Goal: Task Accomplishment & Management: Use online tool/utility

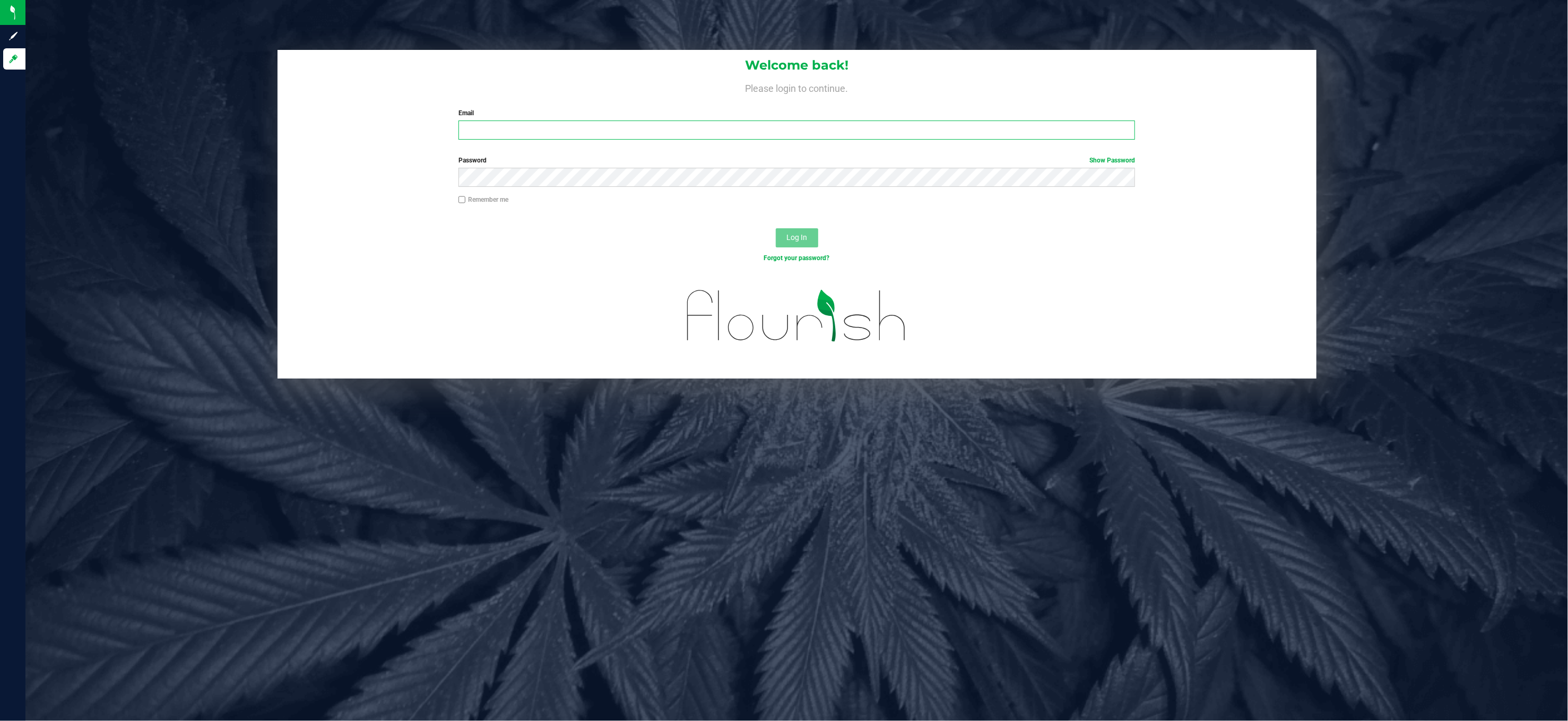
click at [565, 137] on input "Email" at bounding box center [796, 130] width 676 height 19
type input "[EMAIL_ADDRESS][DOMAIN_NAME]"
click at [776, 228] on button "Log In" at bounding box center [797, 238] width 43 height 19
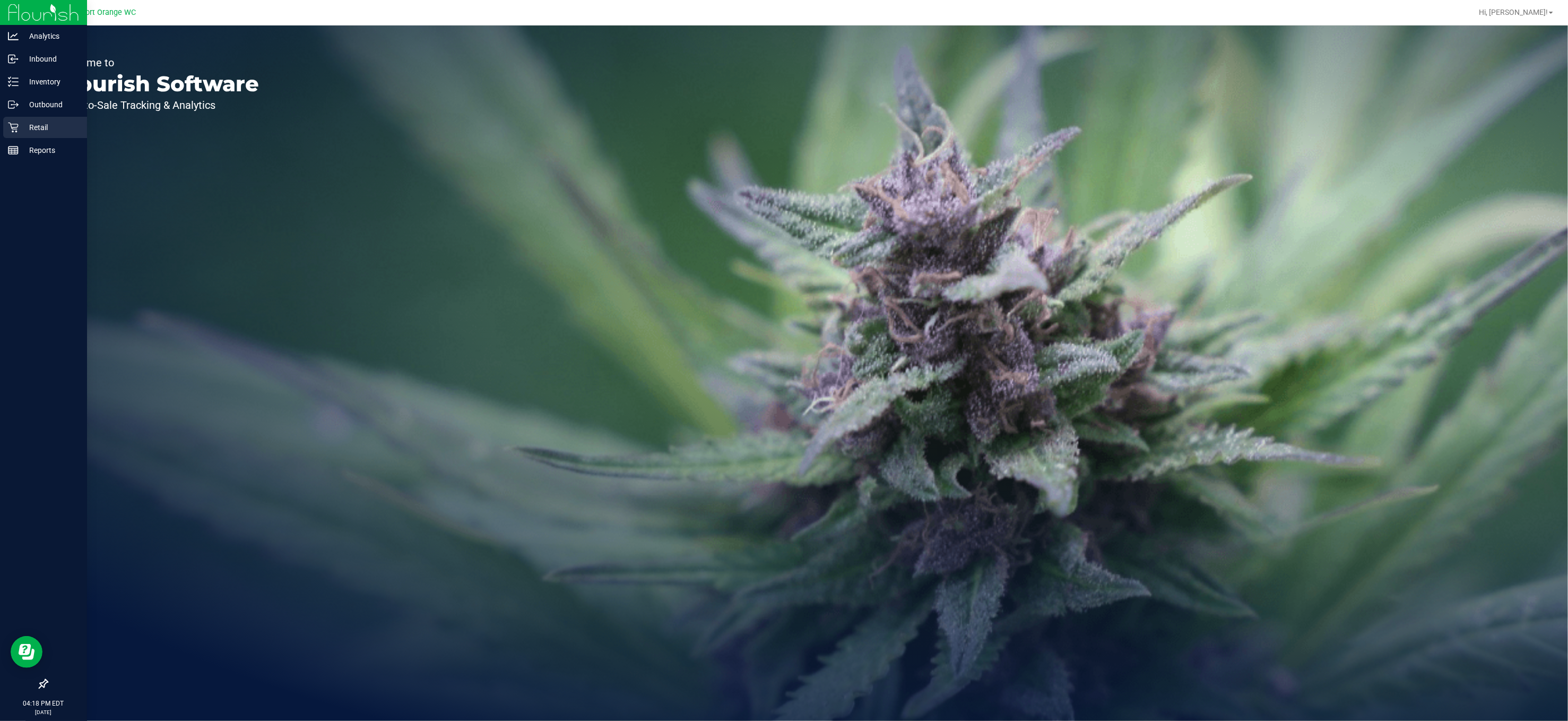
click at [0, 124] on link "Retail" at bounding box center [43, 128] width 87 height 23
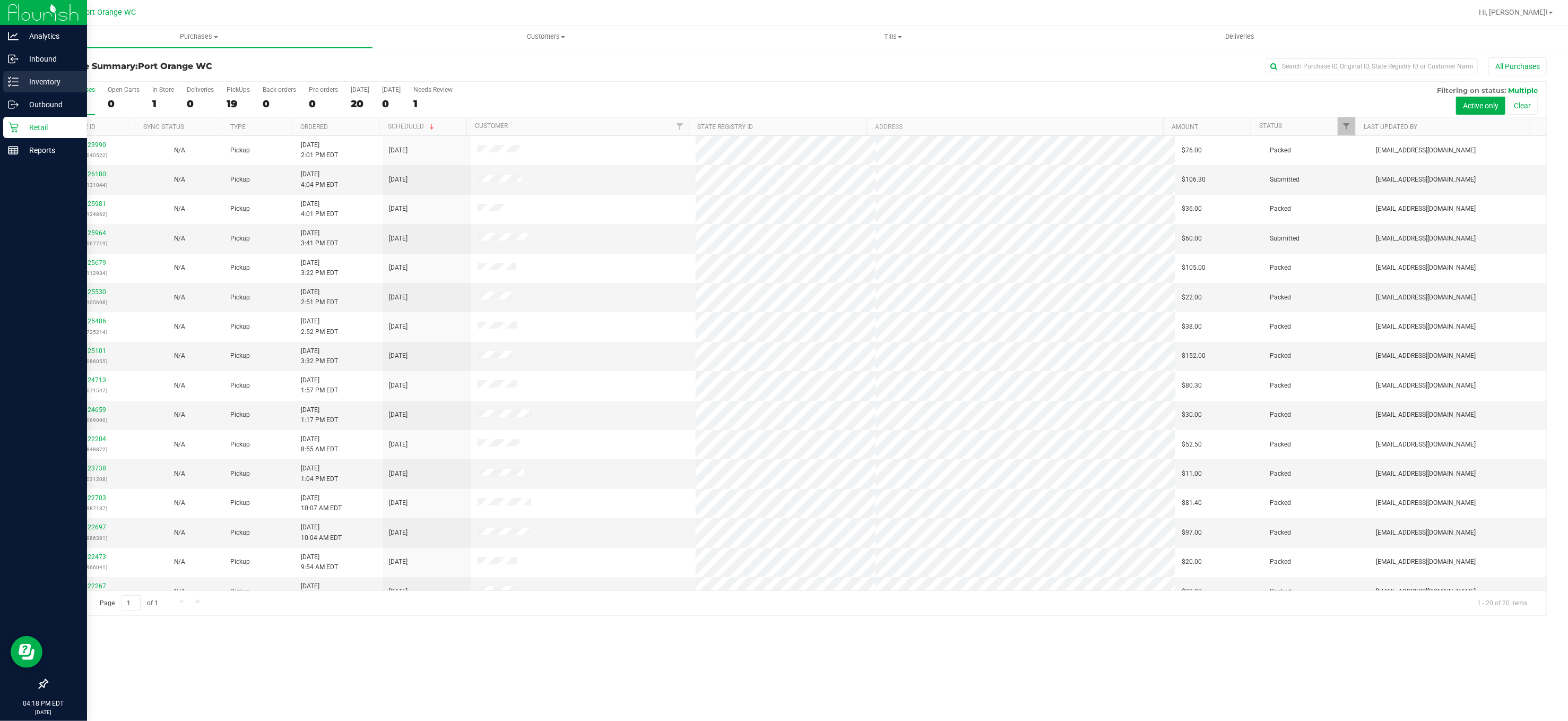
click at [43, 81] on p "Inventory" at bounding box center [50, 82] width 64 height 13
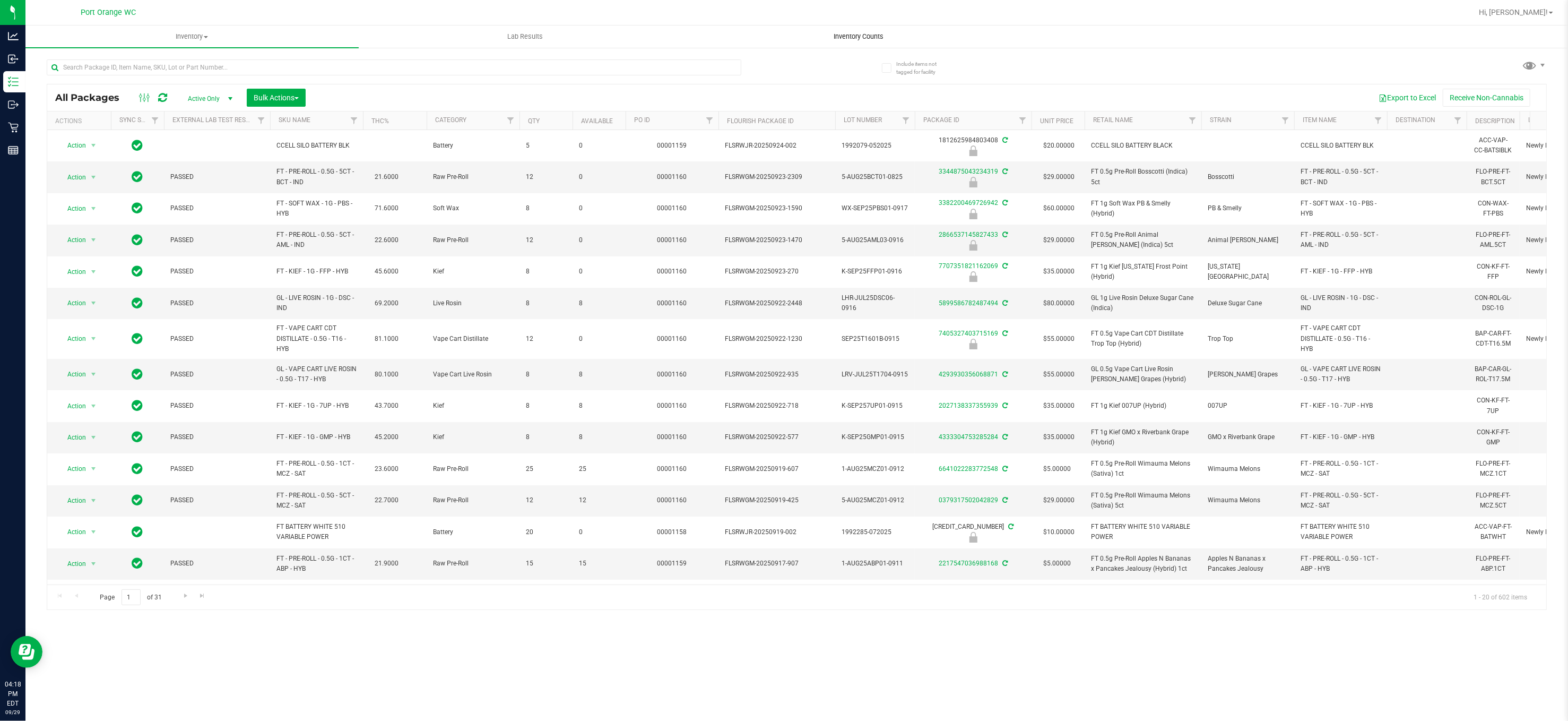
click at [852, 28] on uib-tab-heading "Inventory Counts" at bounding box center [858, 36] width 332 height 21
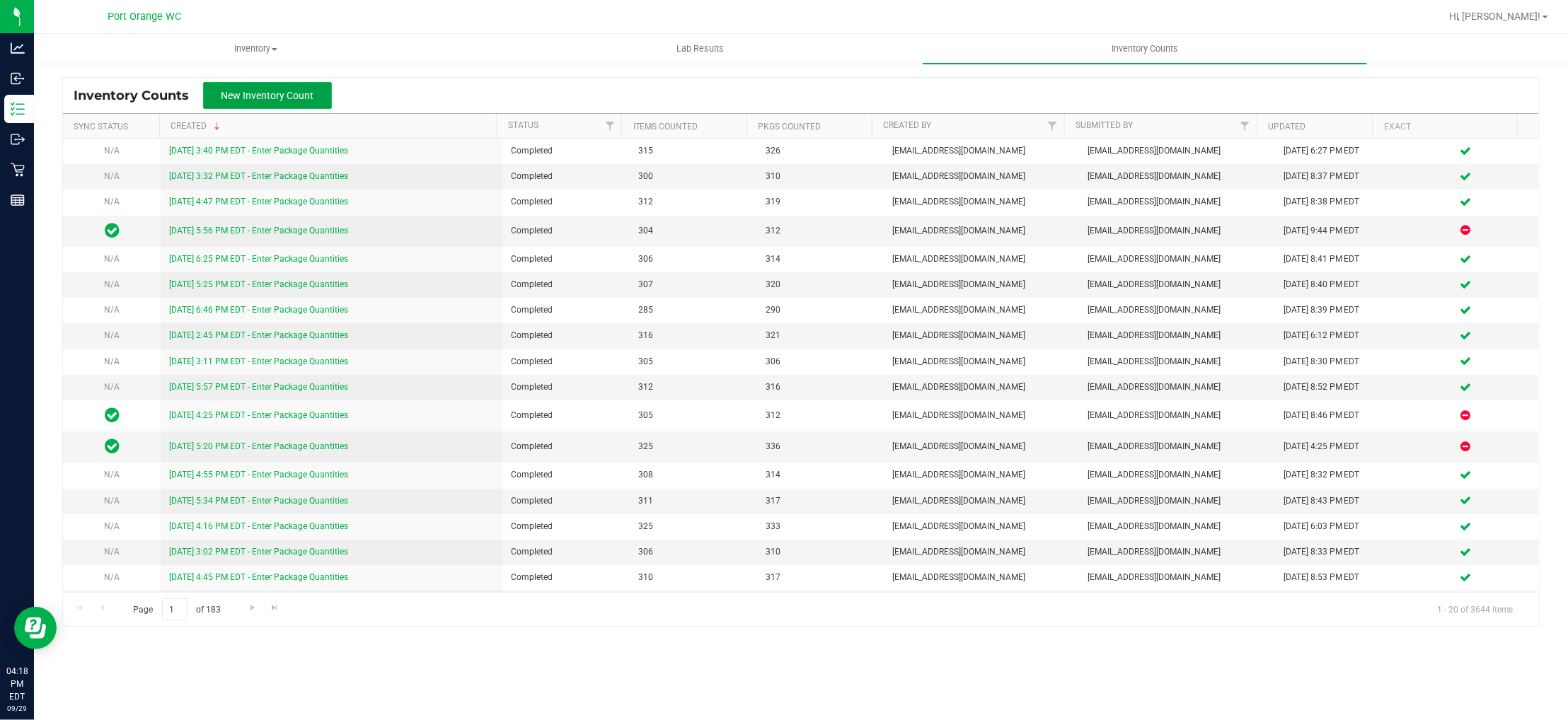
click at [290, 85] on button "New Inventory Count" at bounding box center [267, 95] width 129 height 27
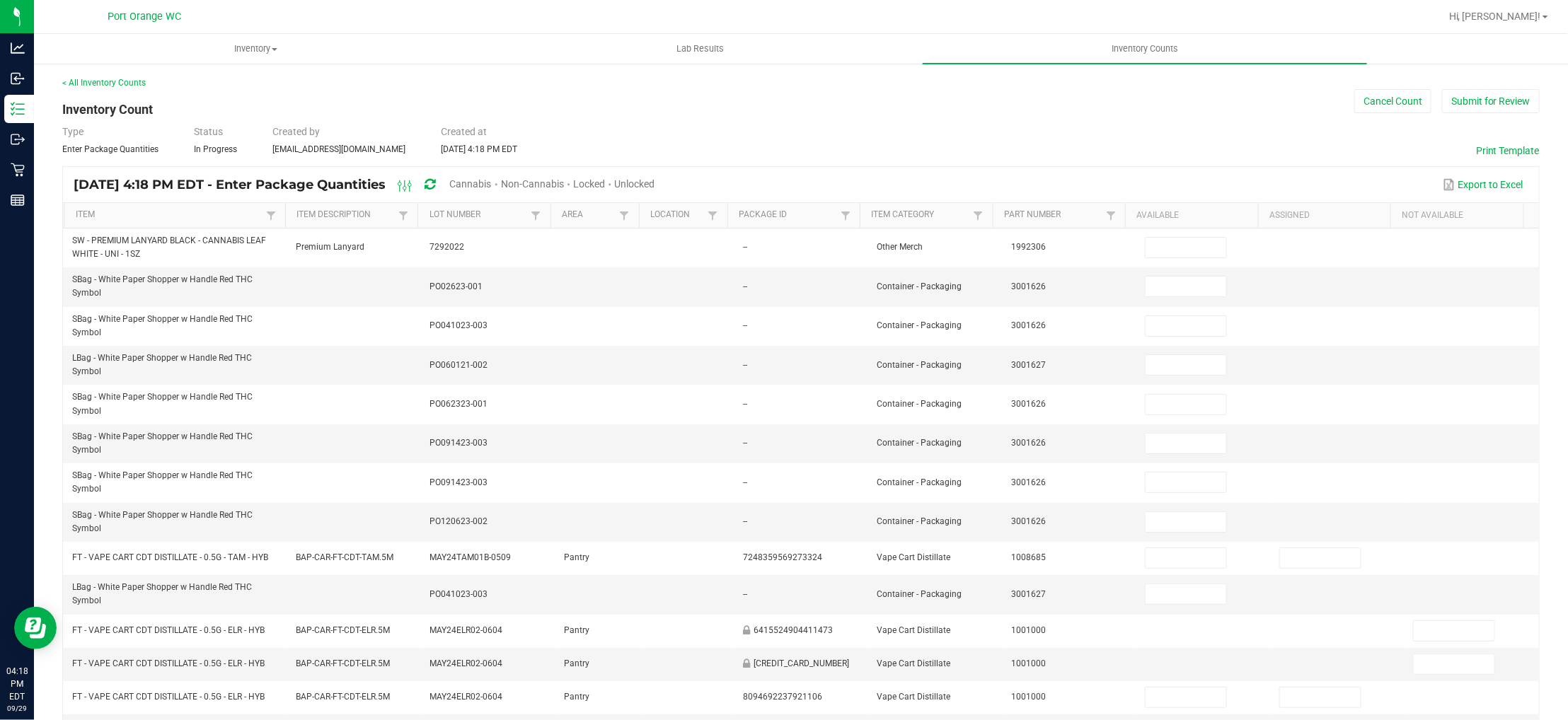
click at [655, 181] on span "Unlocked" at bounding box center [634, 183] width 40 height 11
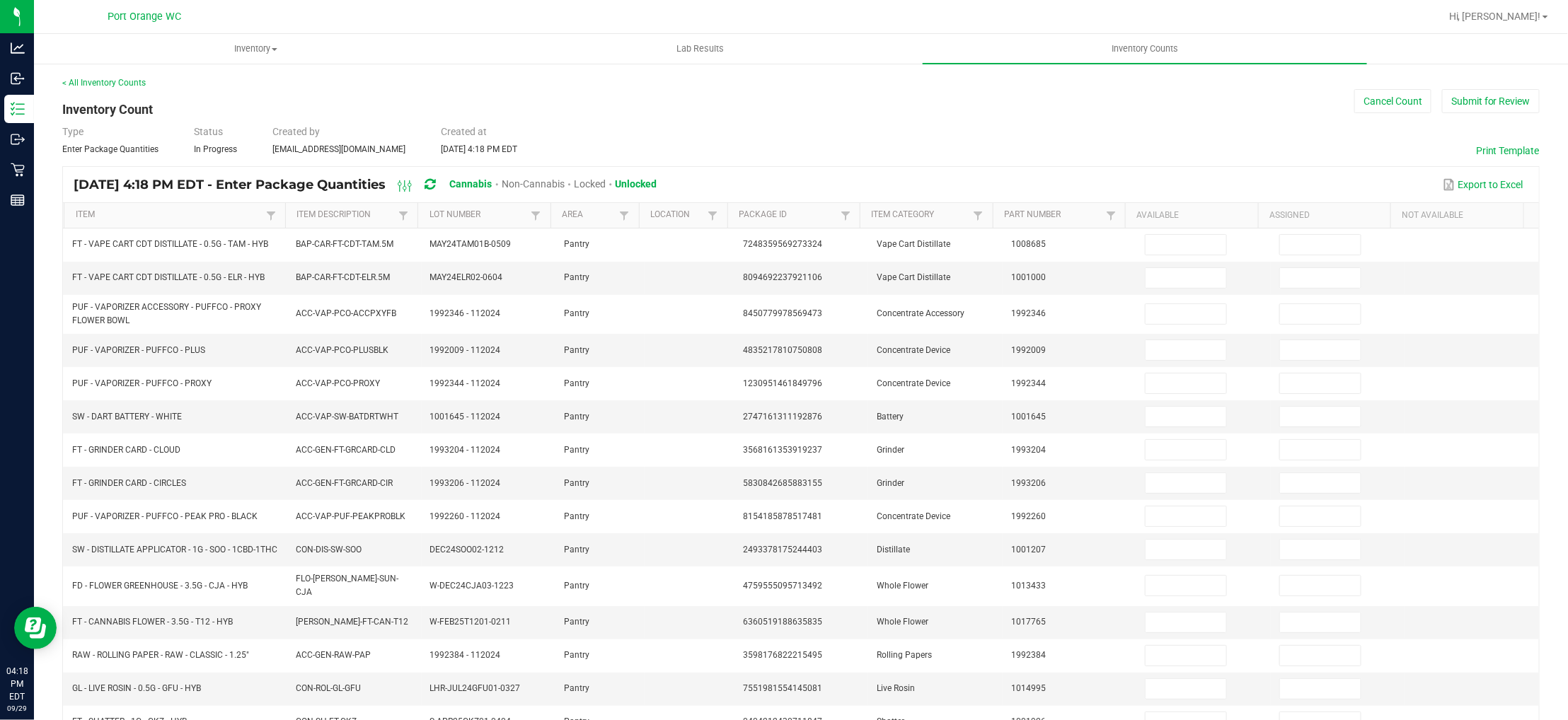
click at [334, 209] on th "Item Description" at bounding box center [352, 216] width 133 height 26
click at [334, 212] on link "Item Description" at bounding box center [346, 215] width 98 height 11
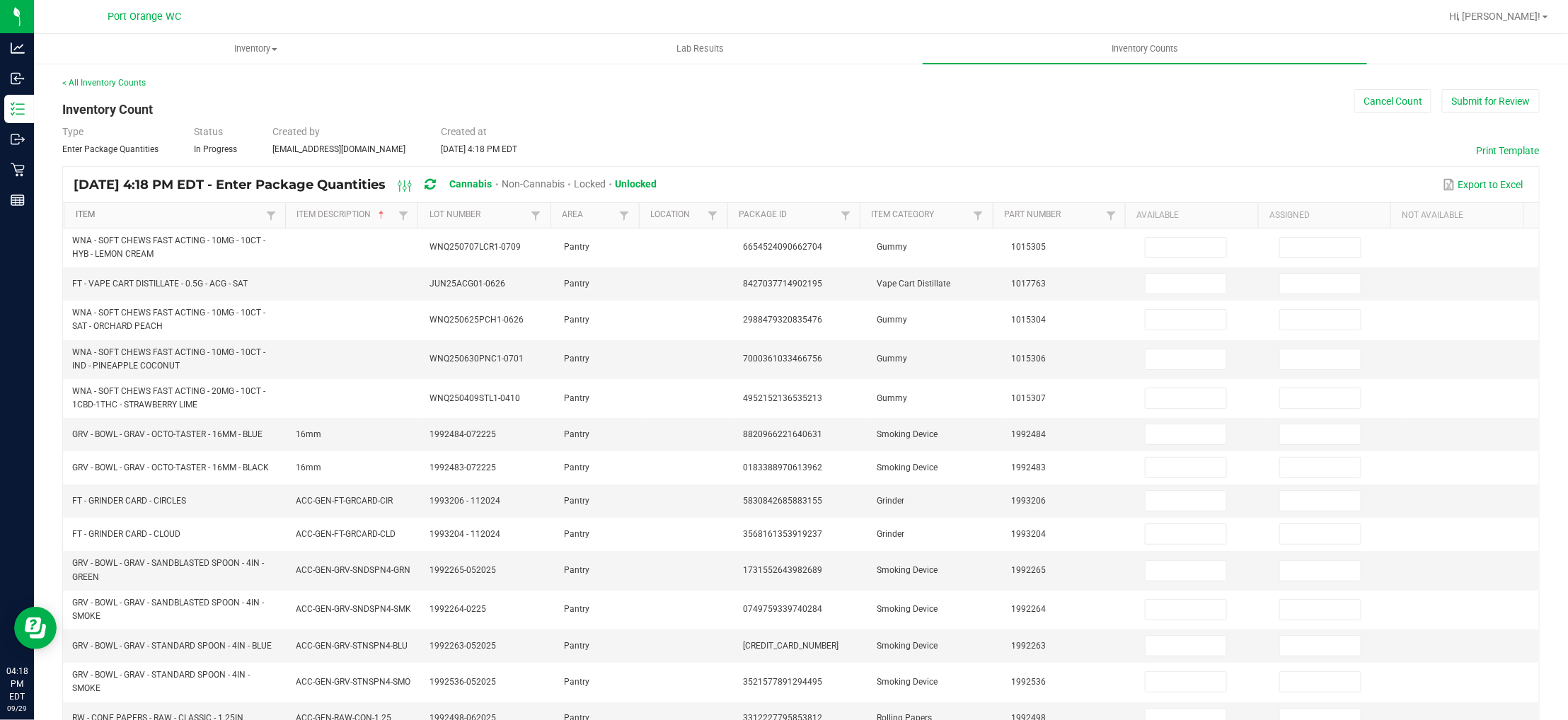
click at [194, 210] on link "Item" at bounding box center [168, 215] width 187 height 11
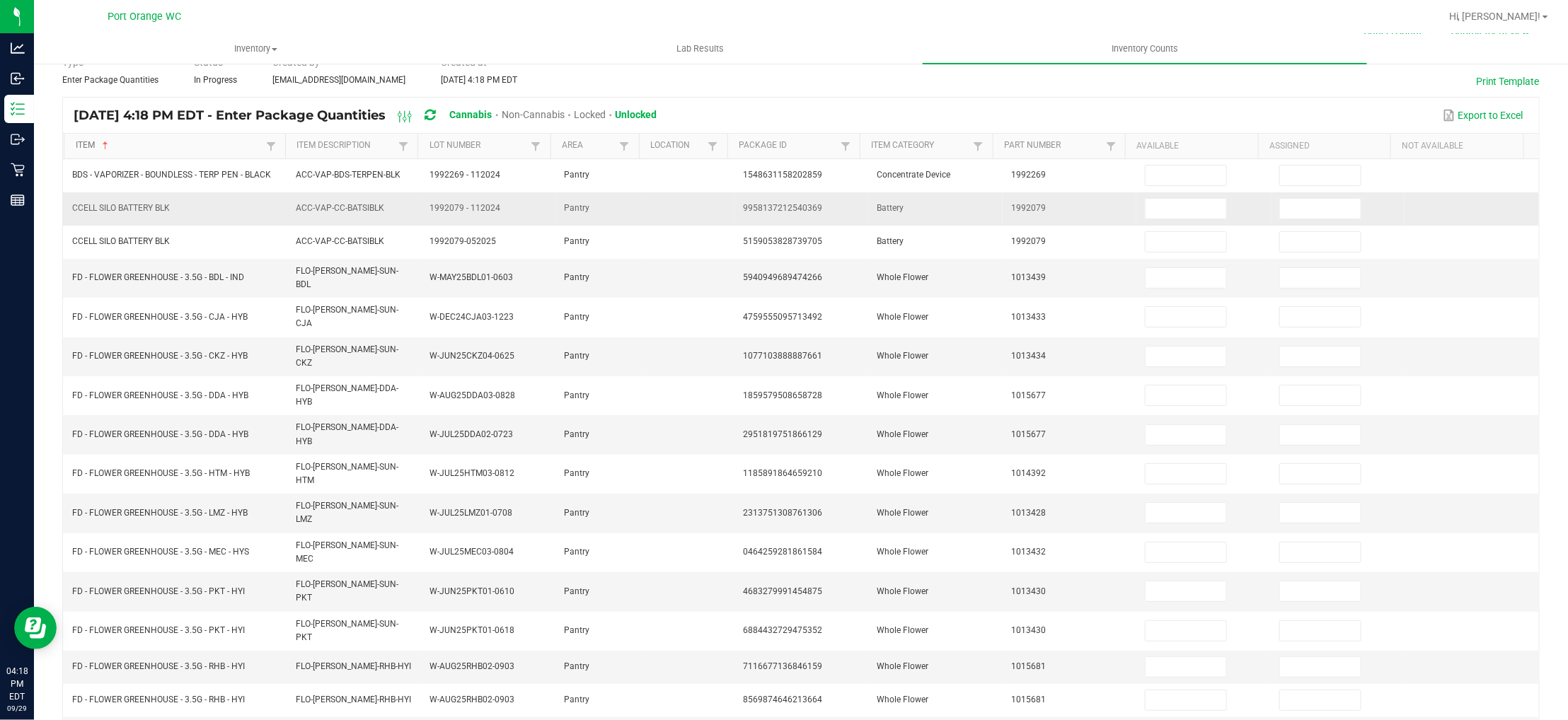
scroll to position [106, 0]
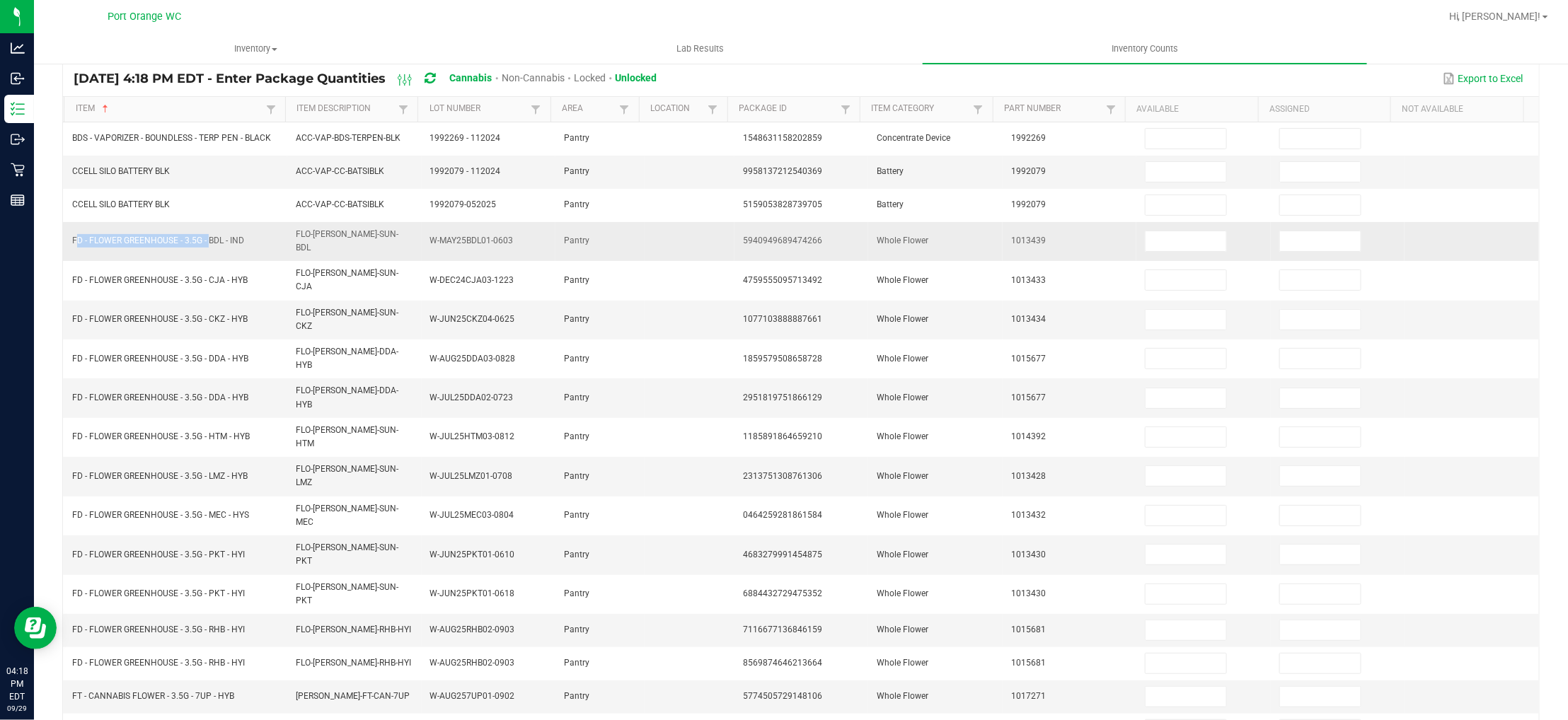
drag, startPoint x: 207, startPoint y: 237, endPoint x: 66, endPoint y: 242, distance: 141.1
click at [66, 242] on td "FD - FLOWER GREENHOUSE - 3.5G - BDL - IND" at bounding box center [175, 241] width 224 height 39
copy span "FD - FLOWER GREENHOUSE - 3.5G -"
click at [1172, 231] on input at bounding box center [1186, 241] width 81 height 20
type input "19"
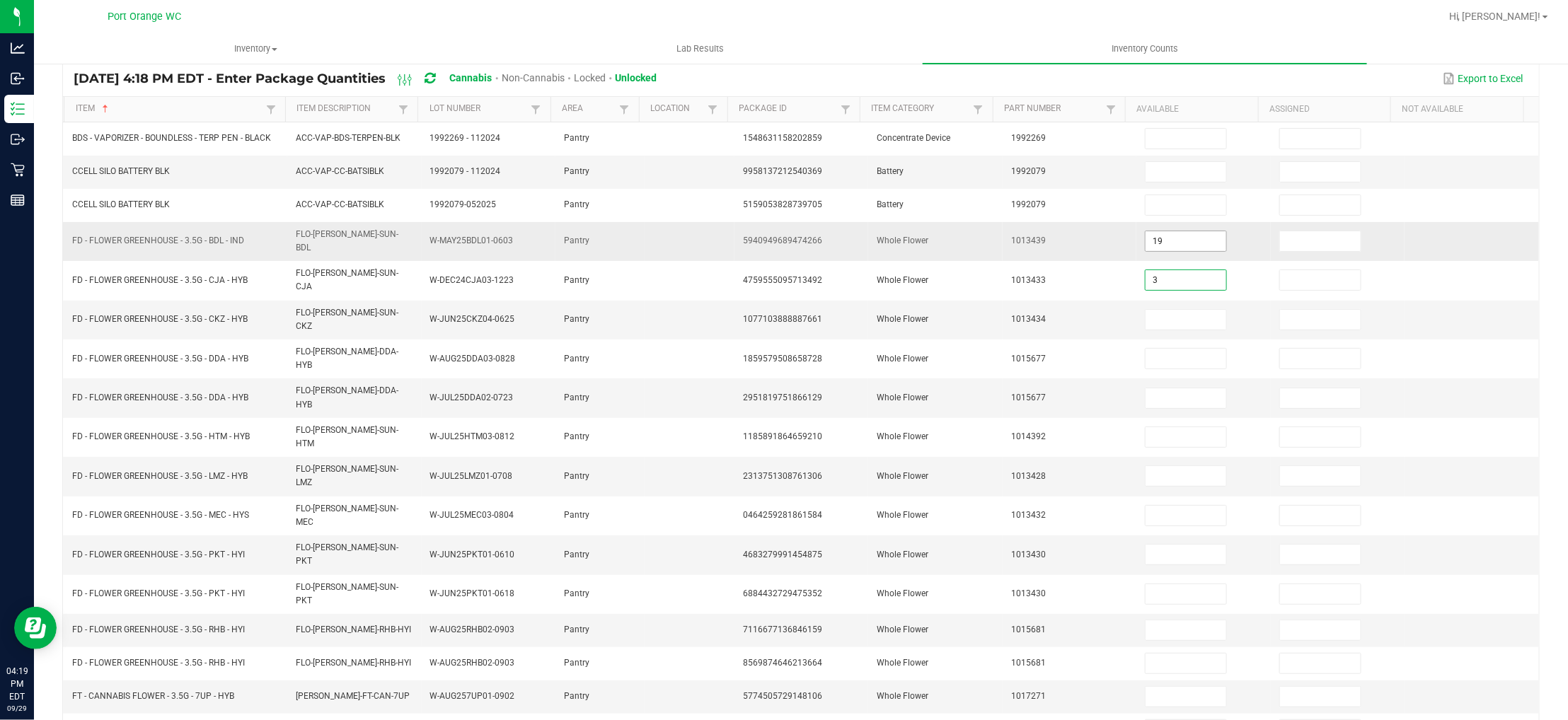
type input "3"
type input "14"
type input "12"
type input "1"
type input "3"
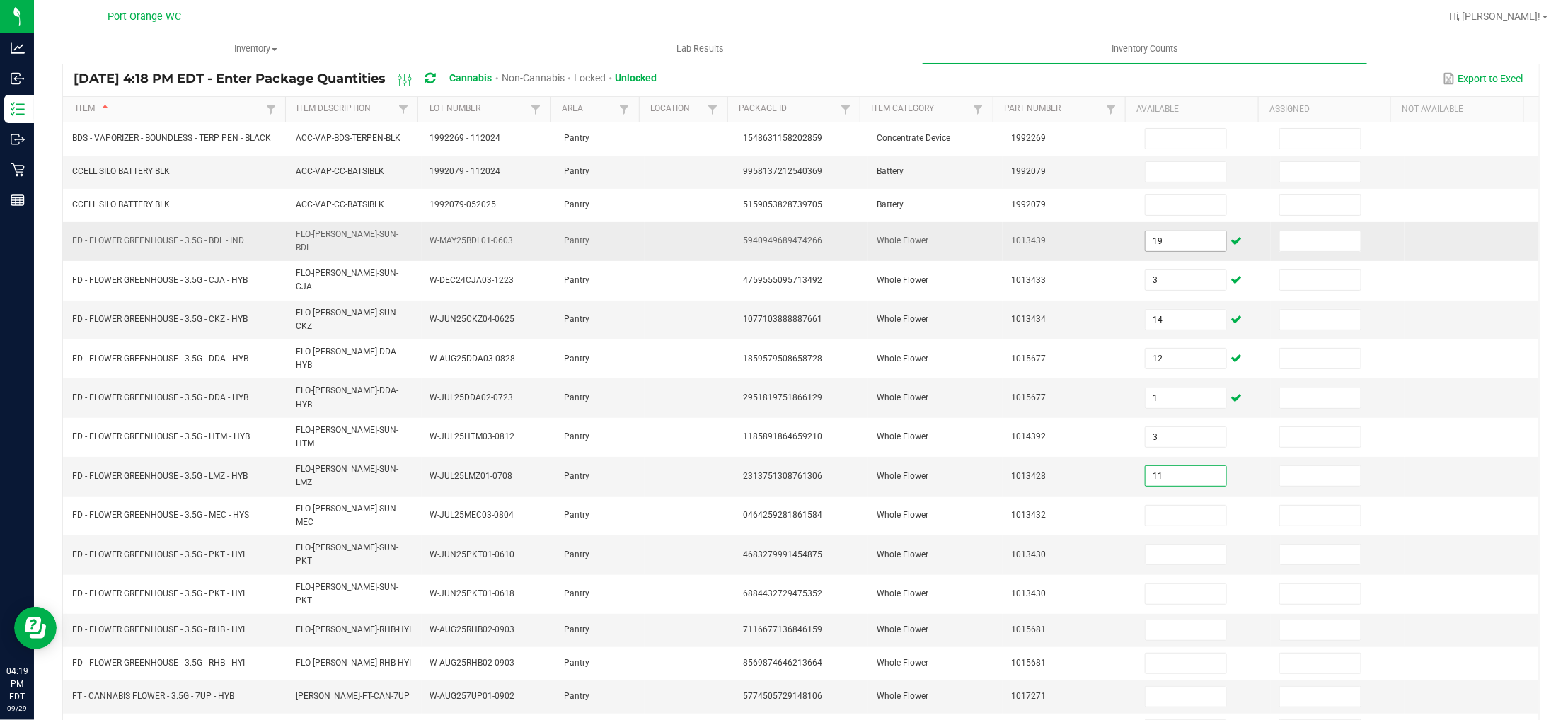
type input "11"
type input "4"
type input "18"
type input "0"
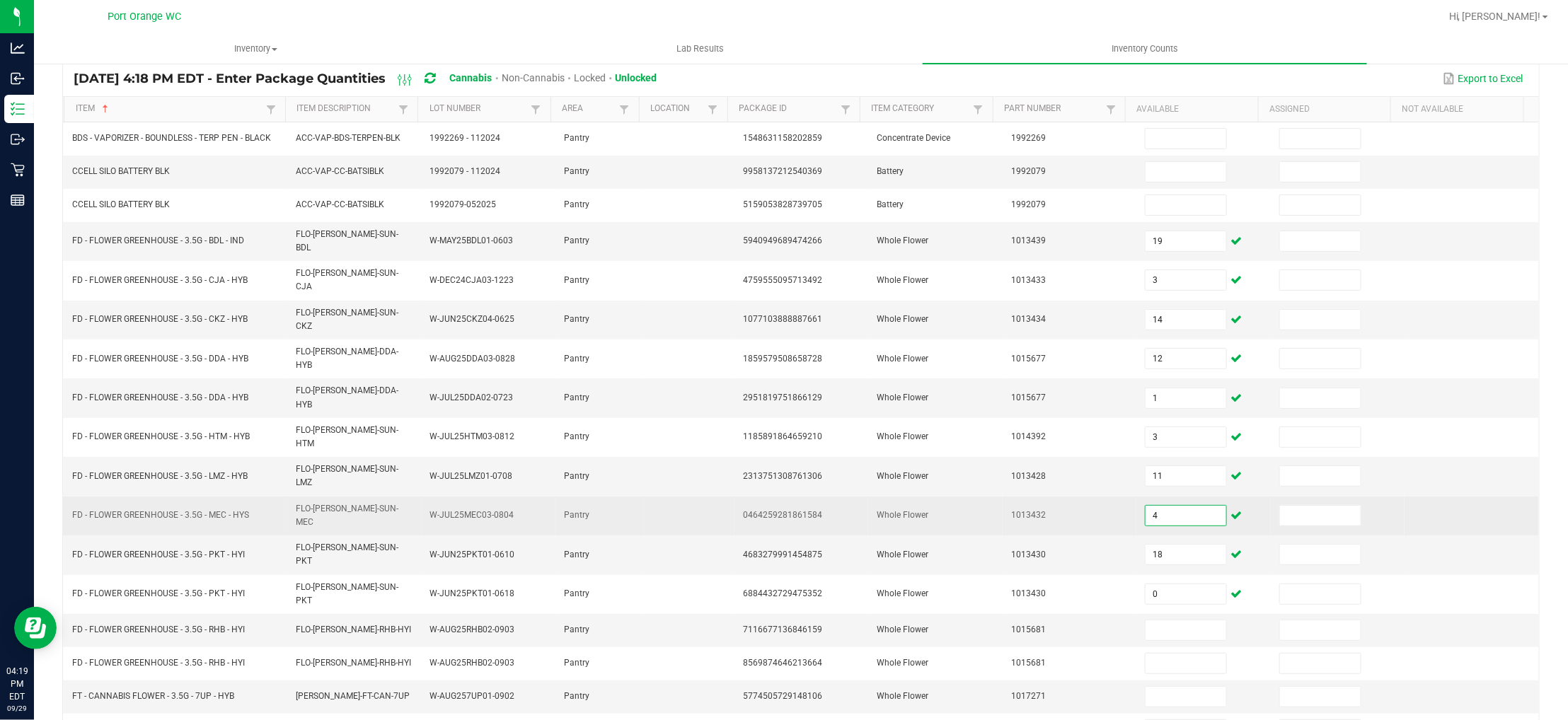
click at [1164, 506] on input "4" at bounding box center [1186, 516] width 81 height 20
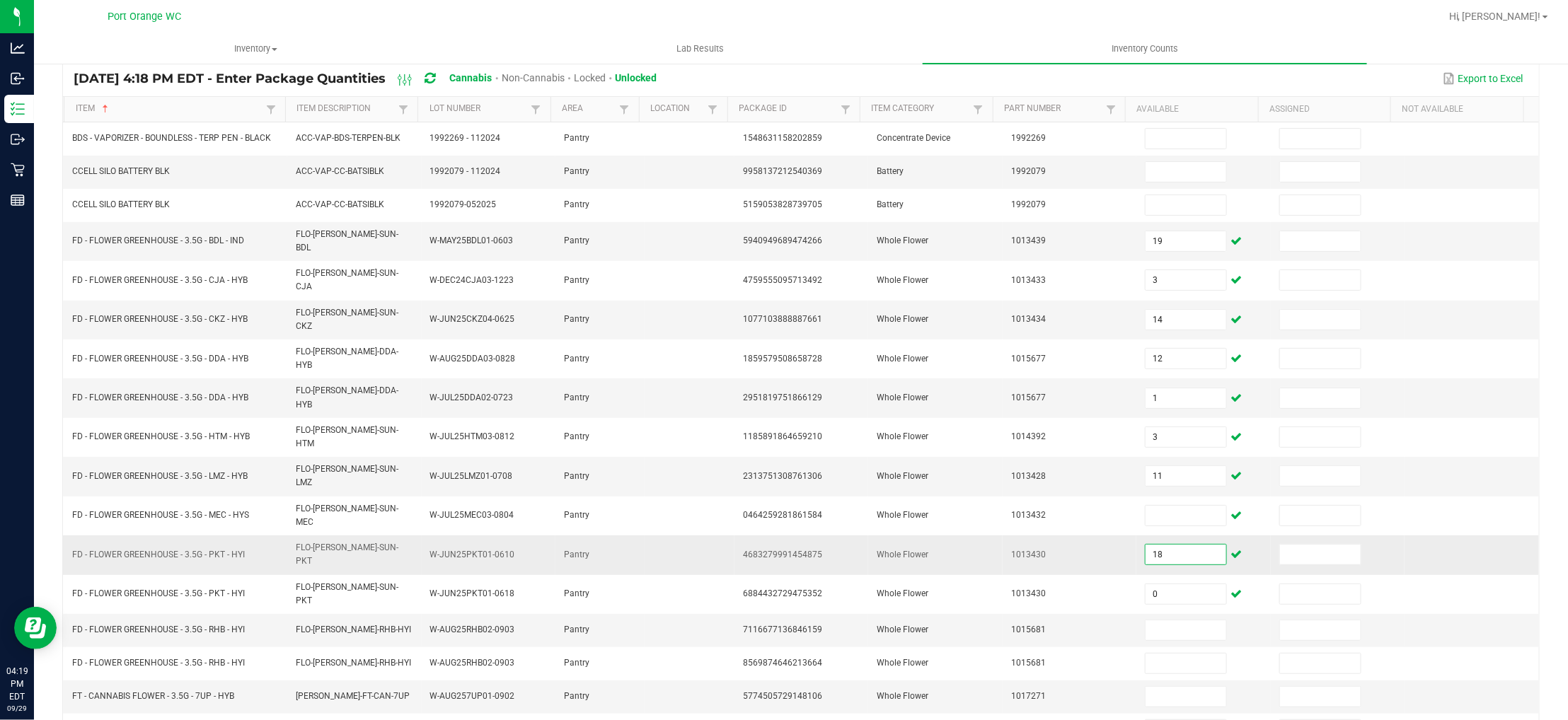
click at [1154, 545] on input "18" at bounding box center [1186, 554] width 81 height 20
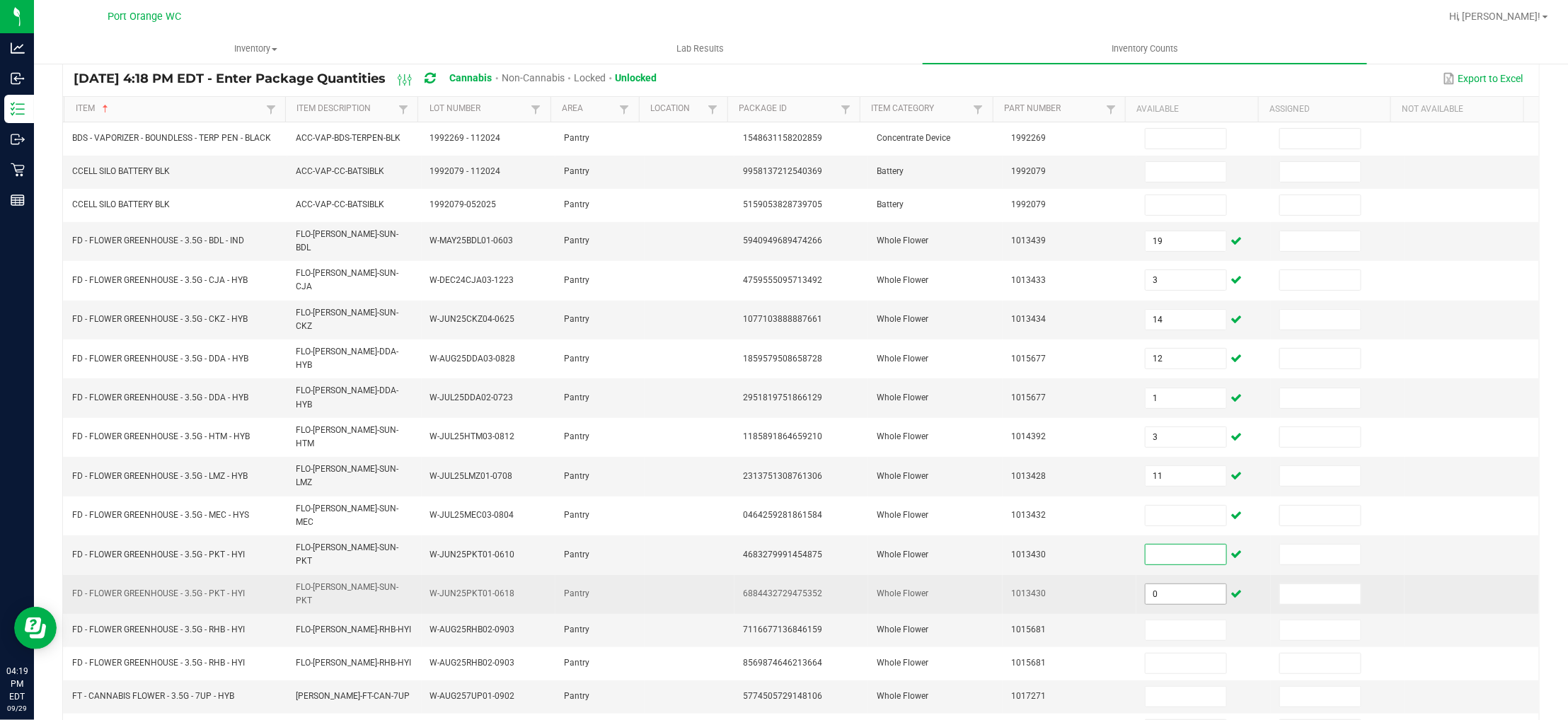
click at [1146, 584] on input "0" at bounding box center [1186, 594] width 81 height 20
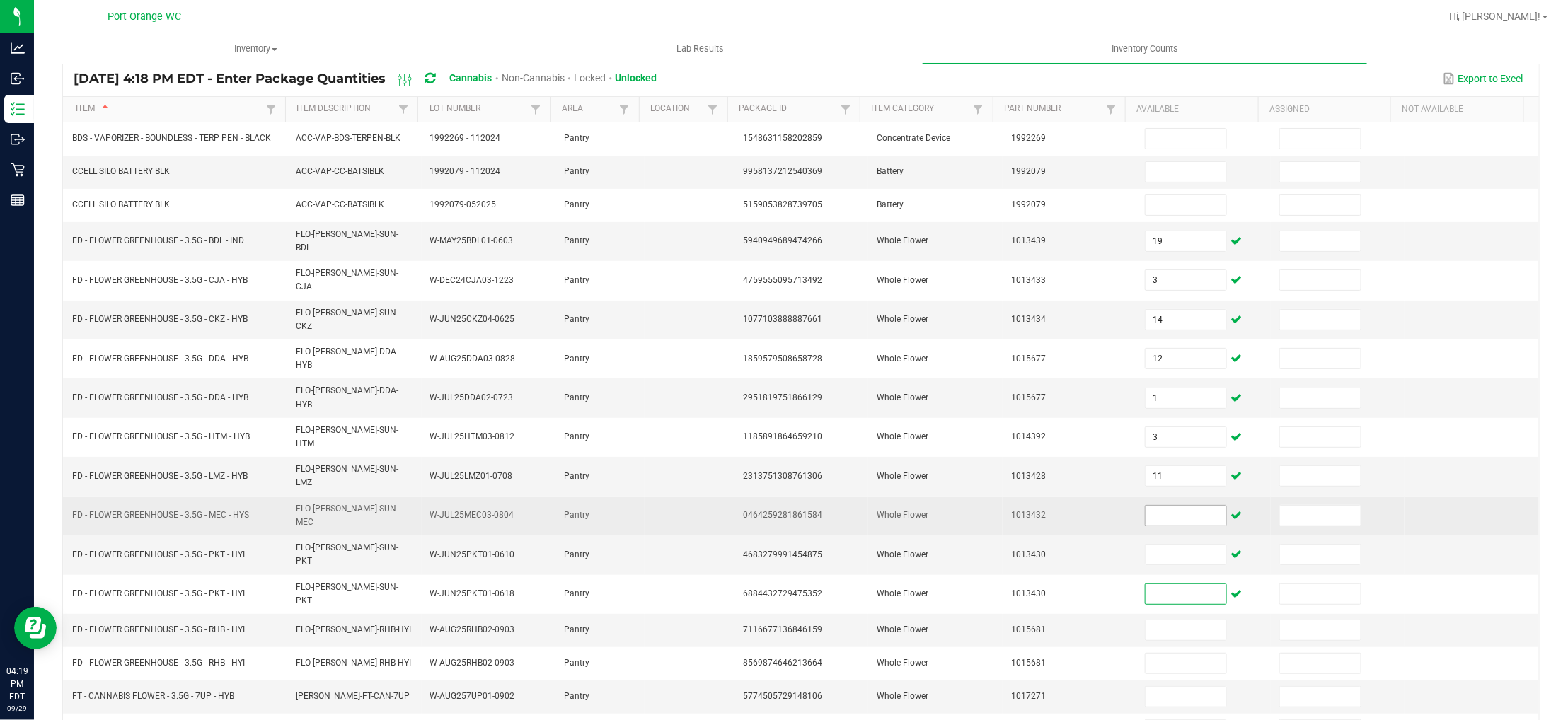
click at [1146, 506] on input at bounding box center [1186, 516] width 81 height 20
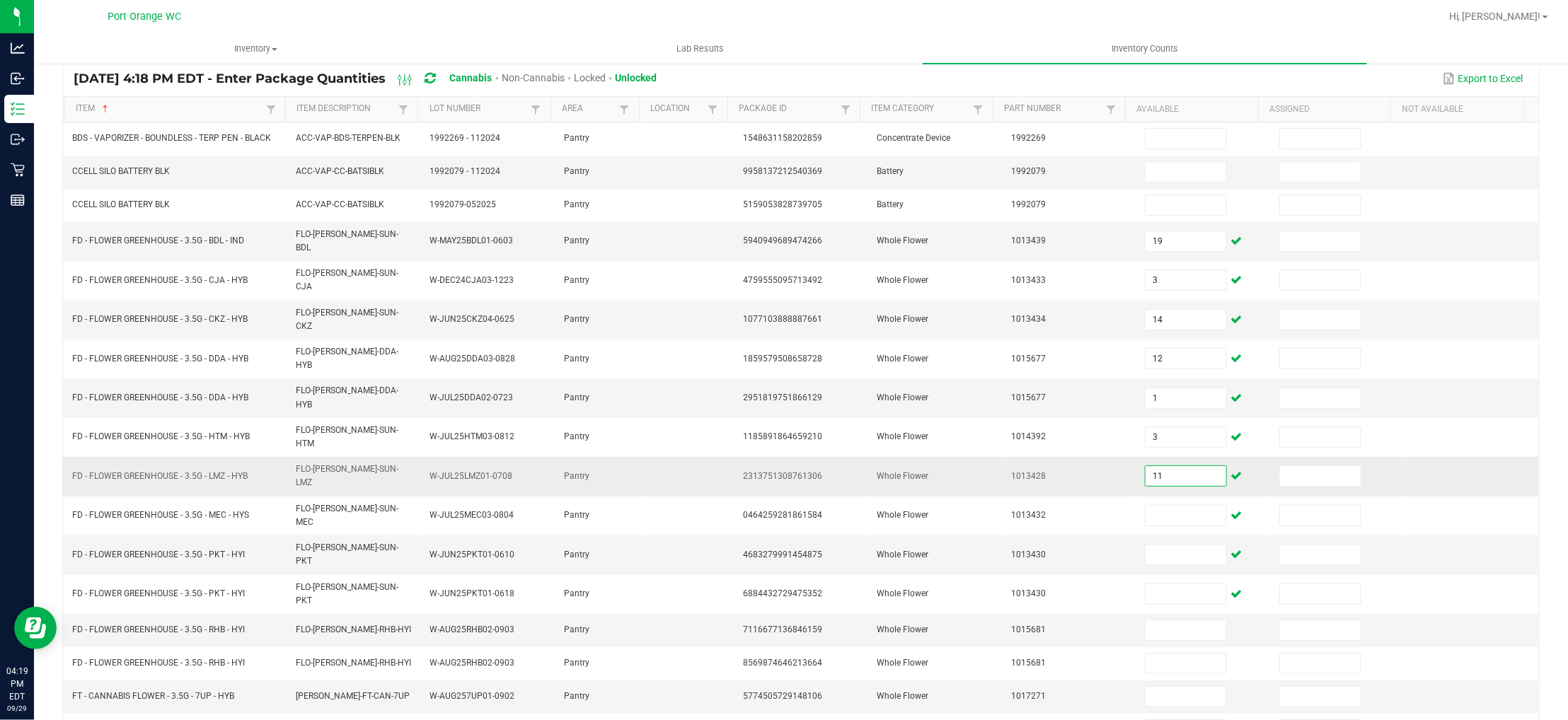
click at [1164, 466] on input "11" at bounding box center [1186, 475] width 81 height 20
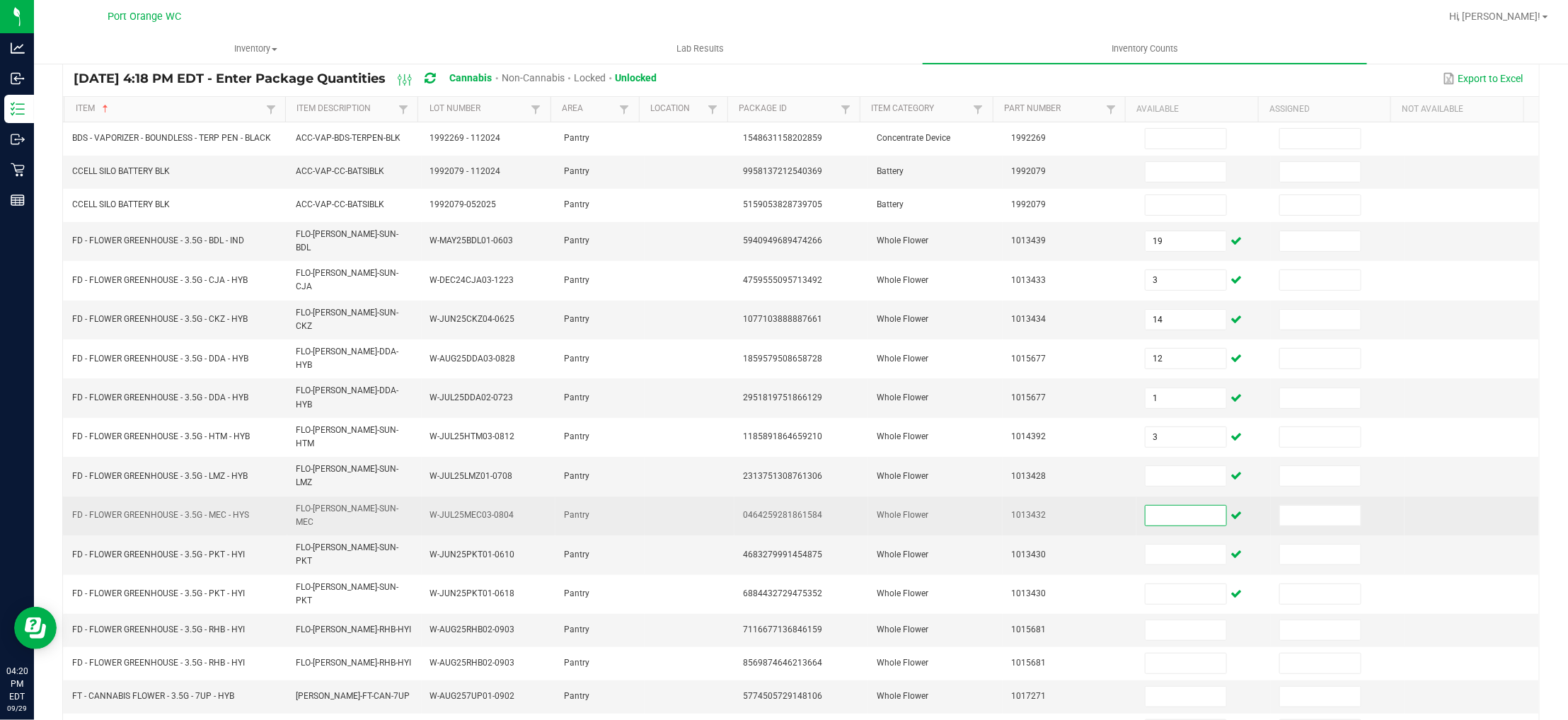
click at [1146, 506] on input at bounding box center [1186, 516] width 81 height 20
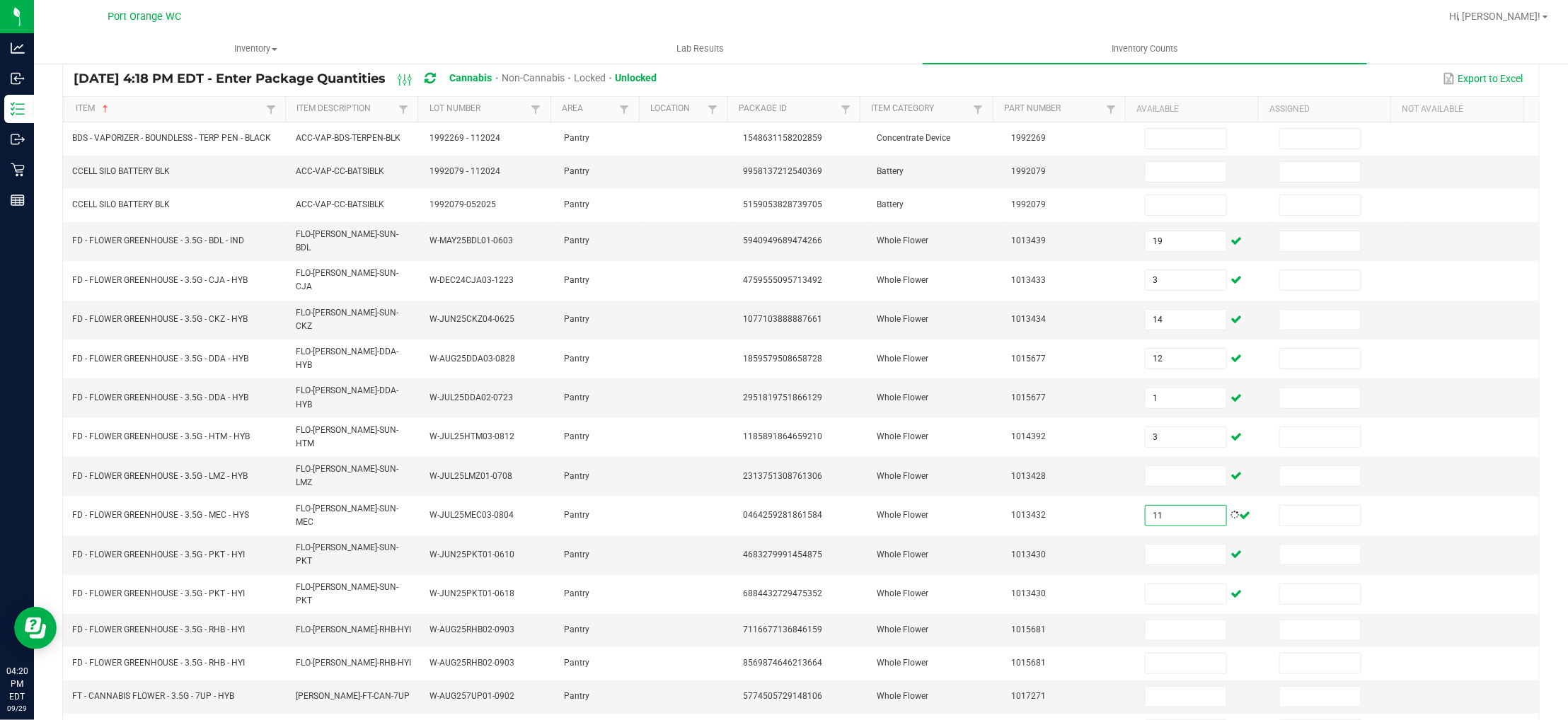
type input "11"
click at [1173, 310] on input "14" at bounding box center [1186, 320] width 81 height 20
click at [1146, 388] on input "1" at bounding box center [1186, 398] width 81 height 20
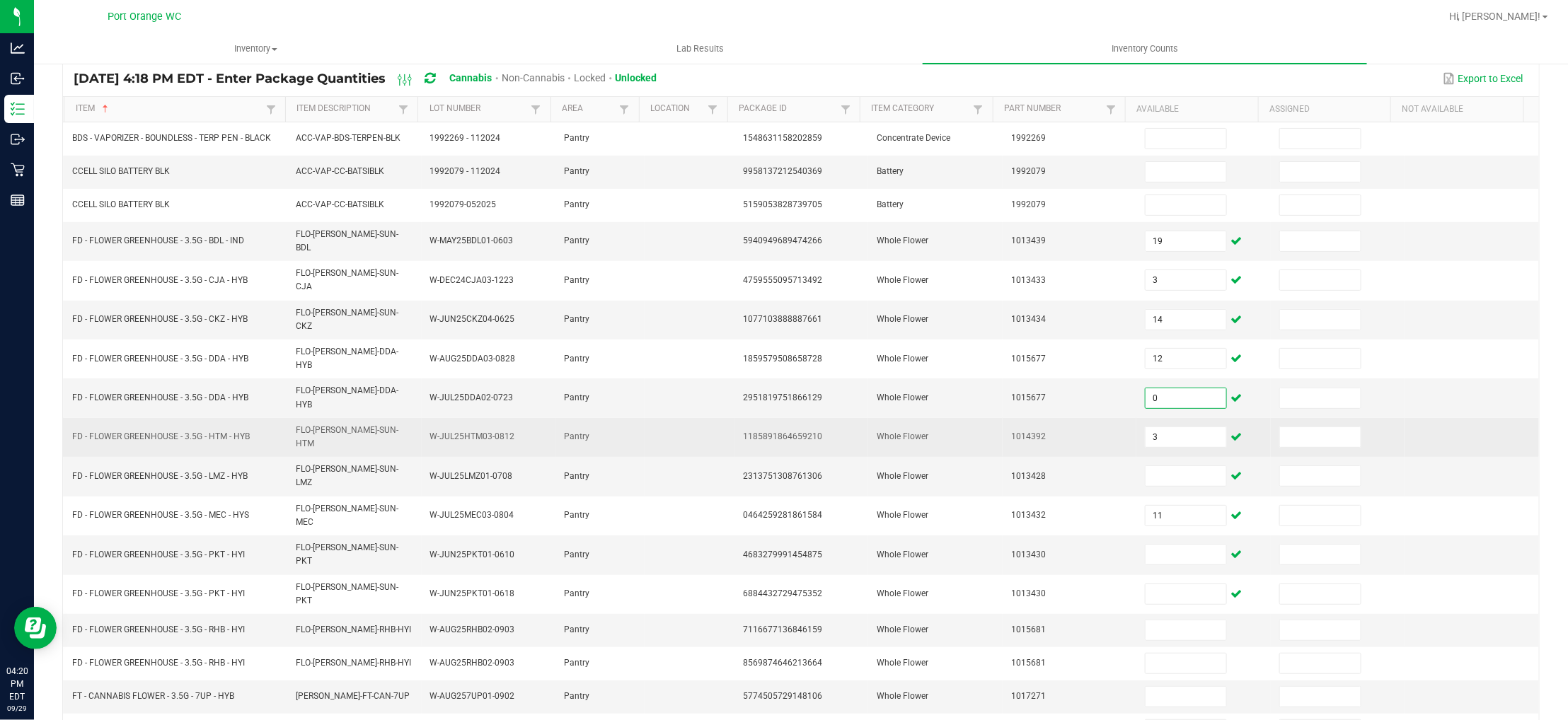
type input "0"
type input "1"
type input "3"
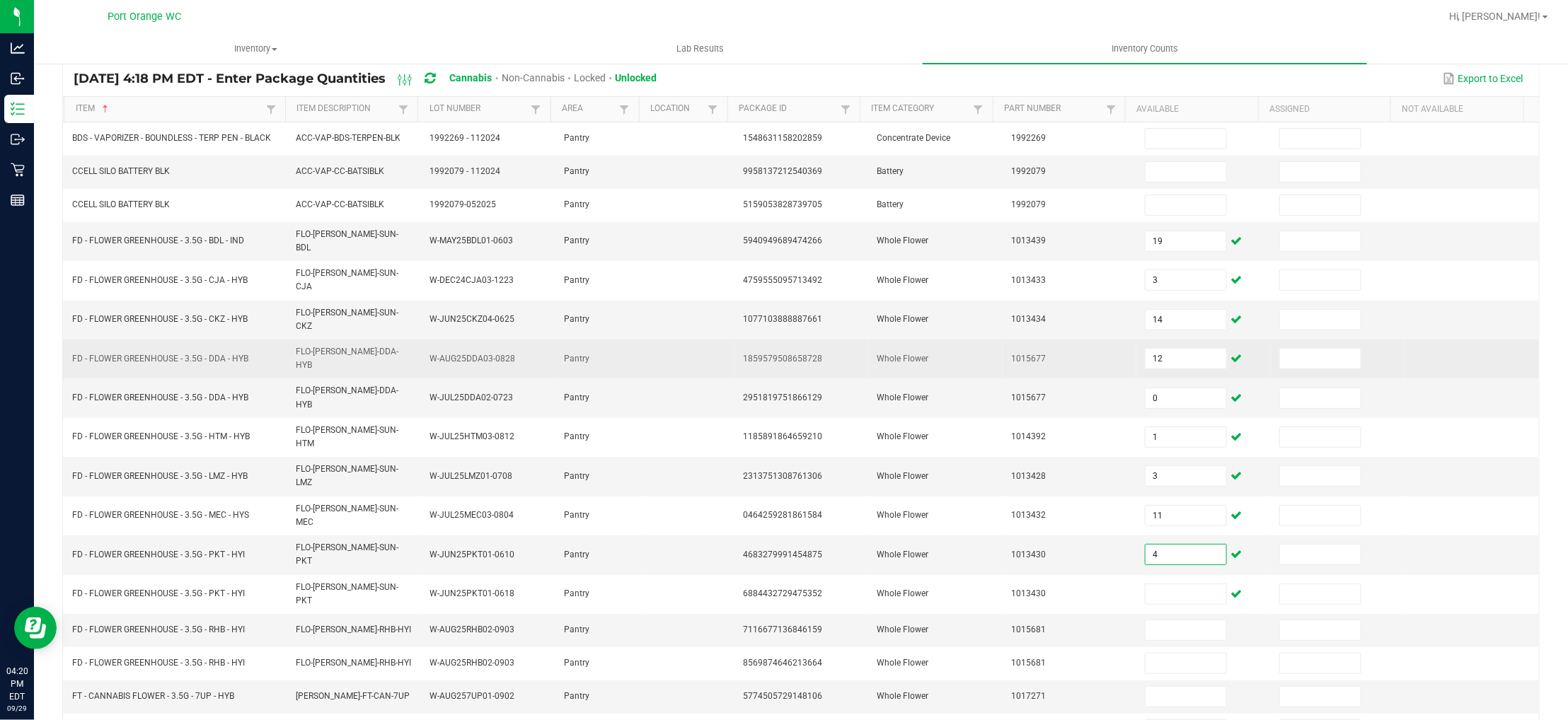
type input "4"
type input "0"
type input "18"
type input "0"
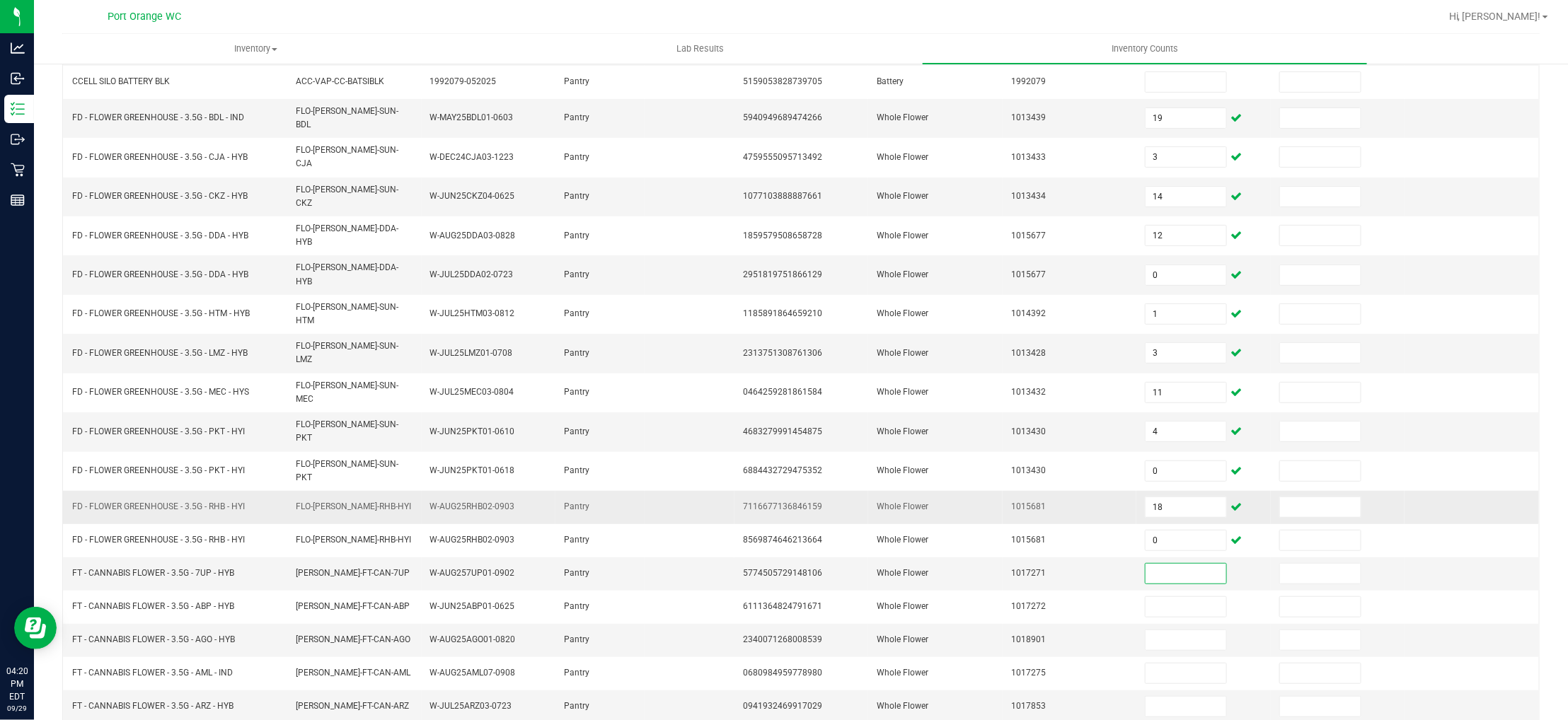
scroll to position [230, 0]
drag, startPoint x: 190, startPoint y: 516, endPoint x: 66, endPoint y: 515, distance: 124.0
click at [66, 557] on td "FT - CANNABIS FLOWER - 3.5G - 7UP - HYB" at bounding box center [175, 573] width 224 height 34
copy span "FT - CANNABIS FLOWER - 3.5G"
click at [1173, 563] on input at bounding box center [1186, 572] width 81 height 20
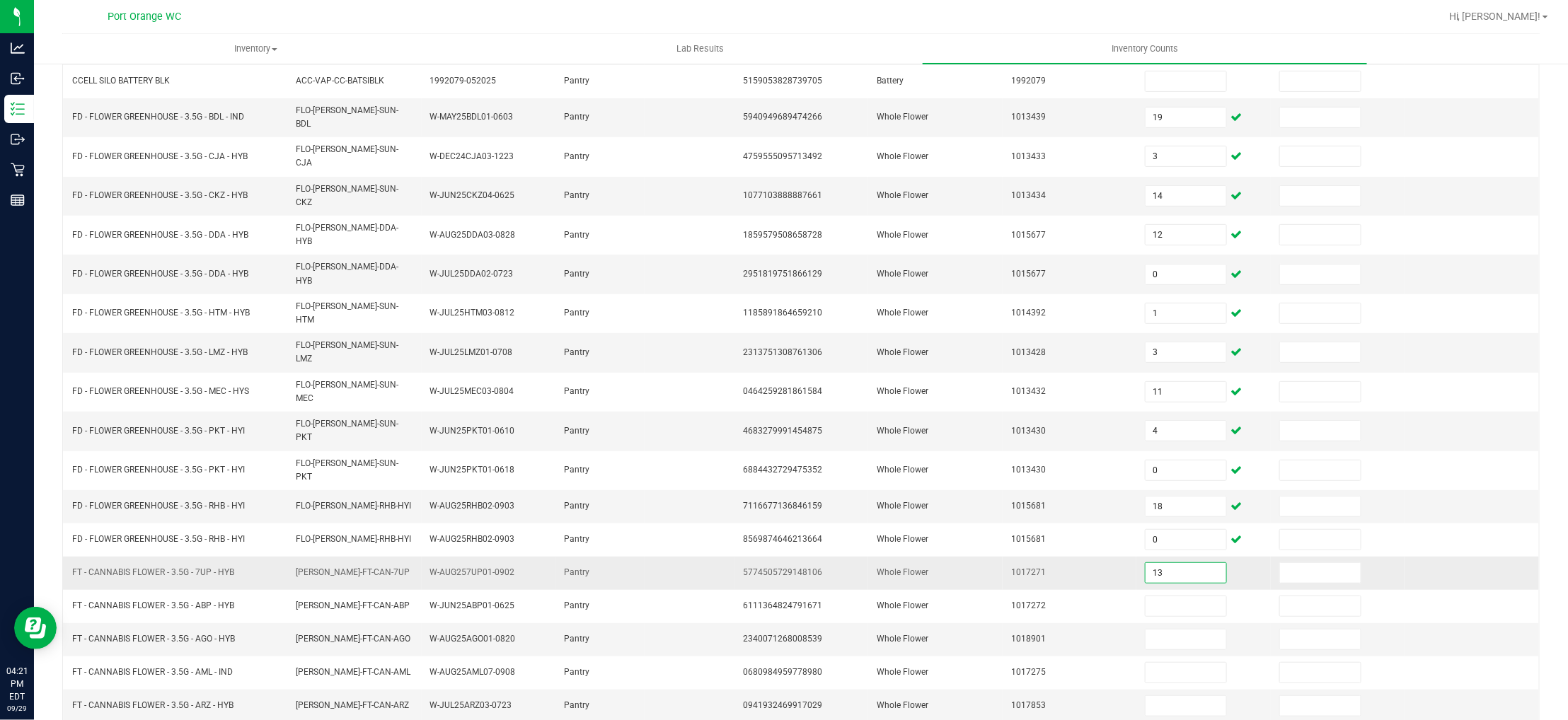
type input "13"
type input "20"
type input "11"
type input "9"
type input "3"
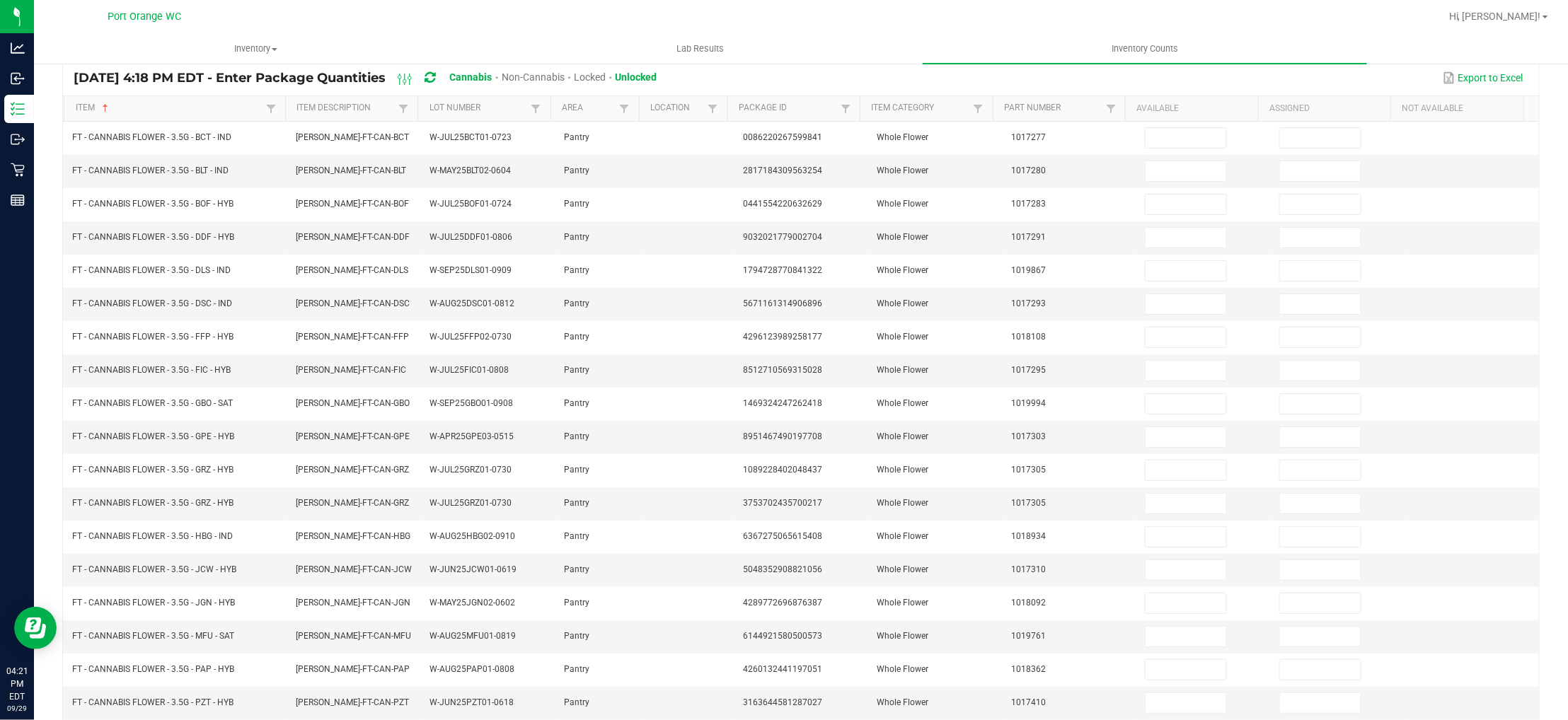
scroll to position [0, 0]
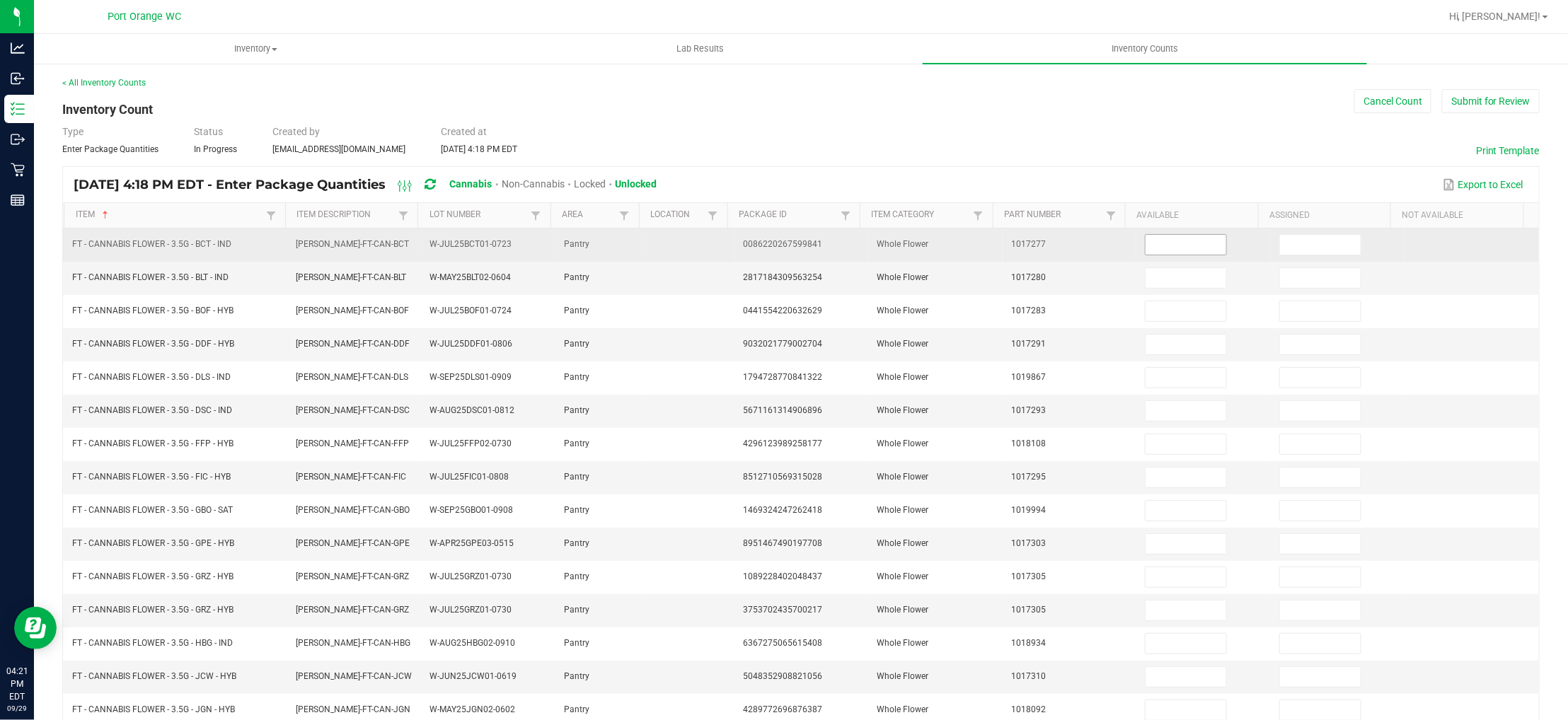
click at [1146, 243] on input at bounding box center [1186, 244] width 81 height 20
type input "14"
type input "16"
type input "11"
type input "13"
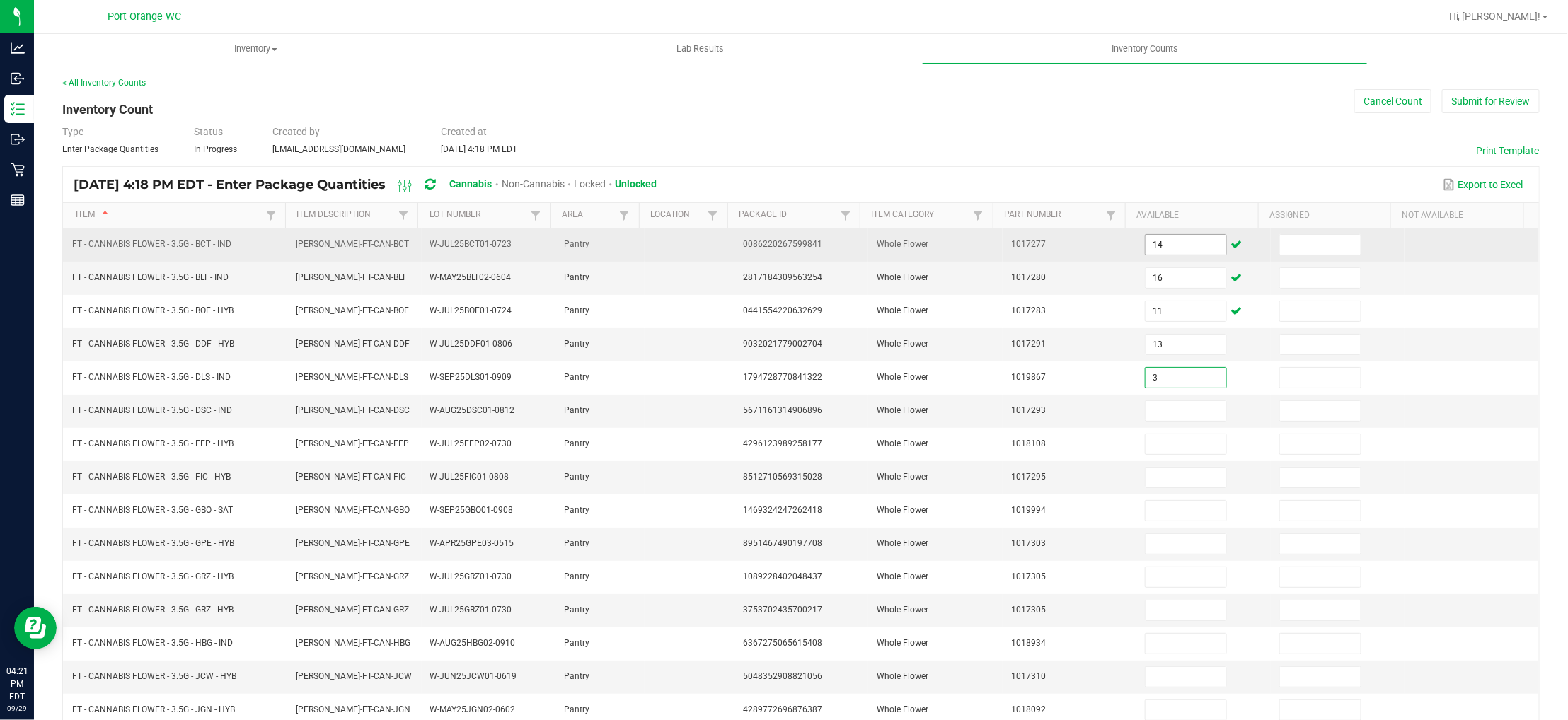
type input "3"
type input "20"
type input "11"
type input "12"
type input "19"
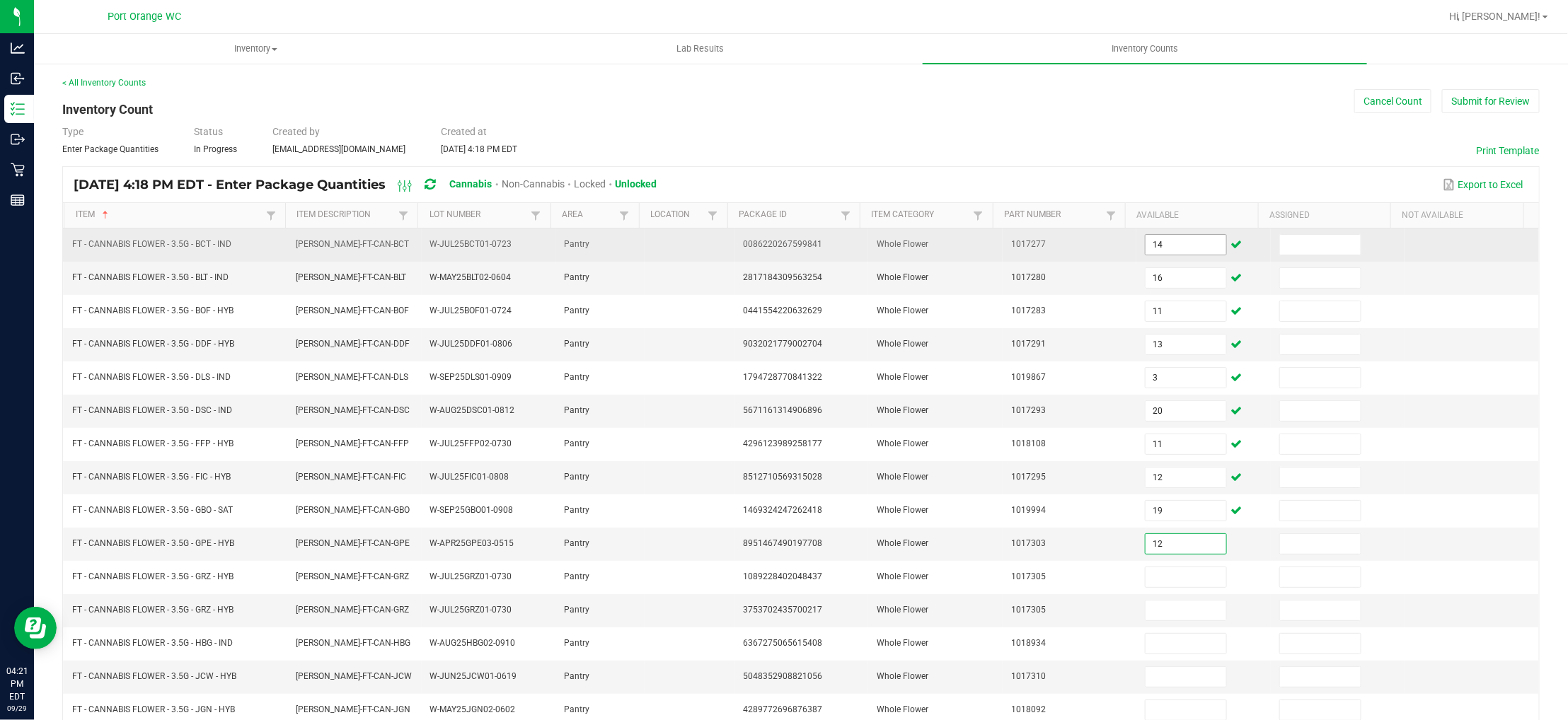
type input "12"
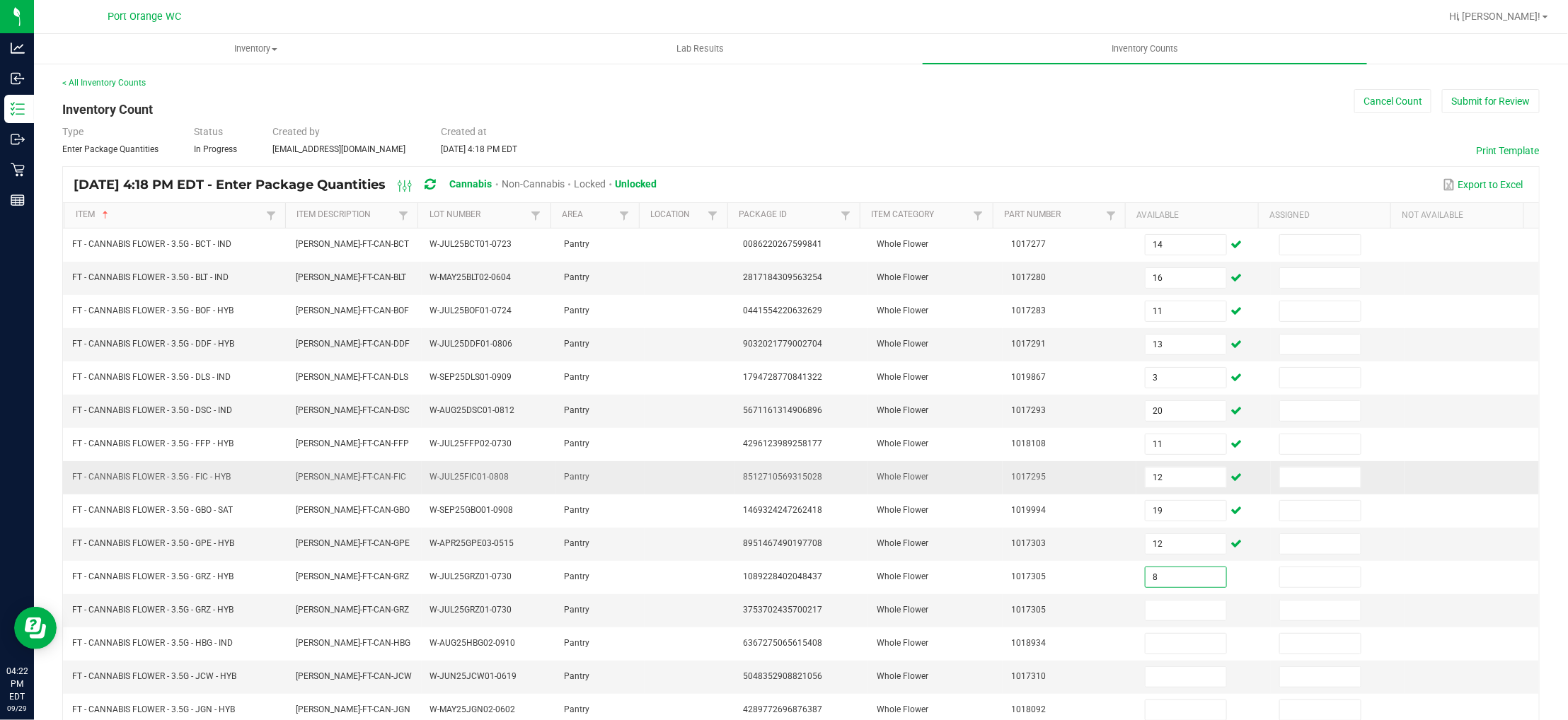
type input "8"
type input "2"
type input "20"
type input "7"
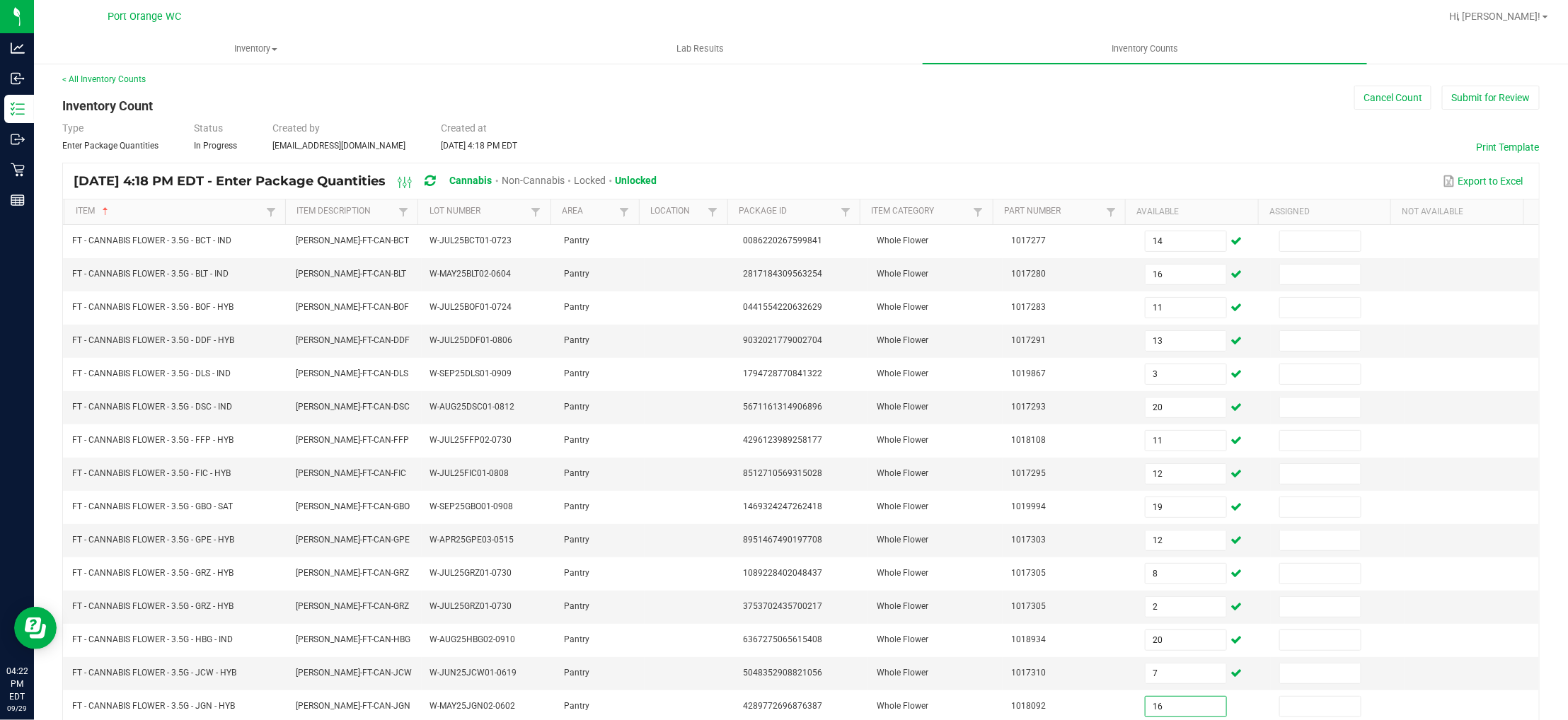
type input "16"
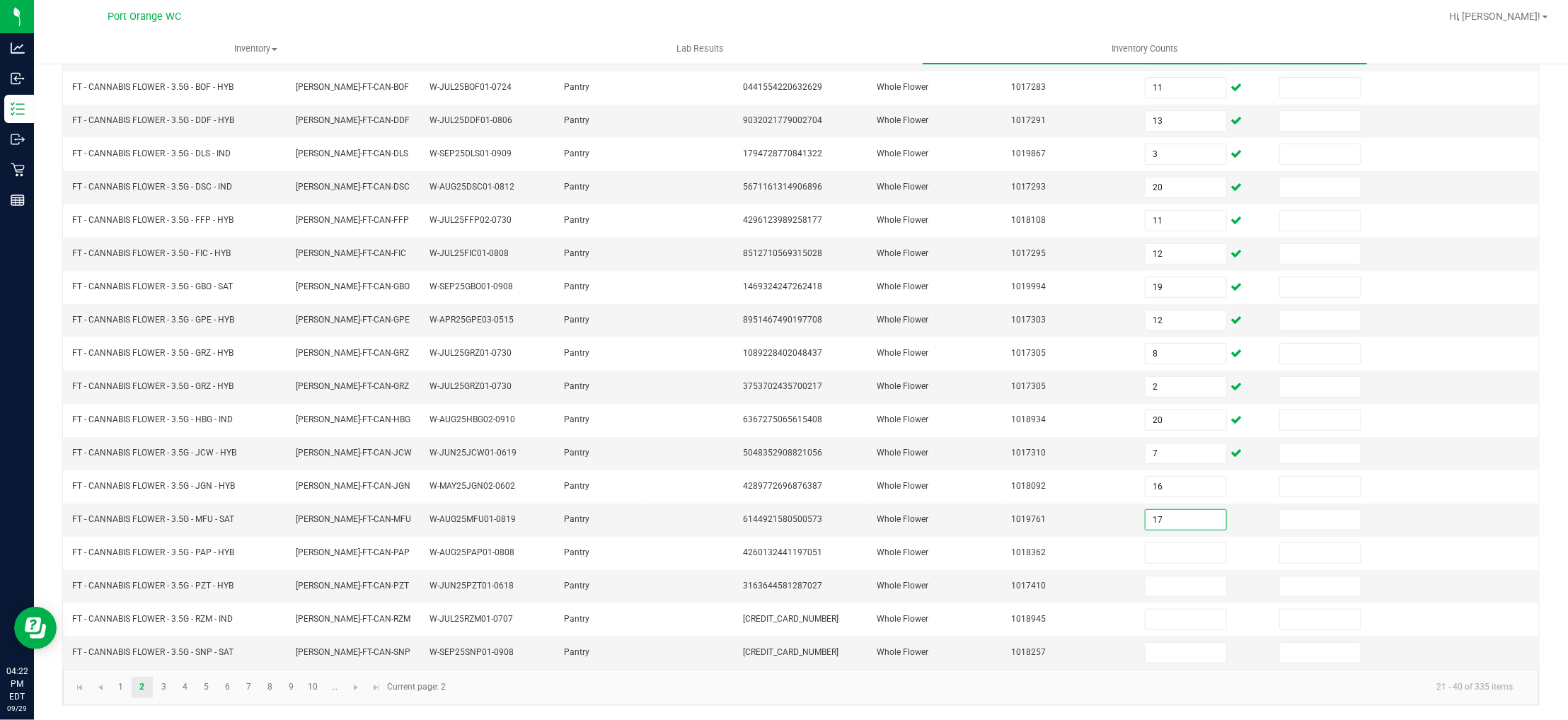
type input "17"
type input "13"
type input "8"
type input "4"
type input "6"
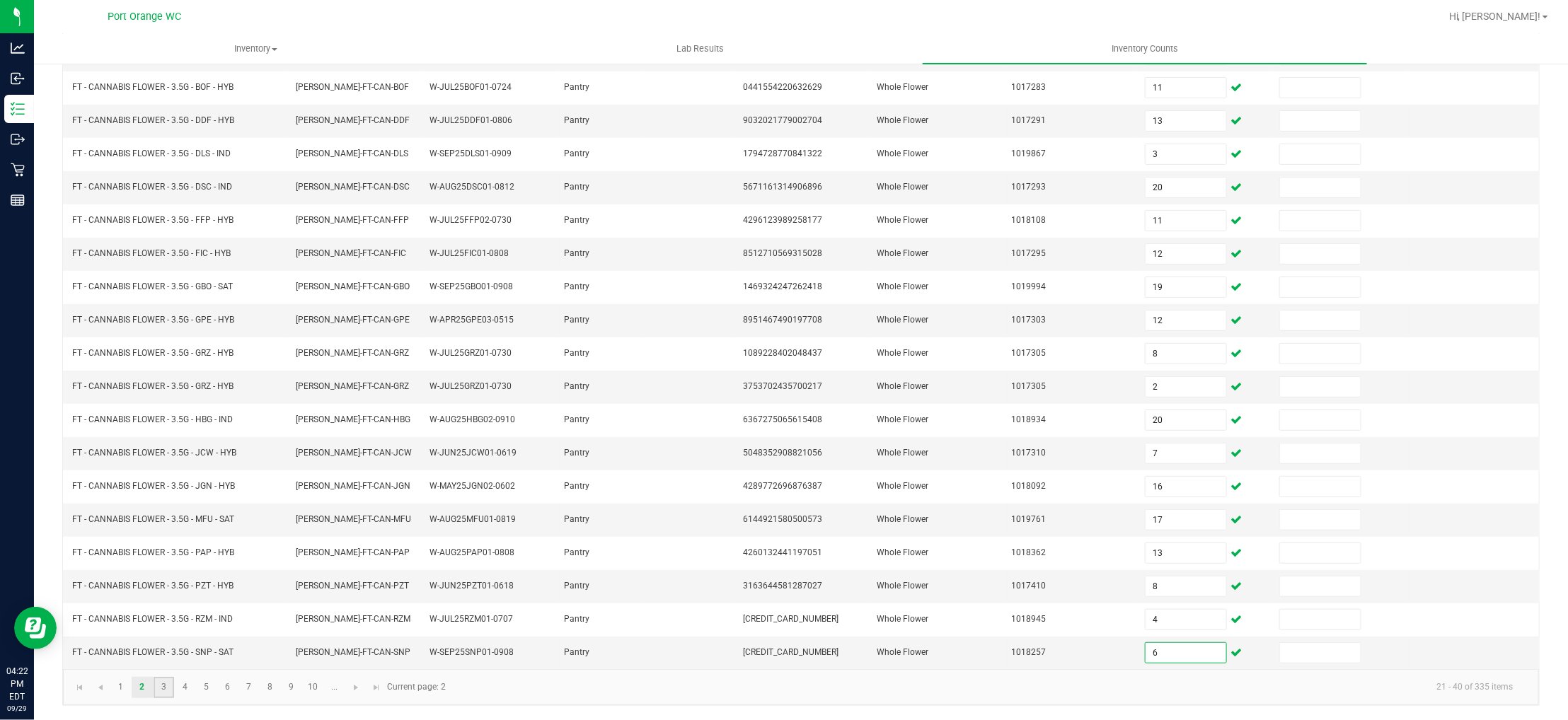
click at [161, 679] on link "3" at bounding box center [164, 687] width 21 height 21
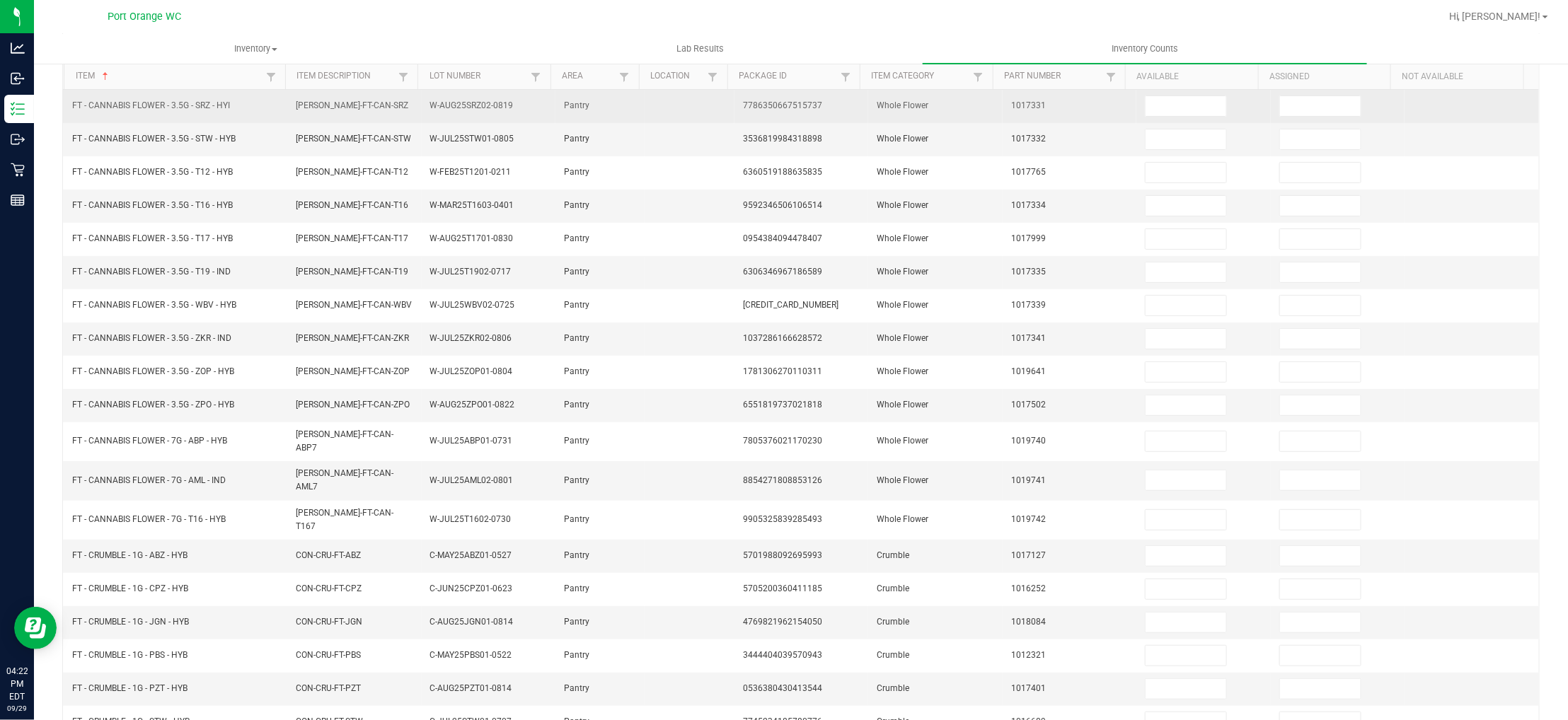
scroll to position [0, 0]
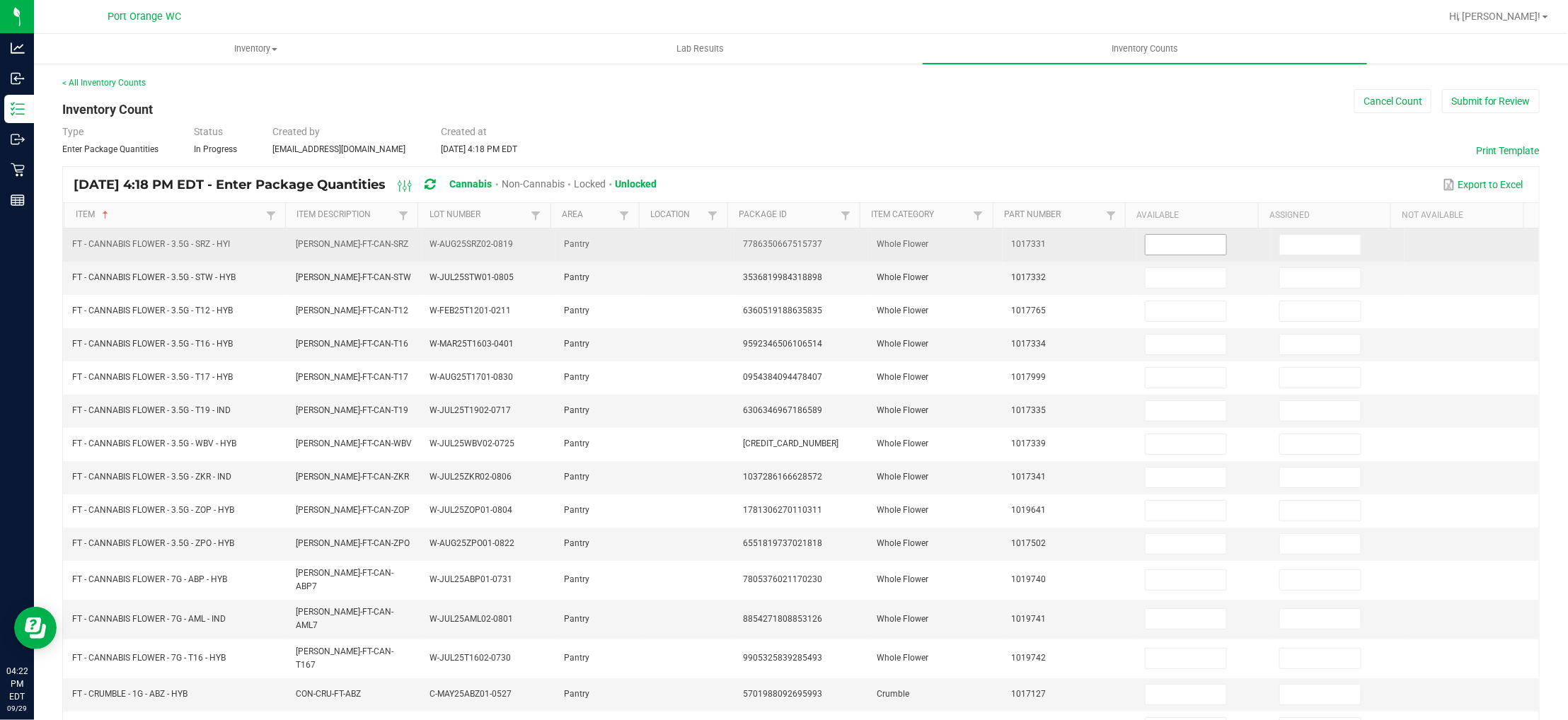
click at [1163, 248] on input at bounding box center [1186, 244] width 81 height 20
type input "20"
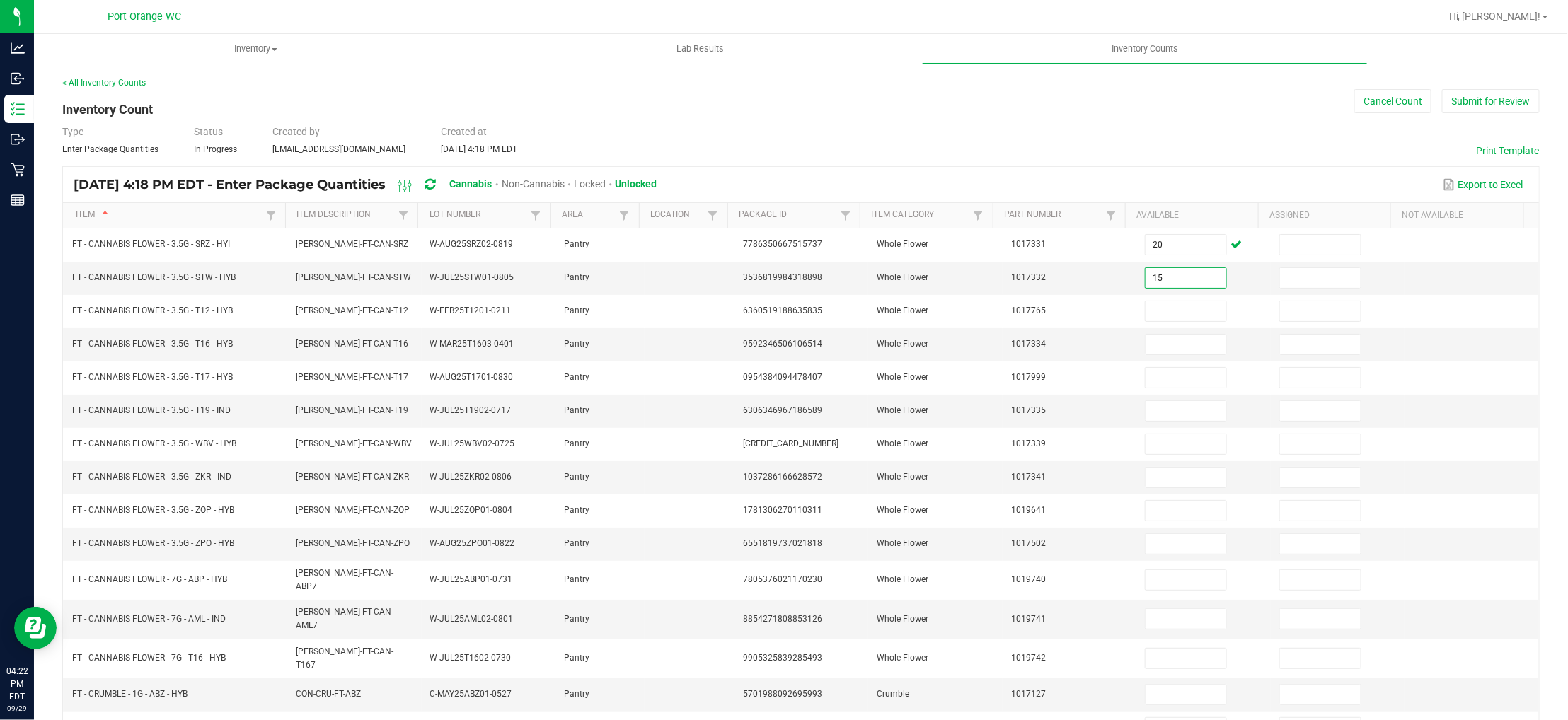
type input "15"
type input "18"
type input "16"
type input "4"
type input "8"
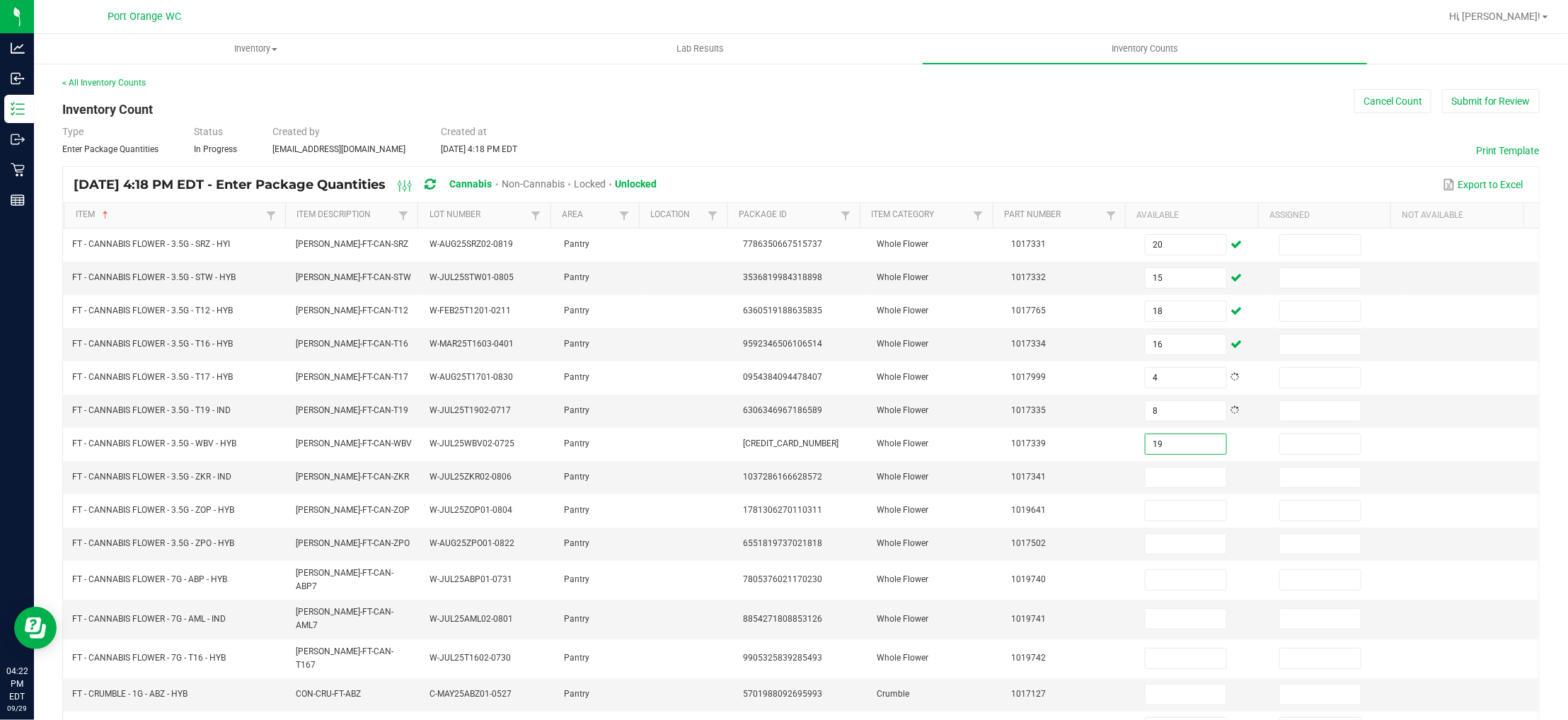
type input "19"
type input "2"
type input "6"
type input "15"
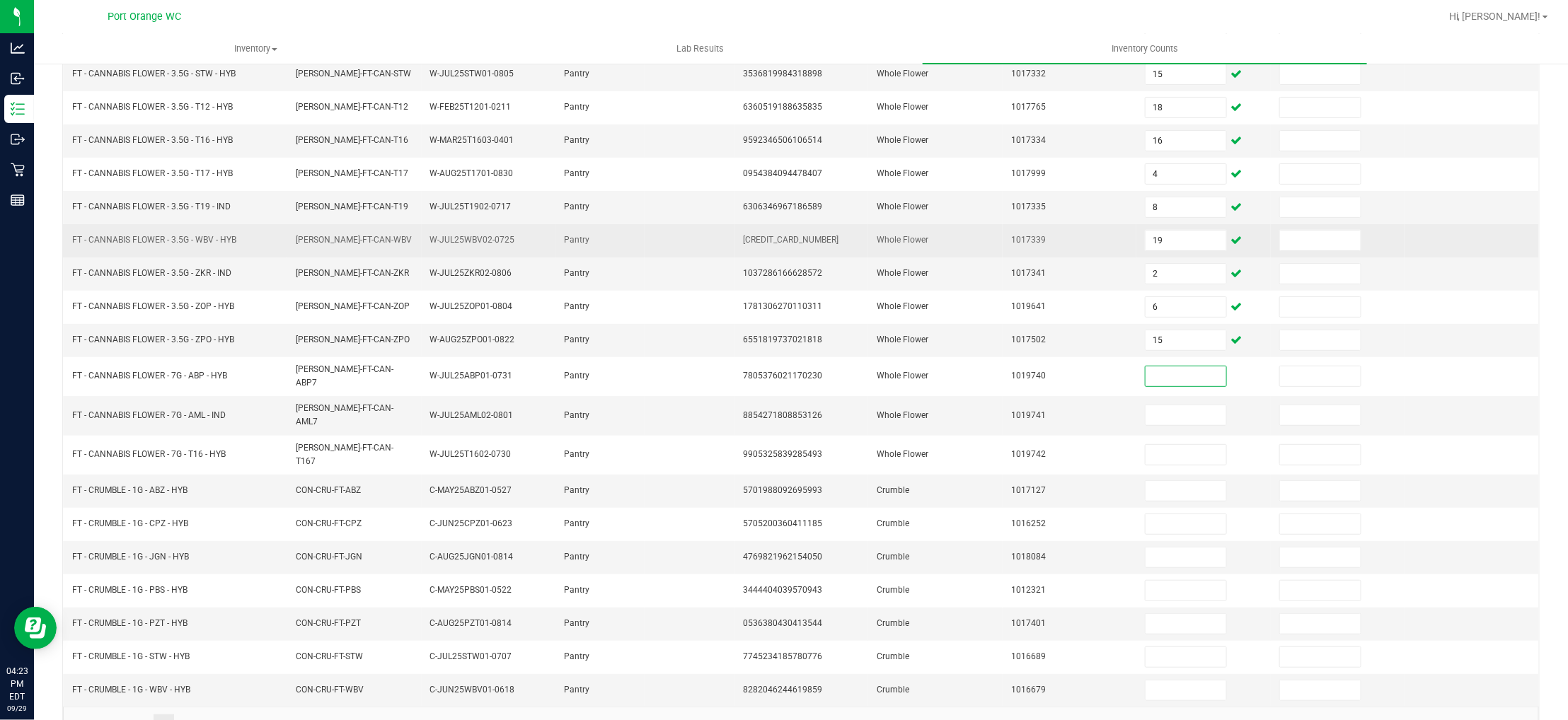
scroll to position [212, 0]
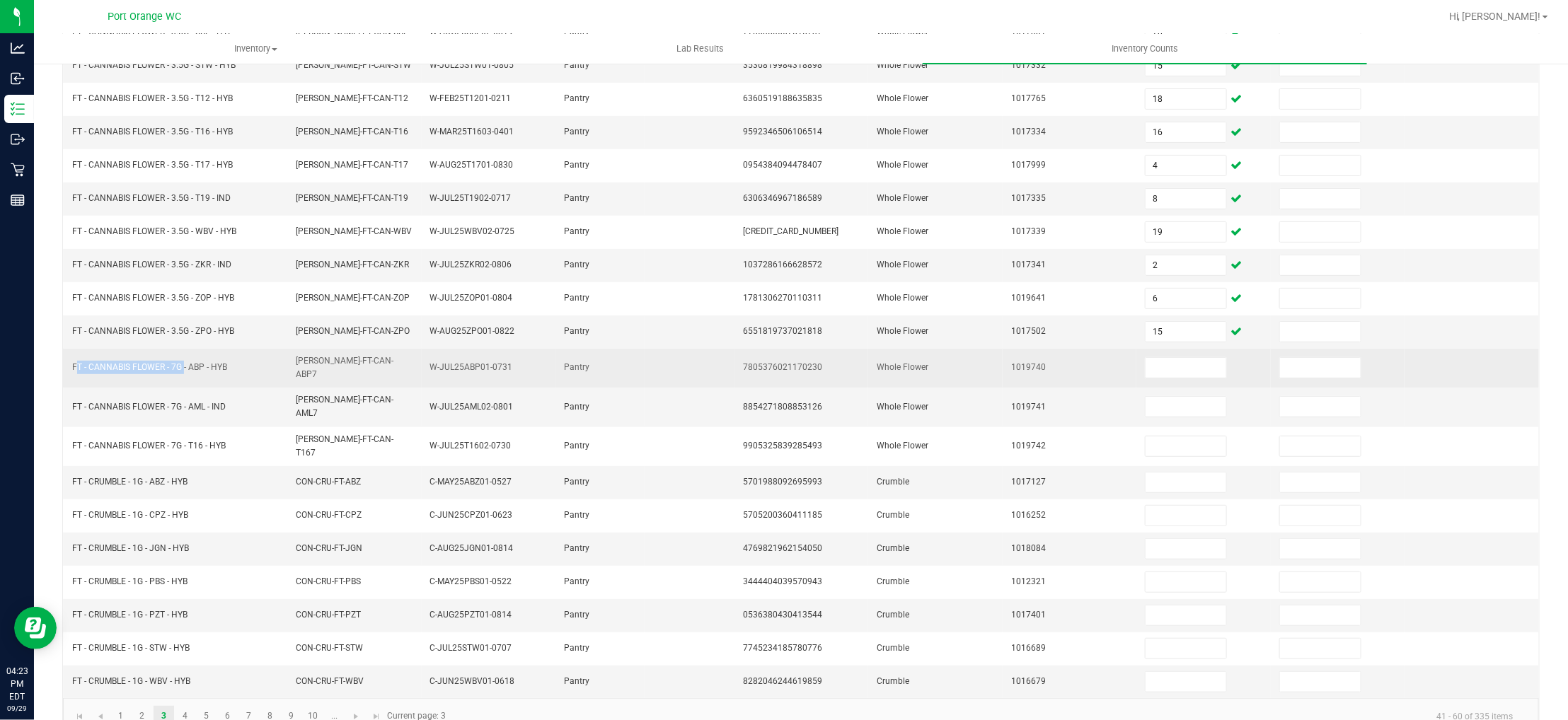
drag, startPoint x: 182, startPoint y: 369, endPoint x: 68, endPoint y: 371, distance: 114.0
click at [68, 371] on td "FT - CANNABIS FLOWER - 7G - ABP - HYB" at bounding box center [175, 368] width 224 height 39
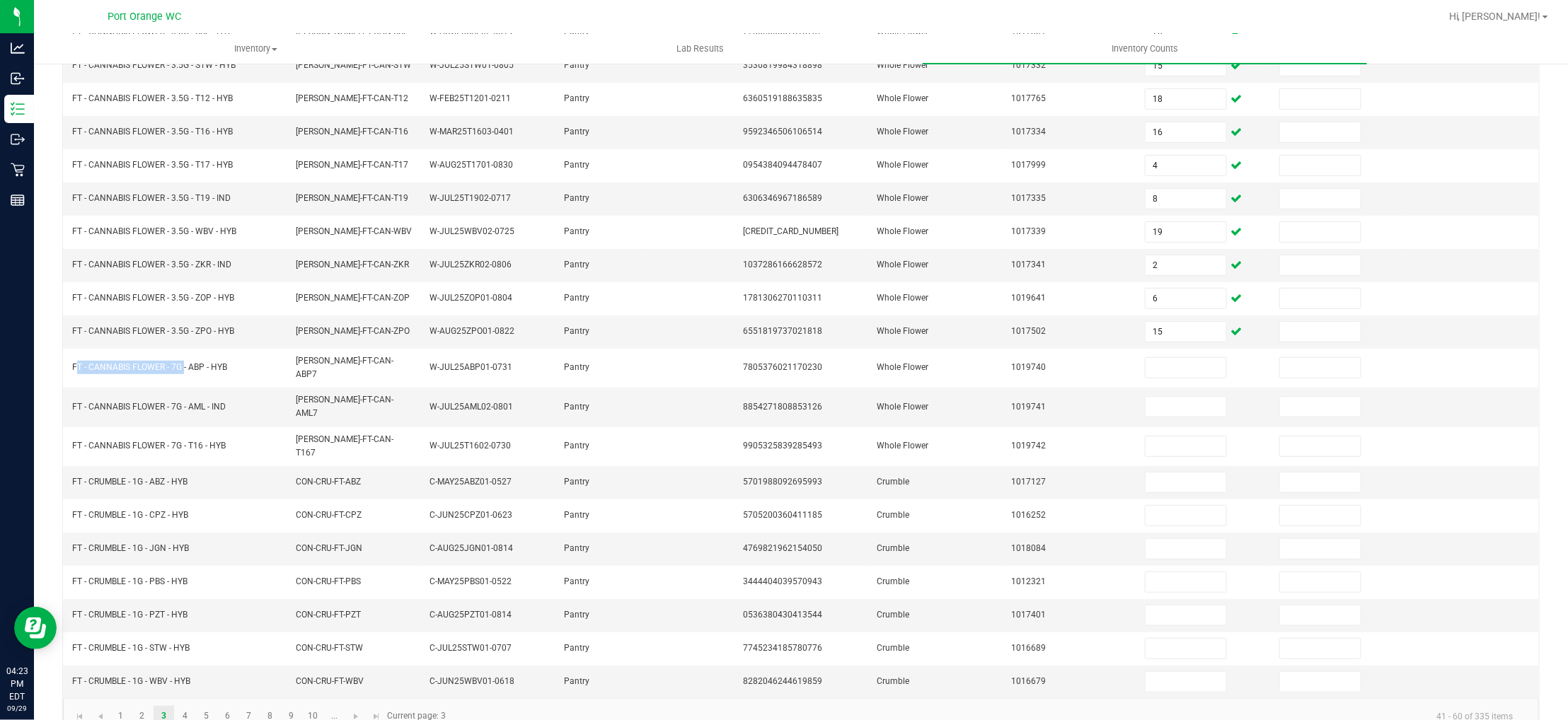
copy span "FT - CANNABIS FLOWER - 7G"
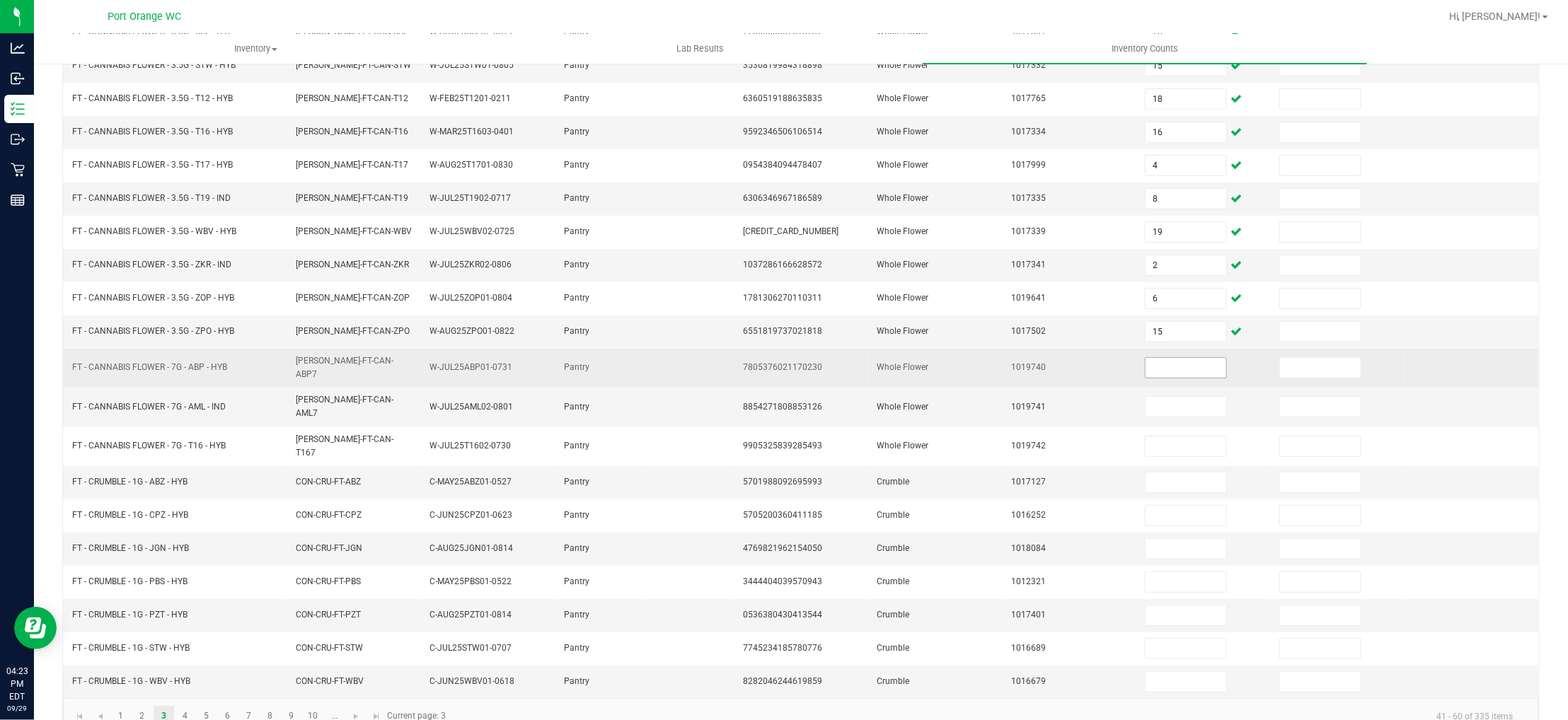
click at [1155, 365] on input at bounding box center [1186, 367] width 81 height 20
type input "14"
type input "12"
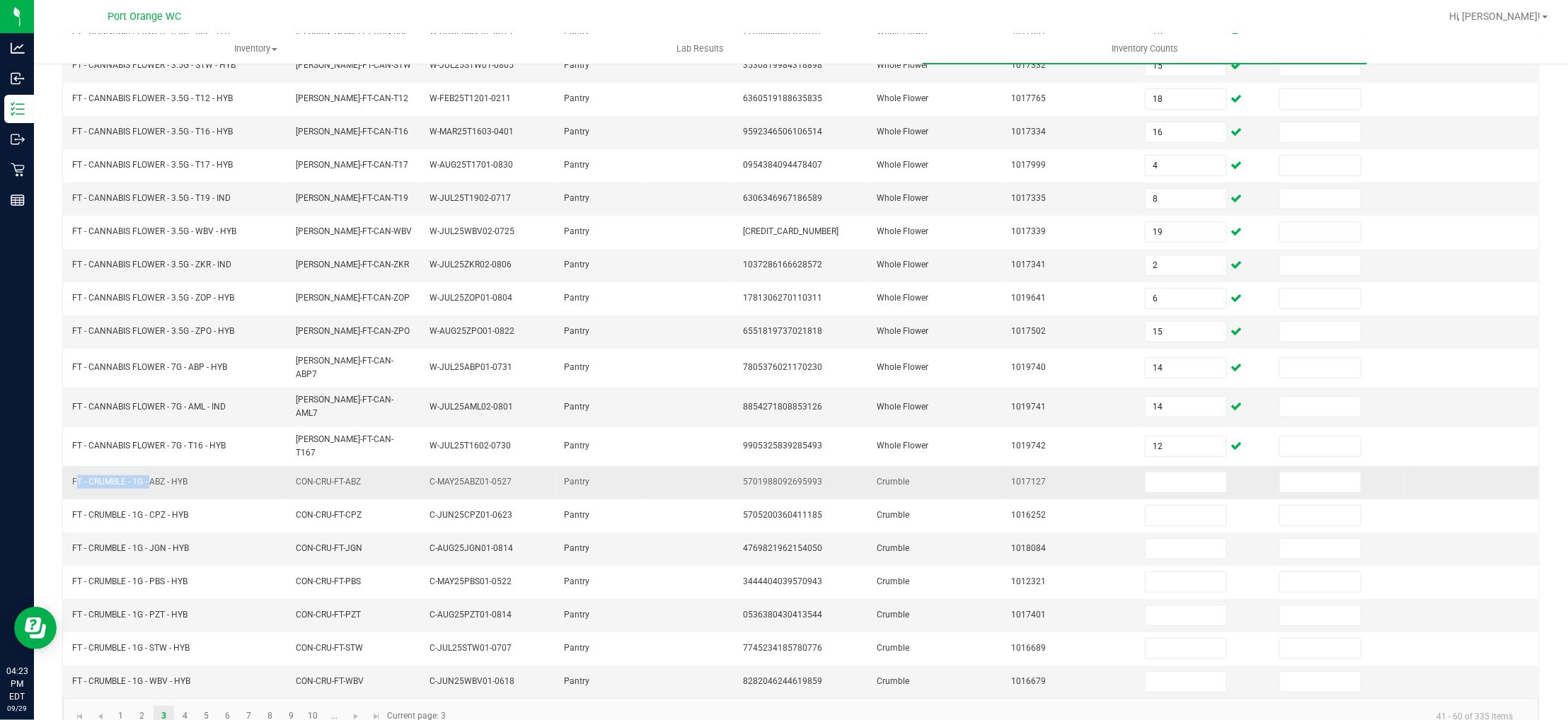
drag, startPoint x: 147, startPoint y: 467, endPoint x: 70, endPoint y: 466, distance: 77.0
click at [70, 466] on td "FT - CRUMBLE - 1G - ABZ - HYB" at bounding box center [175, 482] width 224 height 34
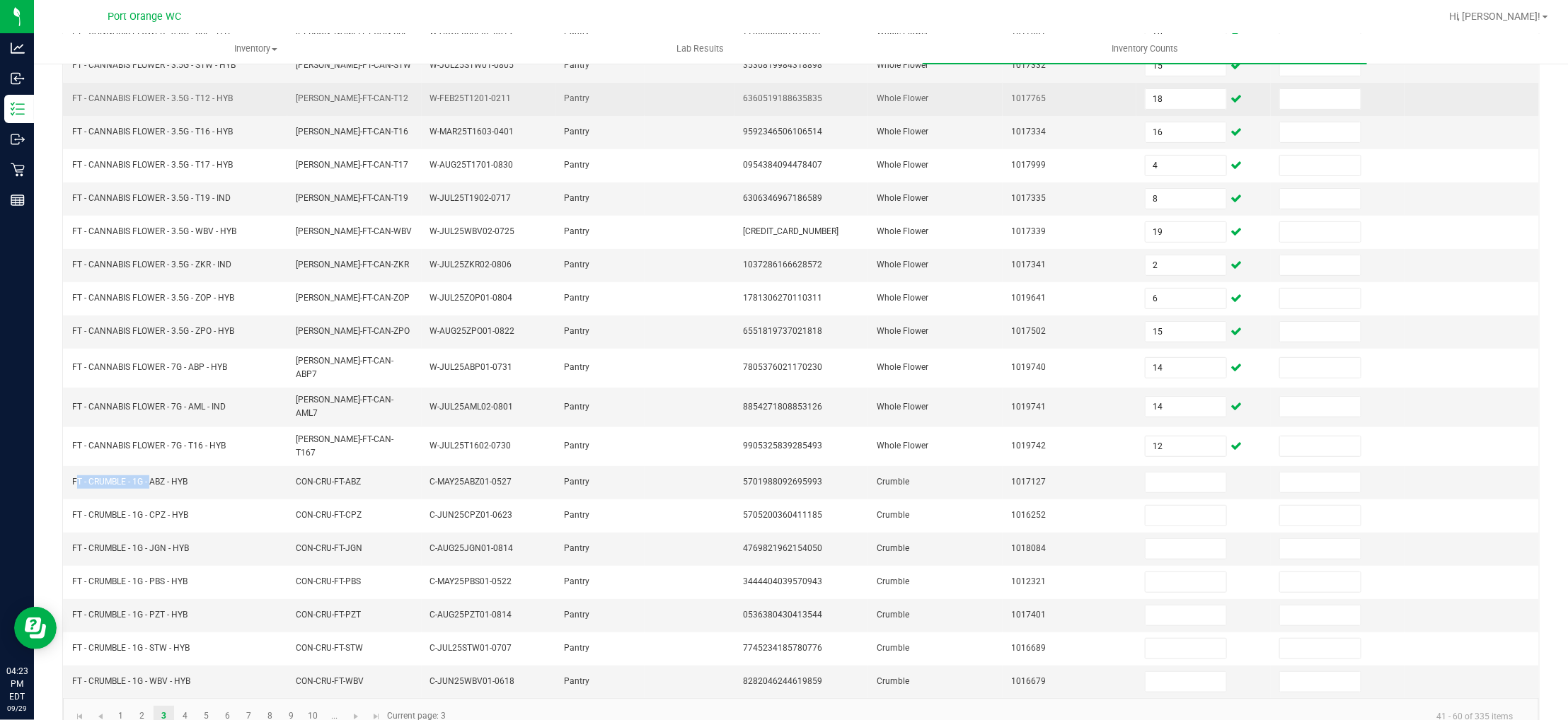
copy span "FT - CRUMBLE - 1G -"
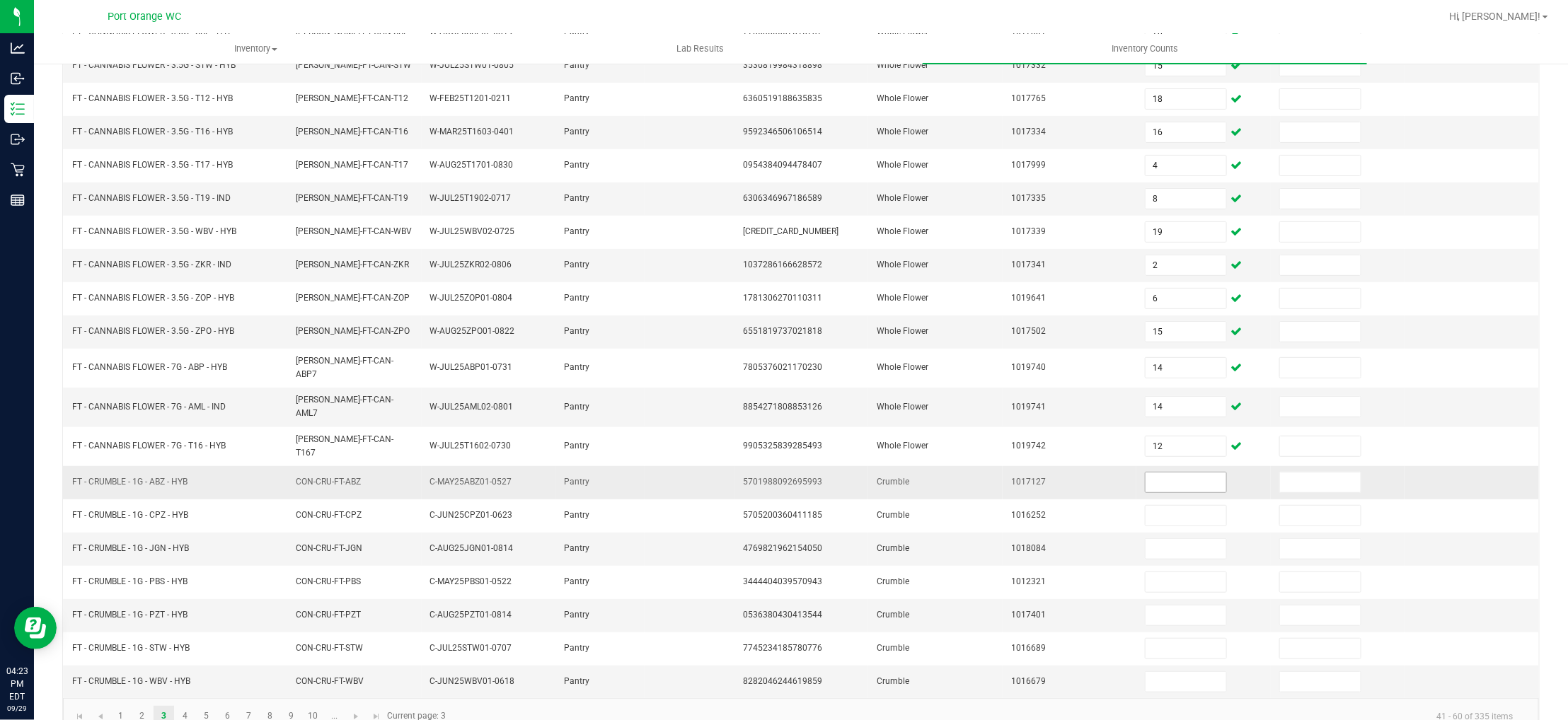
click at [1167, 478] on input at bounding box center [1186, 482] width 81 height 20
type input "5"
type input "3"
type input "4"
click at [1148, 539] on input "4" at bounding box center [1186, 548] width 81 height 20
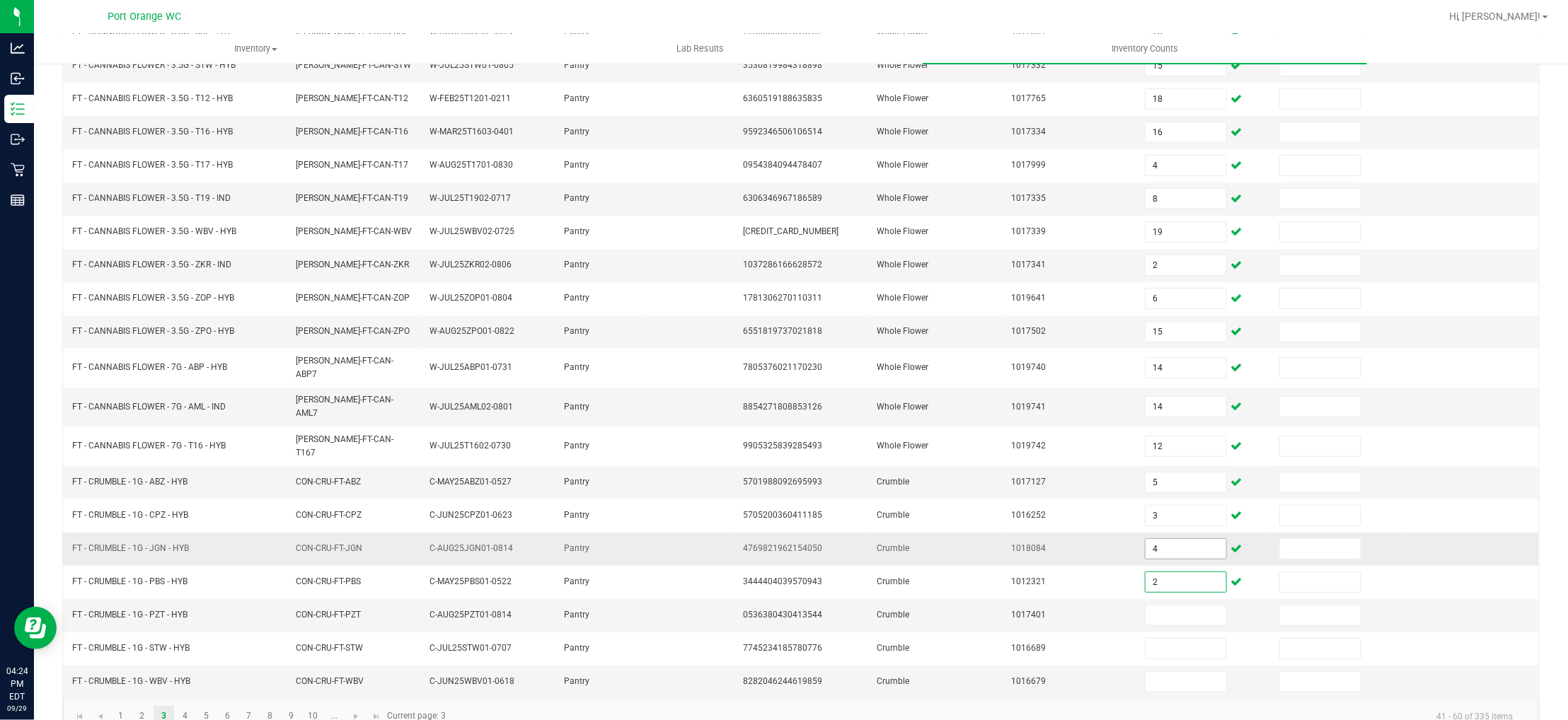
type input "2"
type input "8"
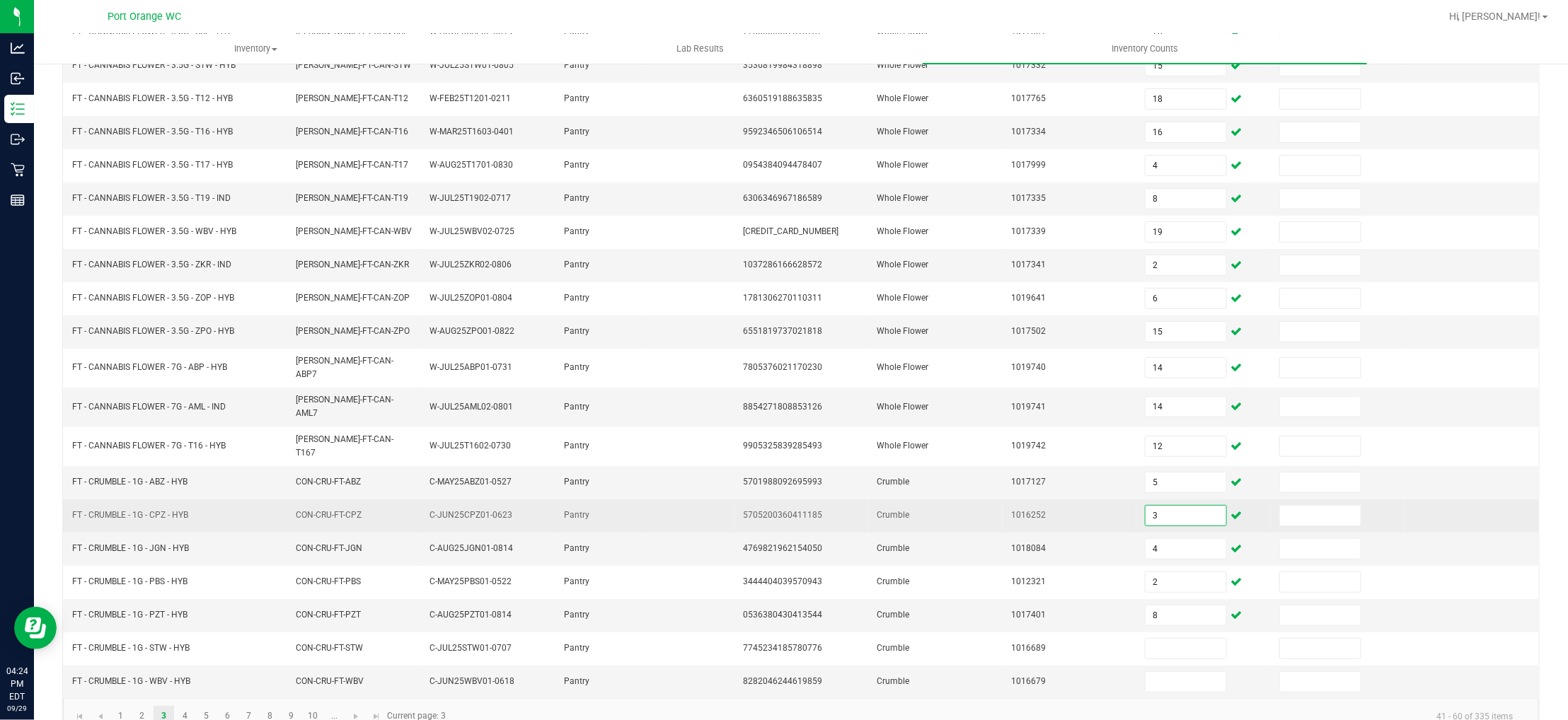
click at [1158, 509] on input "3" at bounding box center [1186, 516] width 81 height 20
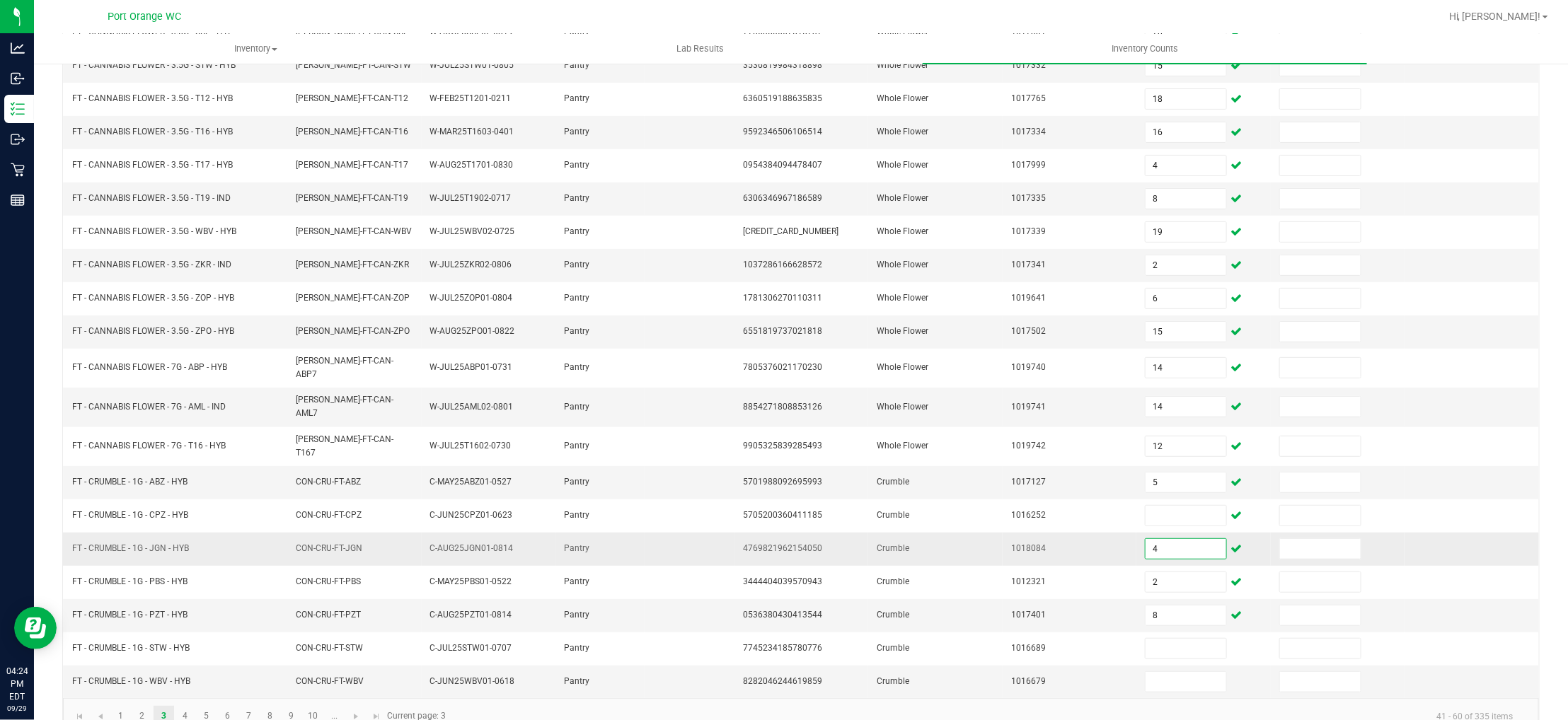
click at [1146, 539] on input "4" at bounding box center [1186, 548] width 81 height 20
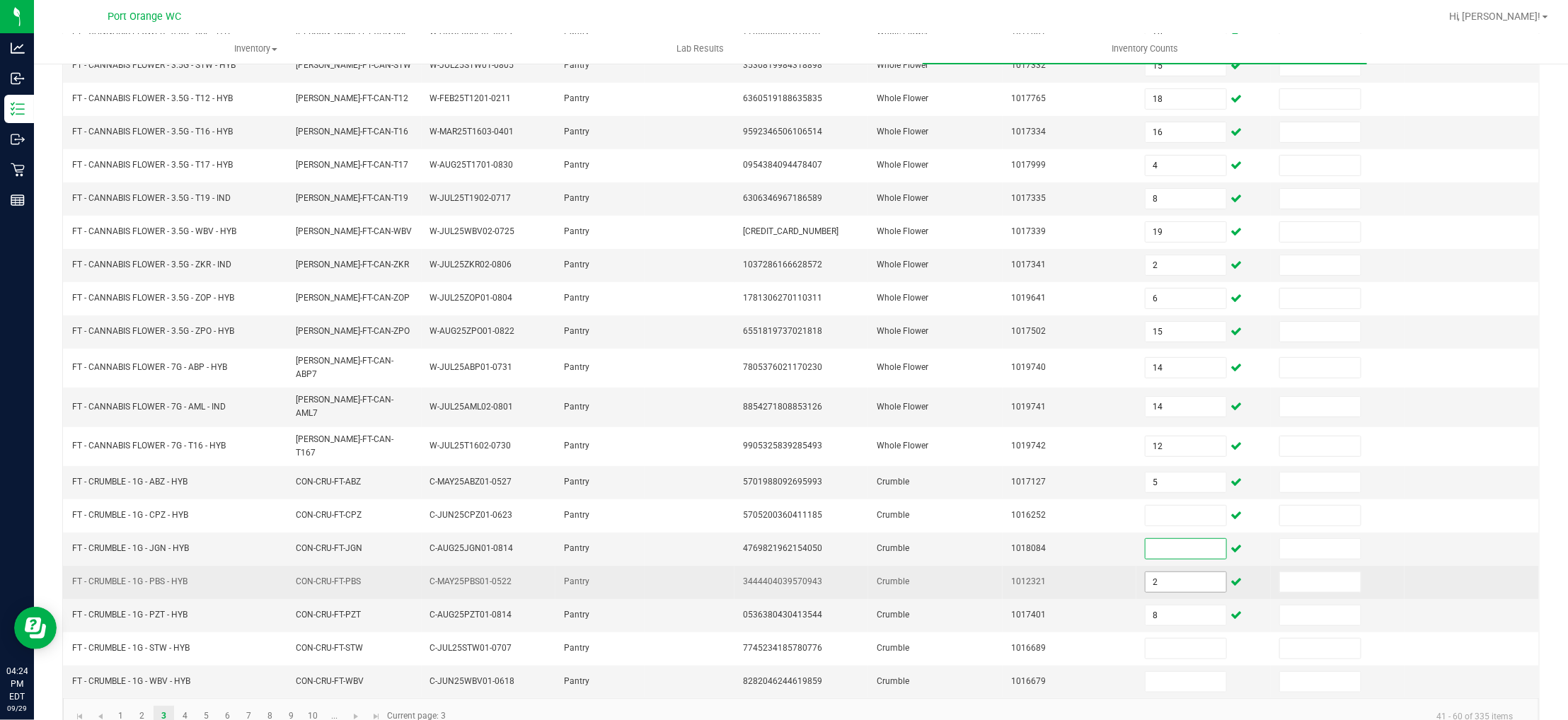
click at [1152, 572] on input "2" at bounding box center [1186, 582] width 81 height 20
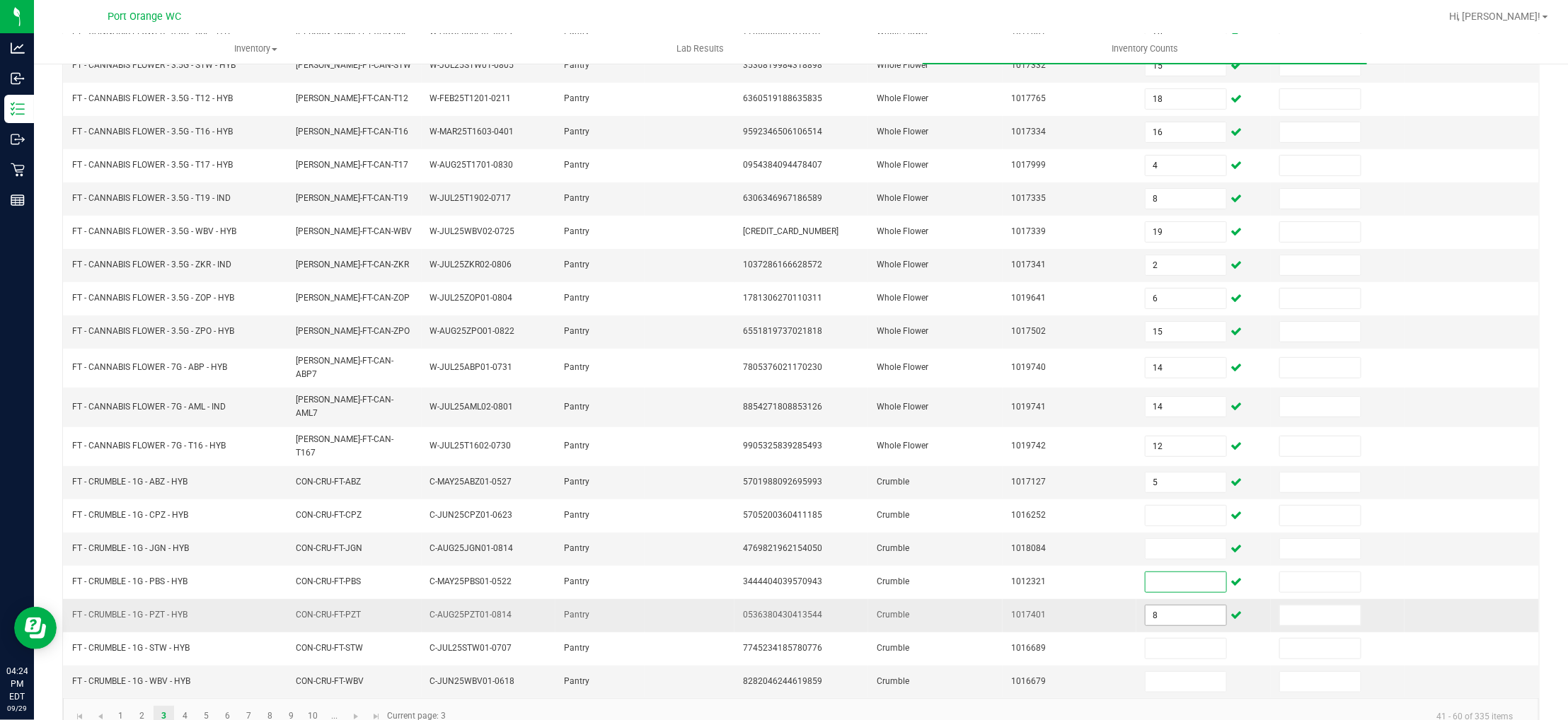
click at [1149, 607] on input "8" at bounding box center [1186, 615] width 81 height 20
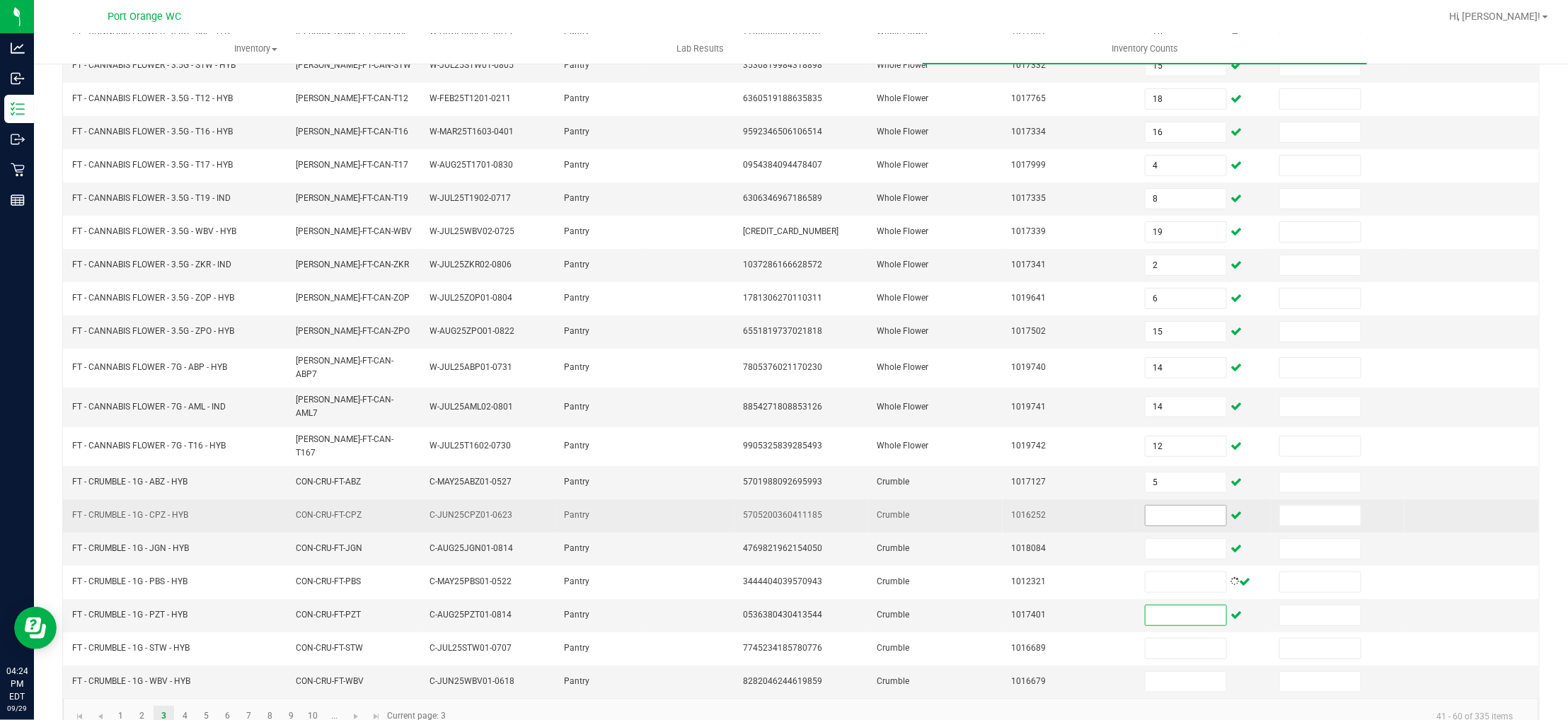
click at [1146, 509] on input at bounding box center [1186, 516] width 81 height 20
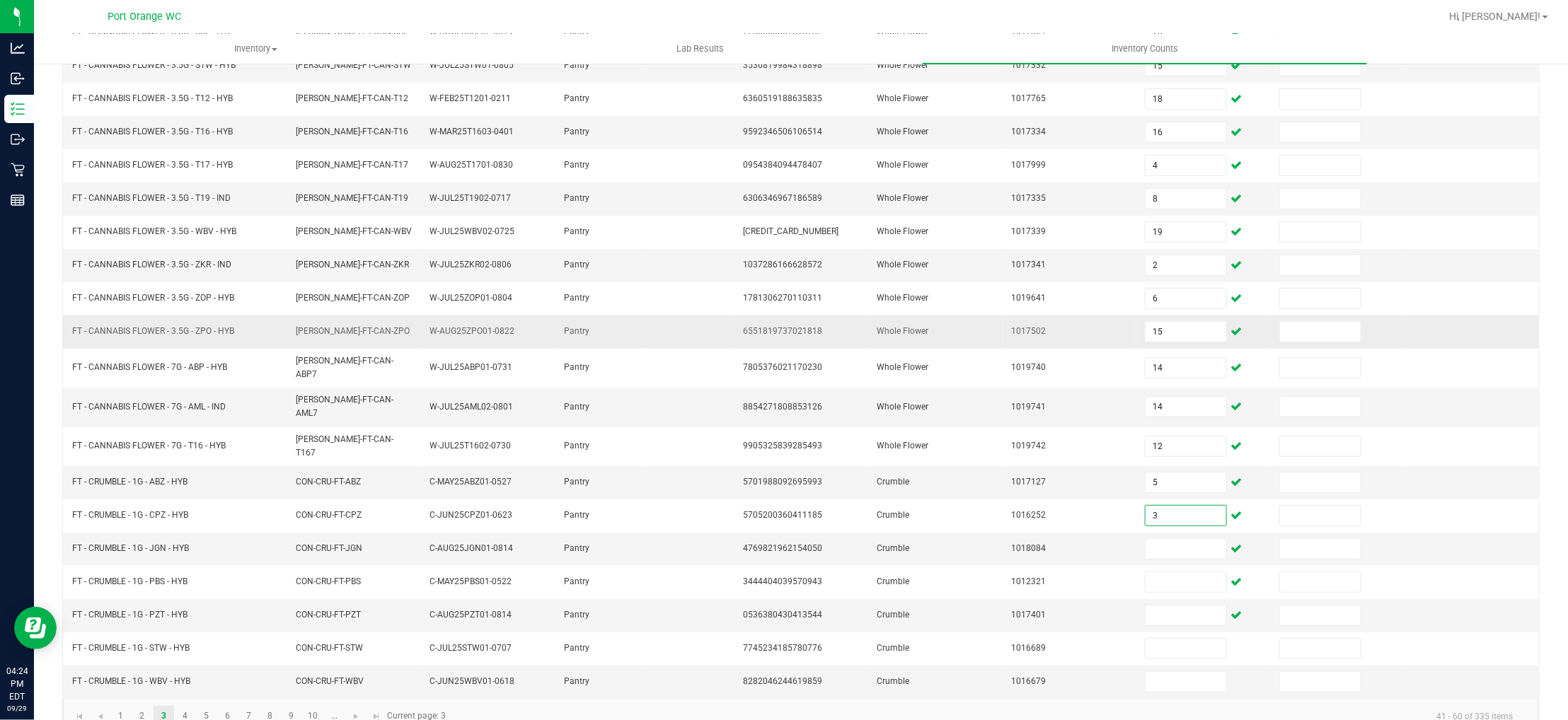
type input "3"
type input "4"
type input "3"
type input "8"
type input "5"
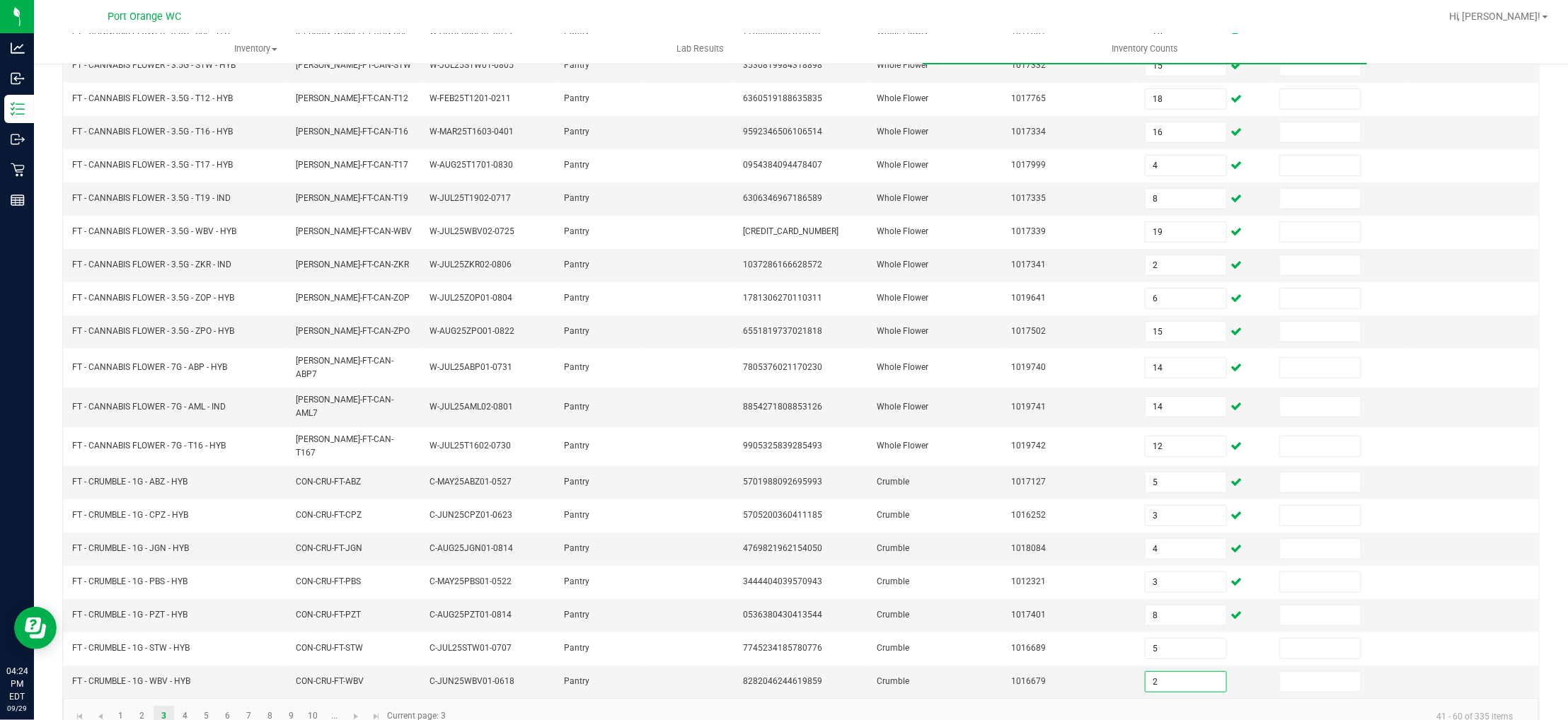
type input "2"
click at [182, 705] on link "4" at bounding box center [185, 716] width 21 height 21
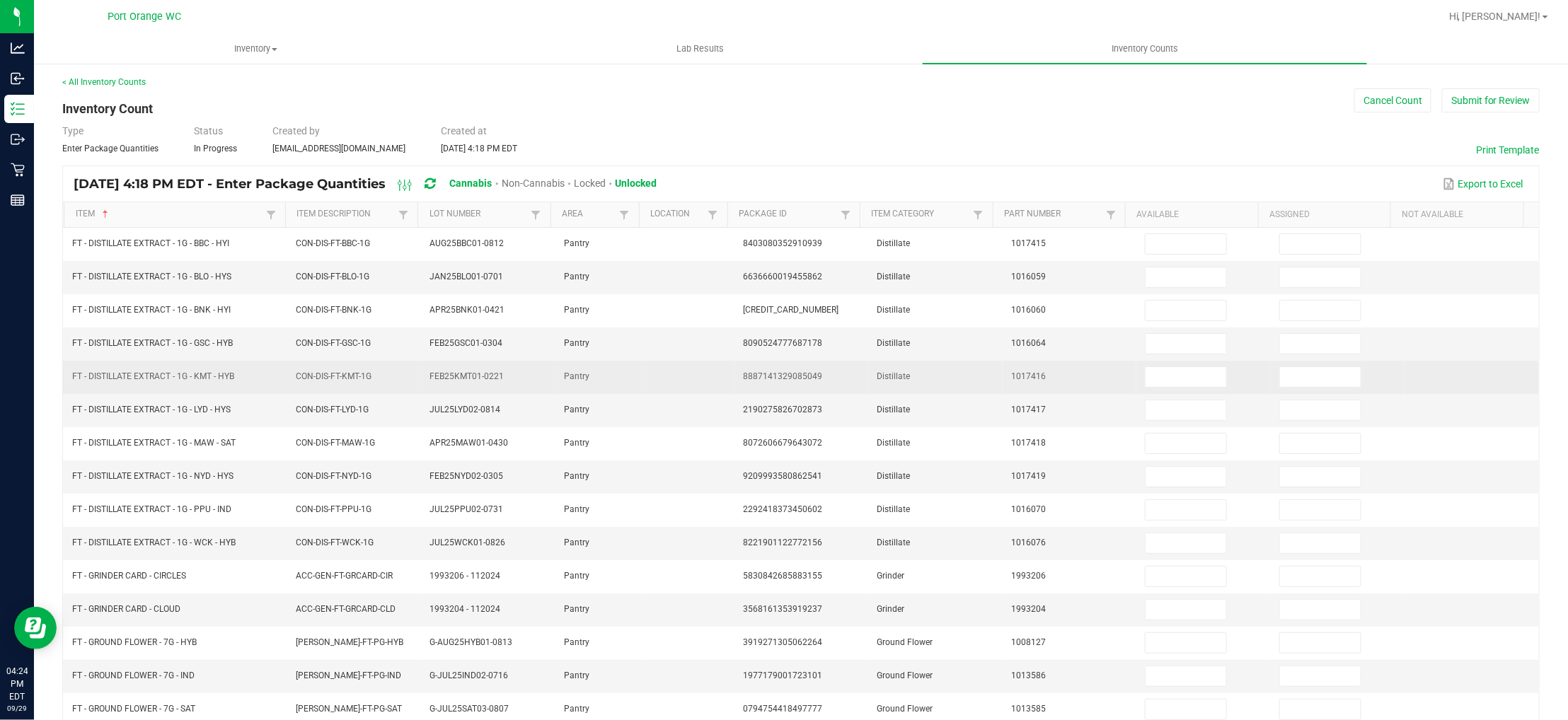
scroll to position [0, 0]
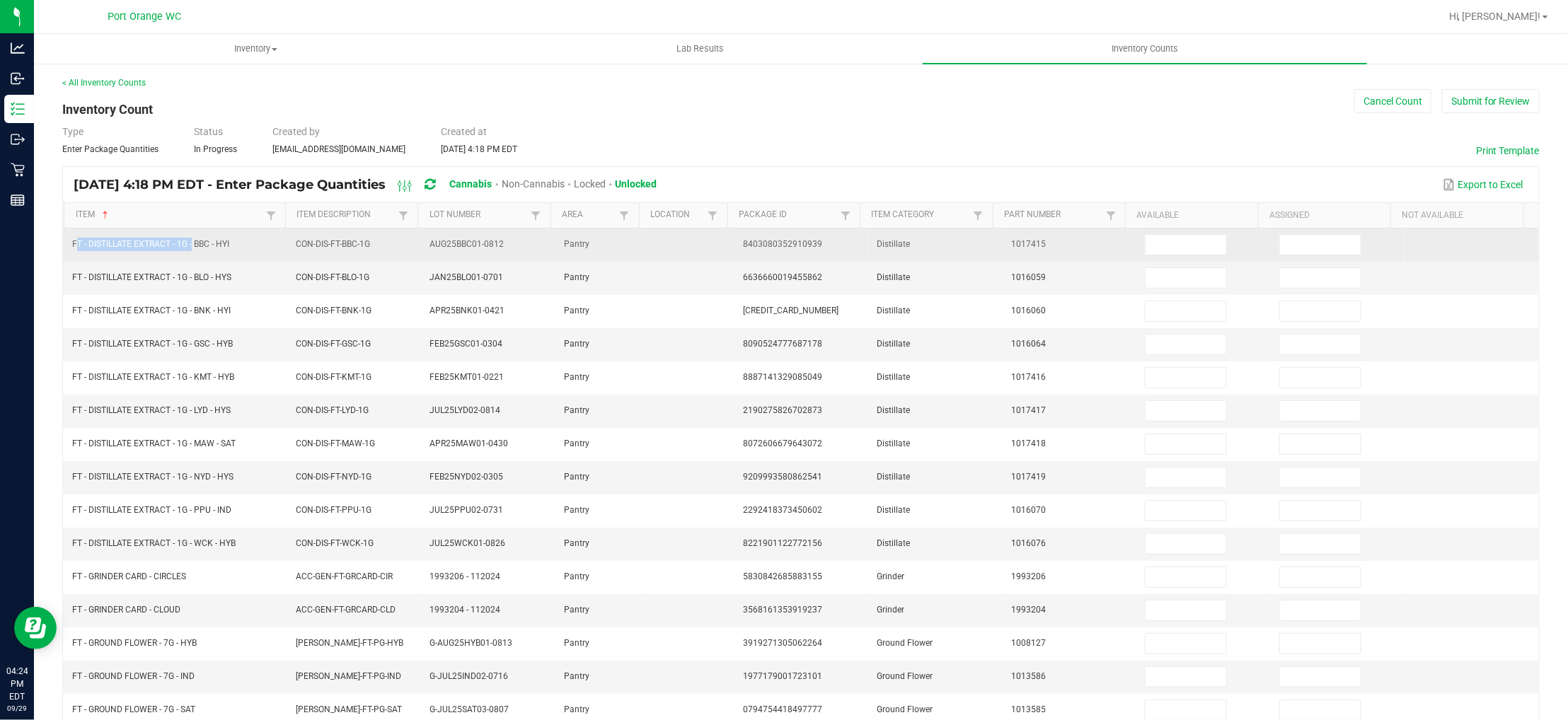
drag, startPoint x: 190, startPoint y: 247, endPoint x: 70, endPoint y: 253, distance: 120.1
click at [70, 253] on td "FT - DISTILLATE EXTRACT - 1G - BBC - HYI" at bounding box center [175, 245] width 224 height 34
copy span "FT - DISTILLATE EXTRACT - 1G"
click at [1186, 238] on input at bounding box center [1186, 244] width 81 height 20
type input "9"
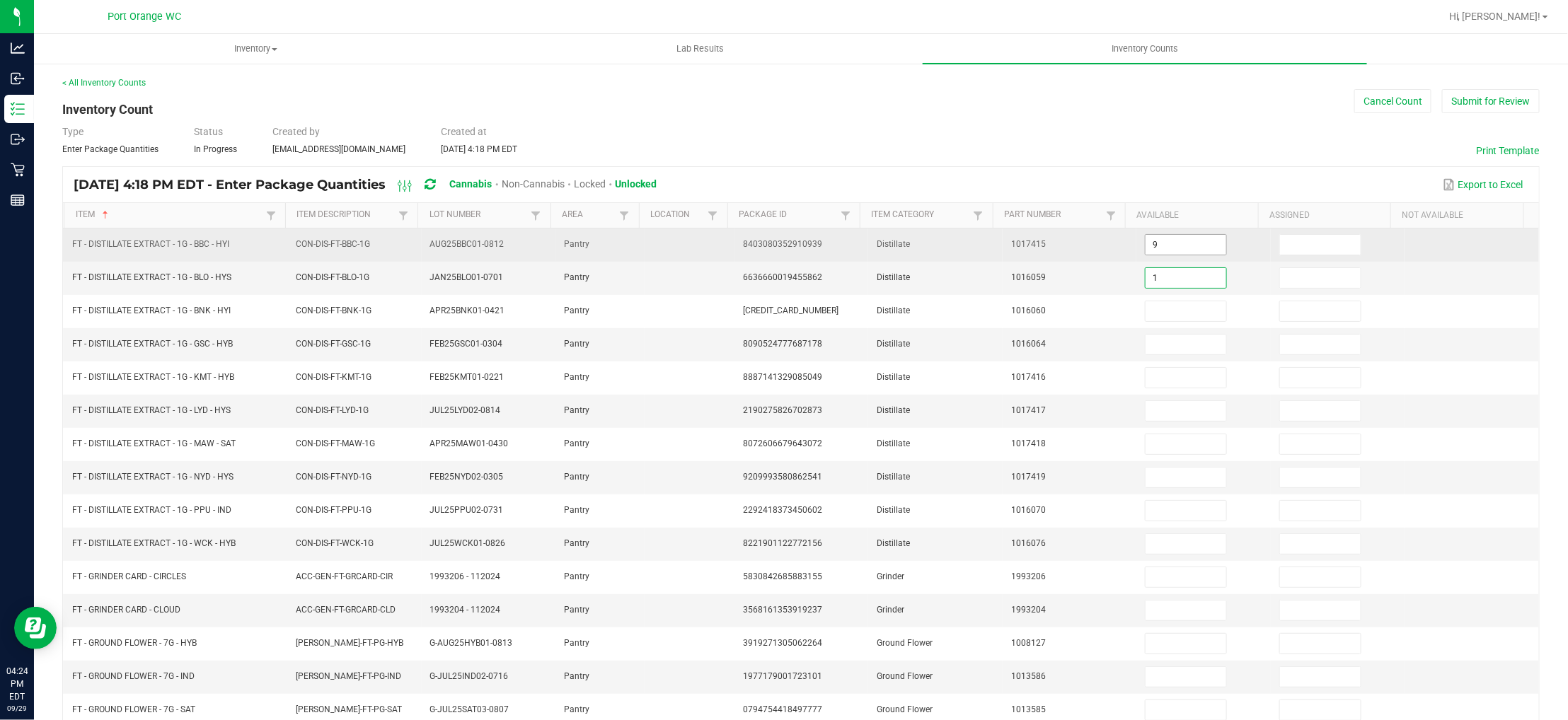
type input "1"
type input "6"
type input "2"
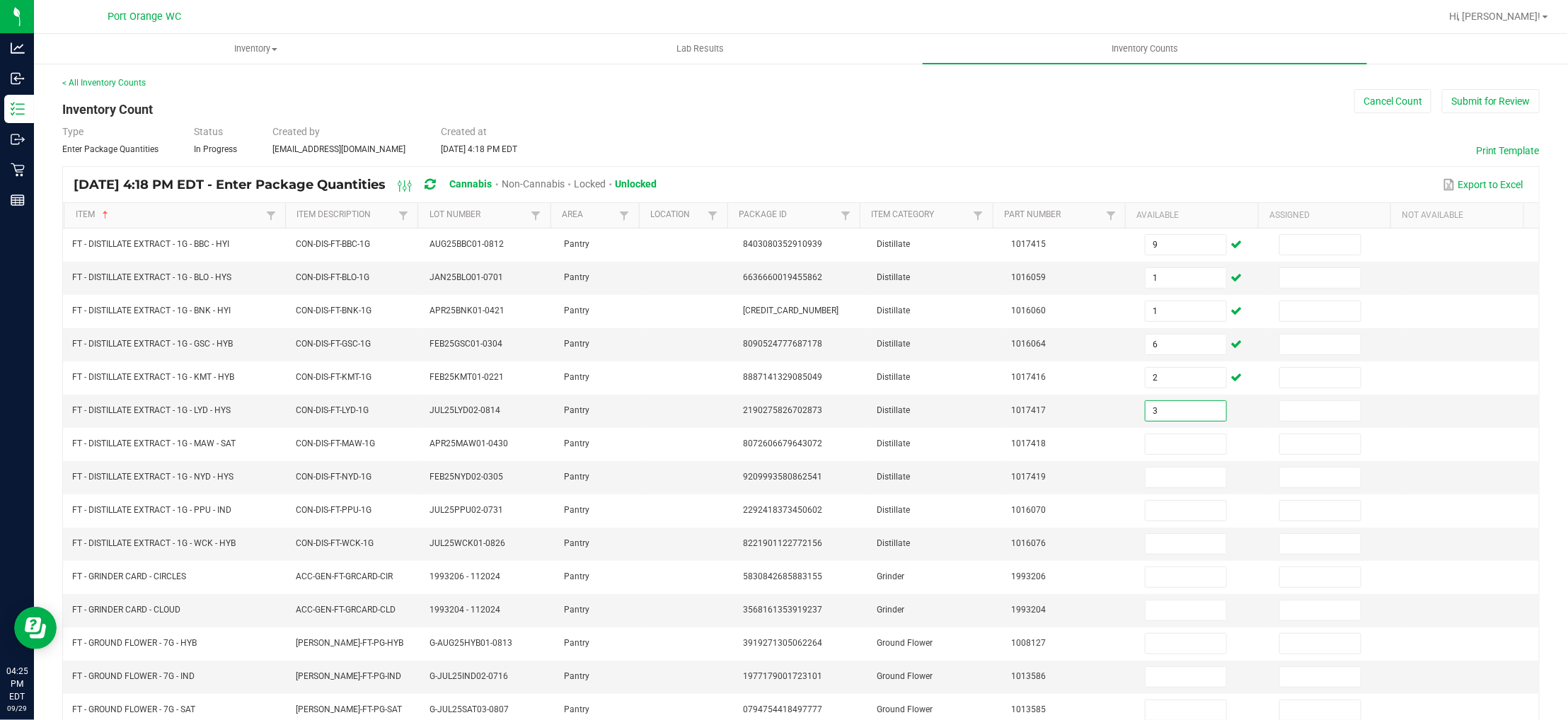
type input "3"
type input "7"
type input "3"
type input "10"
type input "5"
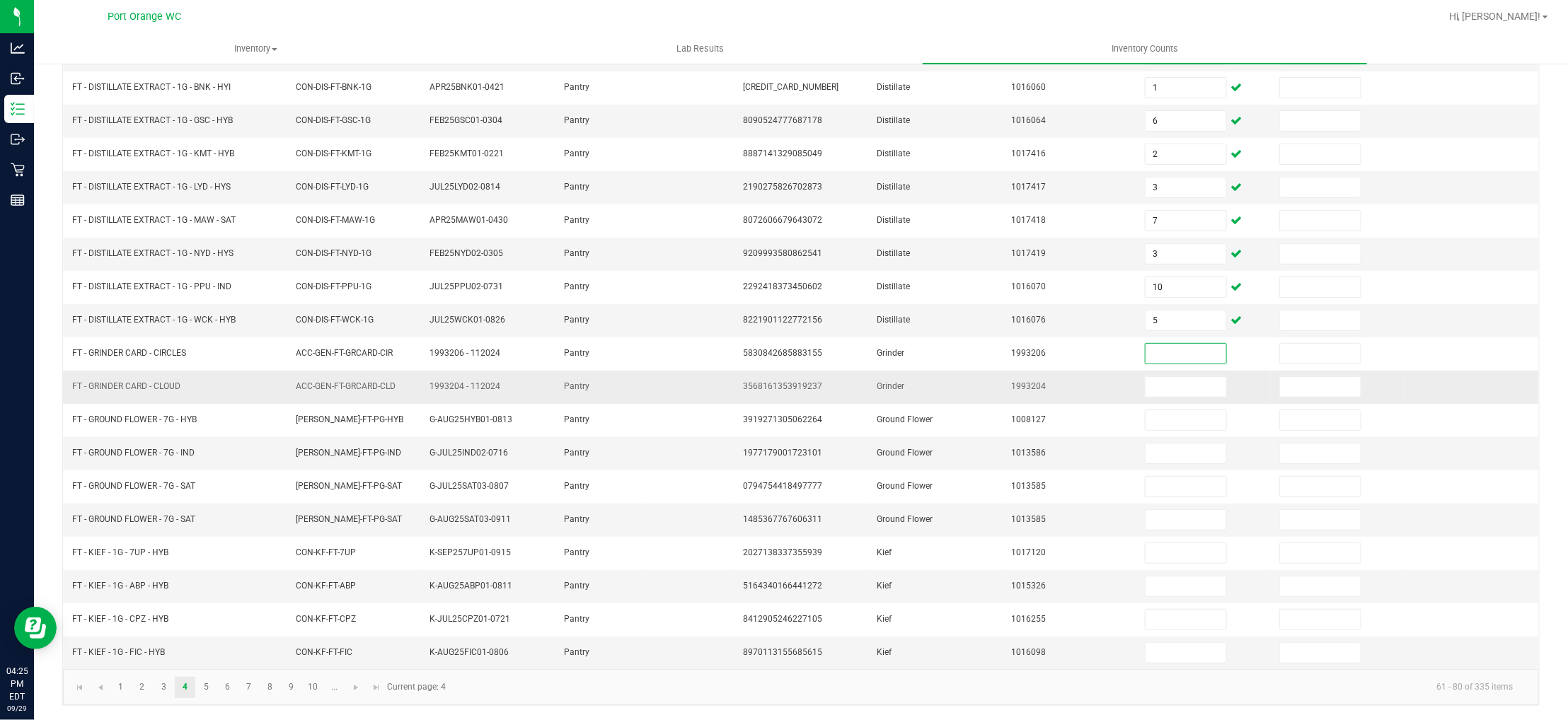
scroll to position [230, 0]
click at [1146, 522] on input at bounding box center [1186, 519] width 81 height 20
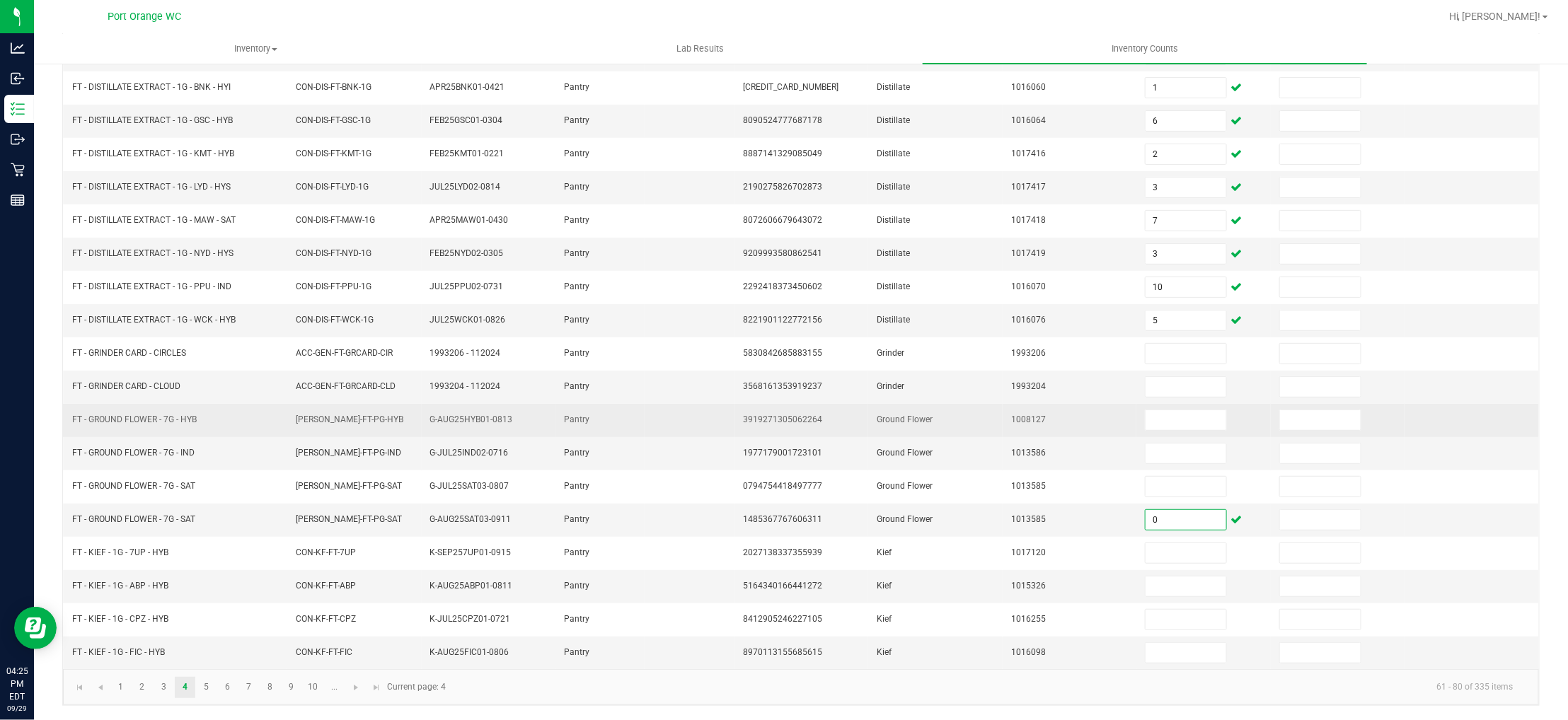
type input "0"
drag, startPoint x: 178, startPoint y: 412, endPoint x: 100, endPoint y: 410, distance: 78.0
click at [100, 413] on span "FT - GROUND FLOWER - 7G - HYB" at bounding box center [134, 420] width 125 height 14
copy span "FT - GROUND FLOWER - 7G"
click at [1159, 412] on input at bounding box center [1186, 419] width 81 height 20
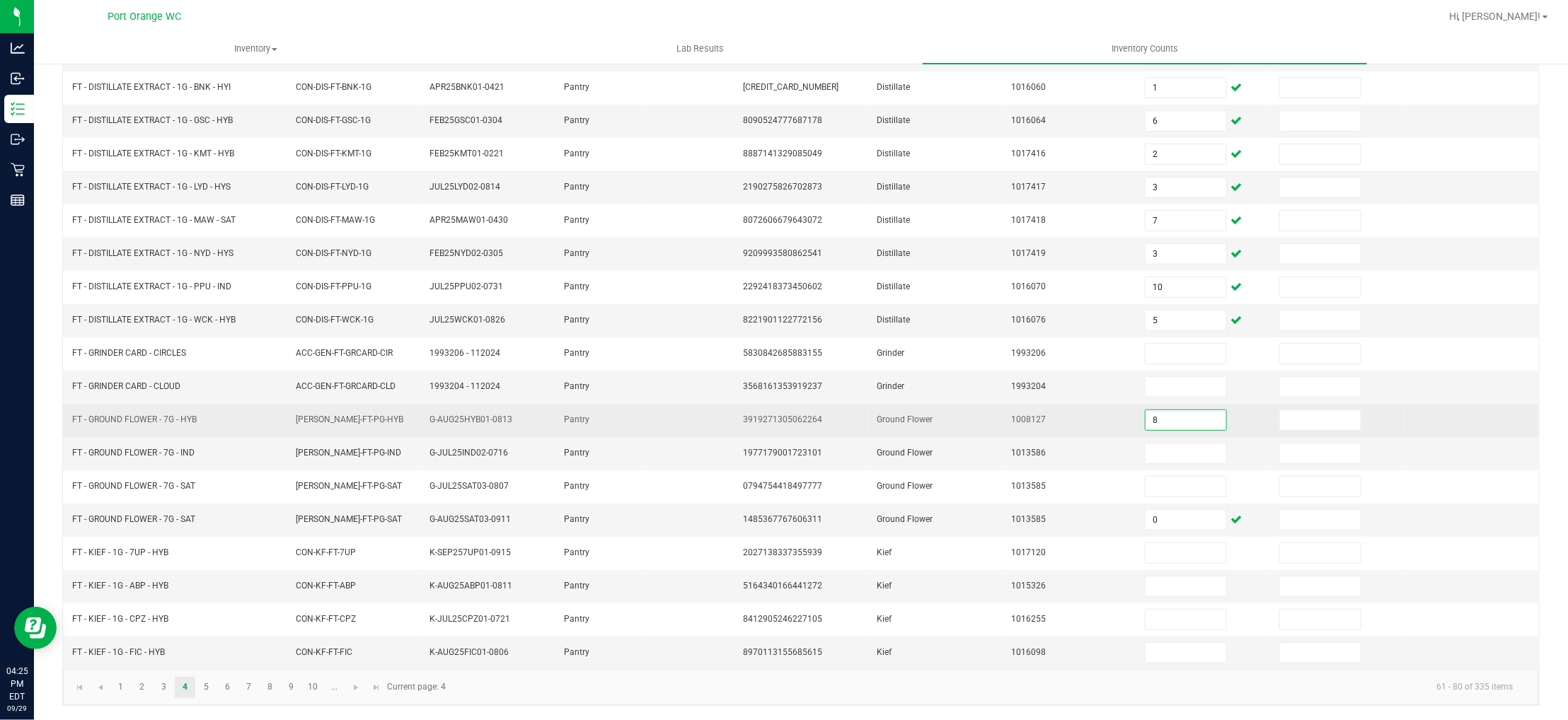
type input "8"
type input "6"
type input "19"
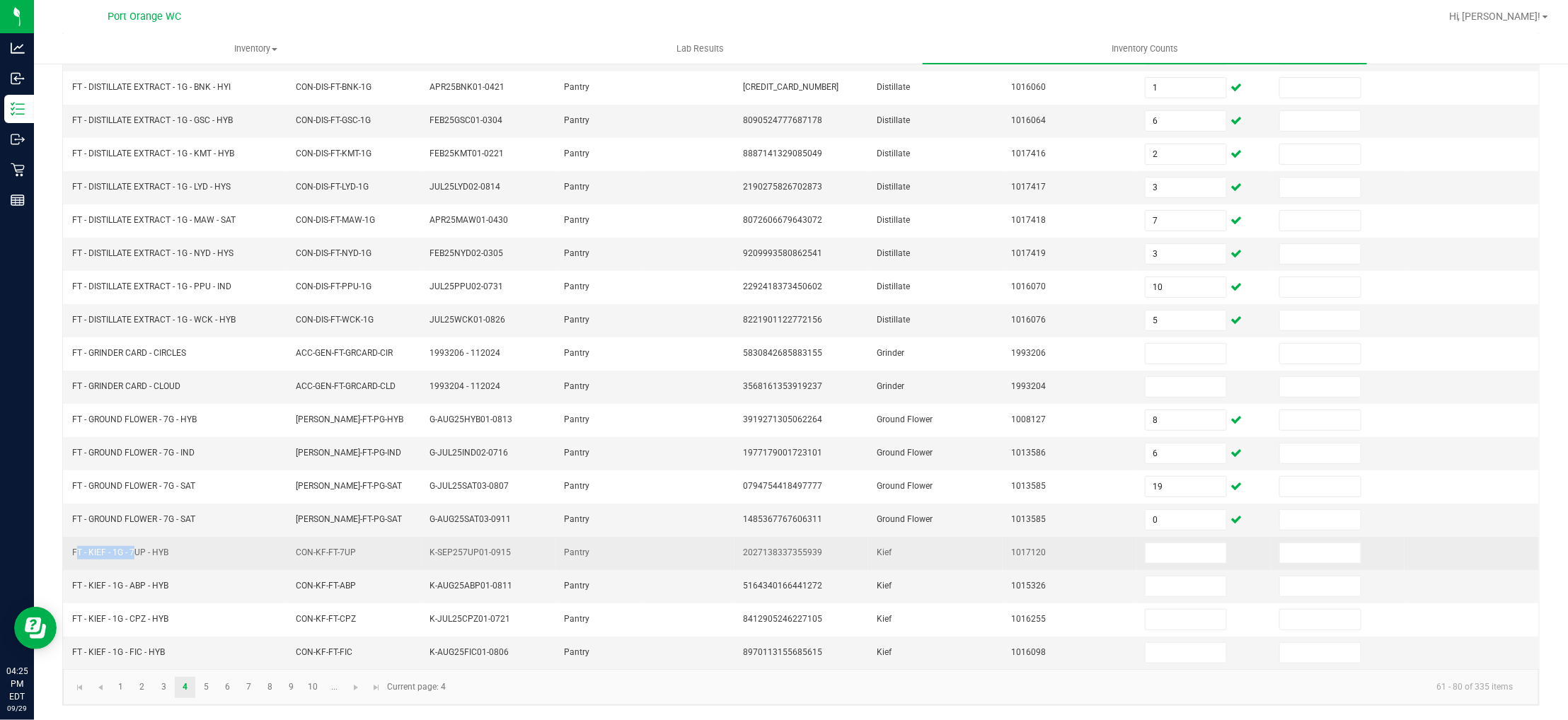
drag, startPoint x: 130, startPoint y: 550, endPoint x: 64, endPoint y: 554, distance: 66.1
click at [64, 554] on td "FT - KIEF - 1G - 7UP - HYB" at bounding box center [175, 553] width 224 height 34
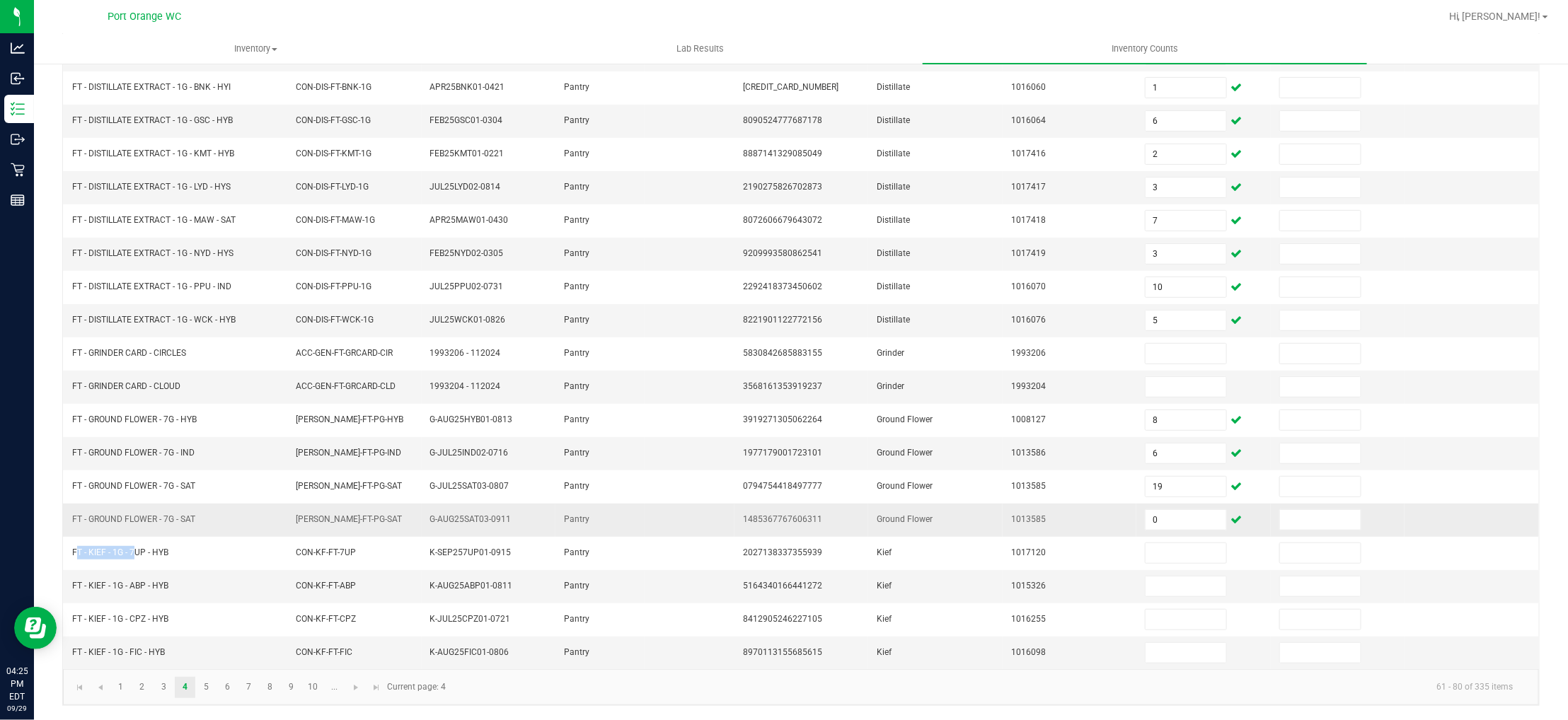
copy span "FT - KIEF - 1G -"
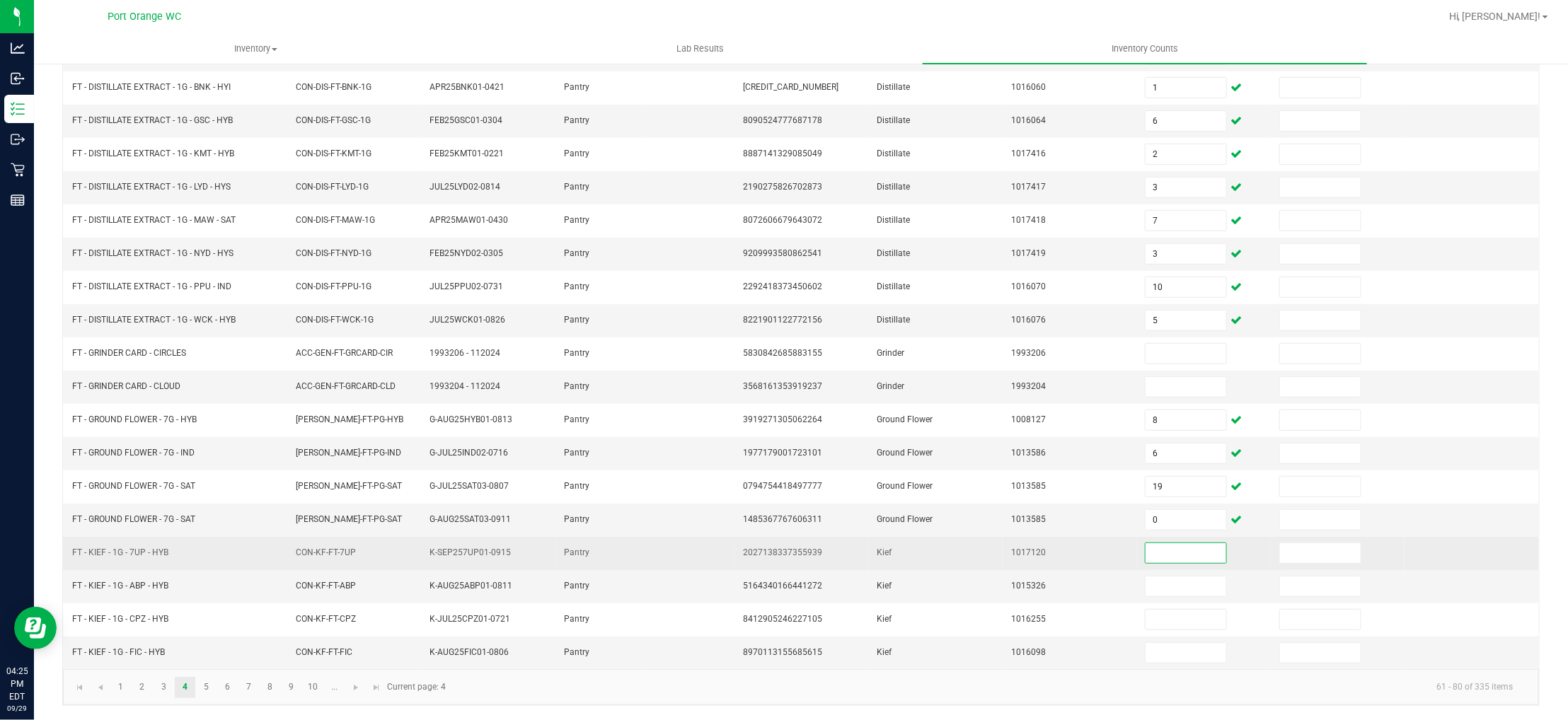
click at [1170, 548] on input at bounding box center [1186, 552] width 81 height 20
type input "8"
type input "3"
type input "2"
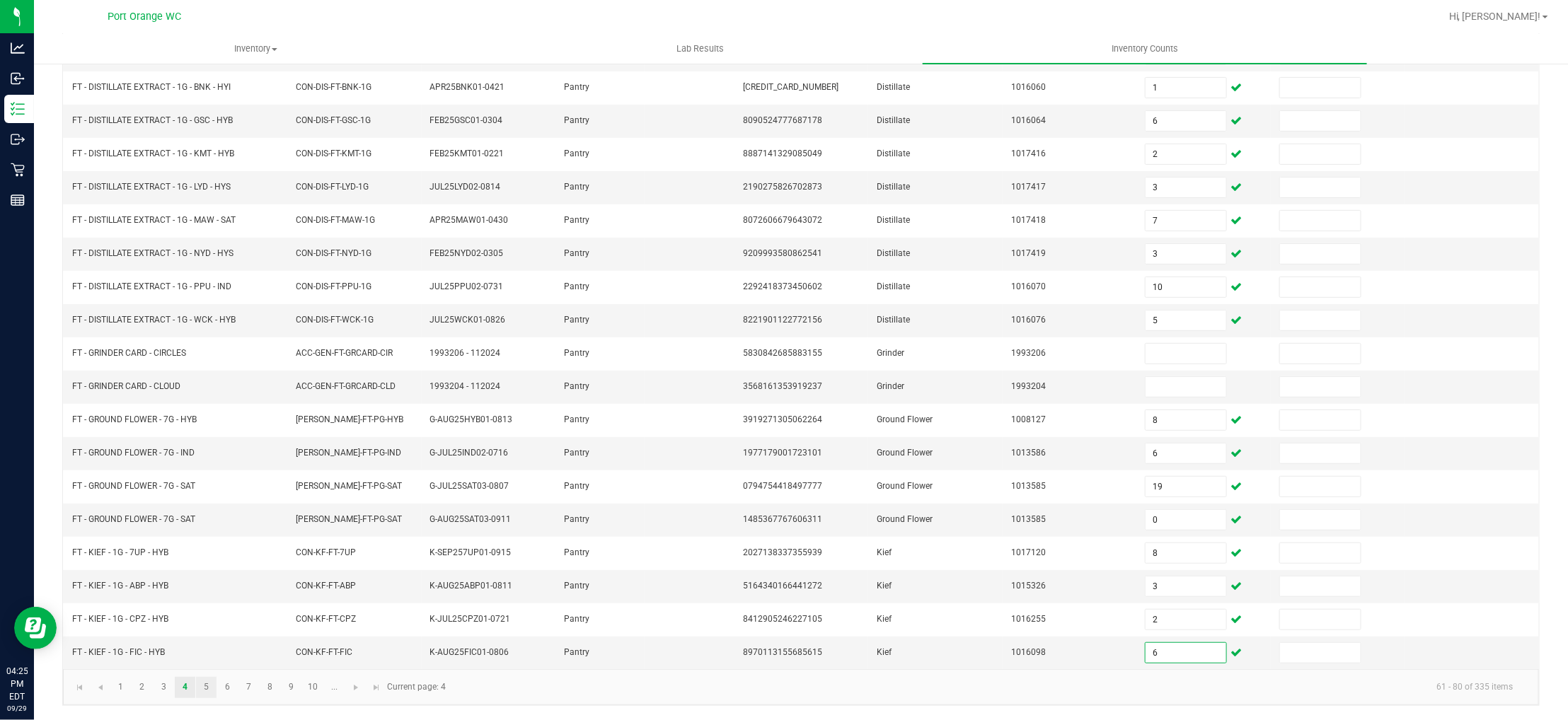
type input "6"
click at [205, 693] on link "5" at bounding box center [206, 687] width 21 height 21
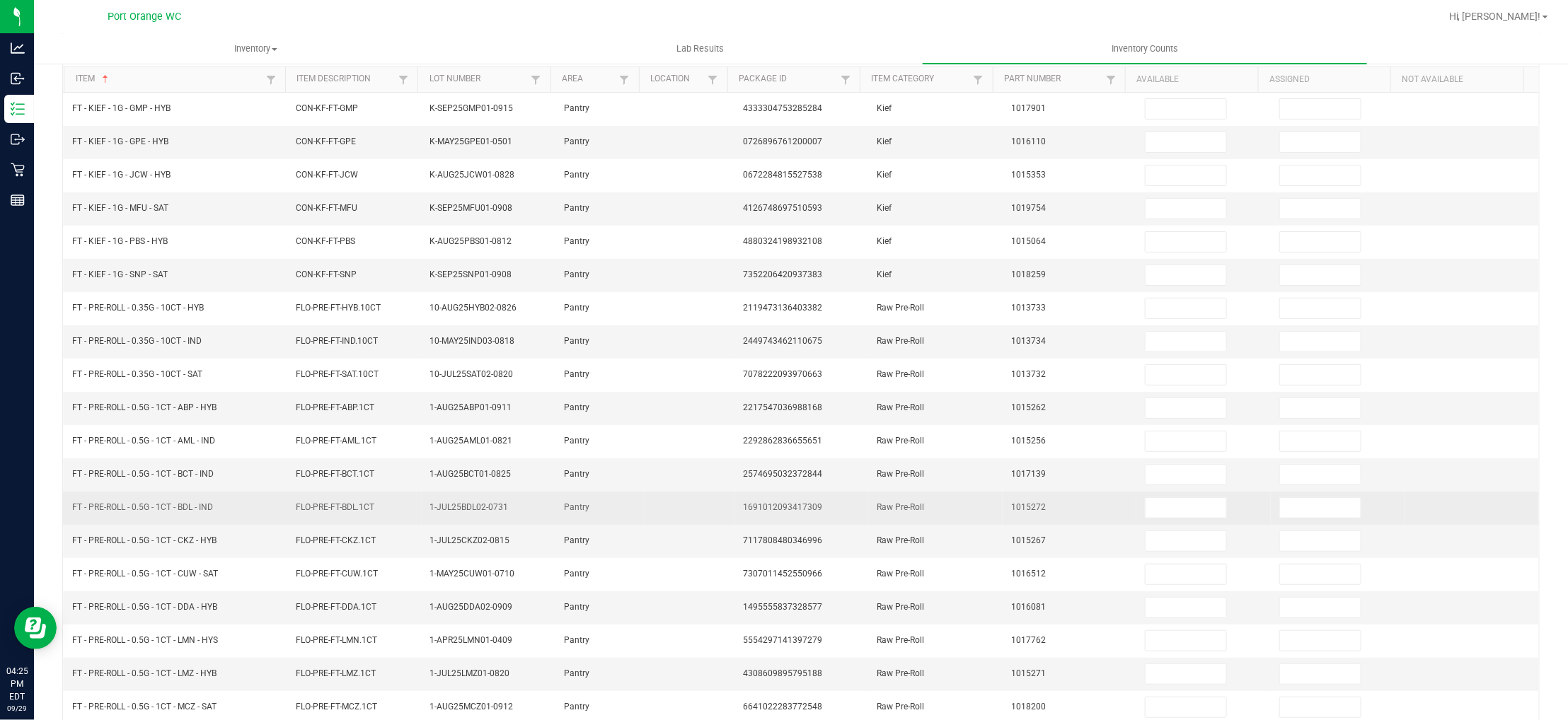
scroll to position [0, 0]
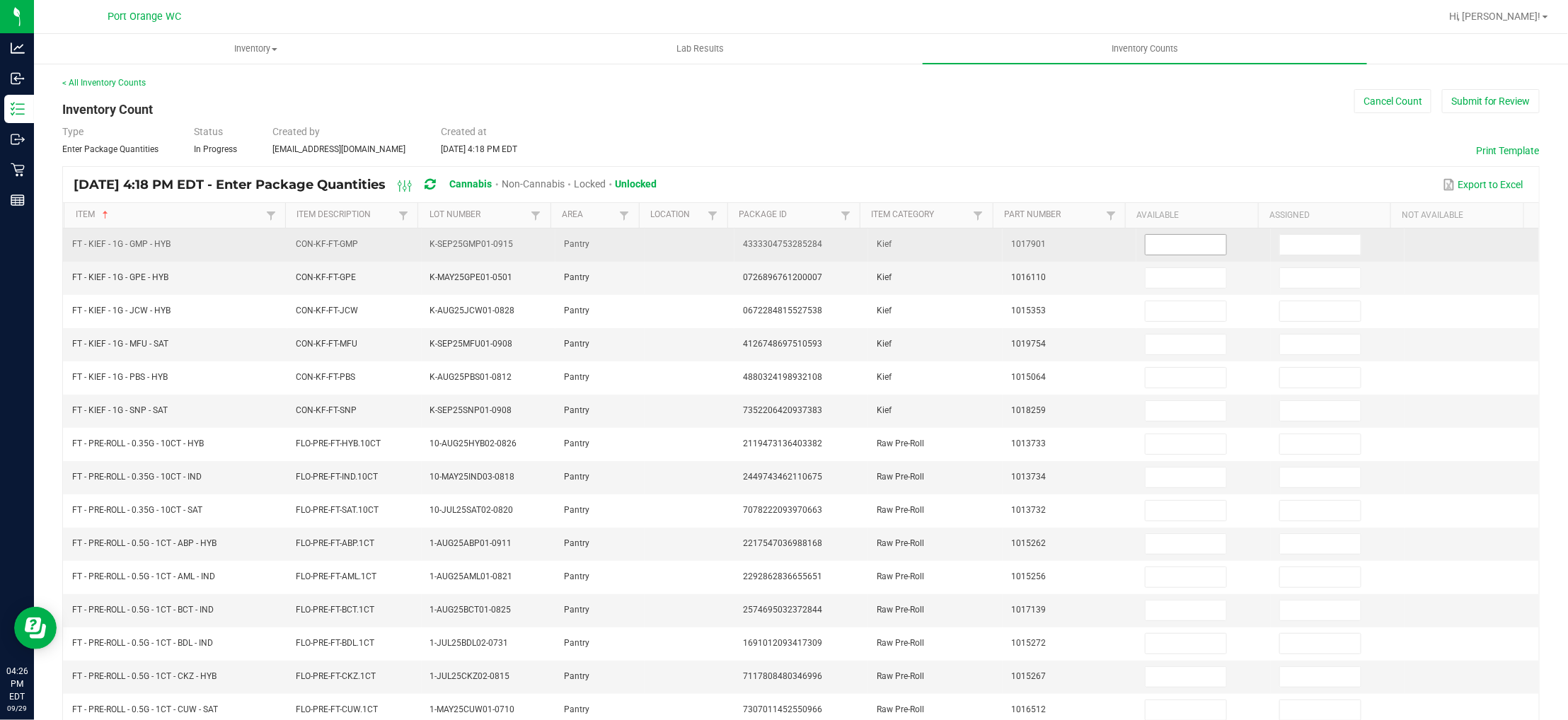
click at [1146, 239] on input at bounding box center [1186, 244] width 81 height 20
type input "8"
type input "3"
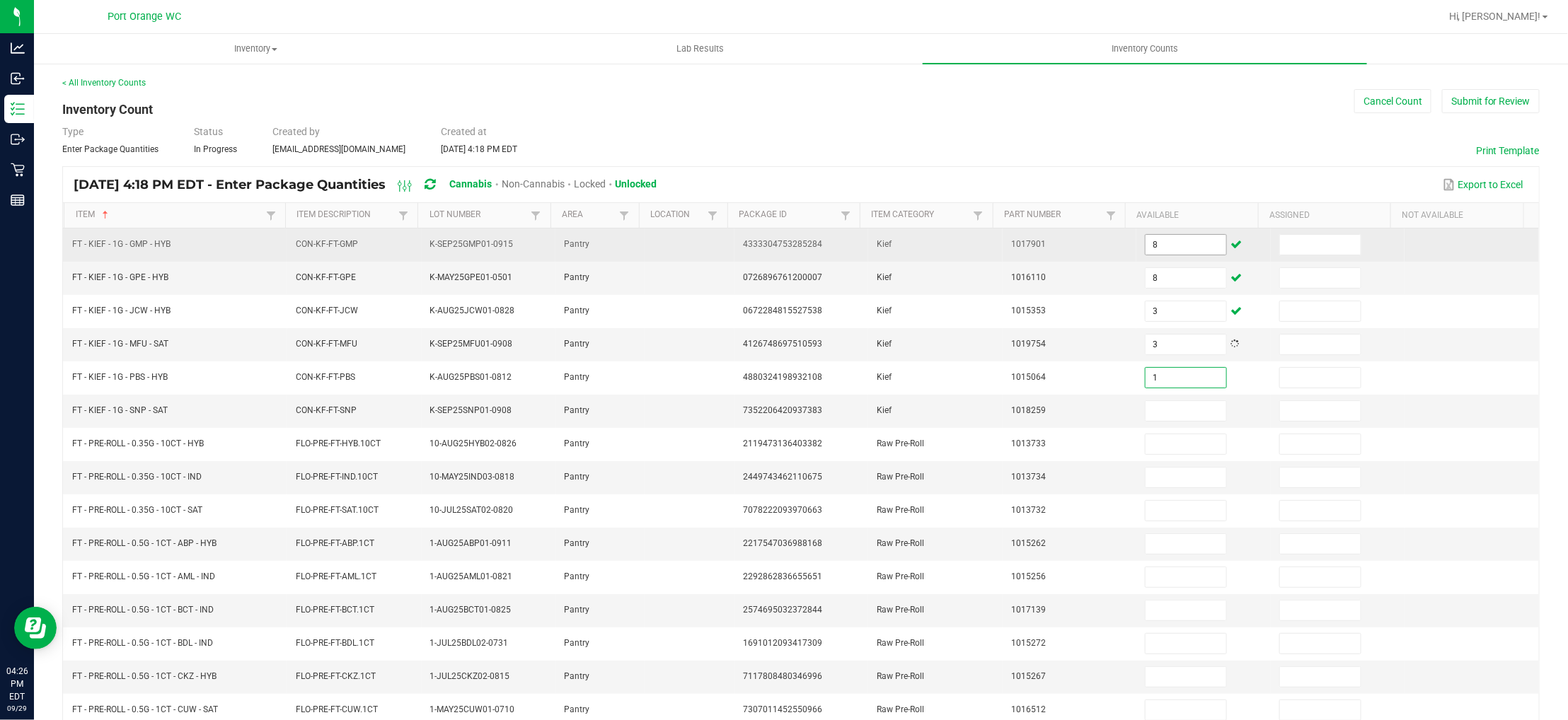
type input "1"
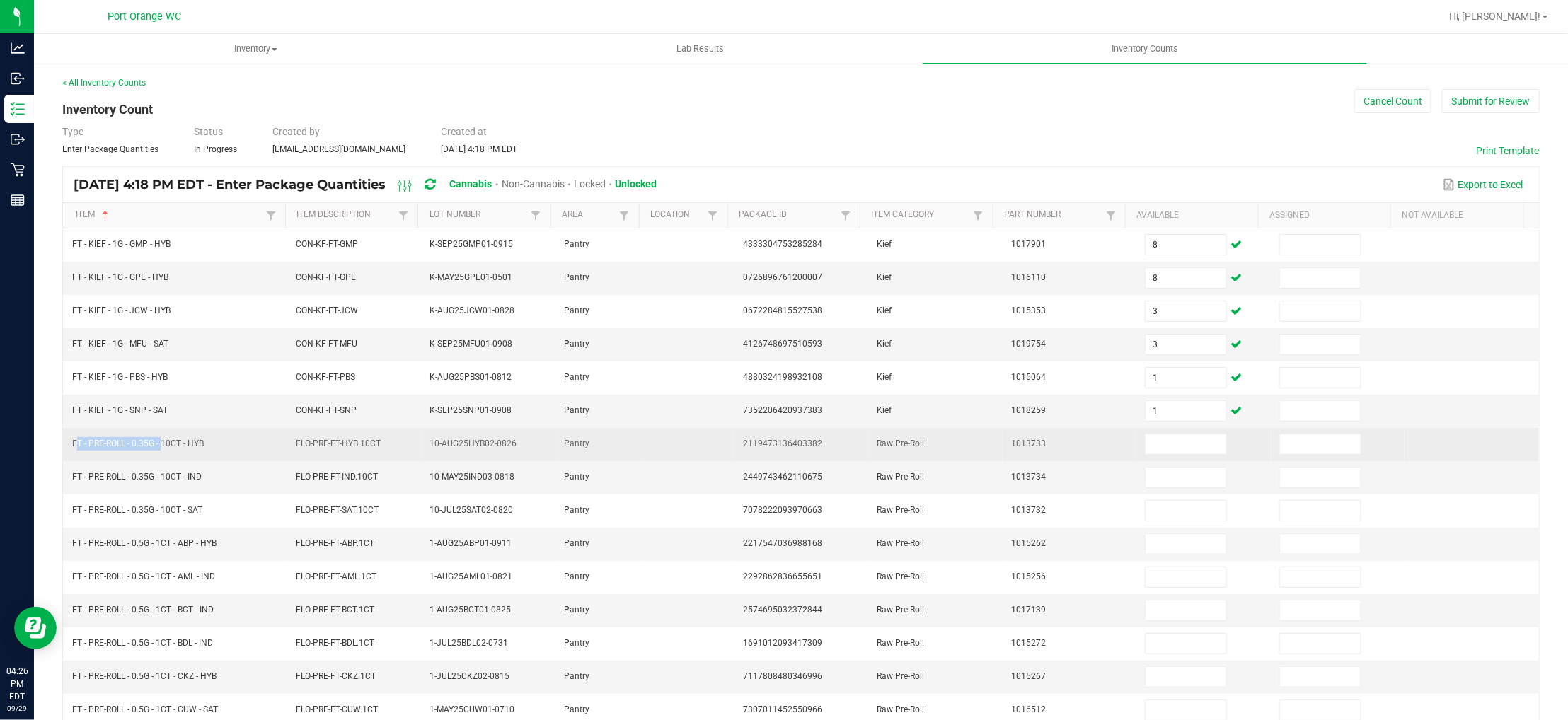
drag, startPoint x: 160, startPoint y: 446, endPoint x: 68, endPoint y: 446, distance: 92.0
click at [68, 446] on td "FT - PRE-ROLL - 0.35G - 10CT - HYB" at bounding box center [175, 444] width 224 height 34
copy span "FT - PRE-ROLL - 0.35G -"
drag, startPoint x: 182, startPoint y: 448, endPoint x: 67, endPoint y: 450, distance: 115.0
click at [67, 450] on td "FT - PRE-ROLL - 0.35G - 10CT - HYB" at bounding box center [175, 444] width 224 height 34
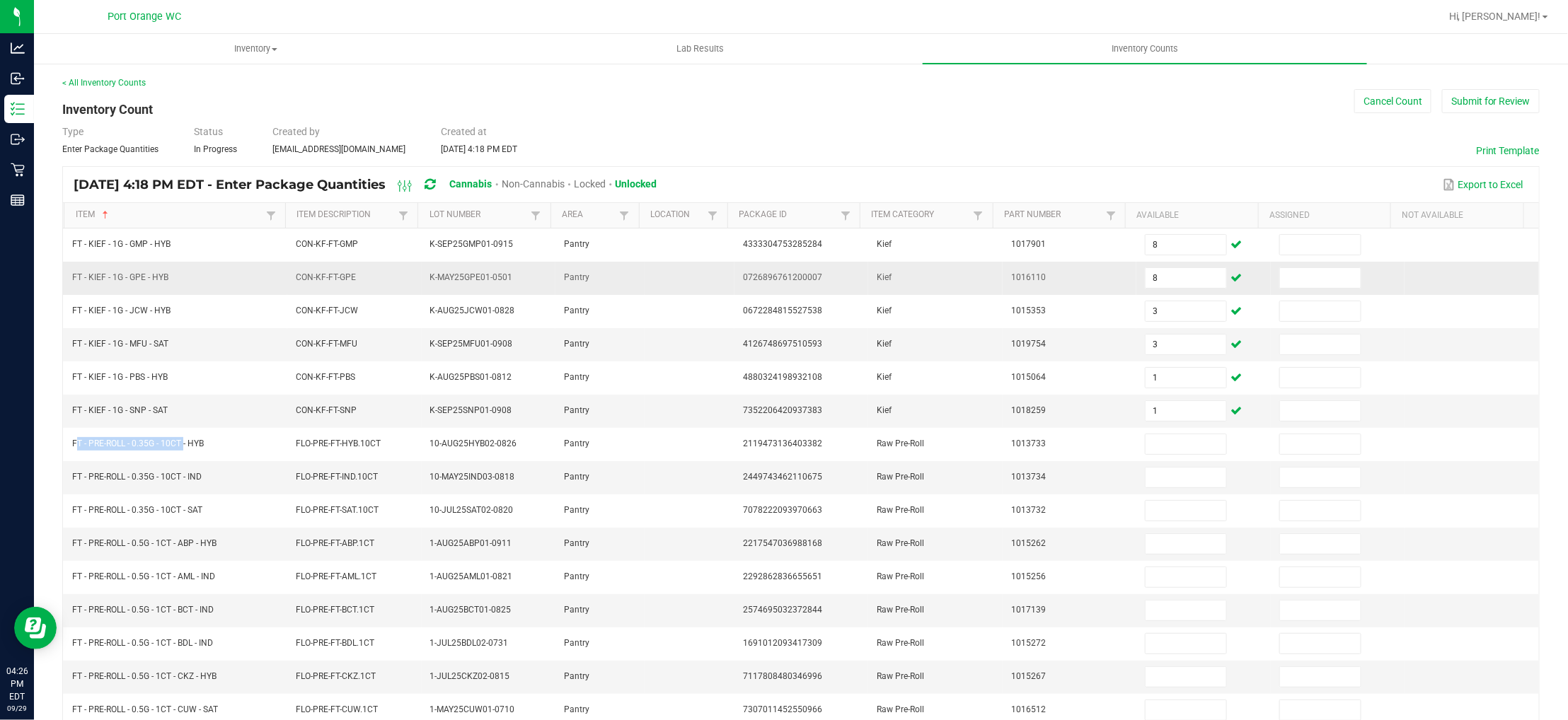
copy span "FT - PRE-ROLL - 0.35G - 10CT"
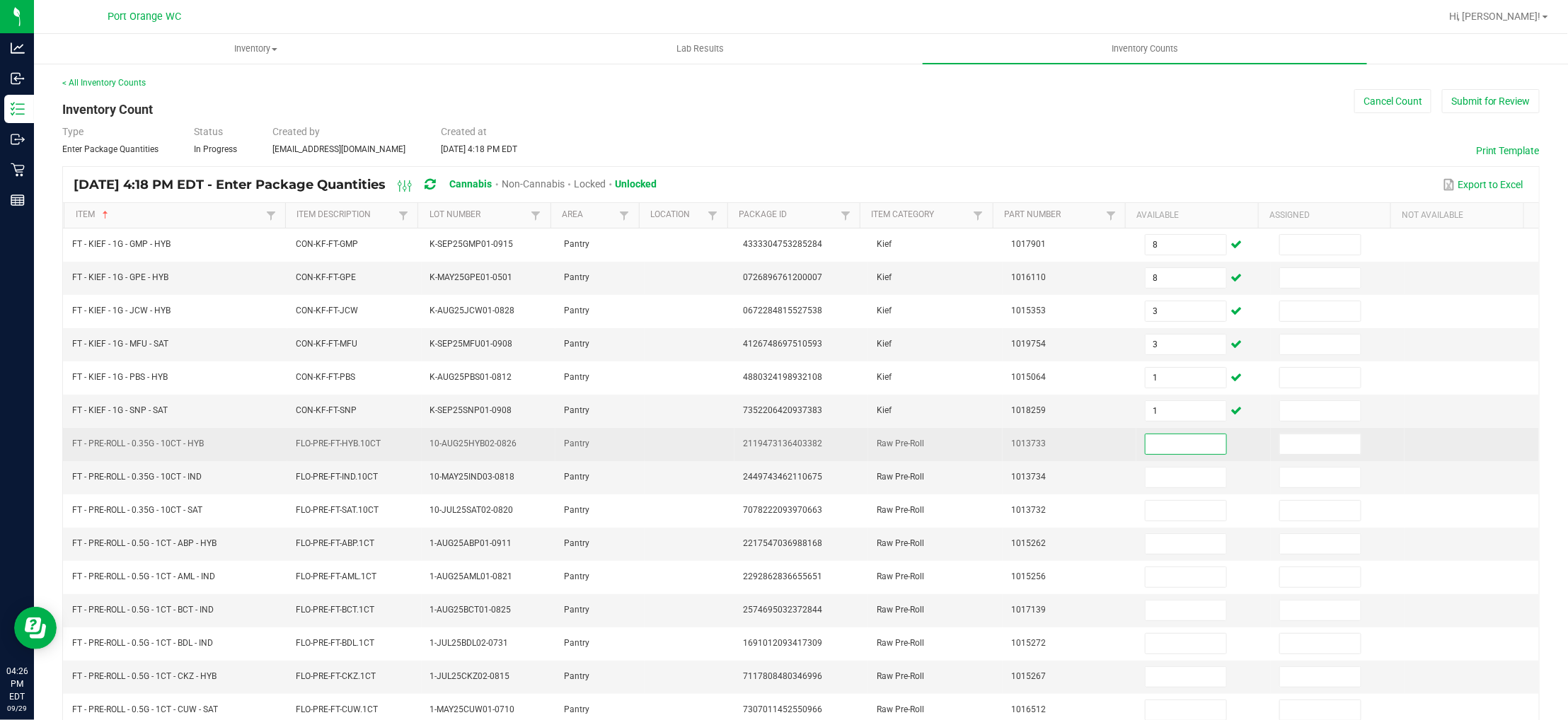
click at [1146, 438] on input at bounding box center [1186, 443] width 81 height 20
type input "9"
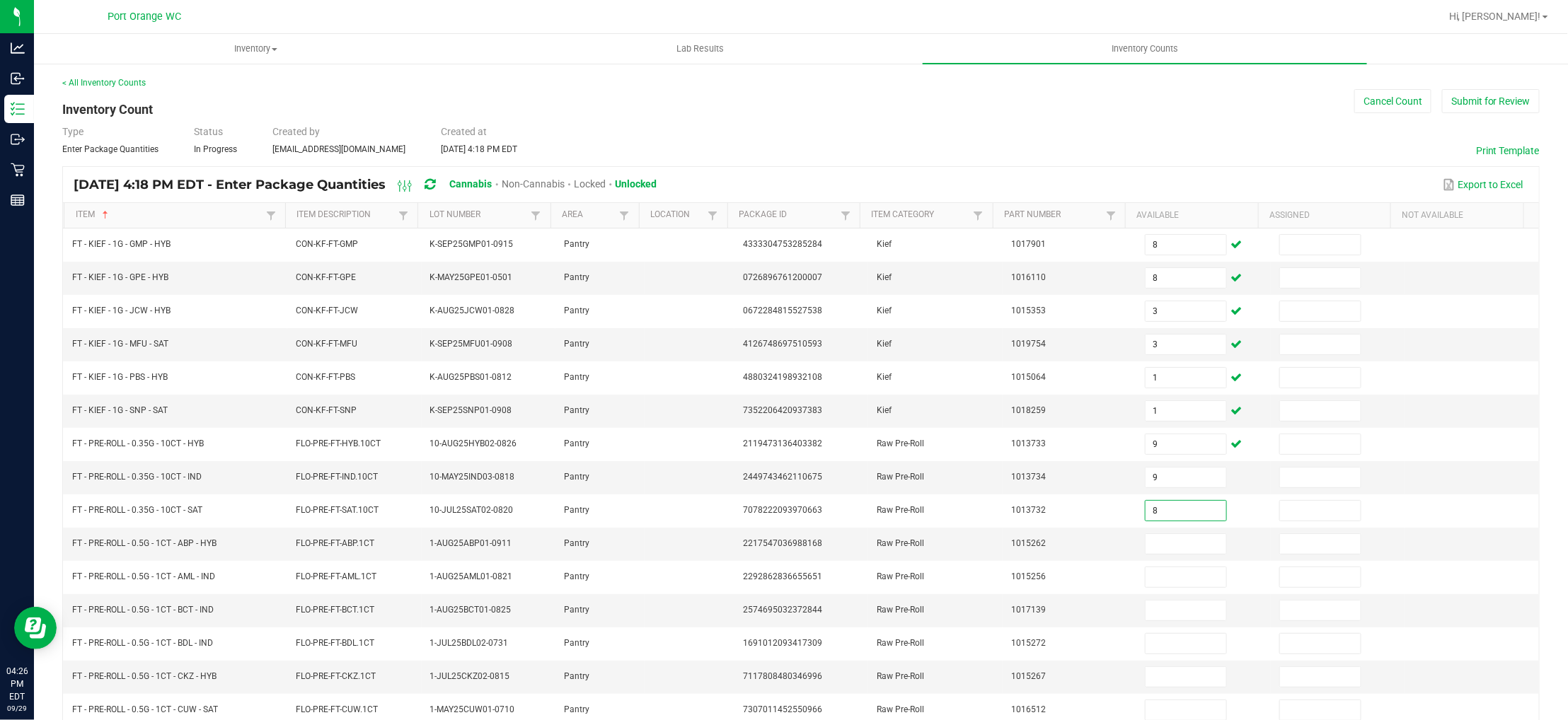
type input "8"
drag, startPoint x: 177, startPoint y: 550, endPoint x: 101, endPoint y: 558, distance: 76.4
click at [101, 558] on td "FT - PRE-ROLL - 0.5G - 1CT - ABP - HYB" at bounding box center [175, 544] width 224 height 34
copy span "FT - PRE-ROLL - 0.5G - 1CT -"
click at [1146, 550] on input at bounding box center [1186, 543] width 81 height 20
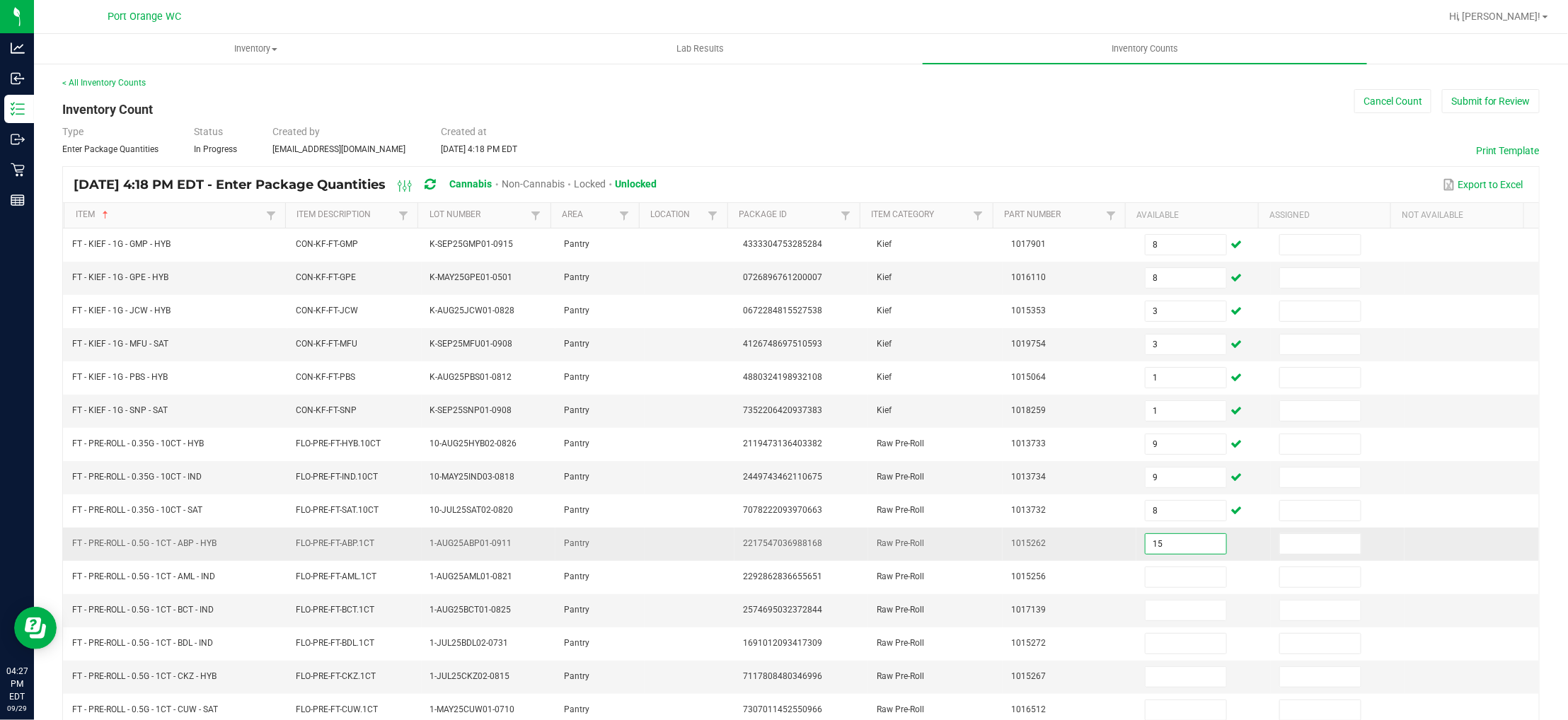
type input "15"
type input "11"
type input "22"
type input "14"
type input "1"
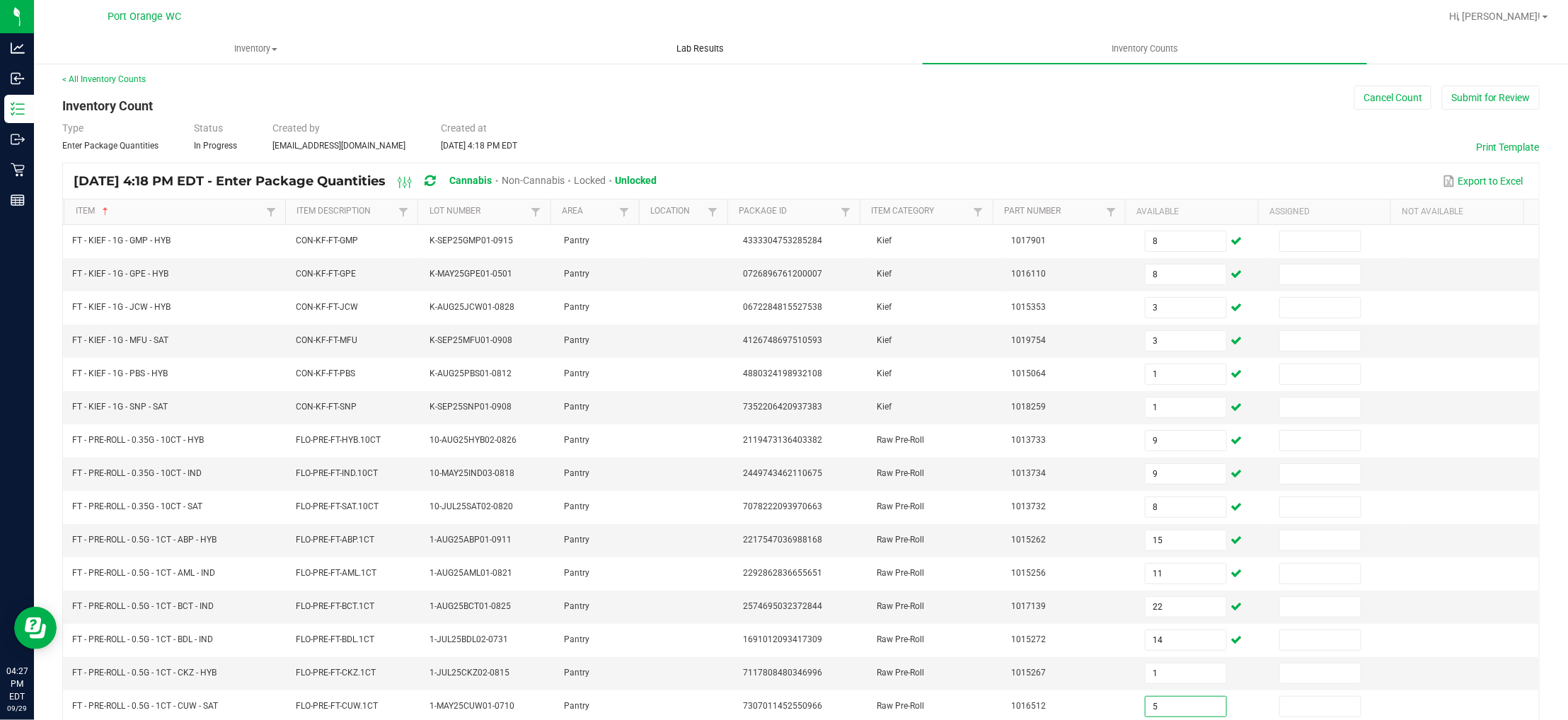
type input "5"
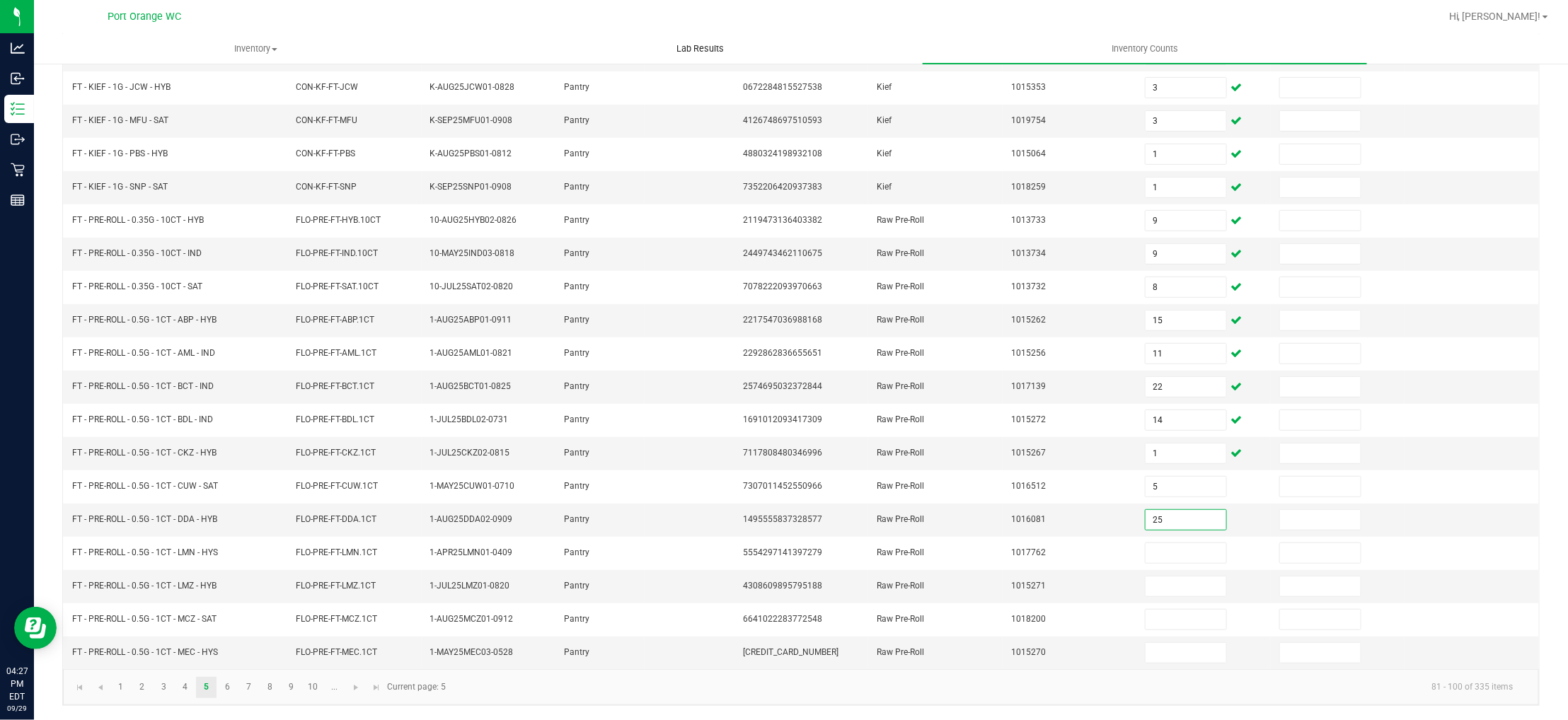
type input "25"
type input "19"
type input "24"
type input "25"
type input "14"
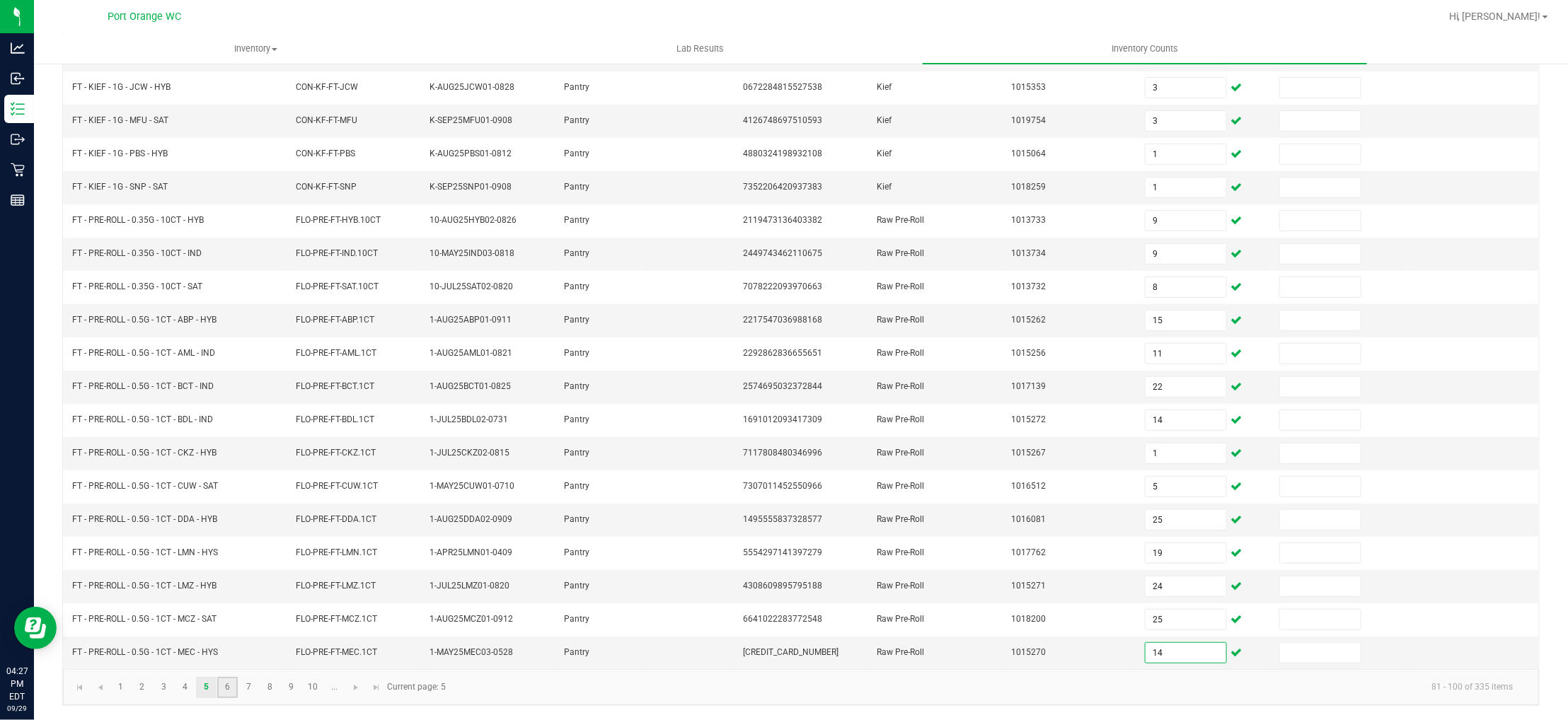
click at [221, 681] on link "6" at bounding box center [228, 687] width 21 height 21
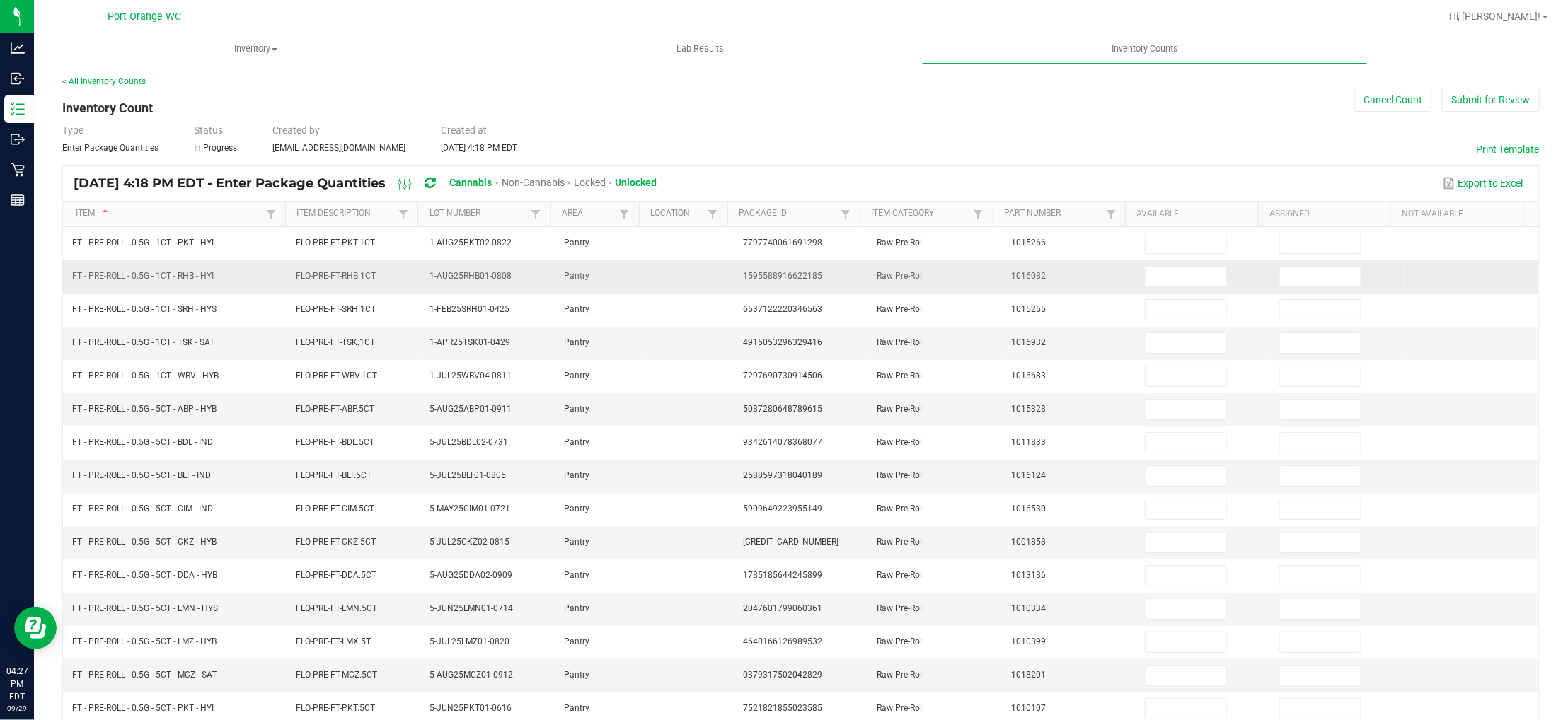
scroll to position [0, 0]
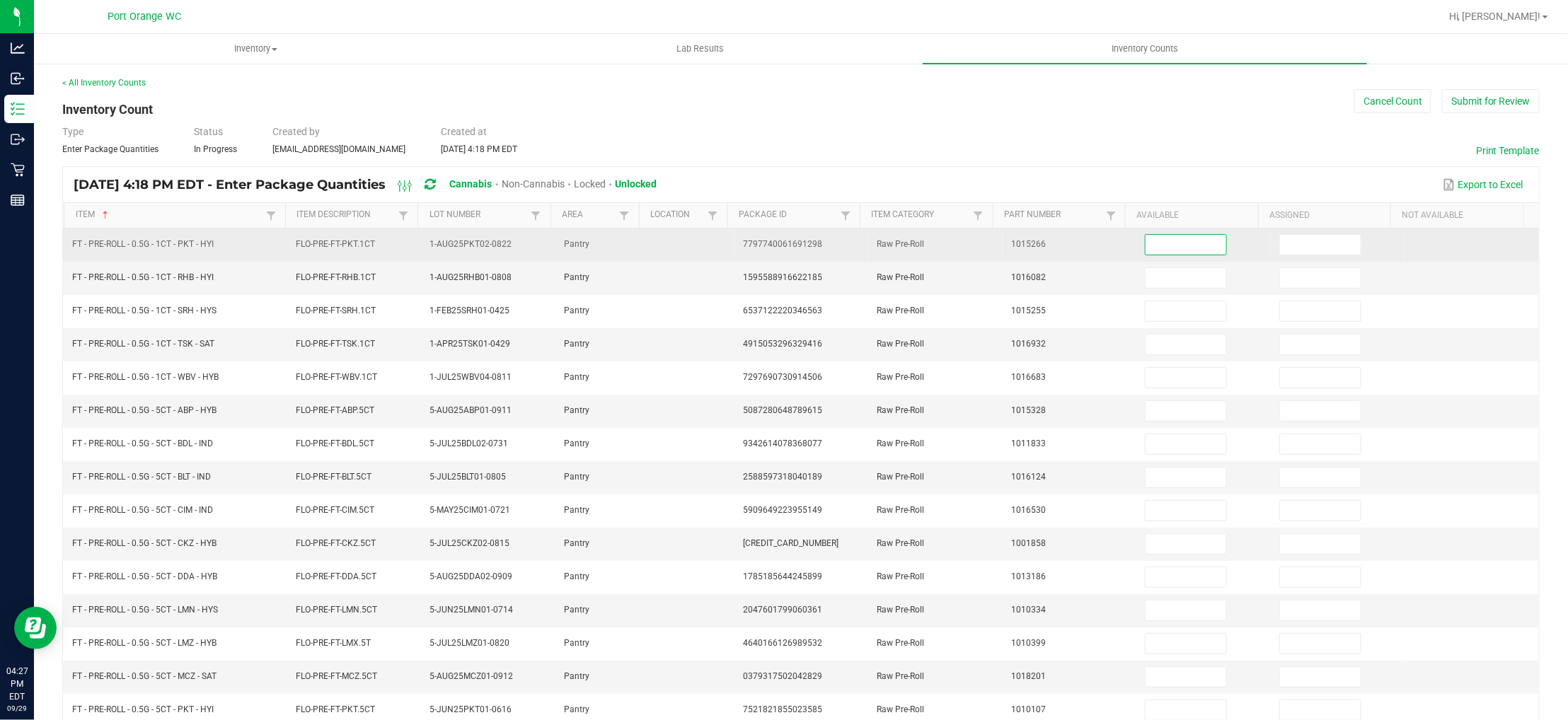
click at [1180, 242] on input at bounding box center [1186, 244] width 81 height 20
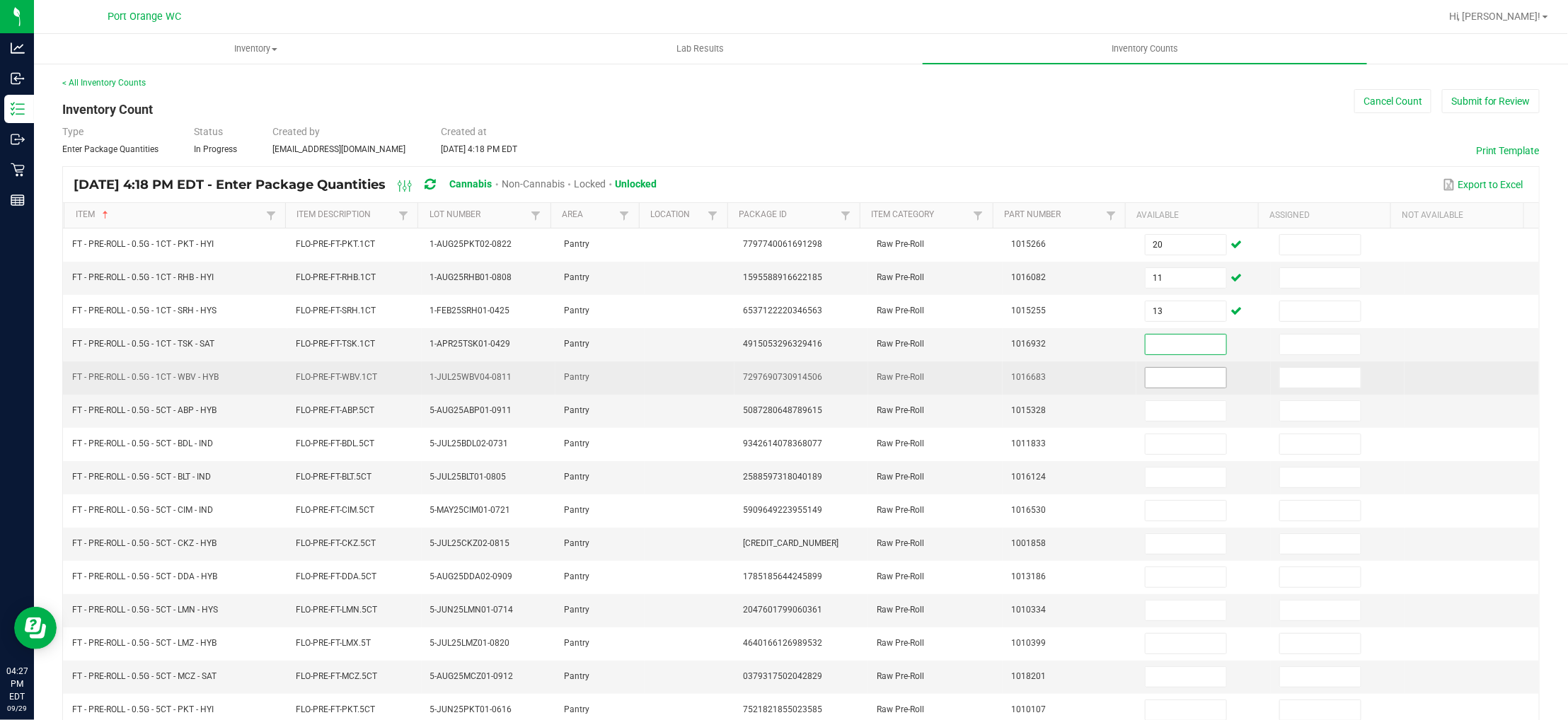
click at [1146, 379] on input at bounding box center [1186, 377] width 81 height 20
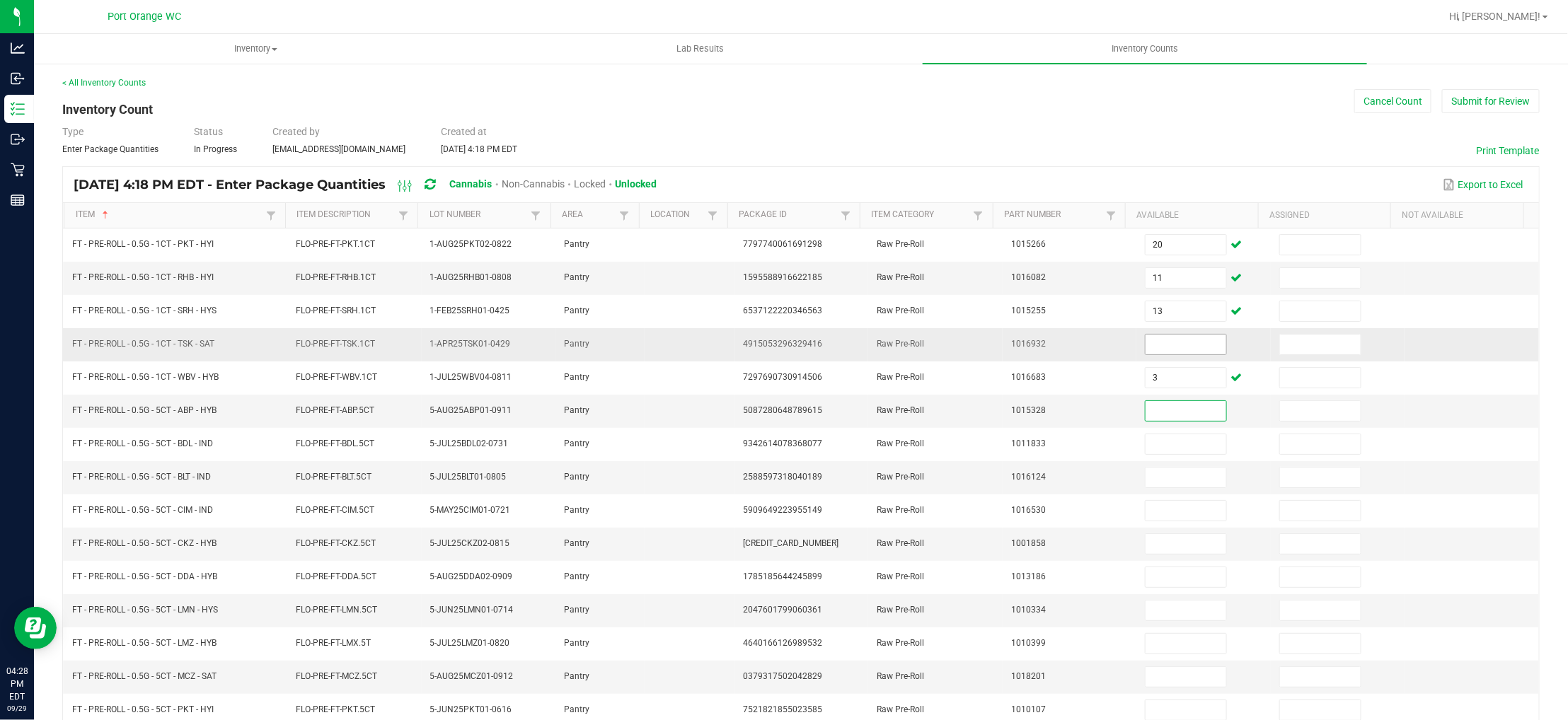
click at [1155, 348] on input at bounding box center [1186, 344] width 81 height 20
drag, startPoint x: 176, startPoint y: 412, endPoint x: 70, endPoint y: 414, distance: 106.0
click at [70, 414] on td "FT - PRE-ROLL - 0.5G - 5CT - ABP - HYB" at bounding box center [175, 411] width 224 height 34
click at [1146, 417] on input at bounding box center [1186, 411] width 81 height 20
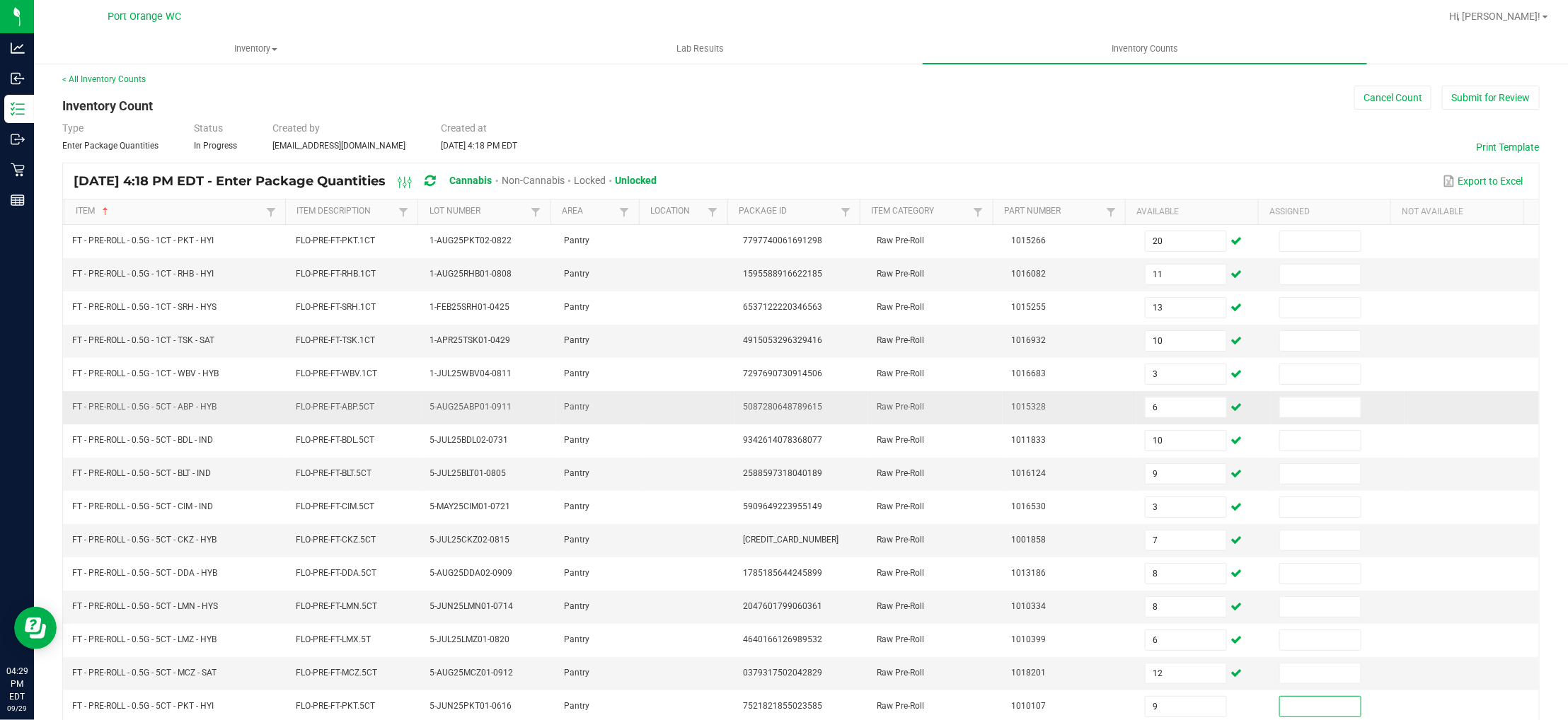
scroll to position [230, 0]
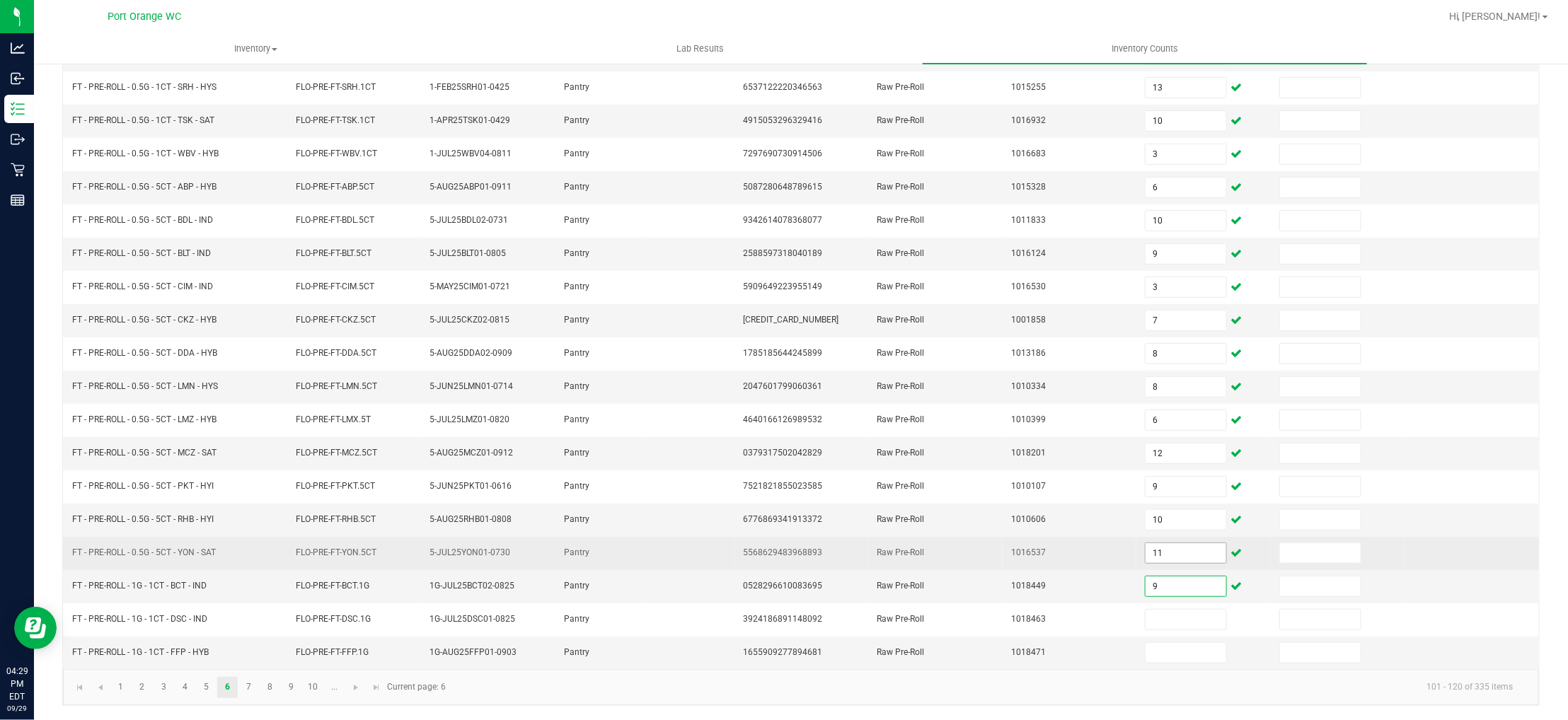
click at [1146, 549] on input "11" at bounding box center [1186, 552] width 81 height 20
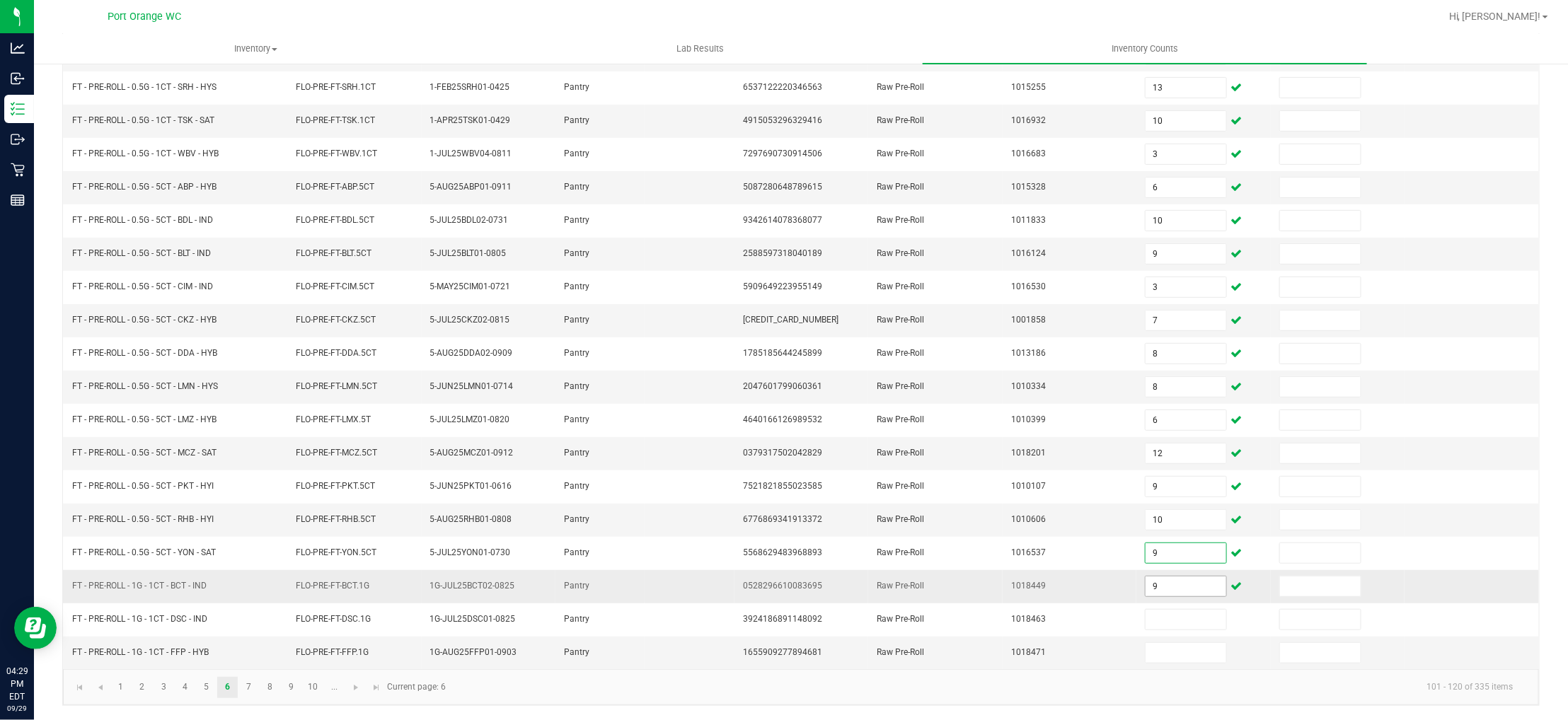
click at [1155, 592] on input "9" at bounding box center [1186, 586] width 81 height 20
drag, startPoint x: 166, startPoint y: 587, endPoint x: 68, endPoint y: 587, distance: 98.0
click at [68, 587] on td "FT - PRE-ROLL - 1G - 1CT - BCT - IND" at bounding box center [175, 586] width 224 height 34
click at [1182, 581] on input at bounding box center [1186, 586] width 81 height 20
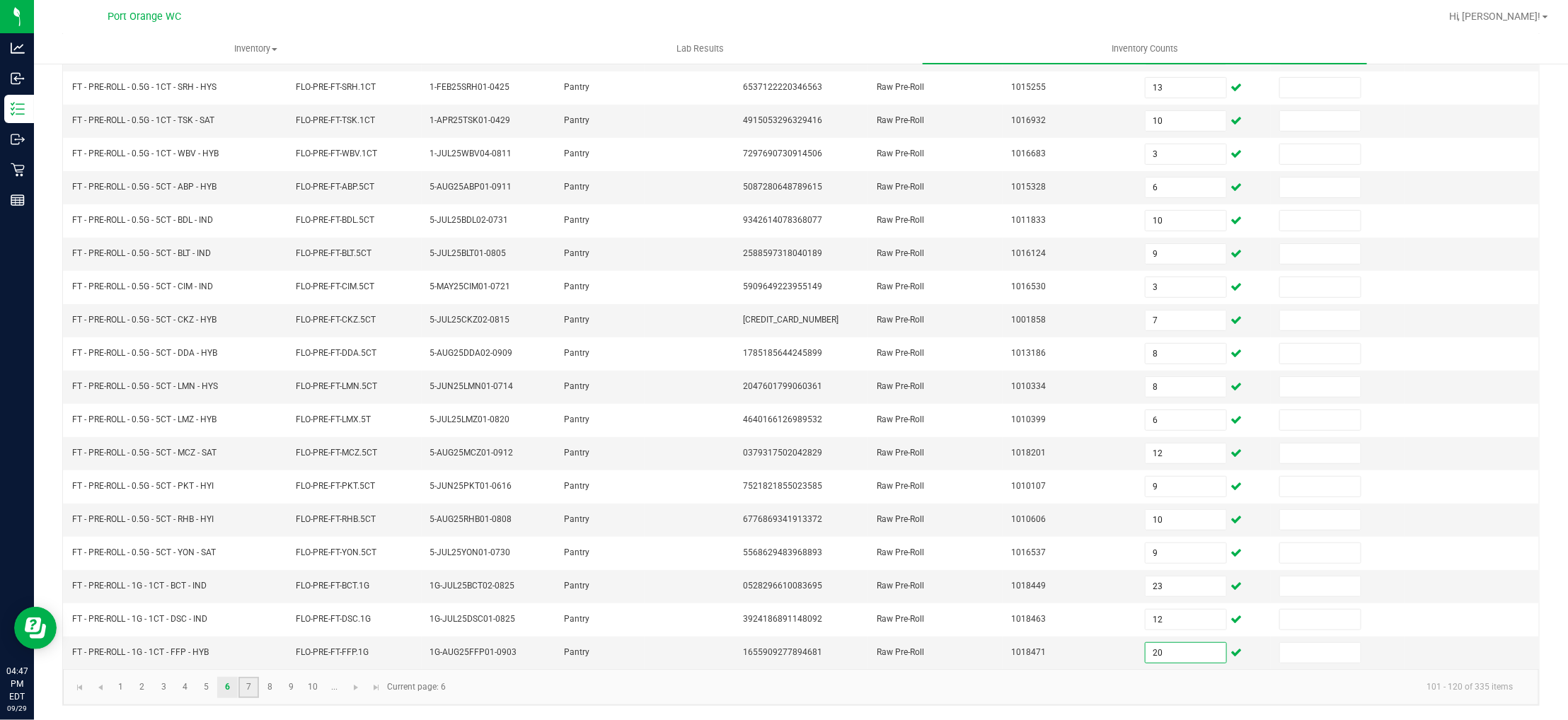
click at [253, 683] on link "7" at bounding box center [248, 687] width 21 height 21
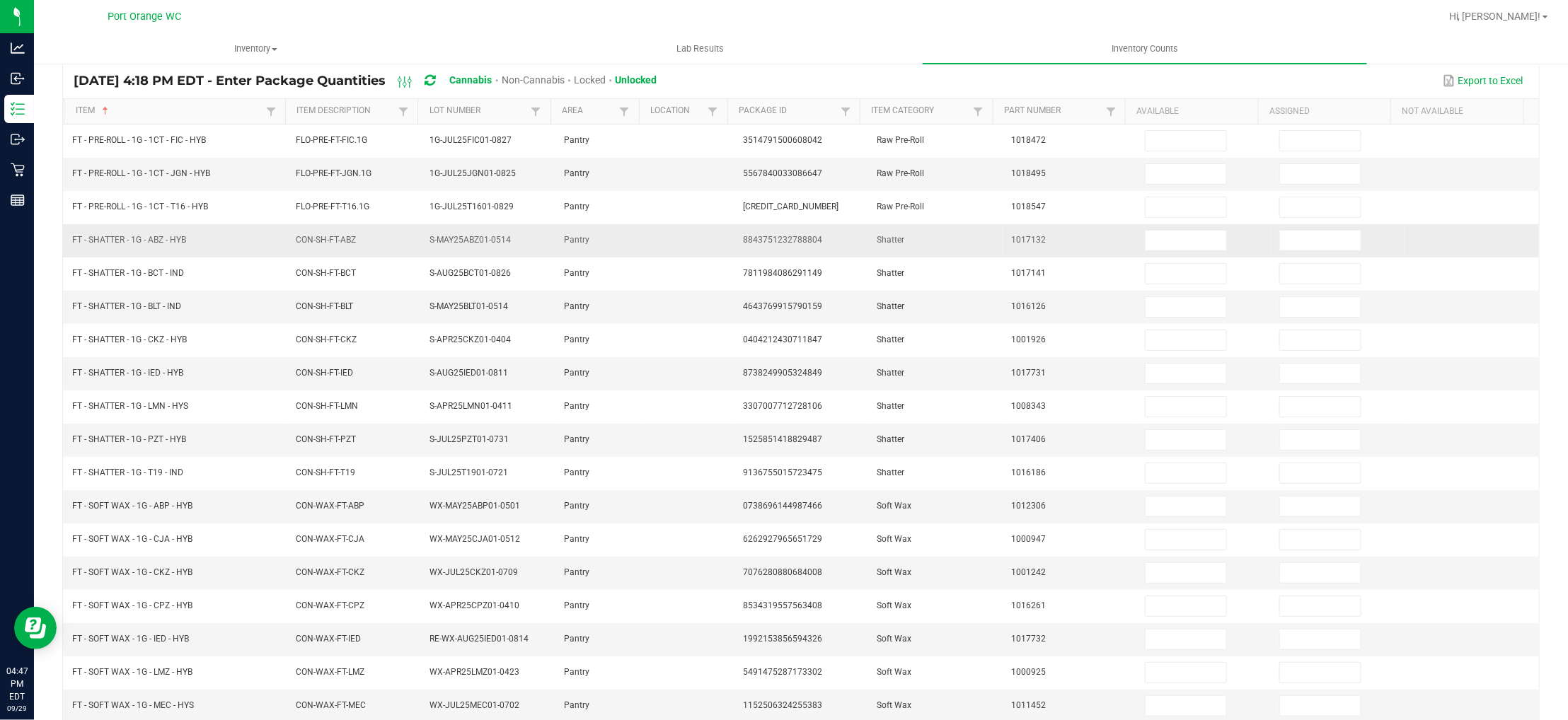
scroll to position [0, 0]
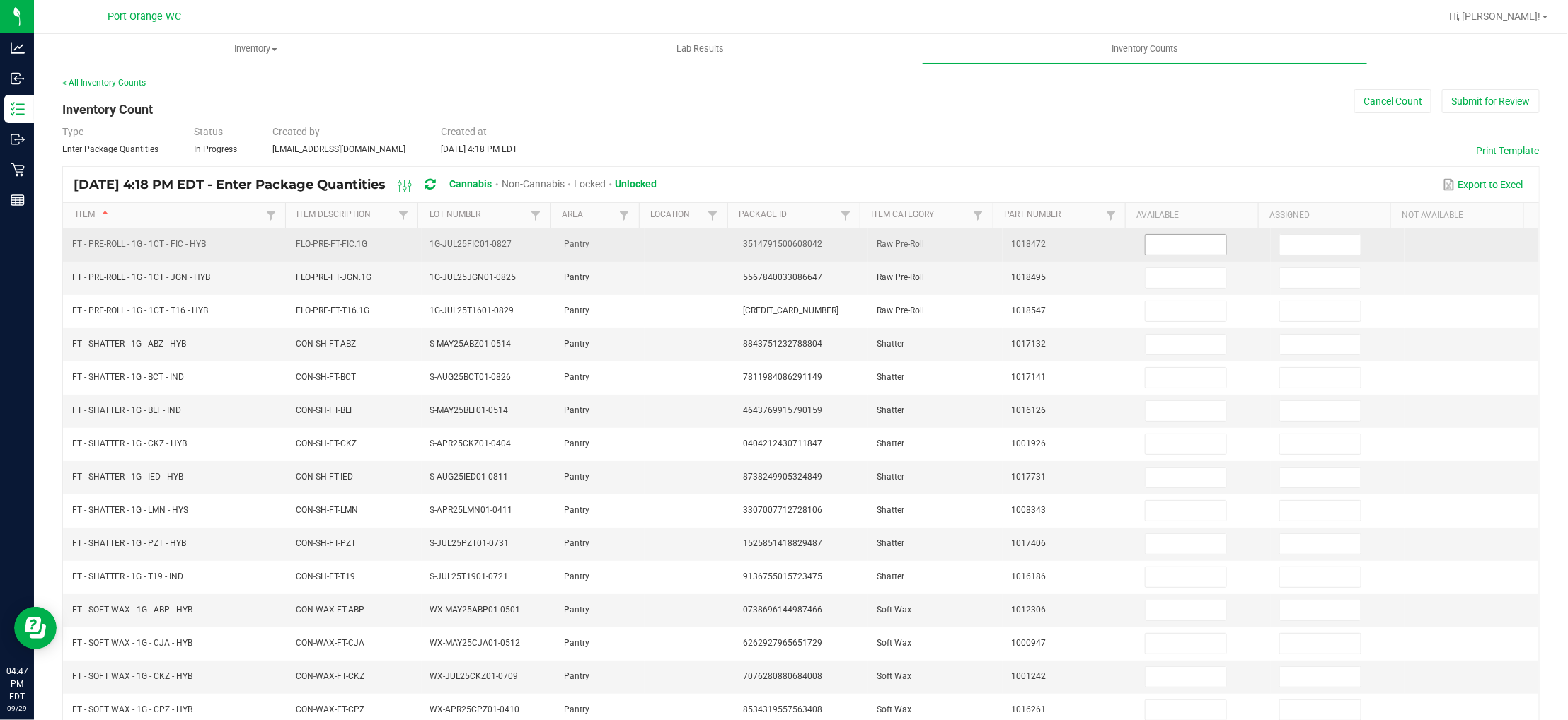
click at [1146, 242] on input at bounding box center [1186, 244] width 81 height 20
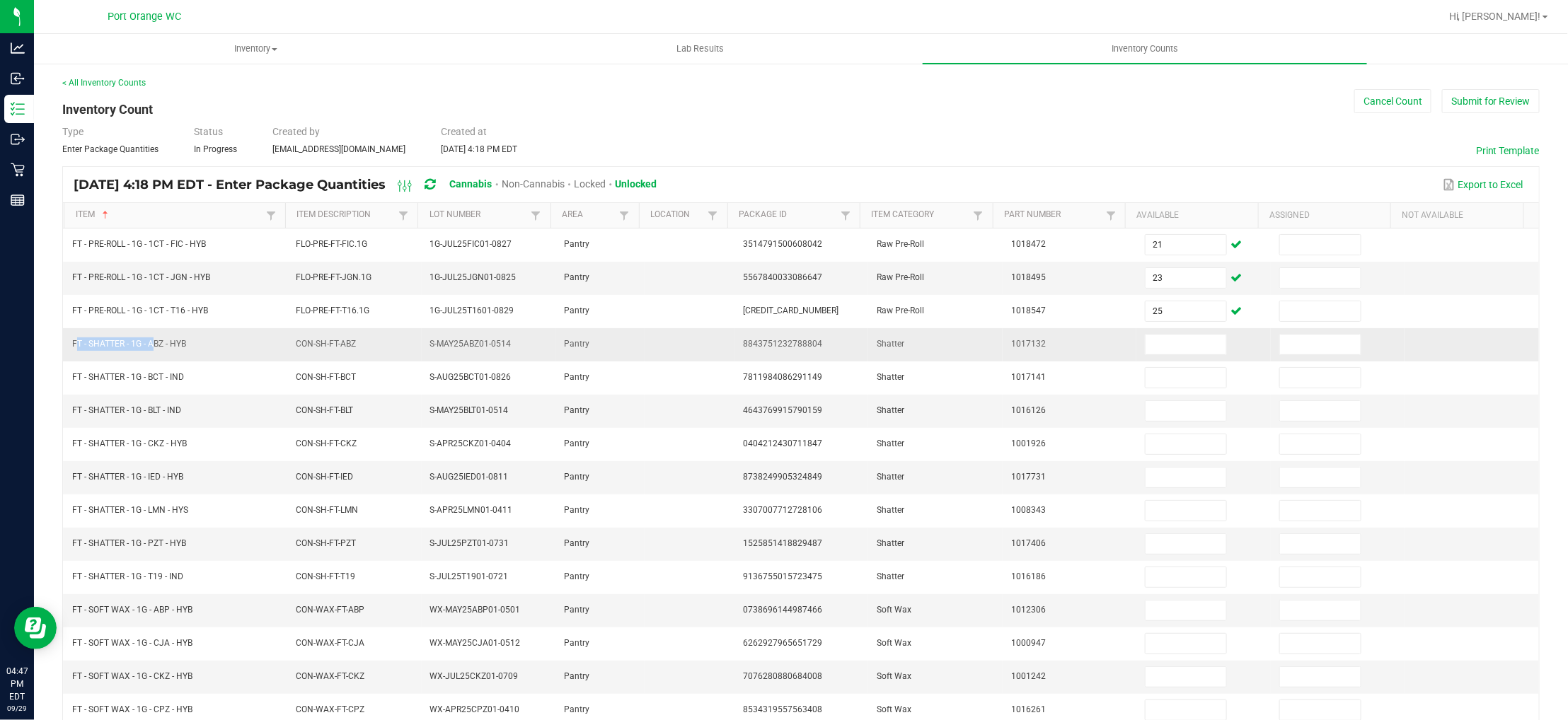
drag, startPoint x: 147, startPoint y: 343, endPoint x: 70, endPoint y: 343, distance: 77.0
click at [70, 343] on td "FT - SHATTER - 1G - ABZ - HYB" at bounding box center [175, 345] width 224 height 34
click at [1161, 355] on span at bounding box center [1185, 345] width 82 height 21
click at [1149, 344] on input at bounding box center [1186, 344] width 81 height 20
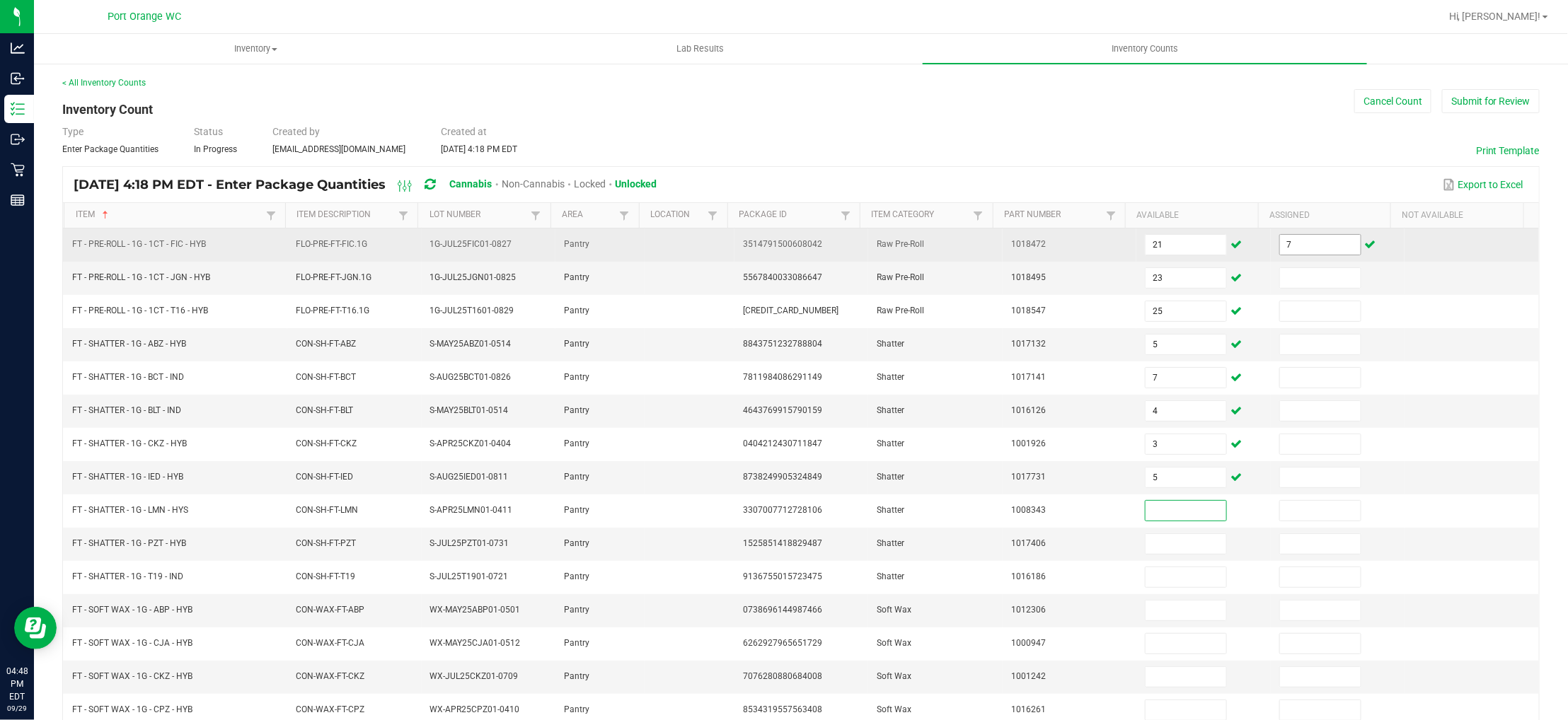
click at [1318, 244] on input "7" at bounding box center [1320, 244] width 81 height 20
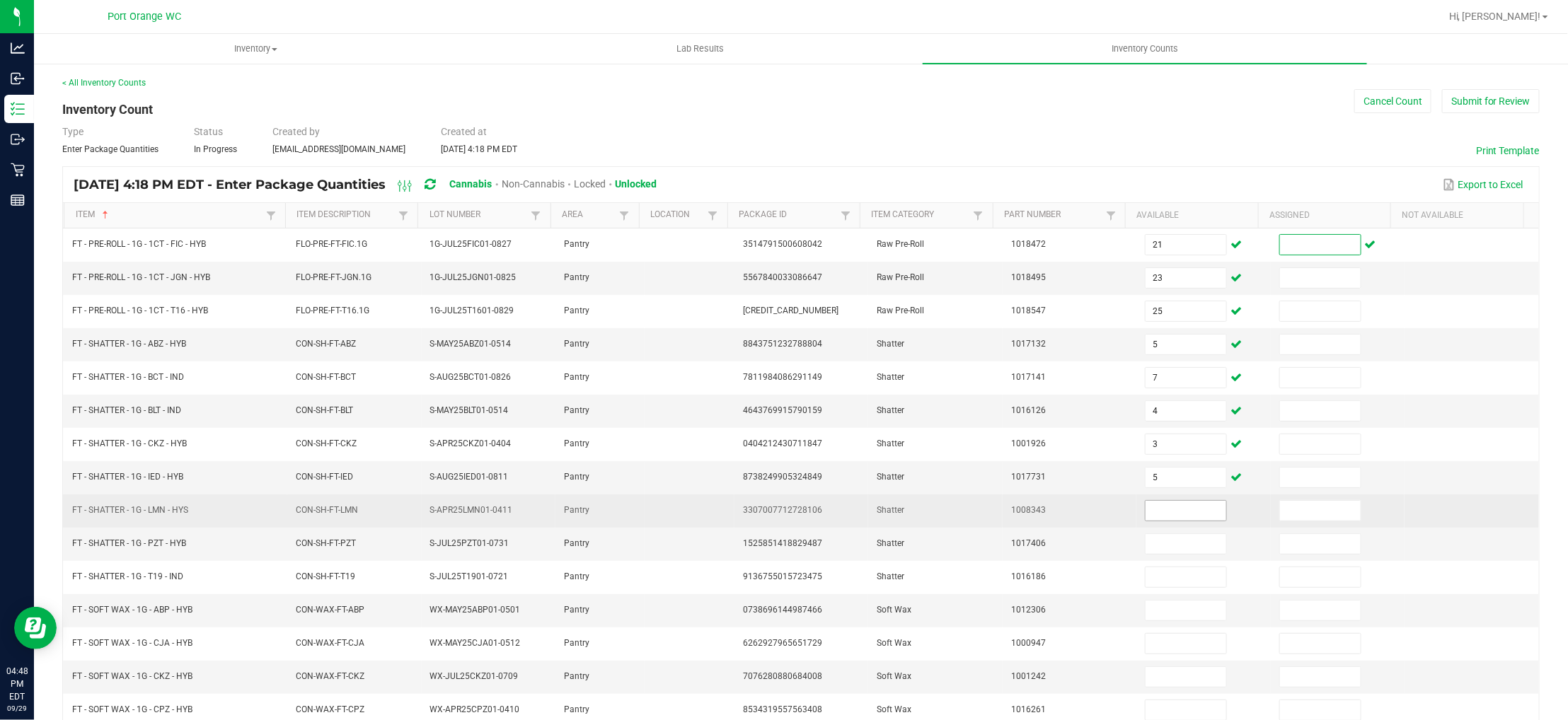
click at [1150, 513] on input at bounding box center [1186, 510] width 81 height 20
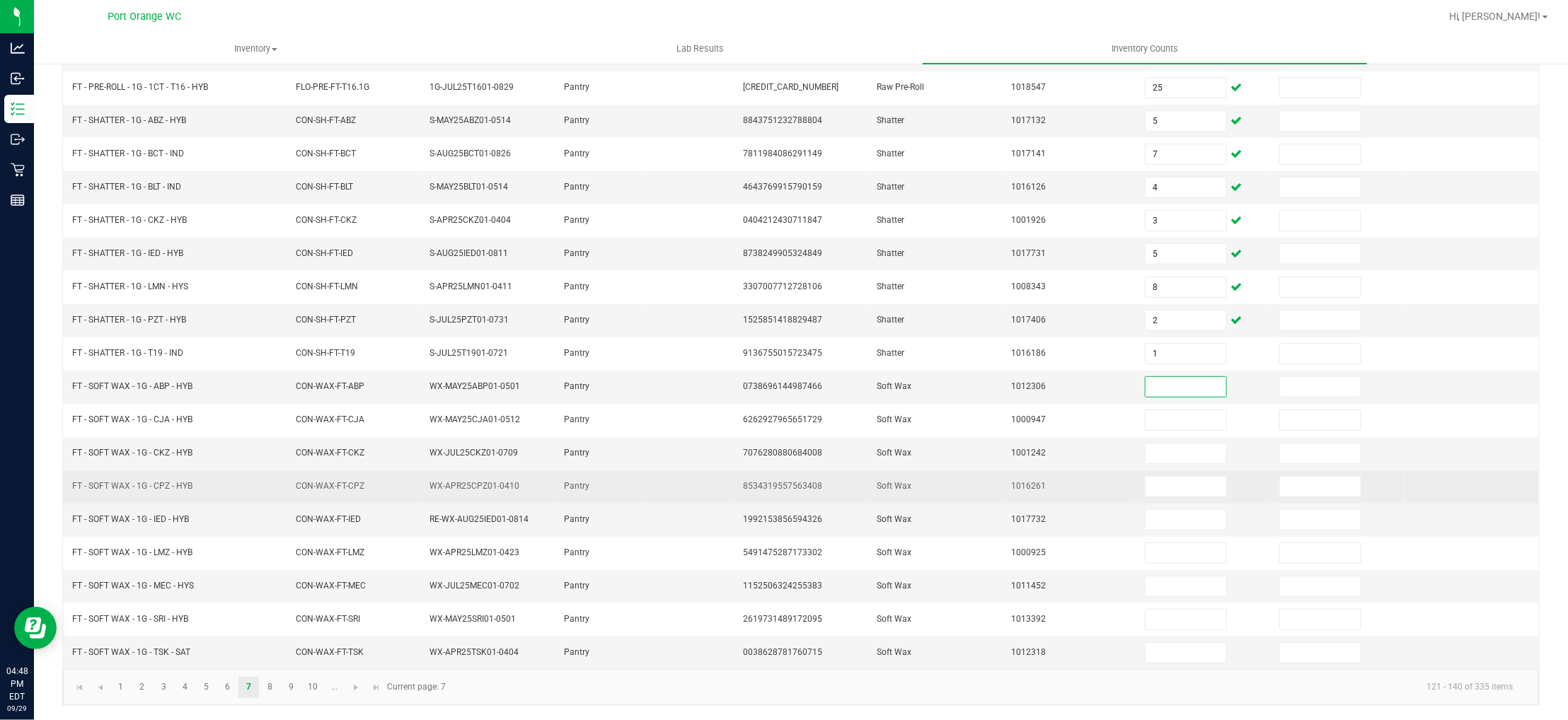
scroll to position [230, 0]
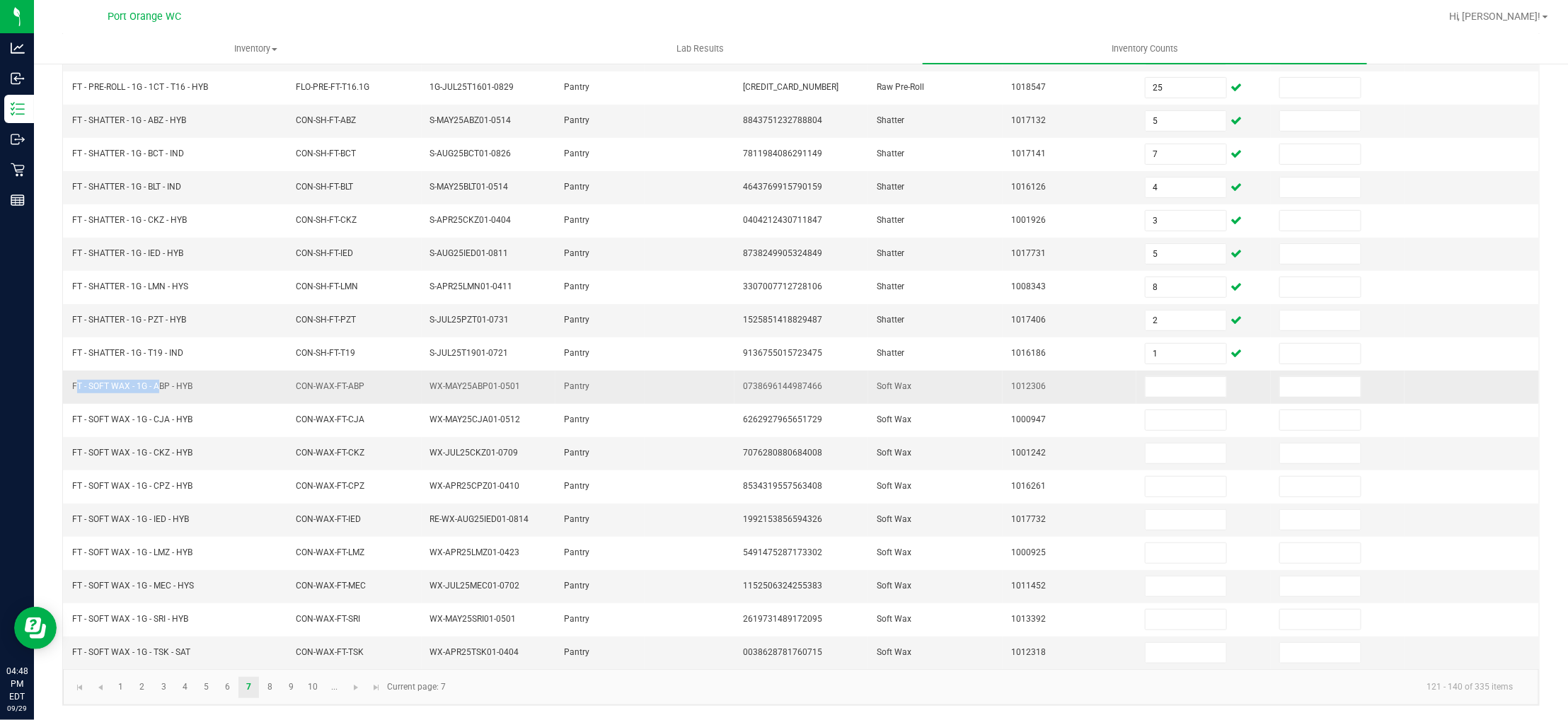
drag, startPoint x: 152, startPoint y: 381, endPoint x: 70, endPoint y: 387, distance: 82.2
click at [70, 387] on td "FT - SOFT WAX - 1G - ABP - HYB" at bounding box center [175, 387] width 224 height 34
click at [1181, 385] on input at bounding box center [1186, 387] width 81 height 20
click at [268, 679] on link "8" at bounding box center [270, 687] width 21 height 21
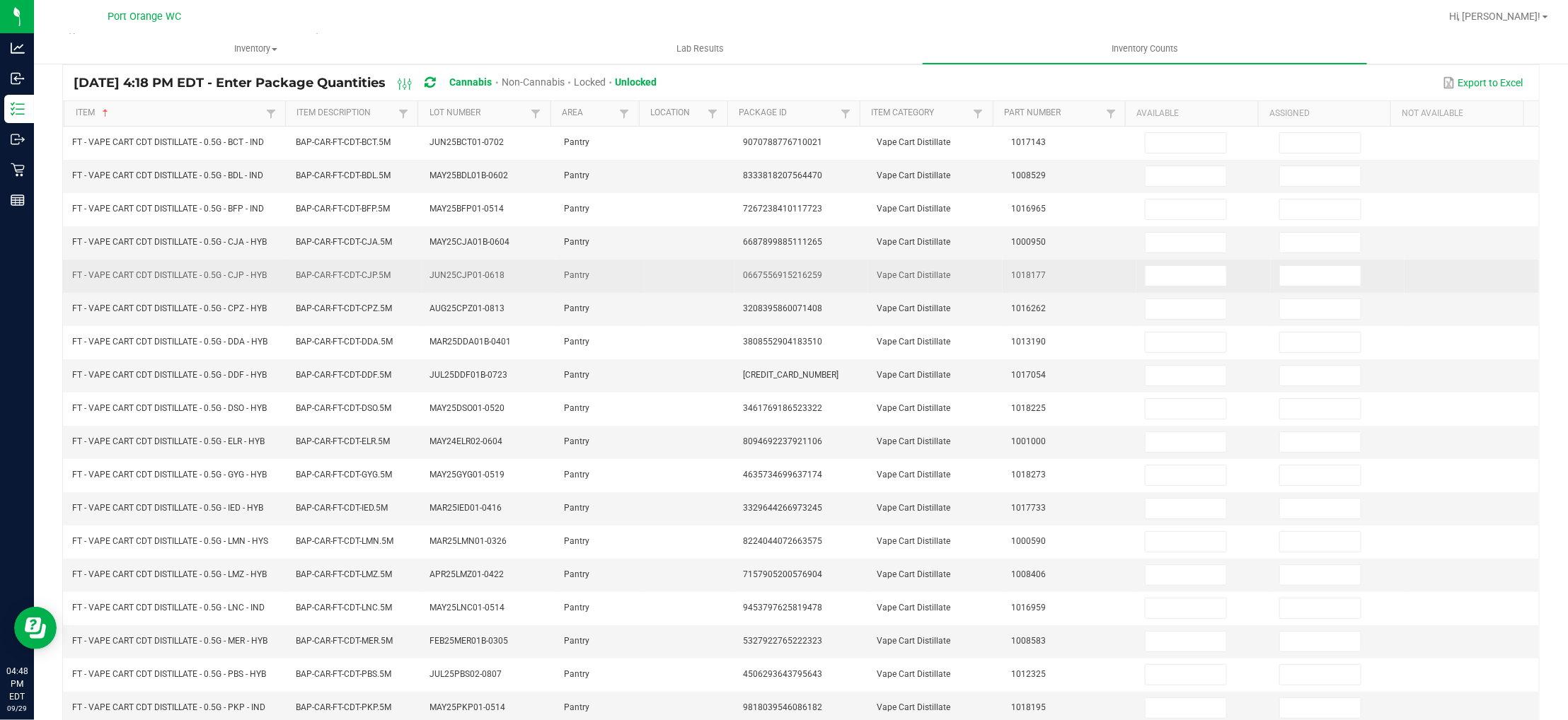
scroll to position [0, 0]
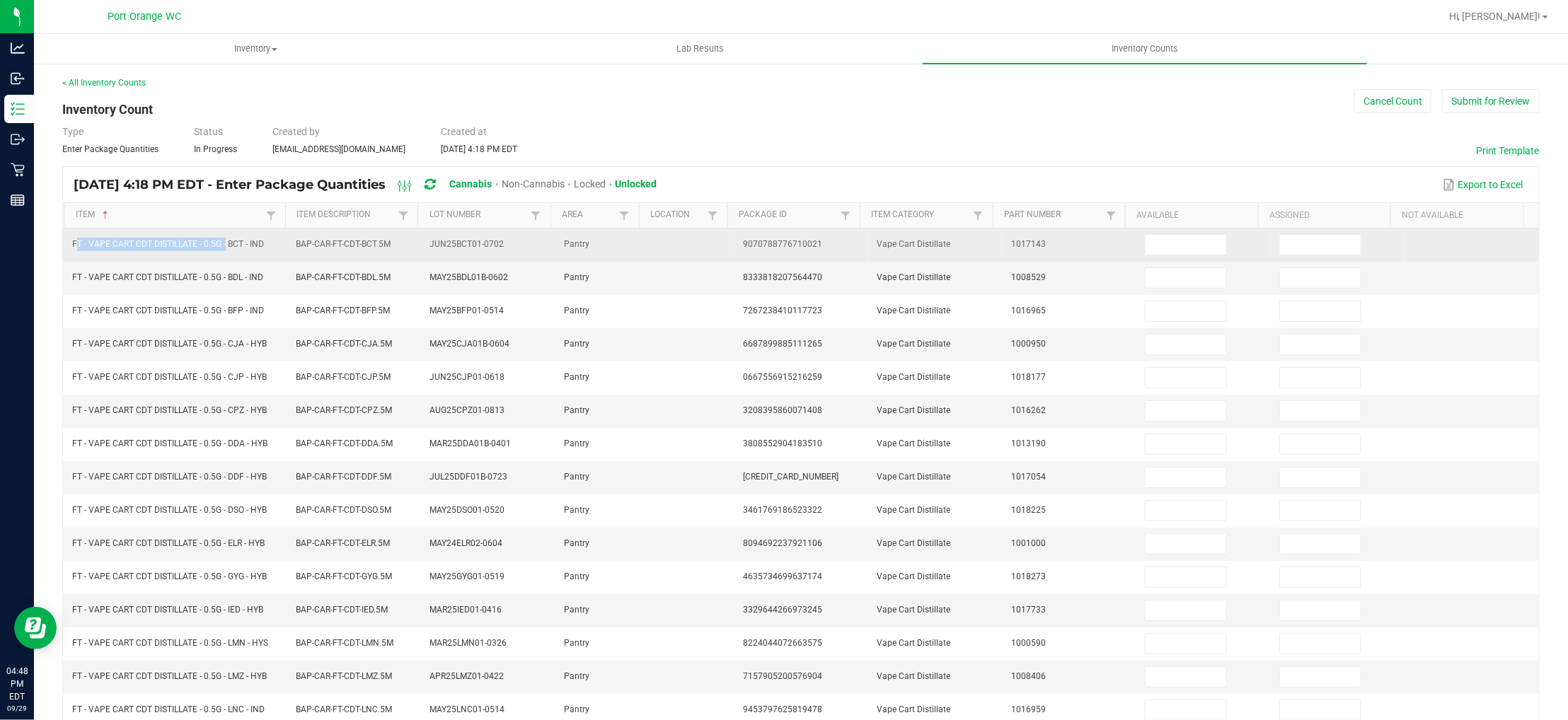
drag, startPoint x: 223, startPoint y: 242, endPoint x: 83, endPoint y: 253, distance: 140.4
click at [83, 253] on td "FT - VAPE CART CDT DISTILLATE - 0.5G - BCT - IND" at bounding box center [175, 245] width 224 height 34
click at [1172, 233] on td at bounding box center [1204, 245] width 134 height 34
click at [1168, 241] on input at bounding box center [1186, 244] width 81 height 20
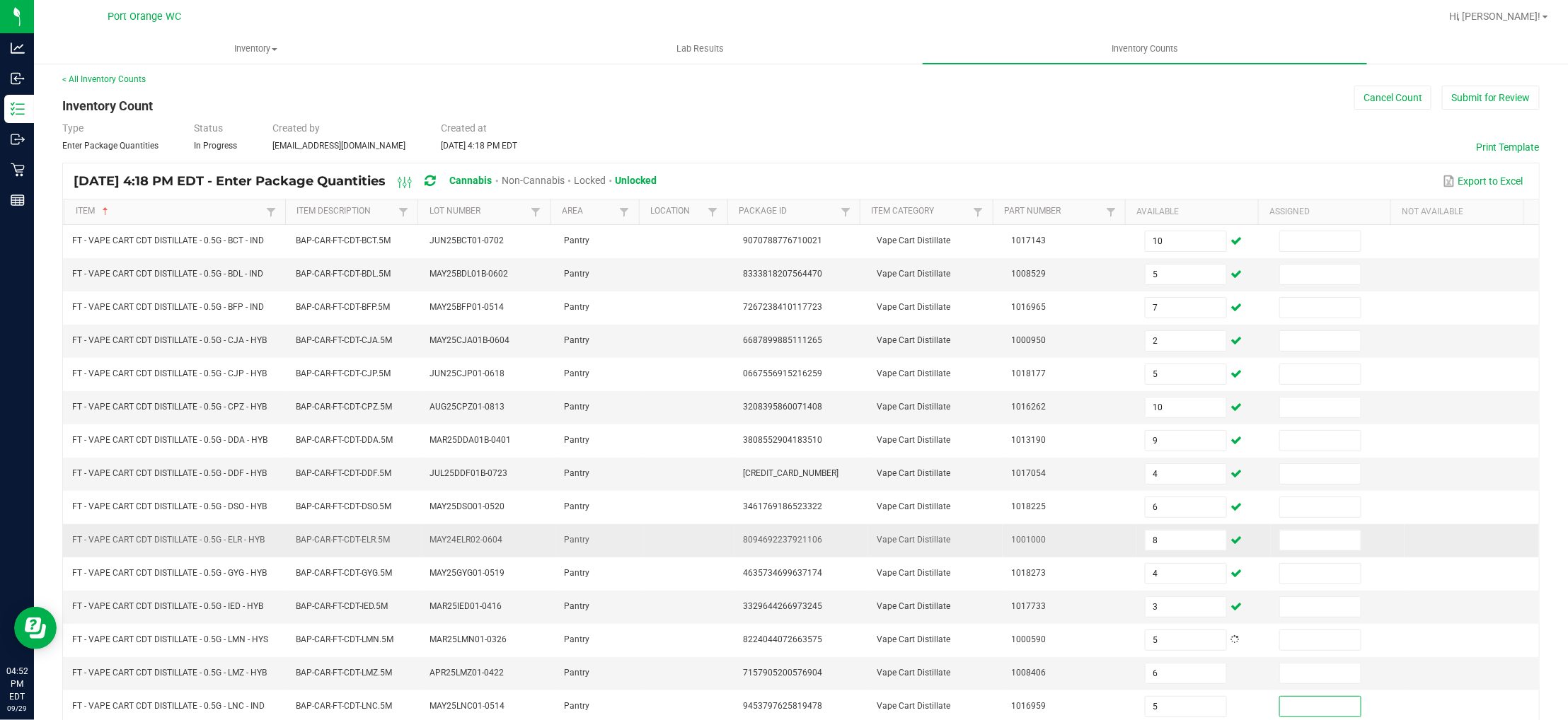
scroll to position [230, 0]
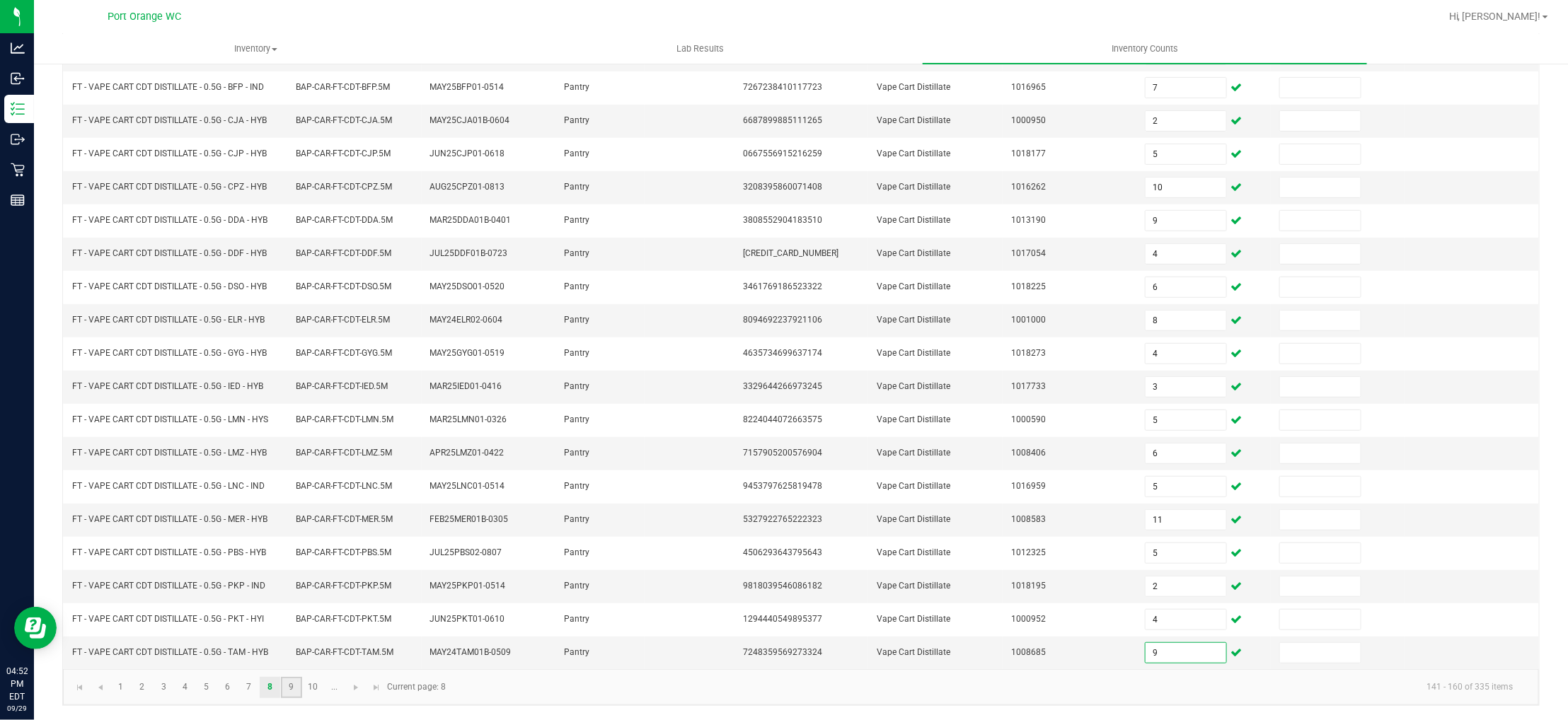
click at [289, 684] on link "9" at bounding box center [291, 687] width 21 height 21
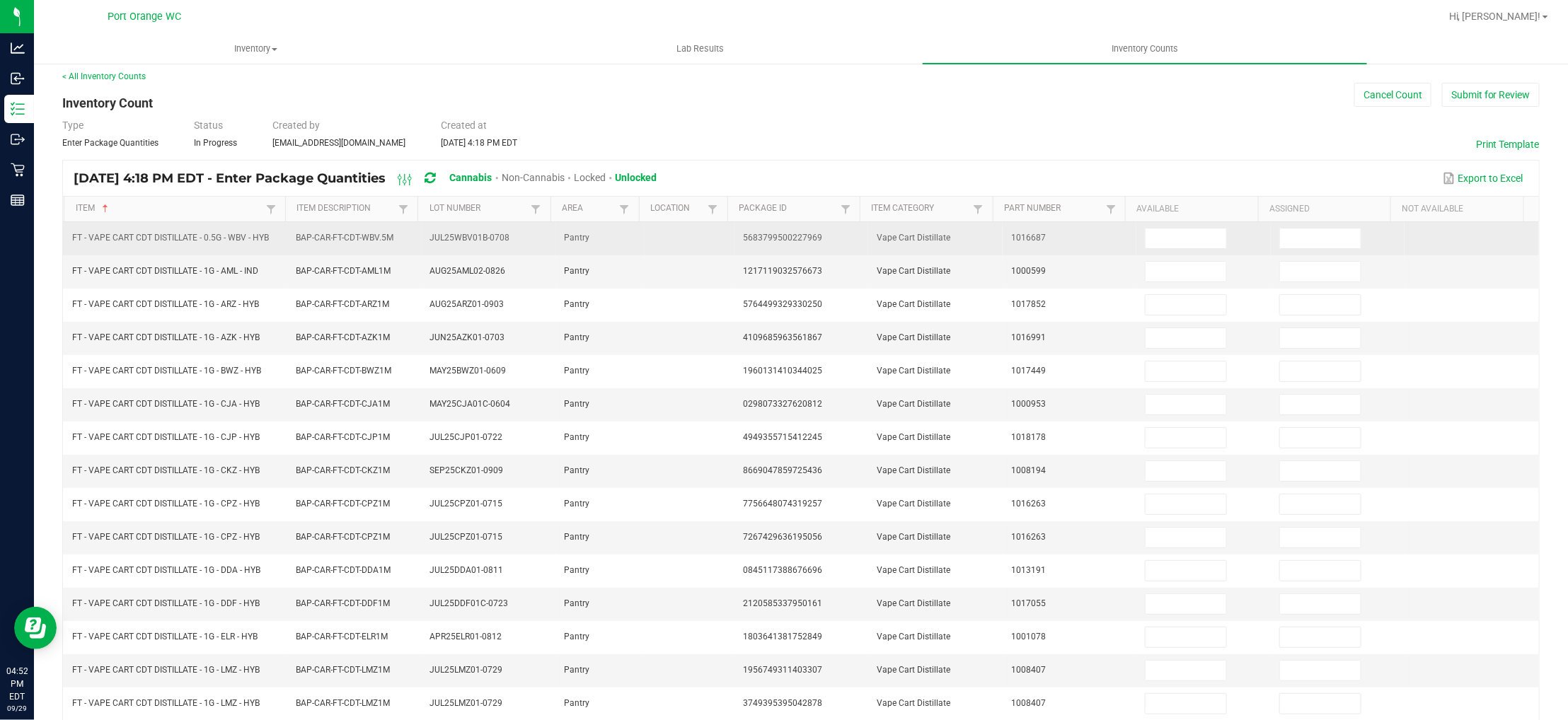
scroll to position [0, 0]
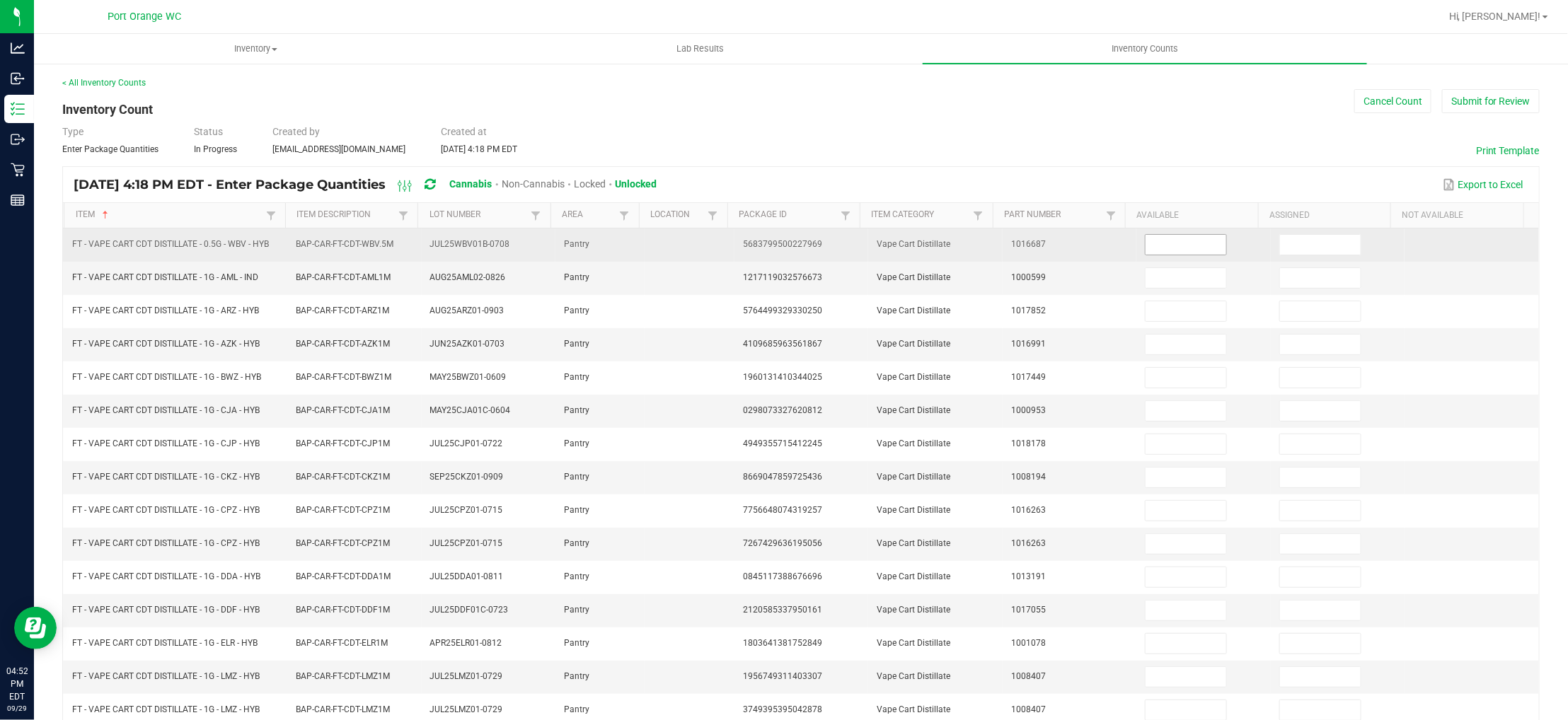
click at [1148, 238] on input at bounding box center [1186, 244] width 81 height 20
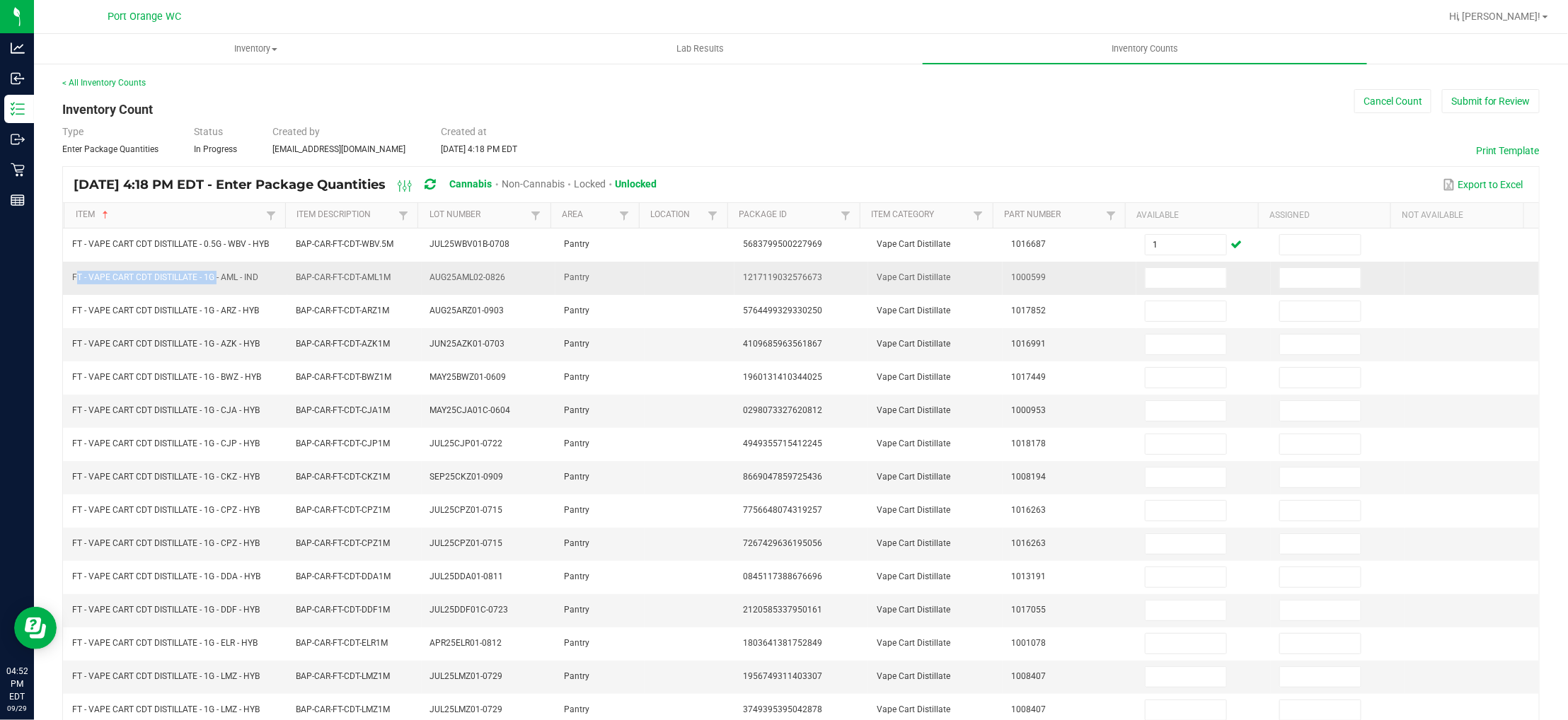
drag, startPoint x: 214, startPoint y: 278, endPoint x: 64, endPoint y: 279, distance: 150.0
click at [64, 279] on td "FT - VAPE CART CDT DISTILLATE - 1G - AML - IND" at bounding box center [175, 278] width 224 height 34
click at [1146, 278] on input at bounding box center [1186, 278] width 81 height 20
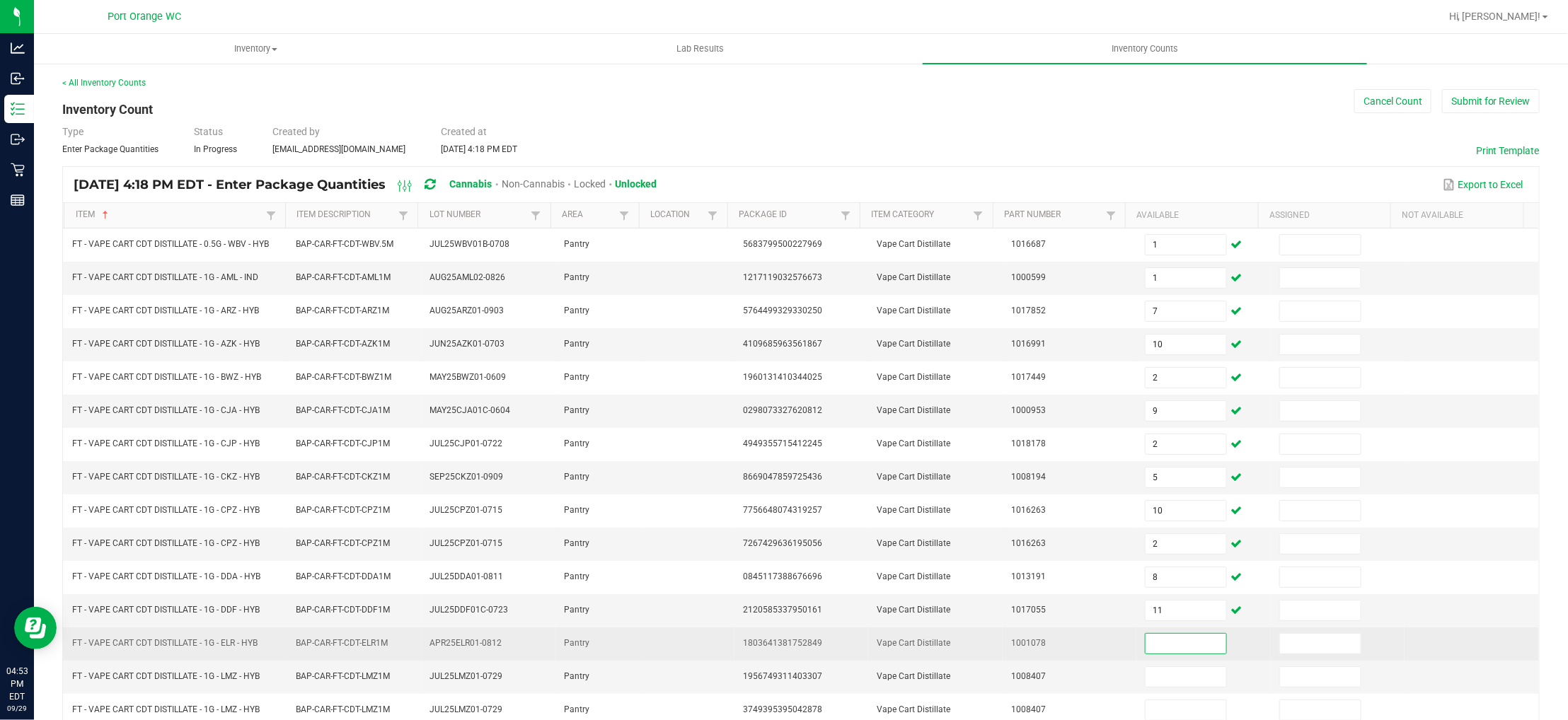
click at [1150, 641] on input at bounding box center [1186, 644] width 81 height 20
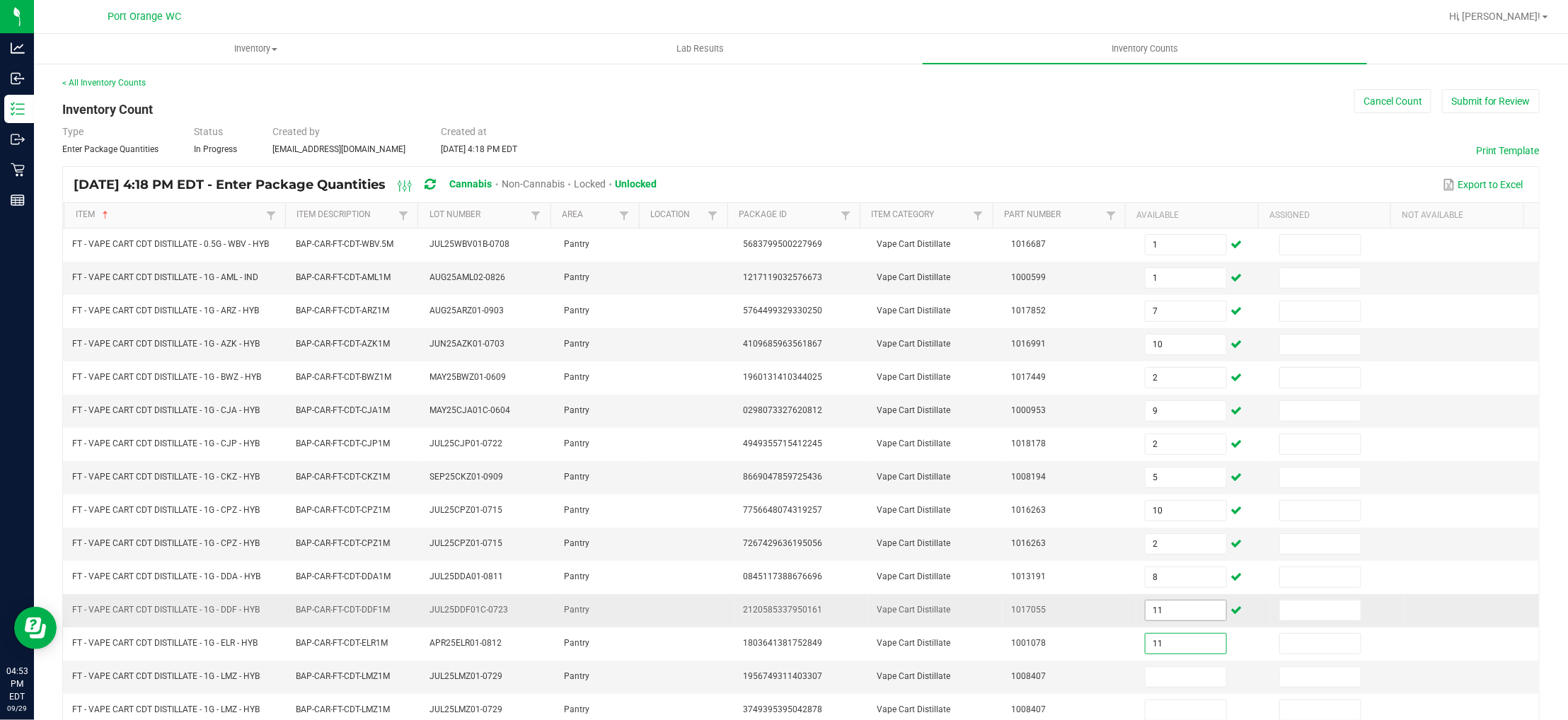
click at [1153, 613] on input "11" at bounding box center [1186, 610] width 81 height 20
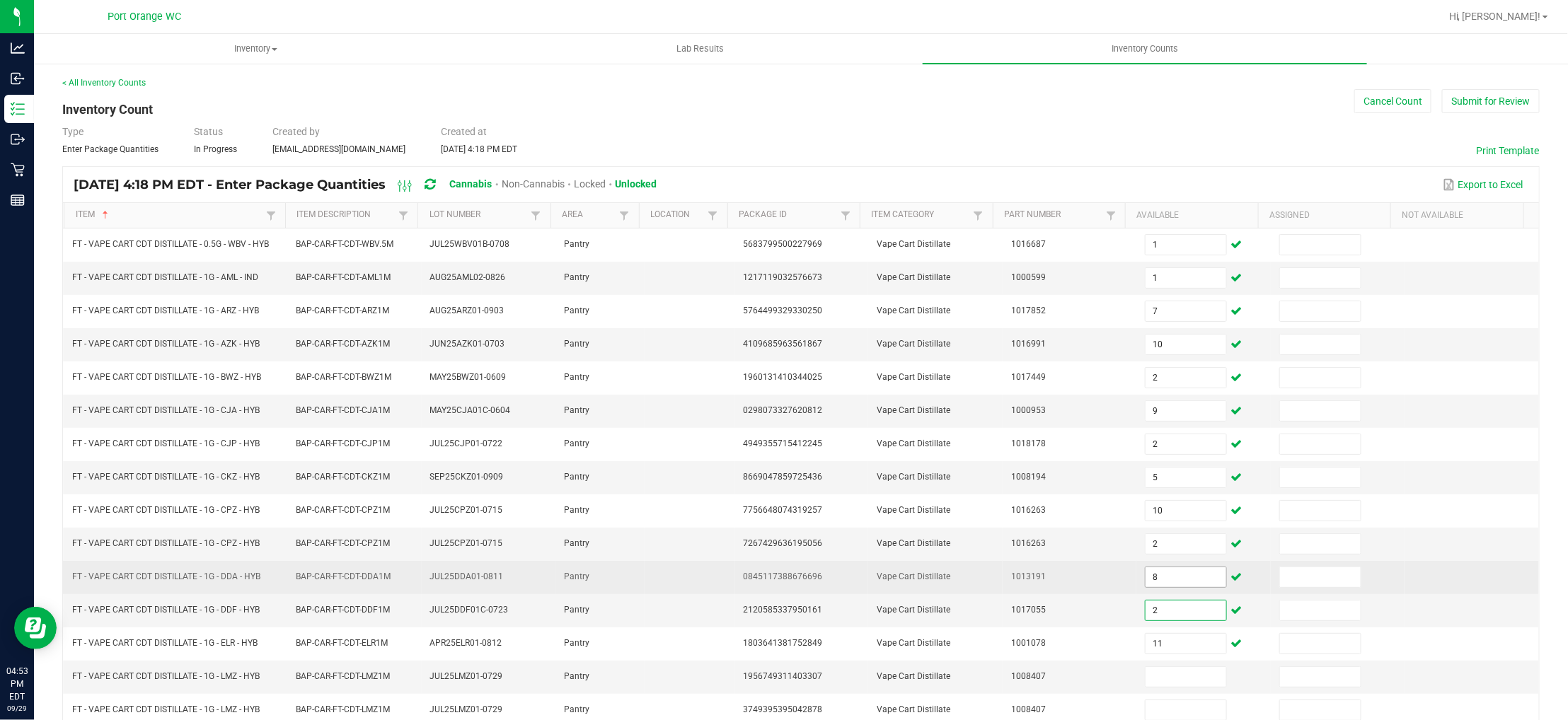
click at [1146, 577] on input "8" at bounding box center [1186, 577] width 81 height 20
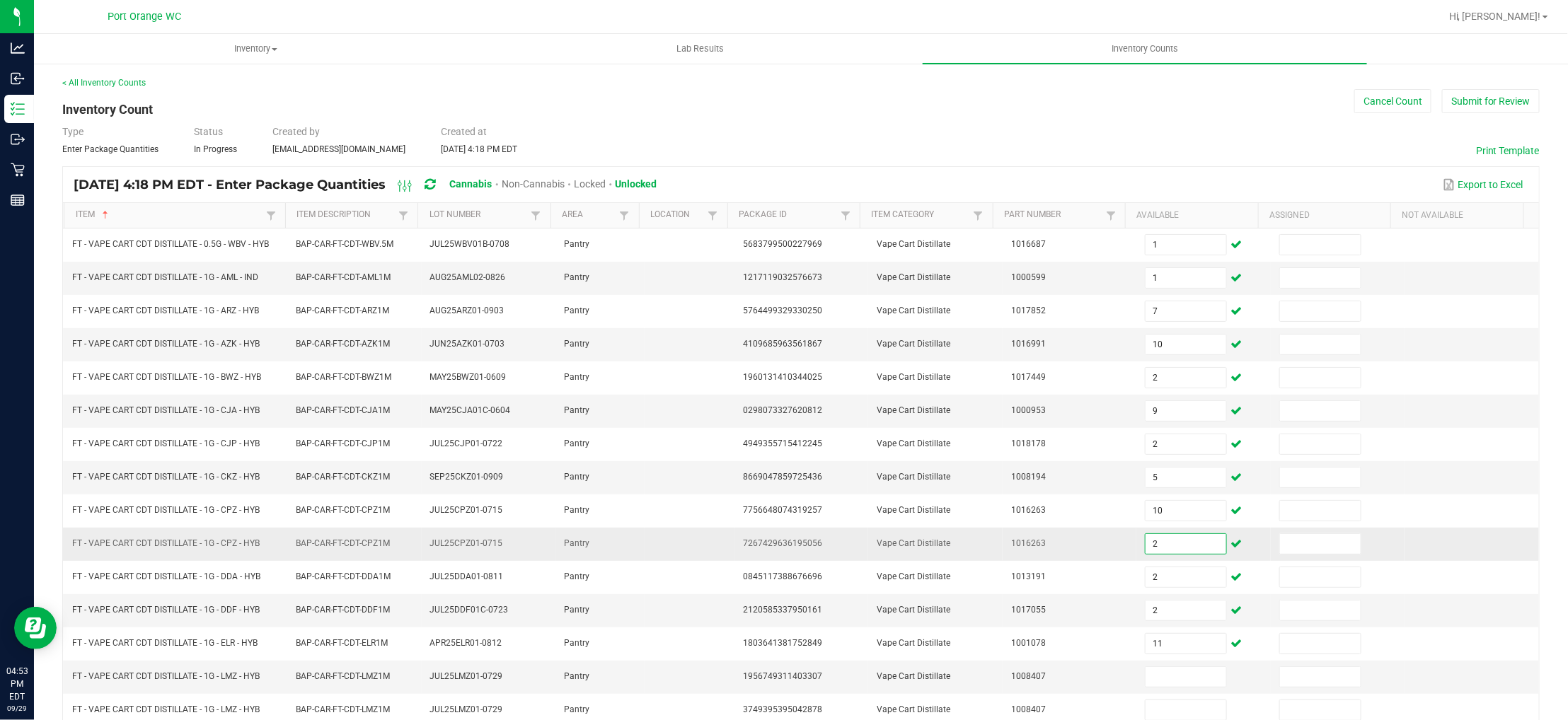
click at [1150, 550] on input "2" at bounding box center [1186, 543] width 81 height 20
click at [178, 540] on span "FT - VAPE CART CDT DISTILLATE - 1G - CPZ - HYB" at bounding box center [166, 543] width 187 height 10
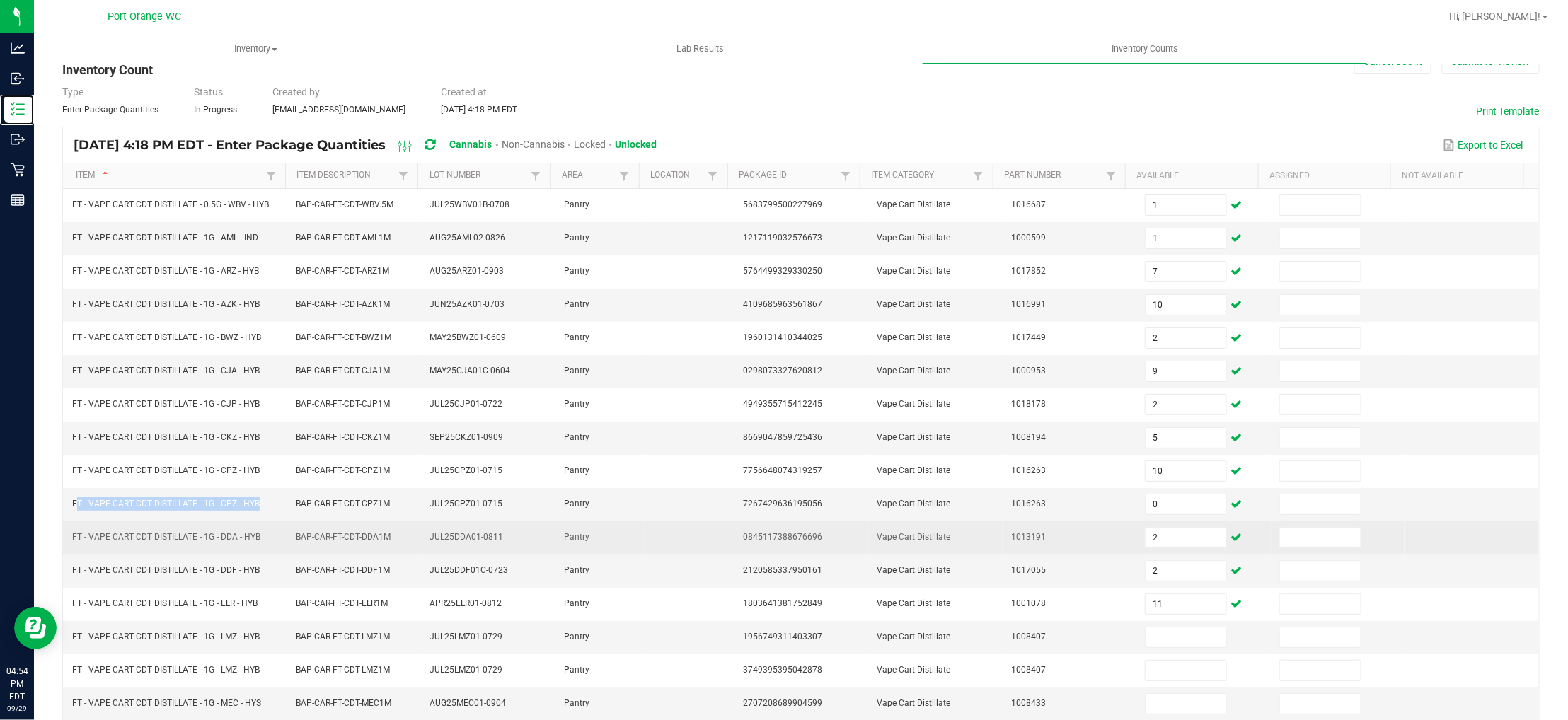
scroll to position [106, 0]
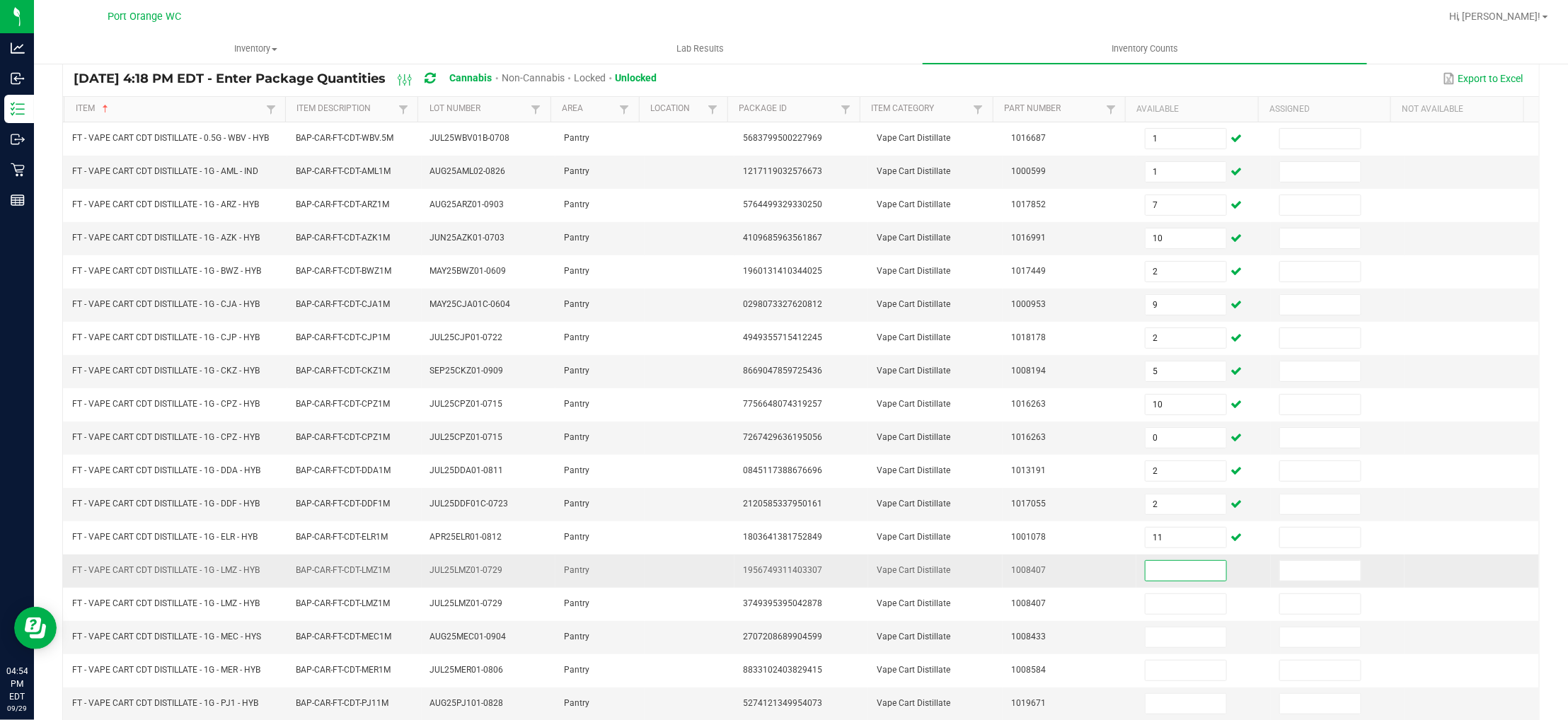
click at [1158, 581] on input at bounding box center [1186, 571] width 81 height 20
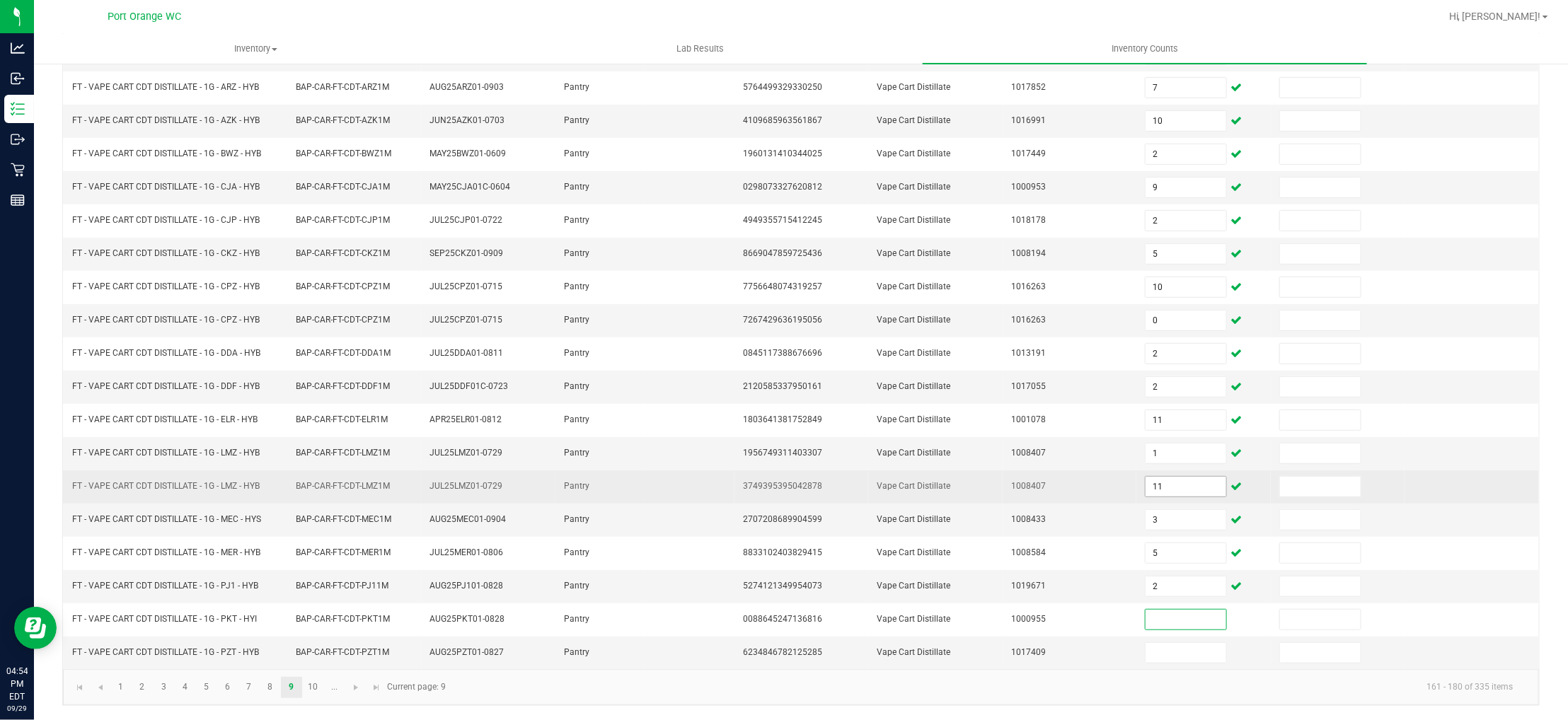
click at [1146, 492] on input "11" at bounding box center [1186, 486] width 81 height 20
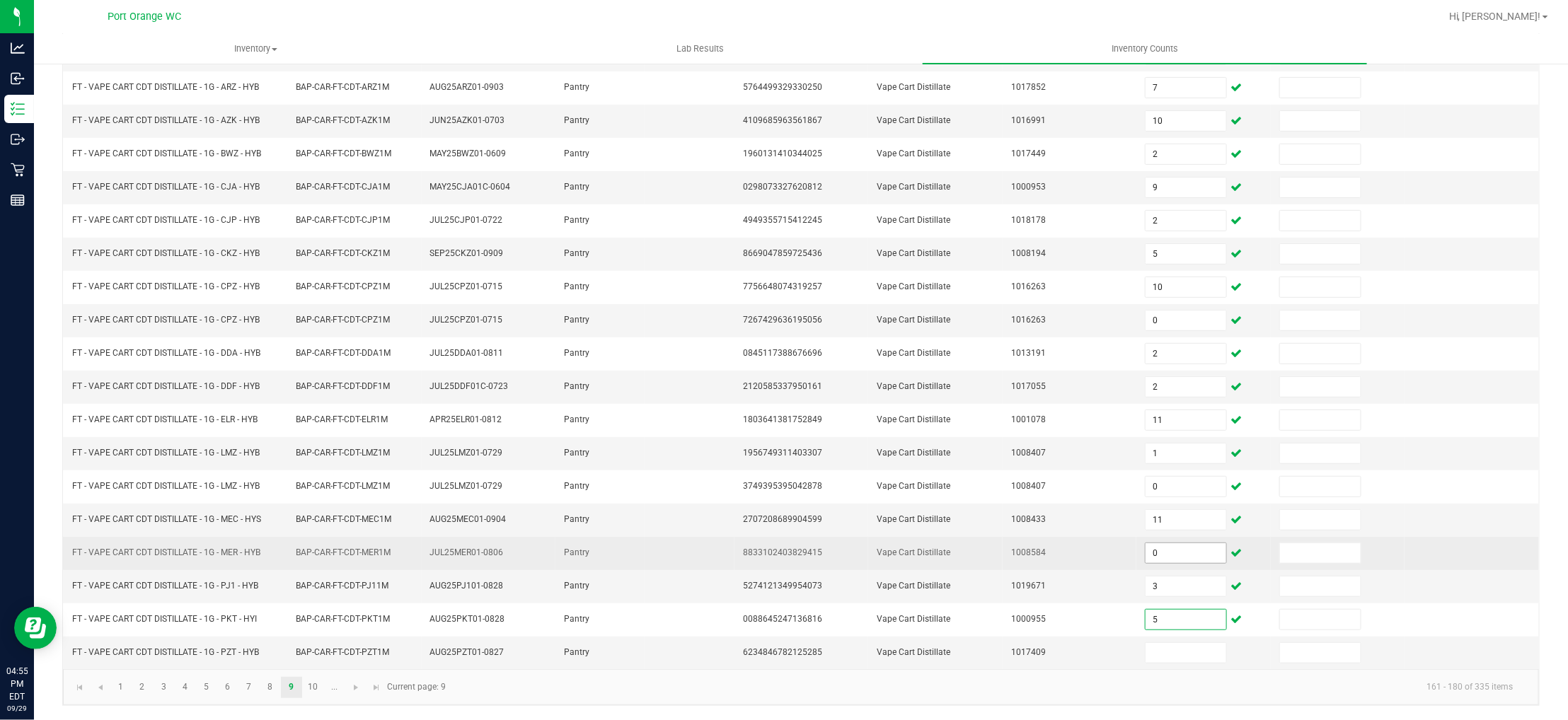
click at [1154, 552] on input "0" at bounding box center [1186, 552] width 81 height 20
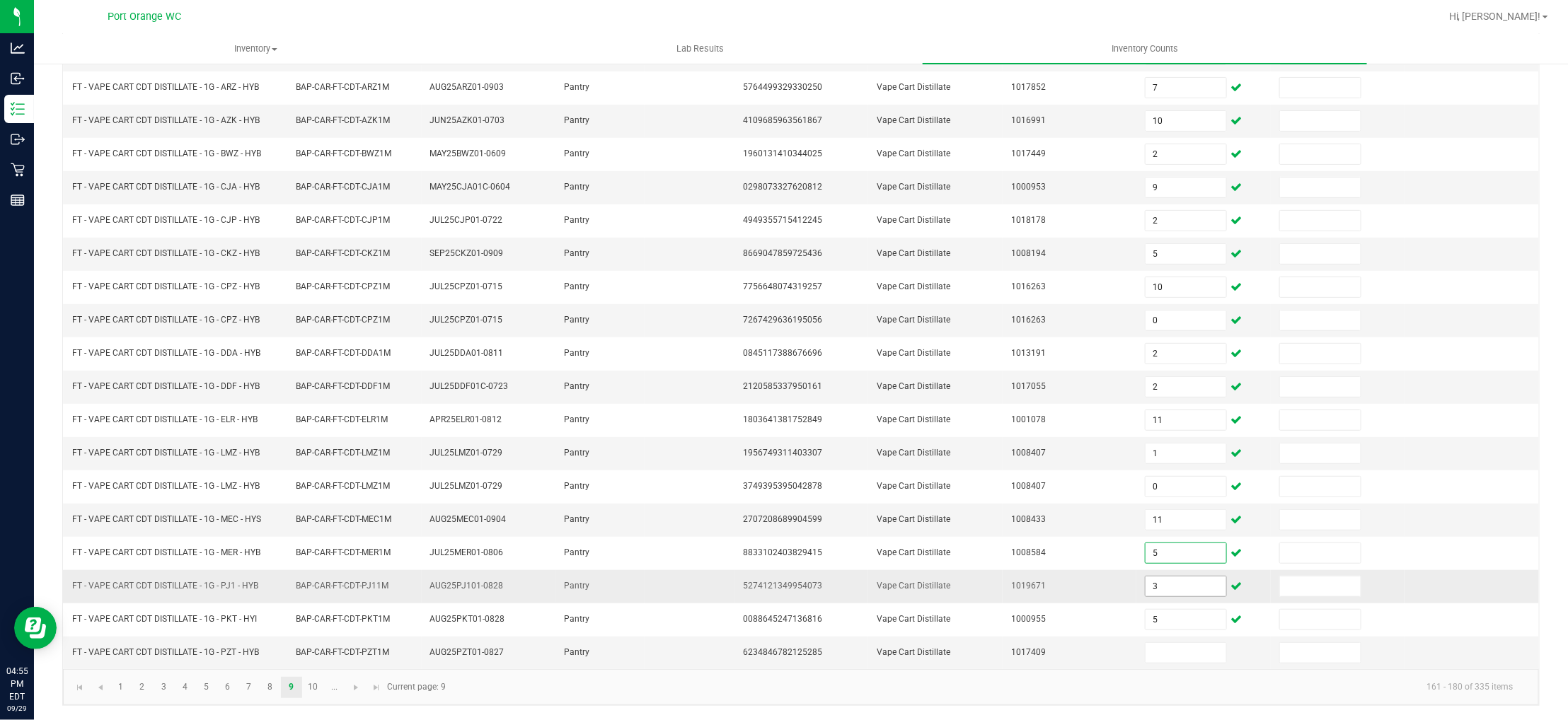
click at [1147, 583] on input "3" at bounding box center [1186, 586] width 81 height 20
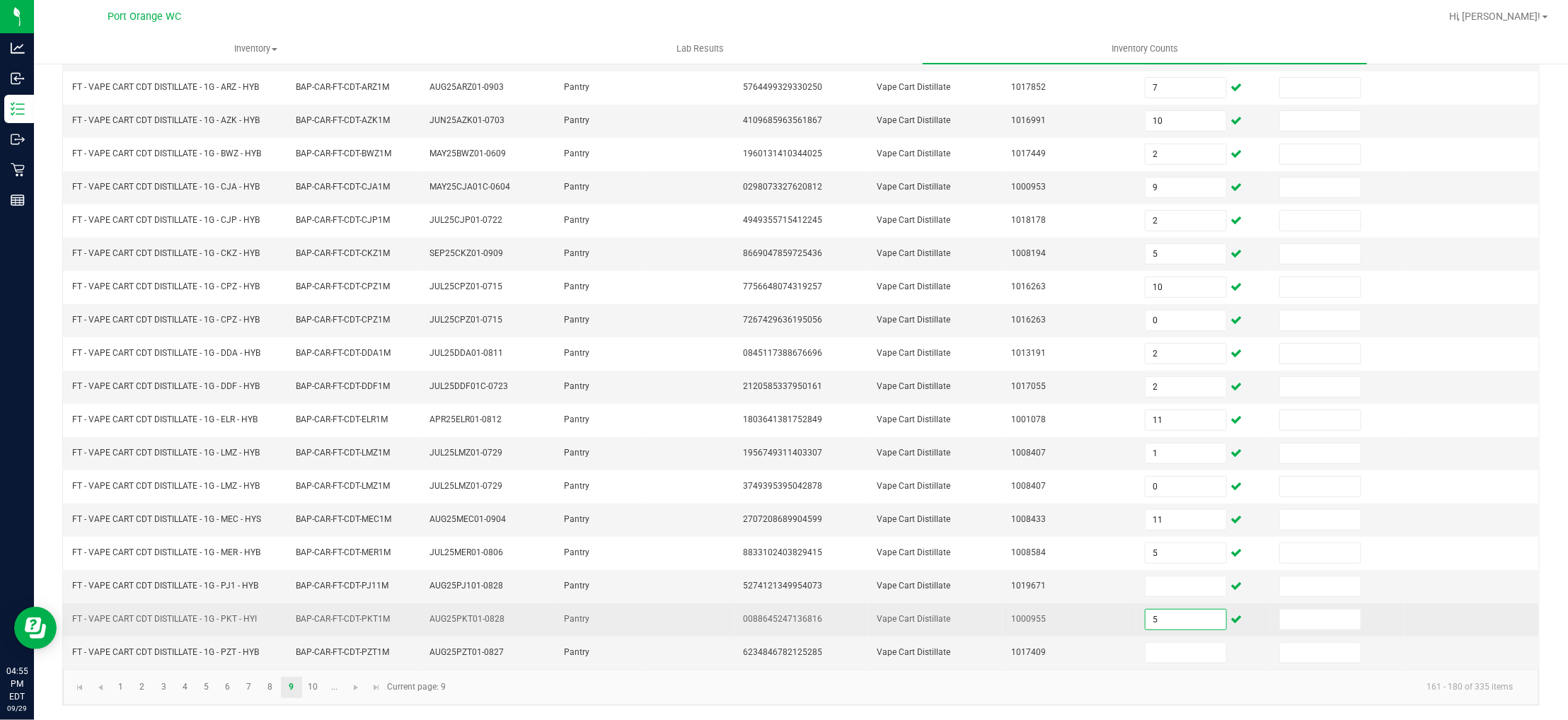
click at [1146, 613] on input "5" at bounding box center [1186, 619] width 81 height 20
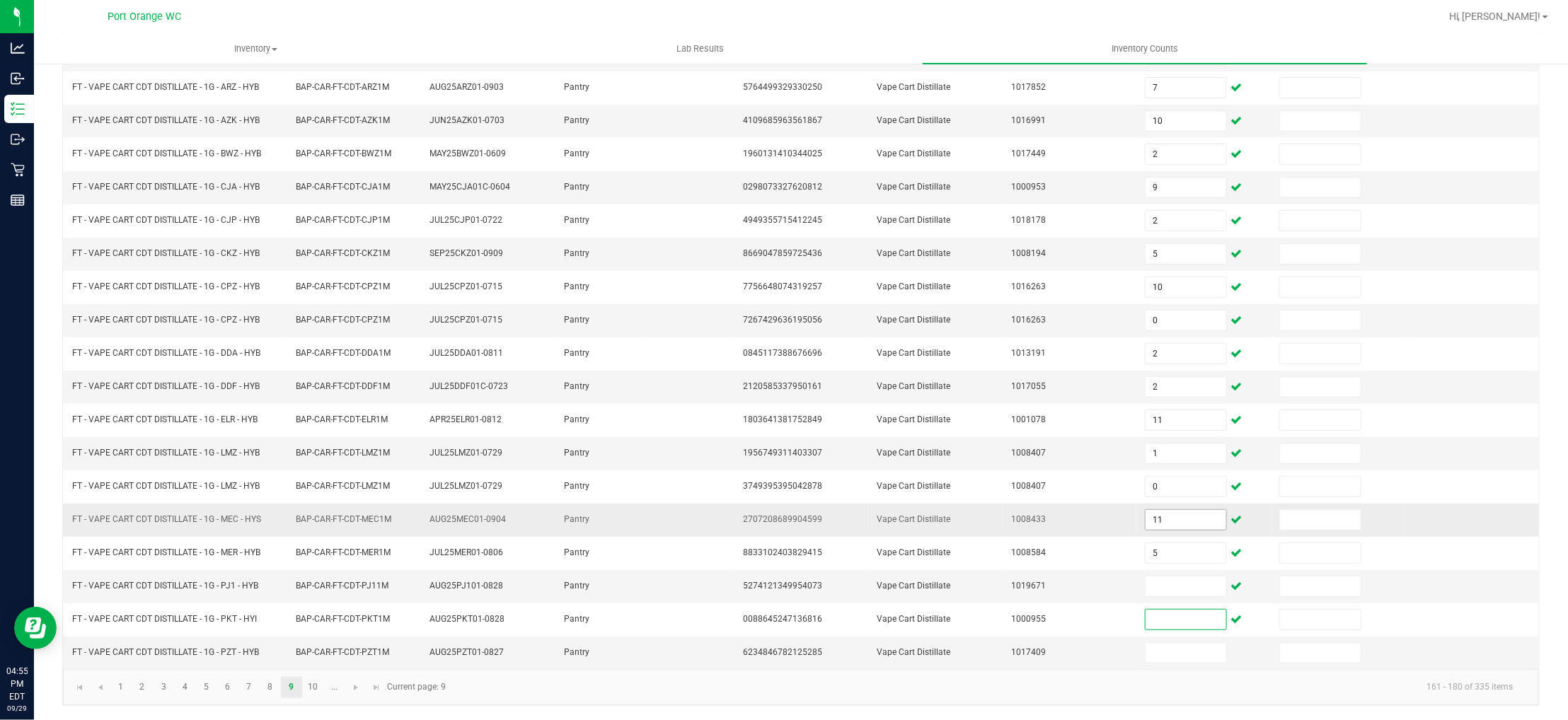
click at [1146, 522] on input "11" at bounding box center [1186, 519] width 81 height 20
click at [1154, 449] on input "1" at bounding box center [1186, 453] width 81 height 20
click at [1148, 591] on input at bounding box center [1186, 586] width 81 height 20
click at [1100, 601] on td "1019671" at bounding box center [1069, 586] width 134 height 34
click at [1155, 655] on input at bounding box center [1186, 652] width 81 height 20
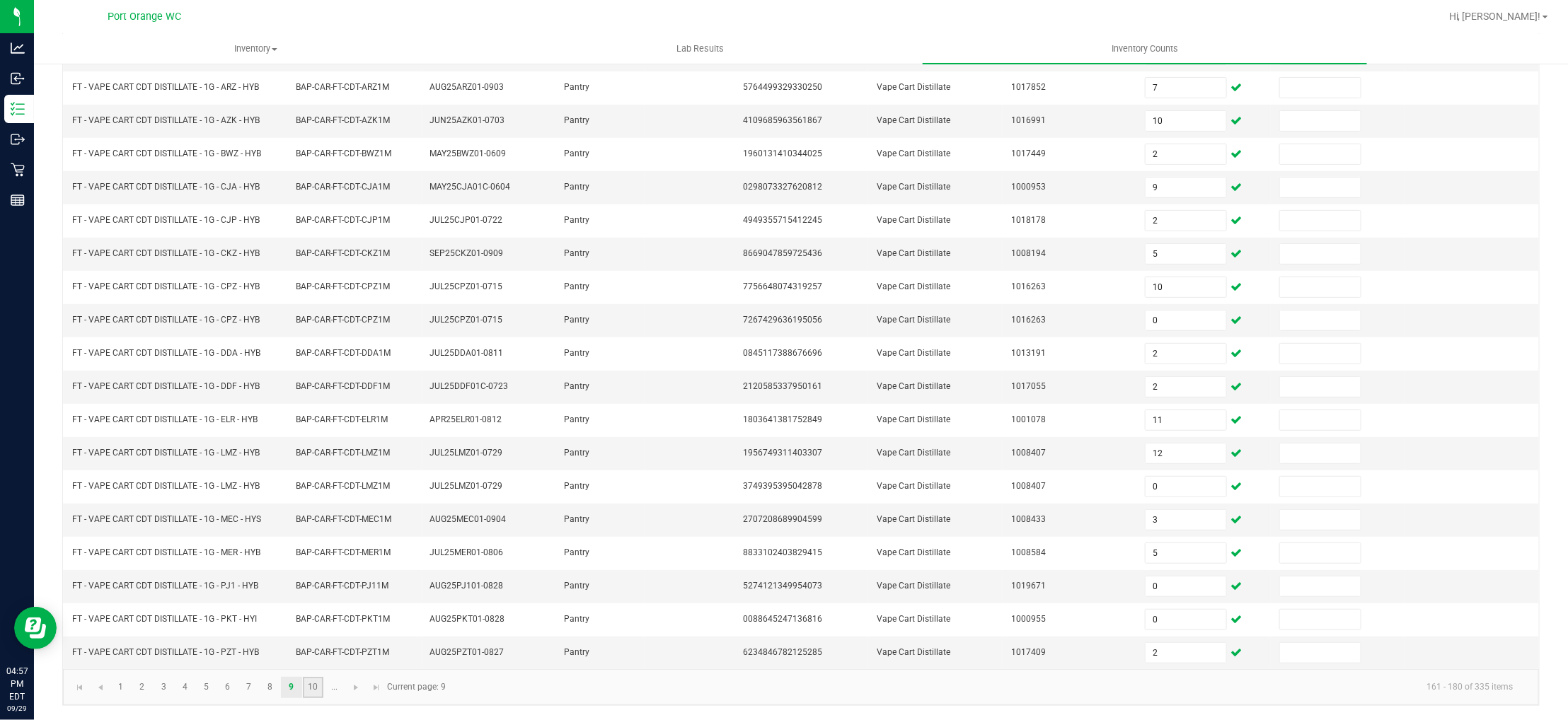
click at [314, 690] on link "10" at bounding box center [313, 687] width 21 height 21
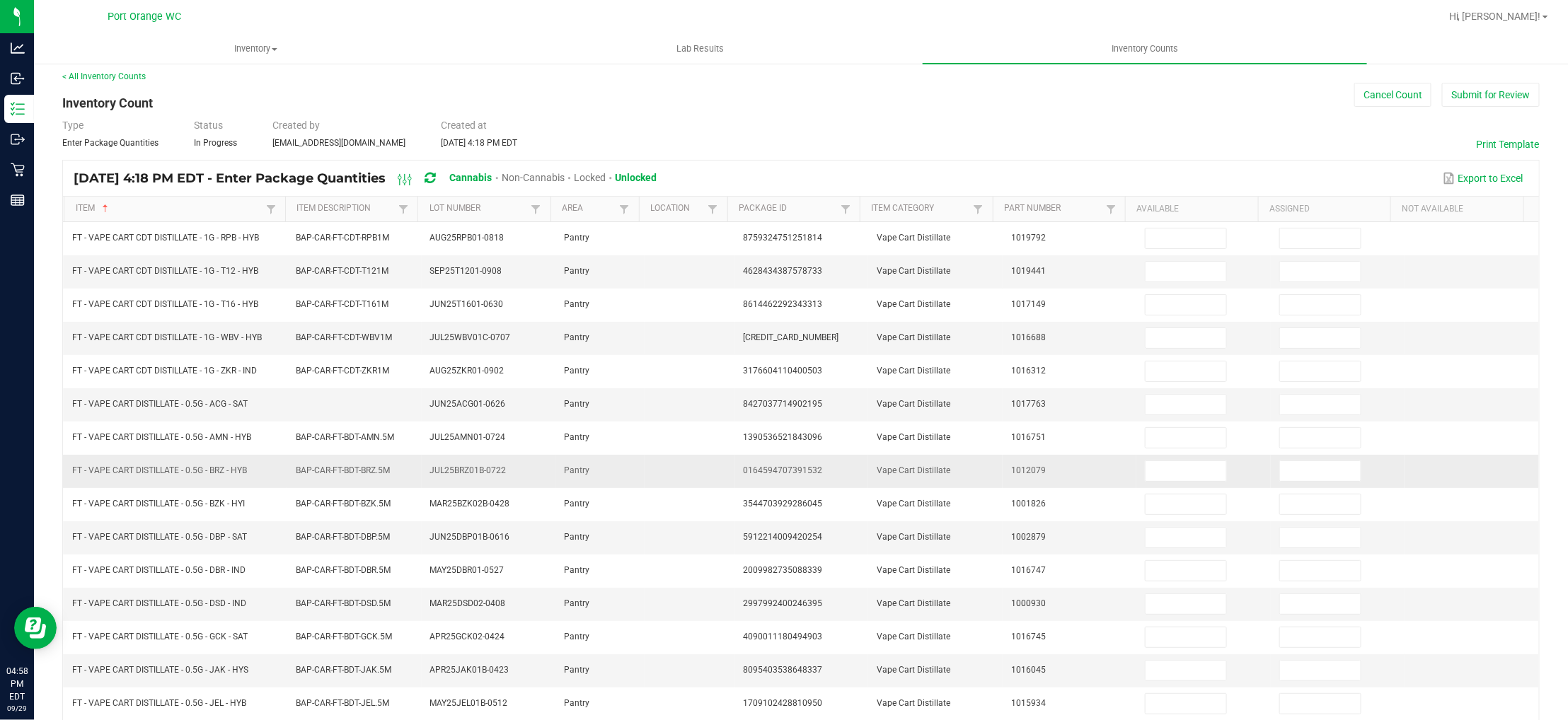
scroll to position [0, 0]
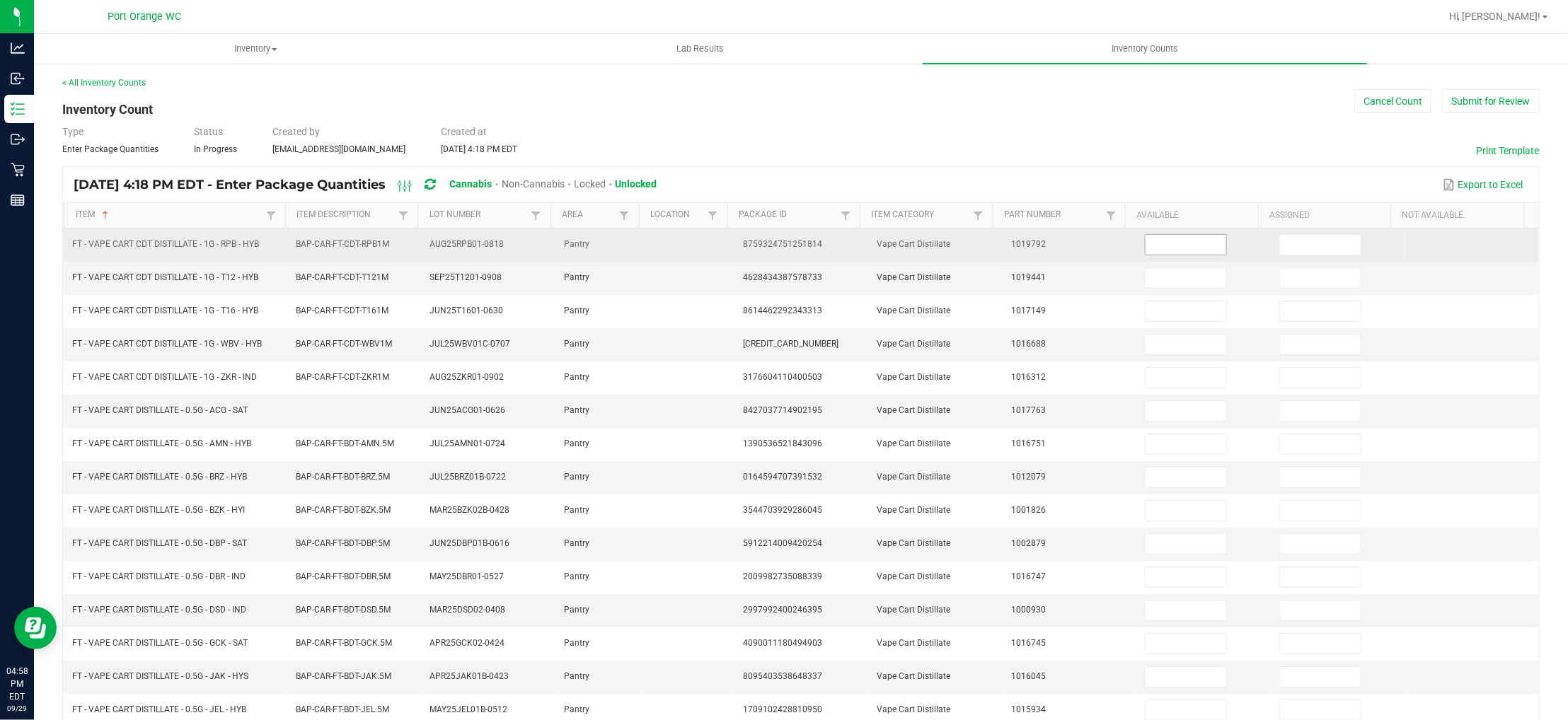
click at [1148, 247] on input at bounding box center [1186, 244] width 81 height 20
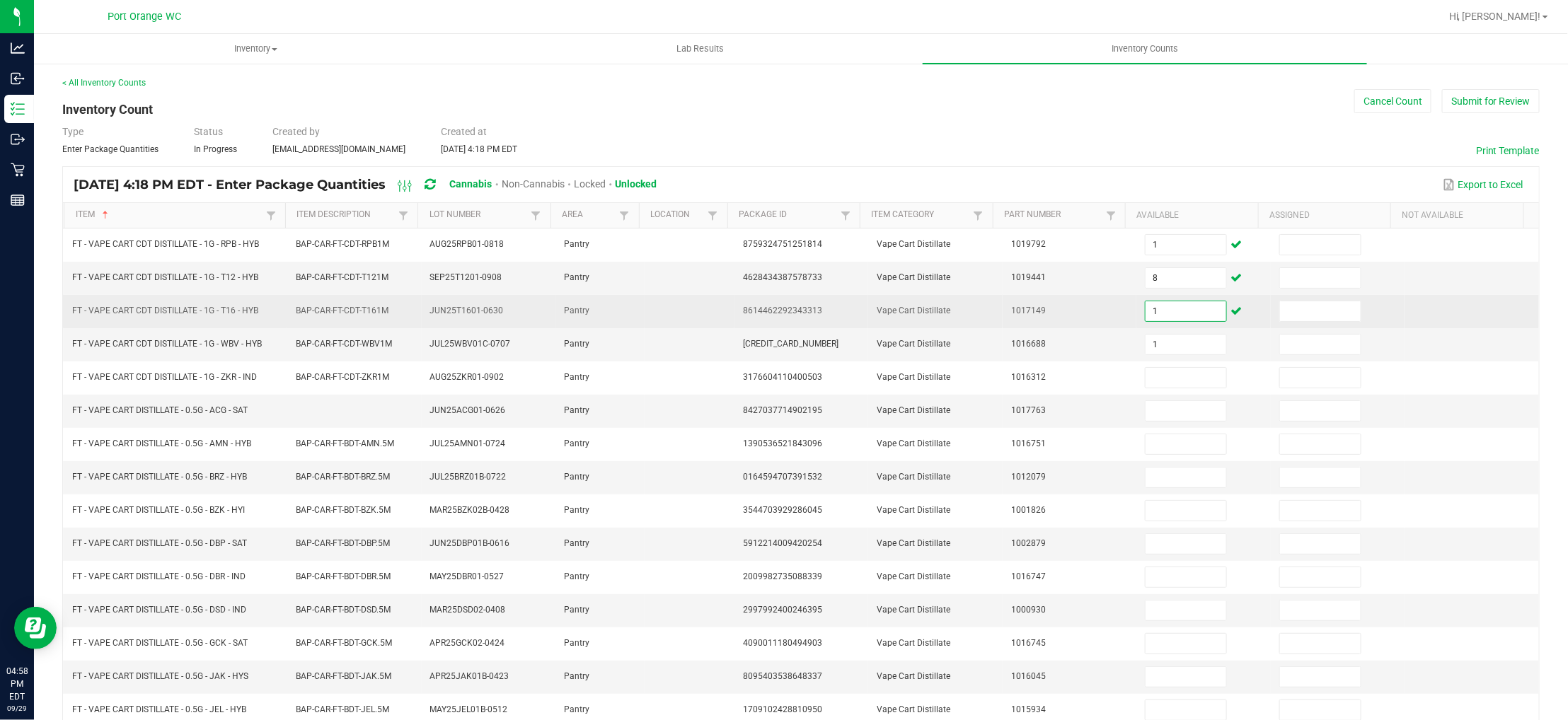
click at [1146, 310] on input "1" at bounding box center [1186, 311] width 81 height 20
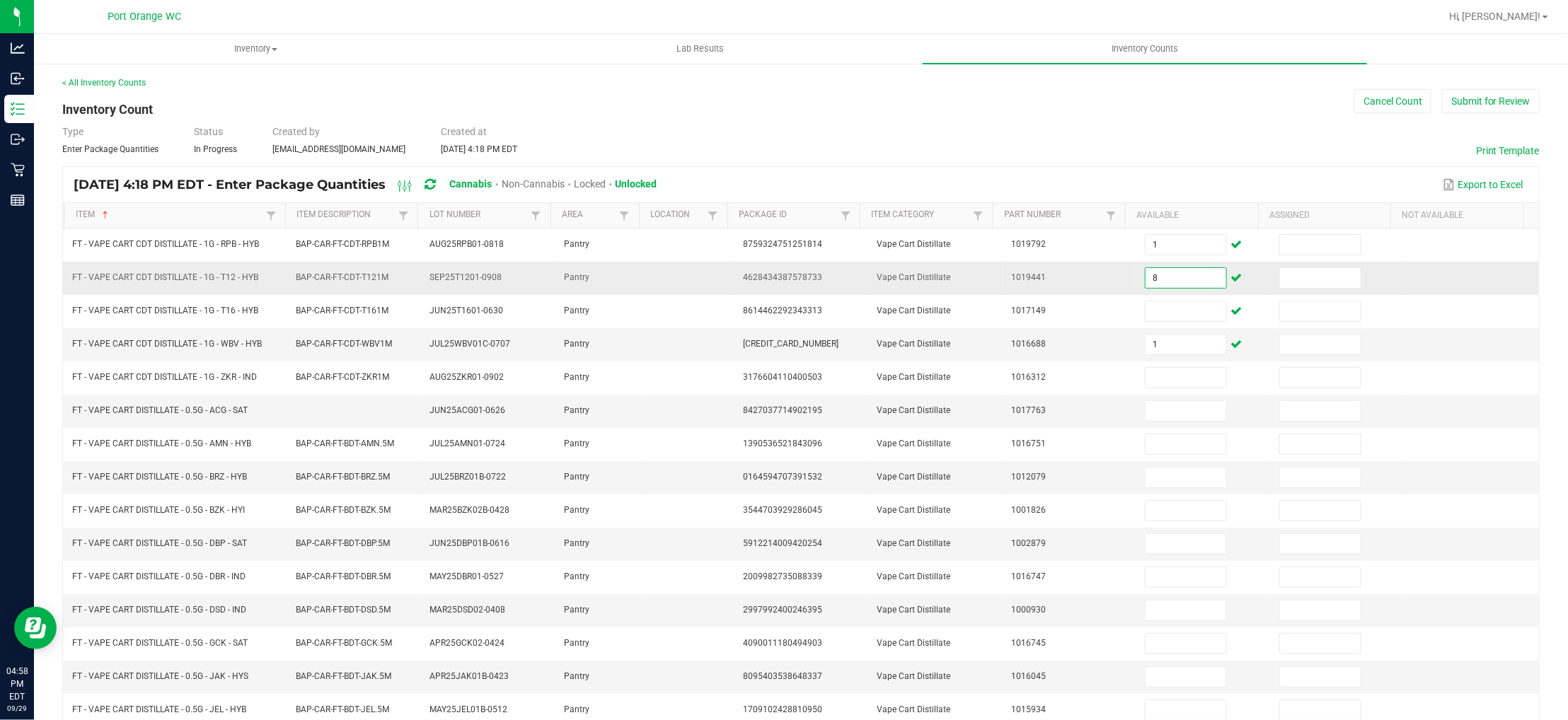
click at [1149, 284] on input "8" at bounding box center [1186, 278] width 81 height 20
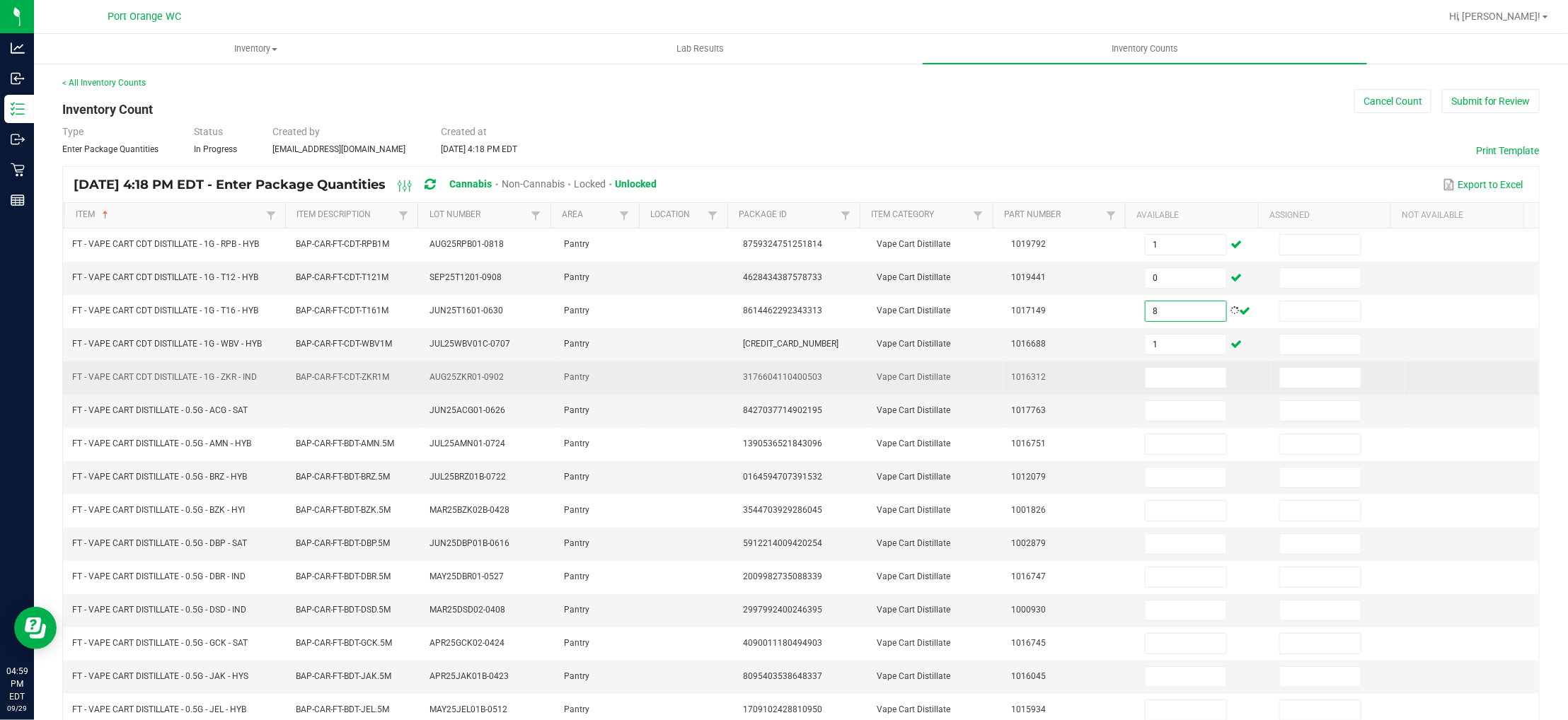
click at [224, 375] on span "FT - VAPE CART CDT DISTILLATE - 1G - ZKR - IND" at bounding box center [164, 377] width 185 height 10
click at [1146, 381] on input at bounding box center [1186, 377] width 81 height 20
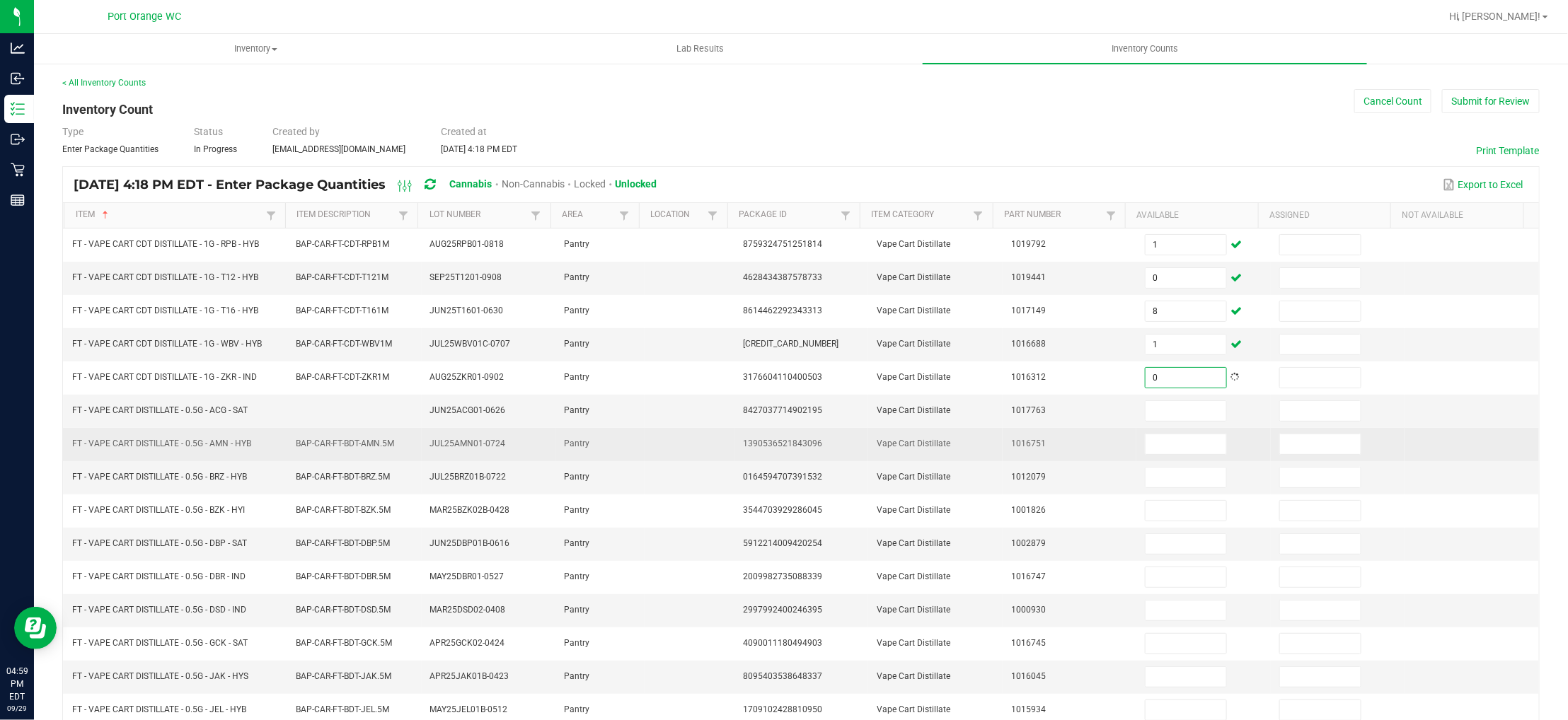
click at [467, 433] on td "JUL25AMN01-0724" at bounding box center [489, 444] width 134 height 34
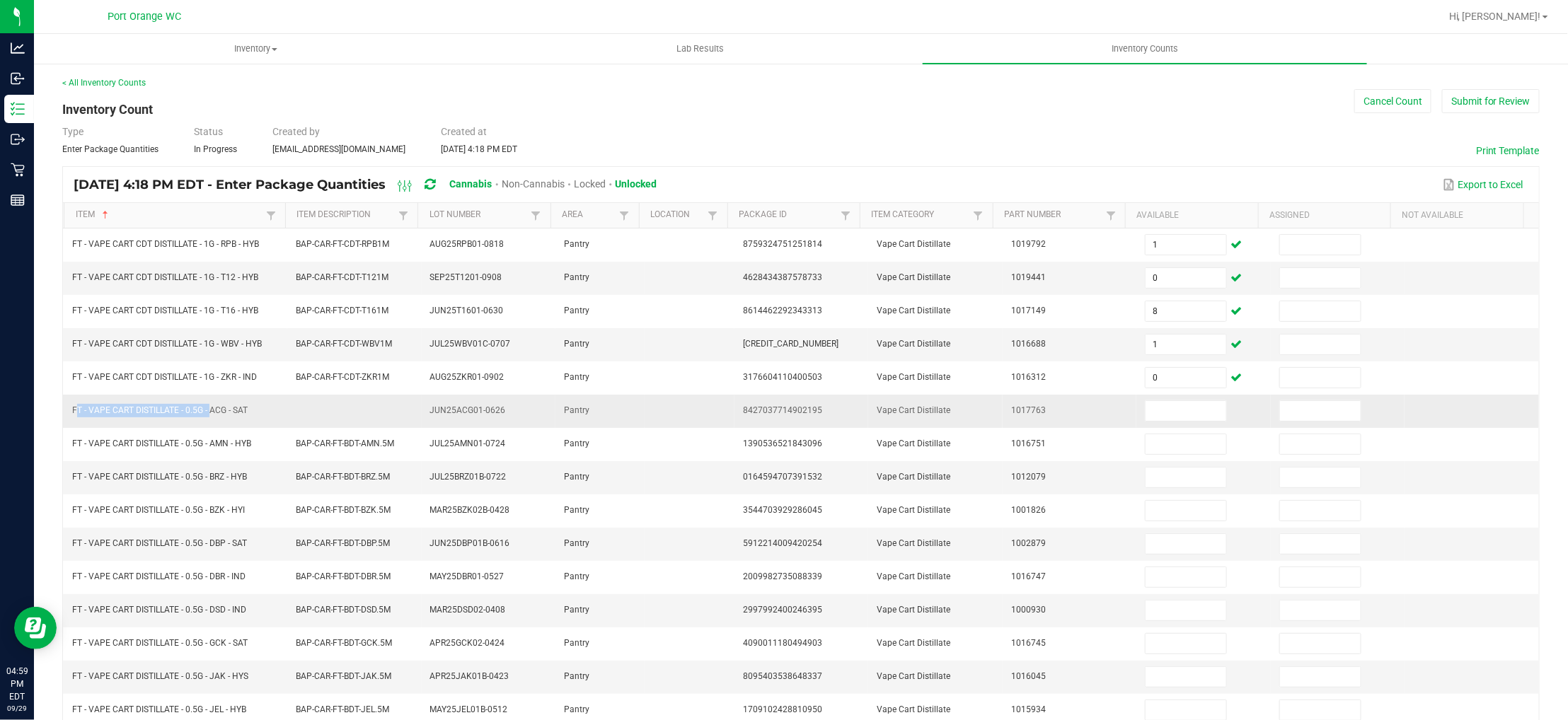
drag, startPoint x: 208, startPoint y: 412, endPoint x: 67, endPoint y: 410, distance: 141.0
click at [67, 410] on td "FT - VAPE CART DISTILLATE - 0.5G - ACG - SAT" at bounding box center [175, 411] width 224 height 34
click at [1166, 421] on input at bounding box center [1186, 411] width 81 height 20
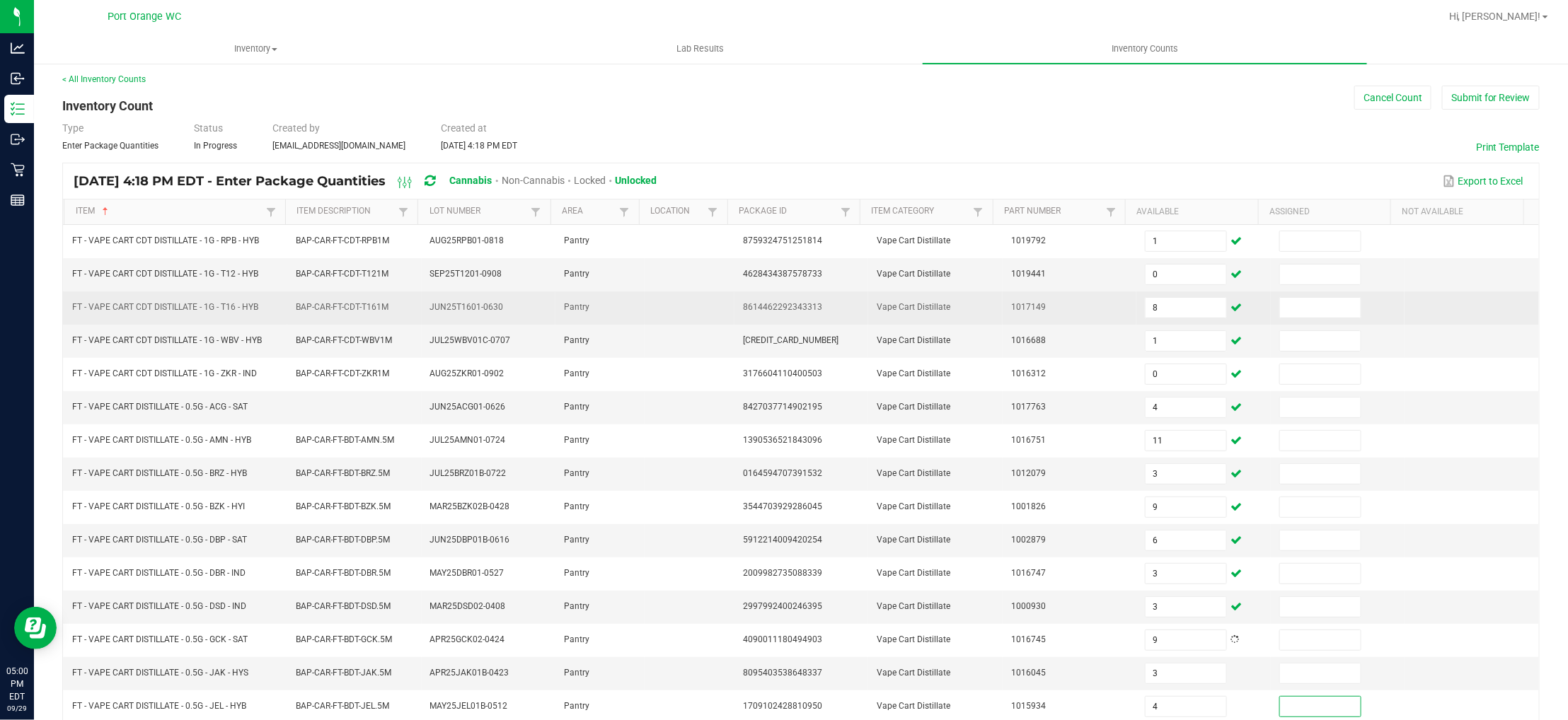
scroll to position [230, 0]
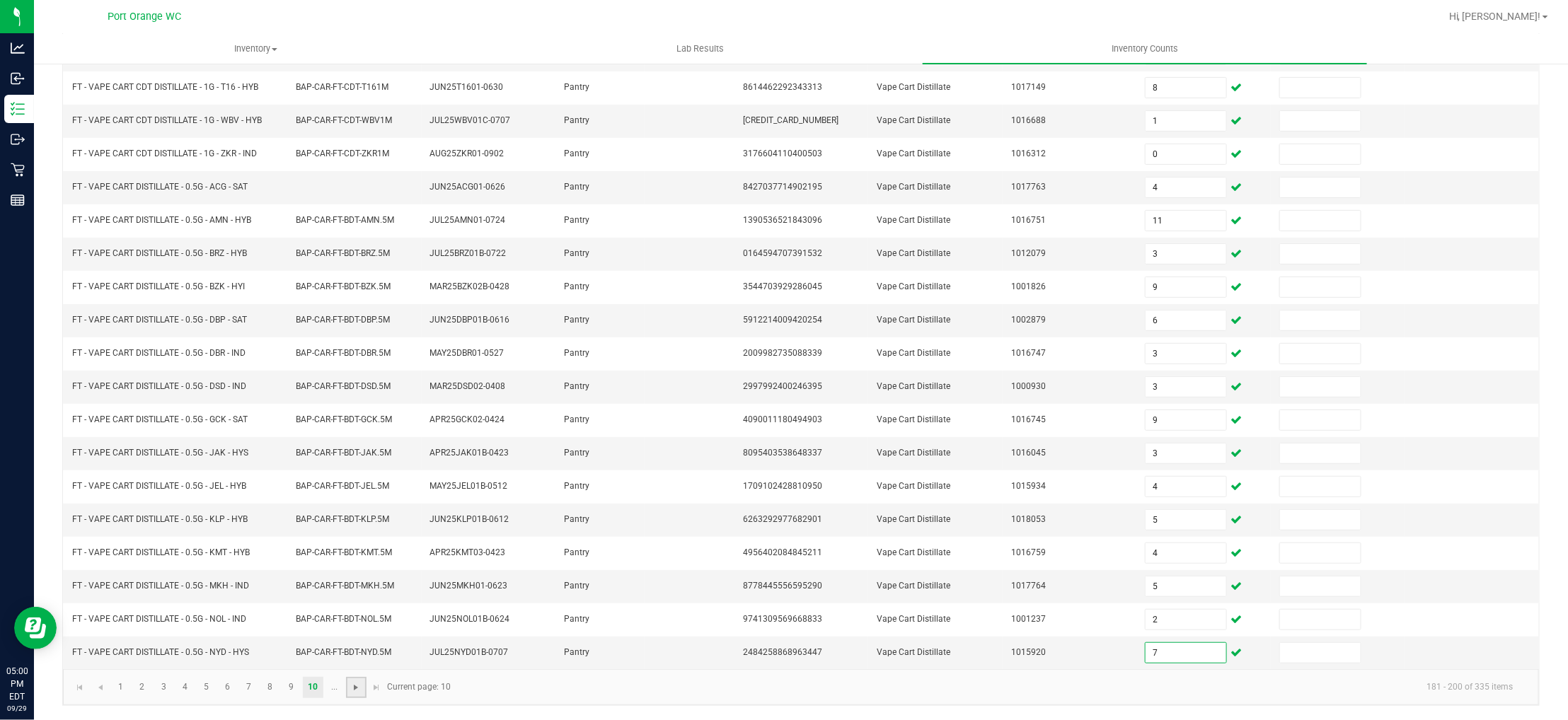
click at [358, 683] on span "Go to the next page" at bounding box center [355, 686] width 11 height 11
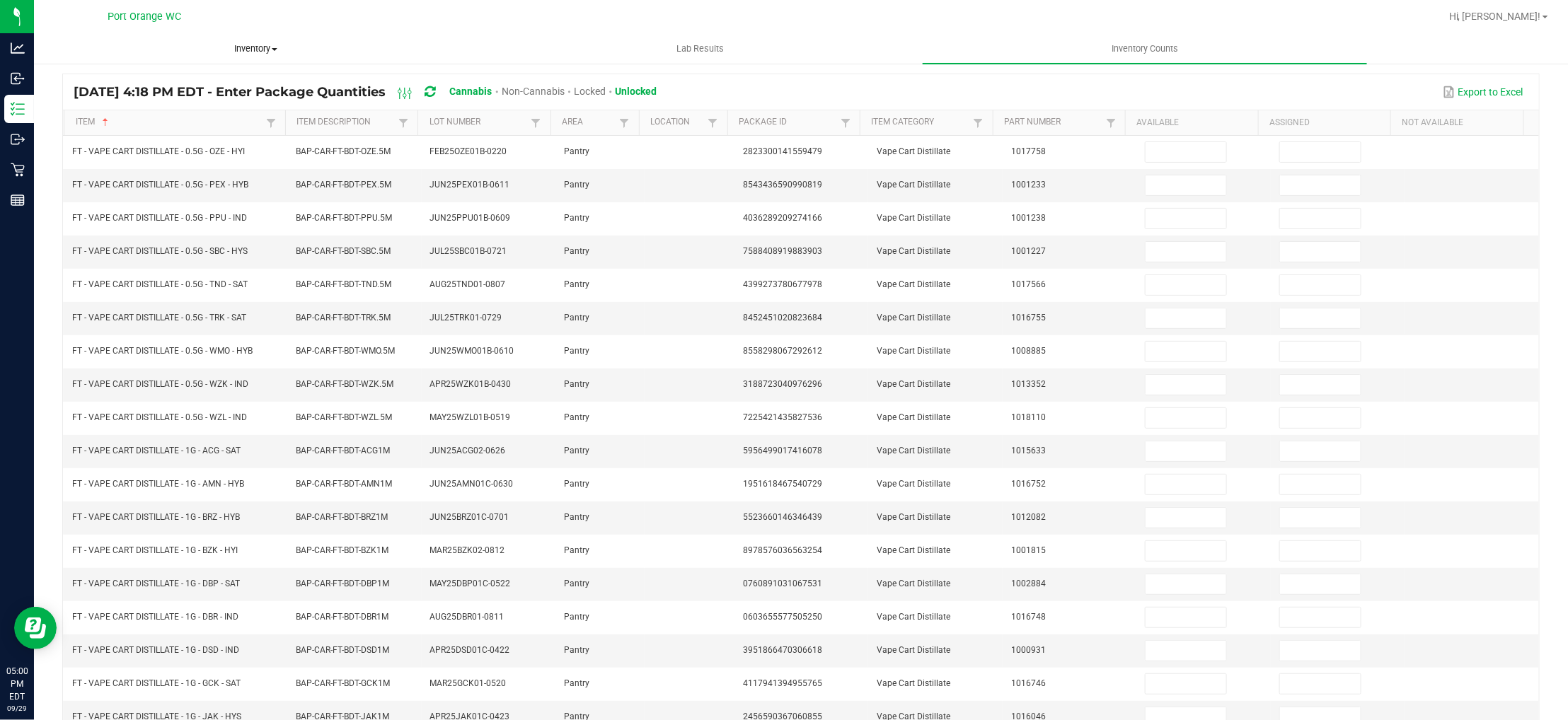
scroll to position [0, 0]
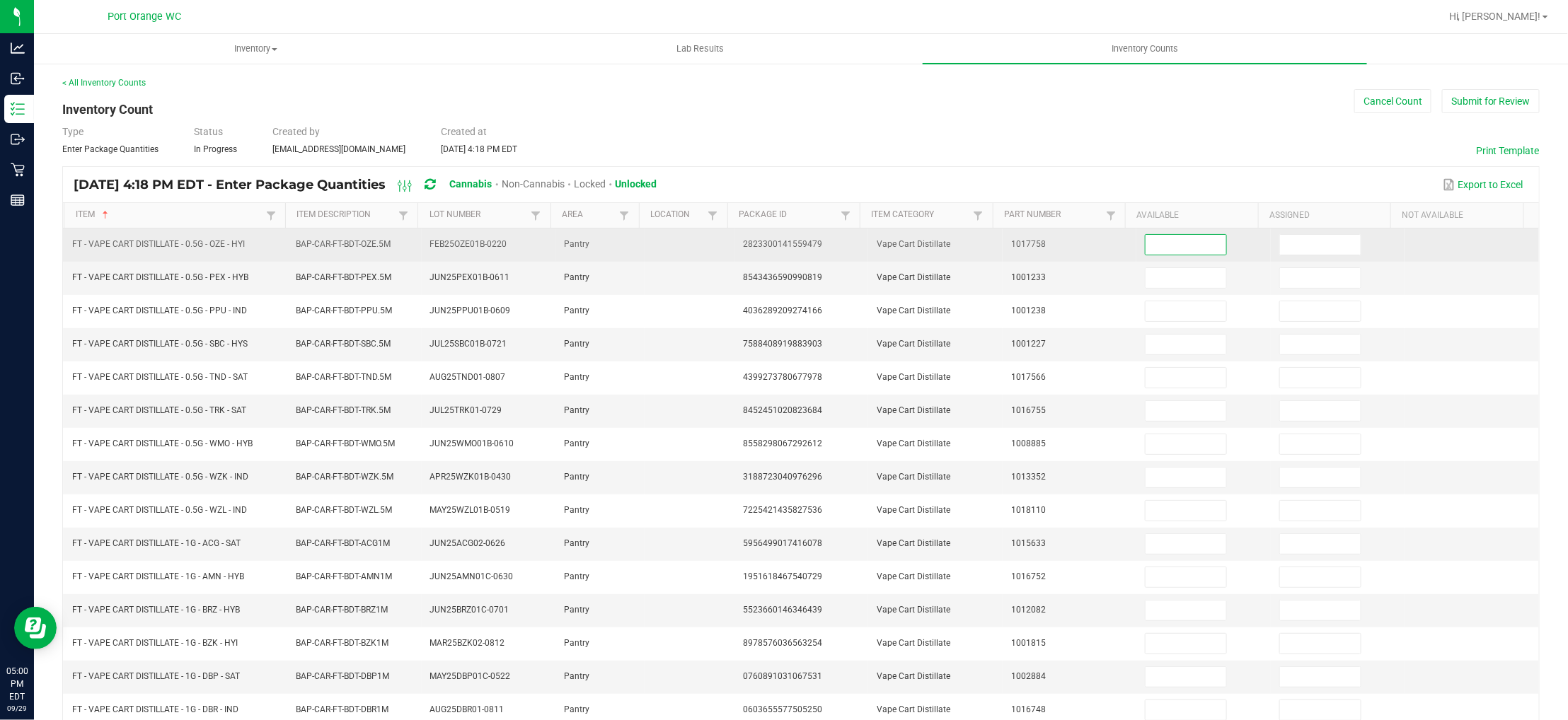
click at [1146, 241] on input at bounding box center [1186, 244] width 81 height 20
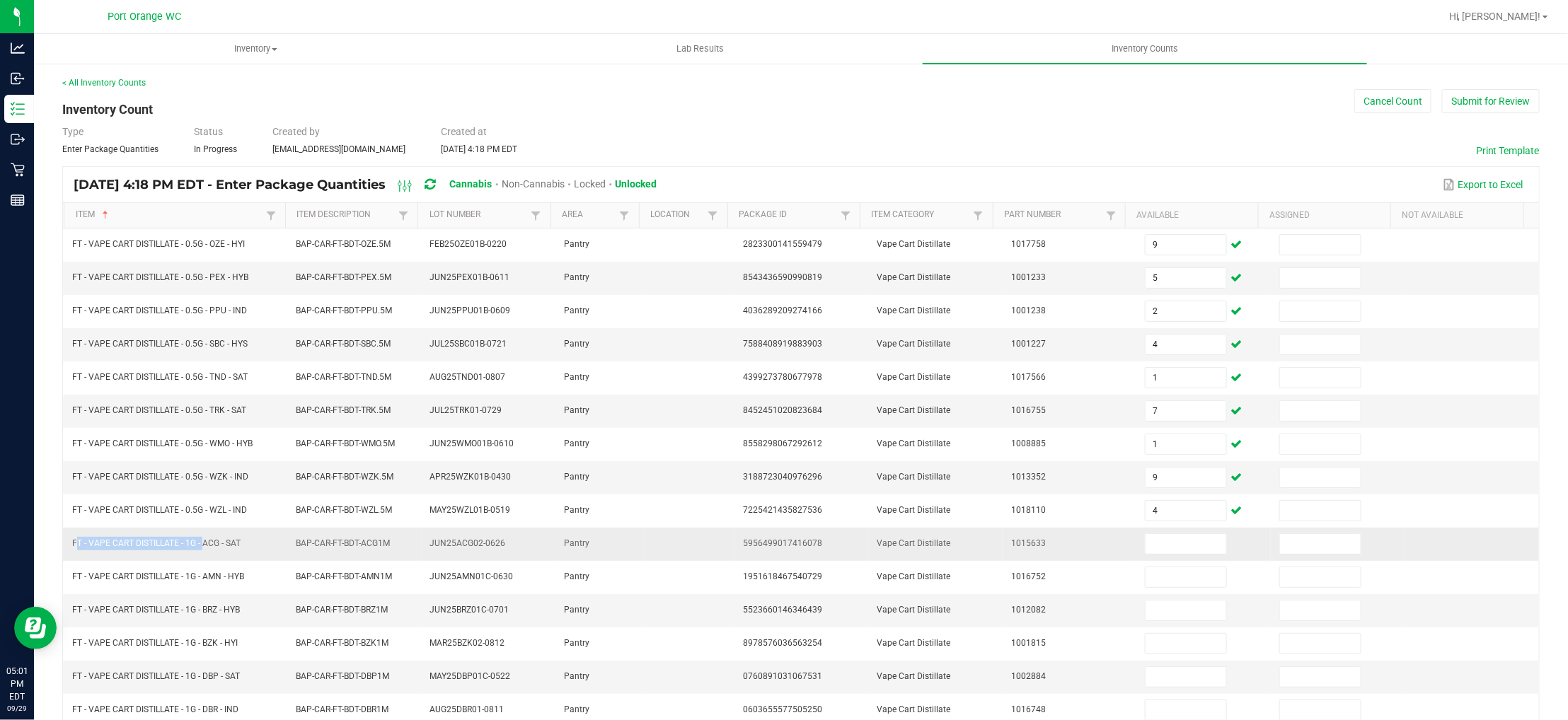
drag, startPoint x: 202, startPoint y: 546, endPoint x: 70, endPoint y: 550, distance: 132.1
click at [70, 550] on td "FT - VAPE CART DISTILLATE - 1G - ACG - SAT" at bounding box center [175, 544] width 224 height 34
click at [1147, 548] on input at bounding box center [1186, 543] width 81 height 20
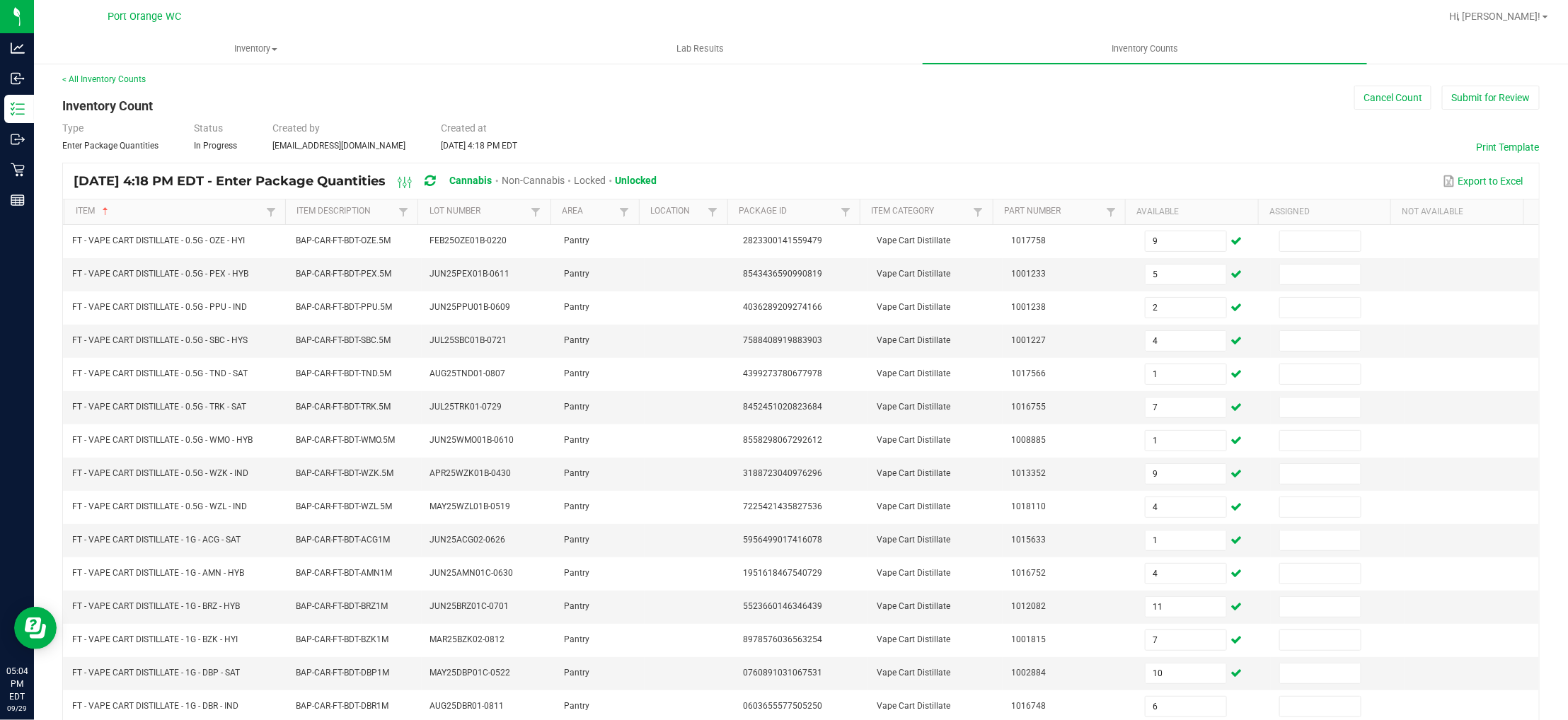
scroll to position [230, 0]
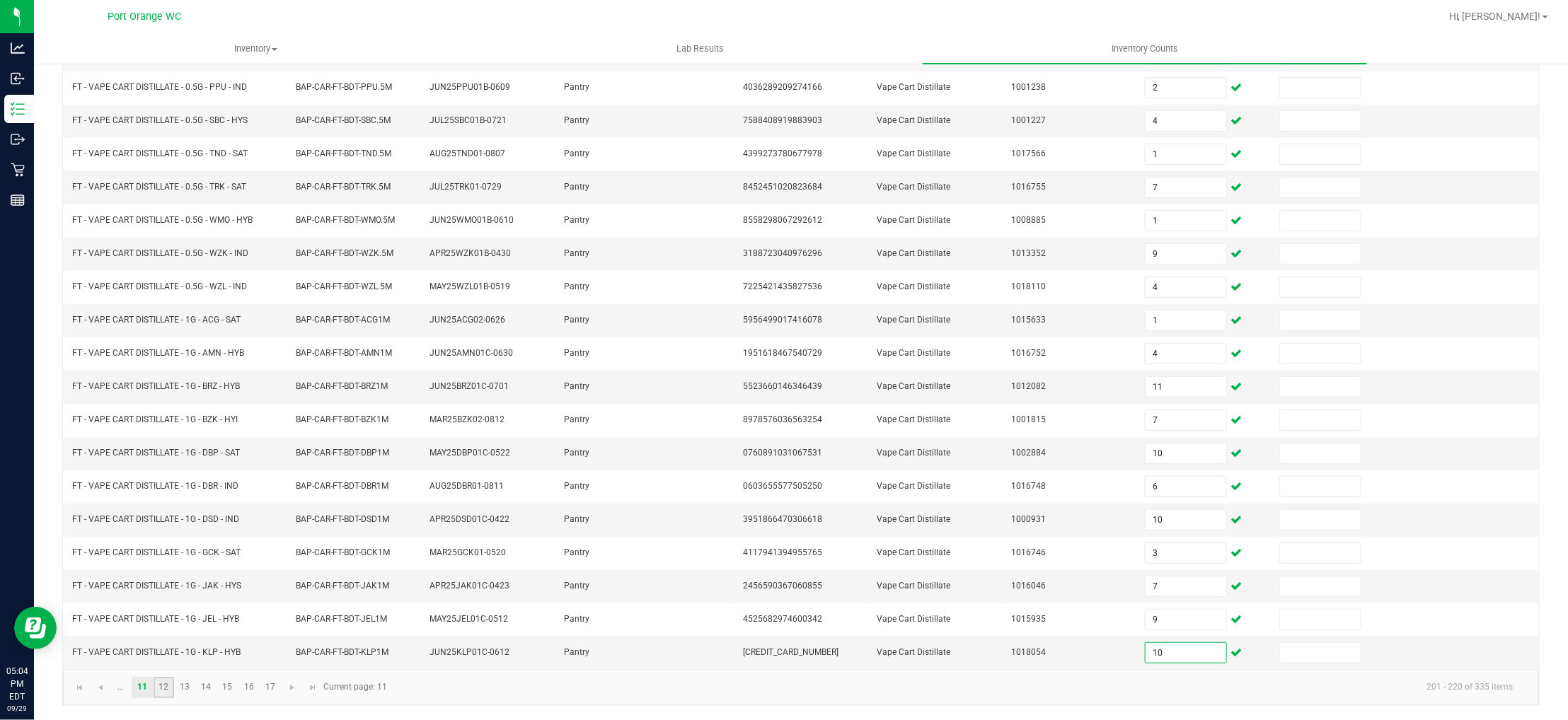
click at [162, 693] on link "12" at bounding box center [164, 687] width 21 height 21
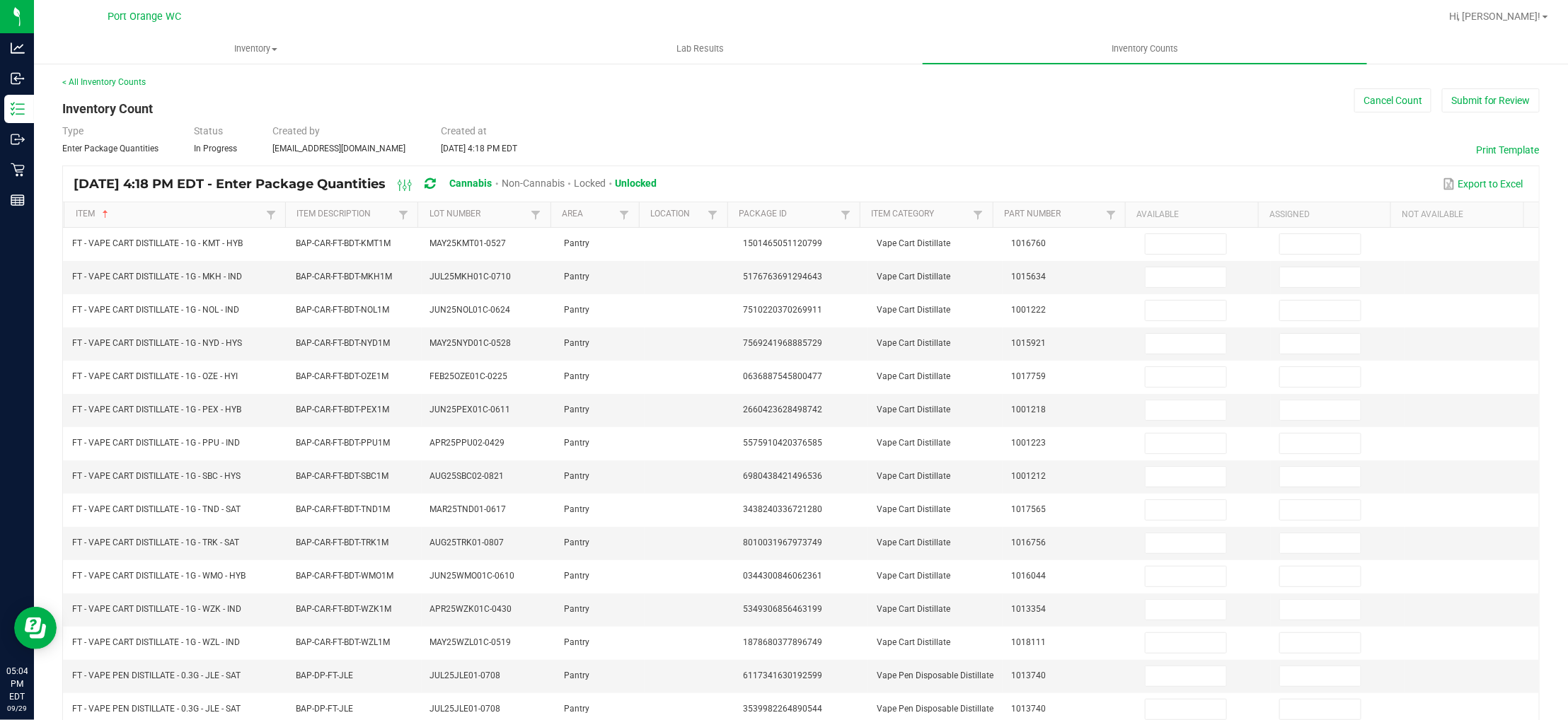
scroll to position [0, 0]
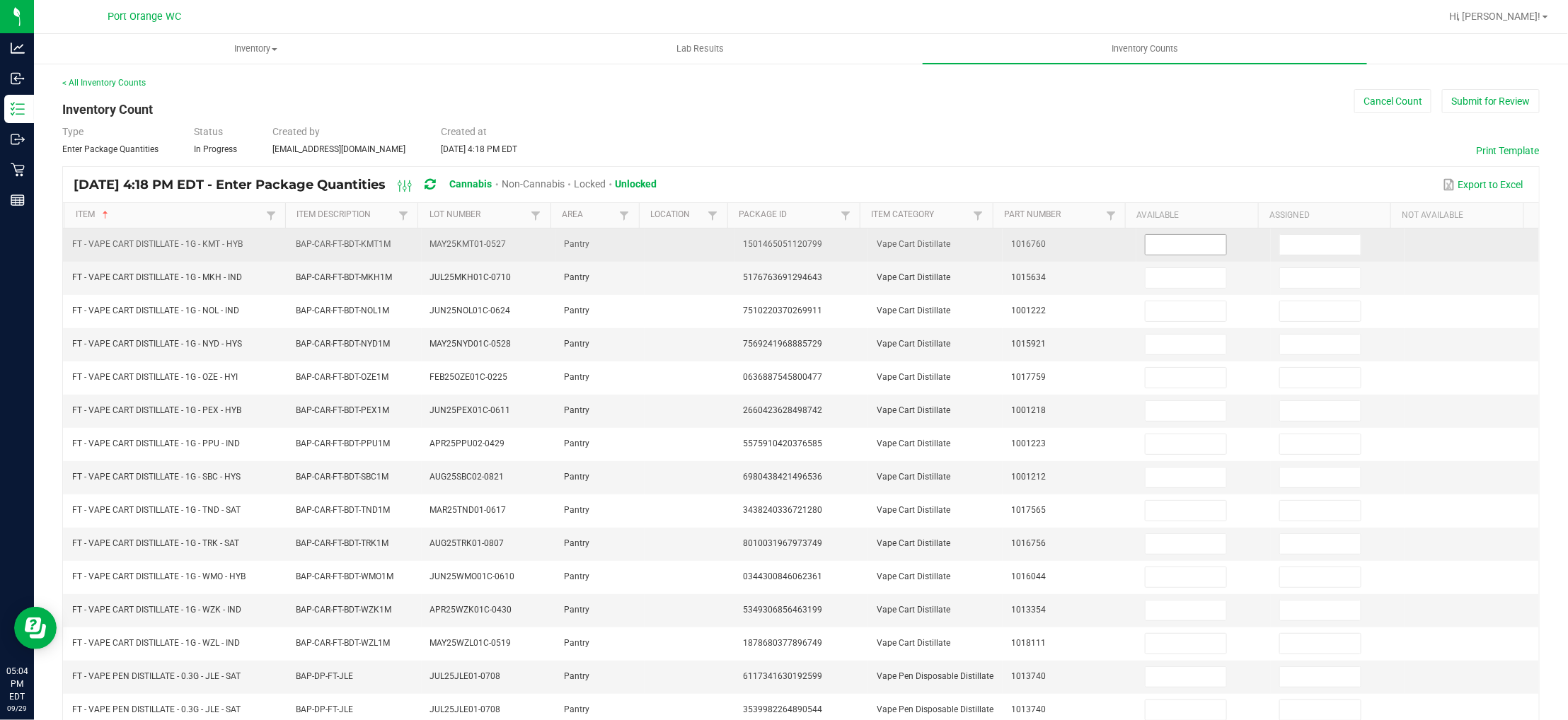
click at [1146, 244] on input at bounding box center [1186, 244] width 81 height 20
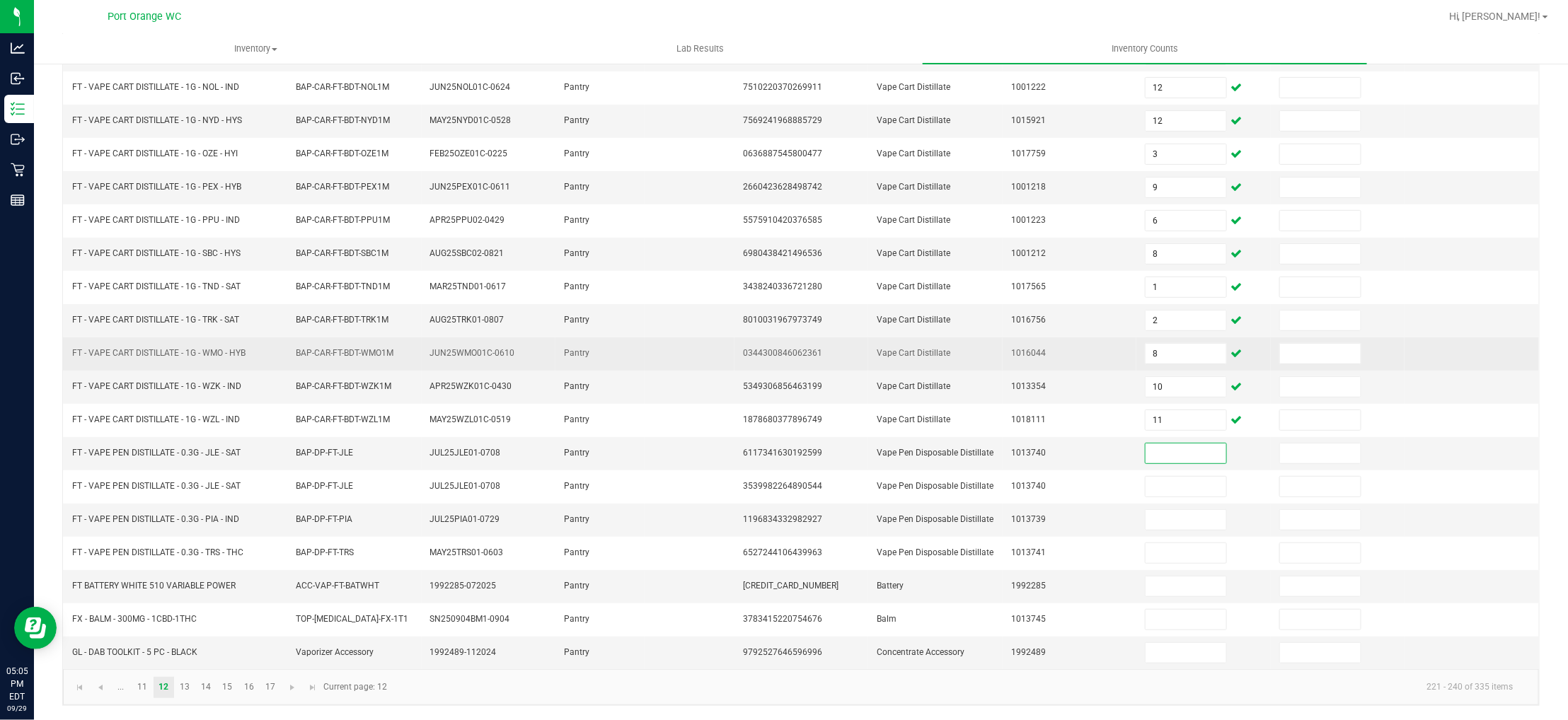
scroll to position [253, 0]
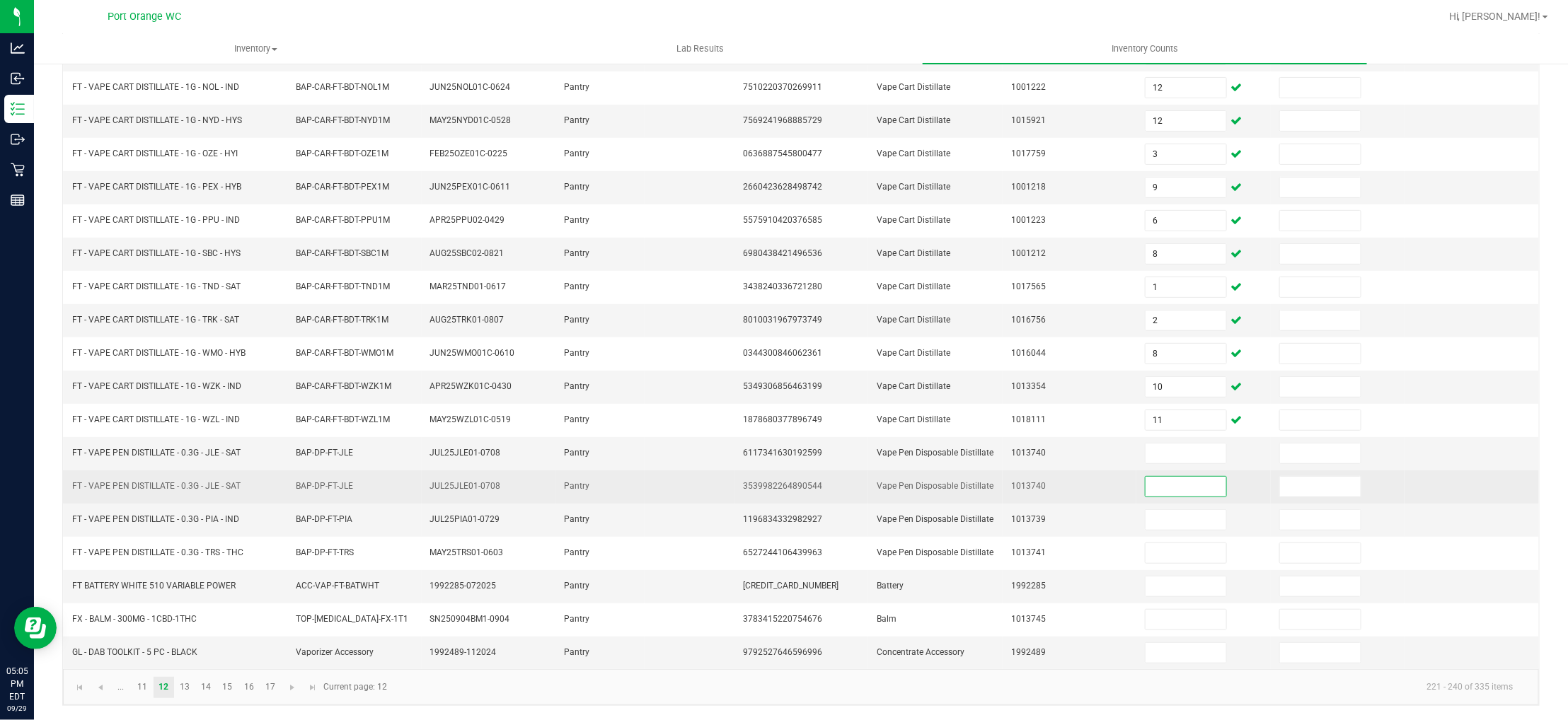
click at [1146, 477] on input at bounding box center [1186, 486] width 81 height 20
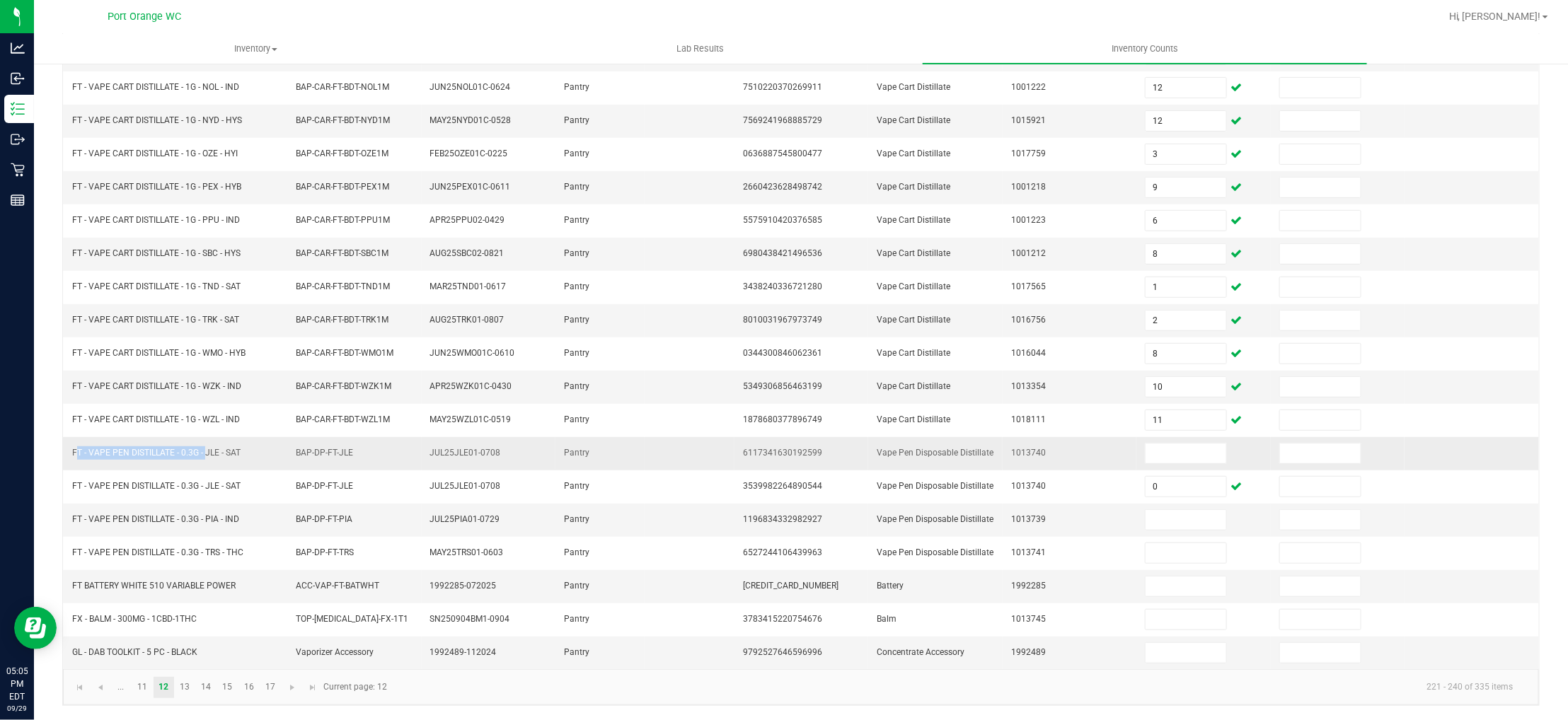
drag, startPoint x: 202, startPoint y: 431, endPoint x: 68, endPoint y: 430, distance: 134.0
click at [68, 437] on td "FT - VAPE PEN DISTILLATE - 0.3G - JLE - SAT" at bounding box center [175, 454] width 224 height 34
click at [1169, 443] on input at bounding box center [1186, 453] width 81 height 20
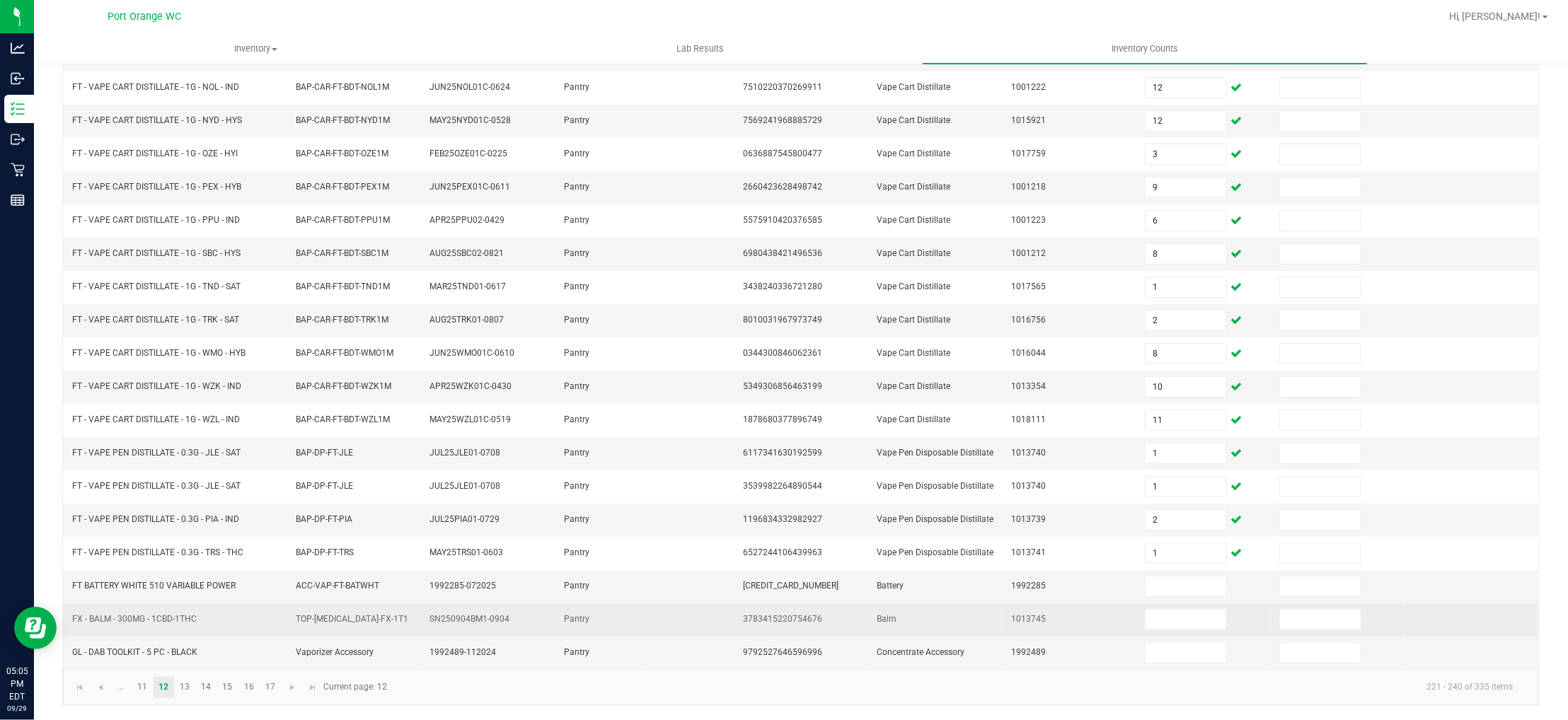
click at [151, 619] on span "FX - BALM - 300MG - 1CBD-1THC" at bounding box center [134, 619] width 125 height 10
click at [1146, 615] on input at bounding box center [1186, 619] width 81 height 20
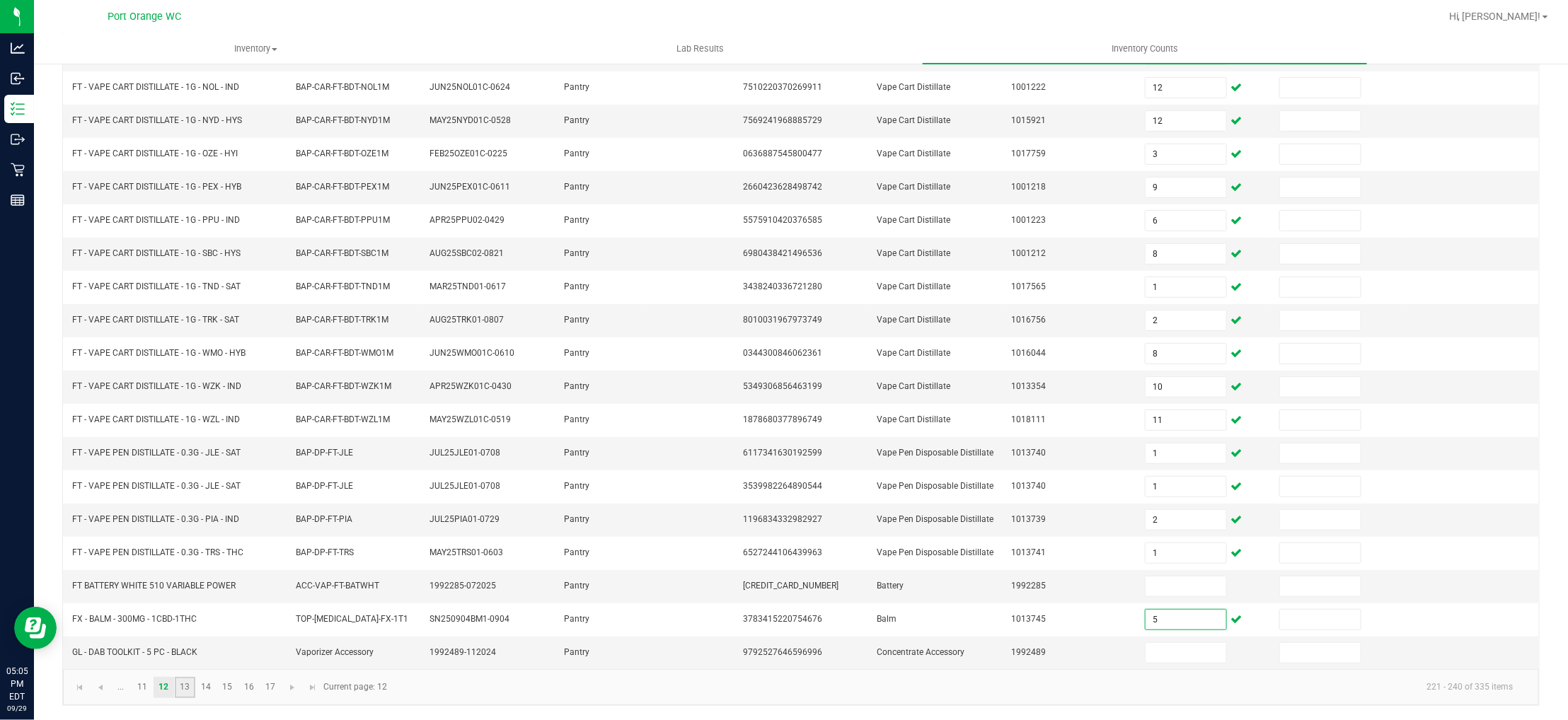
click at [182, 686] on link "13" at bounding box center [185, 687] width 21 height 21
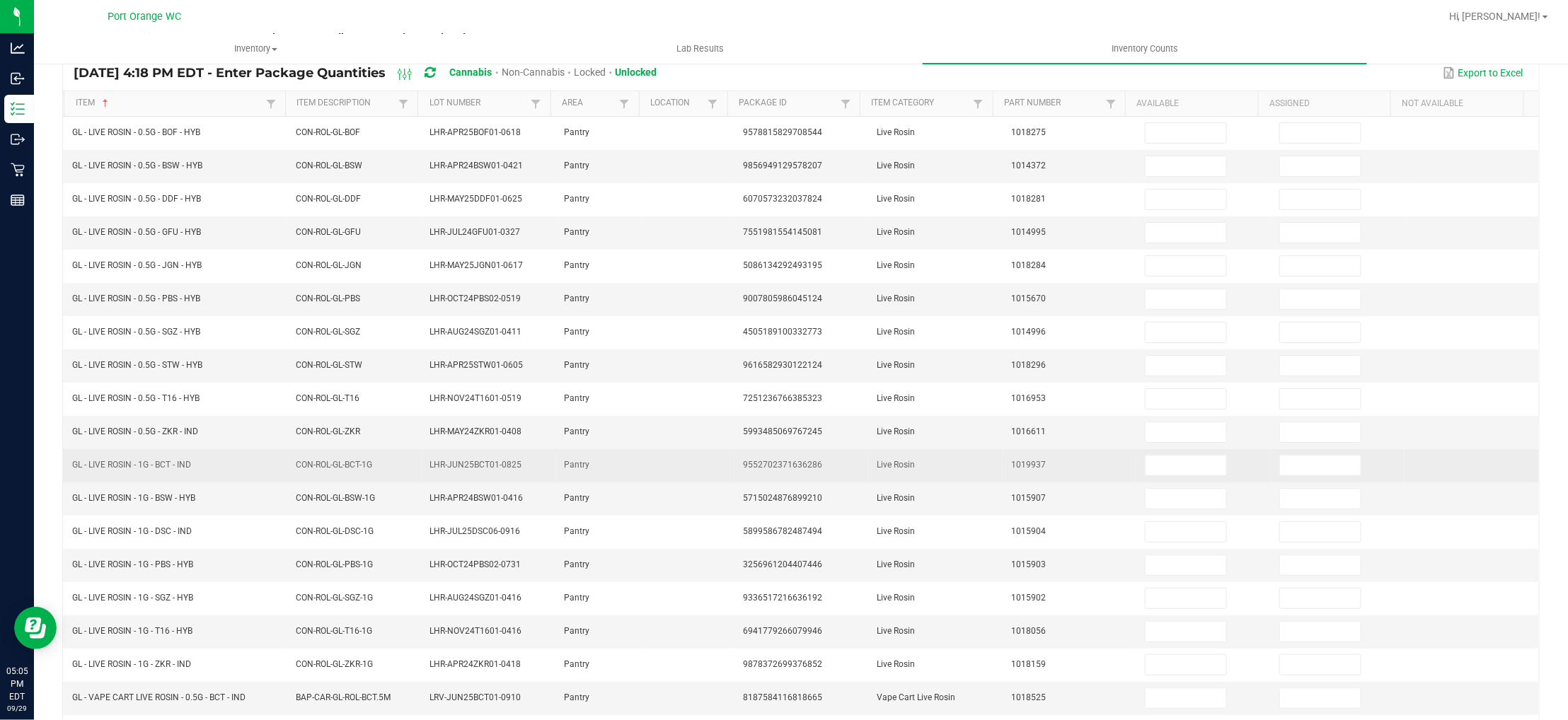
scroll to position [0, 0]
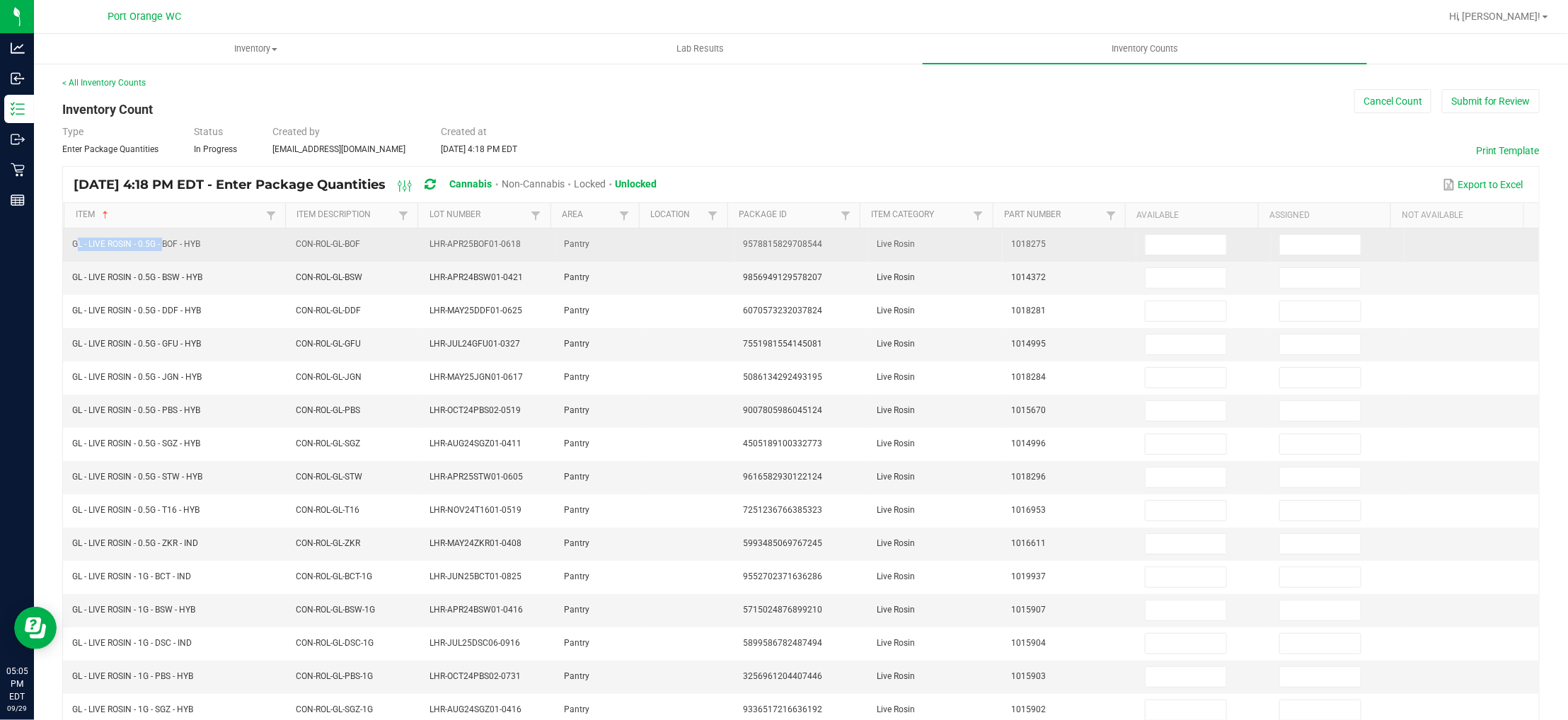
drag, startPoint x: 162, startPoint y: 242, endPoint x: 77, endPoint y: 238, distance: 85.1
click at [77, 239] on span "GL - LIVE ROSIN - 0.5G - BOF - HYB" at bounding box center [136, 244] width 128 height 10
click at [1146, 252] on input at bounding box center [1186, 244] width 81 height 20
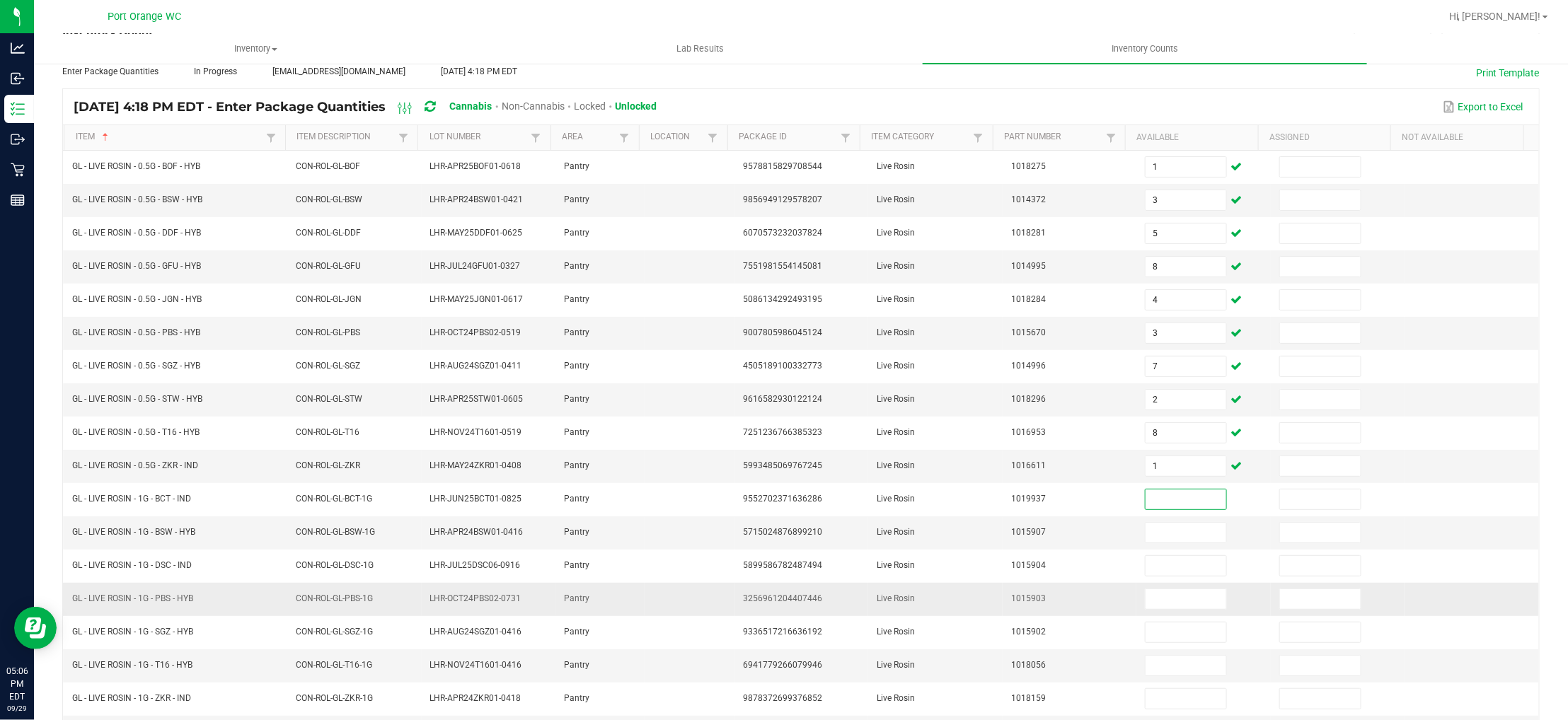
scroll to position [212, 0]
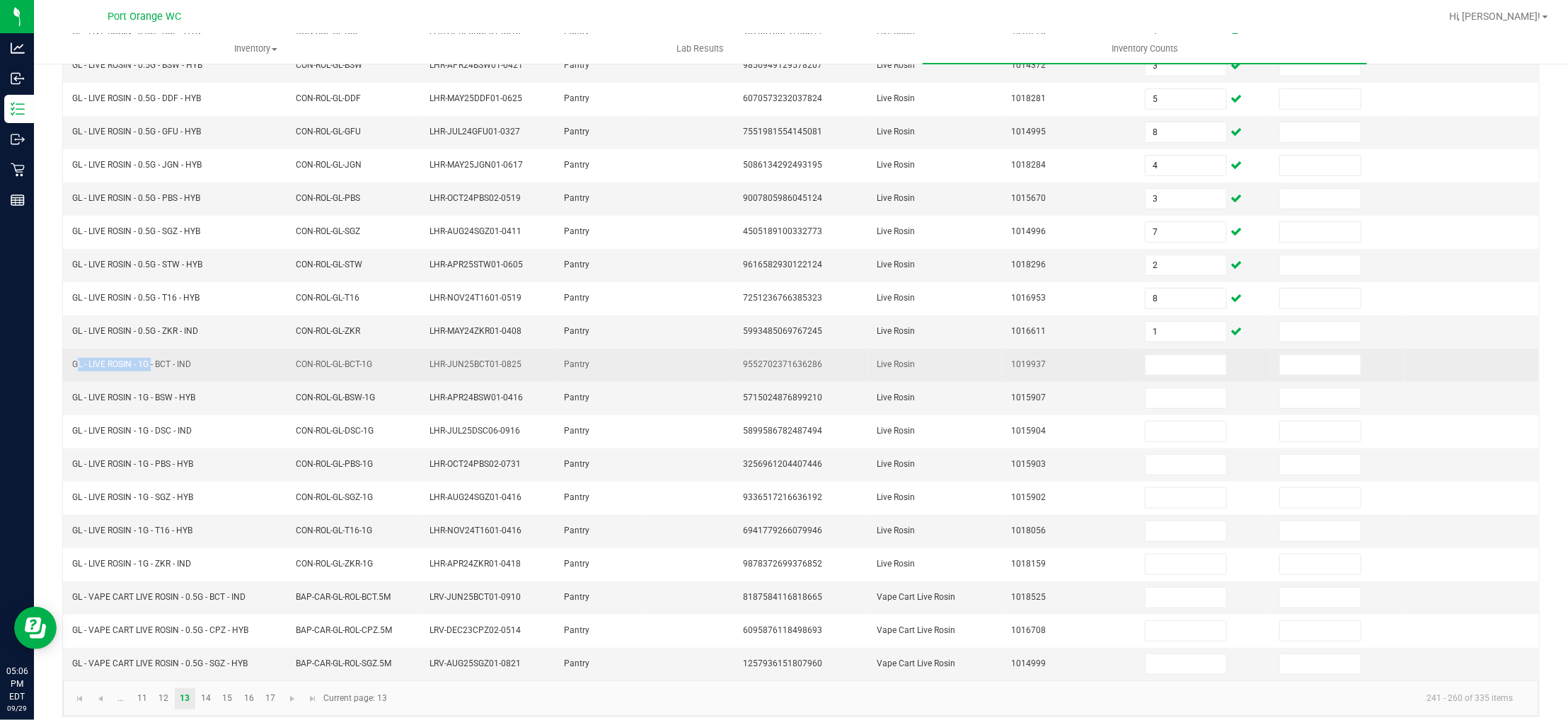
drag, startPoint x: 150, startPoint y: 366, endPoint x: 70, endPoint y: 370, distance: 80.1
click at [70, 370] on td "GL - LIVE ROSIN - 1G - BCT - IND" at bounding box center [175, 365] width 224 height 34
click at [1152, 361] on input at bounding box center [1186, 364] width 81 height 20
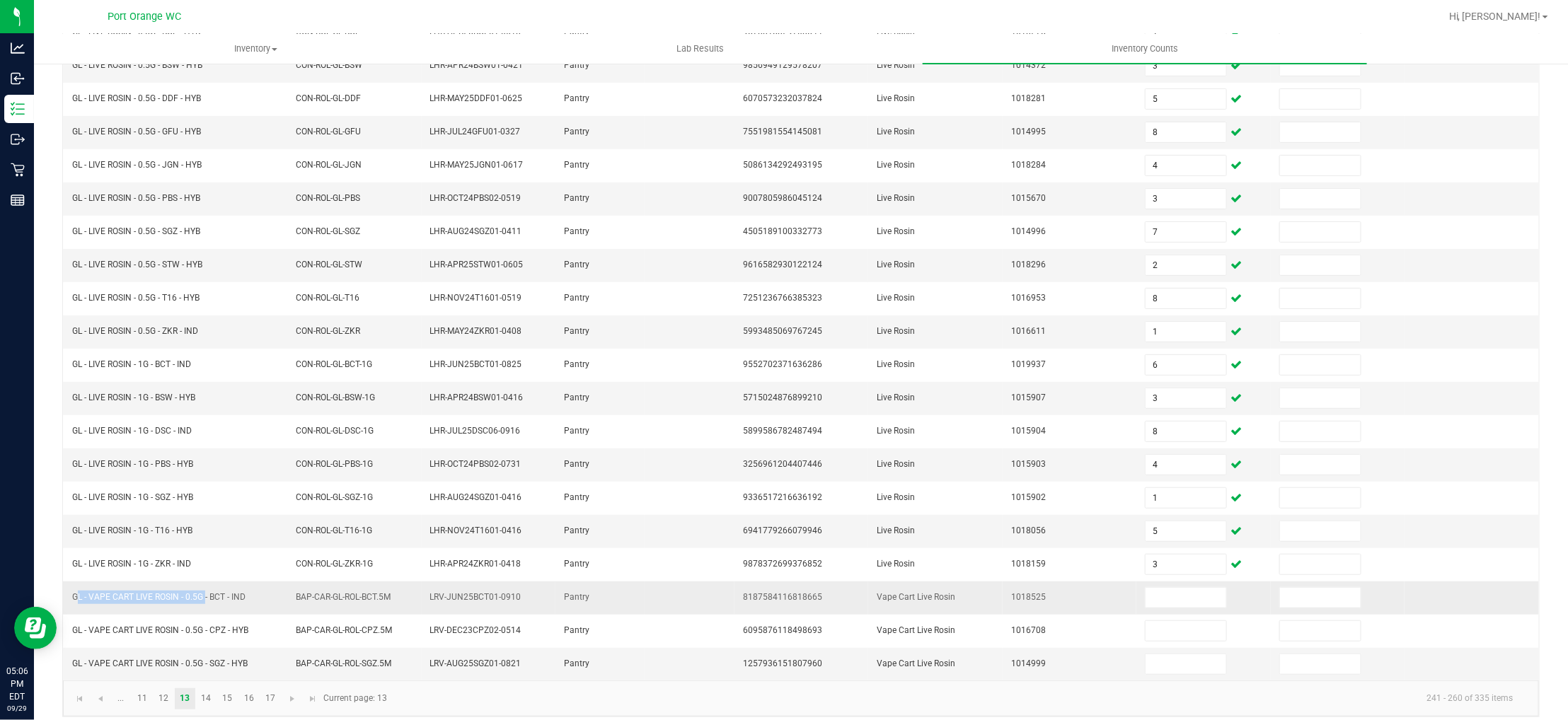
drag, startPoint x: 201, startPoint y: 601, endPoint x: 75, endPoint y: 600, distance: 126.0
click at [75, 600] on span "GL - VAPE CART LIVE ROSIN - 0.5G - BCT - IND" at bounding box center [159, 597] width 174 height 10
click at [1146, 604] on input at bounding box center [1186, 597] width 81 height 20
click at [192, 710] on link "13" at bounding box center [185, 699] width 21 height 21
click at [203, 705] on link "14" at bounding box center [206, 699] width 21 height 21
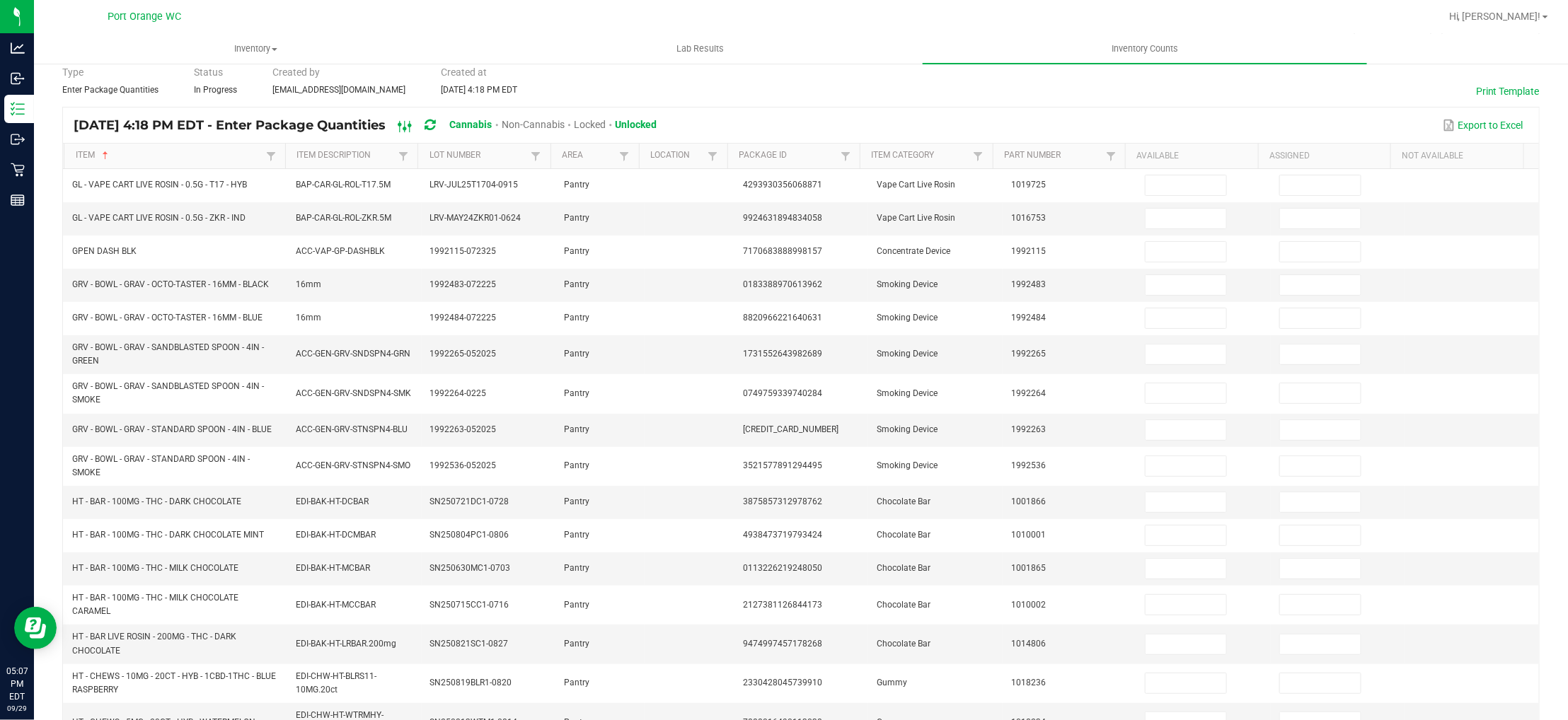
scroll to position [0, 0]
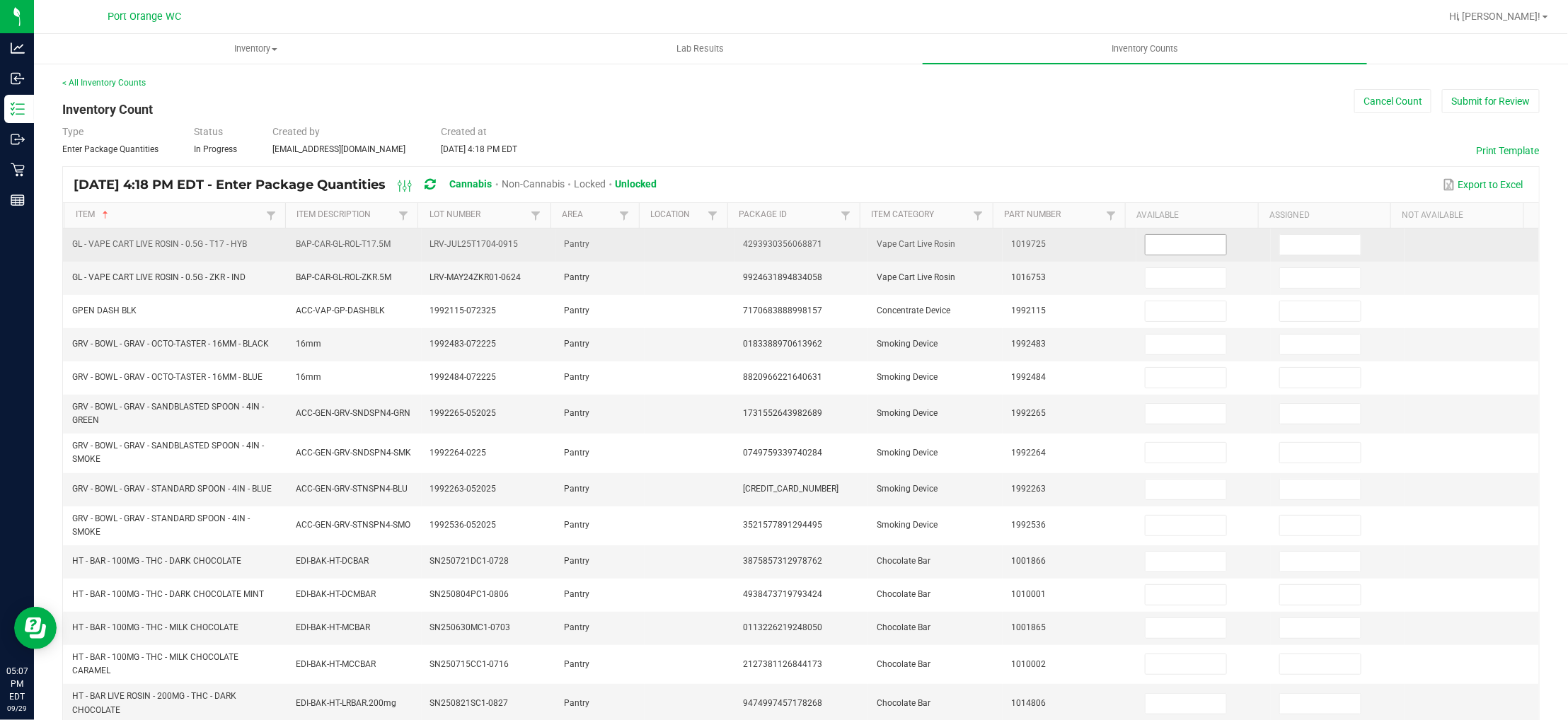
click at [1146, 243] on input at bounding box center [1186, 244] width 81 height 20
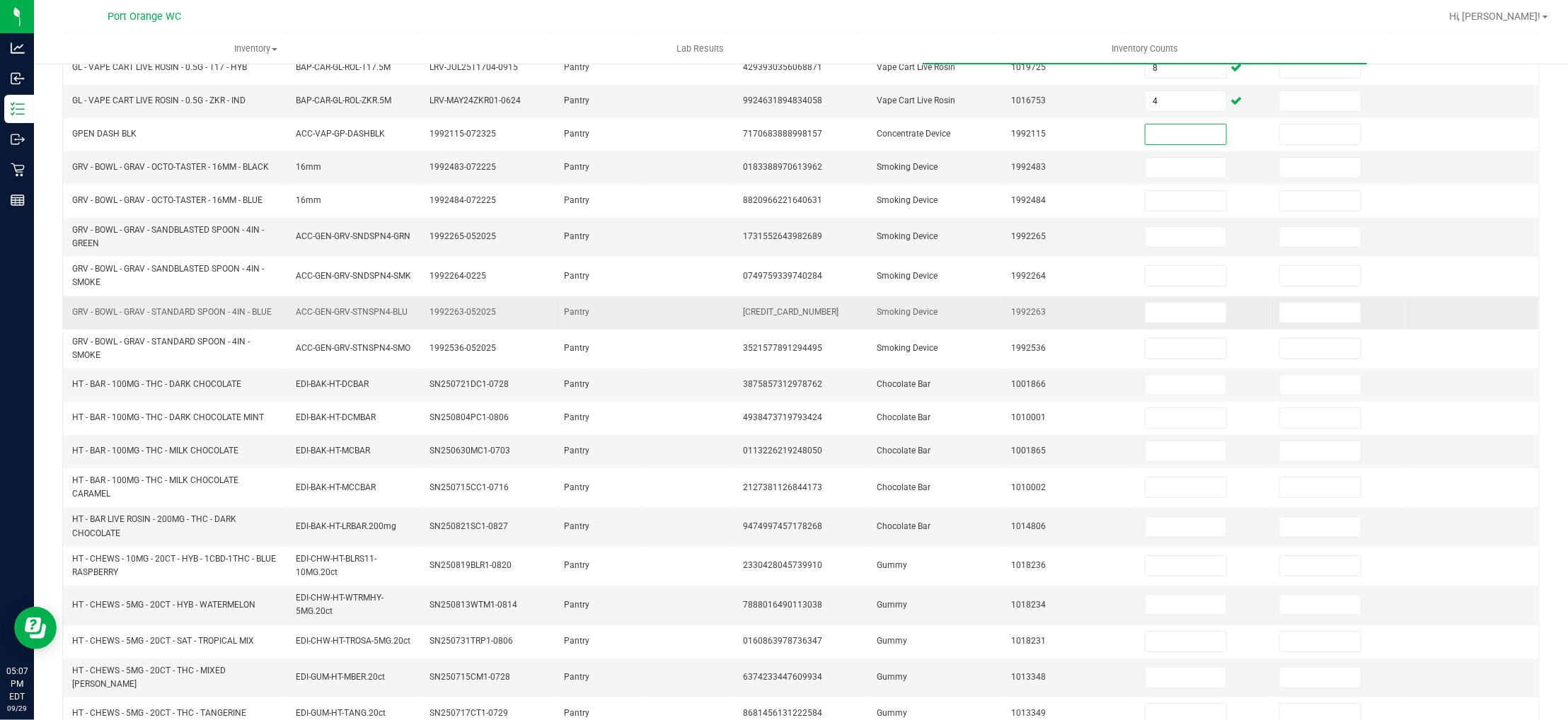
scroll to position [212, 0]
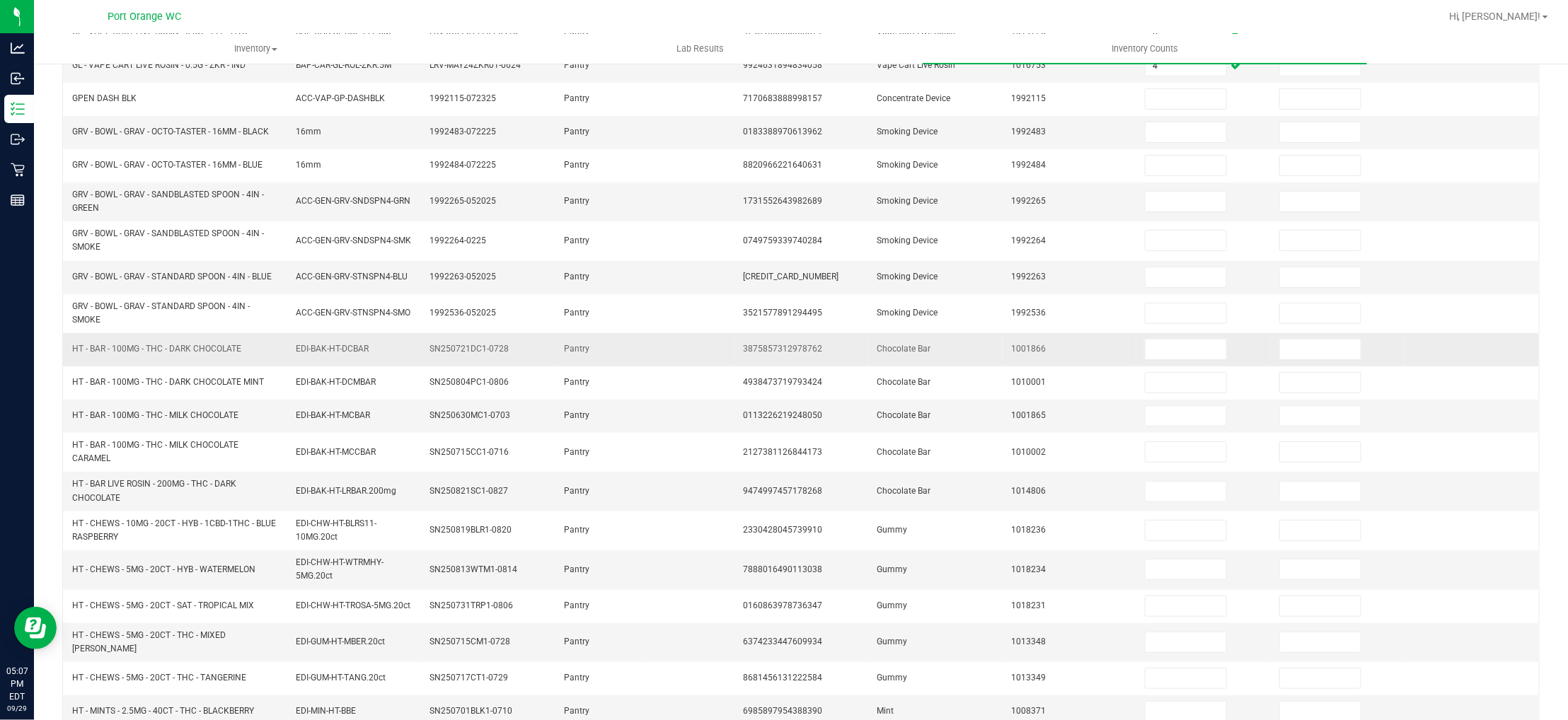
click at [212, 349] on span "HT - BAR - 100MG - THC - DARK CHOCOLATE" at bounding box center [156, 349] width 169 height 10
click at [1146, 354] on input at bounding box center [1186, 349] width 81 height 20
click at [161, 420] on span "HT - BAR - 100MG - THC - MILK CHOCOLATE" at bounding box center [155, 415] width 166 height 10
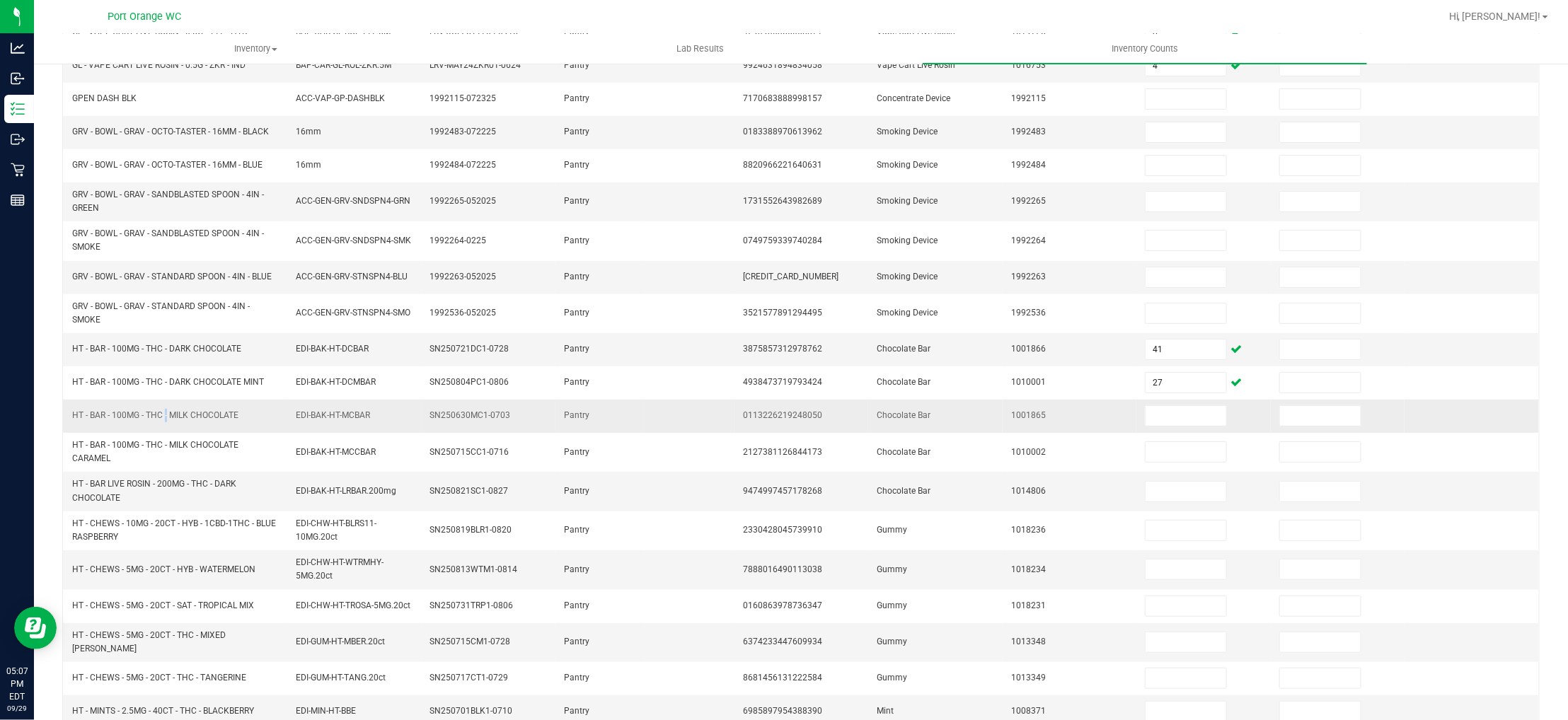
click at [161, 420] on span "HT - BAR - 100MG - THC - MILK CHOCOLATE" at bounding box center [155, 415] width 166 height 10
click at [1146, 421] on input at bounding box center [1186, 415] width 81 height 20
click at [112, 495] on span "HT - BAR LIVE ROSIN - 200MG - THC - DARK CHOCOLATE" at bounding box center [154, 490] width 164 height 23
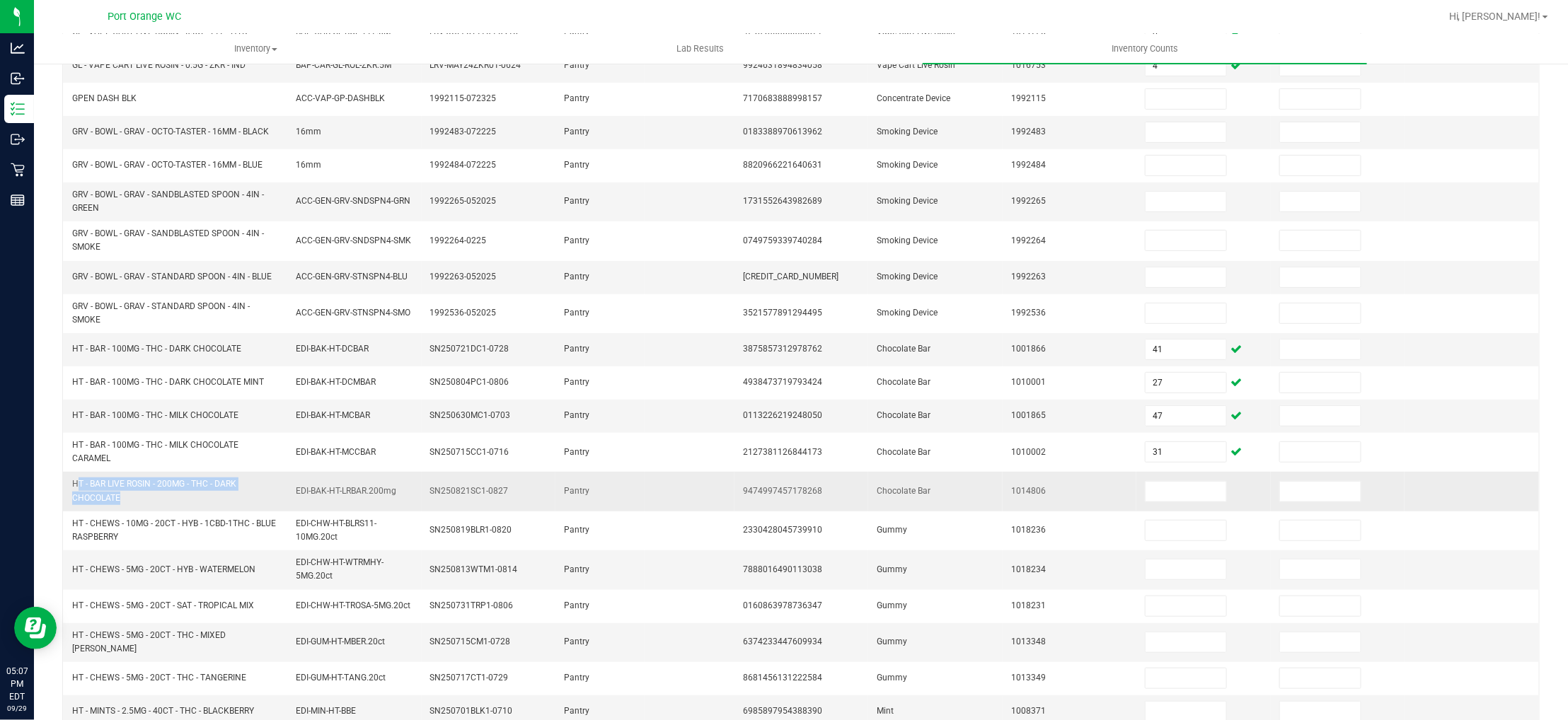
click at [112, 495] on span "HT - BAR LIVE ROSIN - 200MG - THC - DARK CHOCOLATE" at bounding box center [154, 490] width 164 height 23
click at [1161, 497] on input at bounding box center [1186, 491] width 81 height 20
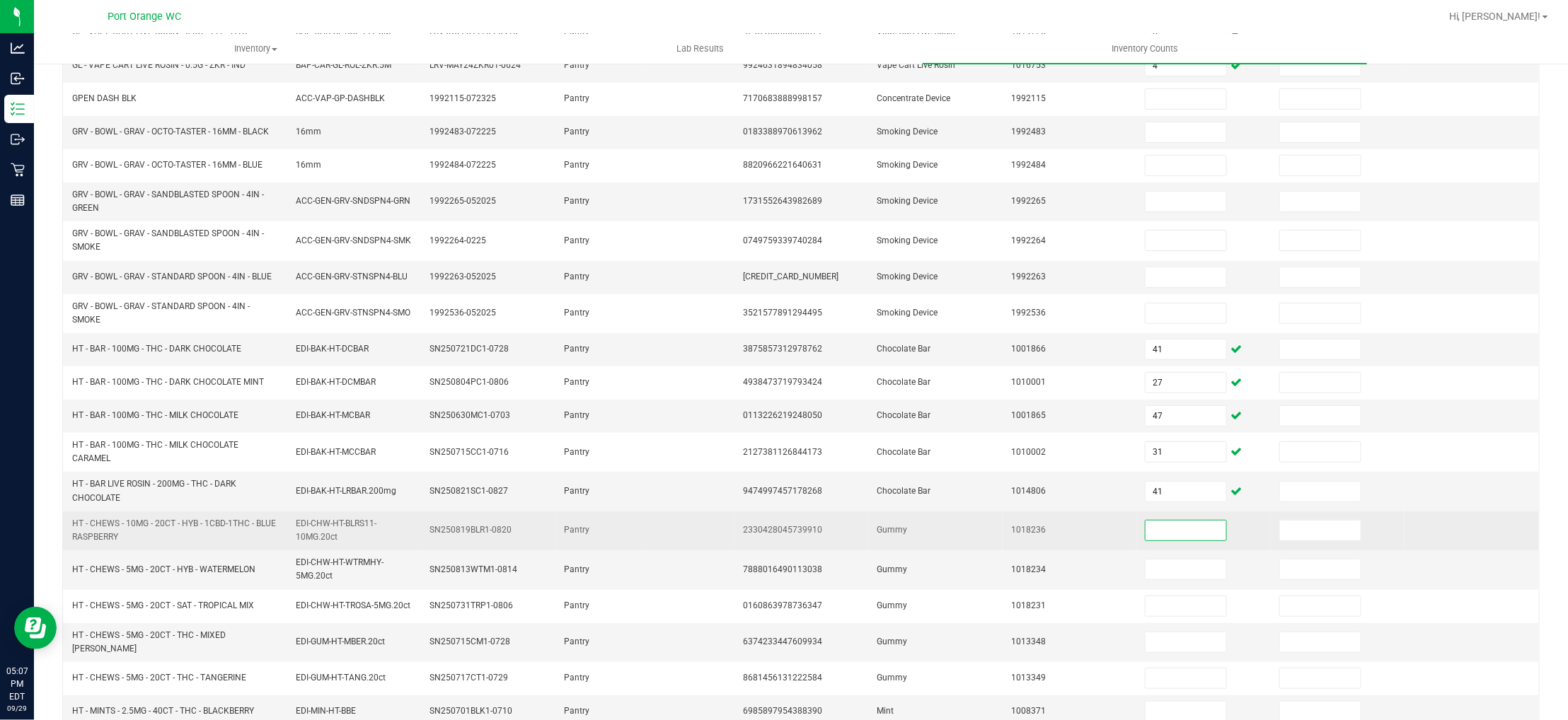
click at [118, 540] on span "HT - CHEWS - 10MG - 20CT - HYB - 1CBD-1THC - BLUE RASPBERRY" at bounding box center [174, 529] width 204 height 23
click at [1146, 531] on input at bounding box center [1186, 530] width 81 height 20
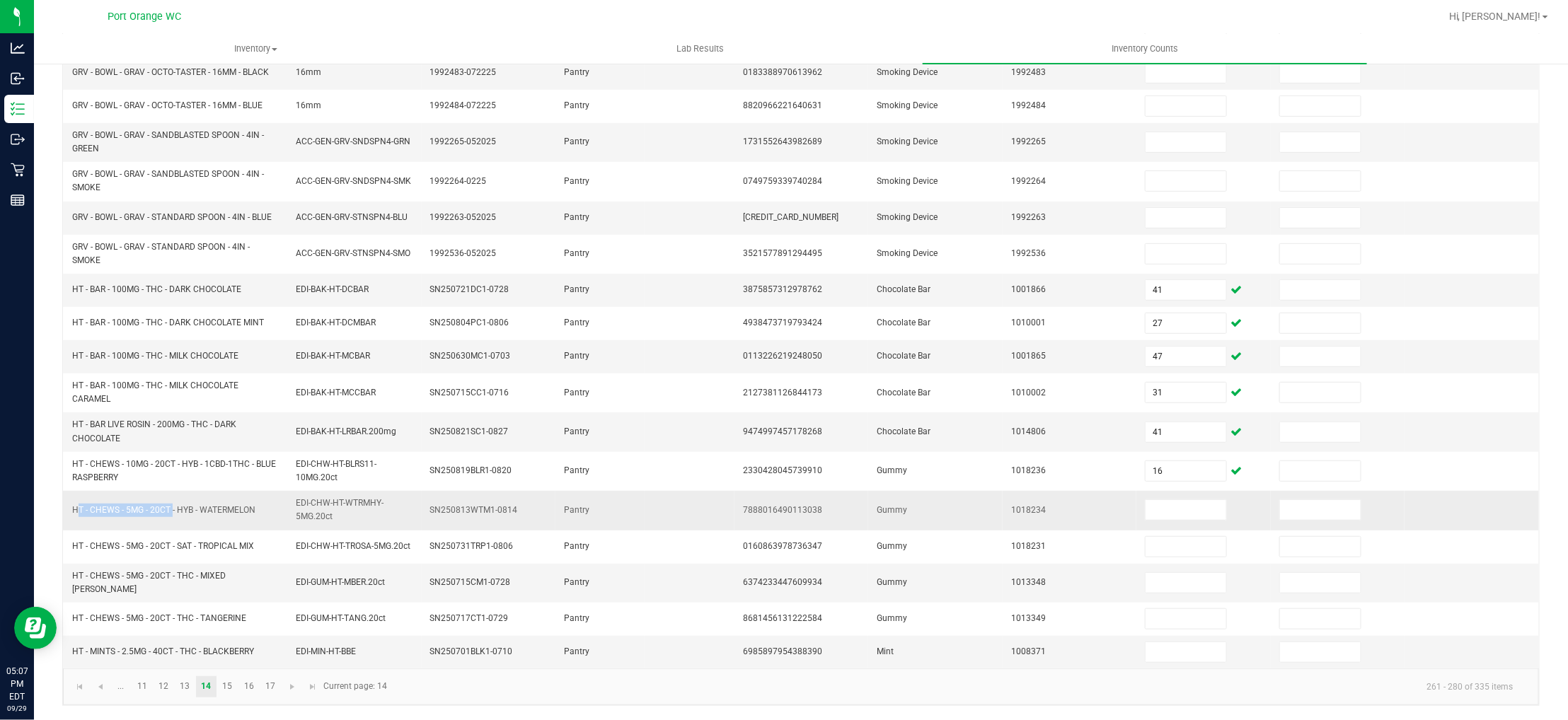
drag, startPoint x: 170, startPoint y: 509, endPoint x: 73, endPoint y: 506, distance: 97.0
click at [73, 506] on span "HT - CHEWS - 5MG - 20CT - HYB - WATERMELON" at bounding box center [163, 510] width 183 height 10
click at [1146, 513] on input at bounding box center [1186, 509] width 81 height 20
drag, startPoint x: 176, startPoint y: 651, endPoint x: 70, endPoint y: 650, distance: 106.0
click at [70, 650] on td "HT - MINTS - 2.5MG - 40CT - THC - BLACKBERRY" at bounding box center [175, 652] width 224 height 33
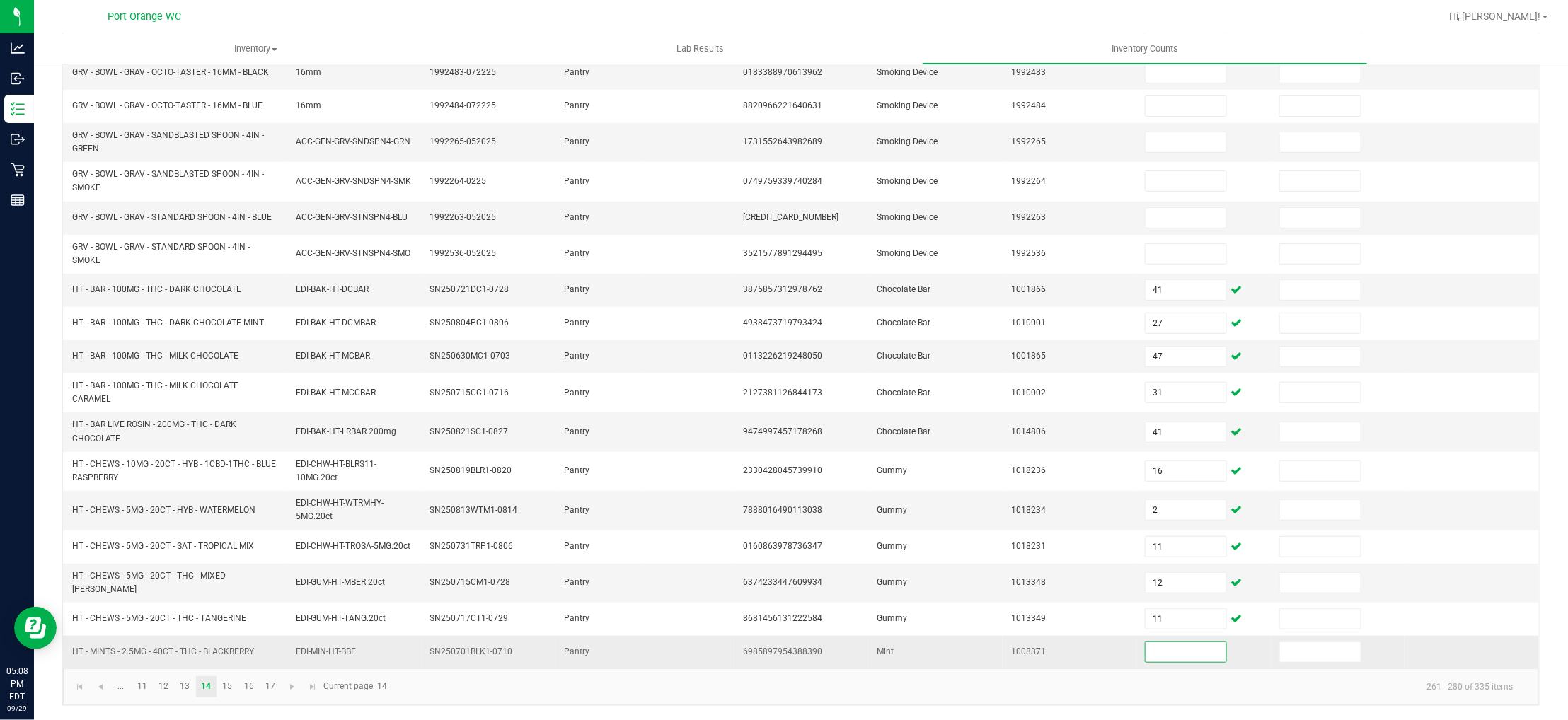
click at [1146, 656] on input at bounding box center [1186, 651] width 81 height 20
click at [241, 686] on link "16" at bounding box center [248, 686] width 21 height 21
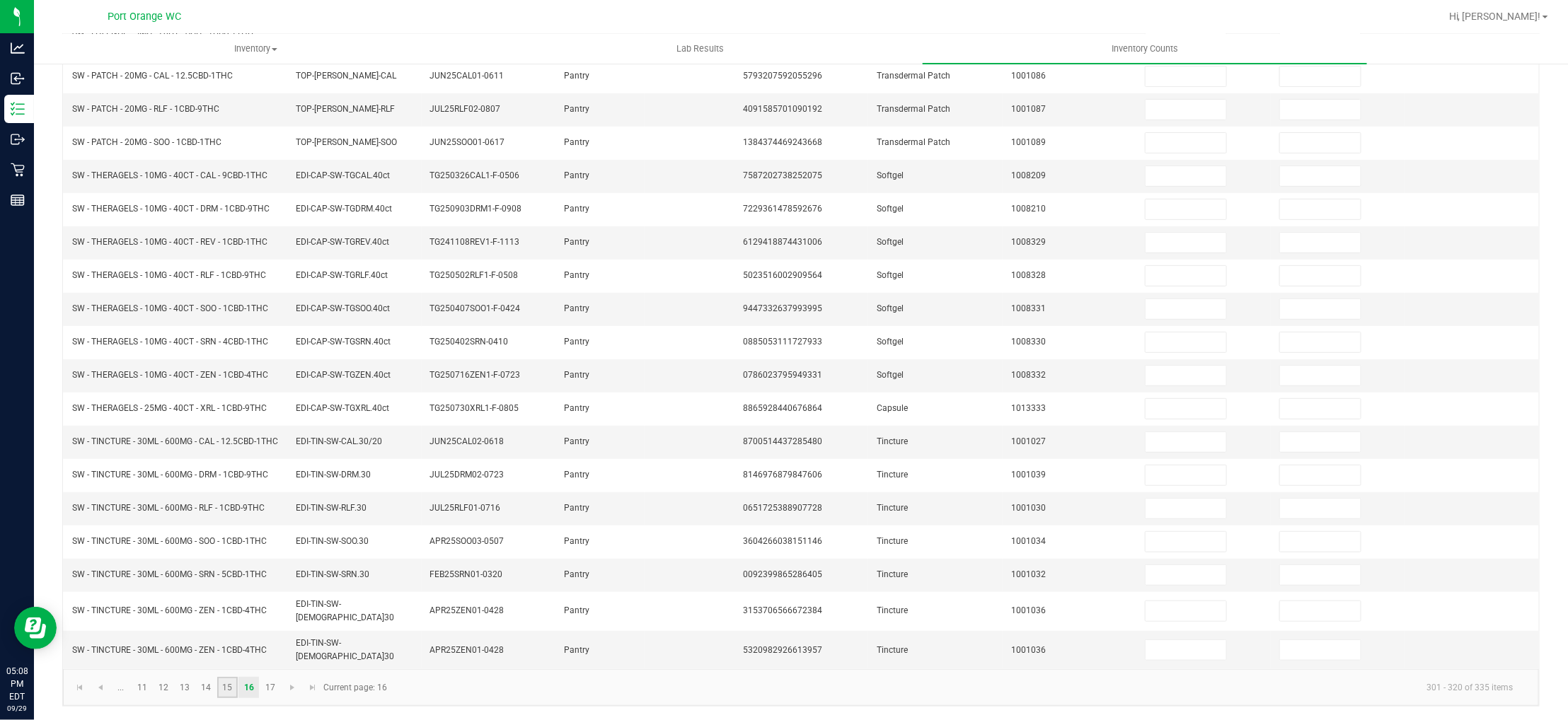
click at [230, 690] on link "15" at bounding box center [228, 687] width 21 height 21
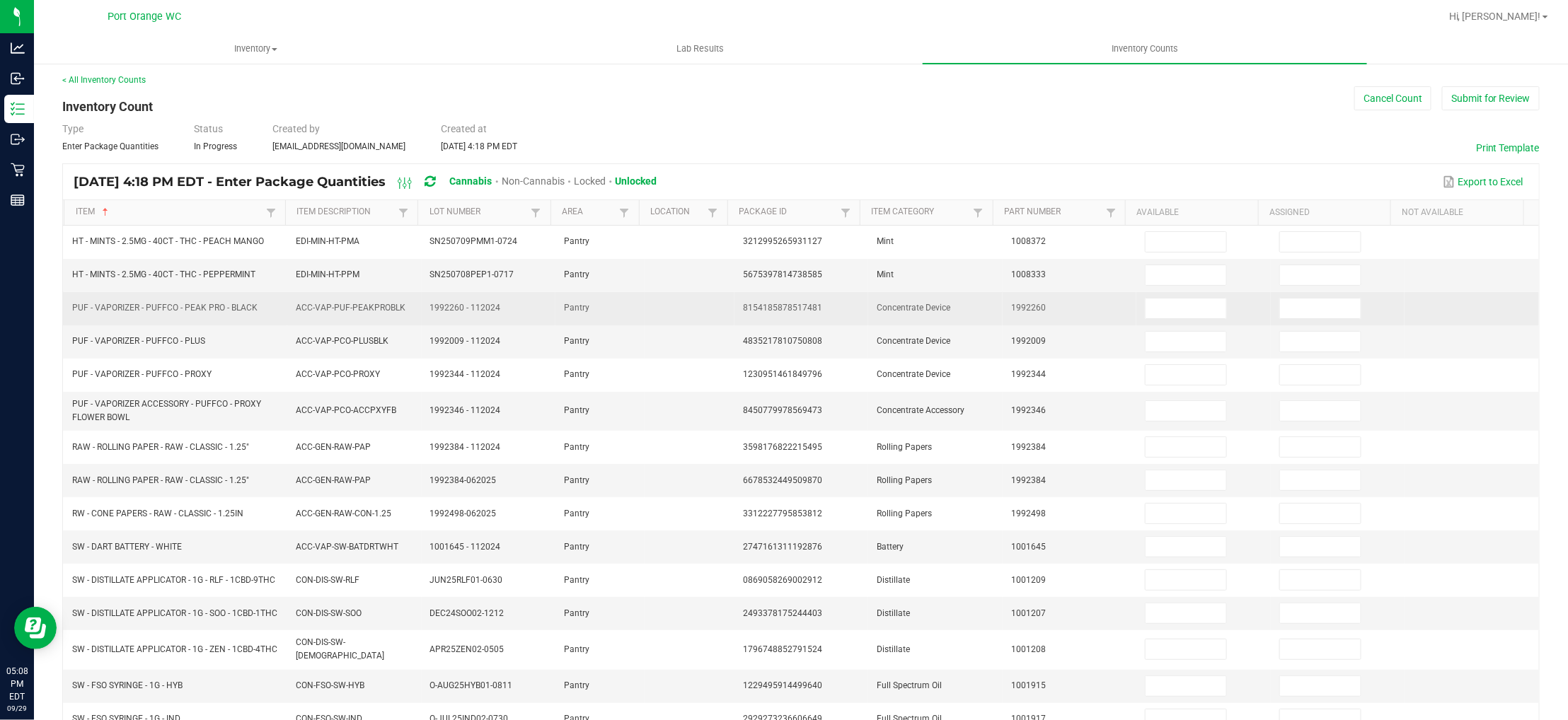
scroll to position [0, 0]
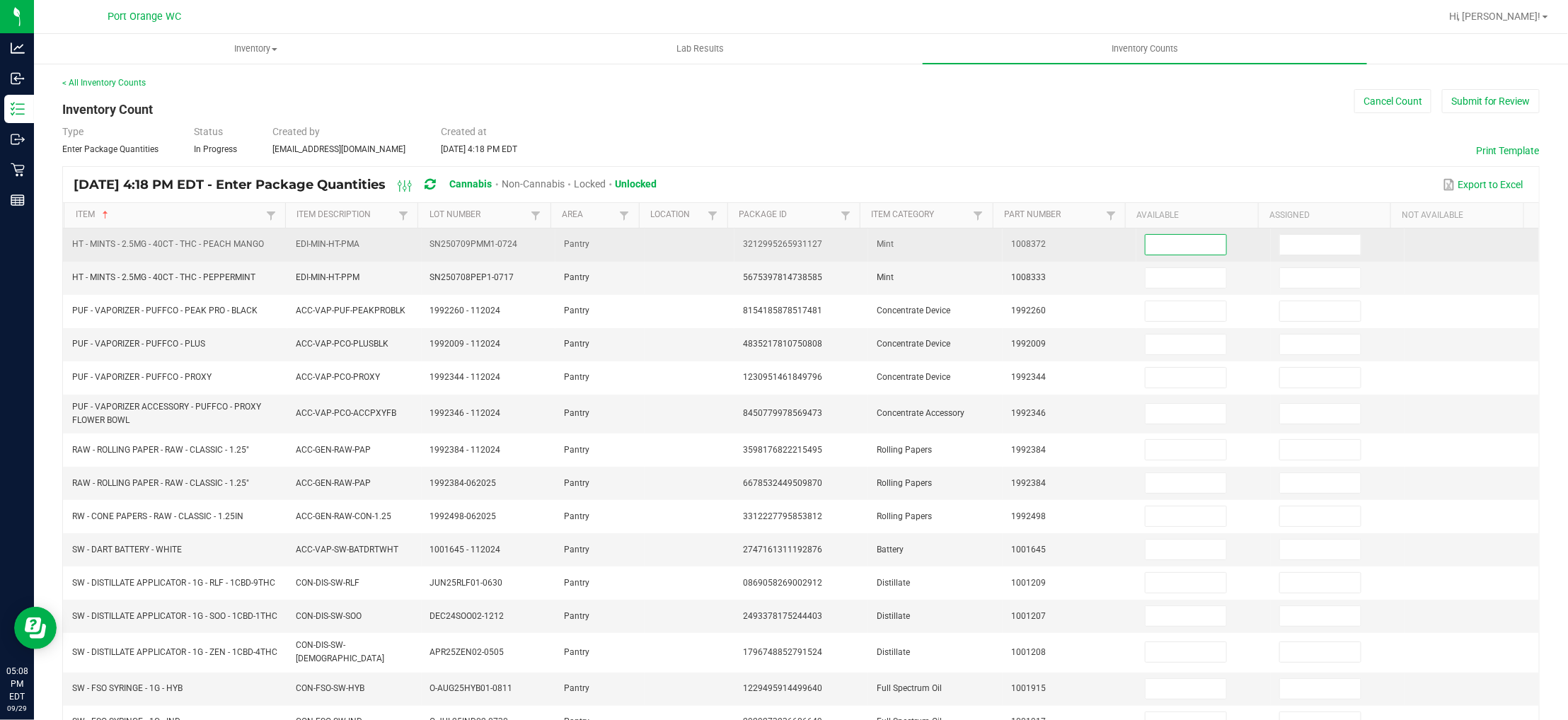
click at [1182, 250] on input at bounding box center [1186, 244] width 81 height 20
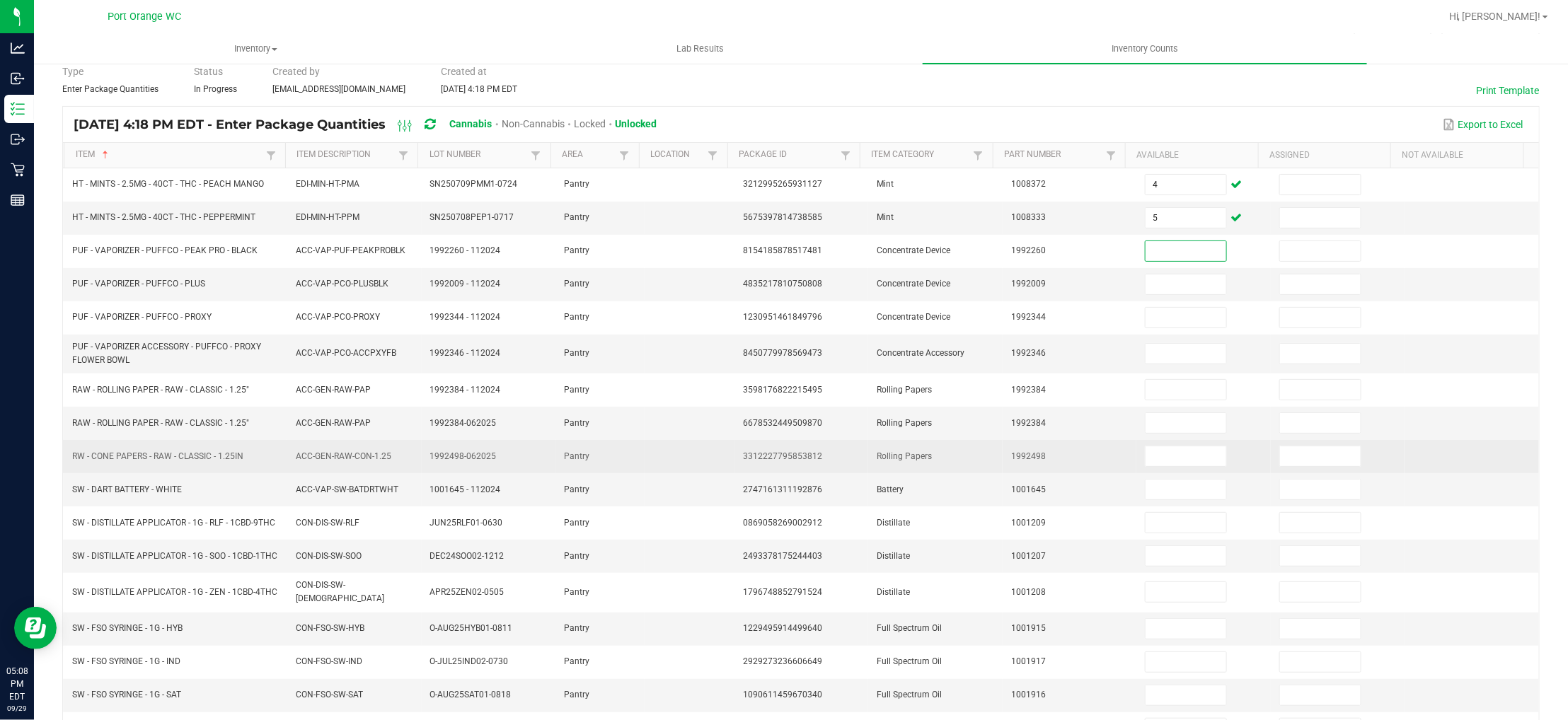
scroll to position [106, 0]
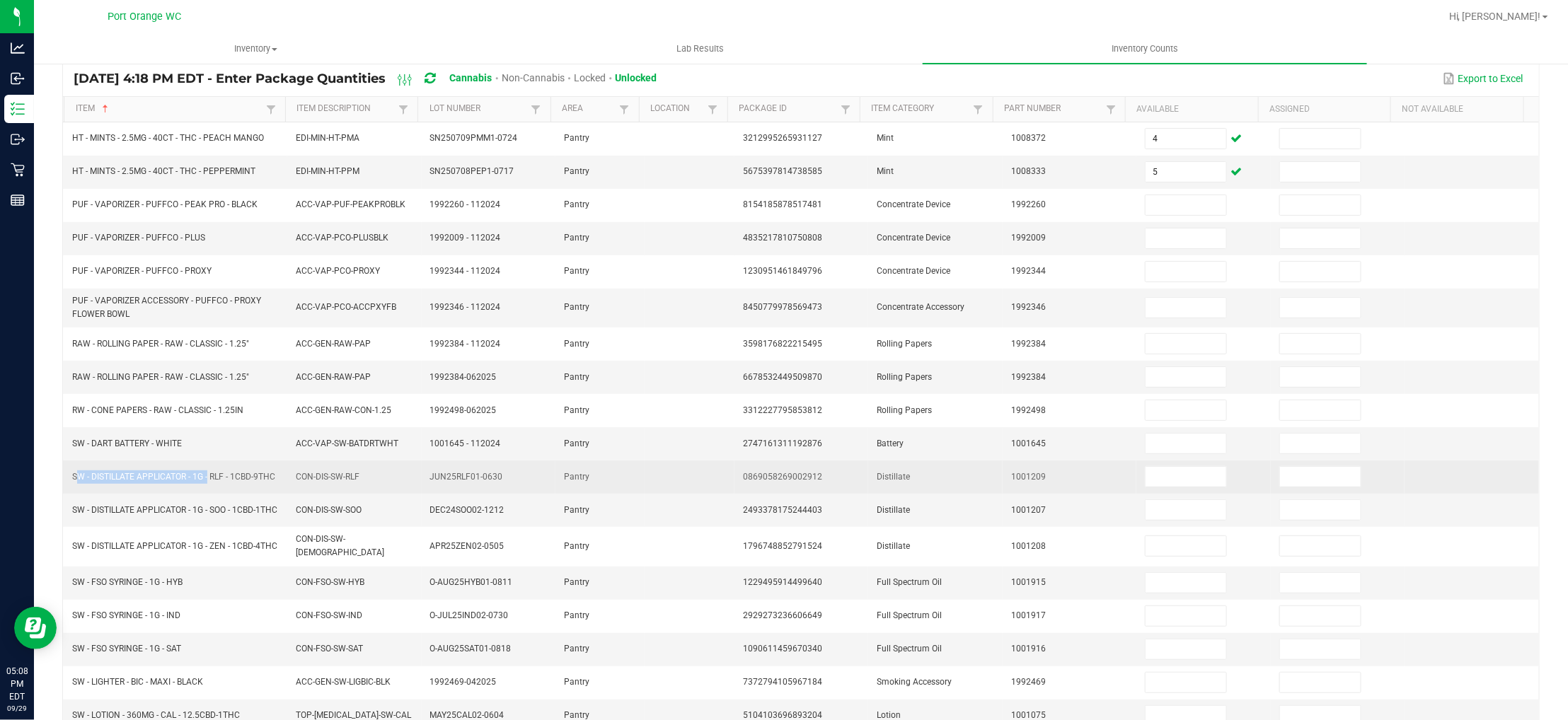
drag, startPoint x: 206, startPoint y: 477, endPoint x: 70, endPoint y: 476, distance: 136.0
click at [70, 476] on td "SW - DISTILLATE APPLICATOR - 1G - RLF - 1CBD-9THC" at bounding box center [175, 477] width 224 height 34
click at [1160, 483] on input at bounding box center [1186, 476] width 81 height 20
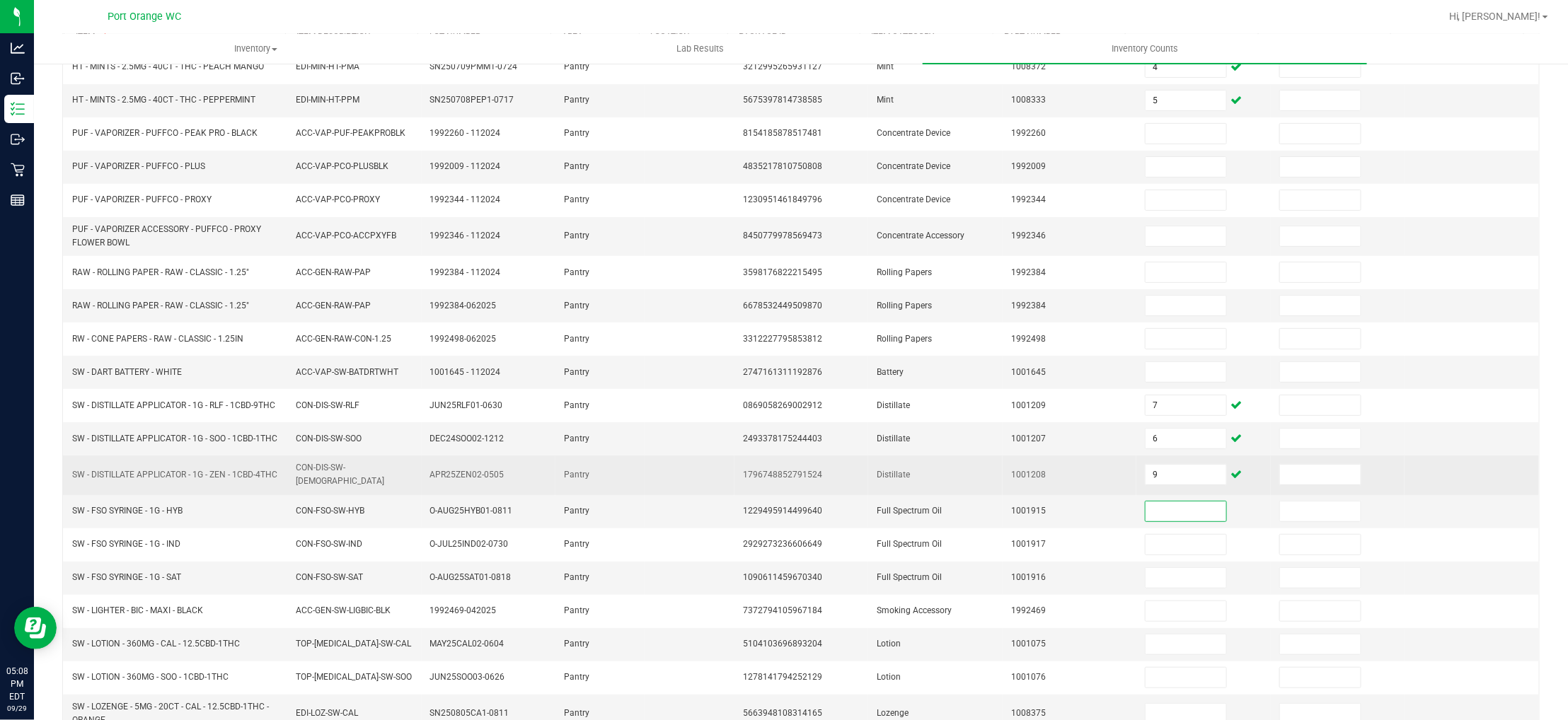
scroll to position [258, 0]
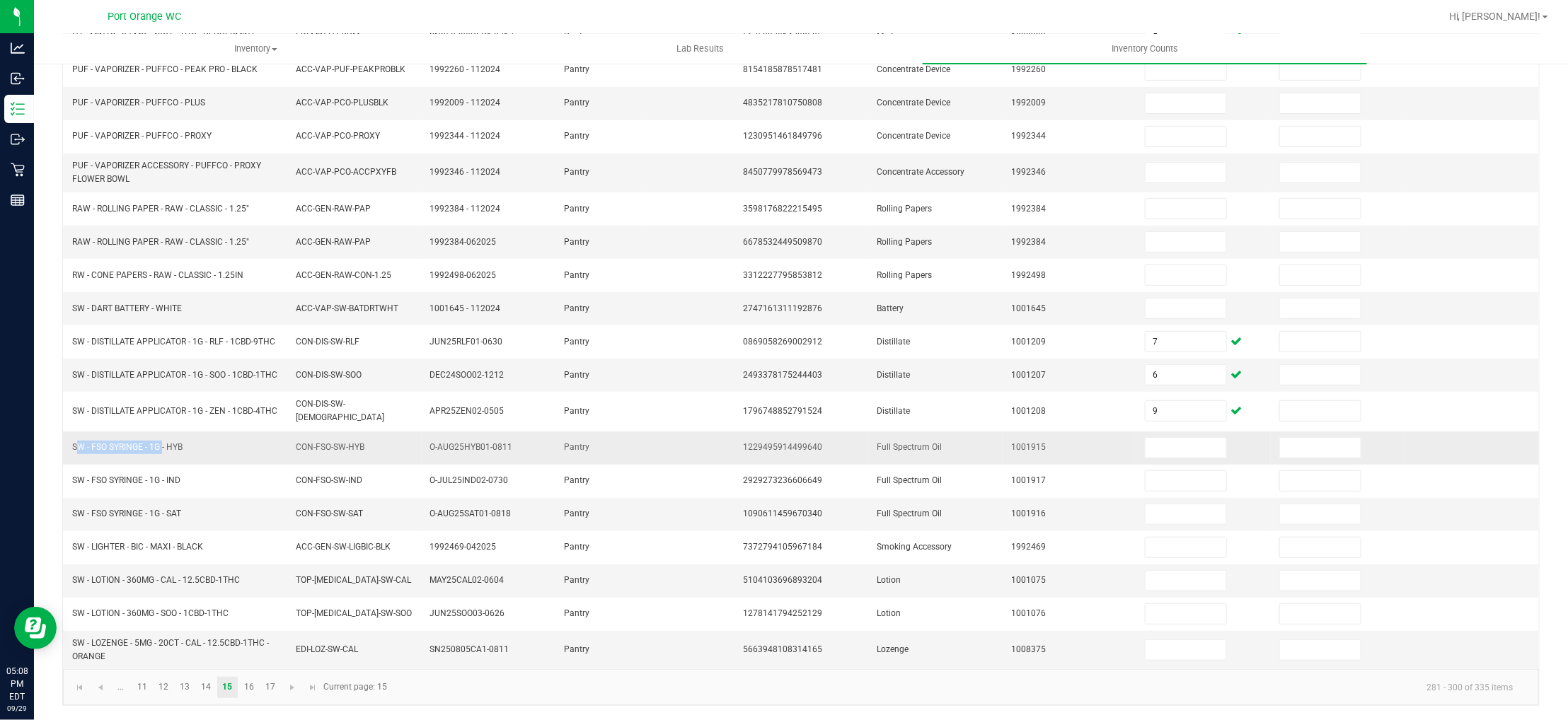
drag, startPoint x: 159, startPoint y: 445, endPoint x: 71, endPoint y: 443, distance: 88.0
click at [72, 443] on span "SW - FSO SYRINGE - 1G - HYB" at bounding box center [127, 447] width 110 height 10
click at [1146, 448] on input at bounding box center [1186, 448] width 81 height 20
drag, startPoint x: 157, startPoint y: 580, endPoint x: 70, endPoint y: 582, distance: 87.0
click at [70, 582] on td "SW - LOTION - 360MG - CAL - 12.5CBD-1THC" at bounding box center [175, 581] width 224 height 34
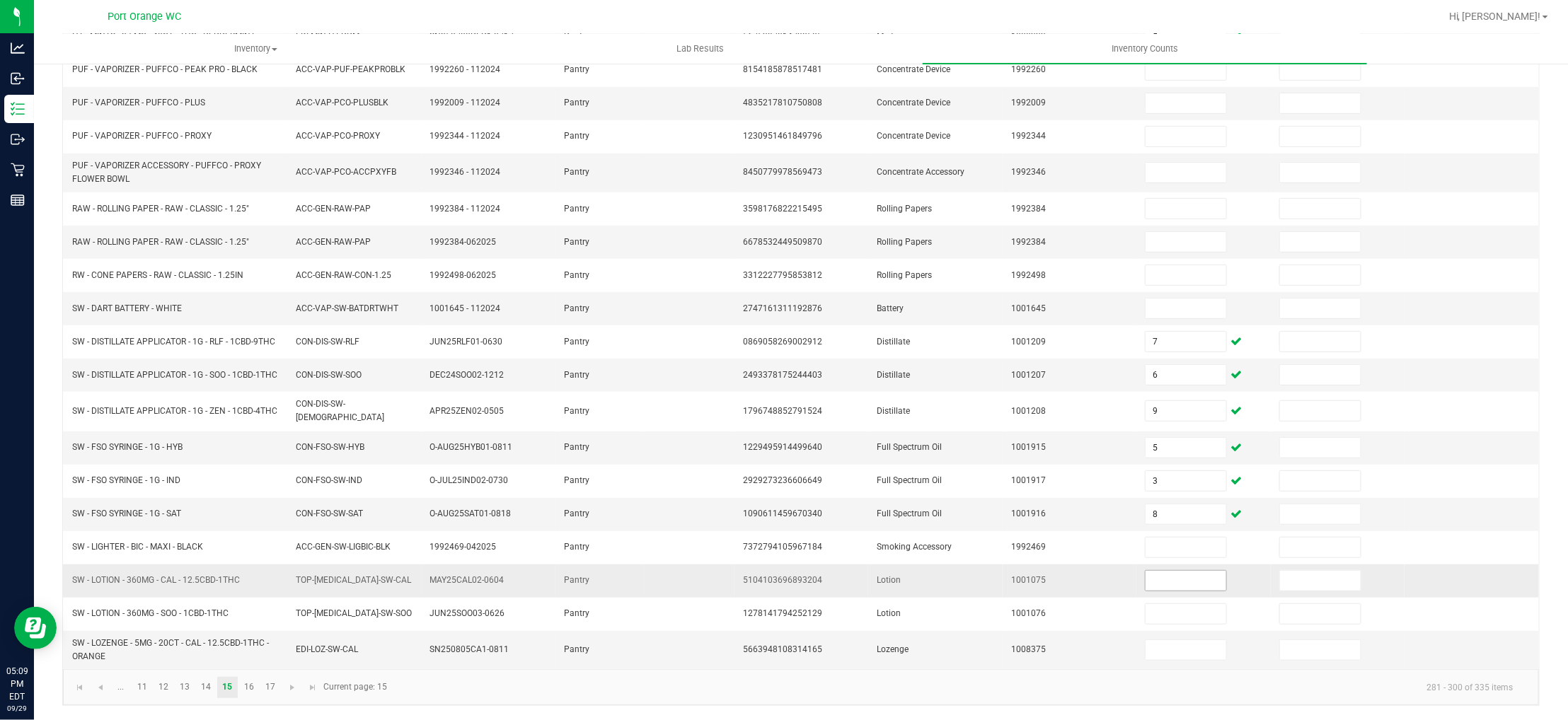
click at [1146, 583] on input at bounding box center [1186, 580] width 81 height 20
drag, startPoint x: 184, startPoint y: 642, endPoint x: 73, endPoint y: 638, distance: 111.1
click at [73, 638] on span "SW - LOZENGE - 5MG - 20CT - CAL - 12.5CBD-1THC - ORANGE" at bounding box center [170, 649] width 197 height 23
click at [1146, 648] on input at bounding box center [1186, 650] width 81 height 20
click at [251, 682] on link "16" at bounding box center [248, 687] width 21 height 21
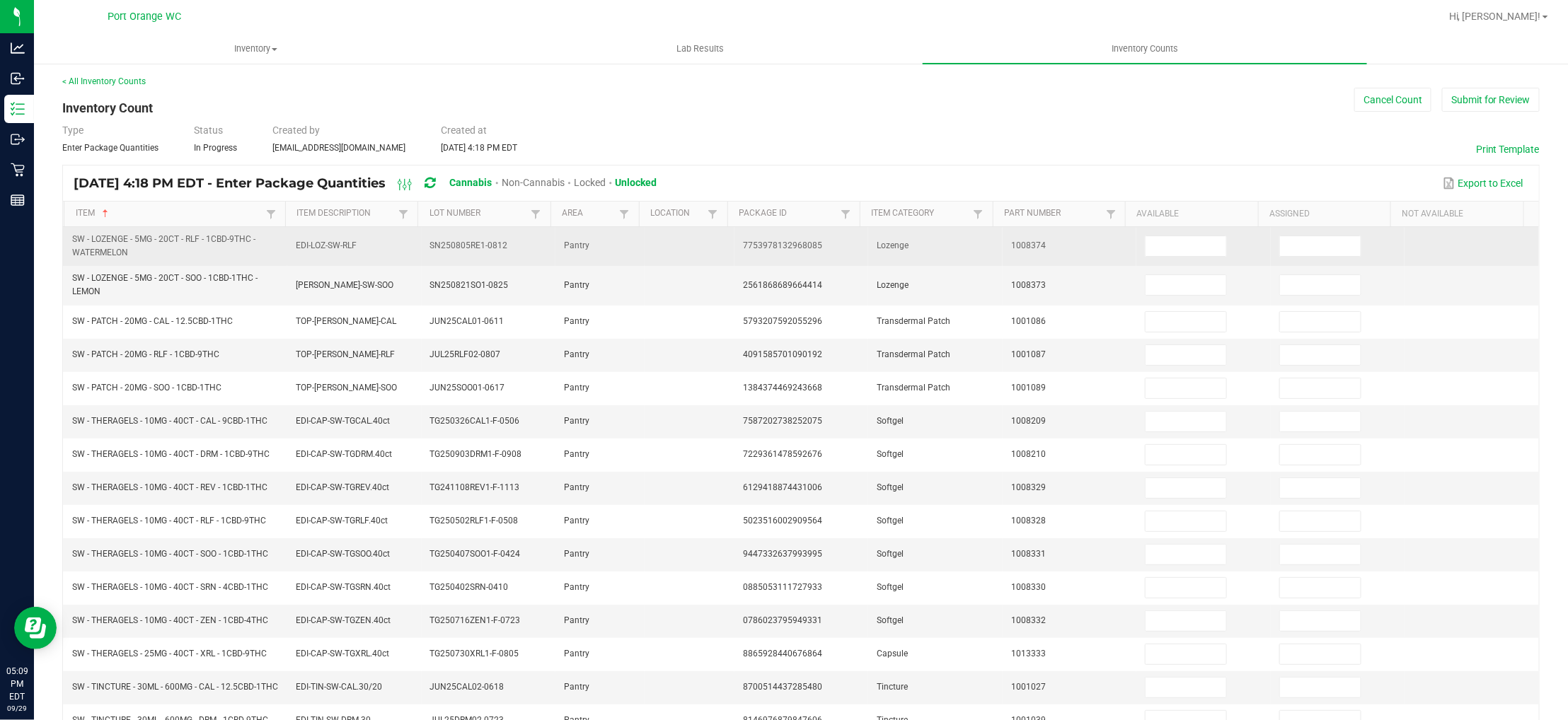
scroll to position [0, 0]
click at [1164, 251] on input at bounding box center [1186, 247] width 81 height 20
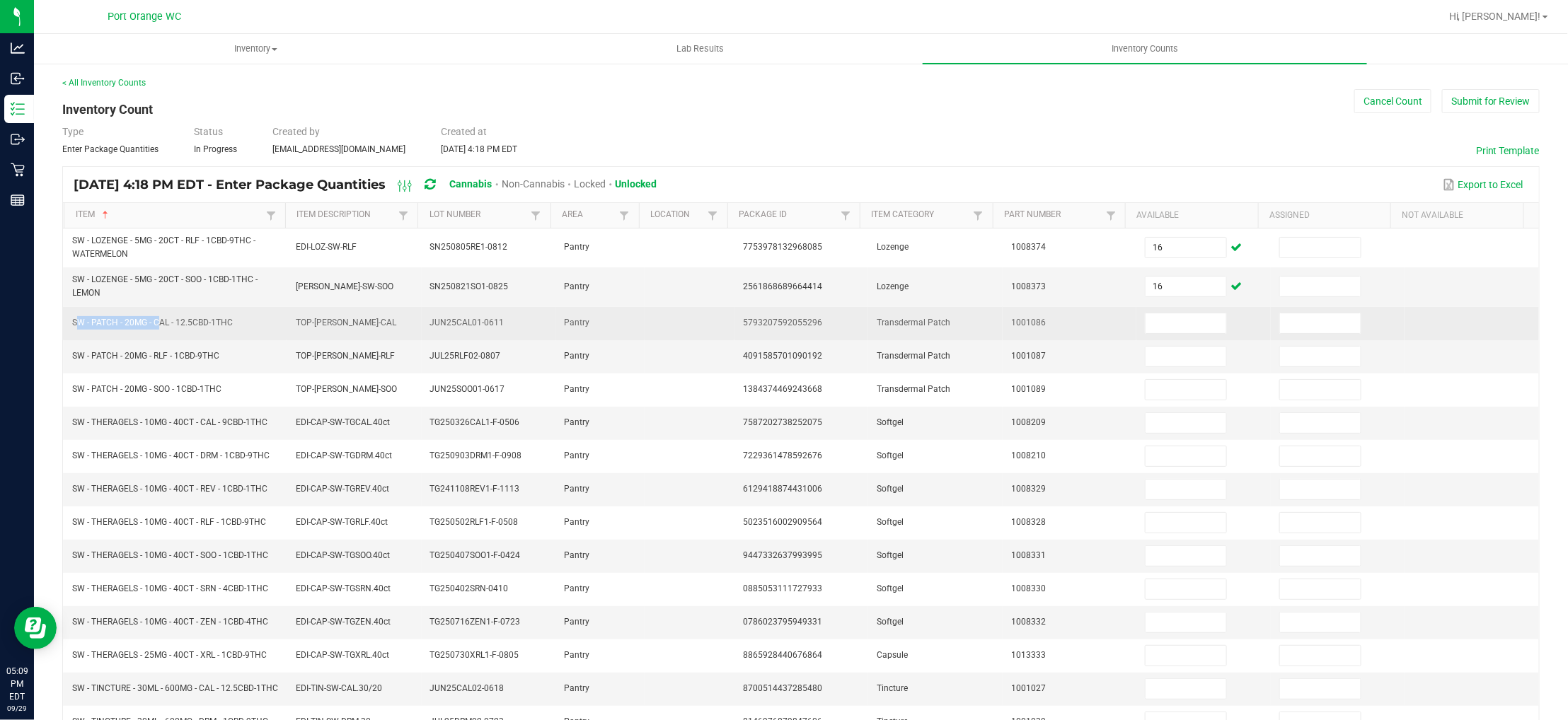
drag, startPoint x: 154, startPoint y: 322, endPoint x: 70, endPoint y: 321, distance: 84.0
click at [70, 321] on td "SW - PATCH - 20MG - CAL - 12.5CBD-1THC" at bounding box center [175, 323] width 224 height 34
click at [1146, 329] on input at bounding box center [1186, 323] width 81 height 20
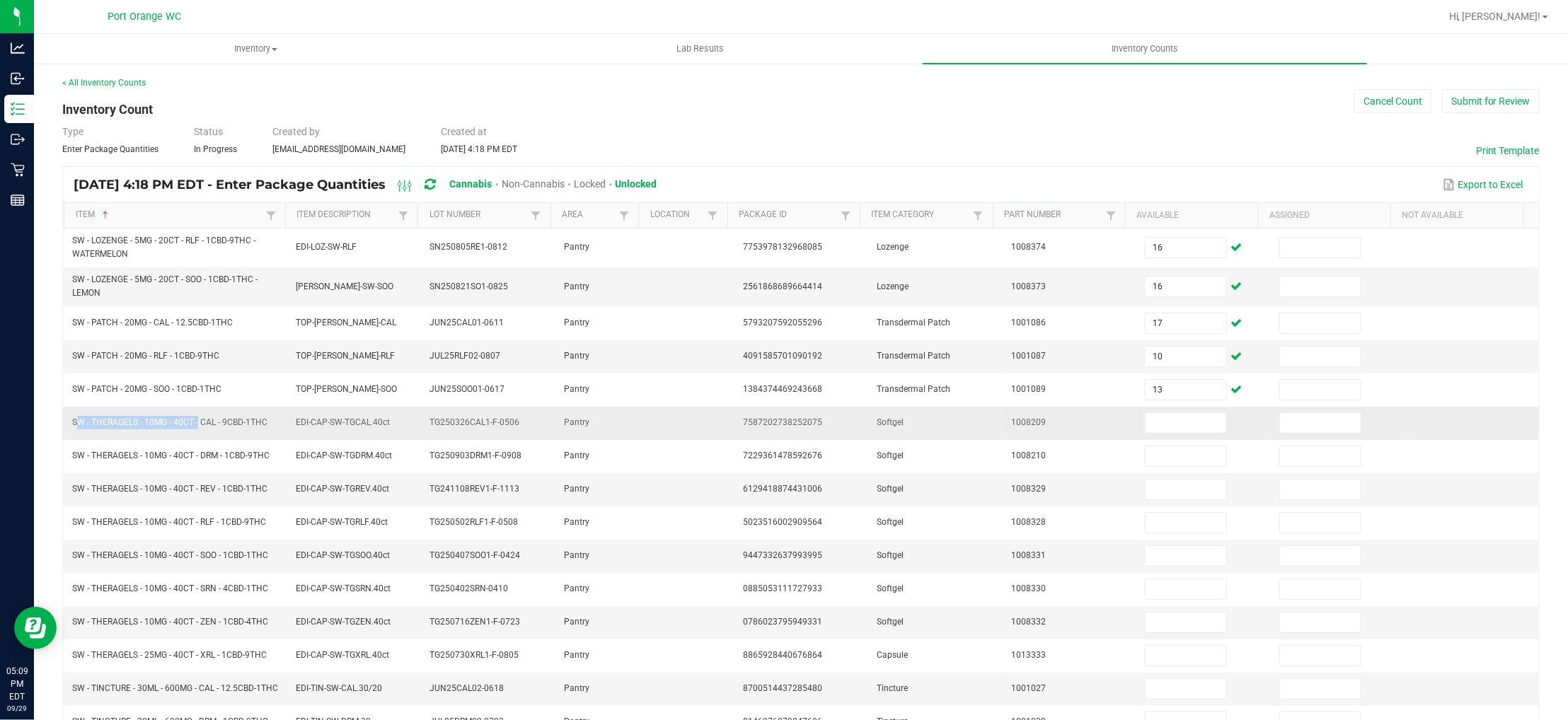
drag, startPoint x: 197, startPoint y: 422, endPoint x: 74, endPoint y: 425, distance: 123.0
click at [74, 425] on span "SW - THERAGELS - 10MG - 40CT - CAL - 9CBD-1THC" at bounding box center [169, 423] width 195 height 10
click at [1146, 421] on input at bounding box center [1186, 423] width 81 height 20
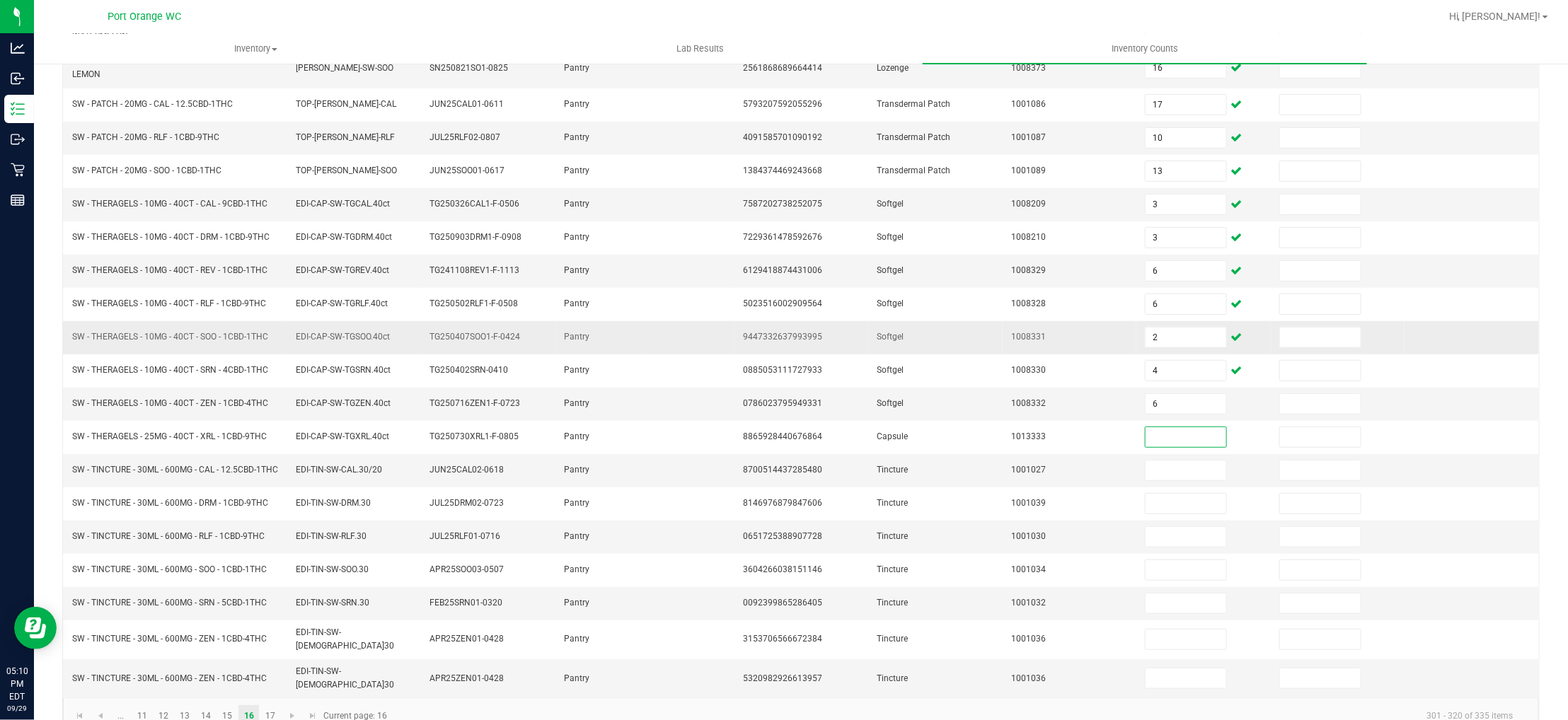
scroll to position [247, 0]
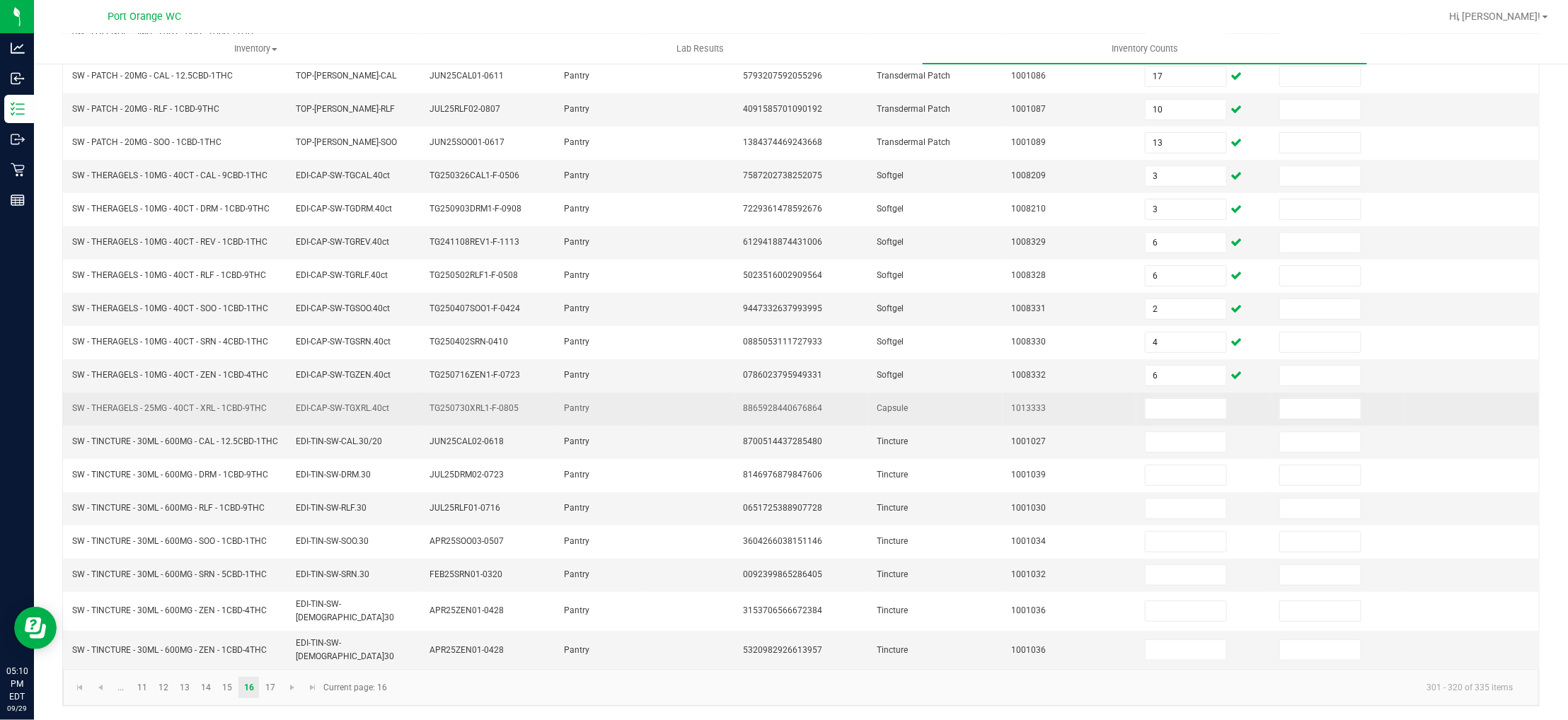
click at [210, 411] on span "SW - THERAGELS - 25MG - 40CT - XRL - 1CBD-9THC" at bounding box center [169, 408] width 194 height 10
click at [1146, 418] on input at bounding box center [1186, 408] width 81 height 20
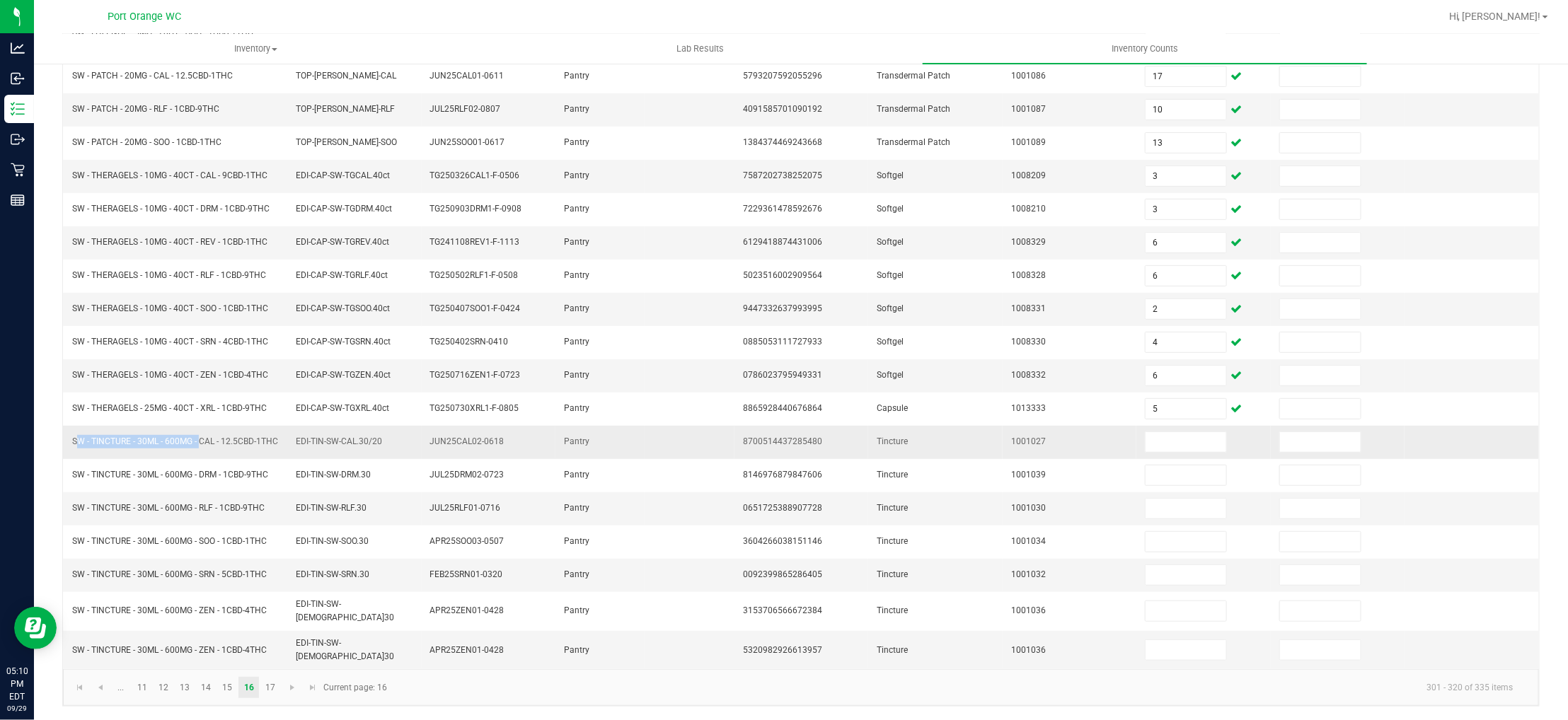
drag, startPoint x: 198, startPoint y: 443, endPoint x: 70, endPoint y: 440, distance: 128.0
click at [70, 440] on td "SW - TINCTURE - 30ML - 600MG - CAL - 12.5CBD-1THC" at bounding box center [175, 442] width 224 height 34
click at [1146, 452] on input at bounding box center [1186, 442] width 81 height 20
click at [274, 689] on link "17" at bounding box center [270, 687] width 21 height 21
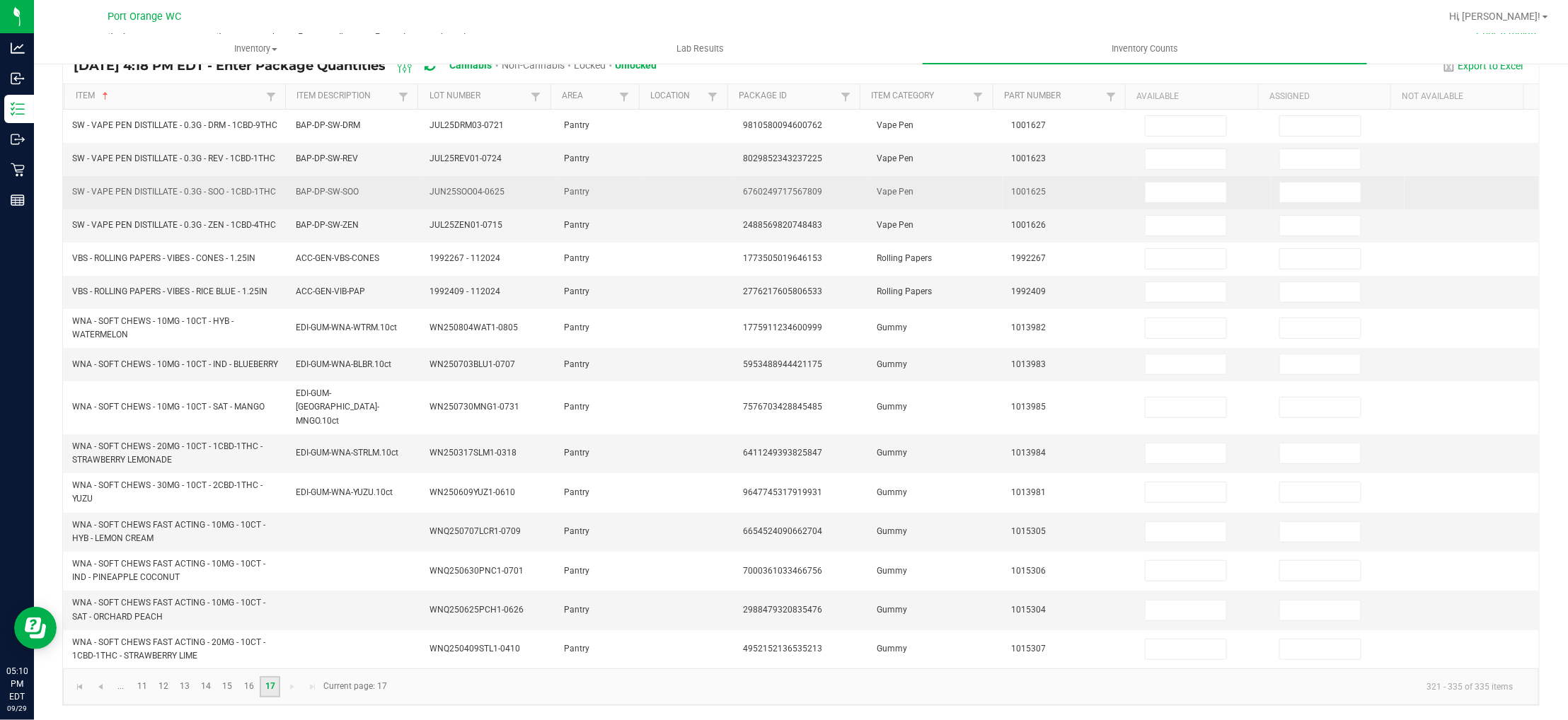
scroll to position [0, 0]
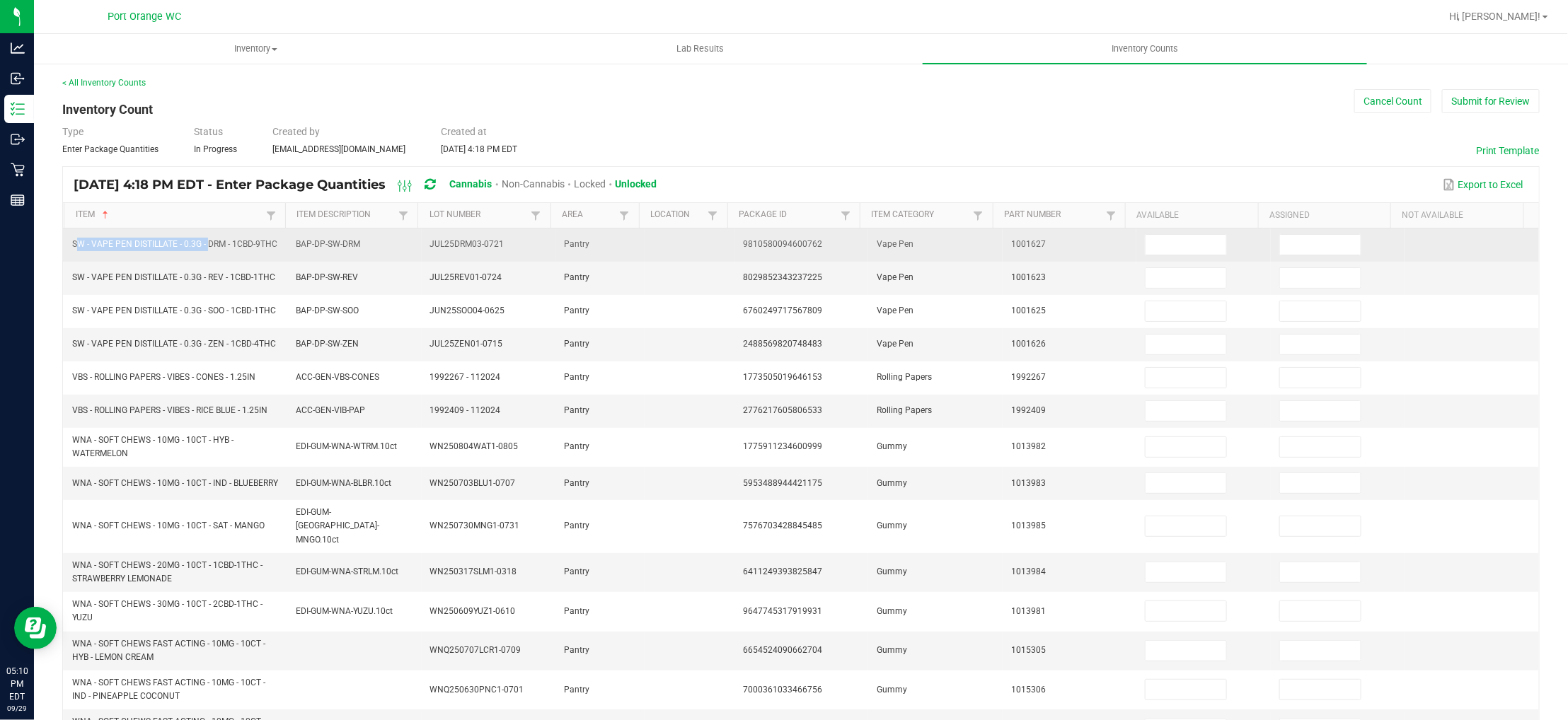
drag, startPoint x: 206, startPoint y: 242, endPoint x: 70, endPoint y: 241, distance: 136.0
click at [70, 241] on td "SW - VAPE PEN DISTILLATE - 0.3G - DRM - 1CBD-9THC" at bounding box center [175, 245] width 224 height 34
click at [1146, 238] on input at bounding box center [1186, 244] width 81 height 20
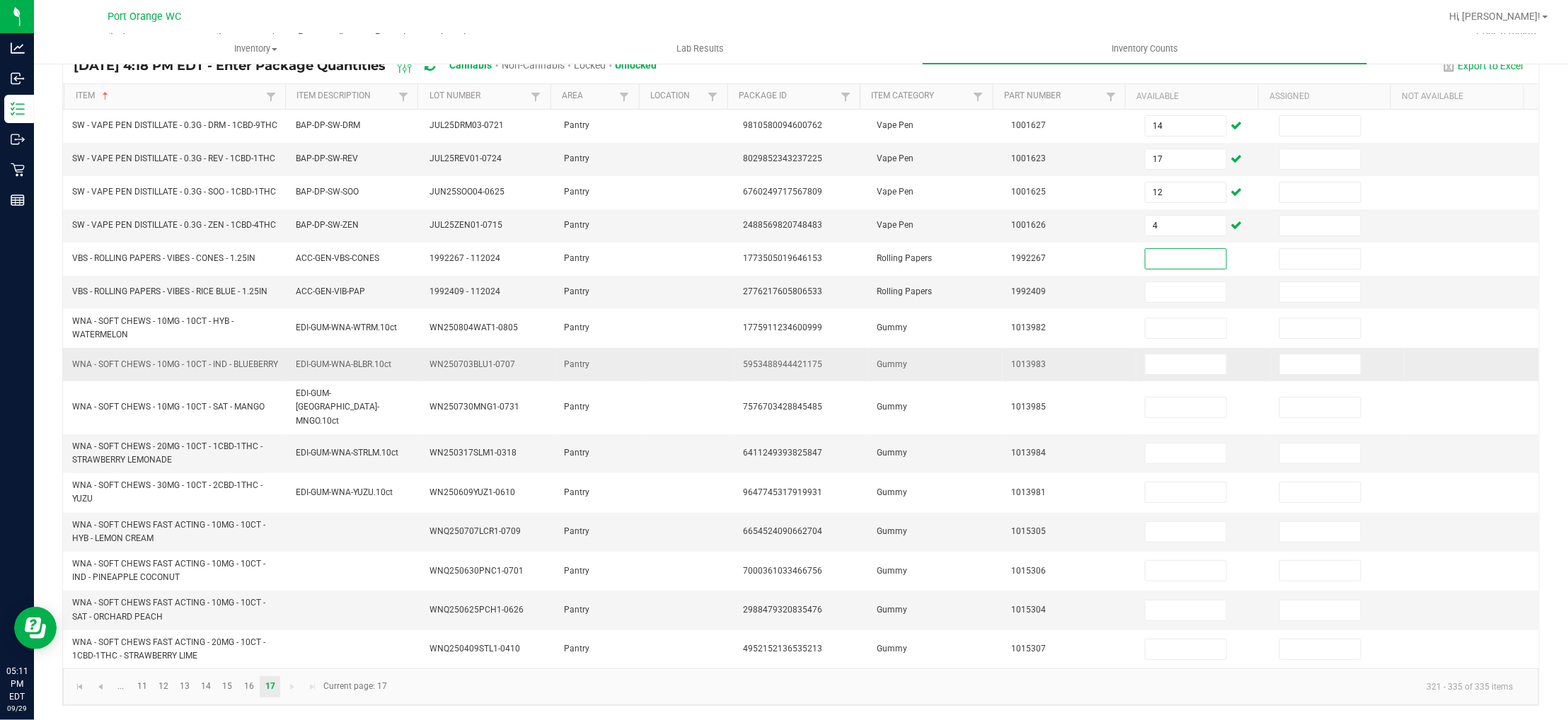
scroll to position [130, 0]
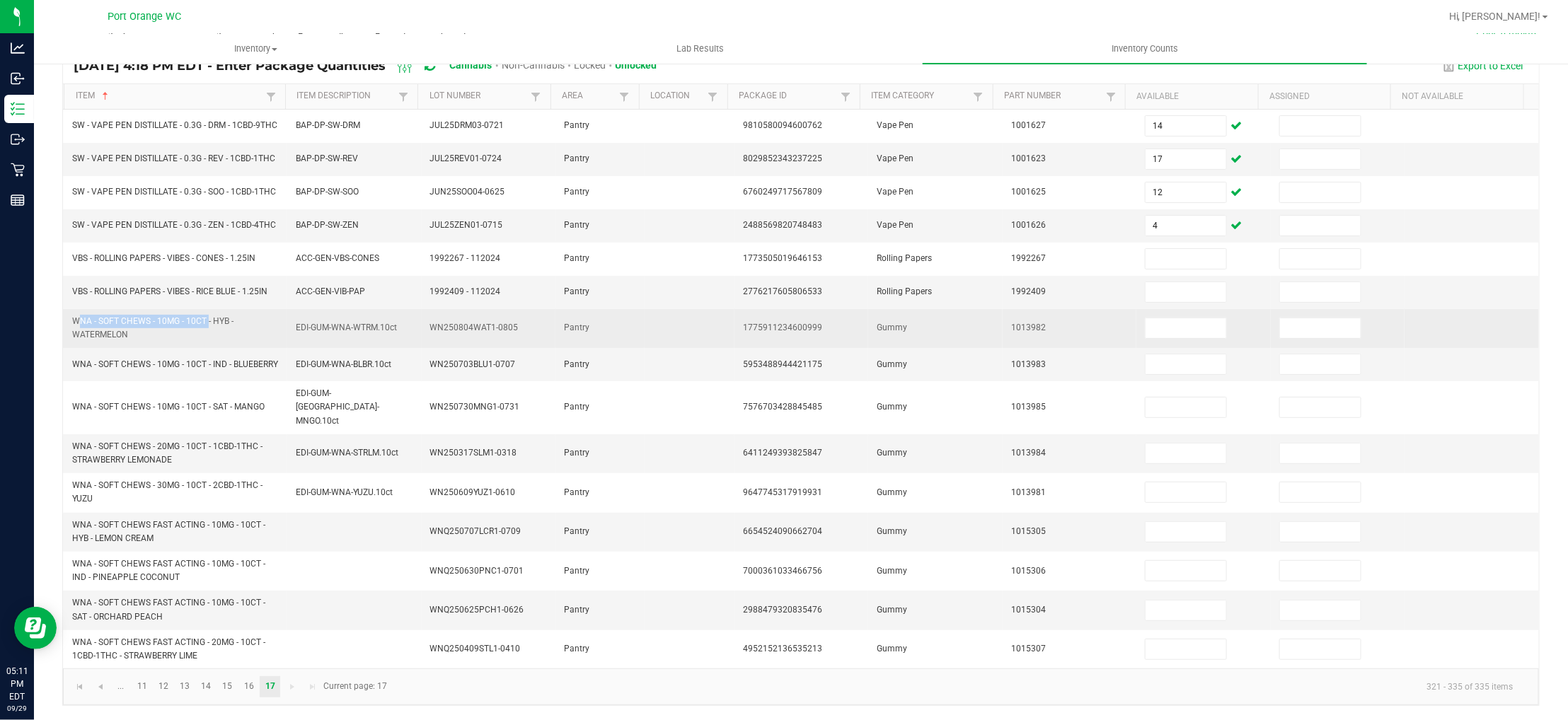
drag, startPoint x: 205, startPoint y: 333, endPoint x: 71, endPoint y: 334, distance: 134.0
click at [72, 334] on span "WNA - SOFT CHEWS - 10MG - 10CT - HYB - WATERMELON" at bounding box center [153, 327] width 162 height 23
click at [1169, 333] on input at bounding box center [1186, 327] width 81 height 20
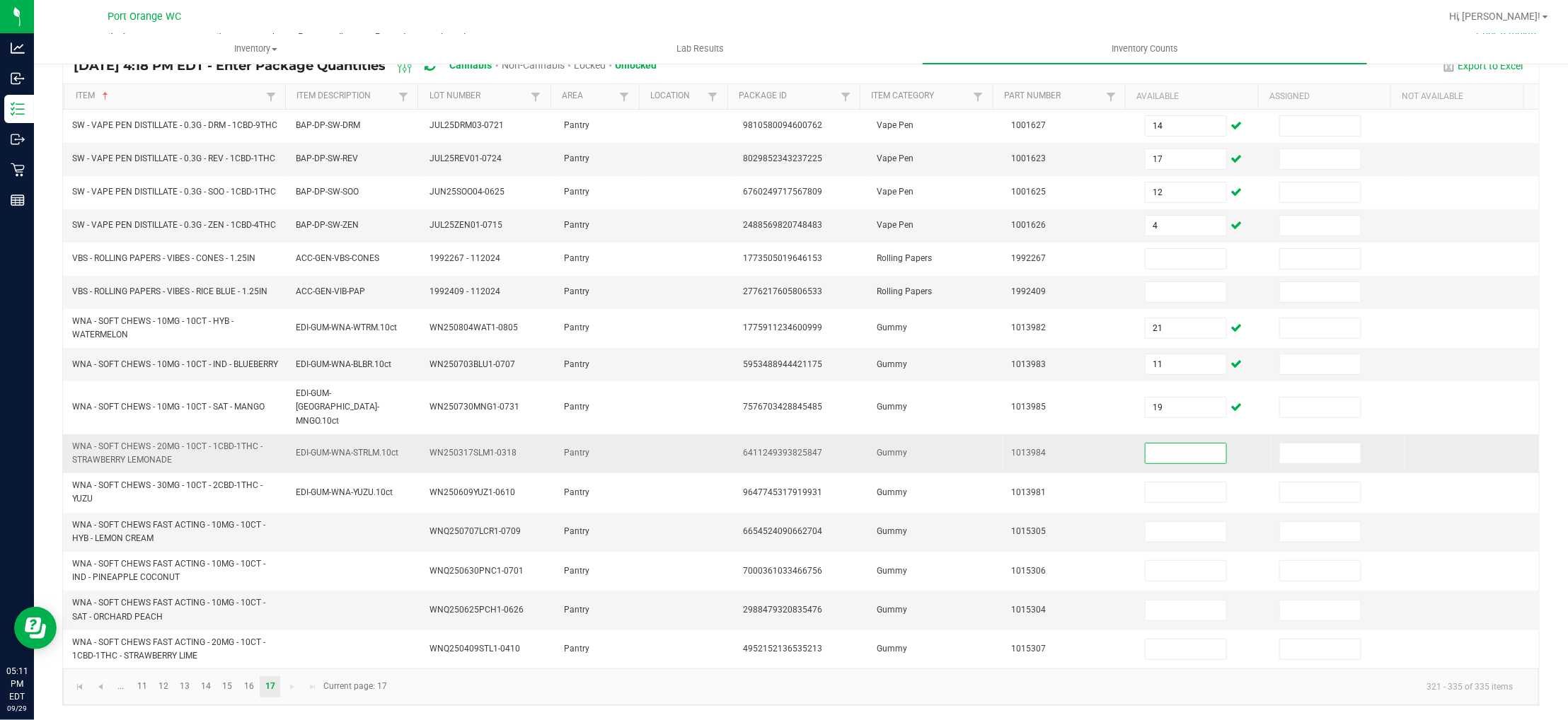
click at [118, 461] on span "WNA - SOFT CHEWS - 20MG - 10CT - 1CBD-1THC - STRAWBERRY LEMONADE" at bounding box center [167, 453] width 190 height 23
click at [1165, 450] on input at bounding box center [1186, 453] width 81 height 20
drag, startPoint x: 208, startPoint y: 526, endPoint x: 70, endPoint y: 522, distance: 138.1
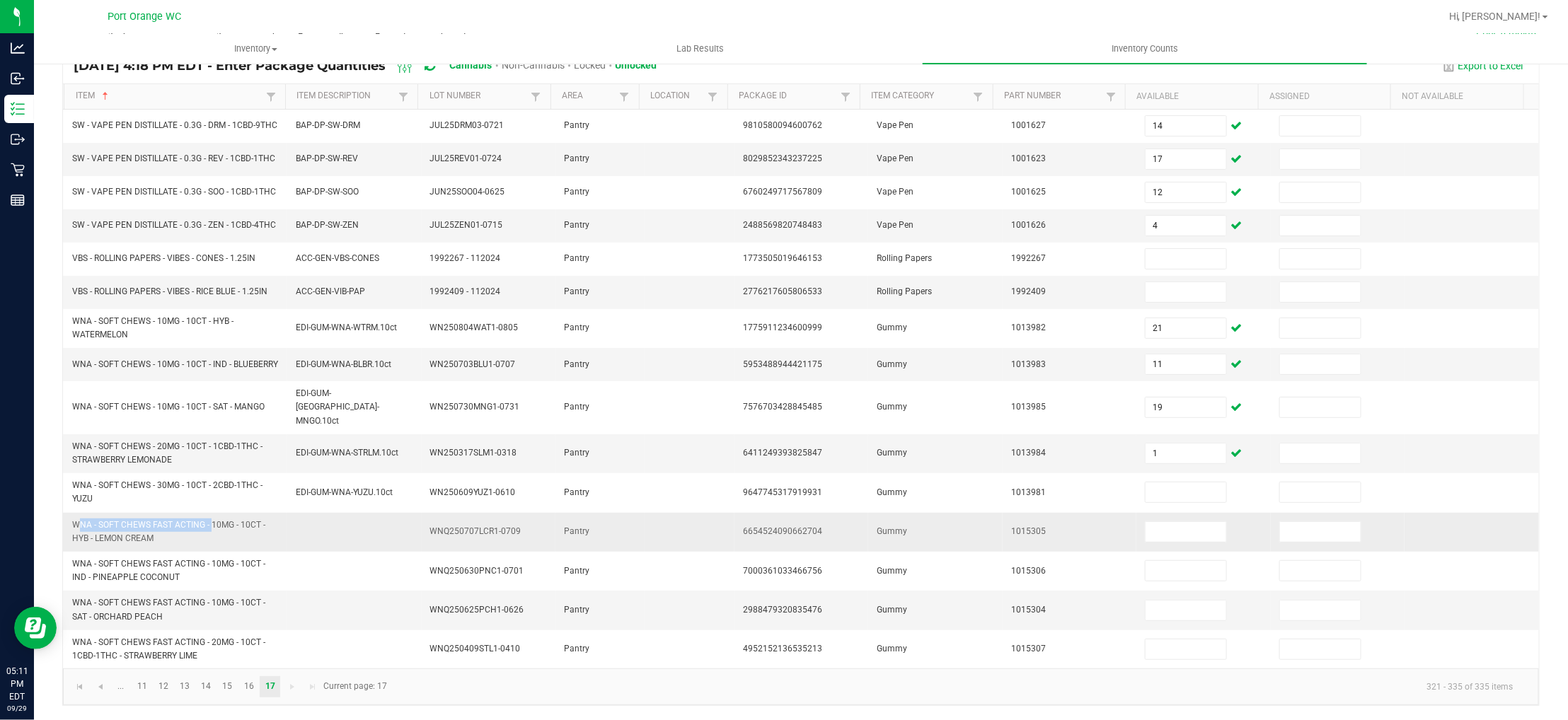
click at [70, 522] on td "WNA - SOFT CHEWS FAST ACTING - 10MG - 10CT - HYB - LEMON CREAM" at bounding box center [175, 532] width 224 height 39
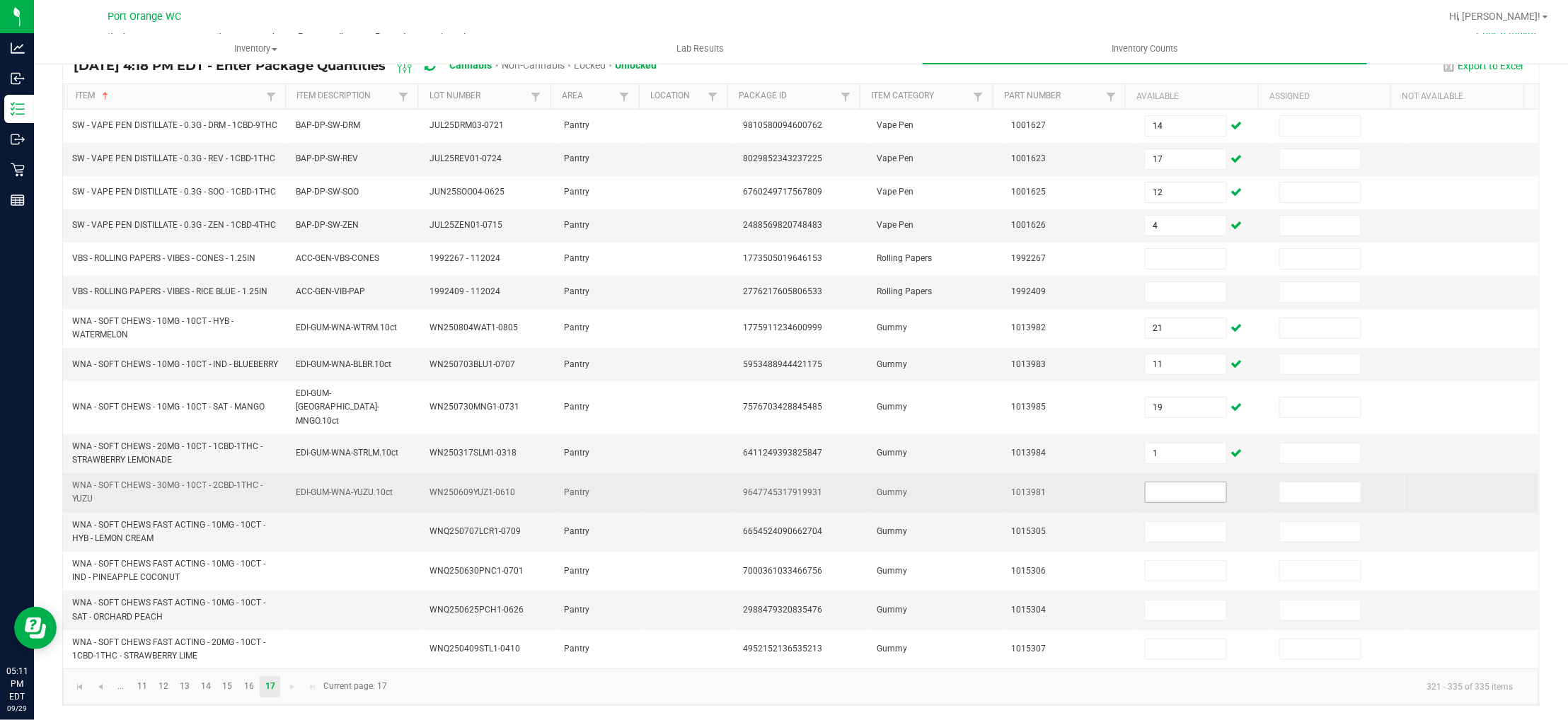
click at [1146, 492] on input at bounding box center [1186, 491] width 81 height 20
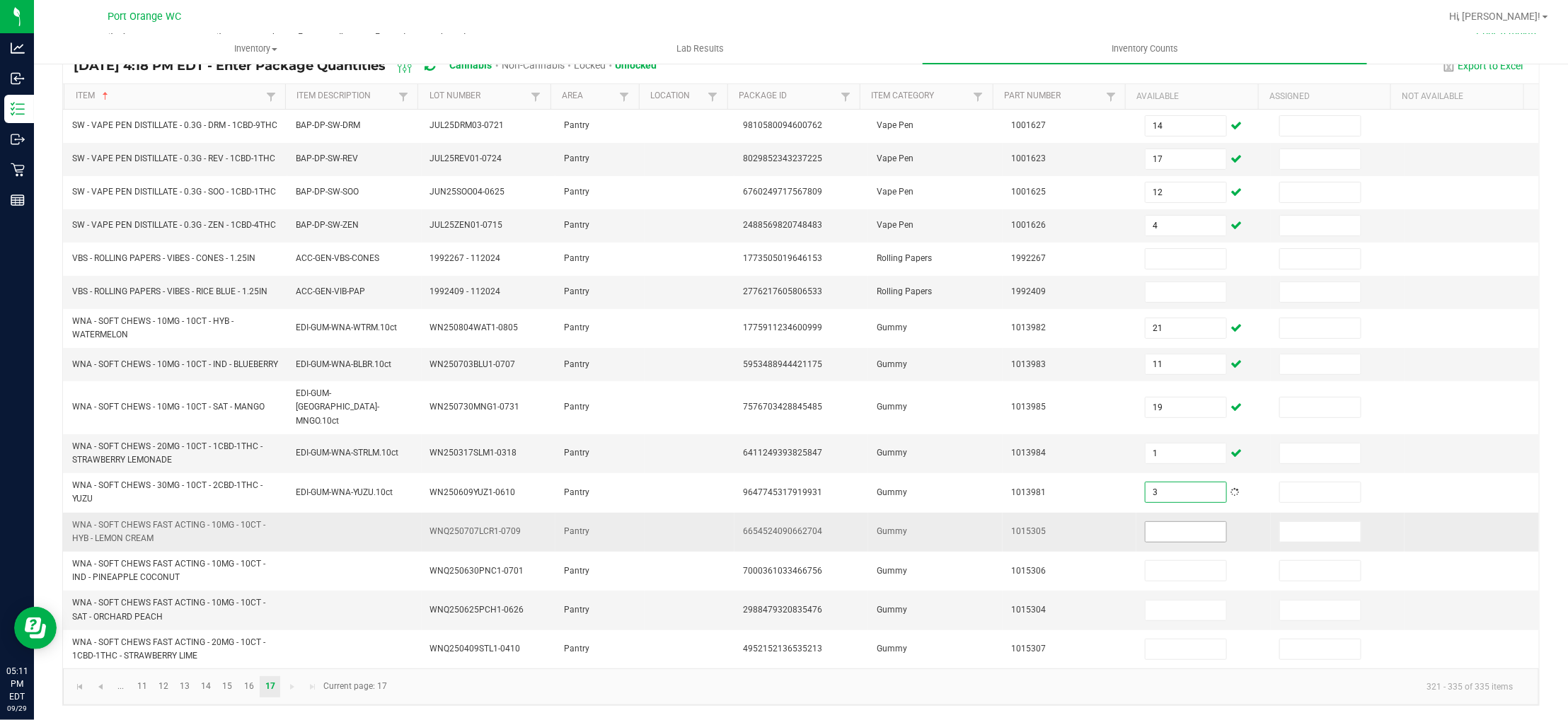
click at [1146, 534] on input at bounding box center [1186, 531] width 81 height 20
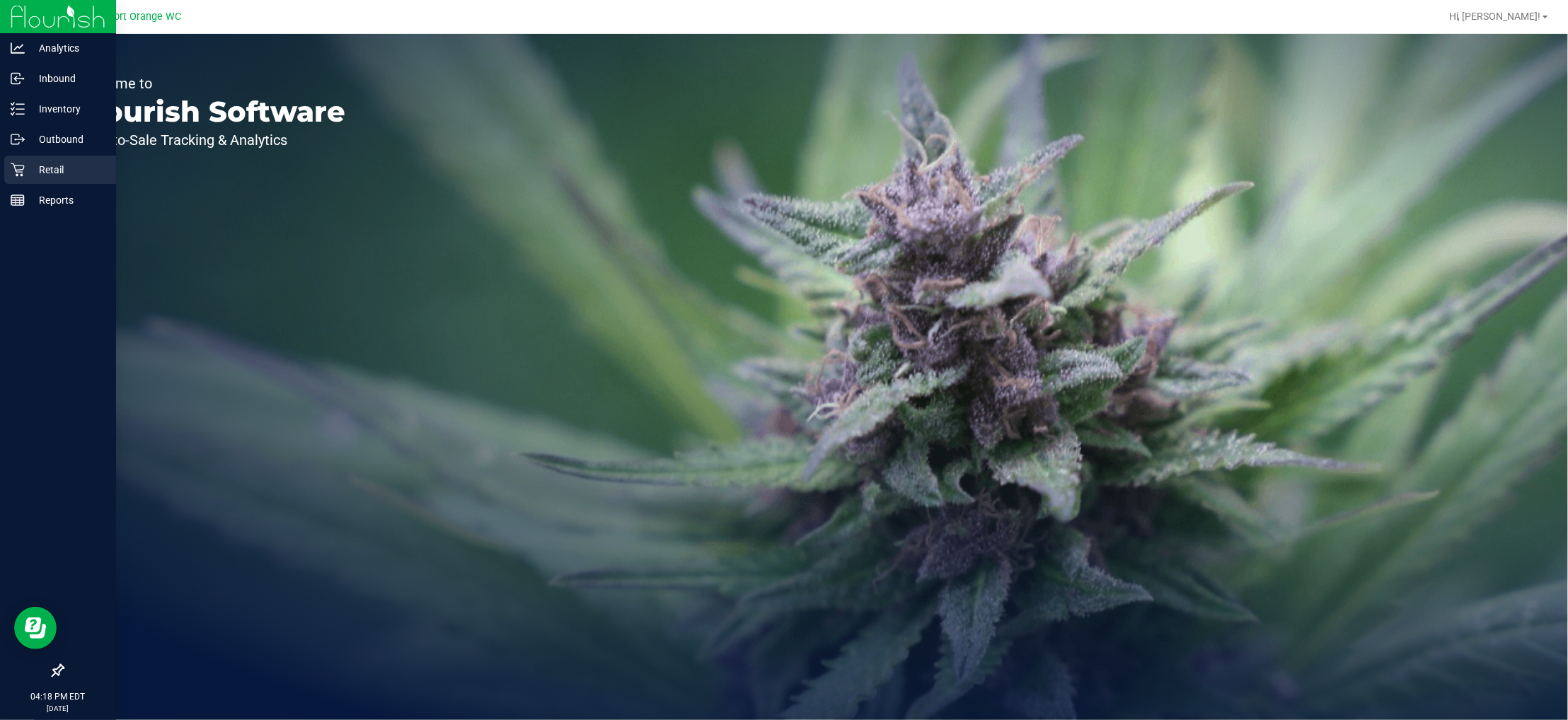
click at [15, 162] on icon at bounding box center [17, 169] width 14 height 14
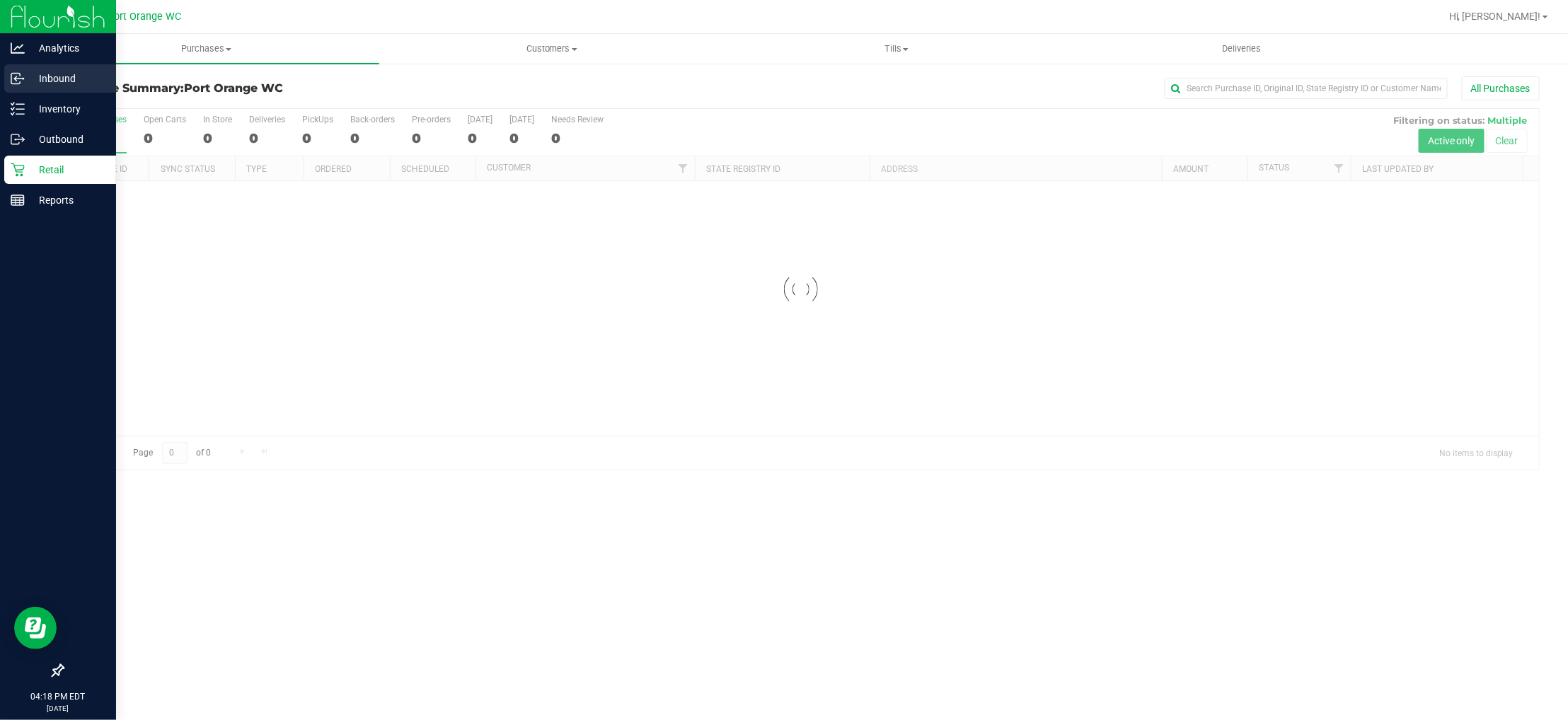
click at [55, 94] on link "Inbound" at bounding box center [58, 79] width 116 height 30
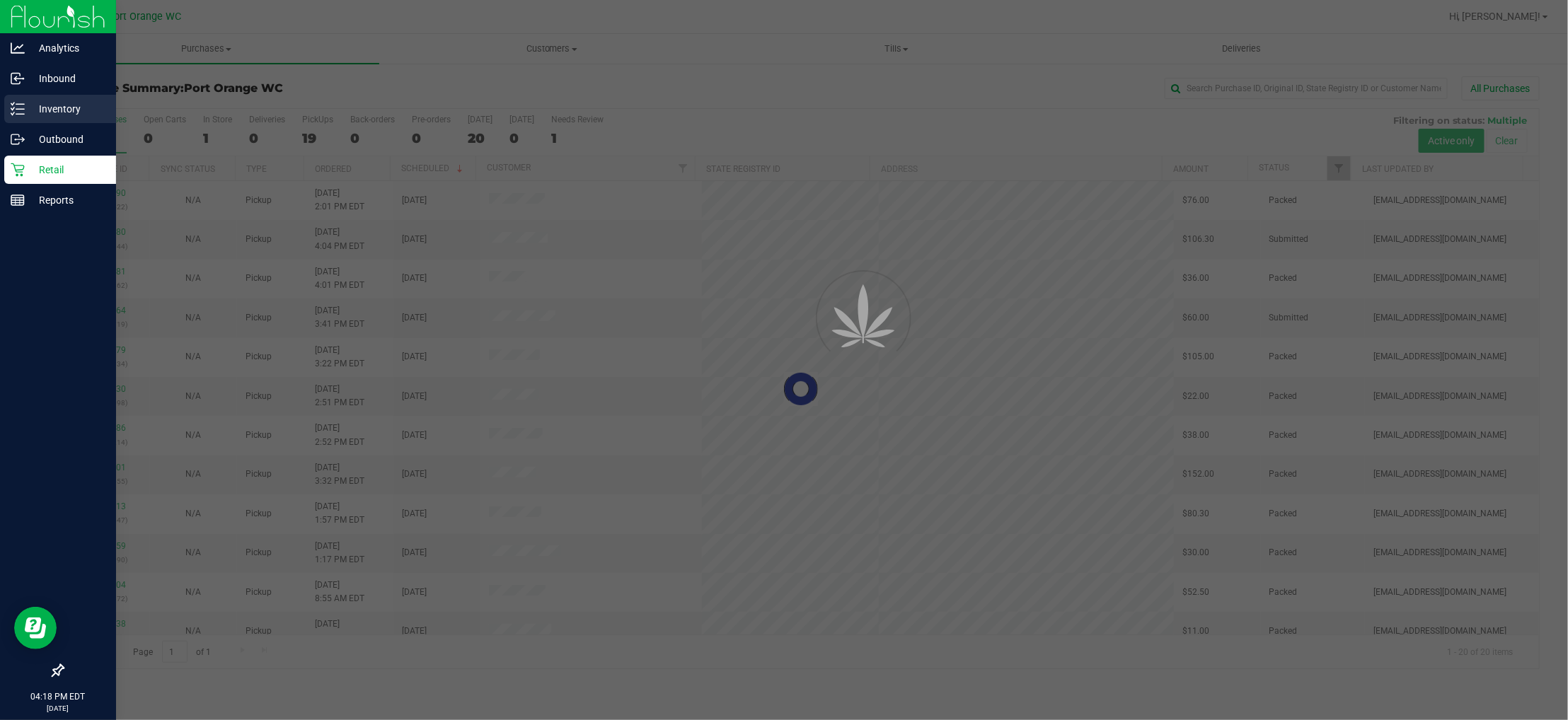
click at [54, 101] on p "Inventory" at bounding box center [67, 109] width 85 height 17
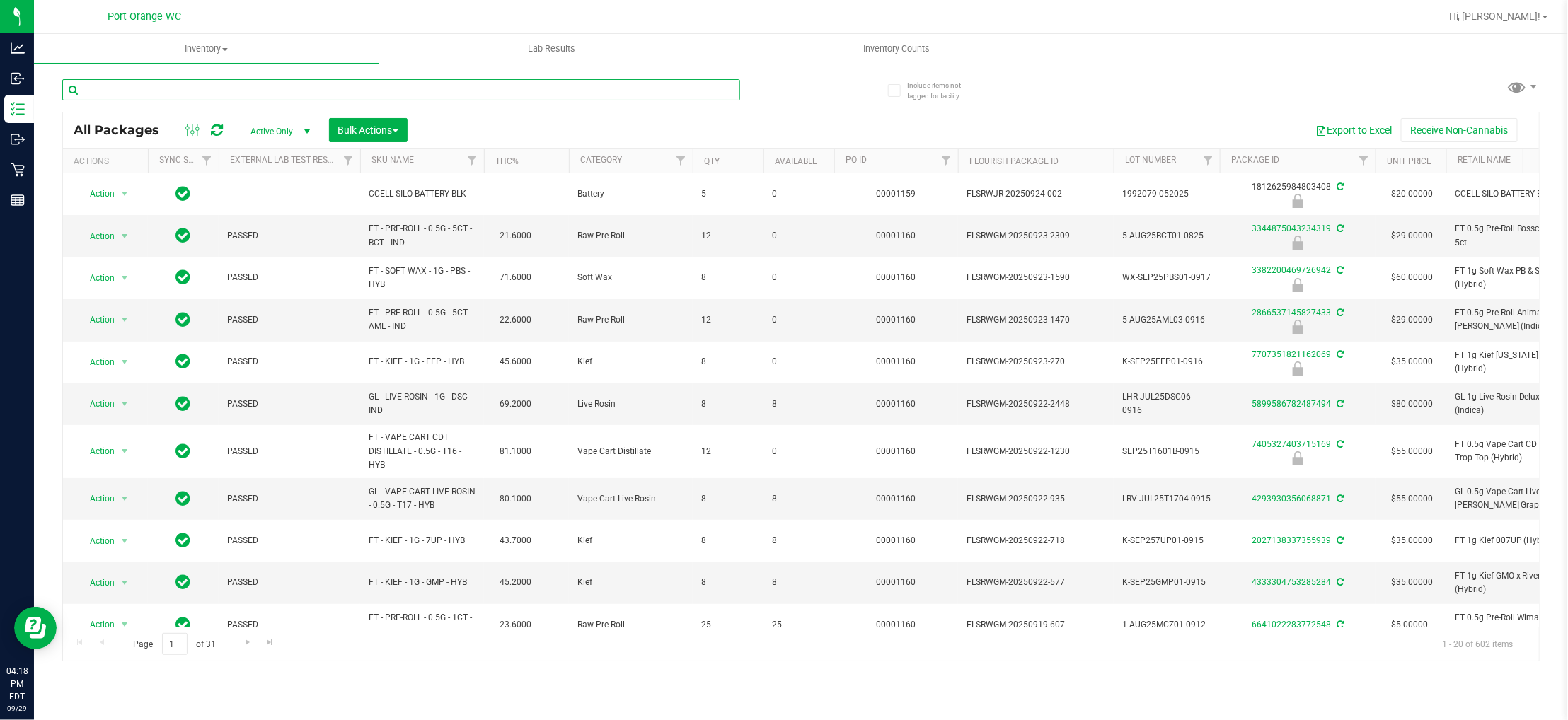
click at [348, 94] on input "text" at bounding box center [401, 89] width 678 height 21
paste input "FD - FLOWER GREENHOUSE - 3.5G -"
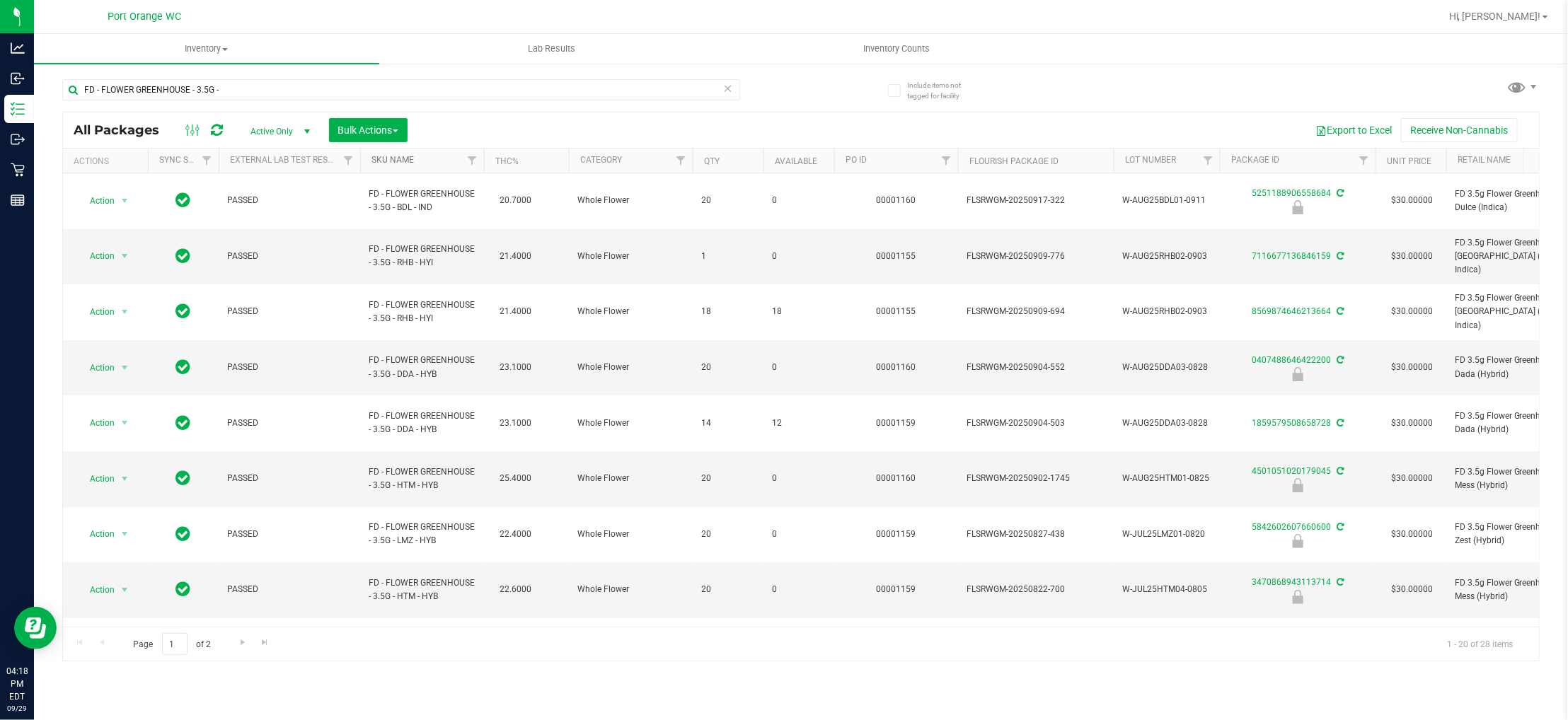
click at [383, 158] on link "SKU Name" at bounding box center [392, 160] width 42 height 10
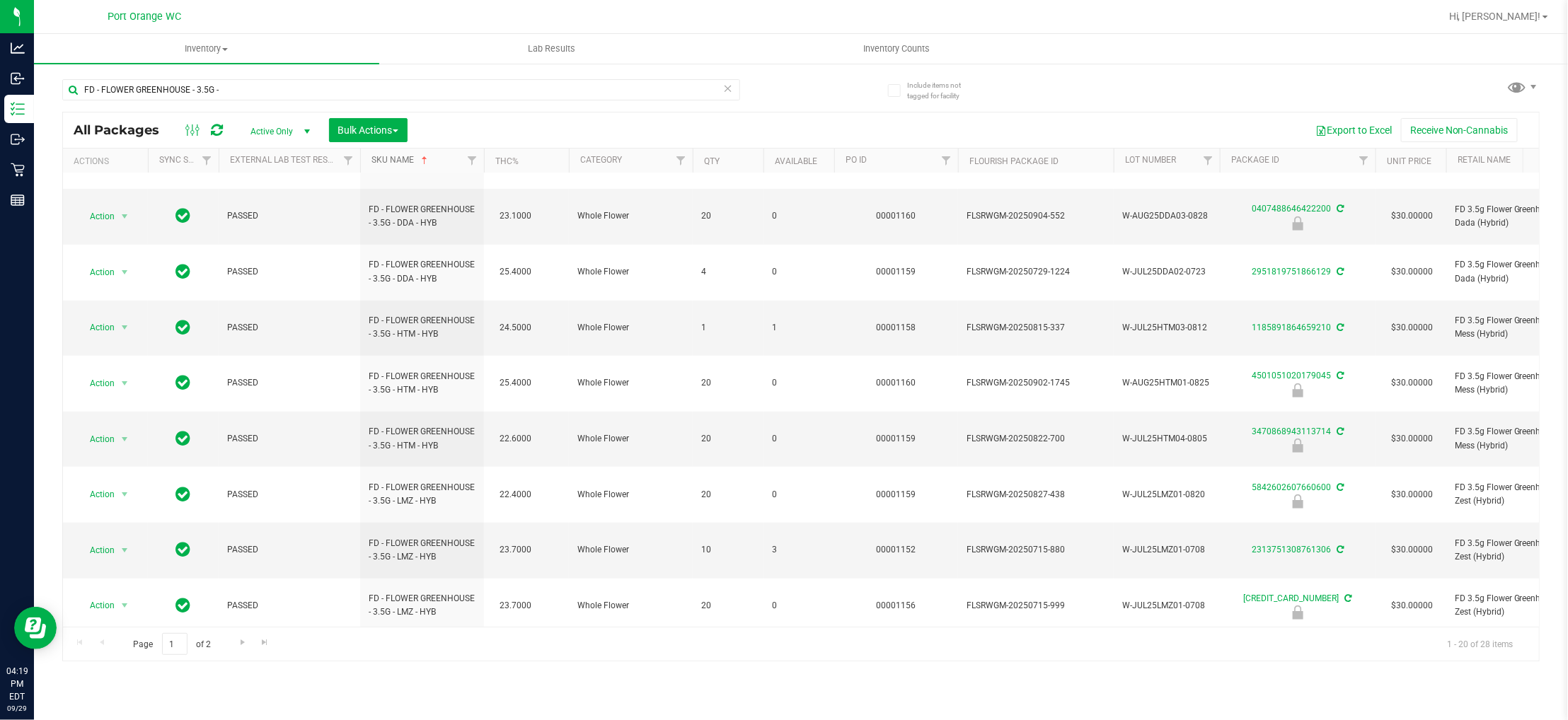
scroll to position [403, 0]
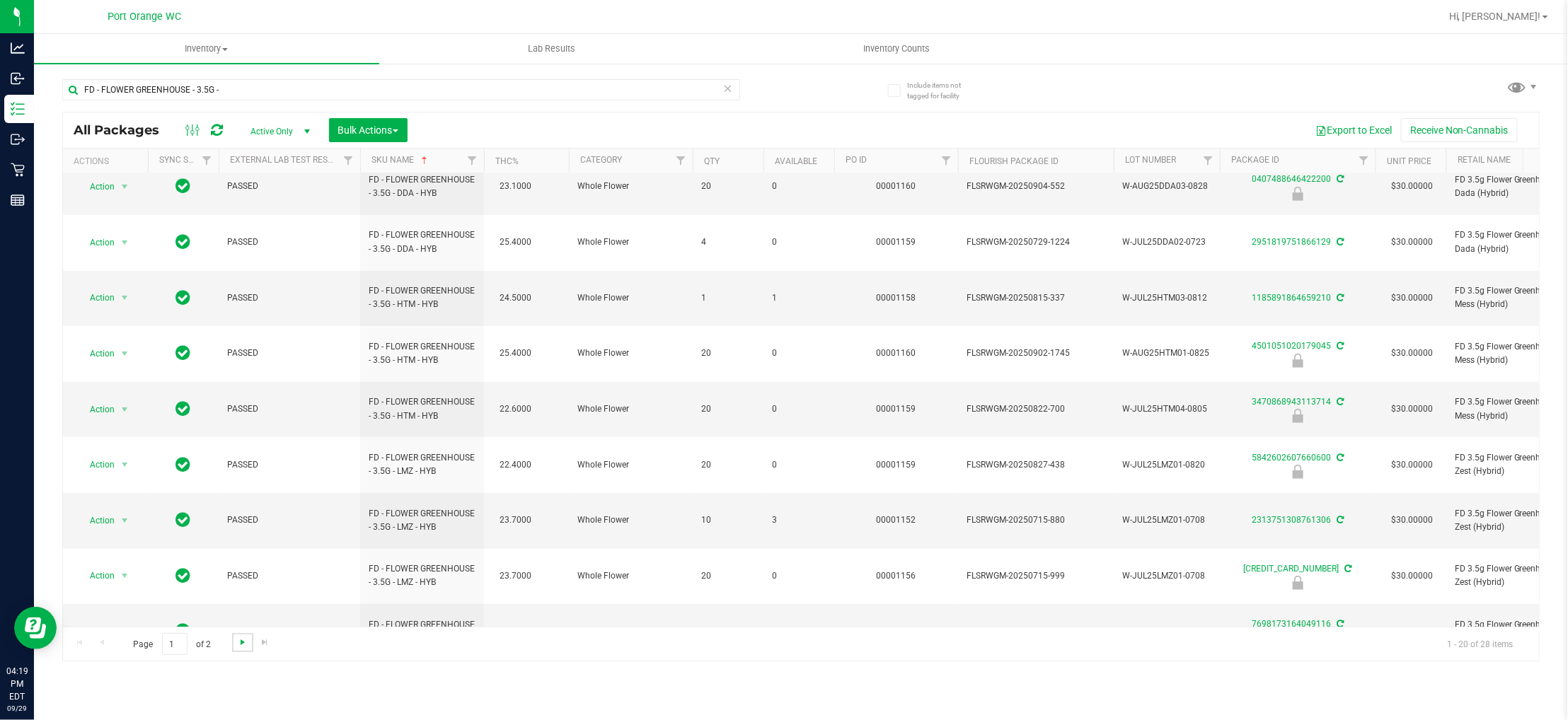
click at [242, 642] on span "Go to the next page" at bounding box center [242, 642] width 11 height 11
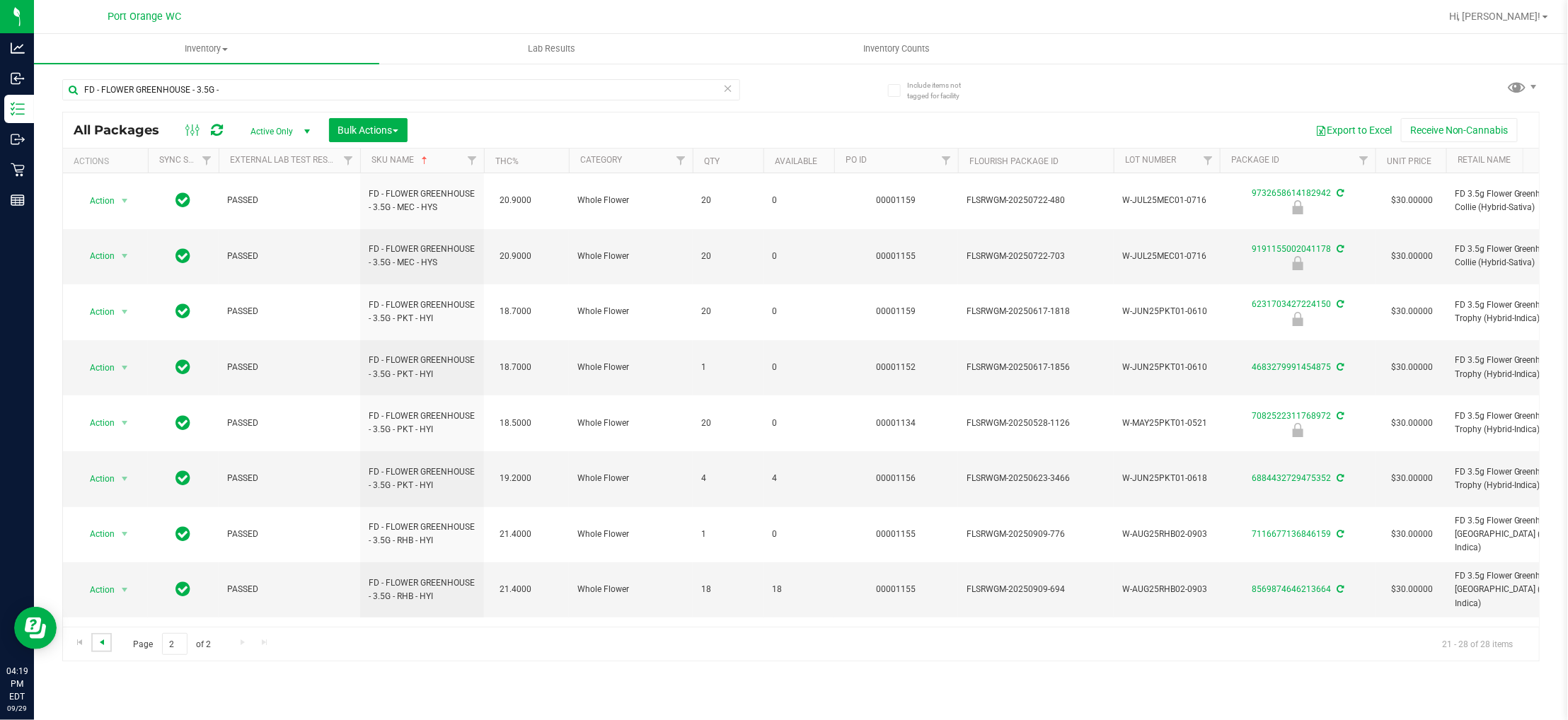
click at [96, 645] on span "Go to the previous page" at bounding box center [101, 642] width 11 height 11
click at [240, 641] on span "Go to the next page" at bounding box center [242, 642] width 11 height 11
click at [268, 92] on input "FD - FLOWER GREENHOUSE - 3.5G -" at bounding box center [401, 89] width 678 height 21
paste input "T - CANNABIS FLOWER - 3.5G"
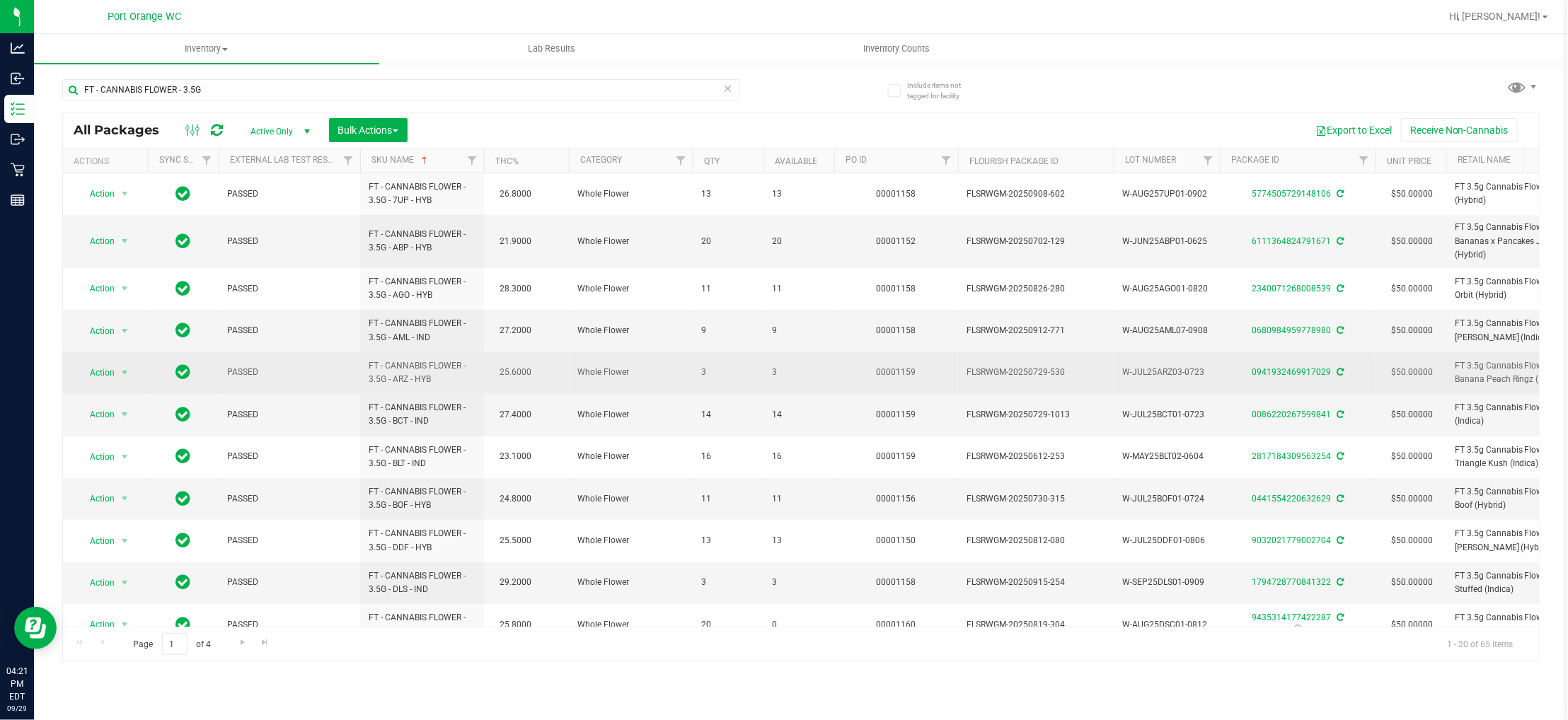
click at [774, 369] on span "3" at bounding box center [799, 373] width 54 height 14
click at [772, 374] on span "3" at bounding box center [799, 373] width 54 height 14
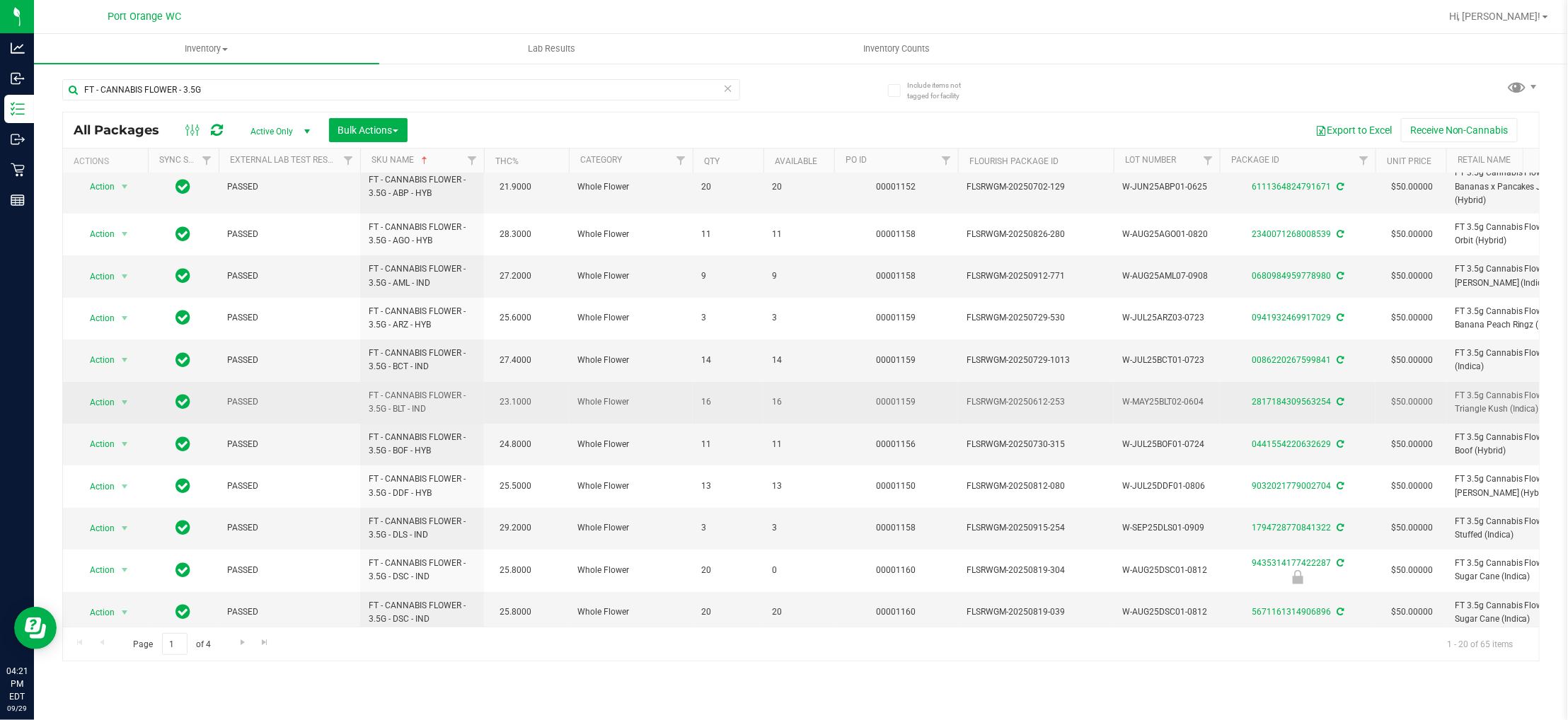
scroll to position [106, 0]
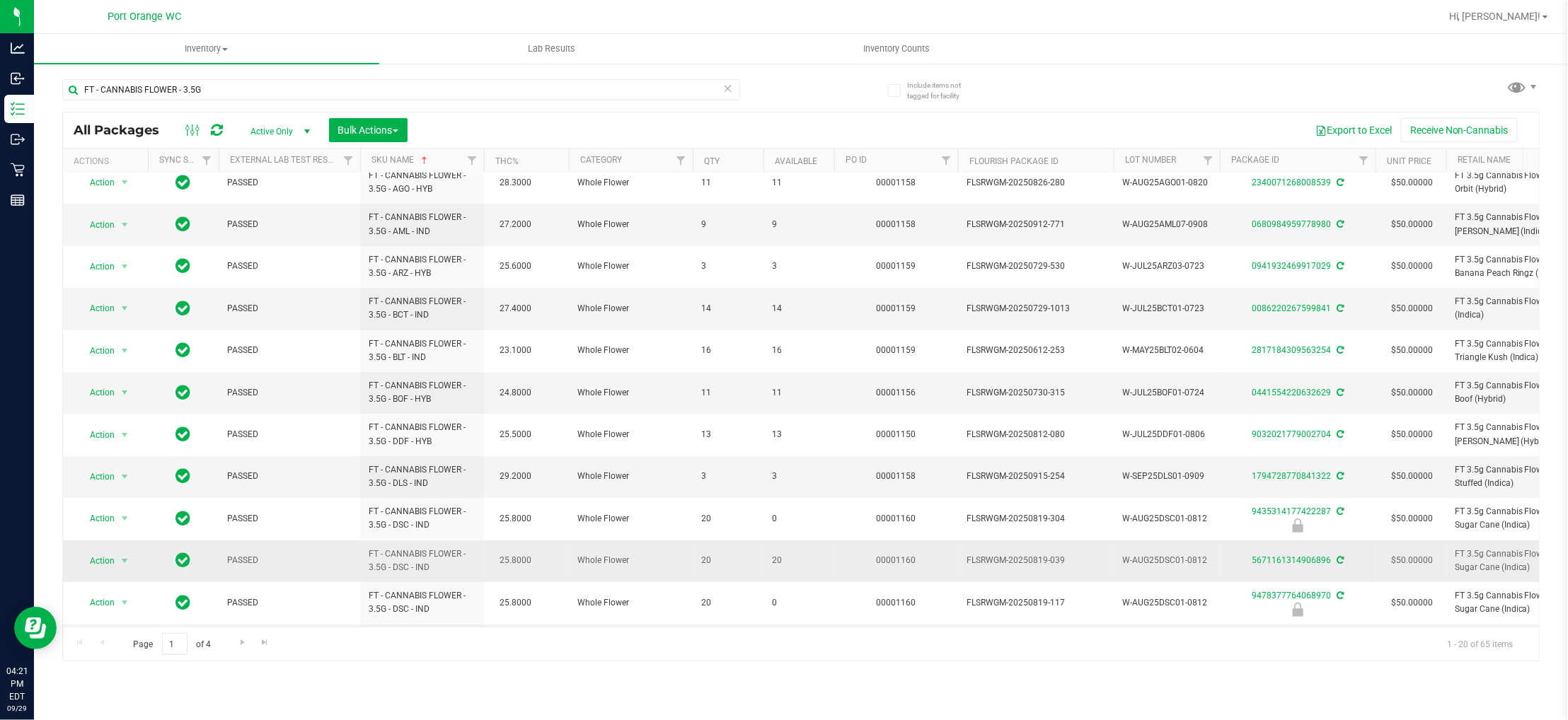
click at [774, 565] on span "20" at bounding box center [799, 560] width 54 height 14
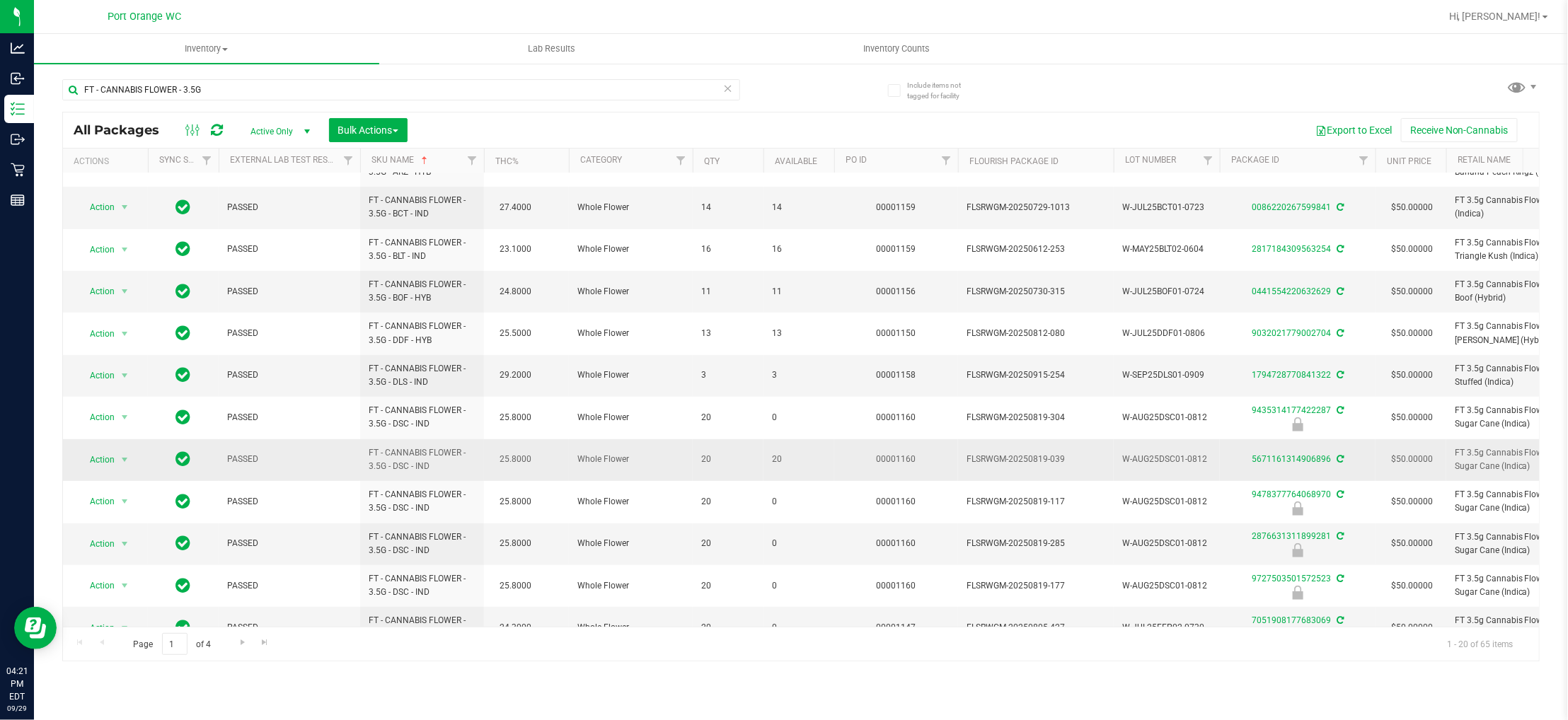
scroll to position [414, 0]
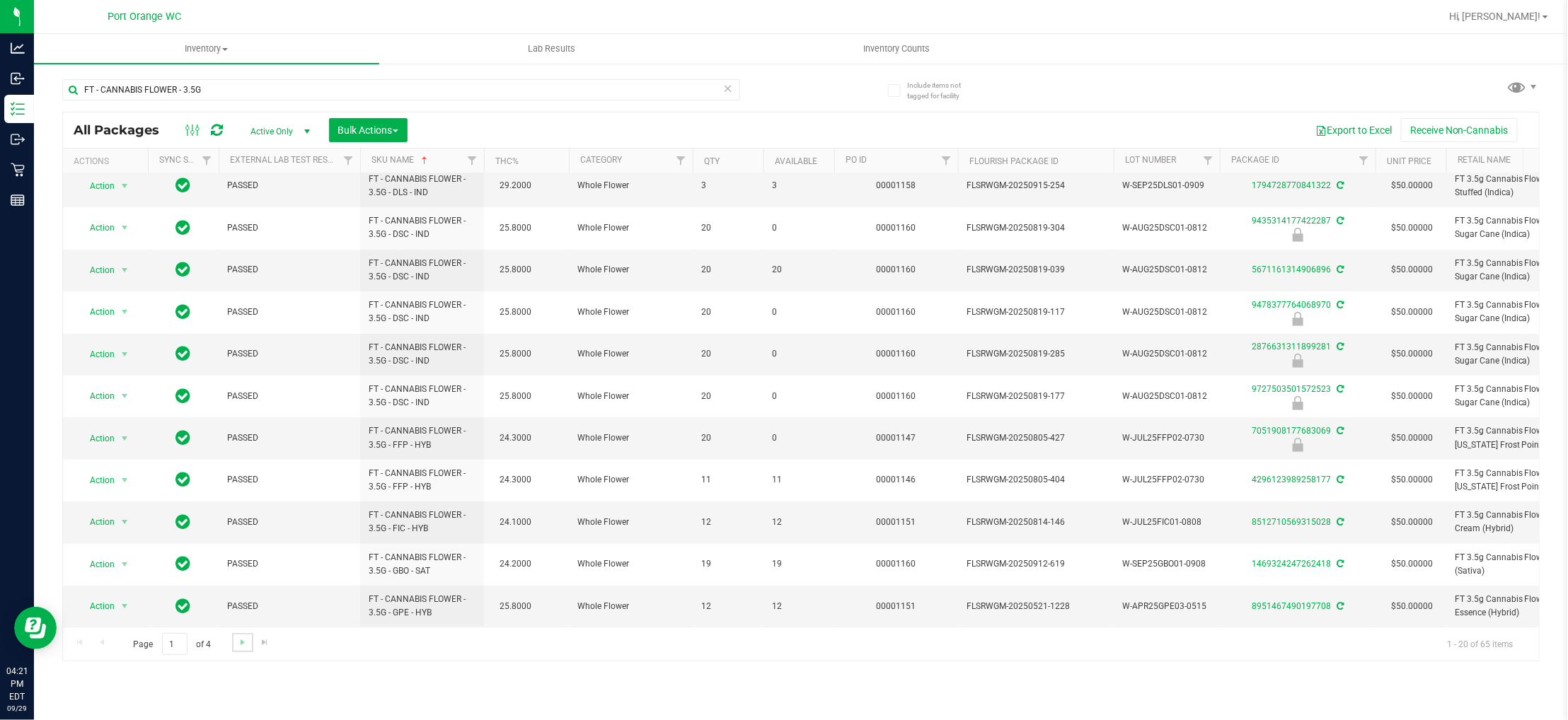
click at [248, 640] on link "Go to the next page" at bounding box center [242, 643] width 21 height 19
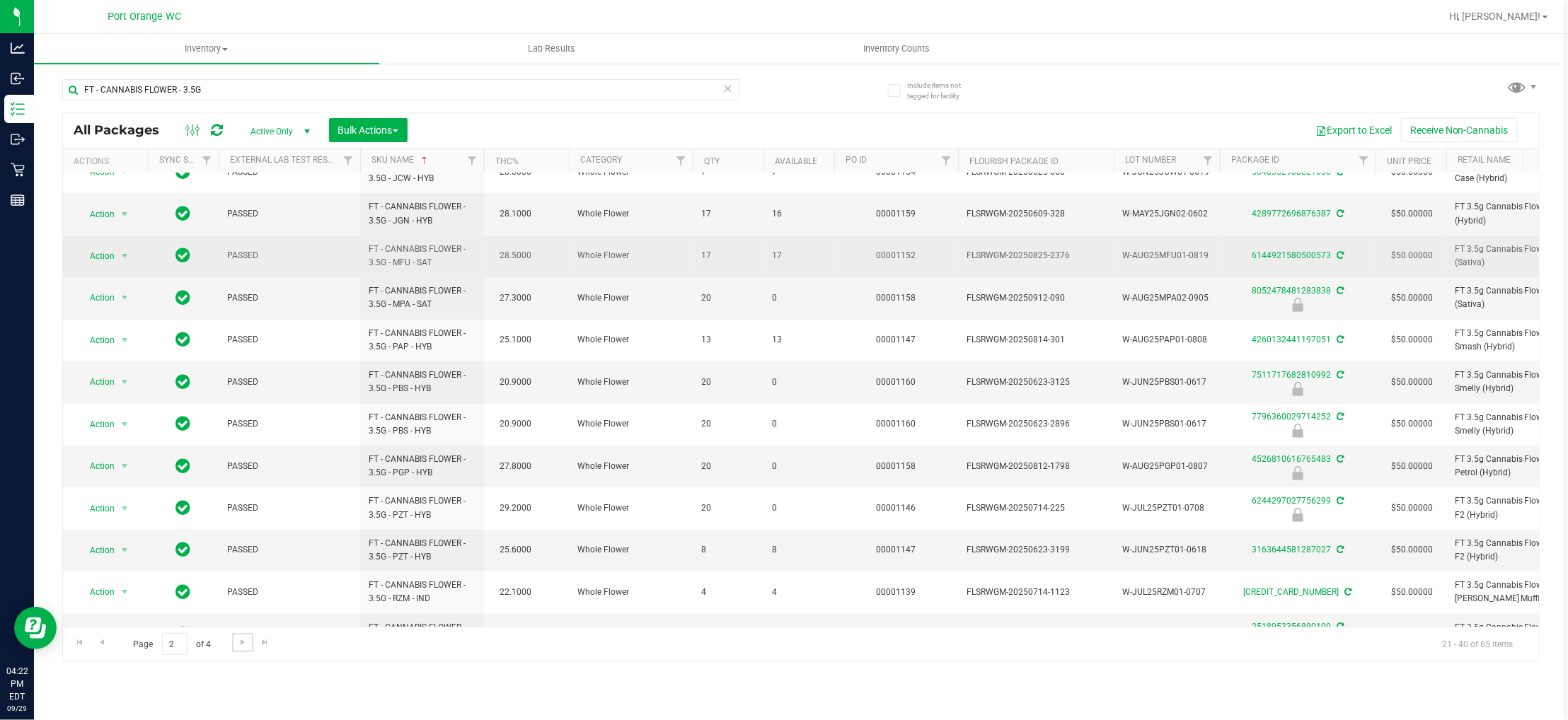
scroll to position [403, 0]
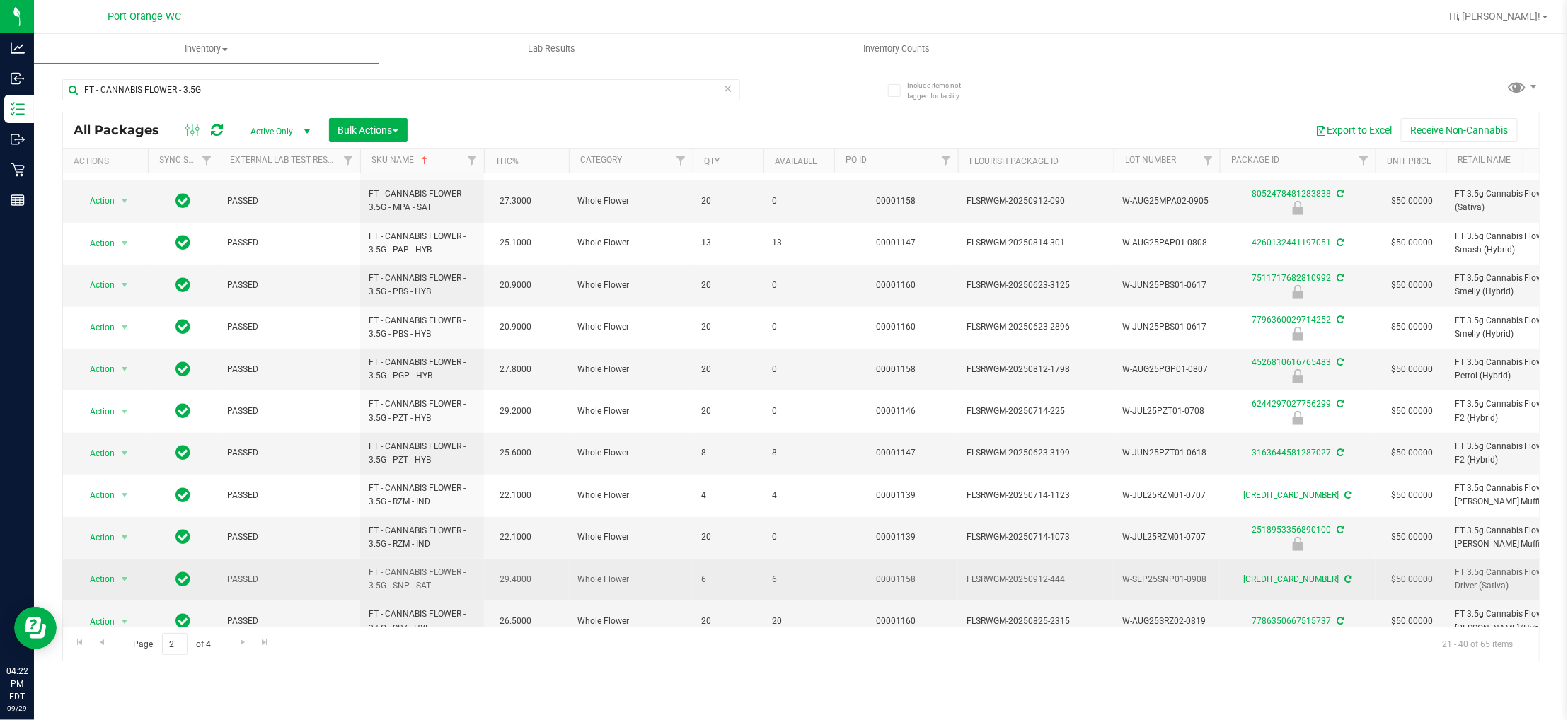
click at [774, 573] on span "6" at bounding box center [799, 580] width 54 height 14
click at [770, 558] on td "6" at bounding box center [799, 579] width 70 height 42
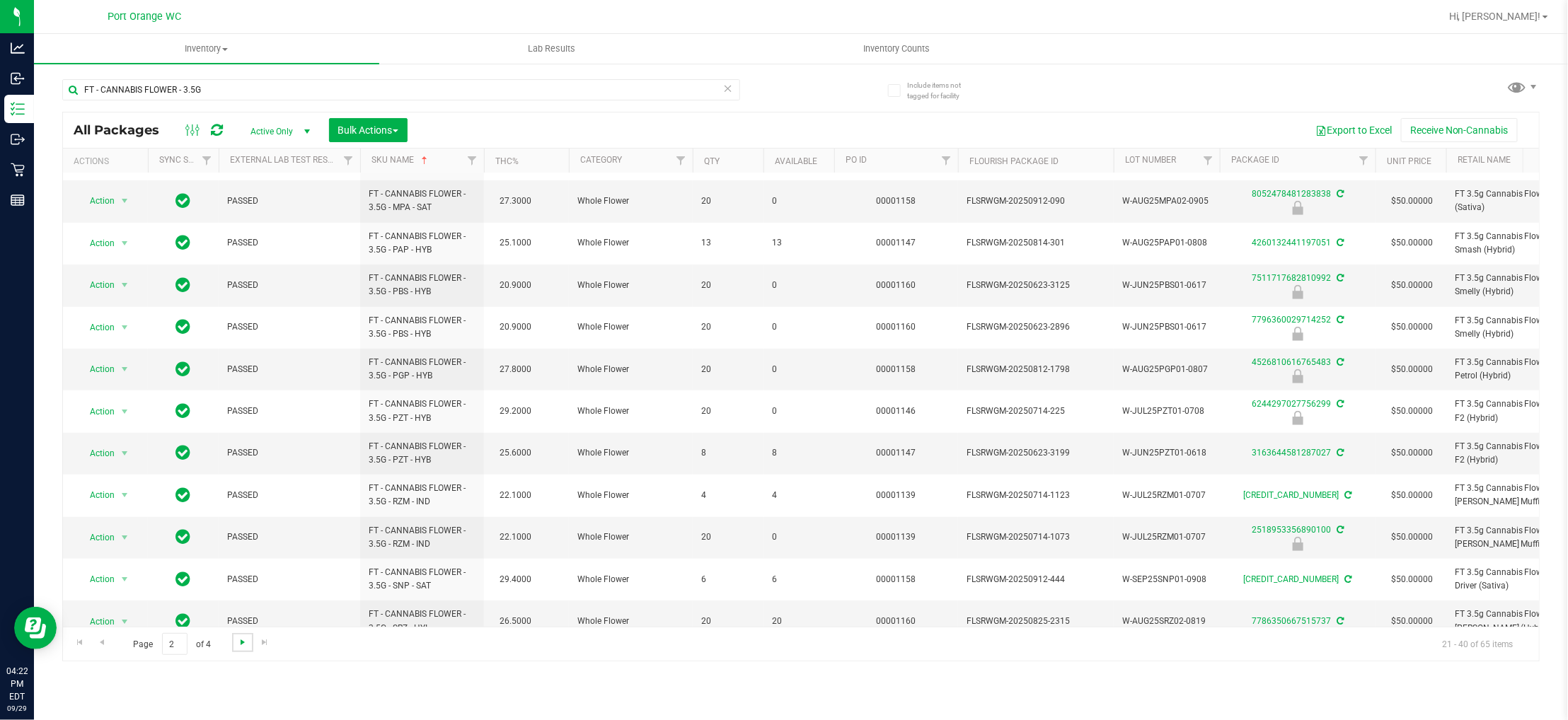
click at [240, 642] on span "Go to the next page" at bounding box center [242, 642] width 11 height 11
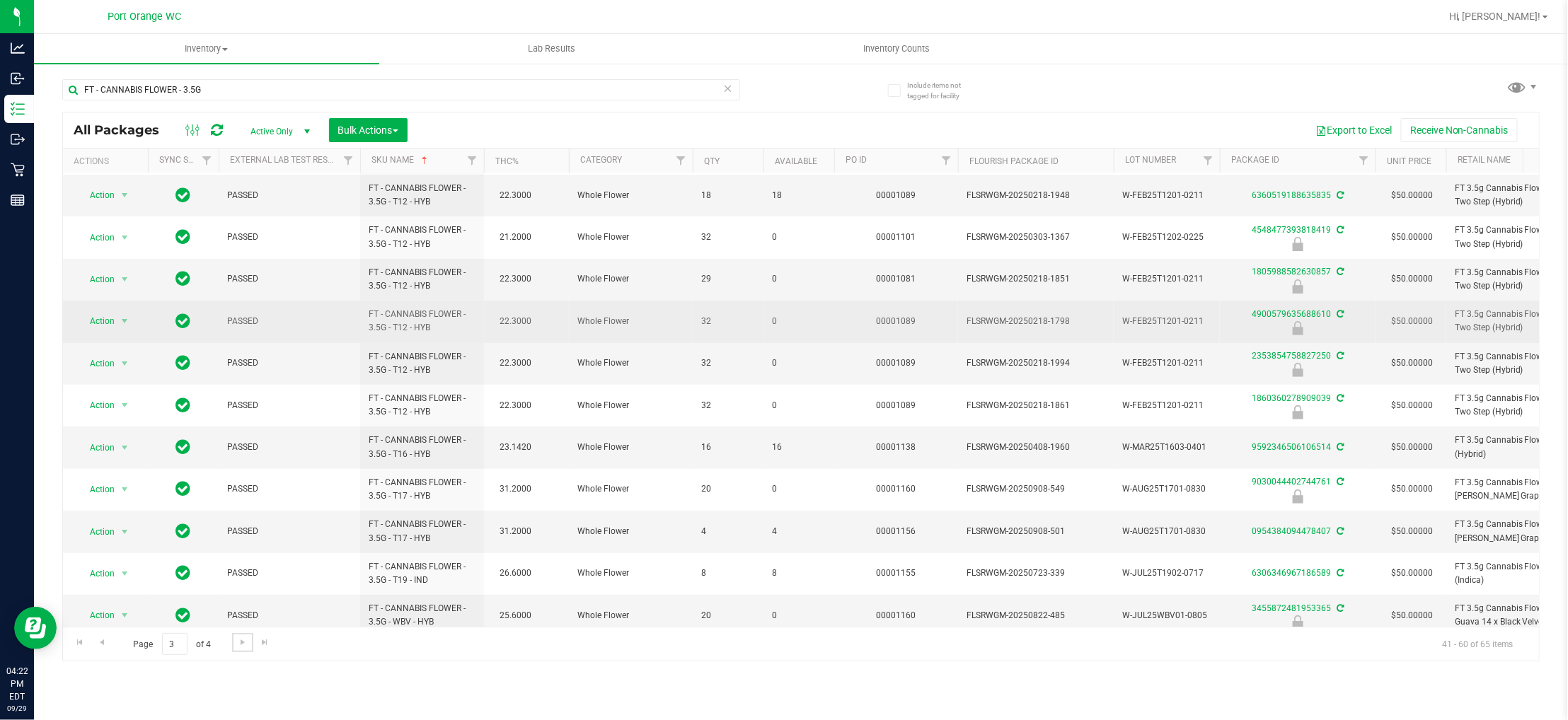
scroll to position [212, 0]
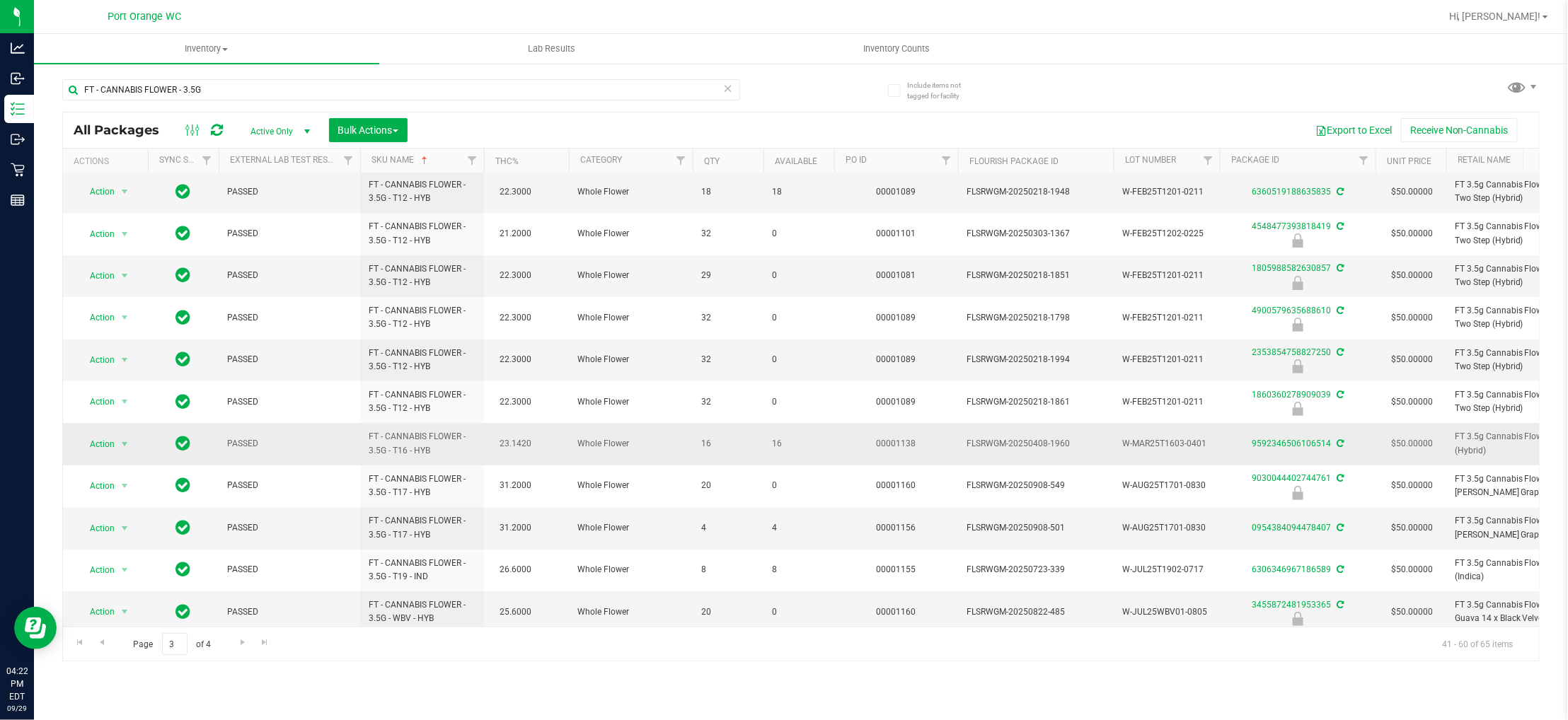
click at [776, 443] on span "16" at bounding box center [799, 444] width 54 height 14
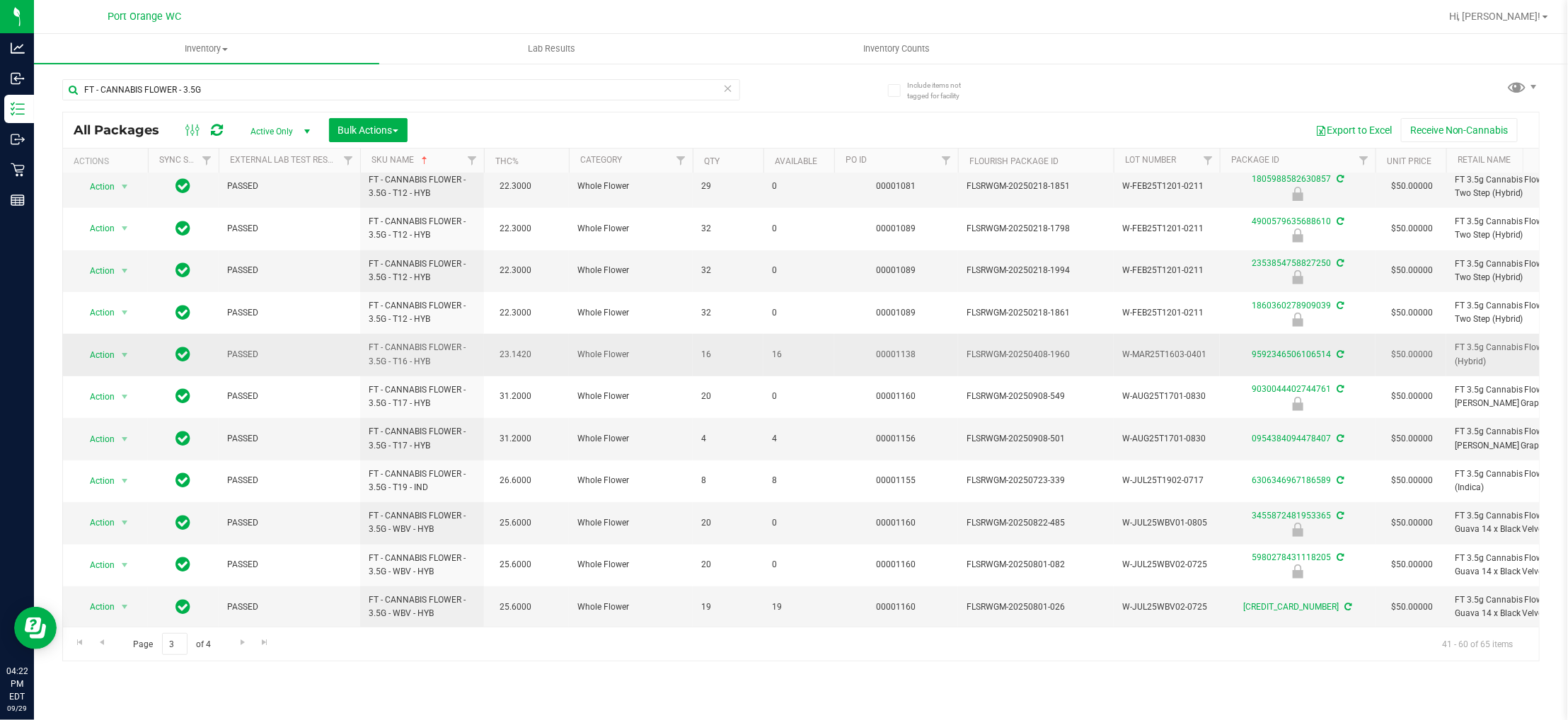
scroll to position [403, 0]
click at [248, 641] on link "Go to the next page" at bounding box center [242, 643] width 21 height 19
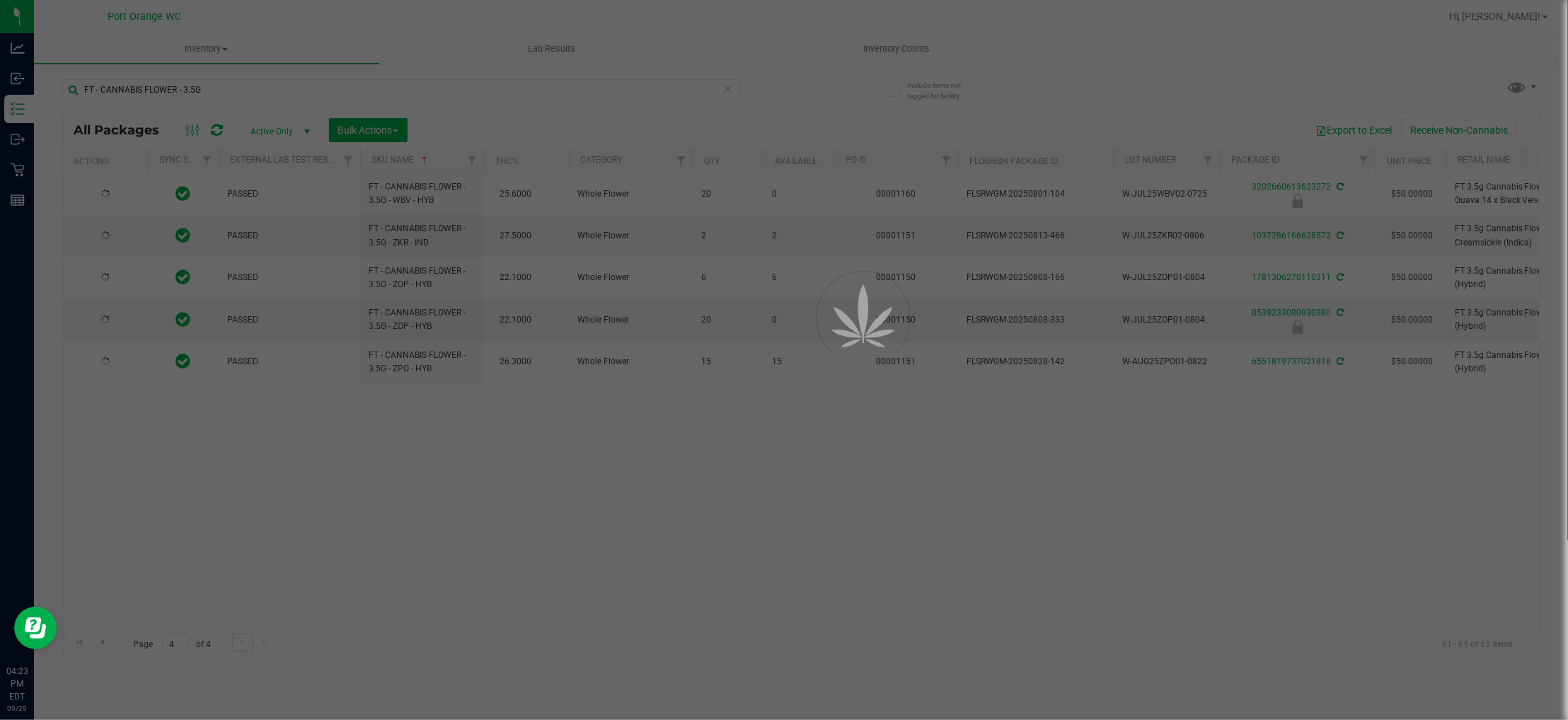
scroll to position [0, 0]
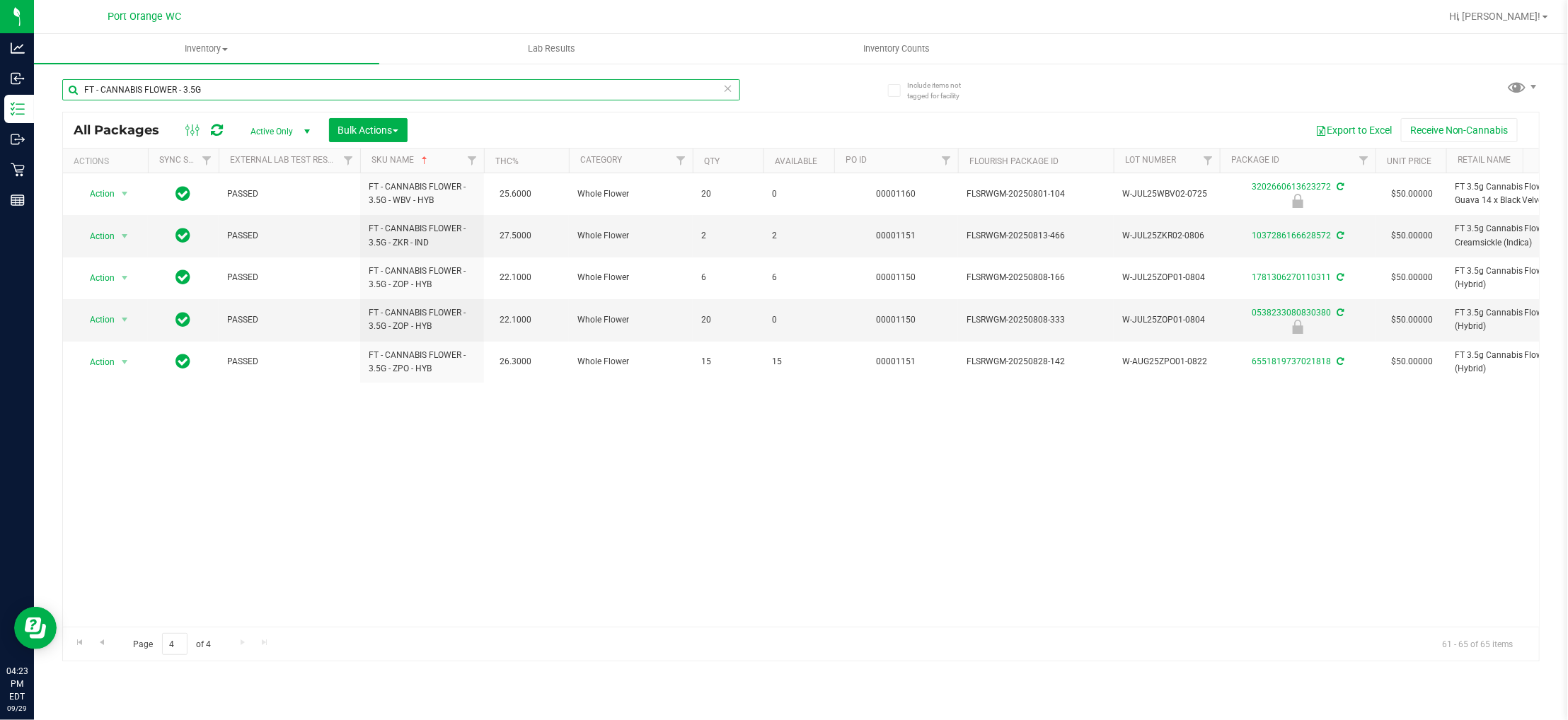
click at [212, 96] on input "FT - CANNABIS FLOWER - 3.5G" at bounding box center [401, 89] width 678 height 21
paste input "7G"
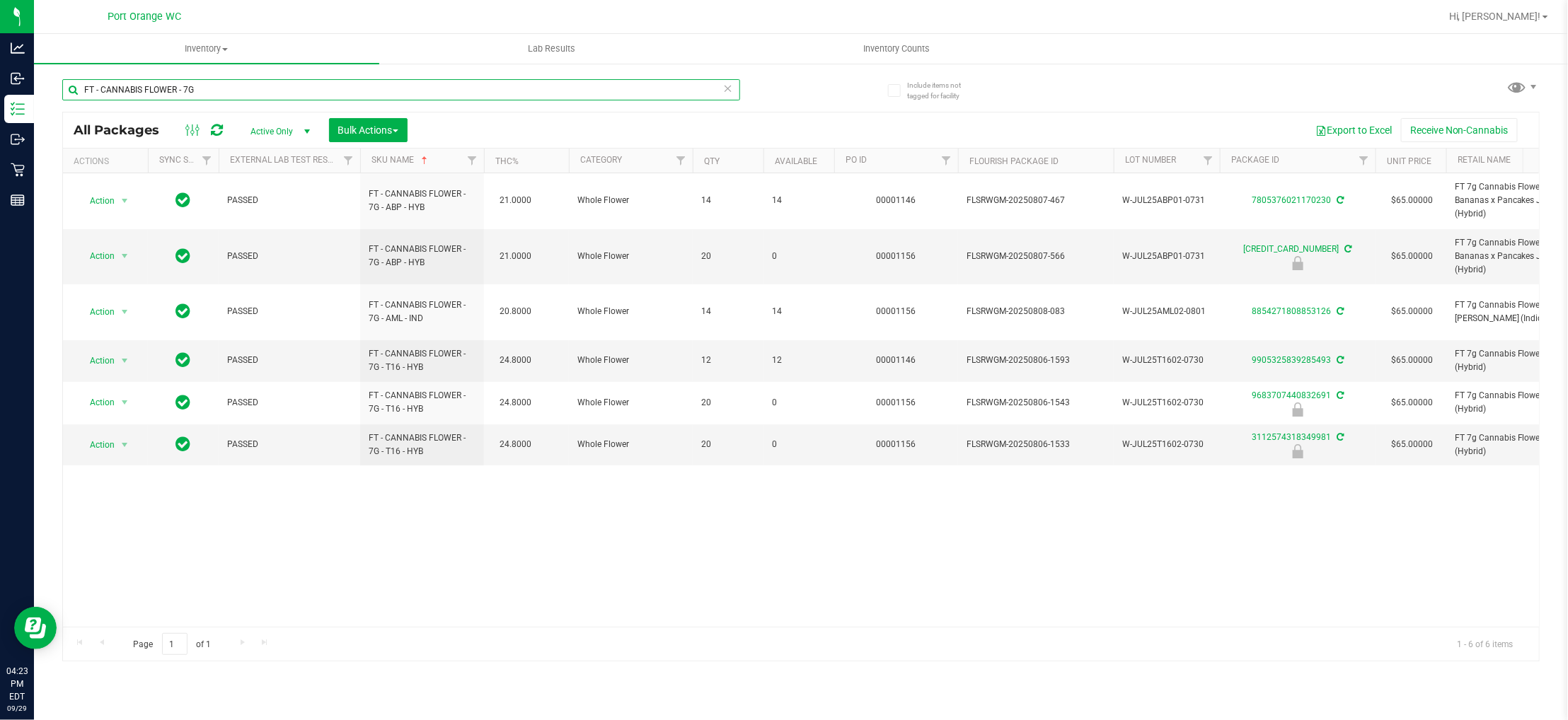
paste input "RUMBLE - 1G -"
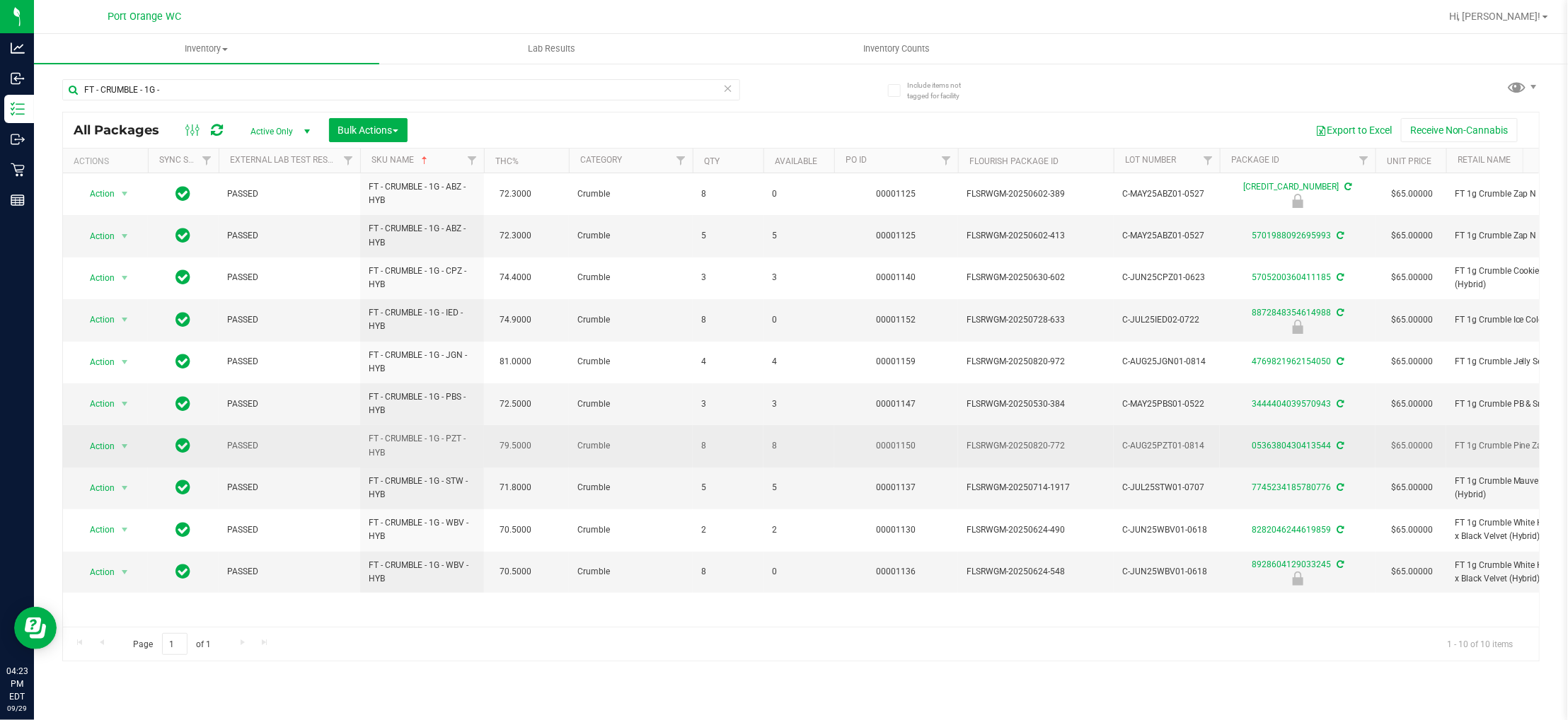
click at [772, 444] on span "8" at bounding box center [799, 446] width 54 height 14
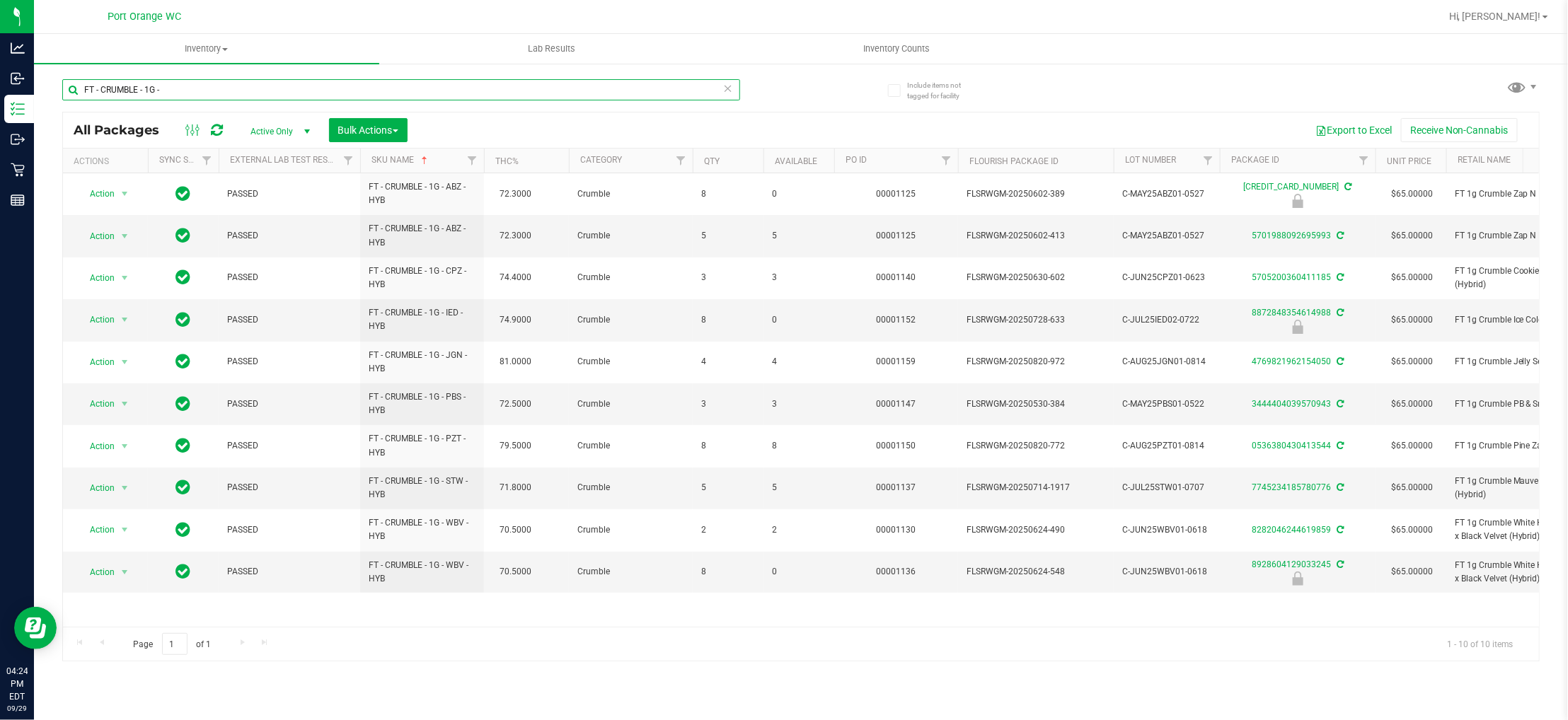
click at [309, 90] on input "FT - CRUMBLE - 1G -" at bounding box center [401, 89] width 678 height 21
paste input "DISTILLATE EXTRACT - 1G"
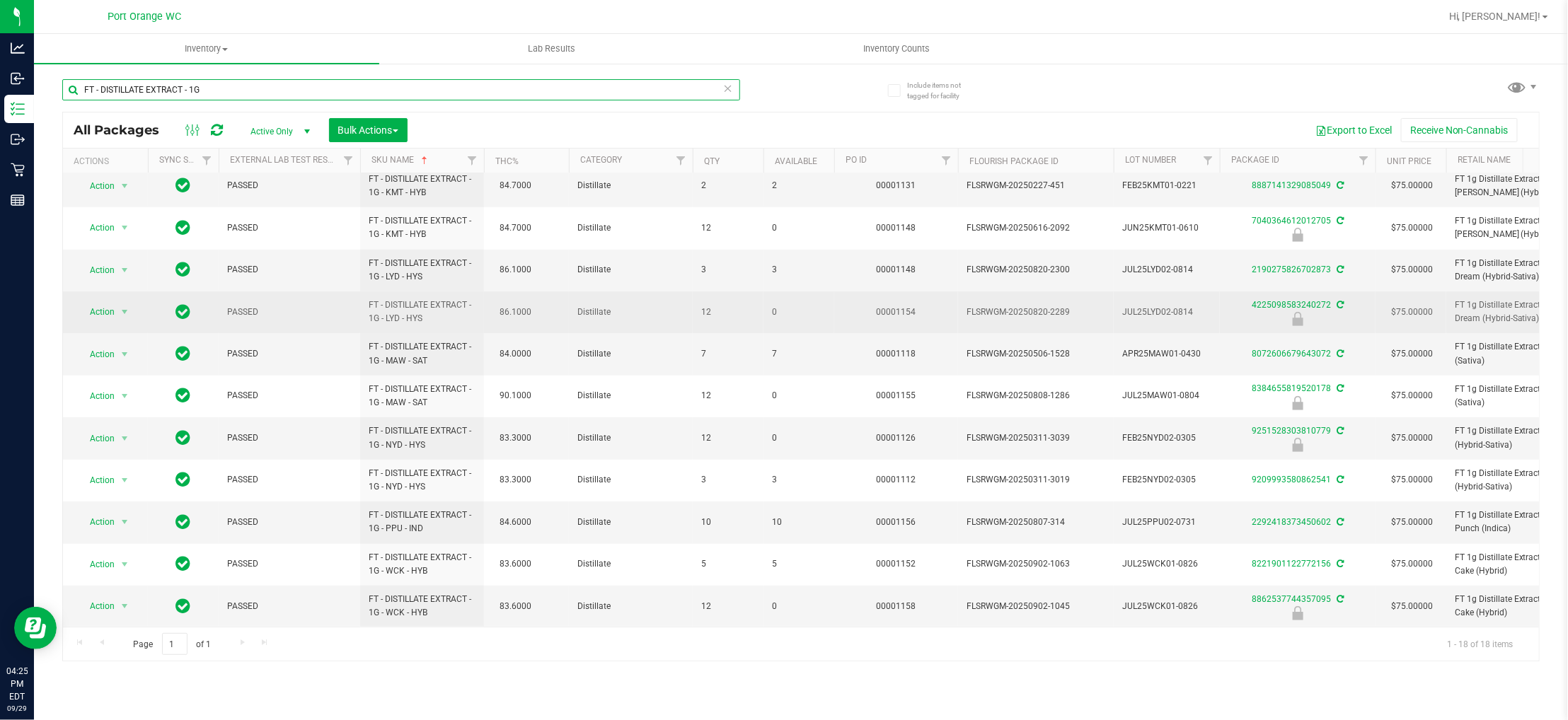
scroll to position [319, 0]
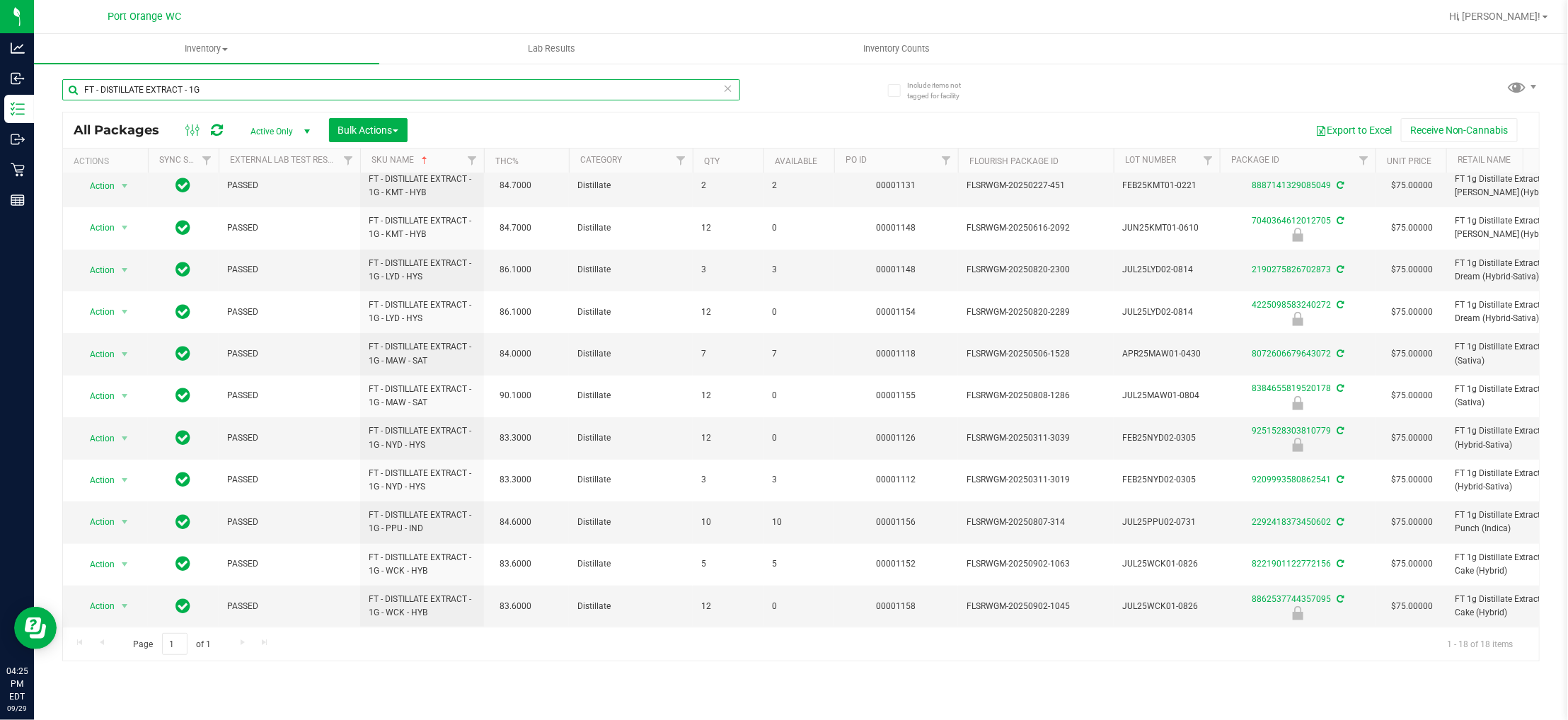
paste input "GROUND FLOWER - 7"
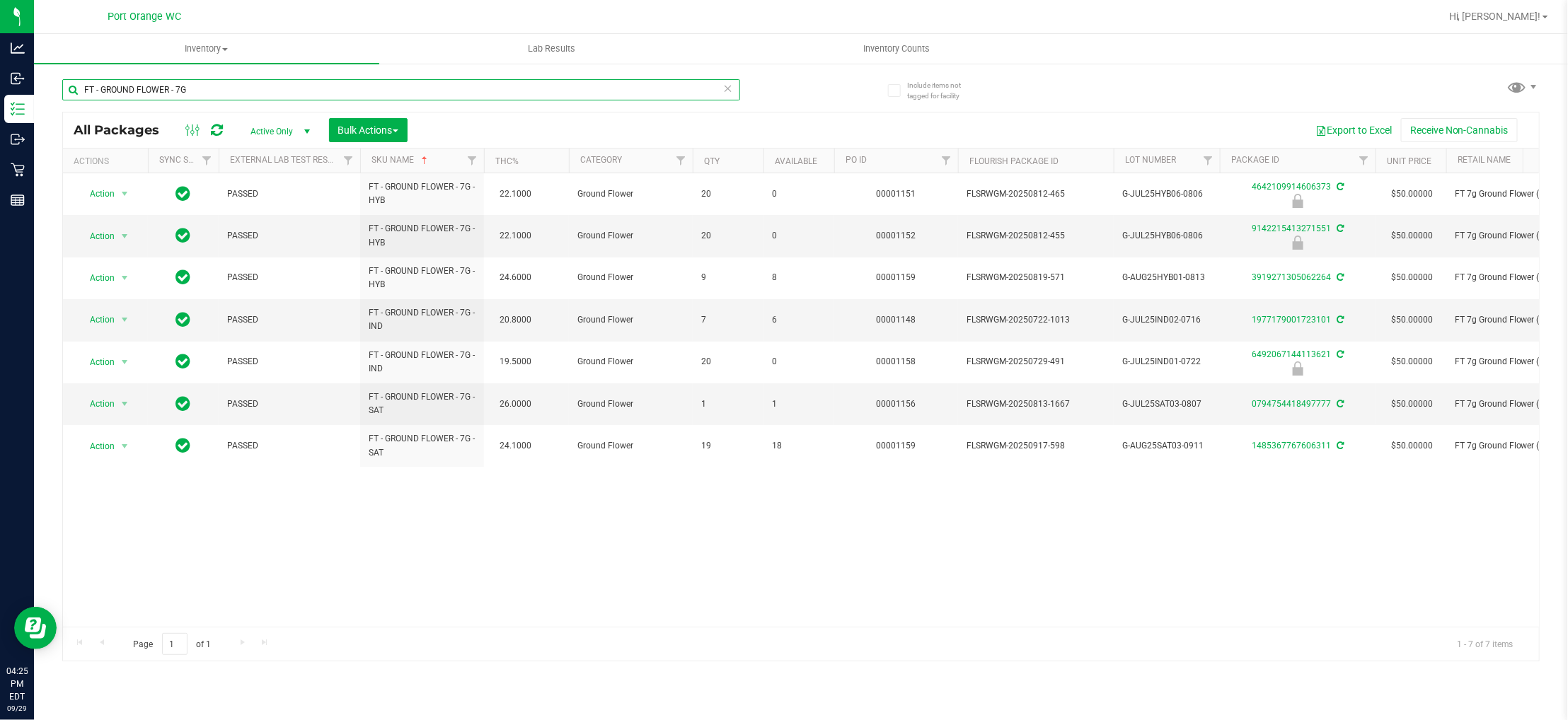
paste input "KIEF - 1G -"
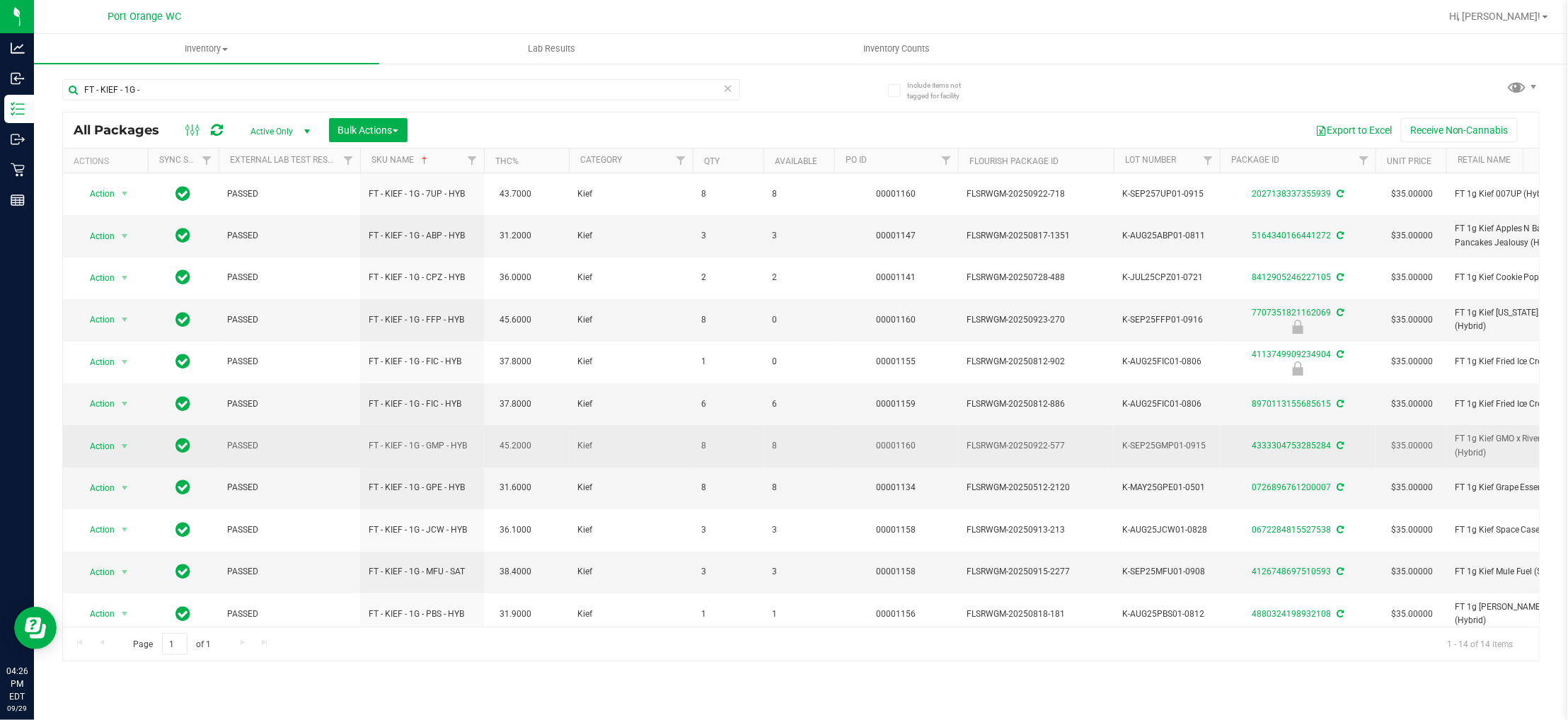
click at [773, 445] on span "8" at bounding box center [799, 446] width 54 height 14
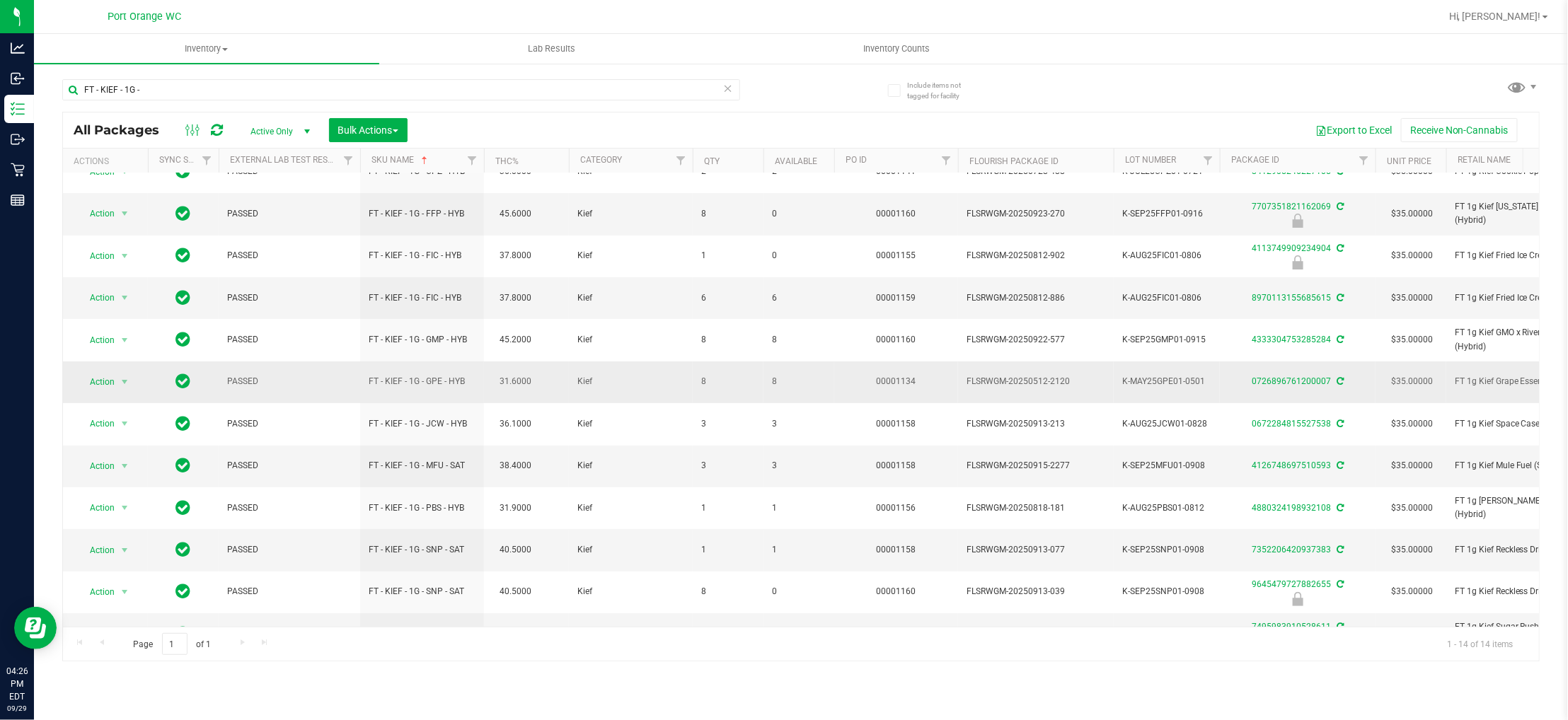
scroll to position [150, 0]
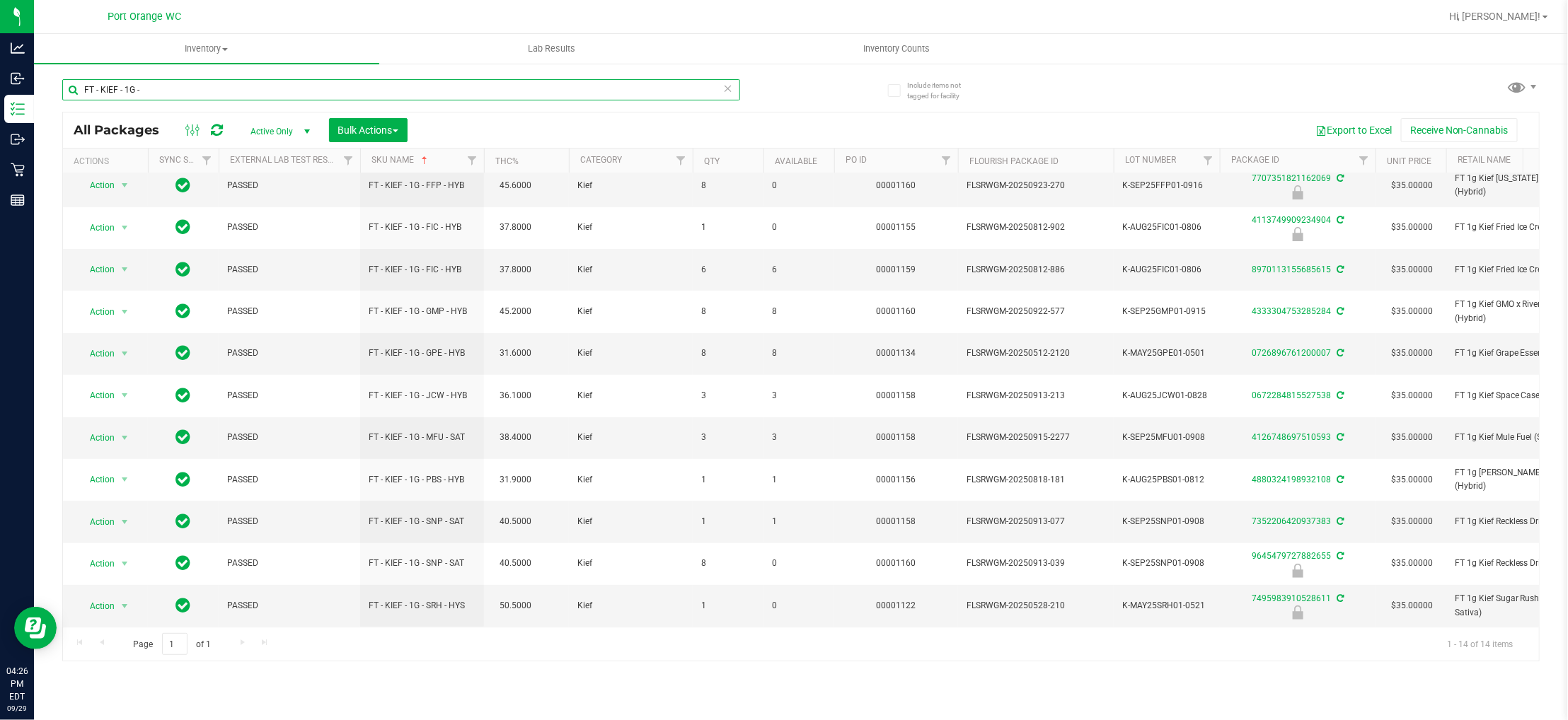
click at [199, 90] on input "FT - KIEF - 1G -" at bounding box center [401, 89] width 678 height 21
paste input "PRE-ROLL - 0.35G -"
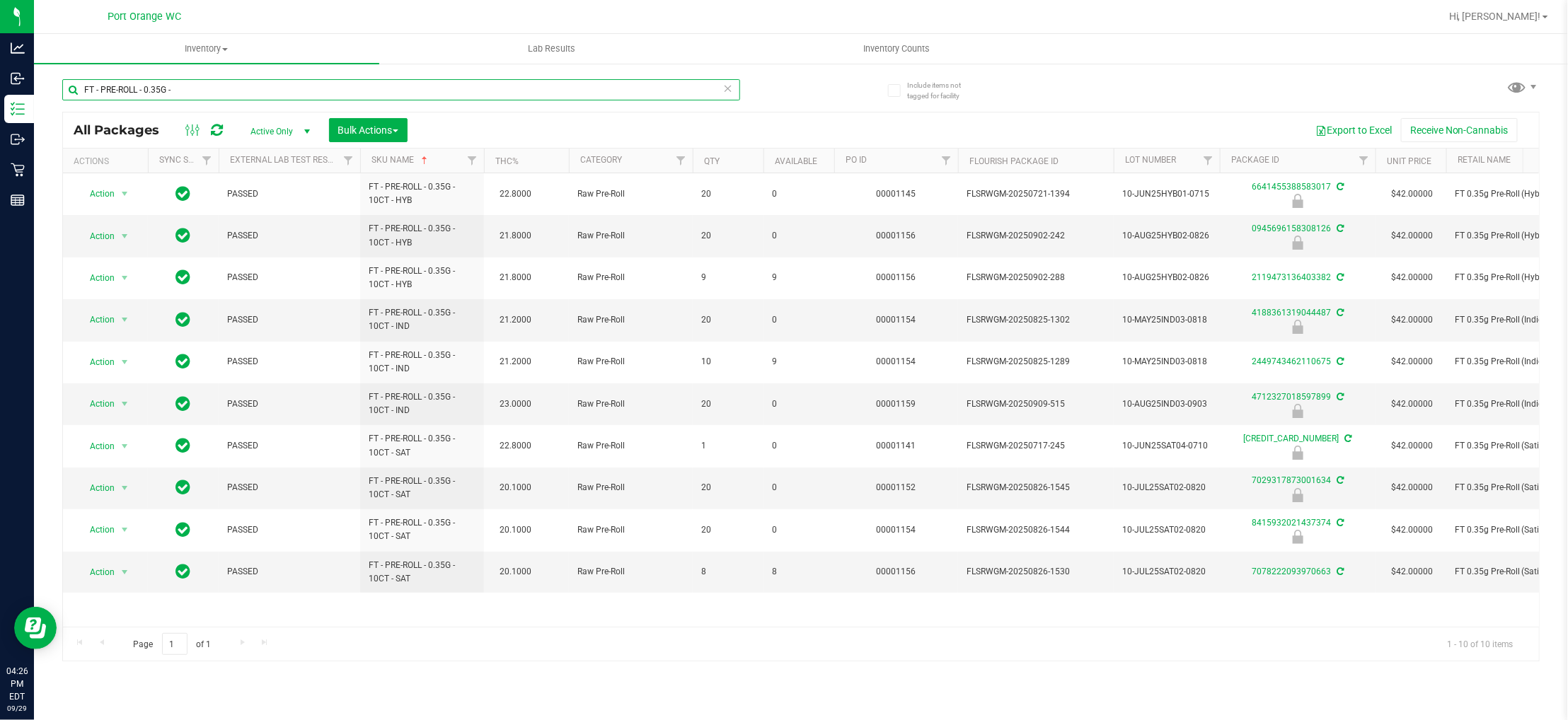
paste input "FT - PRE-ROLL - 0.35G - 10CT"
paste input "text"
click at [258, 82] on input "FT - PRE-ROLL - 0.35G - 10CT" at bounding box center [401, 89] width 678 height 21
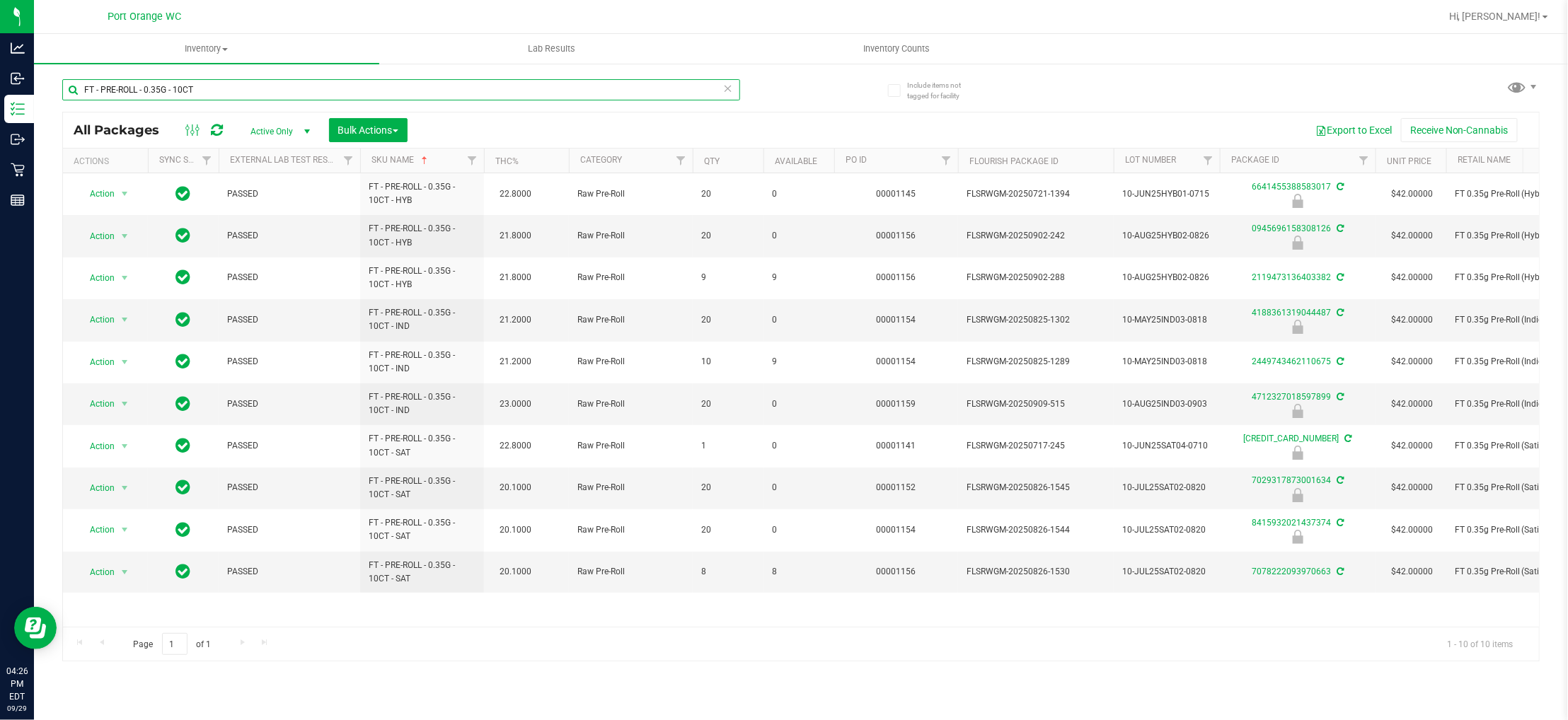
paste input "5G - 1CT -"
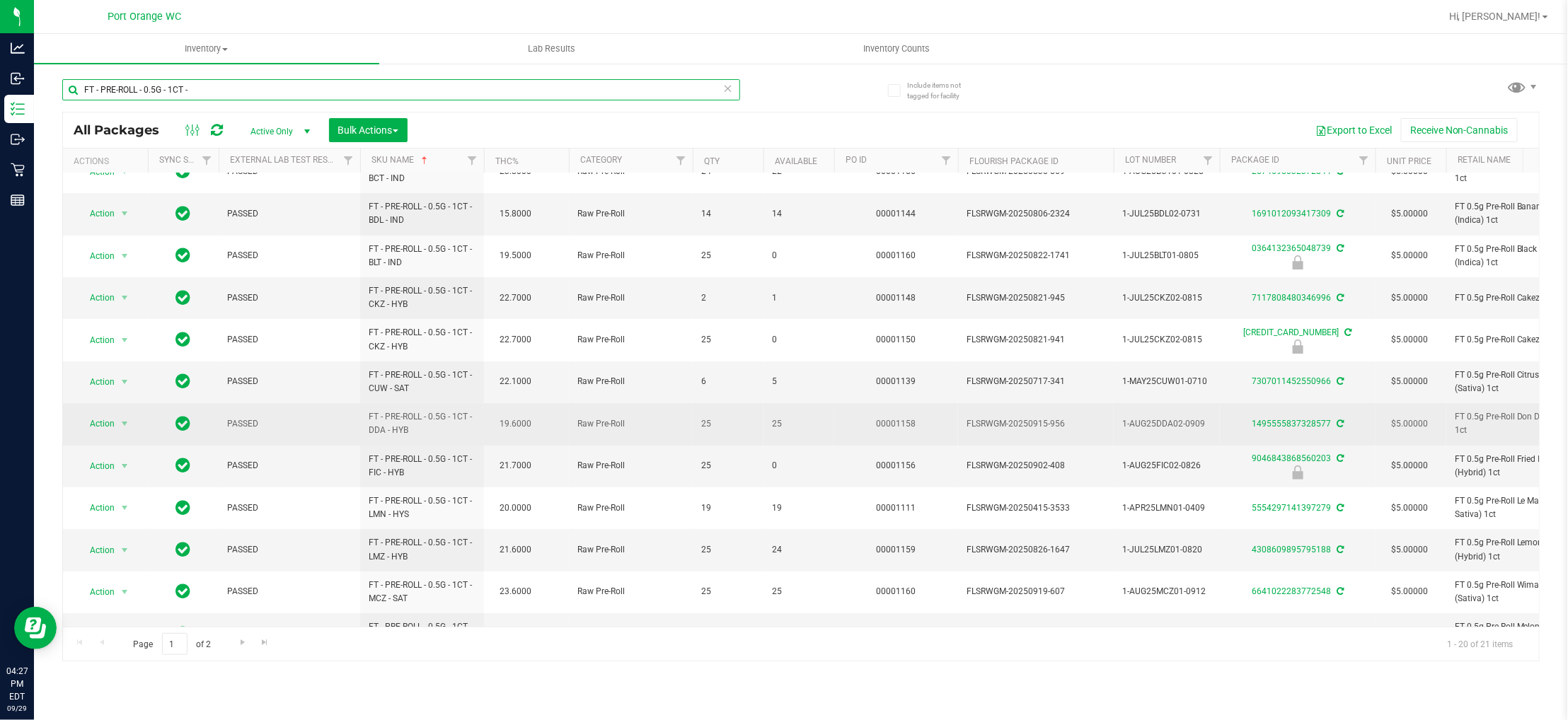
scroll to position [212, 0]
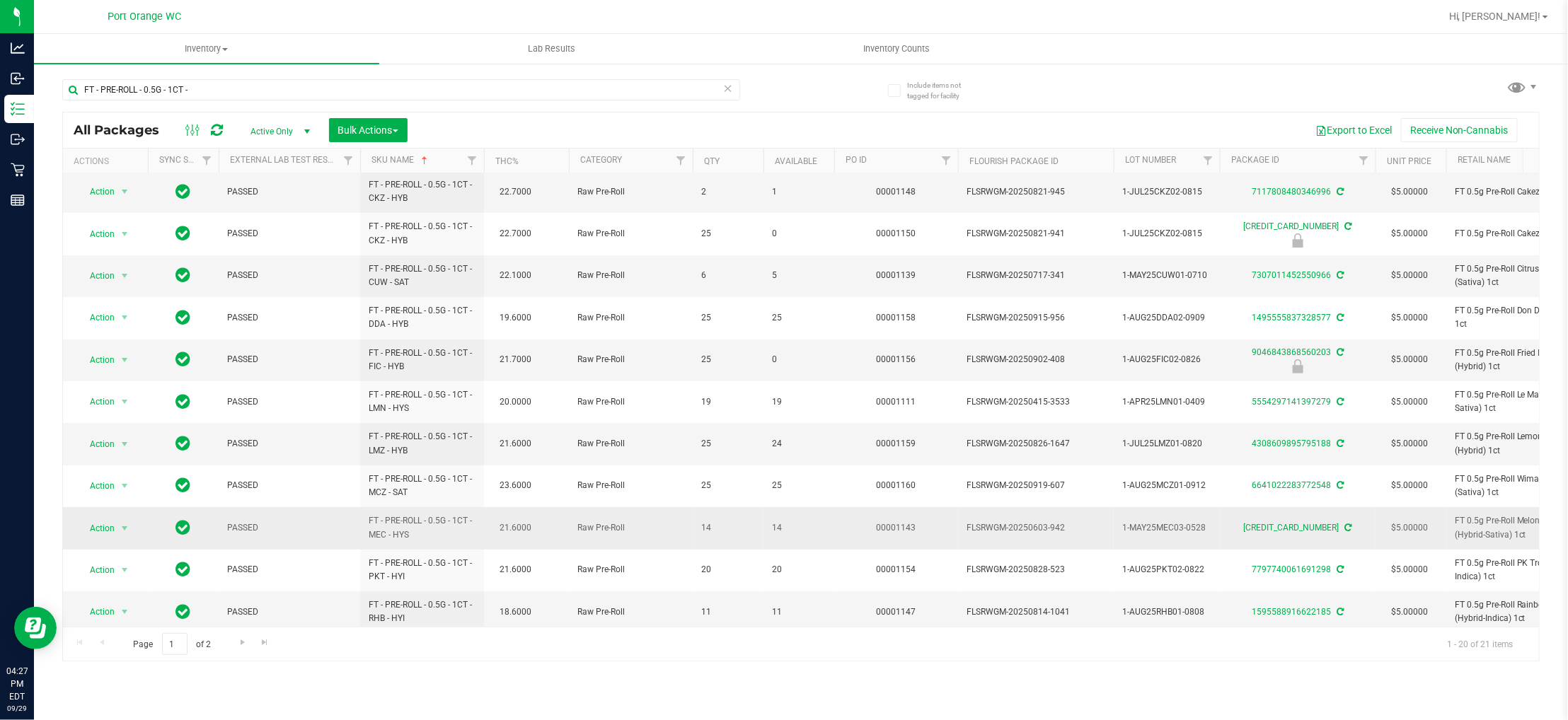
click at [774, 523] on span "14" at bounding box center [799, 528] width 54 height 14
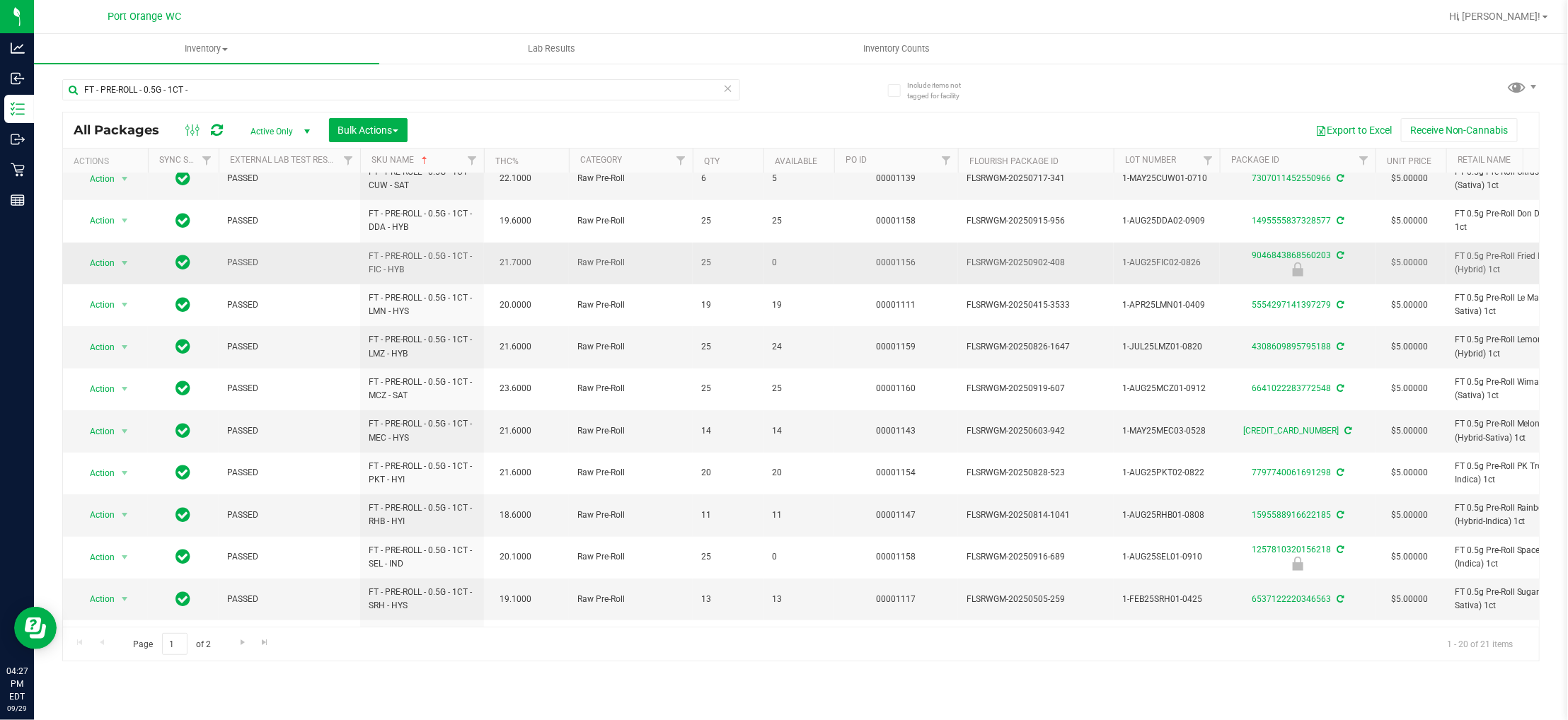
scroll to position [403, 0]
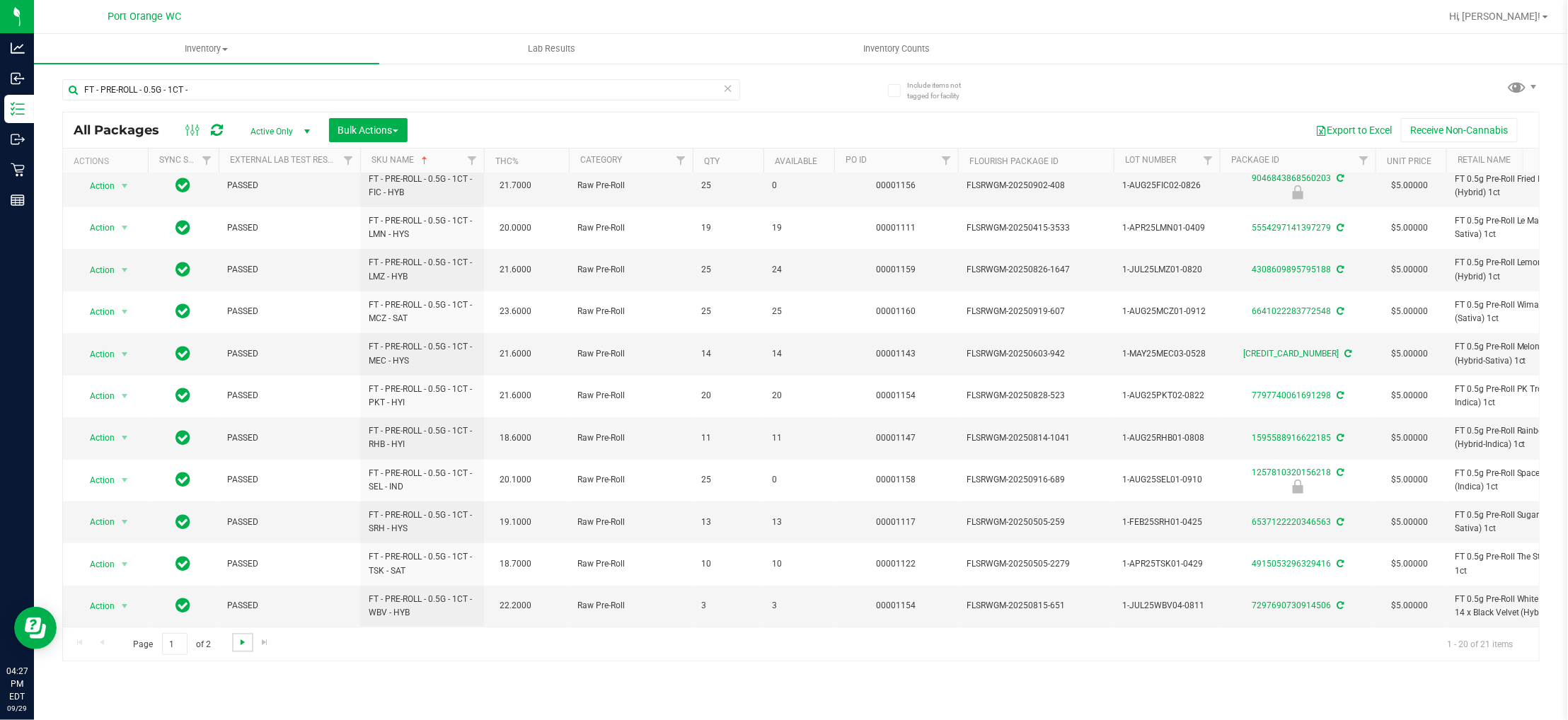
click at [239, 644] on span "Go to the next page" at bounding box center [242, 642] width 11 height 11
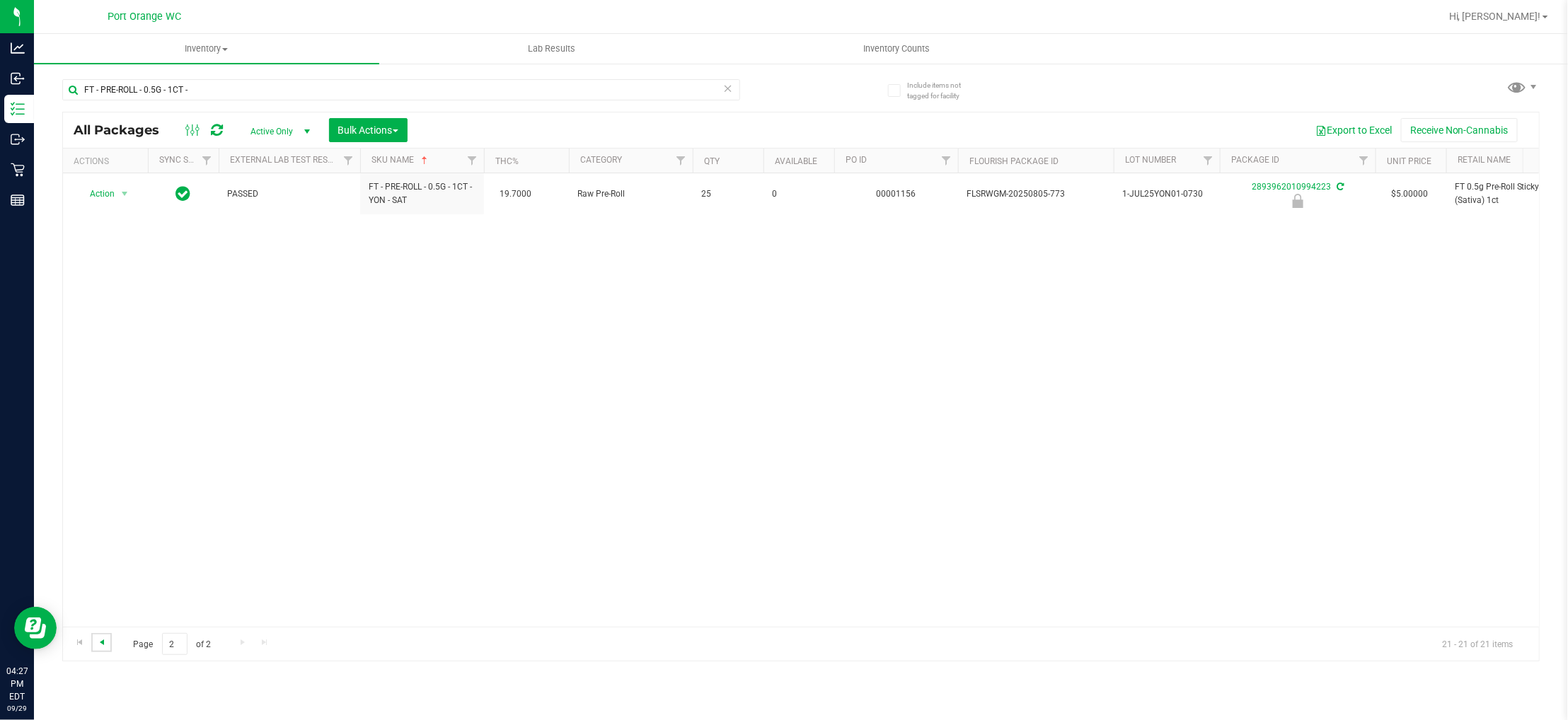
click at [101, 647] on span "Go to the previous page" at bounding box center [101, 642] width 11 height 11
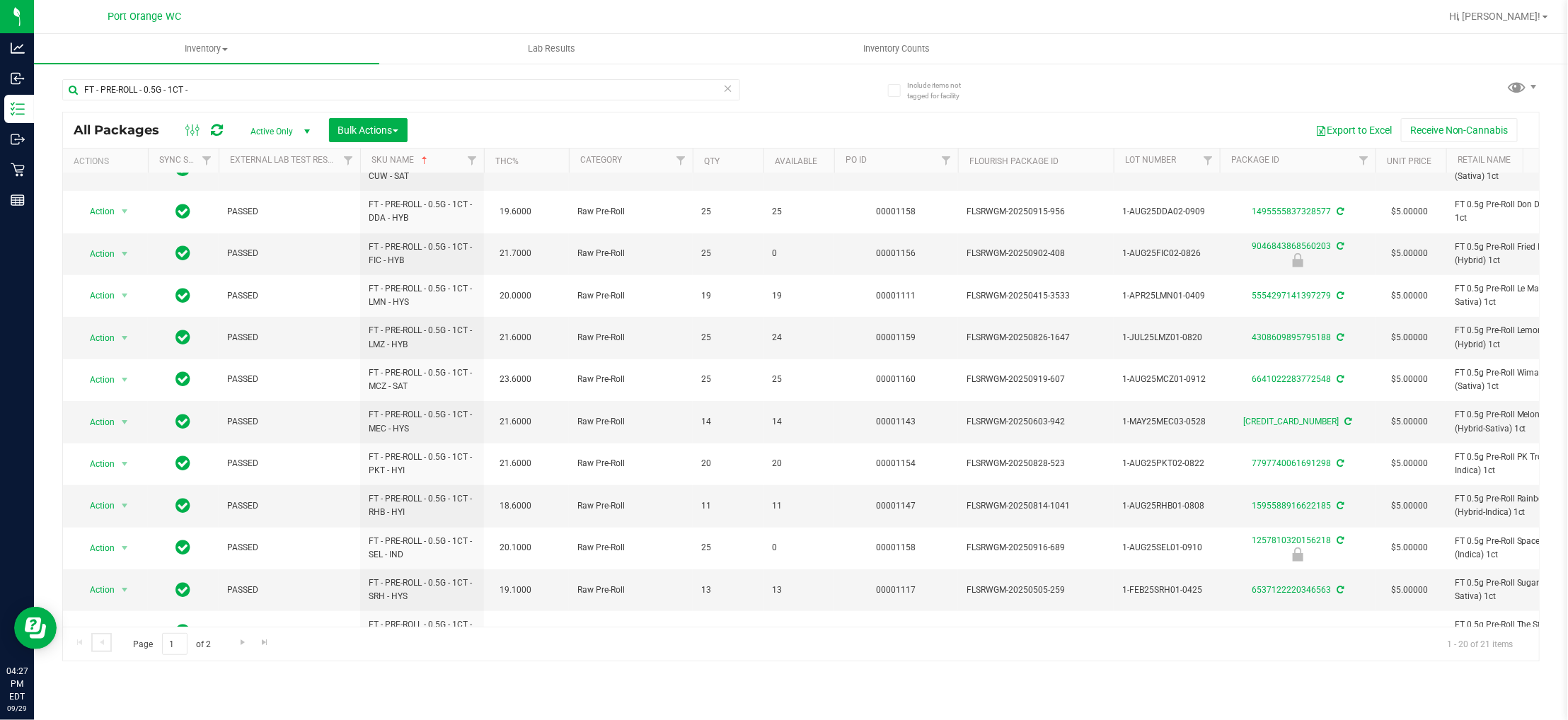
scroll to position [403, 0]
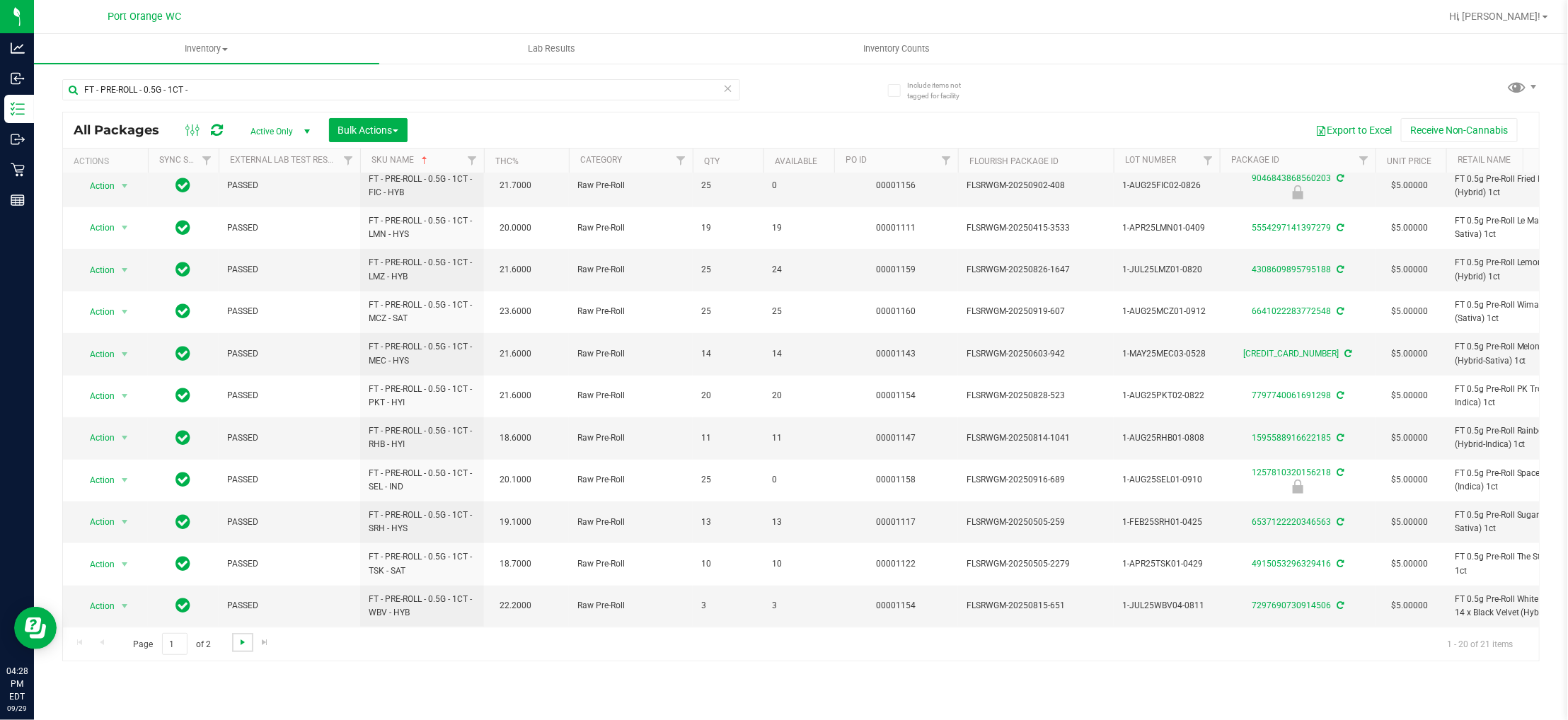
click at [237, 645] on span "Go to the next page" at bounding box center [242, 642] width 11 height 11
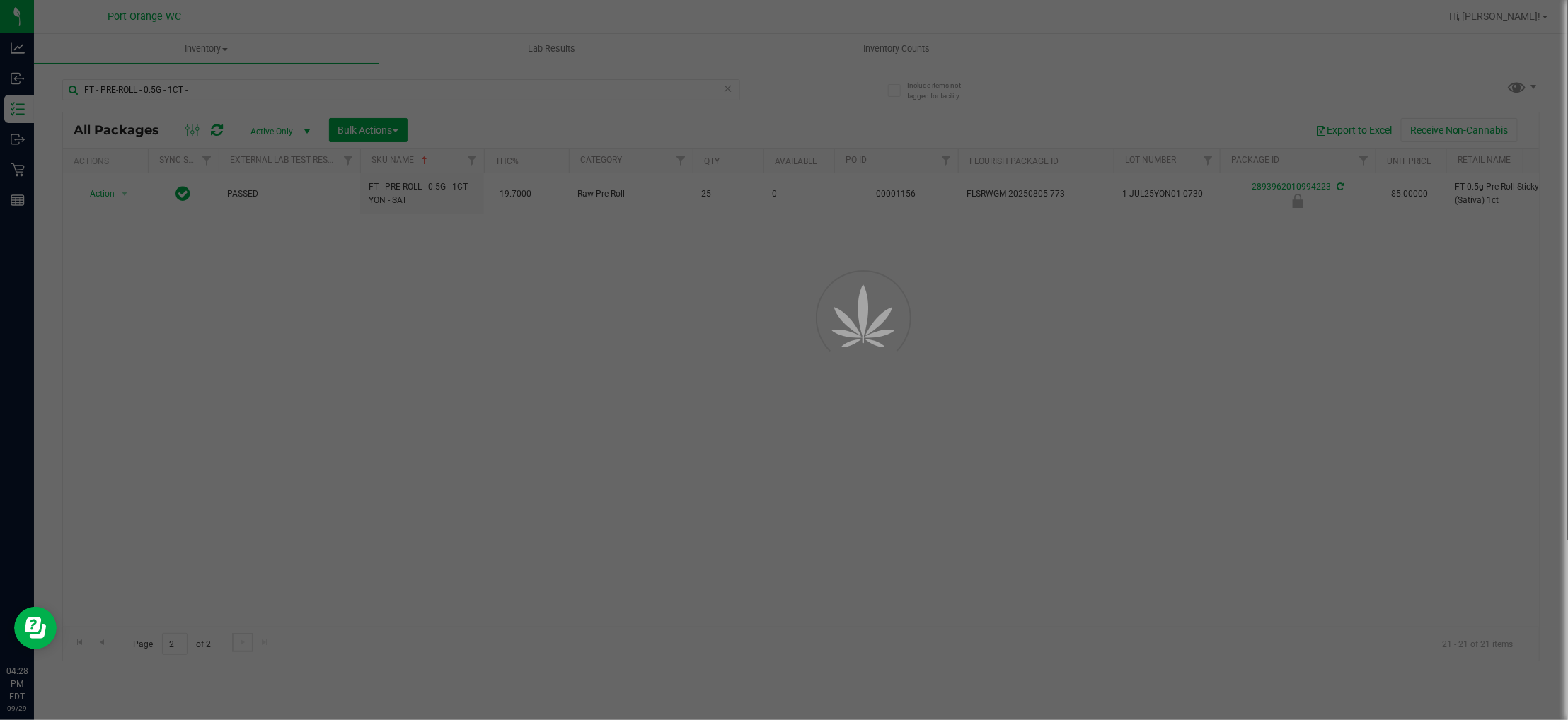
scroll to position [0, 0]
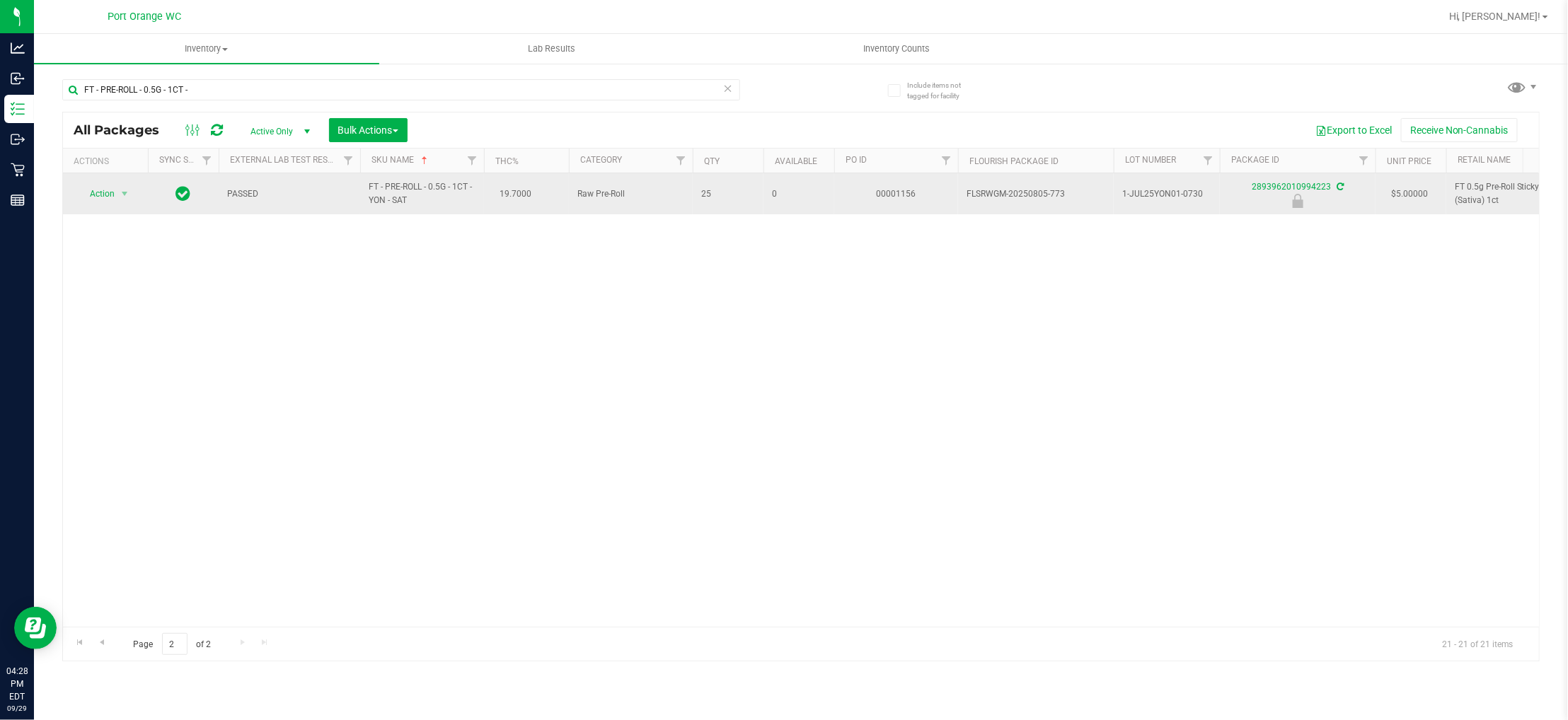
click at [394, 190] on span "FT - PRE-ROLL - 0.5G - 1CT - YON - SAT" at bounding box center [422, 193] width 107 height 27
copy td "FT - PRE-ROLL - 0.5G - 1CT - YON - SAT"
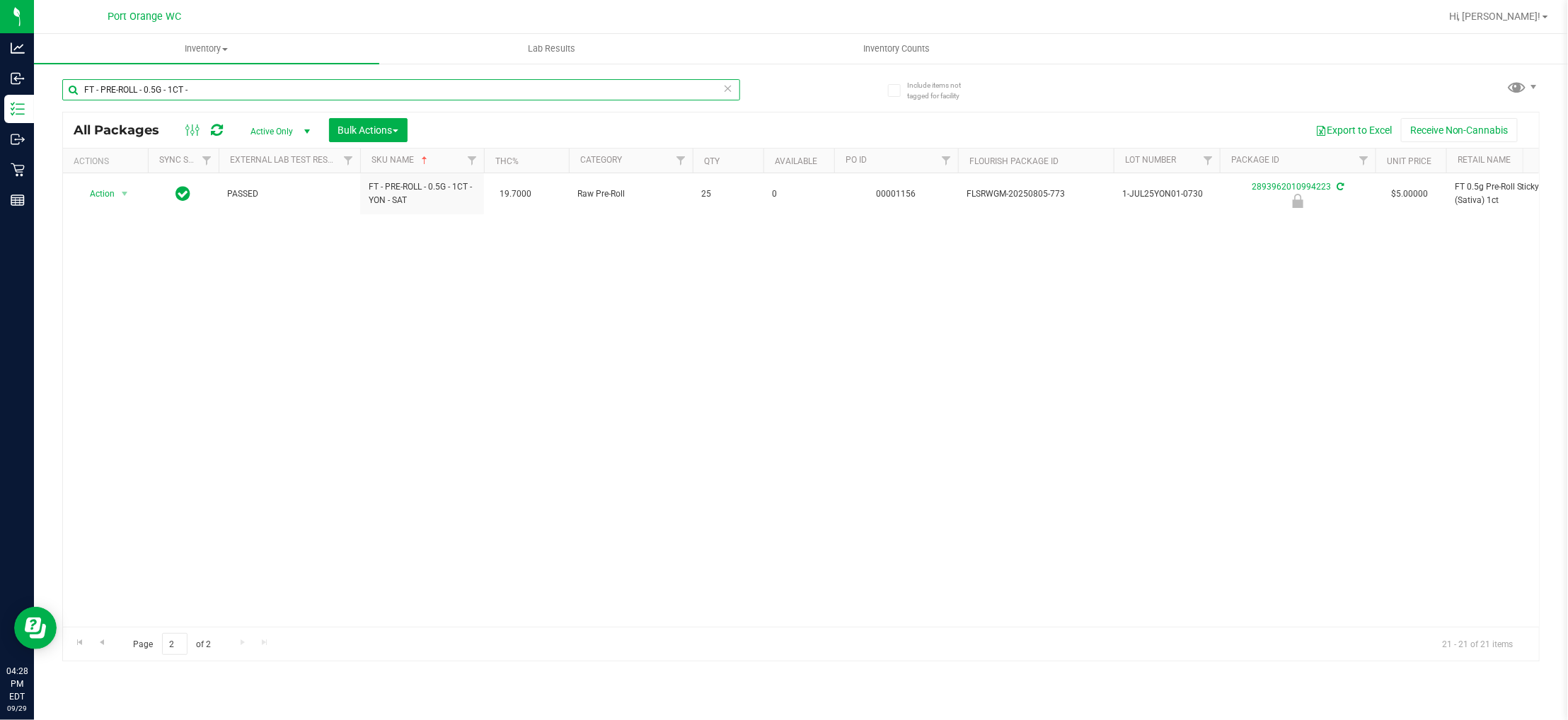
click at [253, 82] on input "FT - PRE-ROLL - 0.5G - 1CT -" at bounding box center [401, 89] width 678 height 21
click at [252, 82] on input "FT - PRE-ROLL - 0.5G - 1CT -" at bounding box center [401, 89] width 678 height 21
paste input "YON - SAT"
click at [156, 374] on div "Action Action Edit attributes Global inventory Locate package Package audit log…" at bounding box center [800, 400] width 1476 height 454
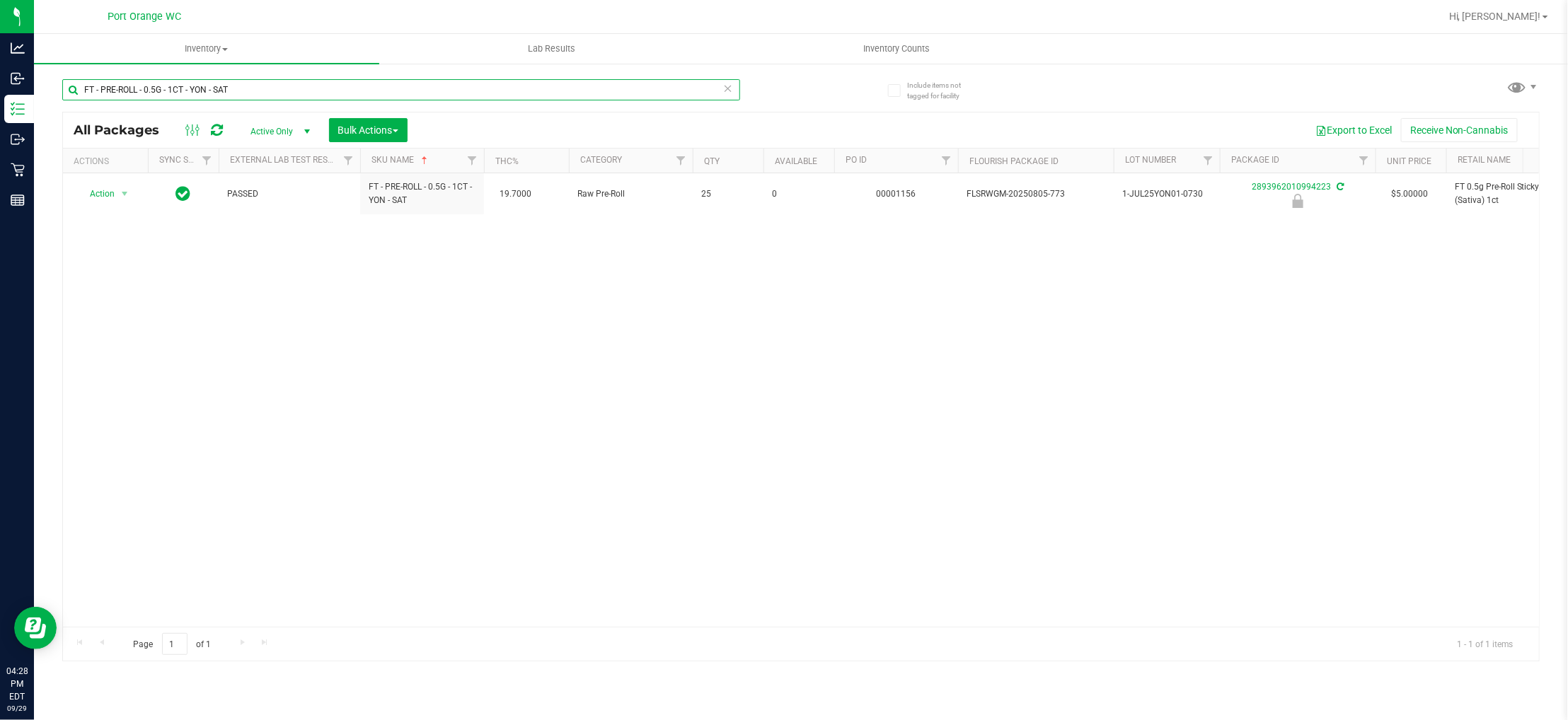
click at [250, 90] on input "FT - PRE-ROLL - 0.5G - 1CT - YON - SAT" at bounding box center [401, 89] width 678 height 21
paste input "5CT -"
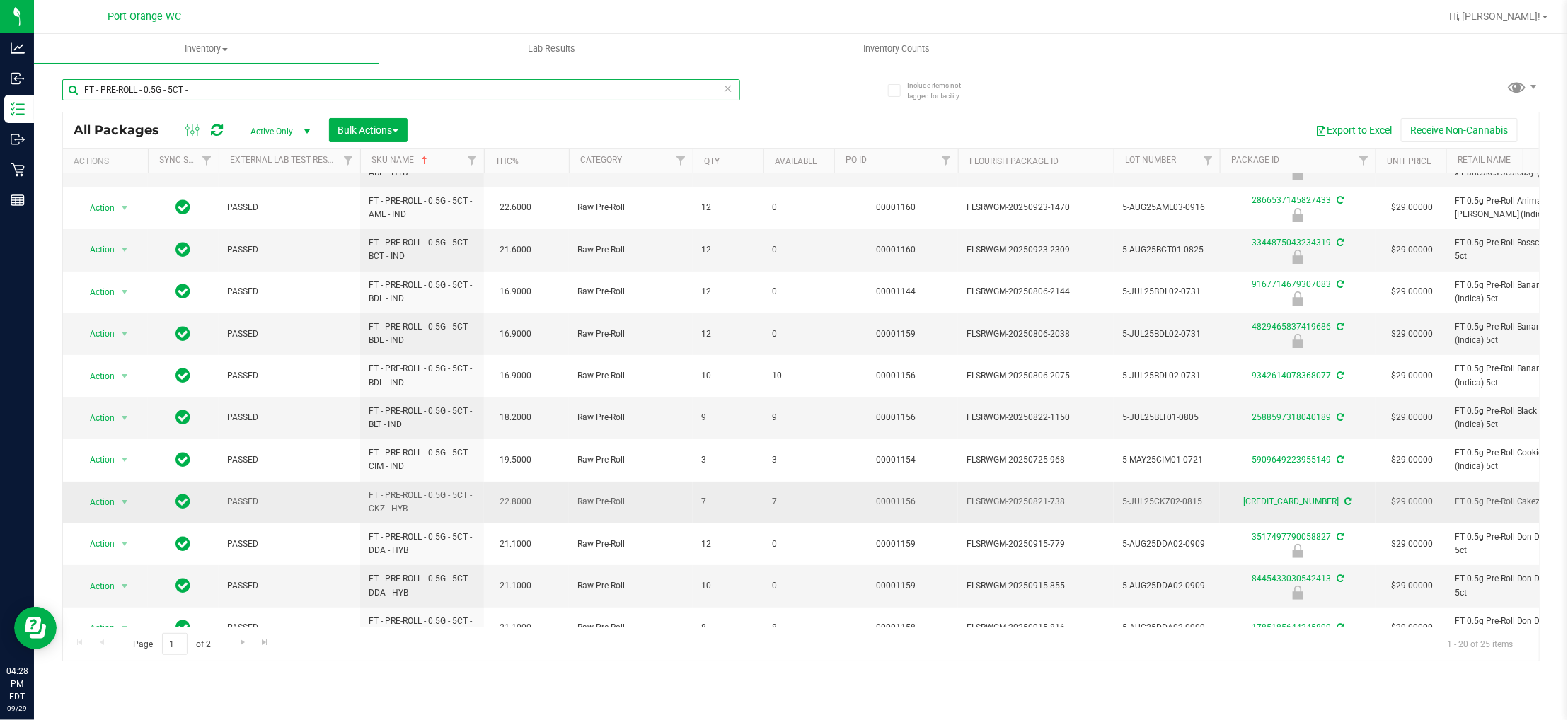
scroll to position [106, 0]
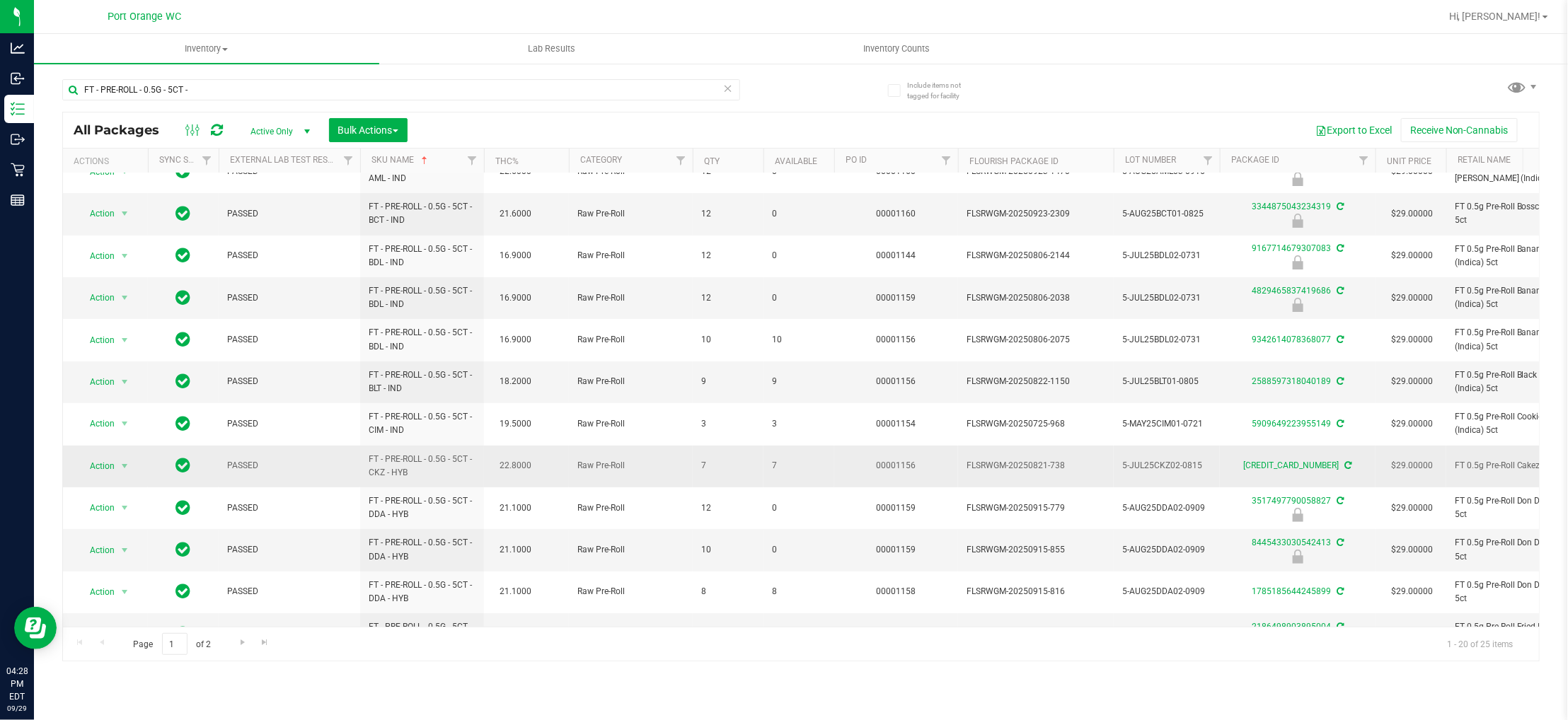
click at [774, 466] on span "7" at bounding box center [799, 466] width 54 height 14
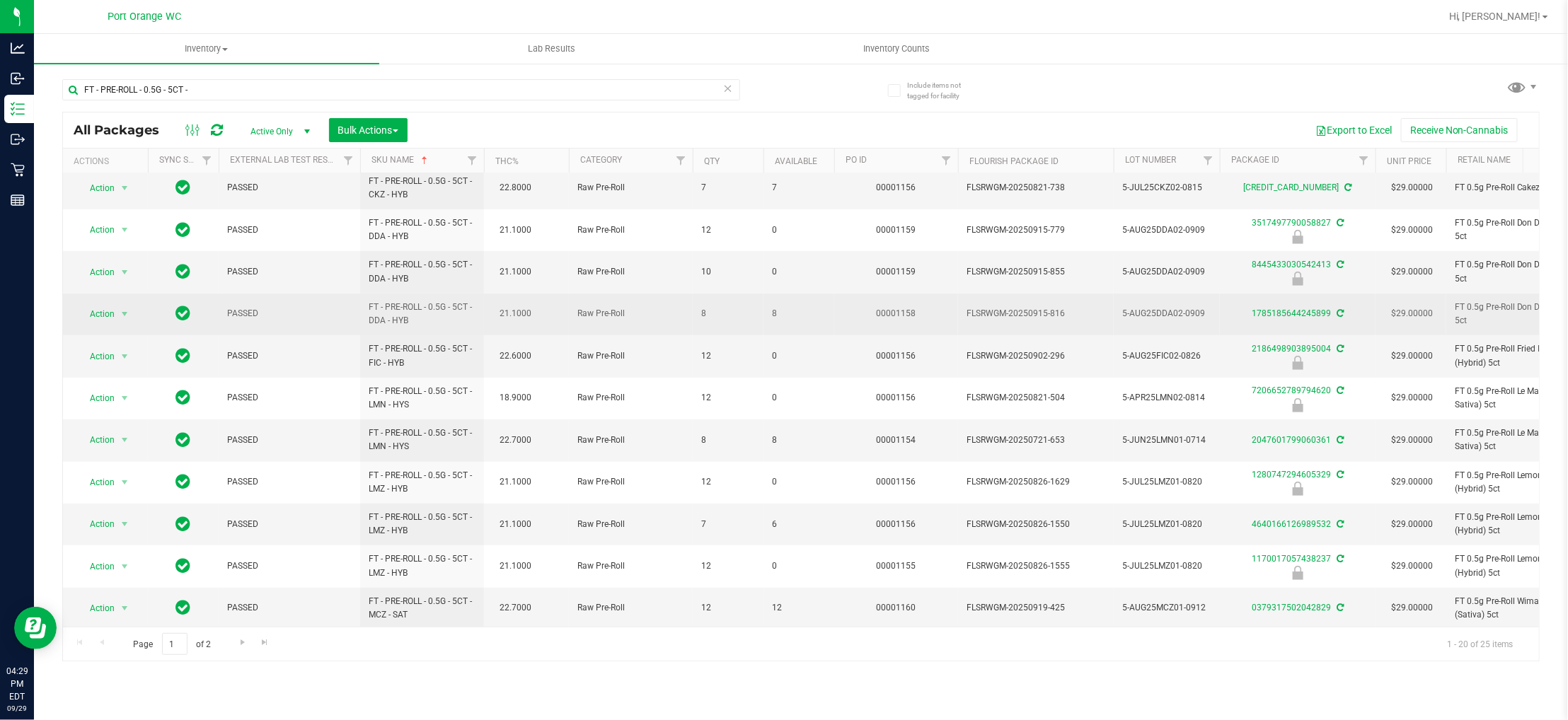
scroll to position [403, 0]
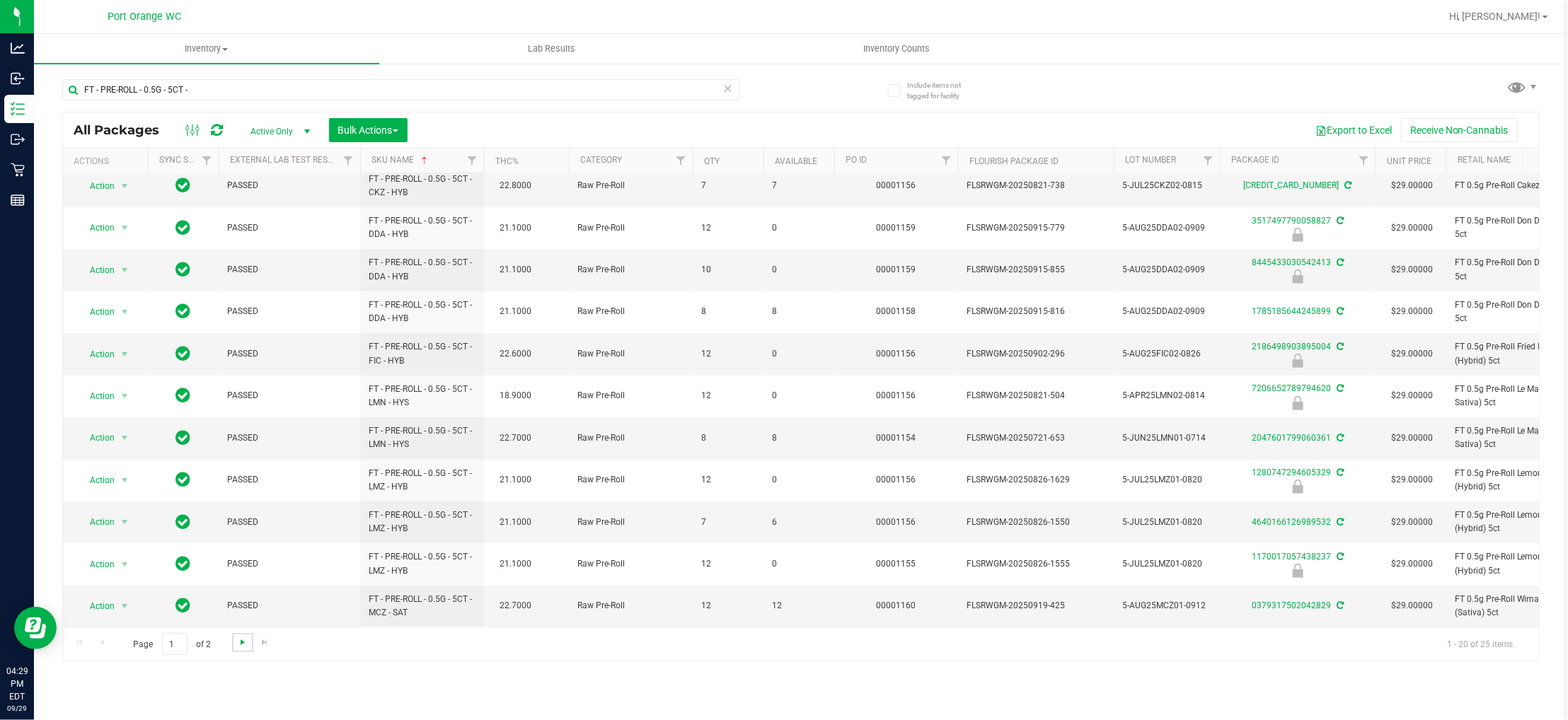
click at [239, 638] on span "Go to the next page" at bounding box center [242, 642] width 11 height 11
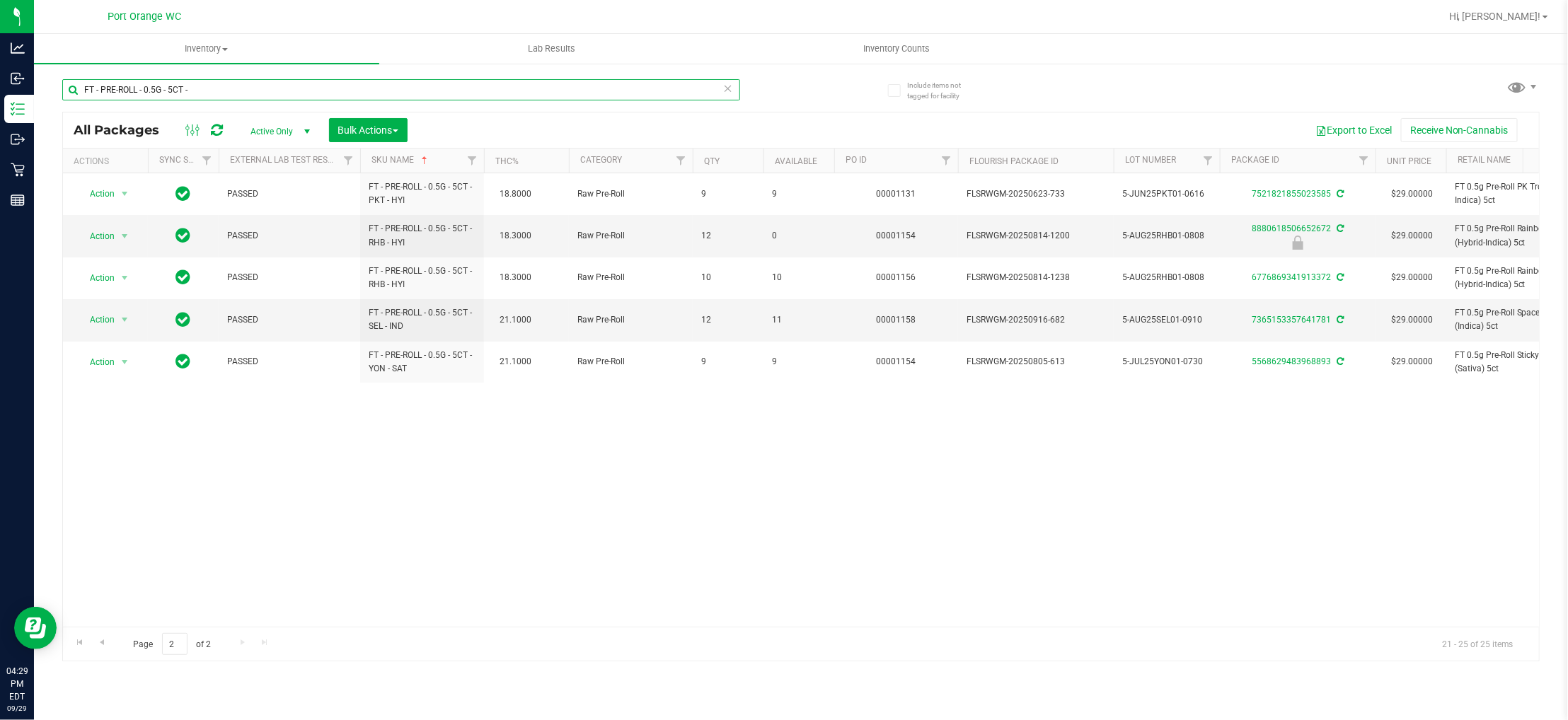
click at [360, 96] on input "FT - PRE-ROLL - 0.5G - 5CT -" at bounding box center [401, 89] width 678 height 21
paste input "1G - 1CT"
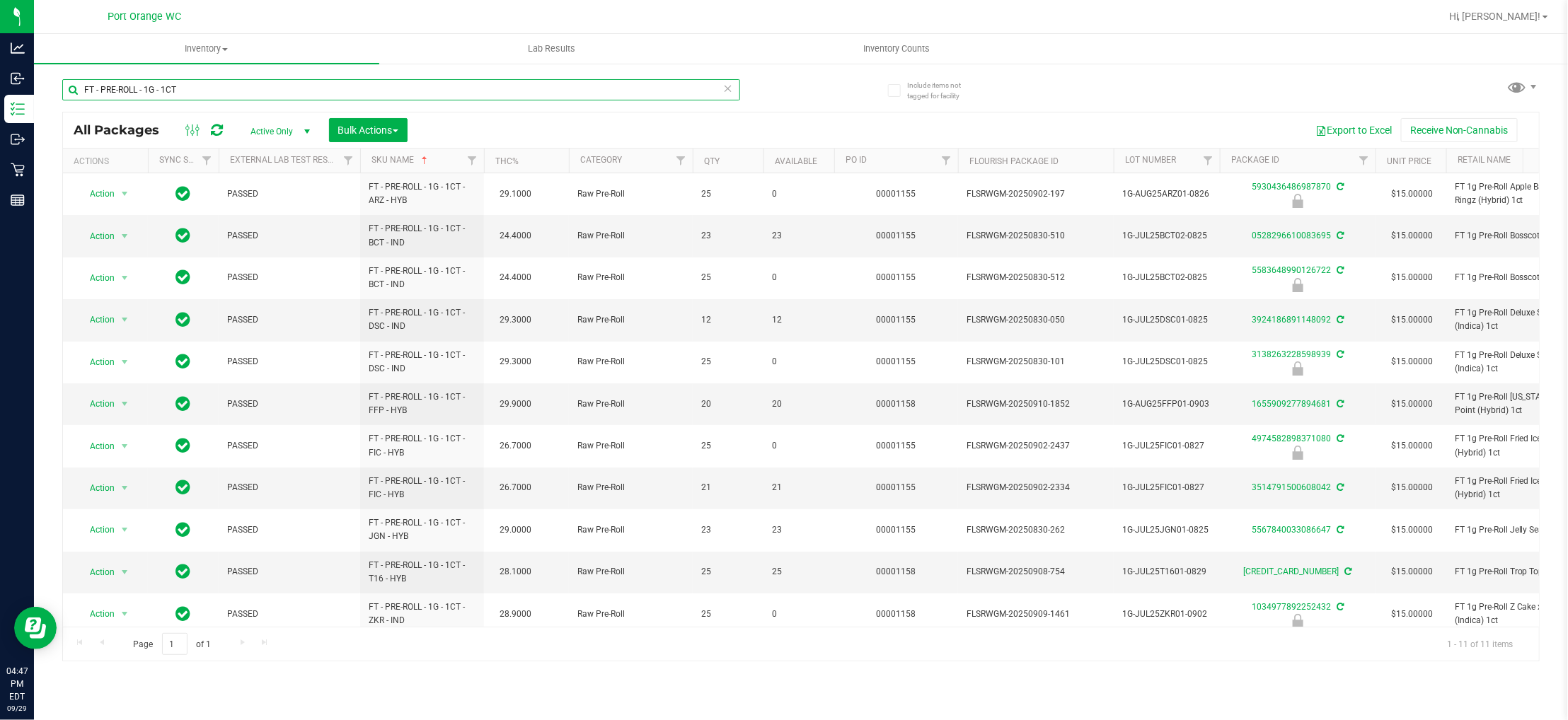
paste input "SHATTER - 1G -"
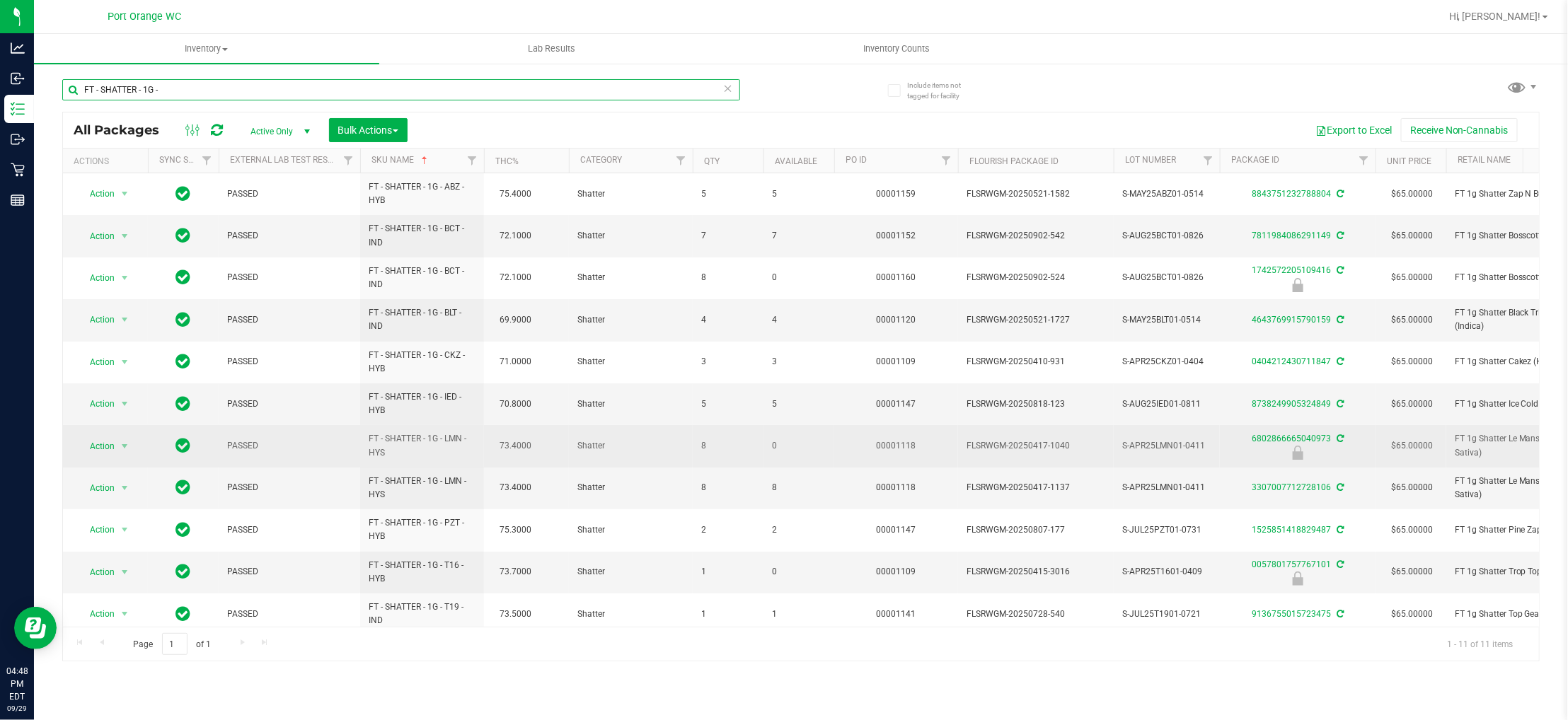
scroll to position [24, 0]
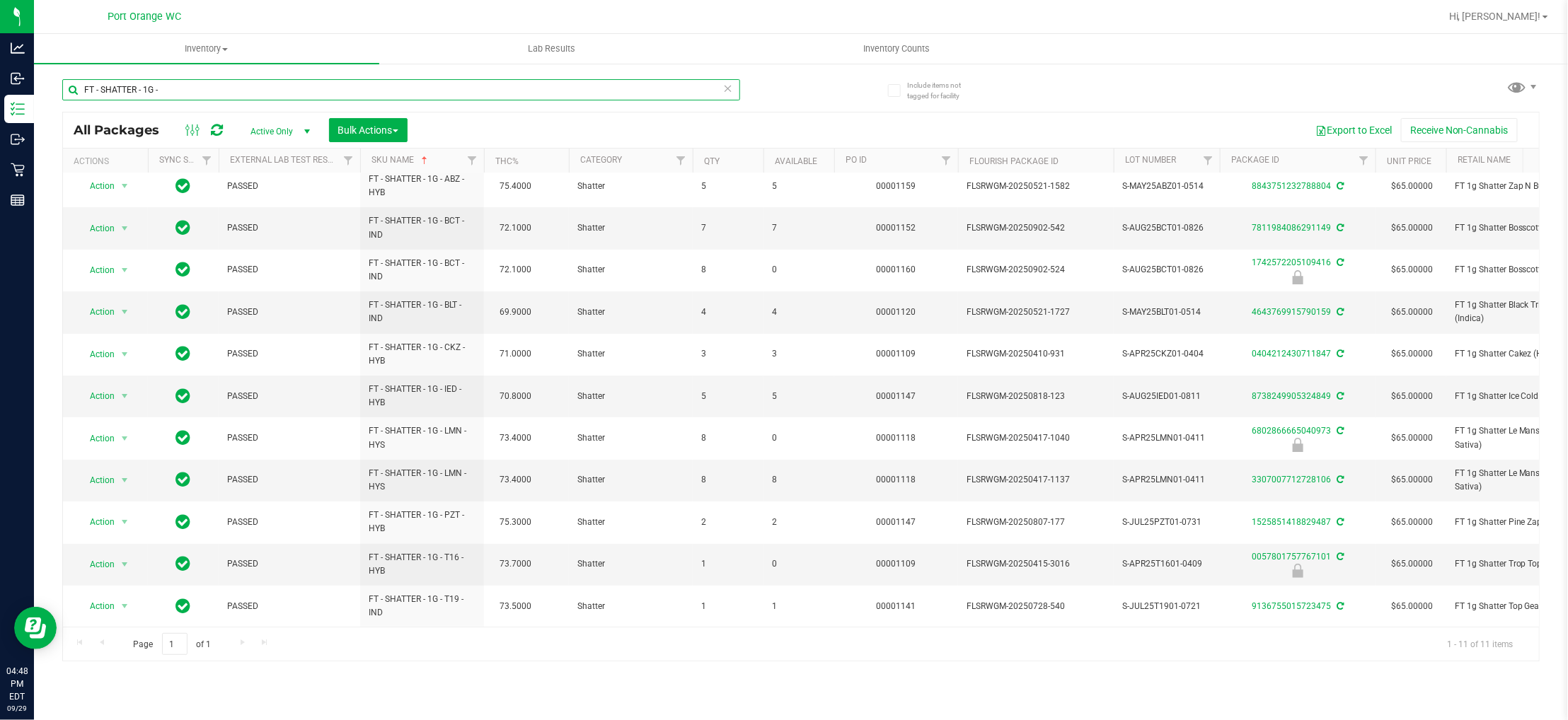
click at [290, 93] on input "FT - SHATTER - 1G -" at bounding box center [401, 89] width 678 height 21
paste input "OFT WAX"
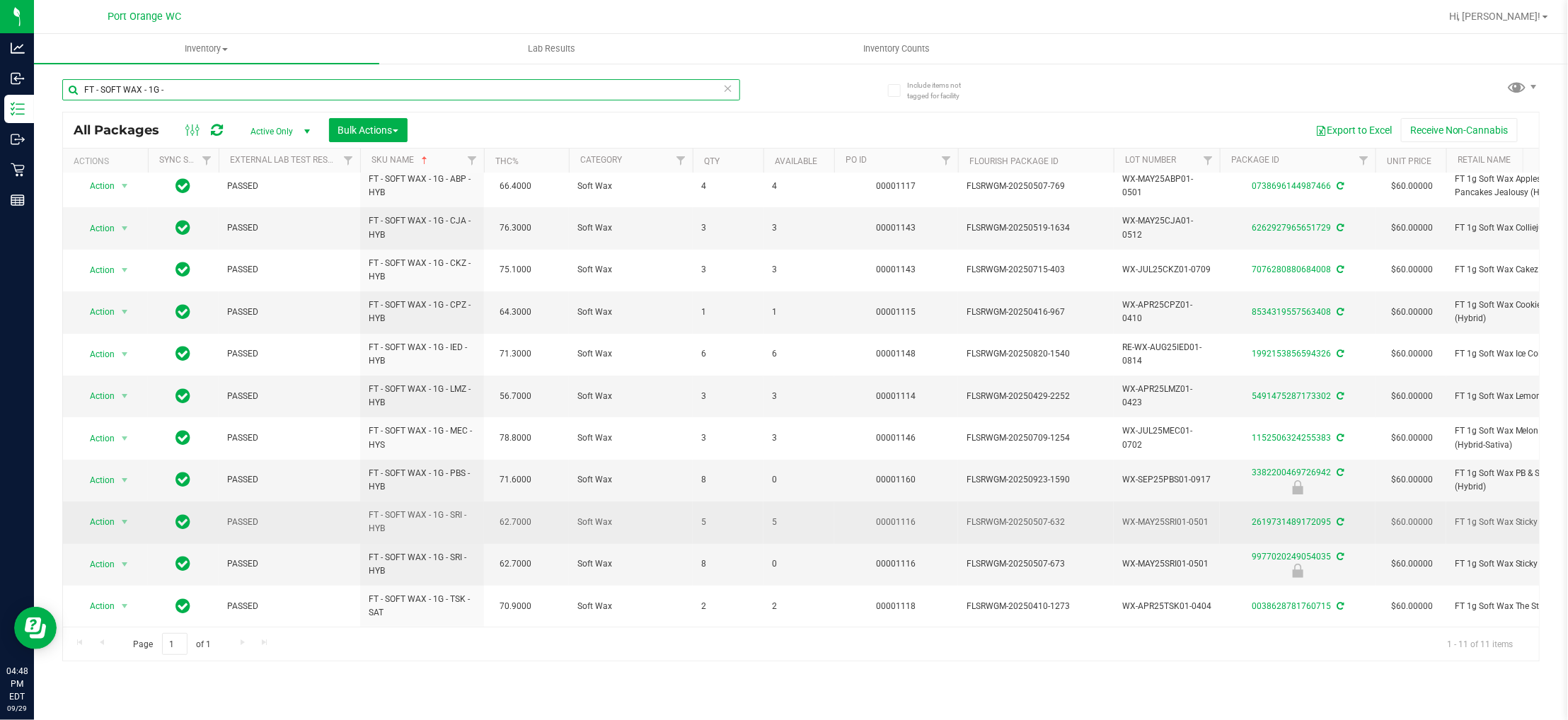
scroll to position [24, 0]
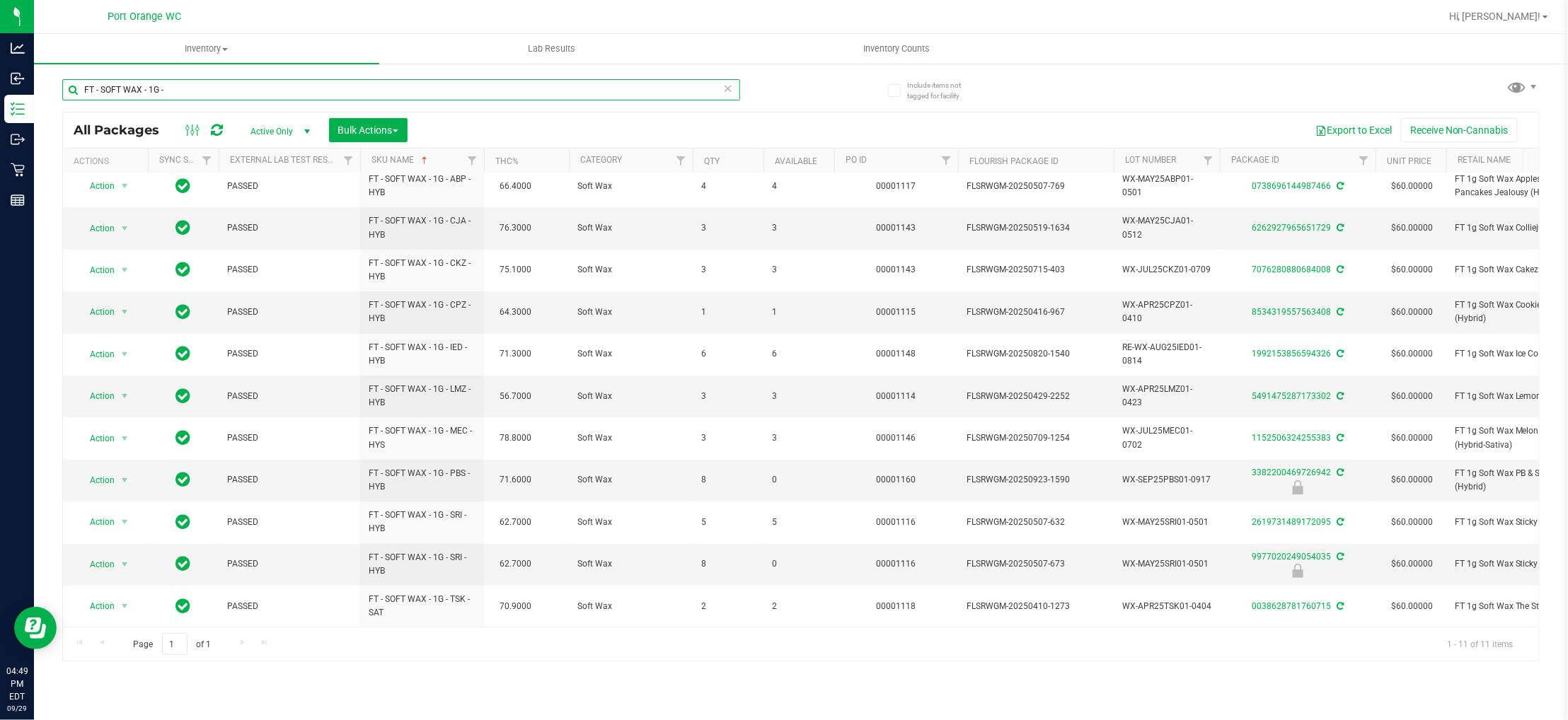
click at [226, 94] on input "FT - SOFT WAX - 1G -" at bounding box center [401, 89] width 678 height 21
paste input "VAPE CART CDT DISTILLATE - 0.5G"
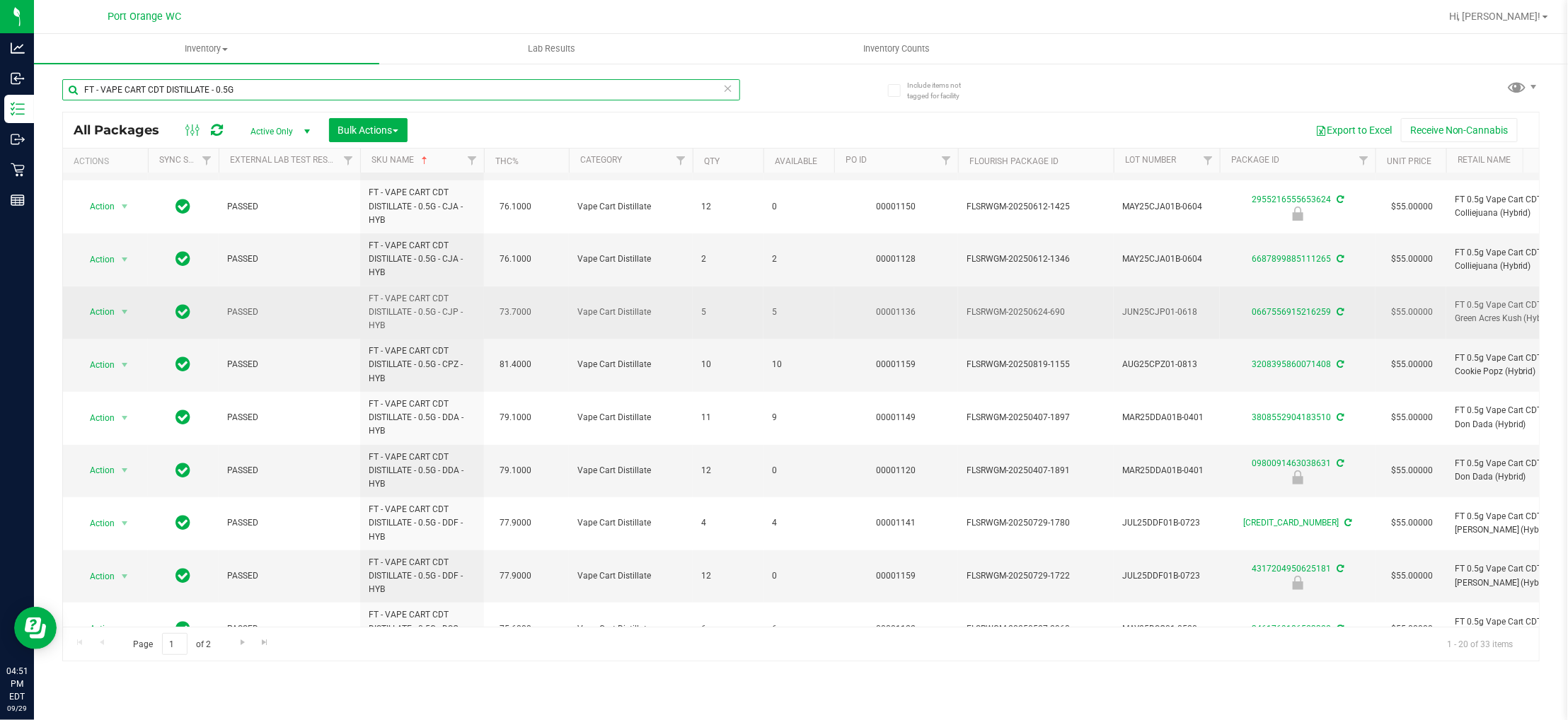
scroll to position [212, 0]
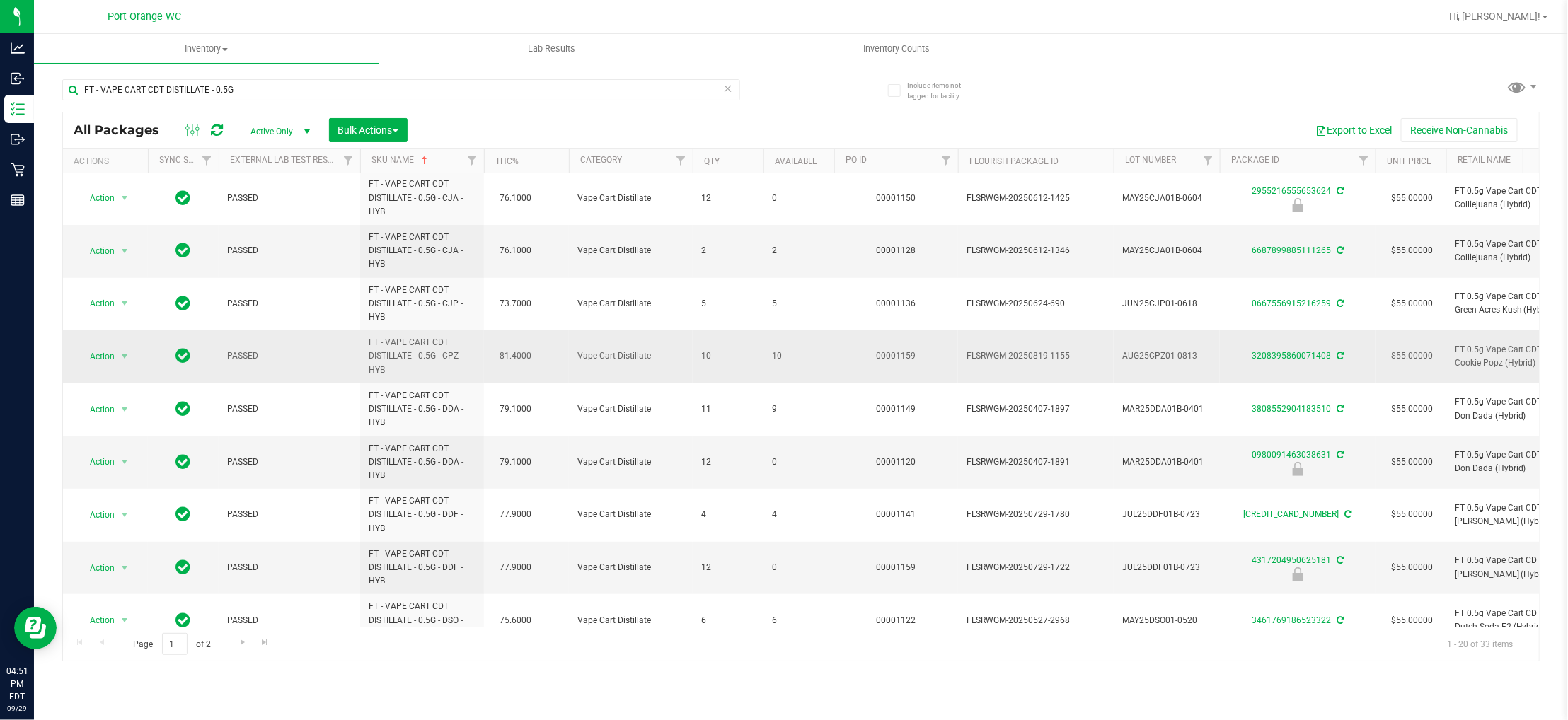
click at [777, 356] on span "10" at bounding box center [799, 357] width 54 height 14
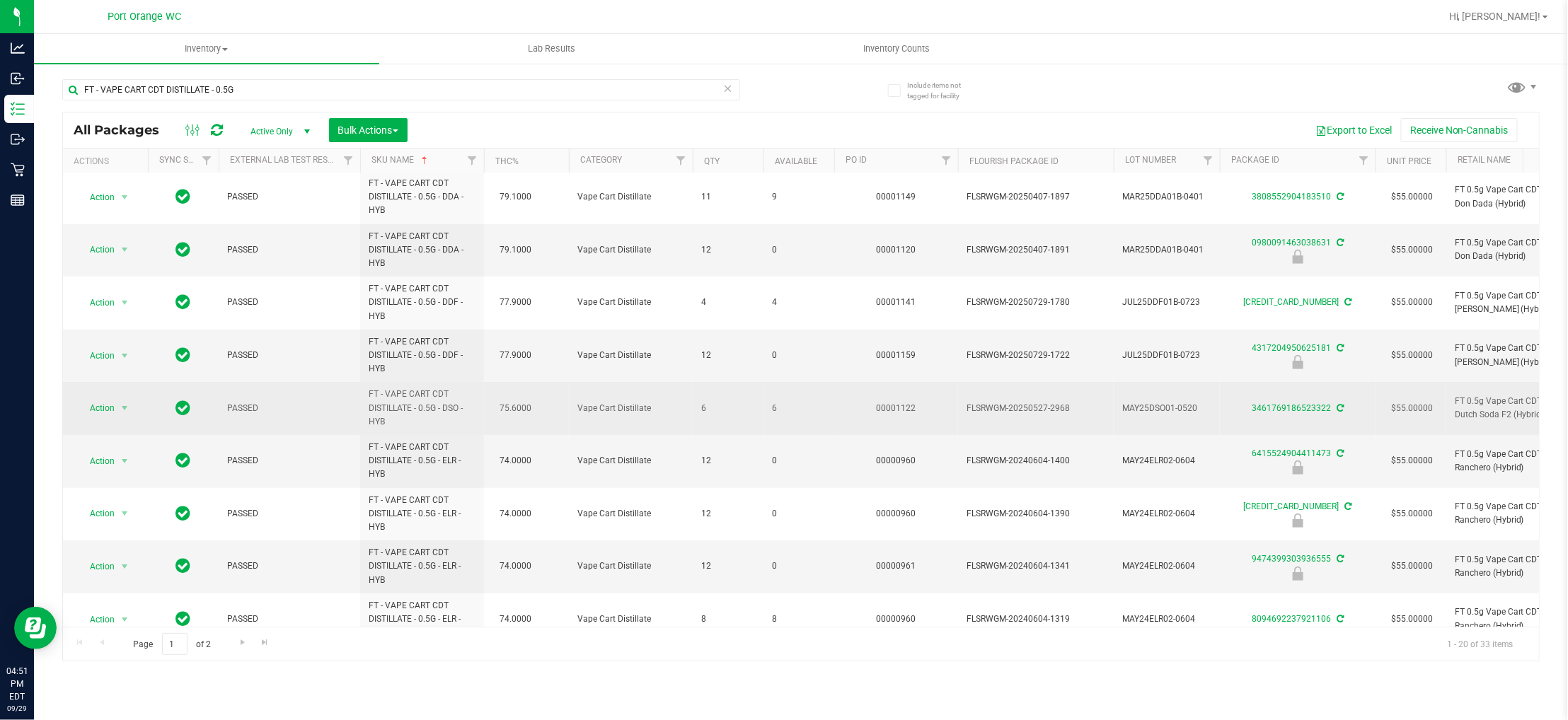
scroll to position [618, 0]
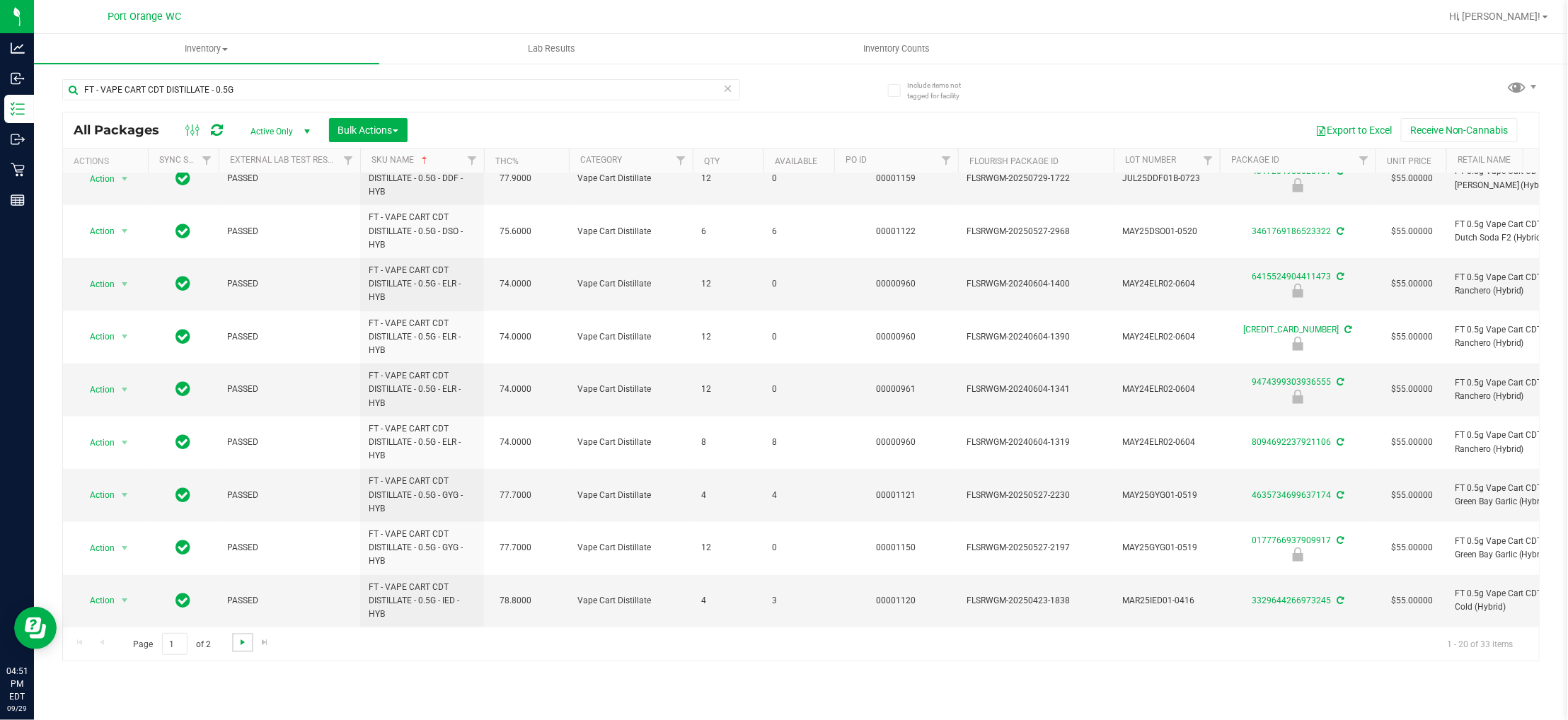
click at [246, 644] on span "Go to the next page" at bounding box center [242, 642] width 11 height 11
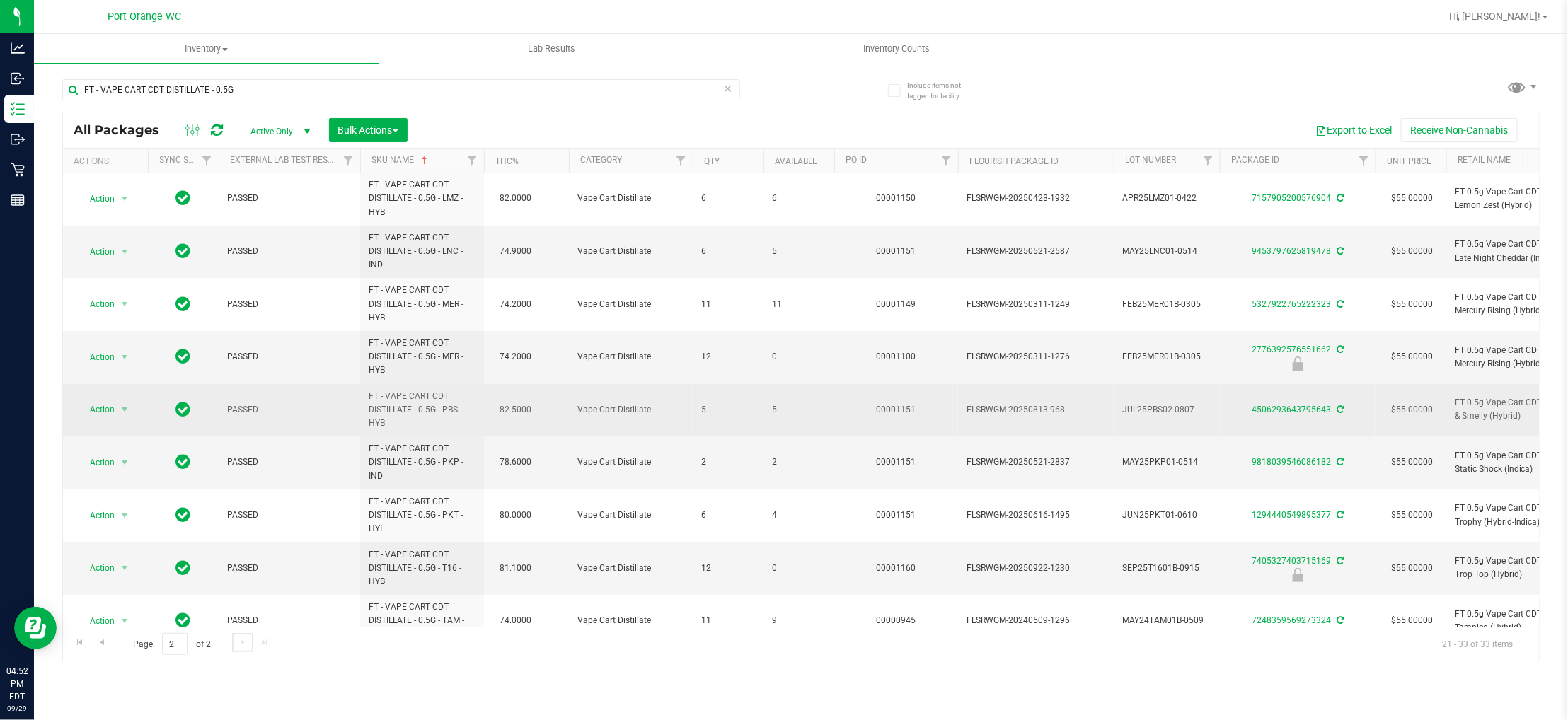
scroll to position [212, 0]
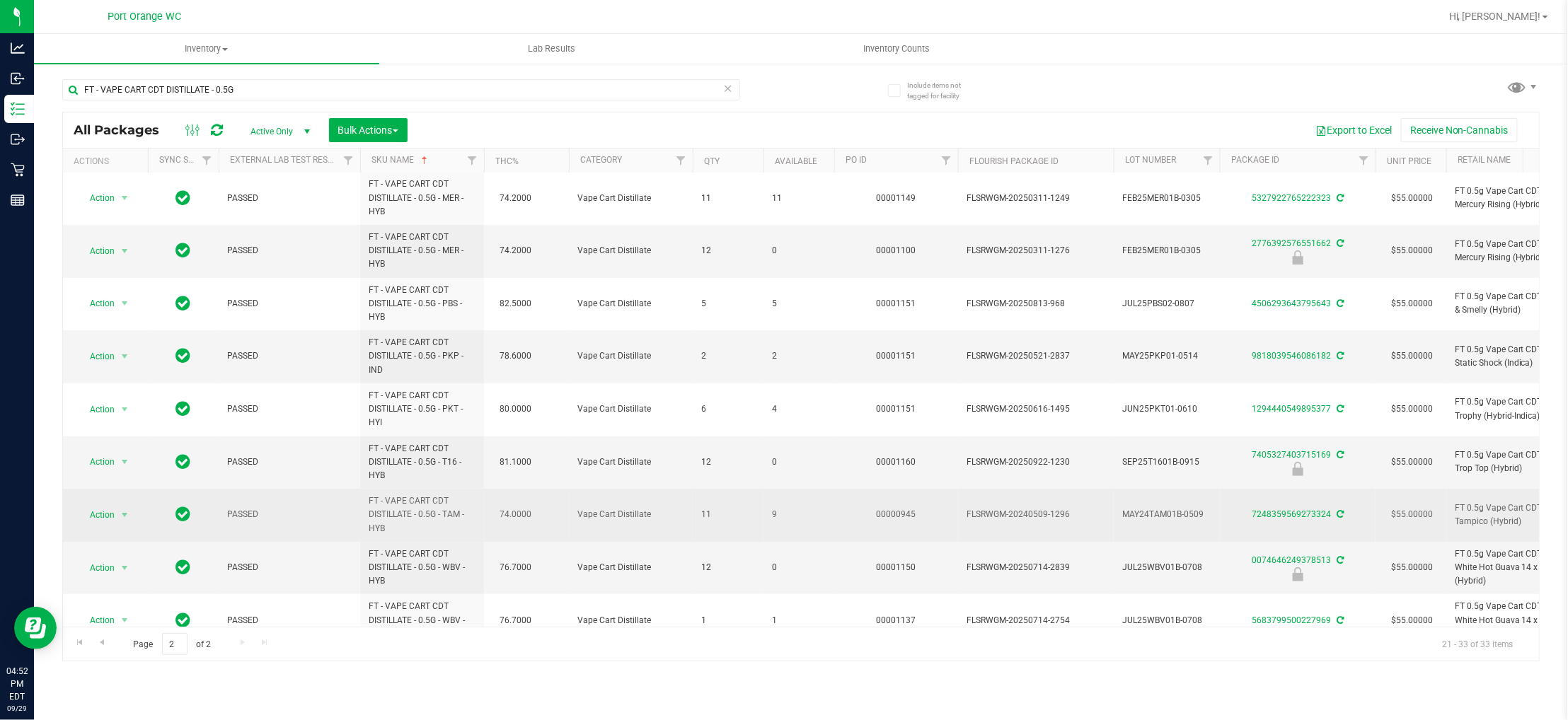
click at [775, 514] on span "9" at bounding box center [799, 515] width 54 height 14
click at [773, 515] on span "9" at bounding box center [799, 515] width 54 height 14
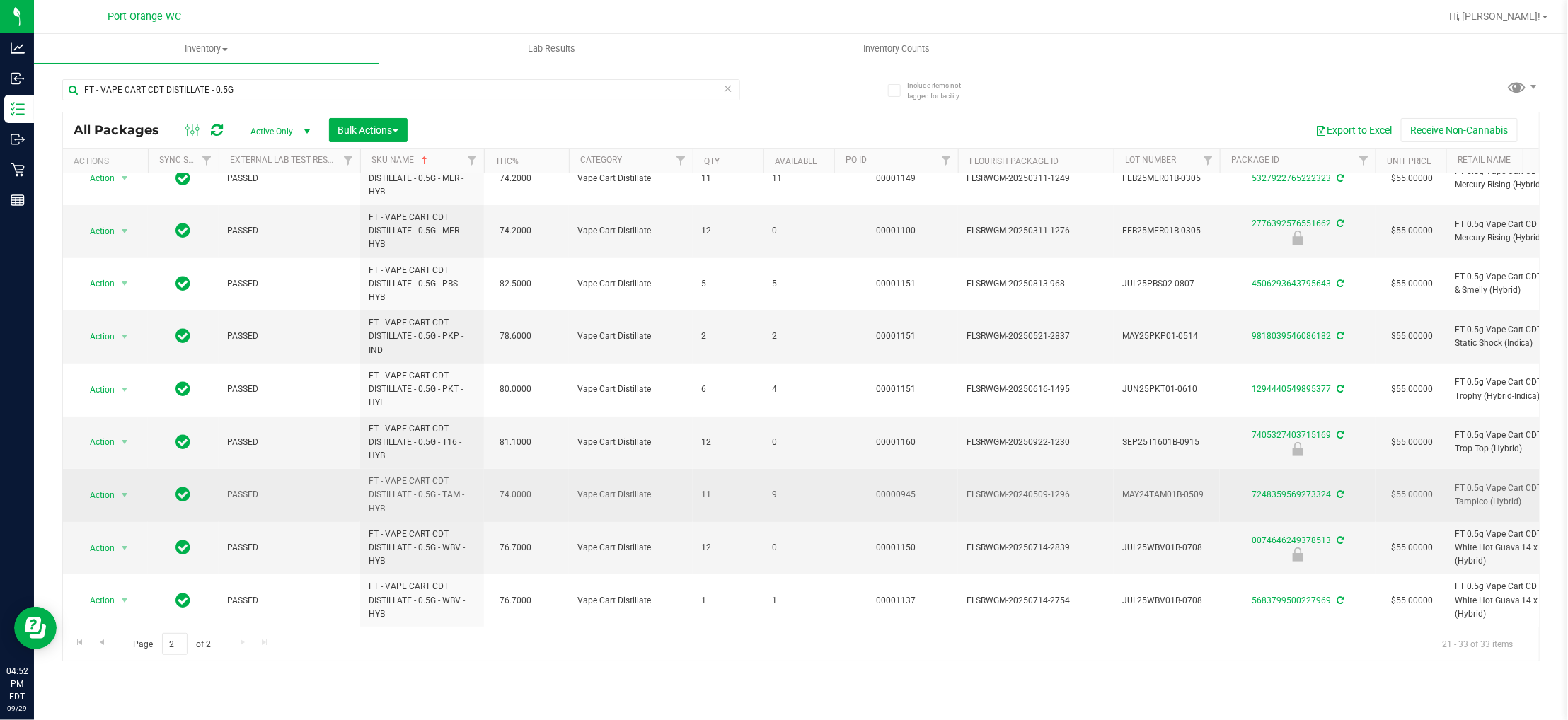
scroll to position [248, 0]
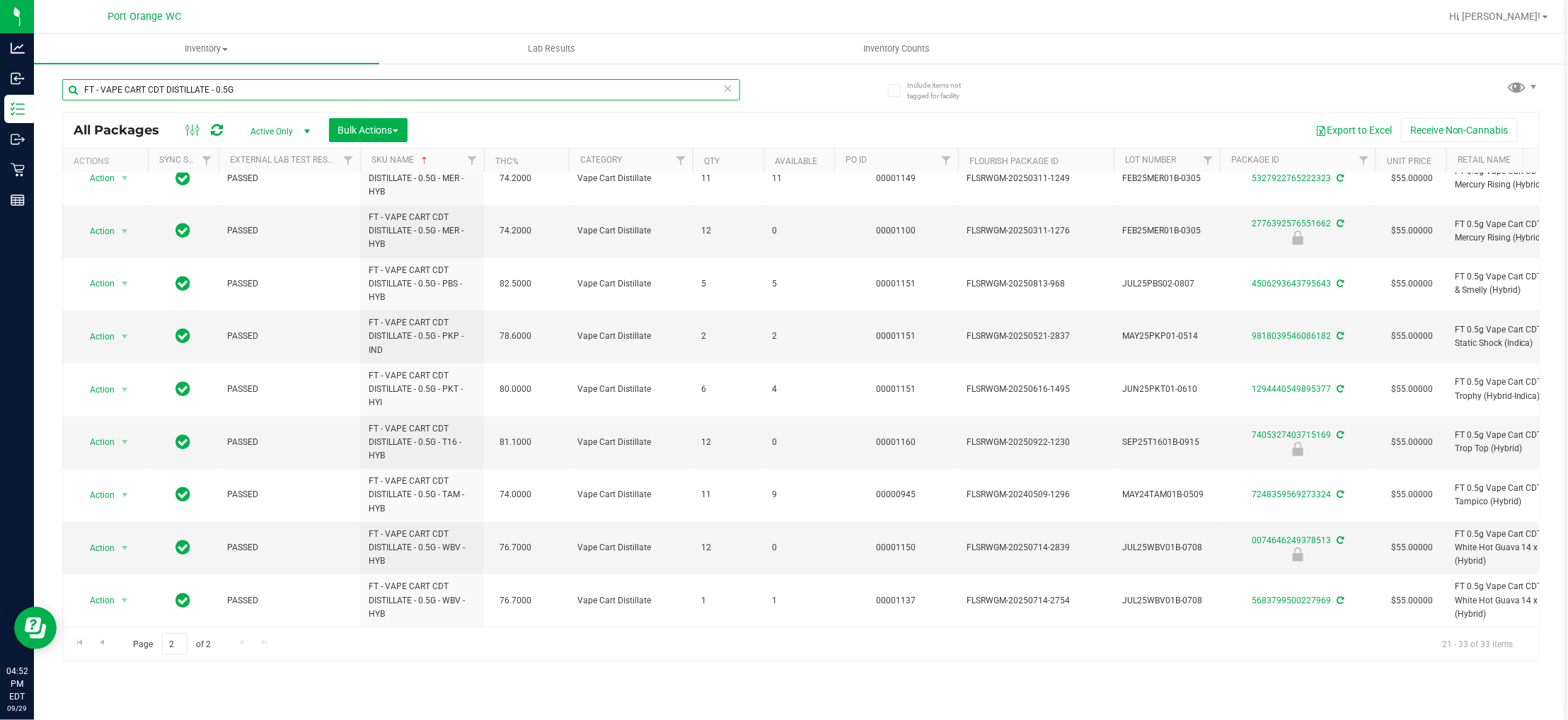
click at [267, 86] on input "FT - VAPE CART CDT DISTILLATE - 0.5G" at bounding box center [401, 89] width 678 height 21
paste input "1G"
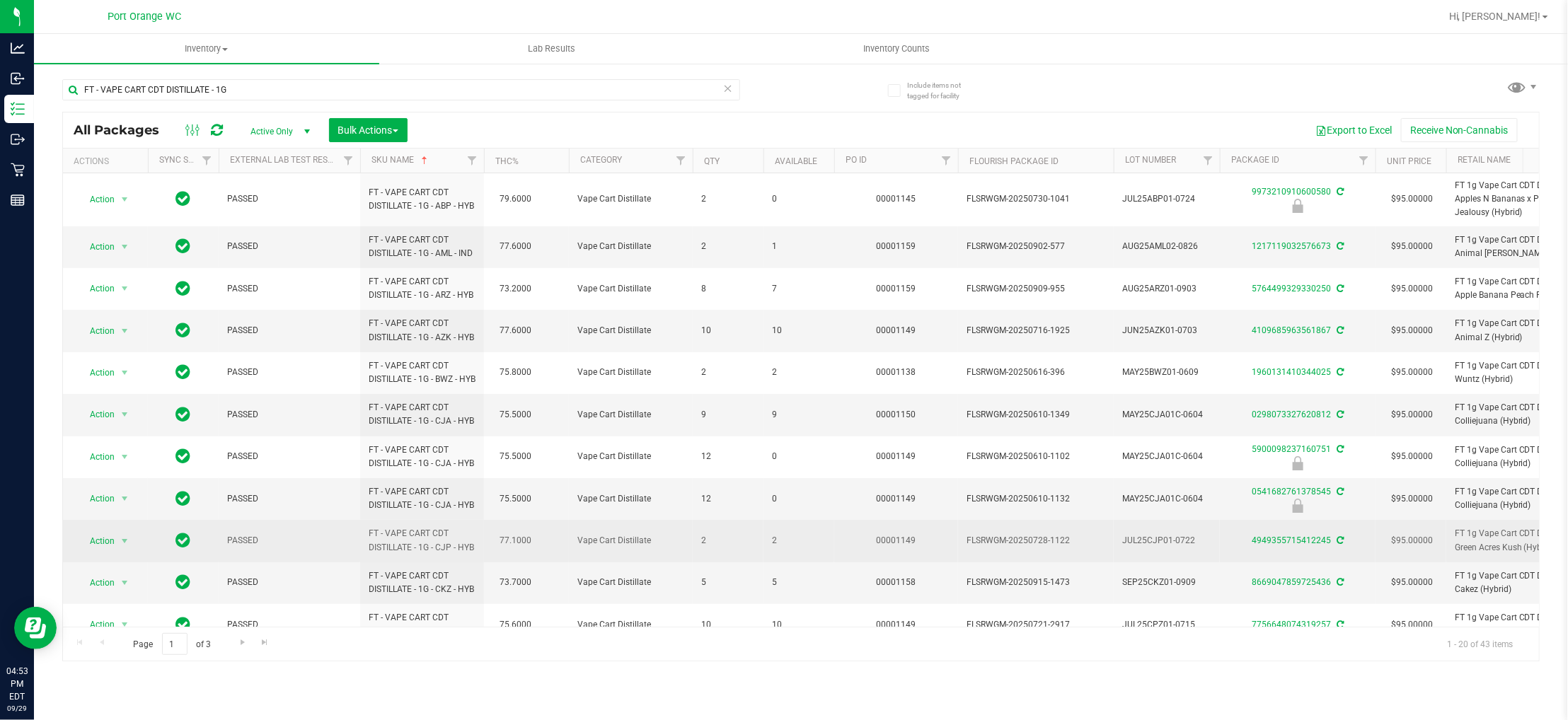
click at [778, 547] on span "2" at bounding box center [799, 540] width 54 height 14
click at [774, 547] on span "2" at bounding box center [799, 540] width 54 height 14
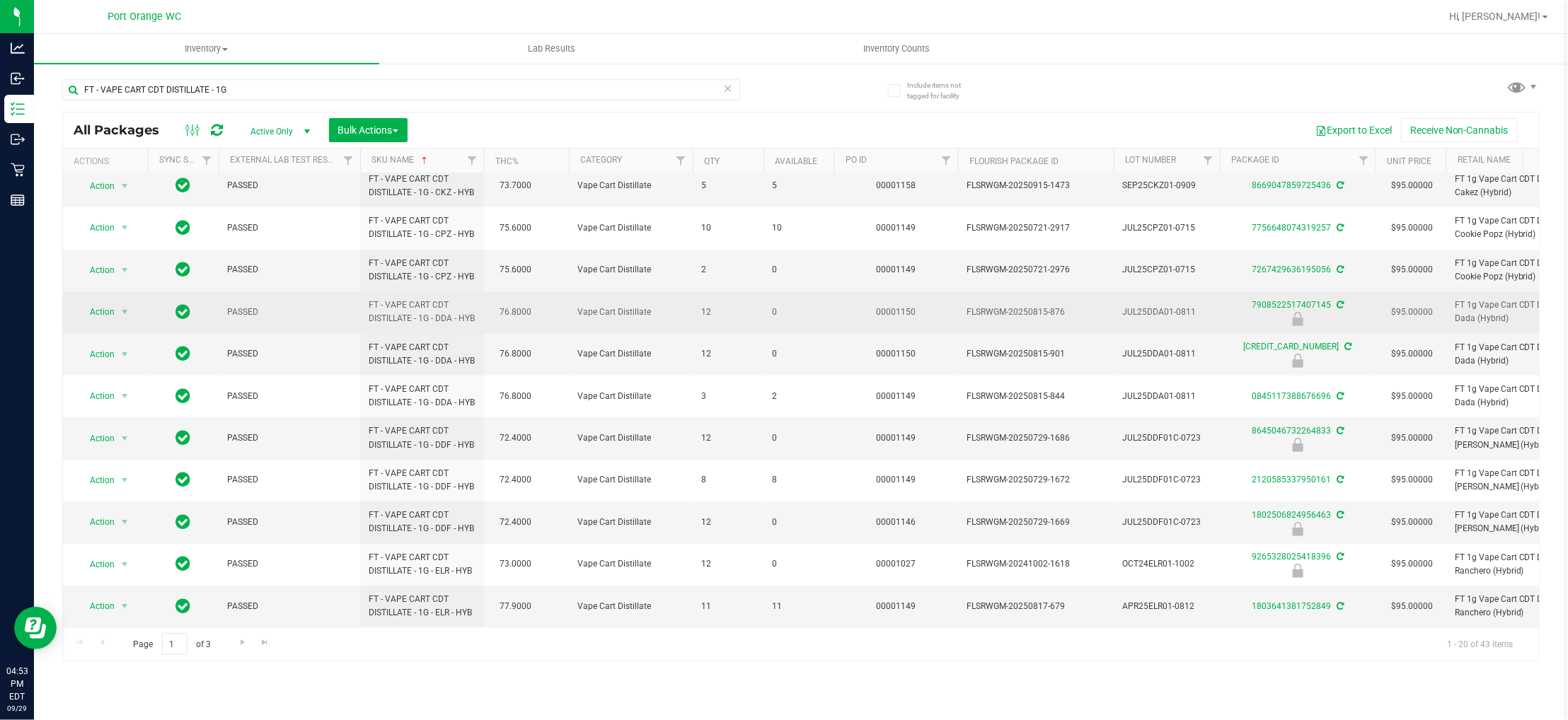
scroll to position [479, 0]
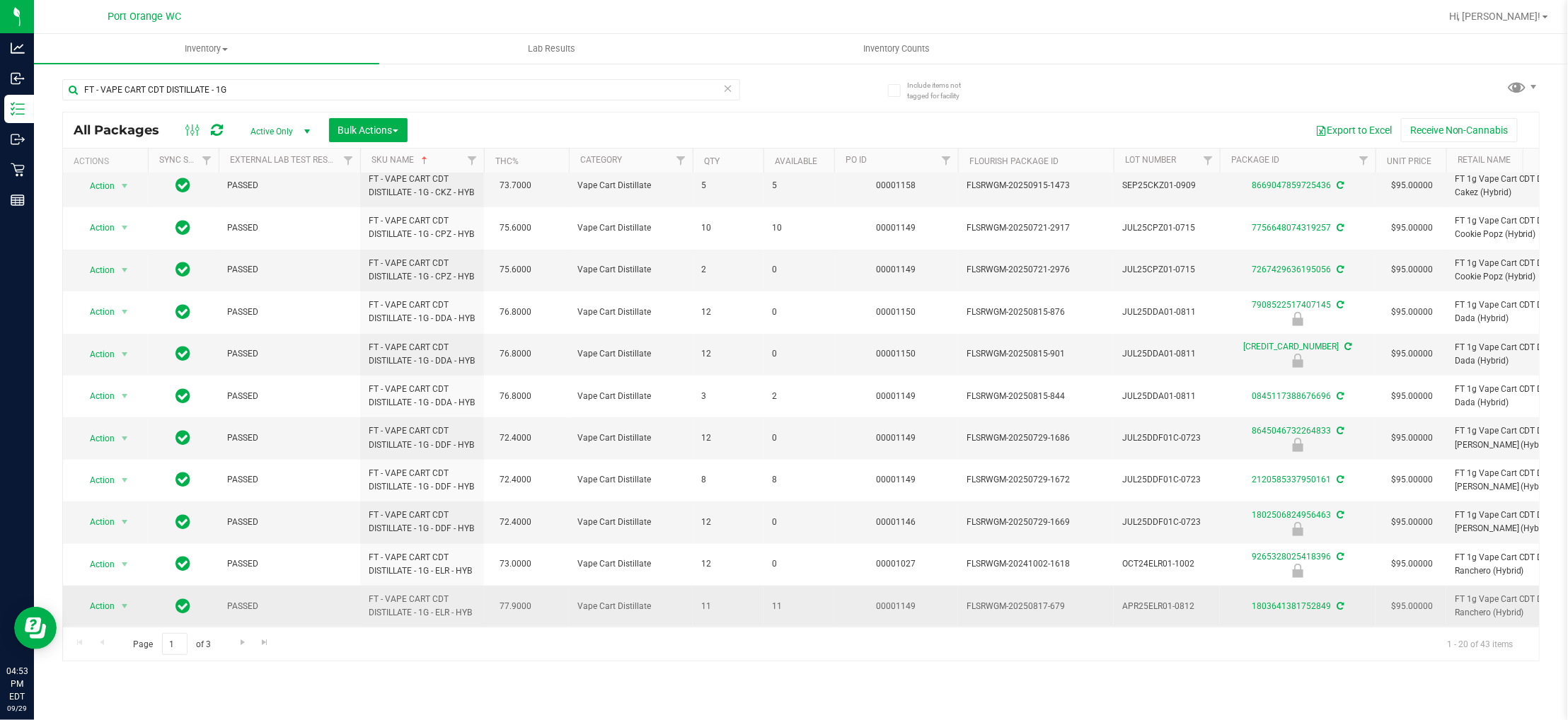
click at [774, 600] on span "11" at bounding box center [799, 607] width 54 height 14
click at [775, 600] on span "11" at bounding box center [799, 607] width 54 height 14
click at [237, 642] on span "Go to the next page" at bounding box center [242, 642] width 11 height 11
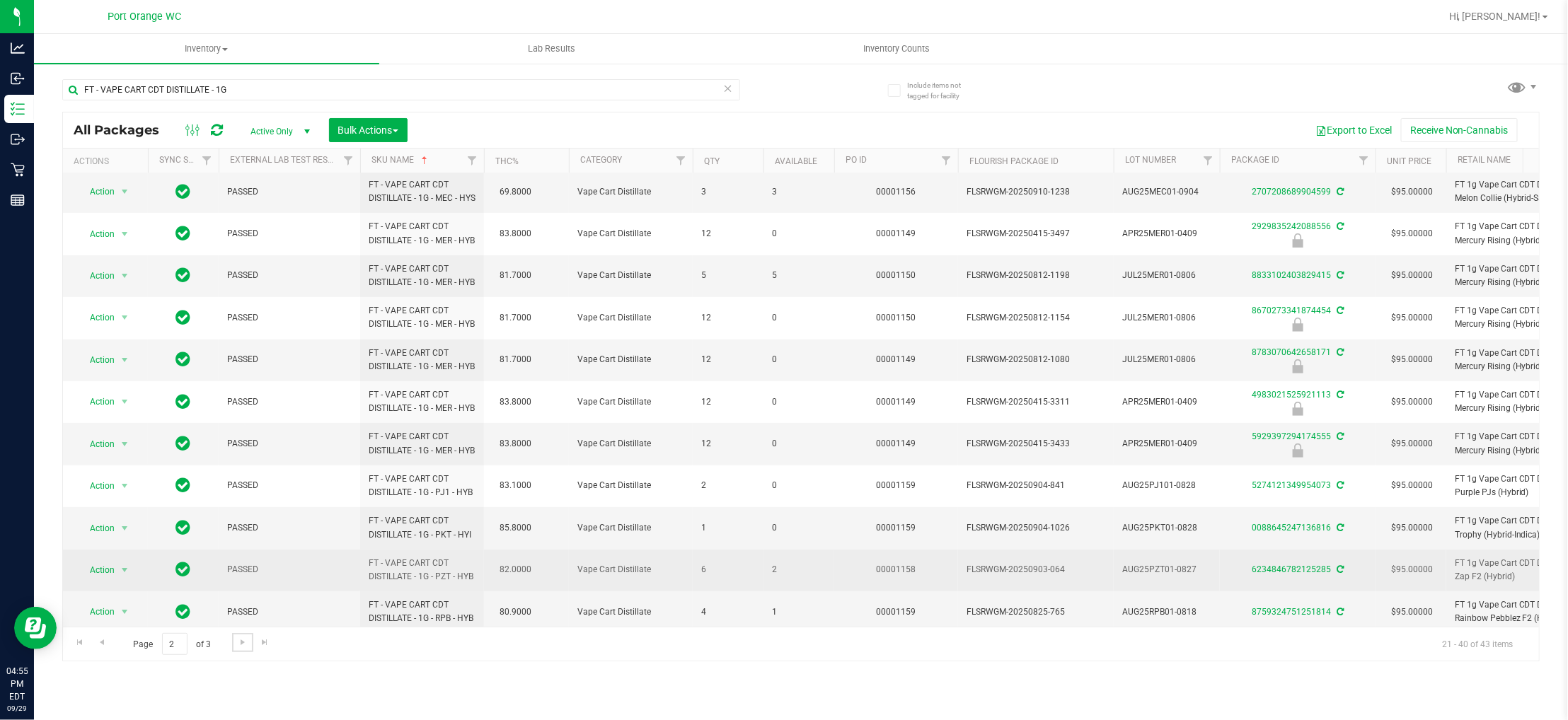
scroll to position [192, 0]
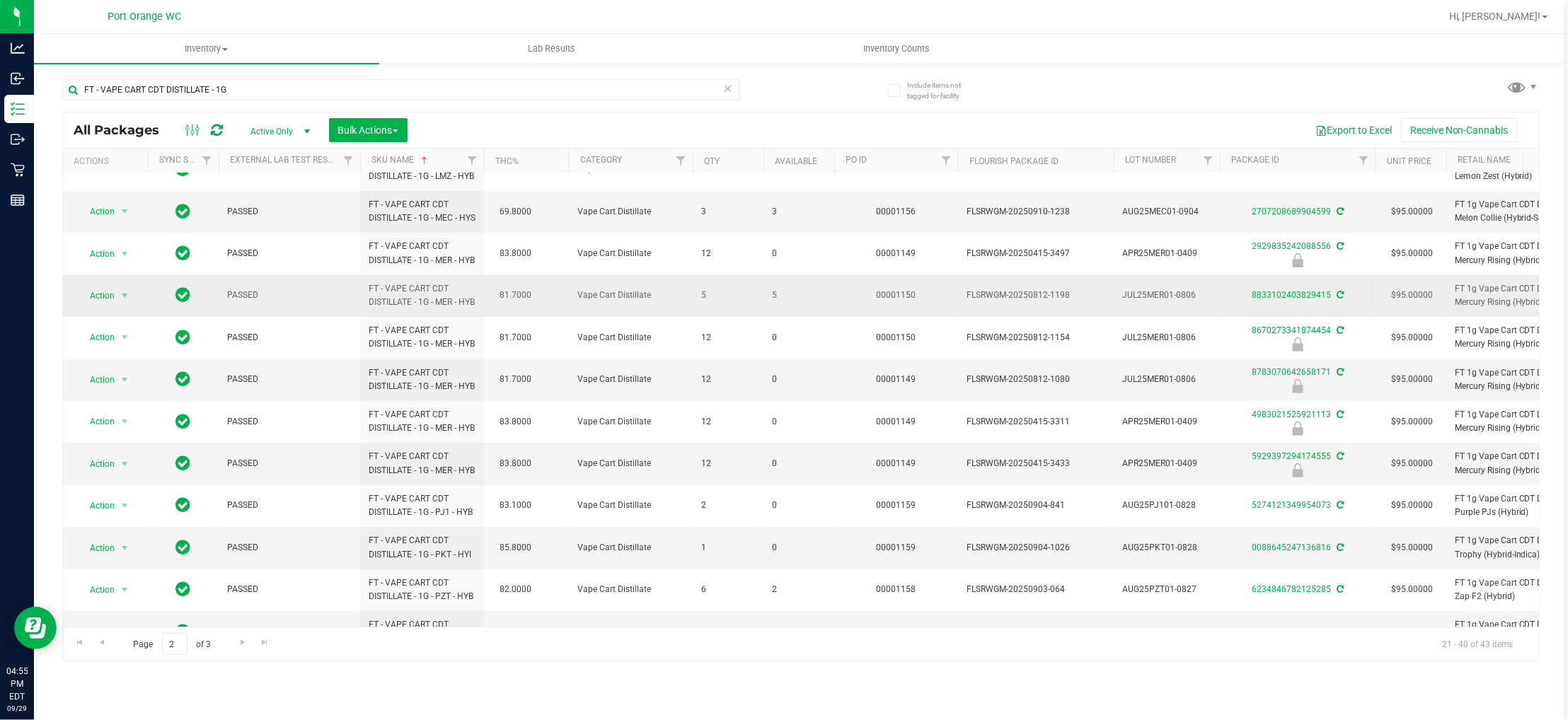
click at [774, 302] on span "5" at bounding box center [799, 296] width 54 height 14
click at [773, 302] on span "5" at bounding box center [799, 296] width 54 height 14
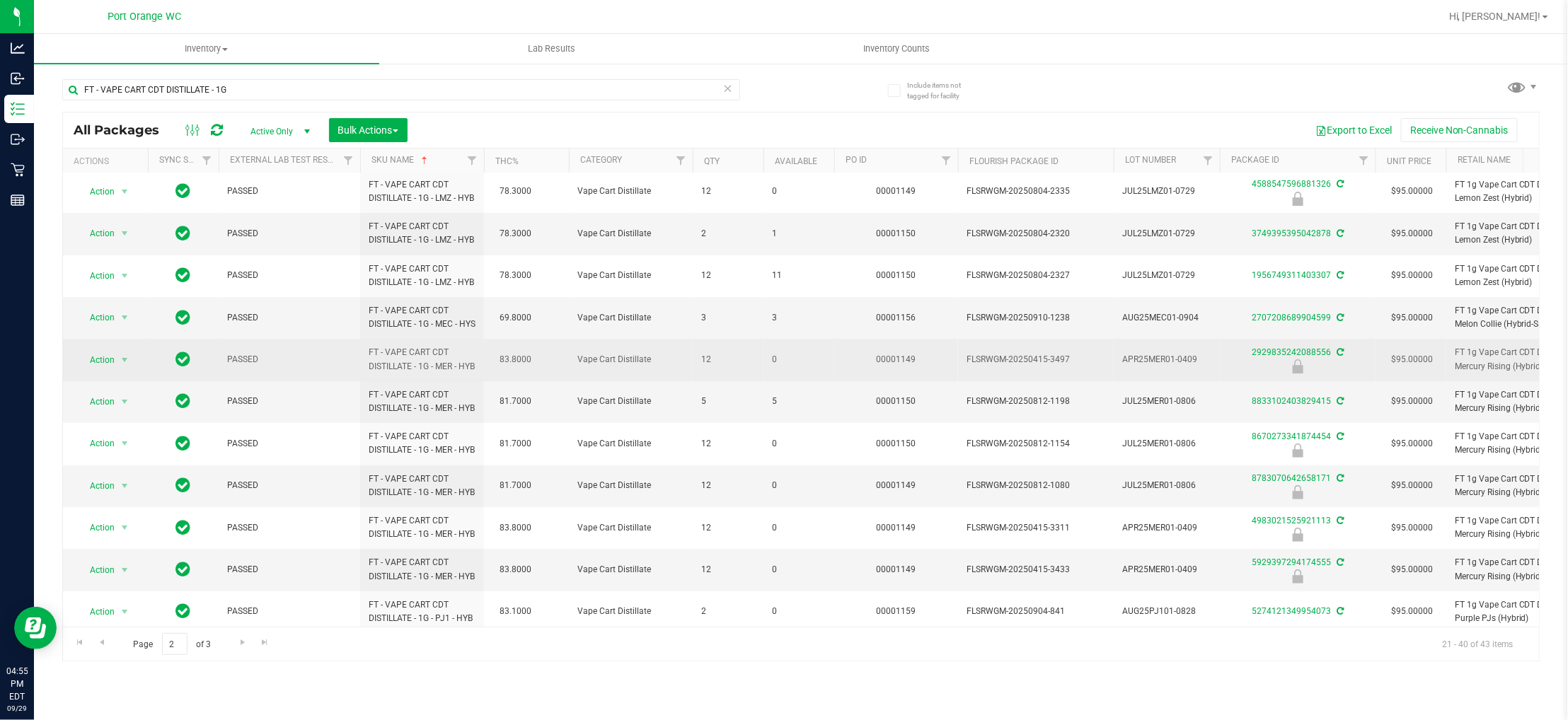
scroll to position [0, 0]
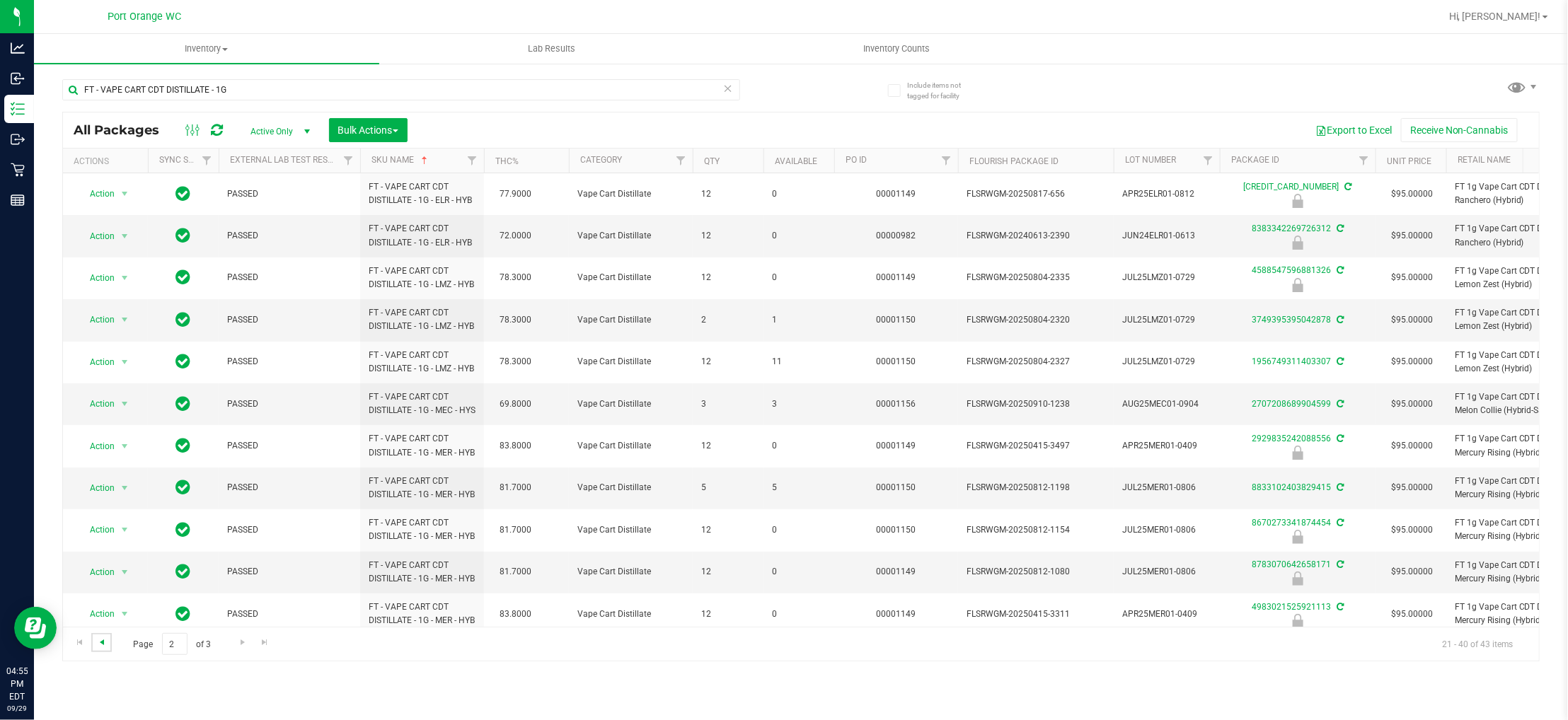
click at [104, 645] on span "Go to the previous page" at bounding box center [101, 642] width 11 height 11
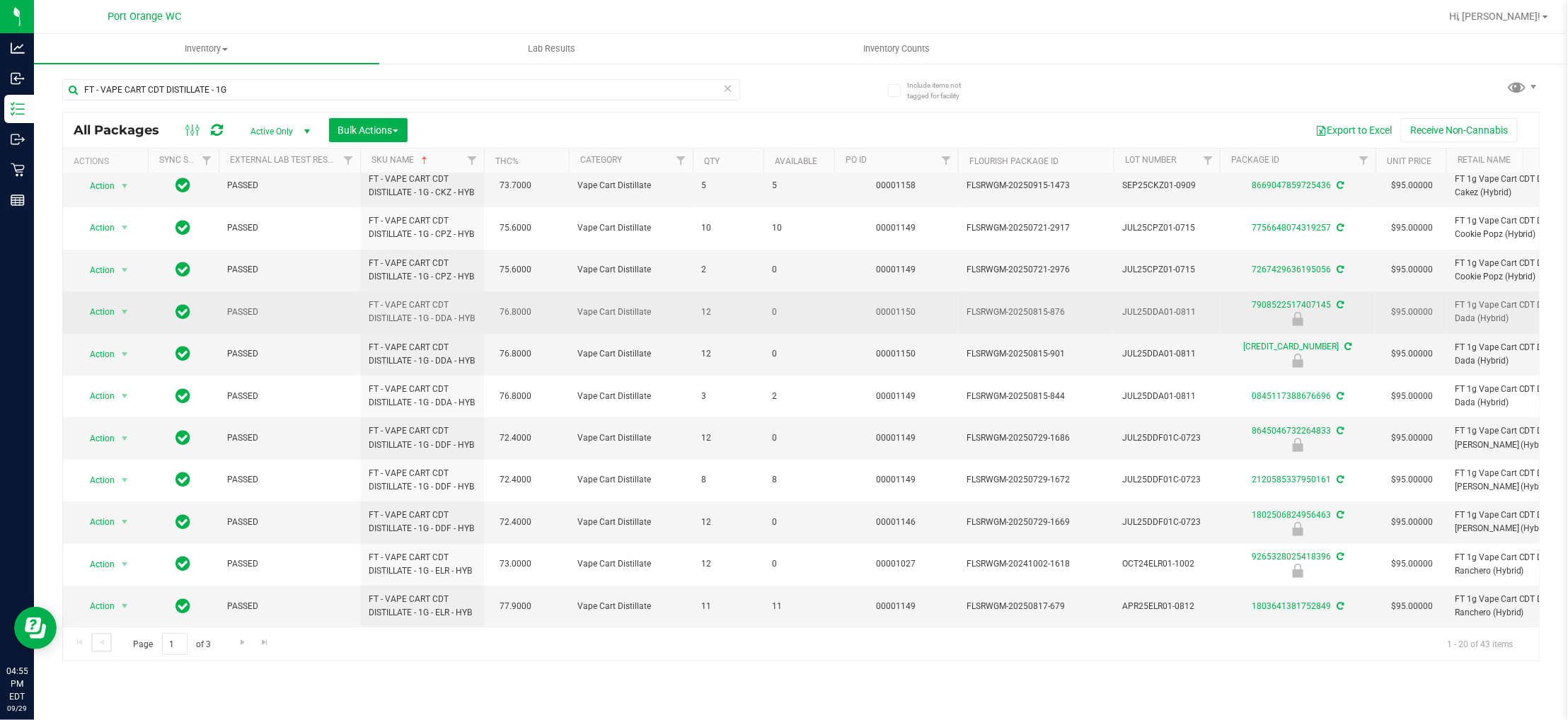
scroll to position [479, 0]
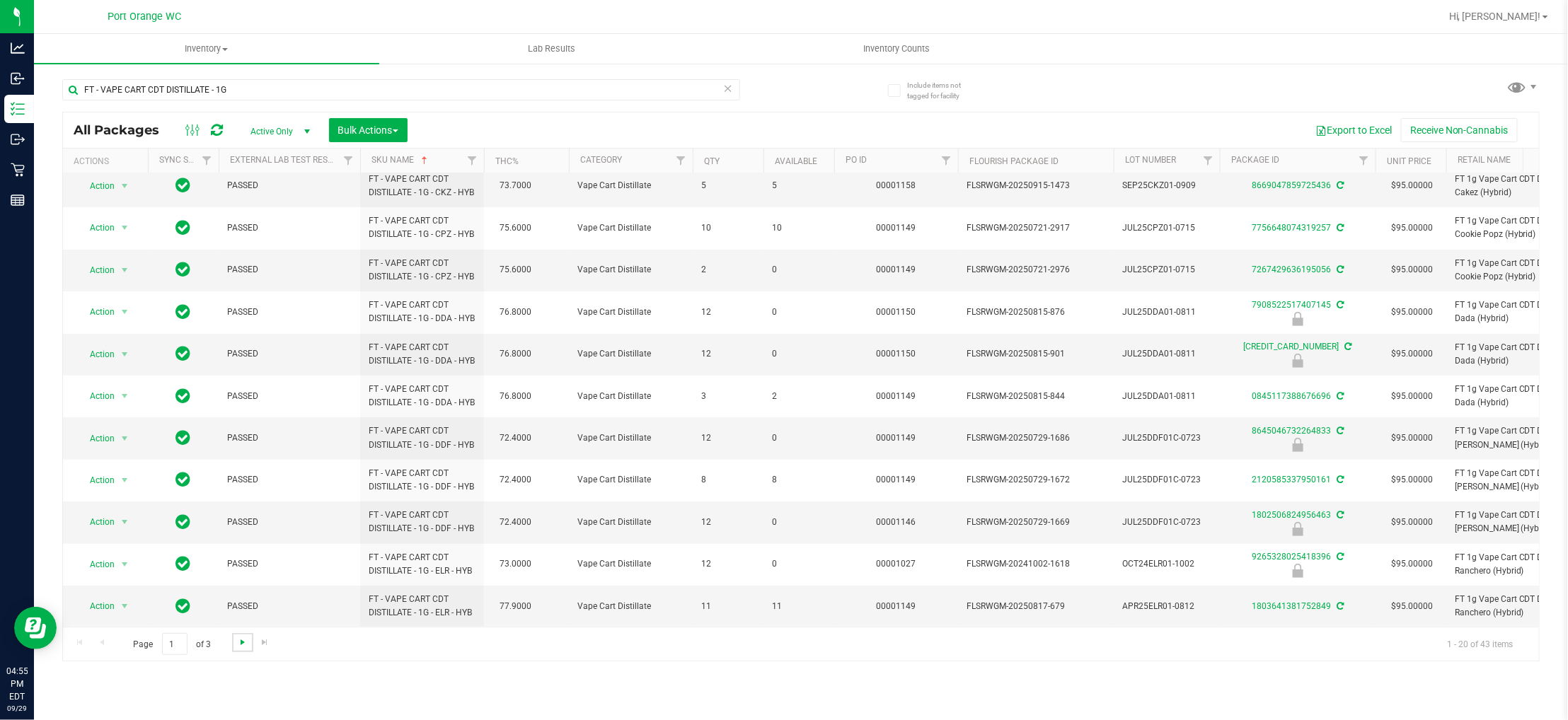
click at [239, 642] on span "Go to the next page" at bounding box center [242, 642] width 11 height 11
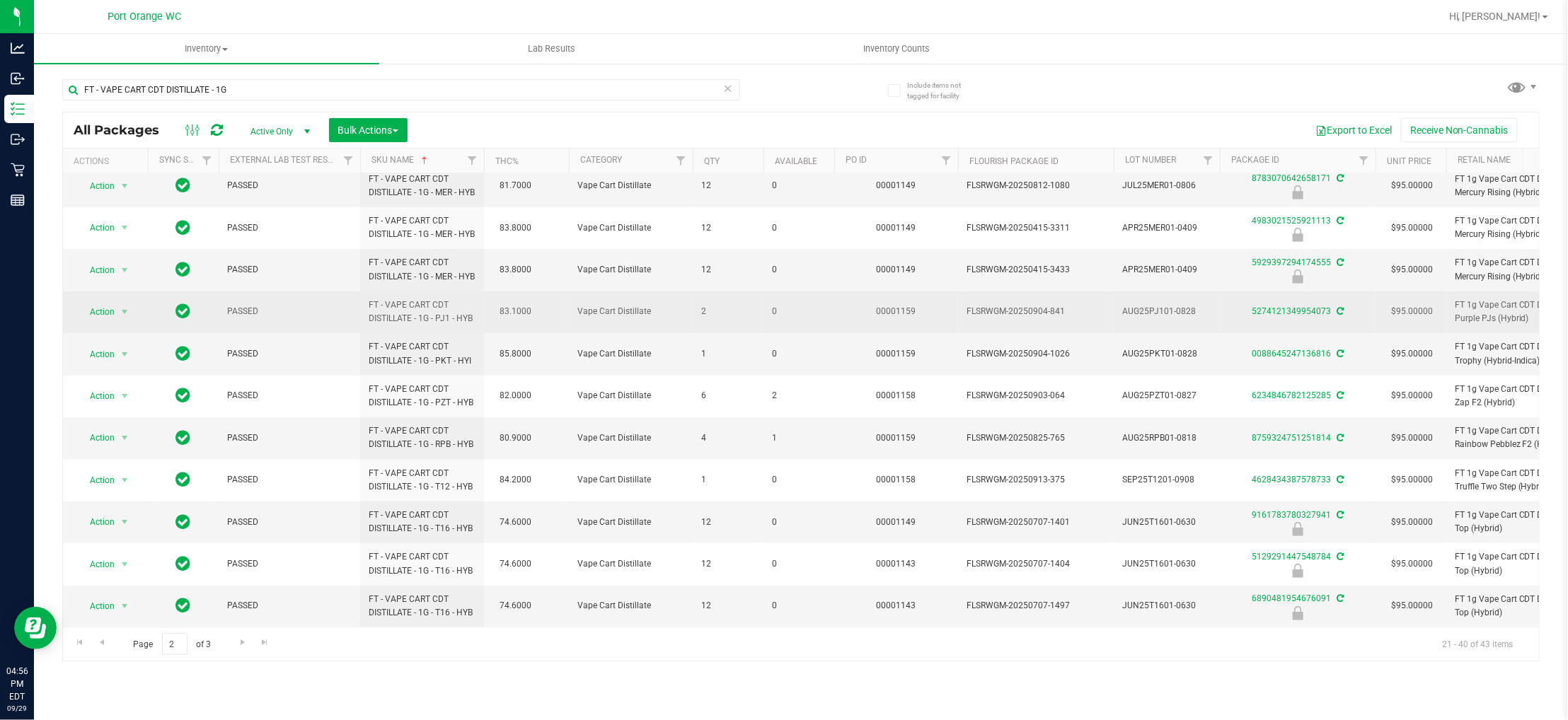
click at [428, 298] on span "FT - VAPE CART CDT DISTILLATE - 1G - PJ1 - HYB" at bounding box center [422, 311] width 107 height 27
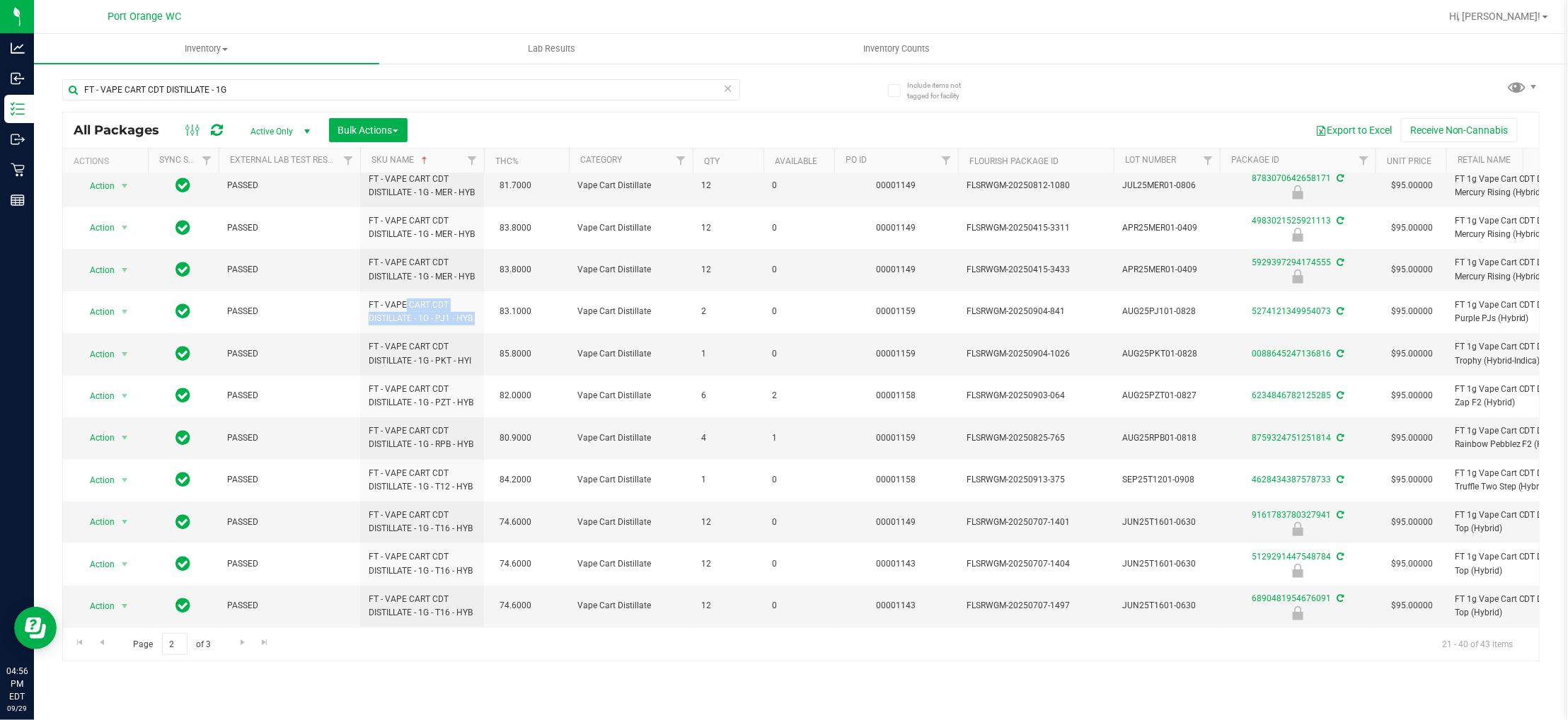
copy td "FT - VAPE CART CDT DISTILLATE - 1G - PJ1 - HYB"
click at [406, 340] on span "FT - VAPE CART CDT DISTILLATE - 1G - PKT - HYI" at bounding box center [422, 353] width 107 height 27
copy td "FT - VAPE CART CDT DISTILLATE - 1G - PKT - HYI"
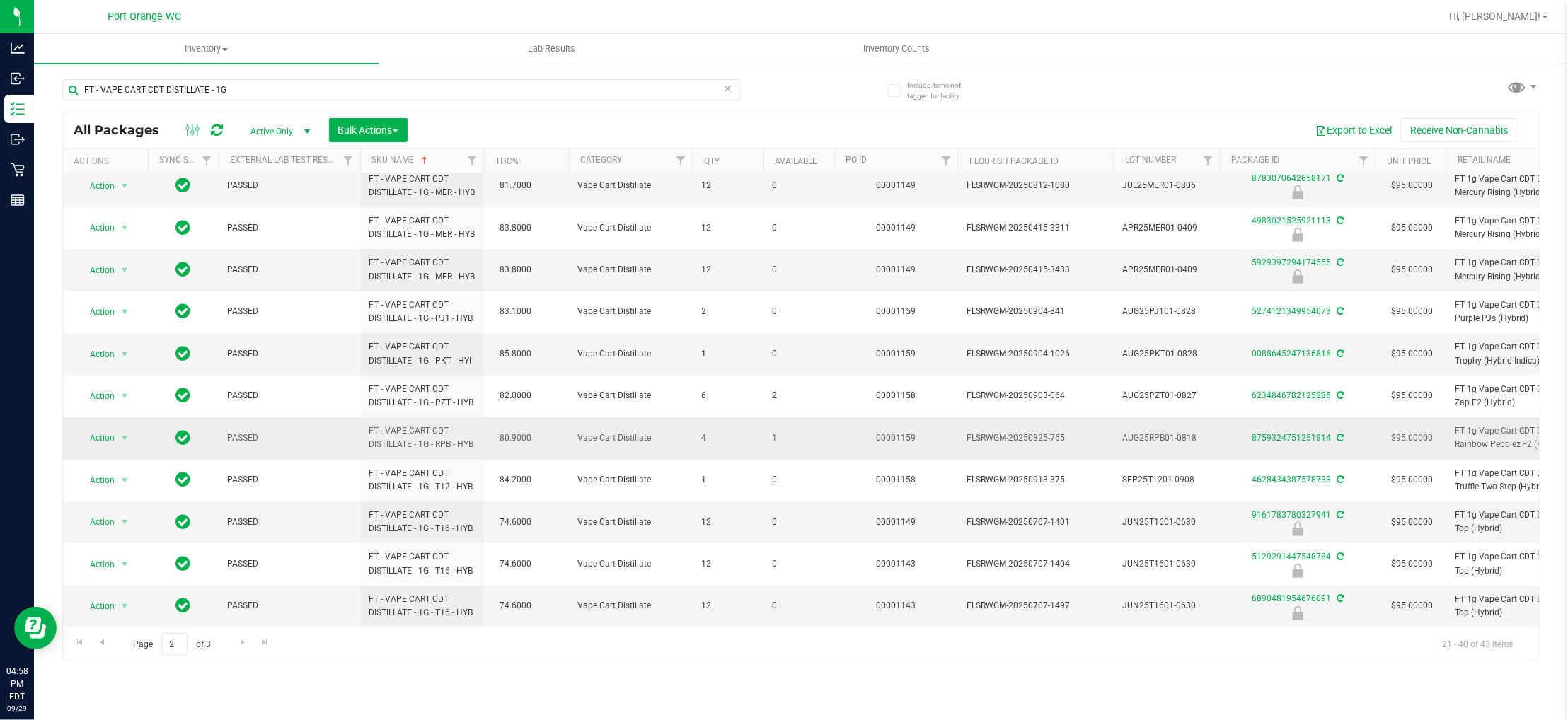
click at [434, 428] on span "FT - VAPE CART CDT DISTILLATE - 1G - RPB - HYB" at bounding box center [422, 437] width 107 height 27
click at [245, 641] on span "Go to the next page" at bounding box center [242, 642] width 11 height 11
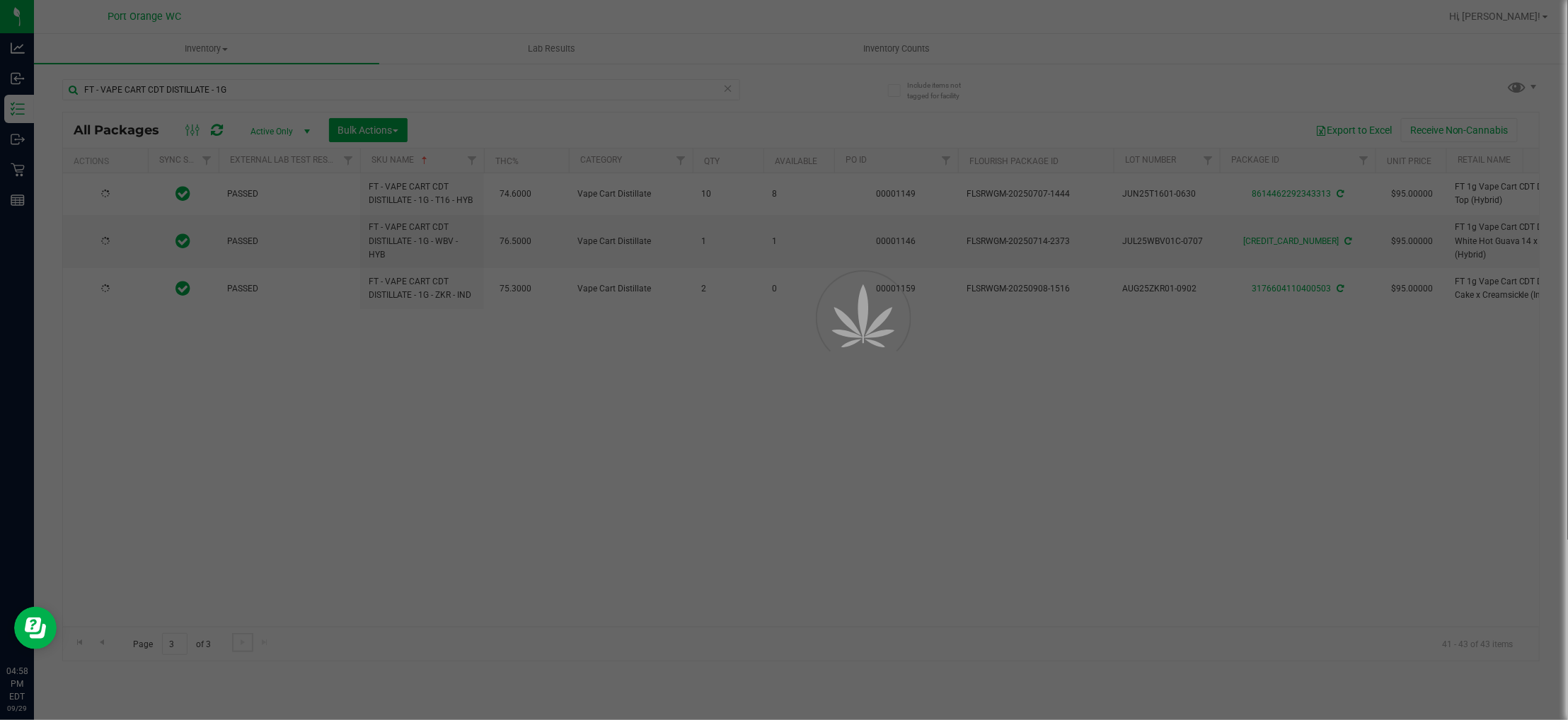
scroll to position [0, 0]
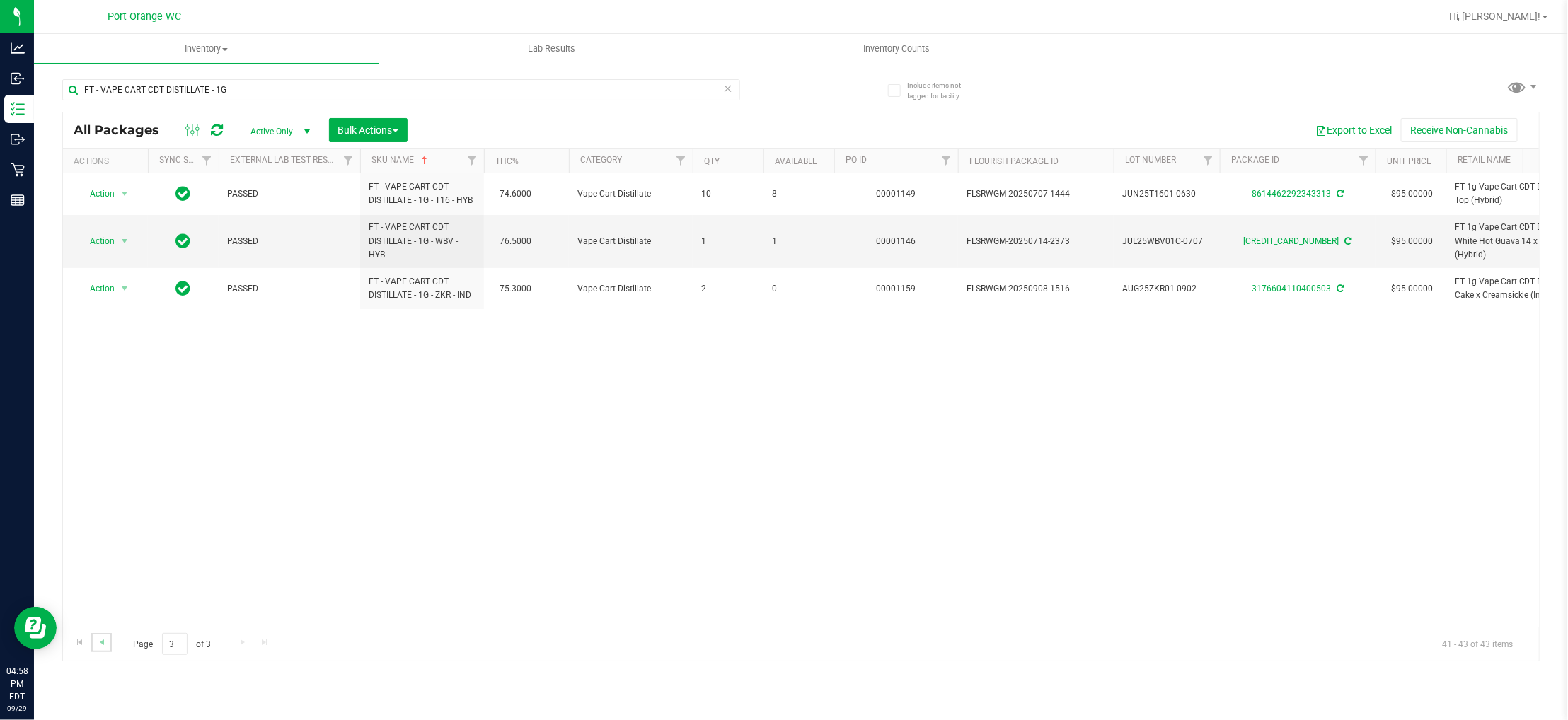
click at [107, 642] on link "Go to the previous page" at bounding box center [101, 643] width 21 height 19
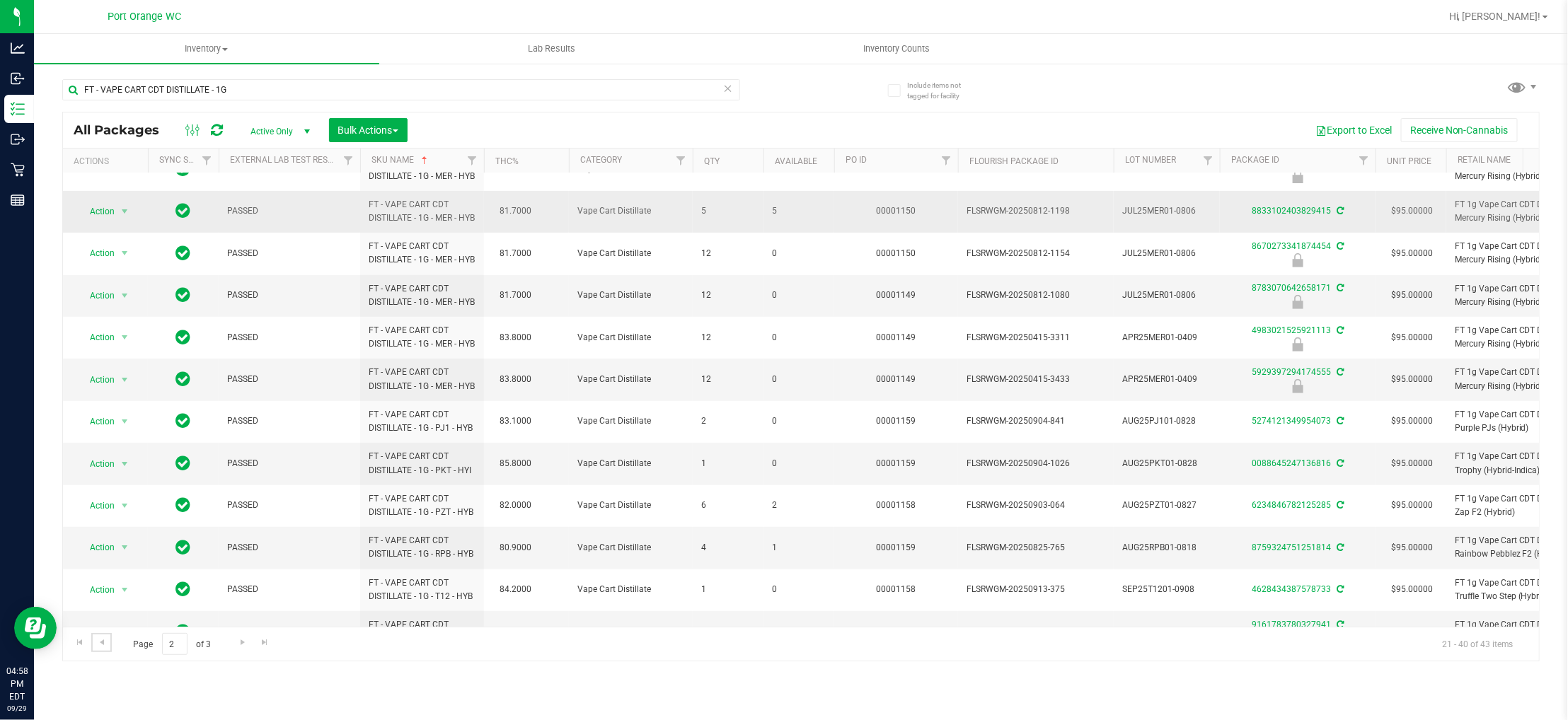
scroll to position [510, 0]
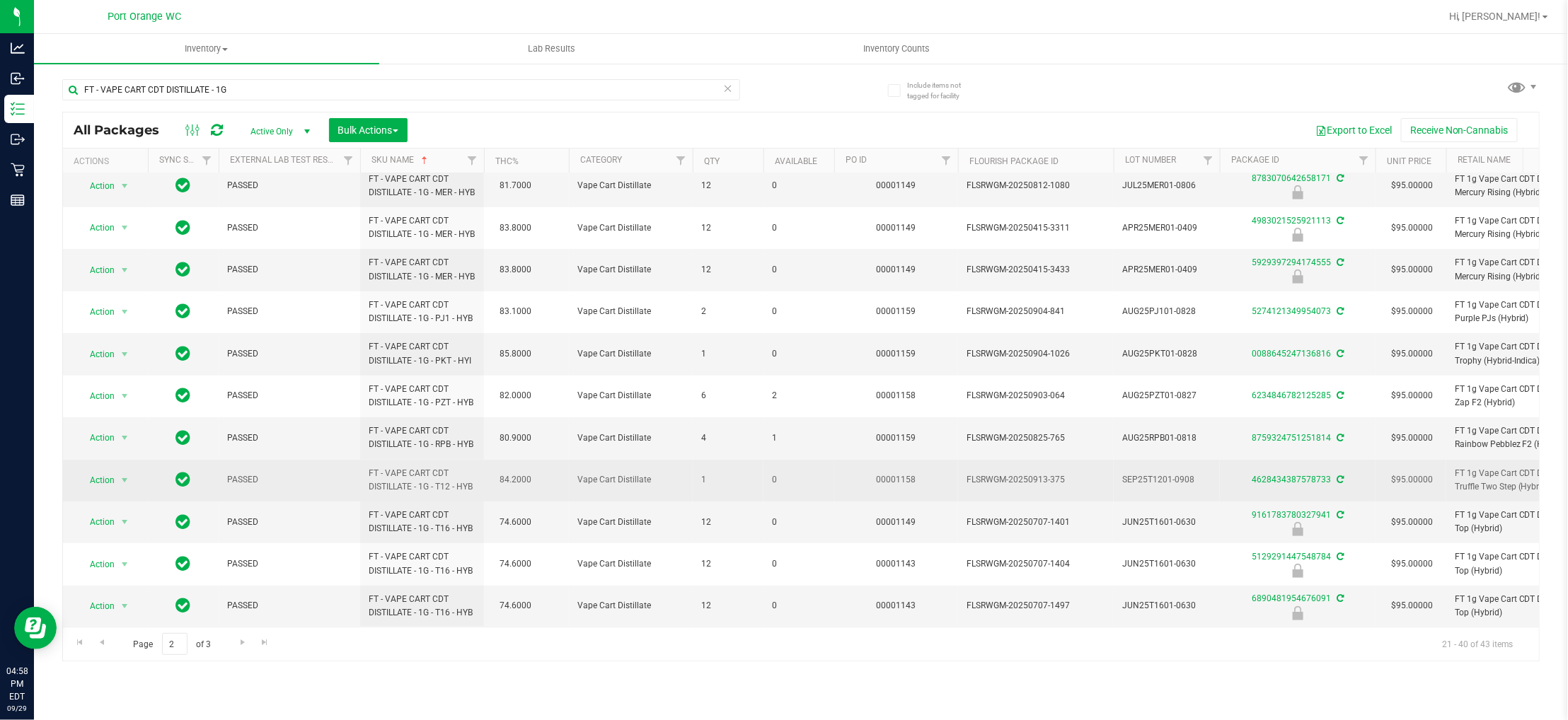
click at [413, 467] on span "FT - VAPE CART CDT DISTILLATE - 1G - T12 - HYB" at bounding box center [422, 479] width 107 height 27
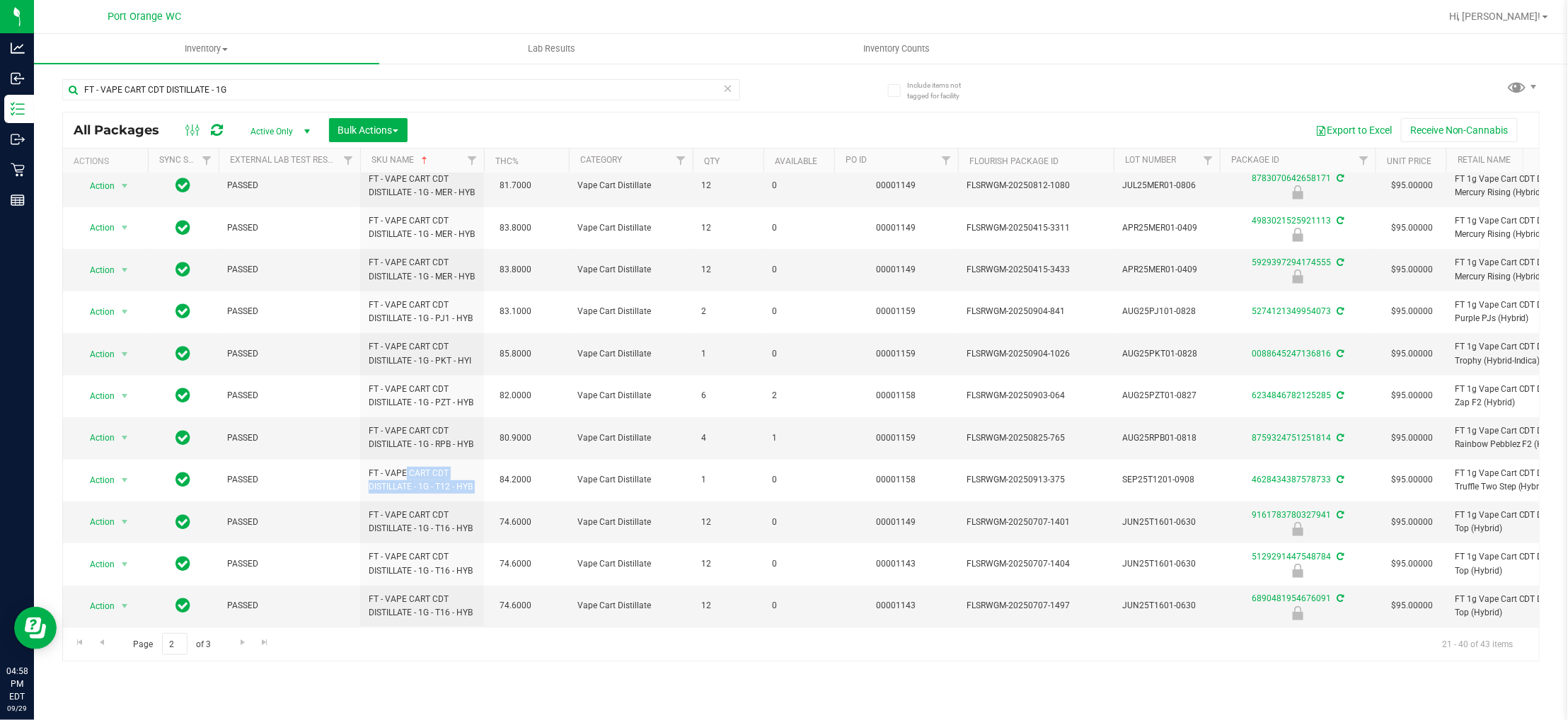
copy td "FT - VAPE CART CDT DISTILLATE - 1G - T12 - HYB"
click at [238, 639] on span "Go to the next page" at bounding box center [242, 642] width 11 height 11
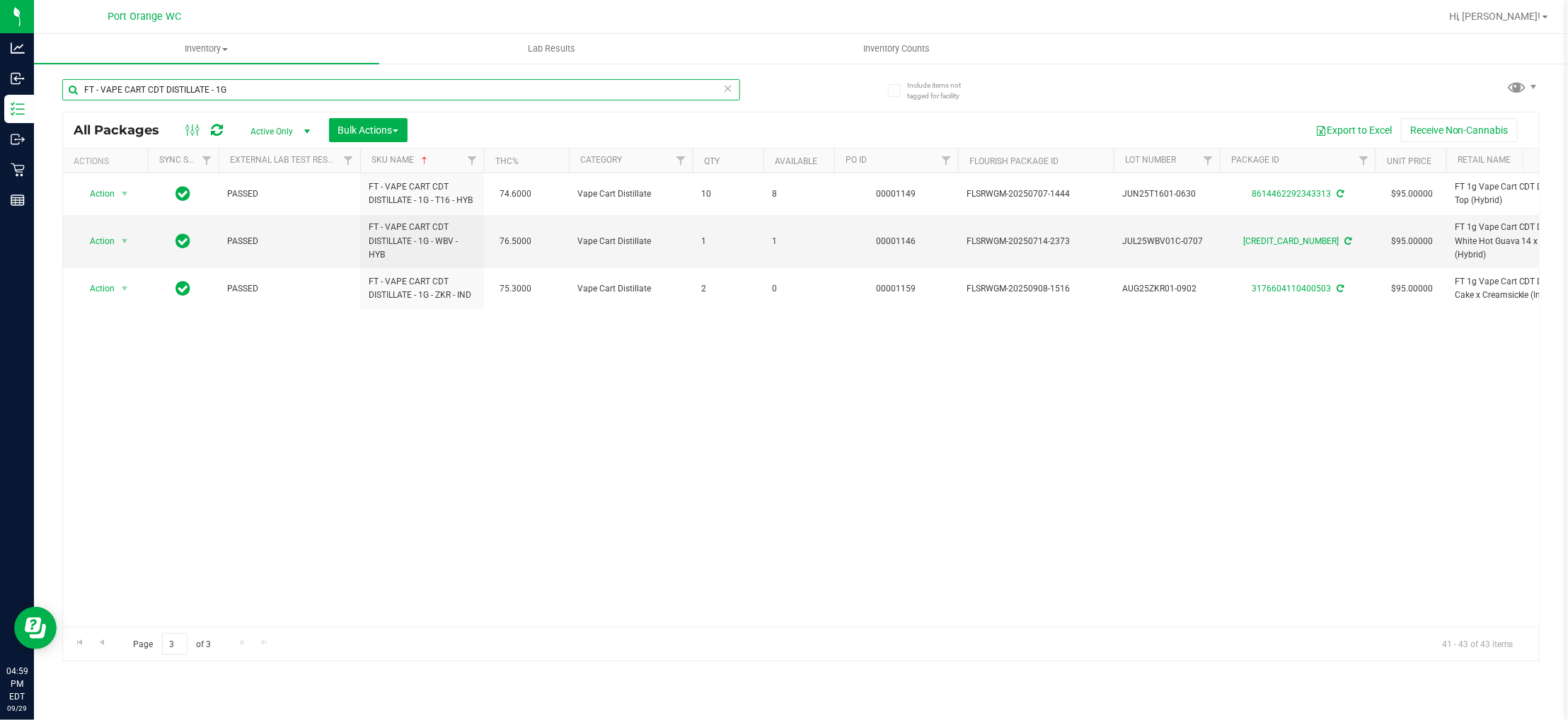
click at [244, 87] on input "FT - VAPE CART CDT DISTILLATE - 1G" at bounding box center [401, 89] width 678 height 21
paste input "DISTILLATE - 0.5G -"
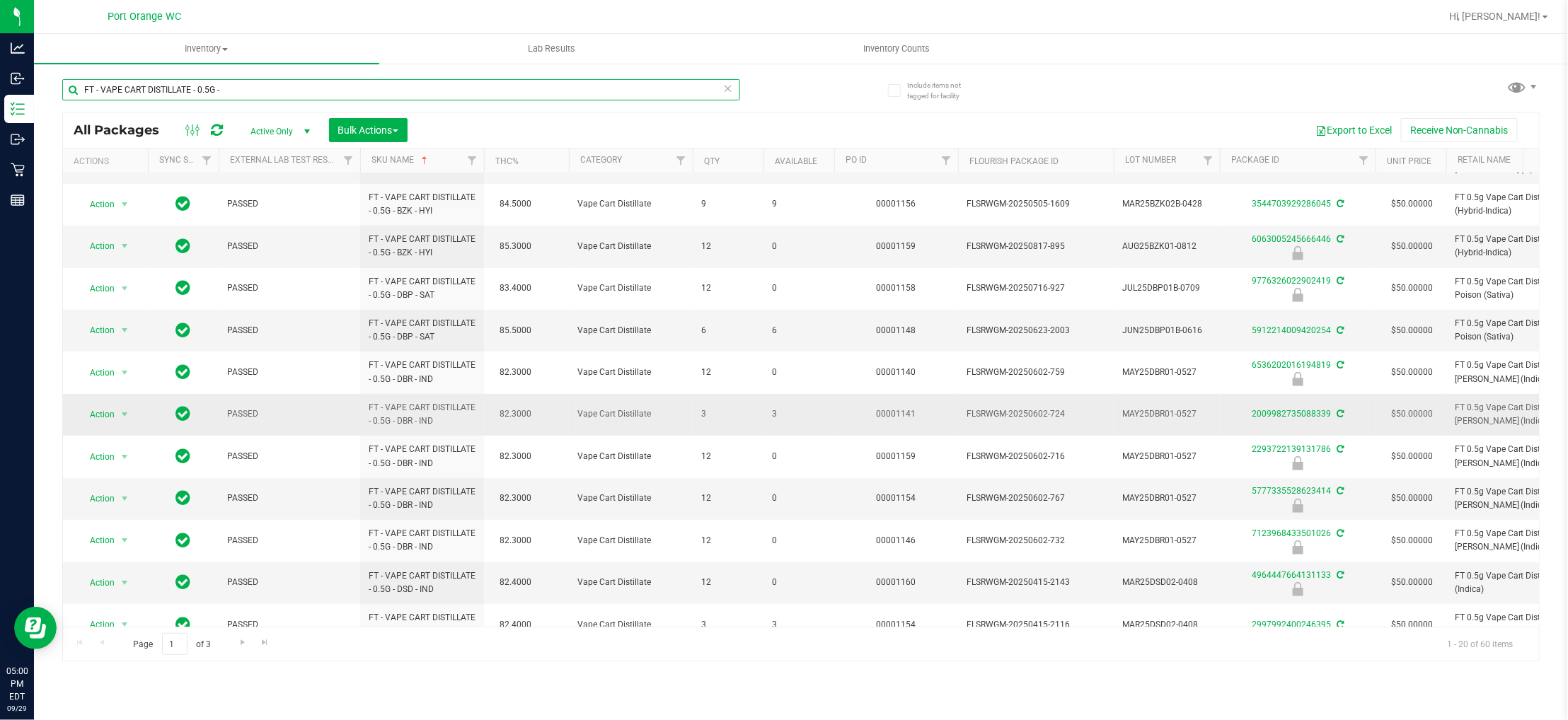
scroll to position [395, 0]
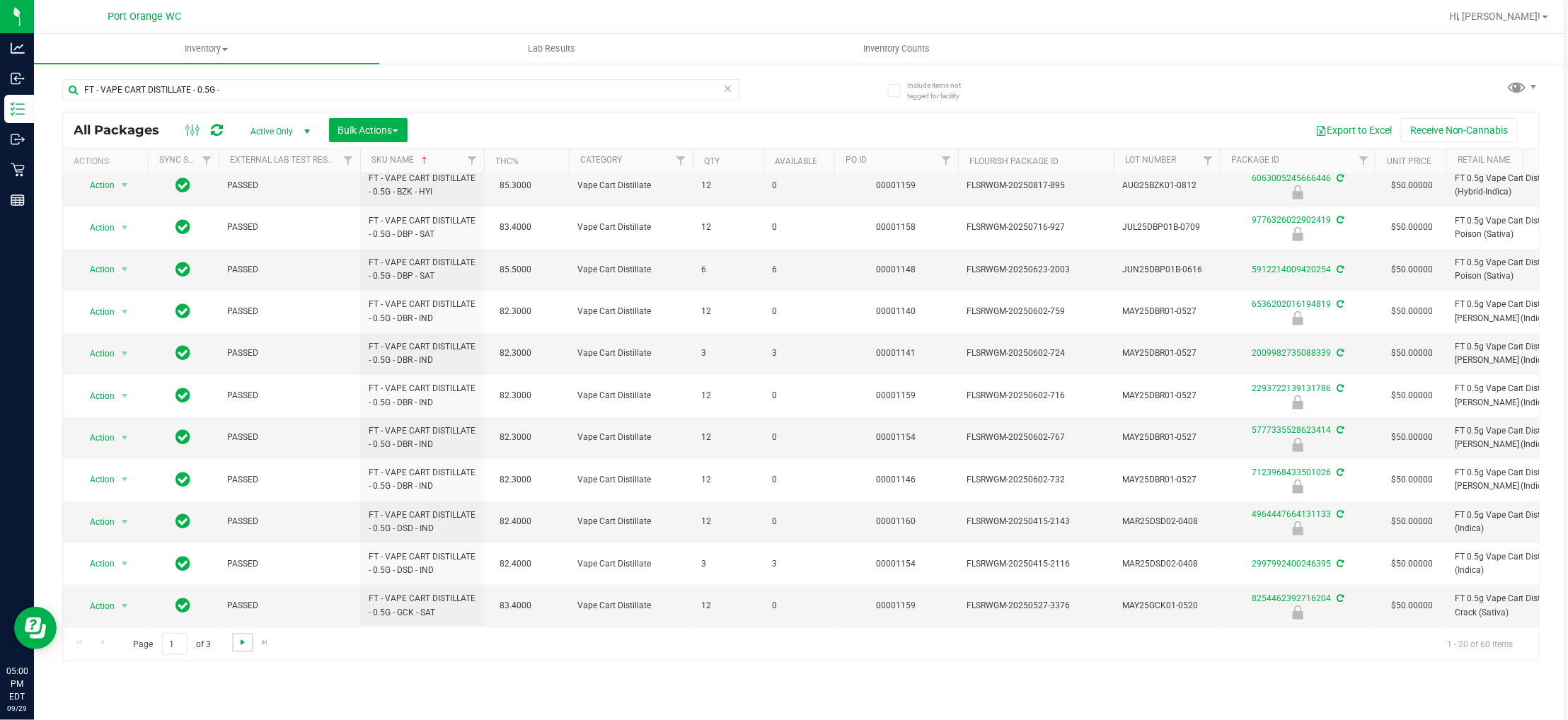
click at [242, 644] on span "Go to the next page" at bounding box center [242, 642] width 11 height 11
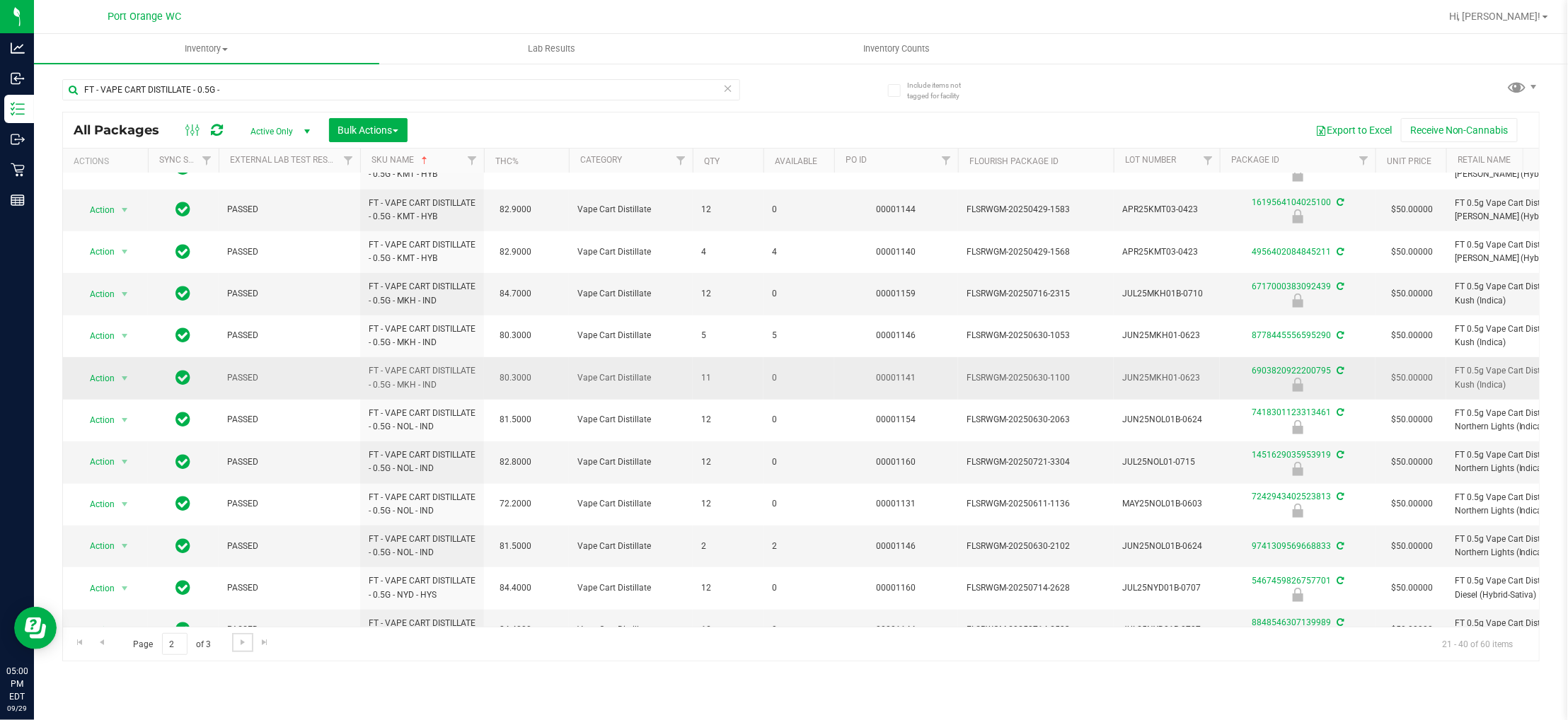
scroll to position [403, 0]
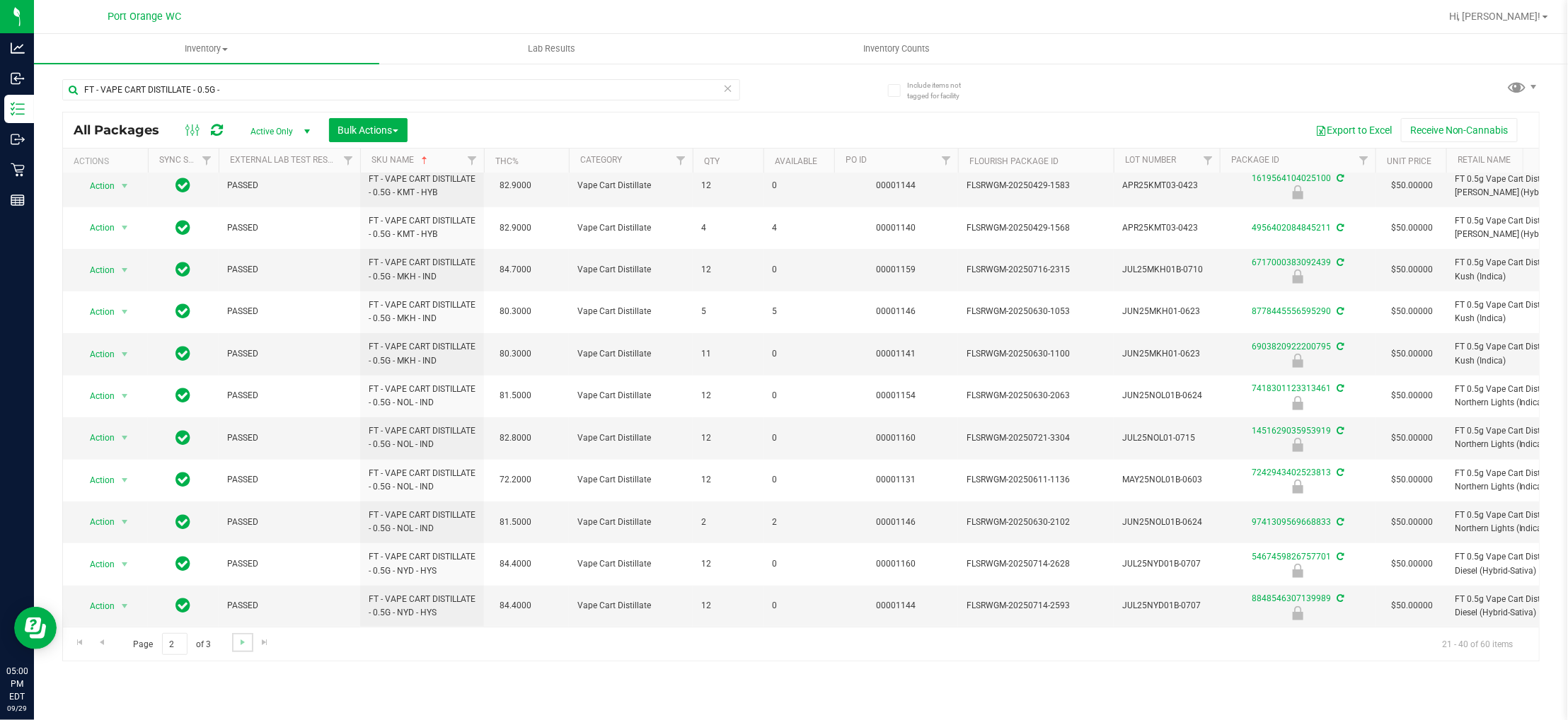
click at [251, 640] on link "Go to the next page" at bounding box center [242, 643] width 21 height 19
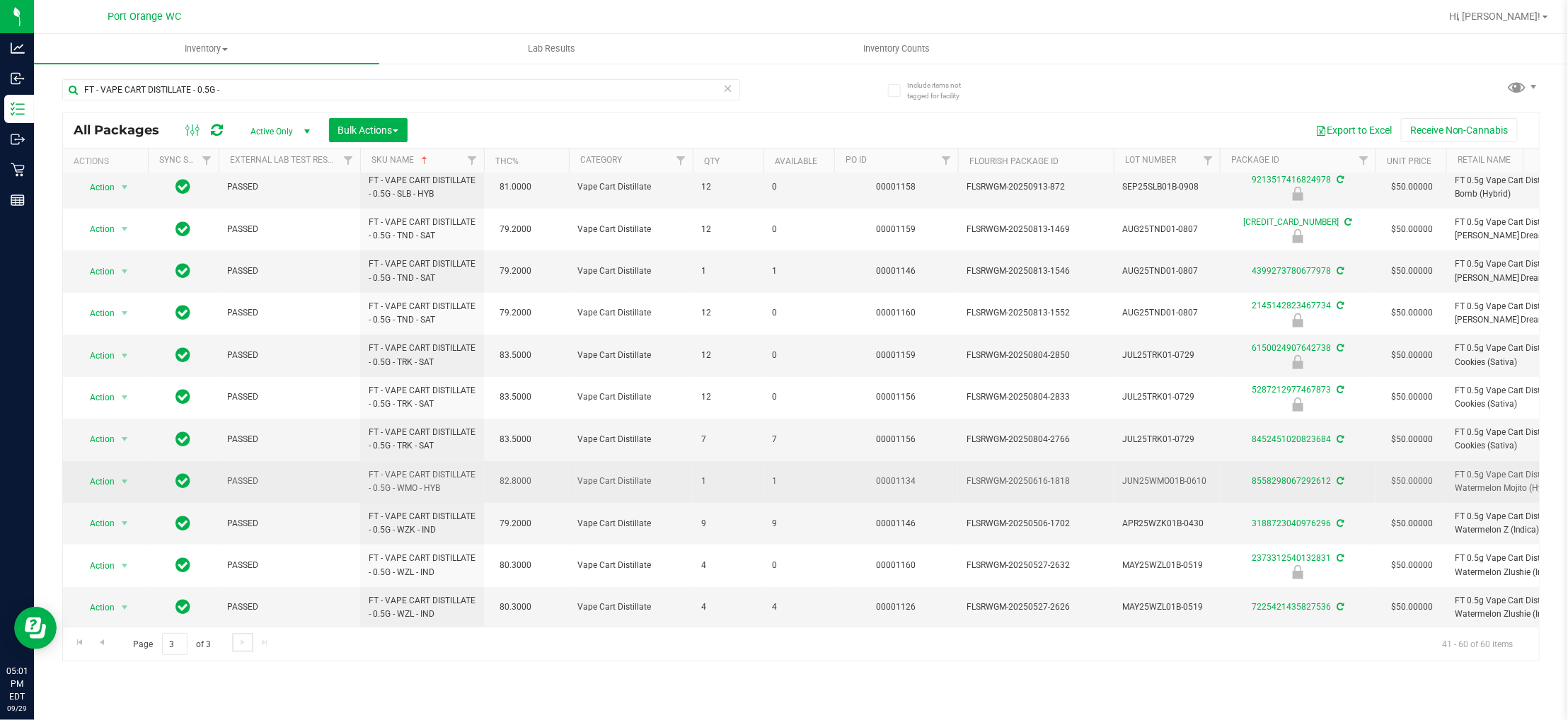
scroll to position [417, 0]
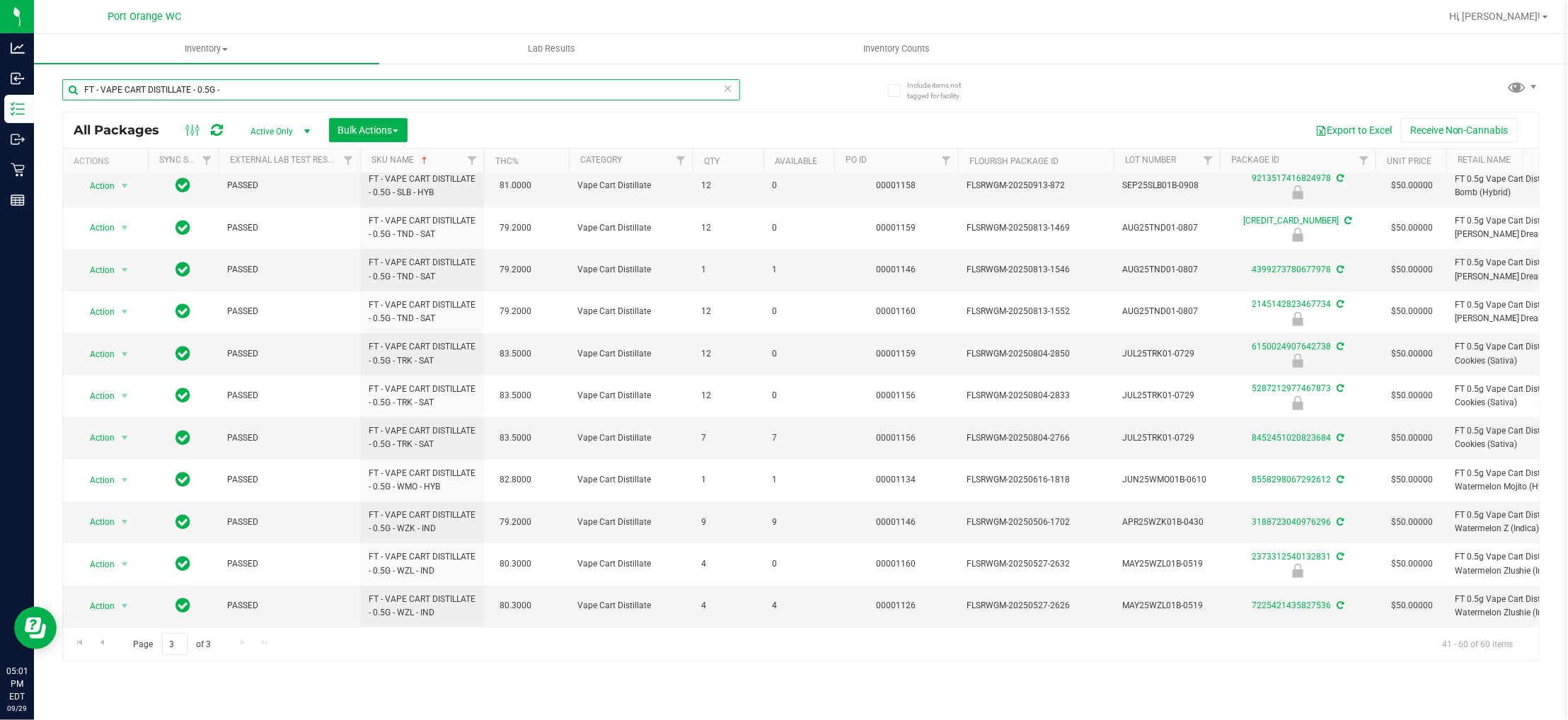
click at [364, 80] on input "FT - VAPE CART DISTILLATE - 0.5G -" at bounding box center [401, 89] width 678 height 21
paste input "1"
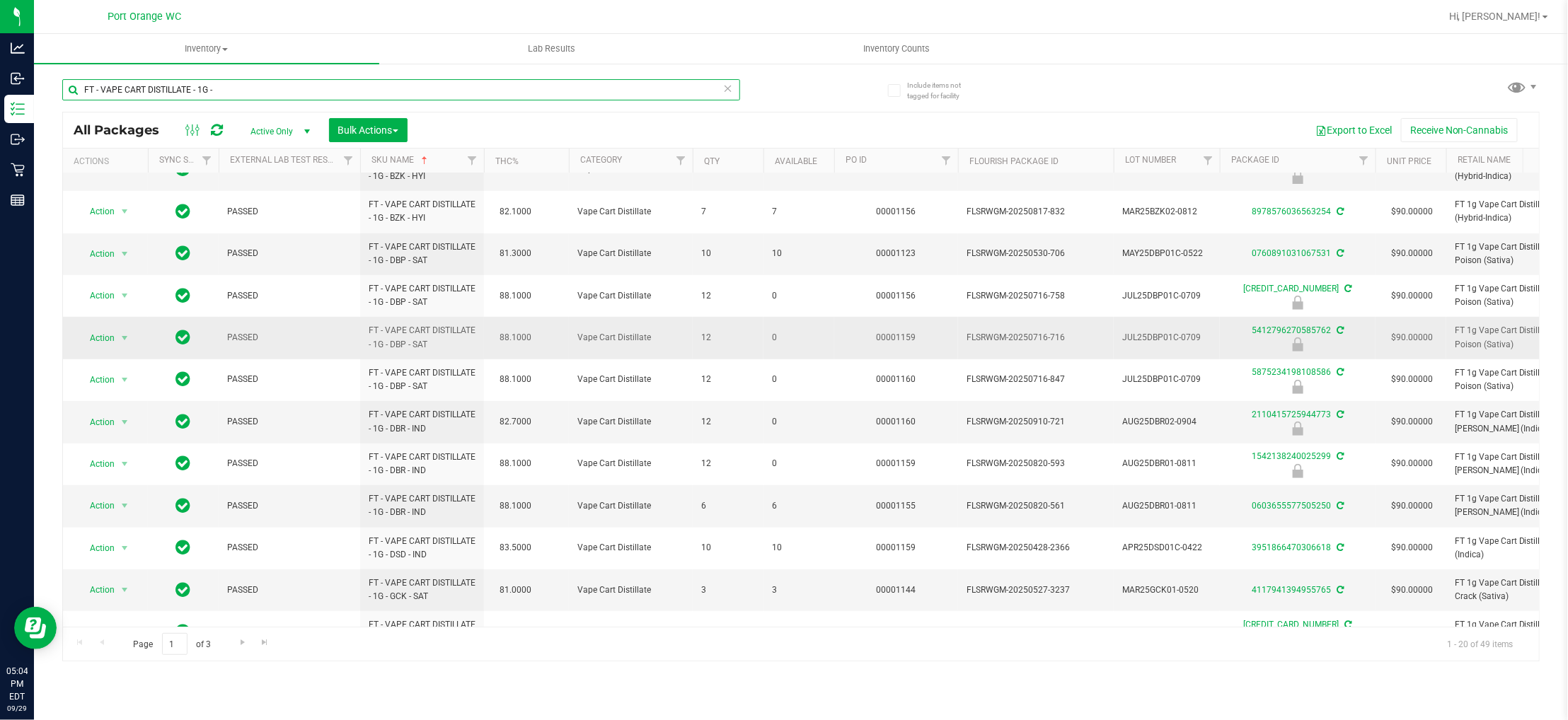
scroll to position [403, 0]
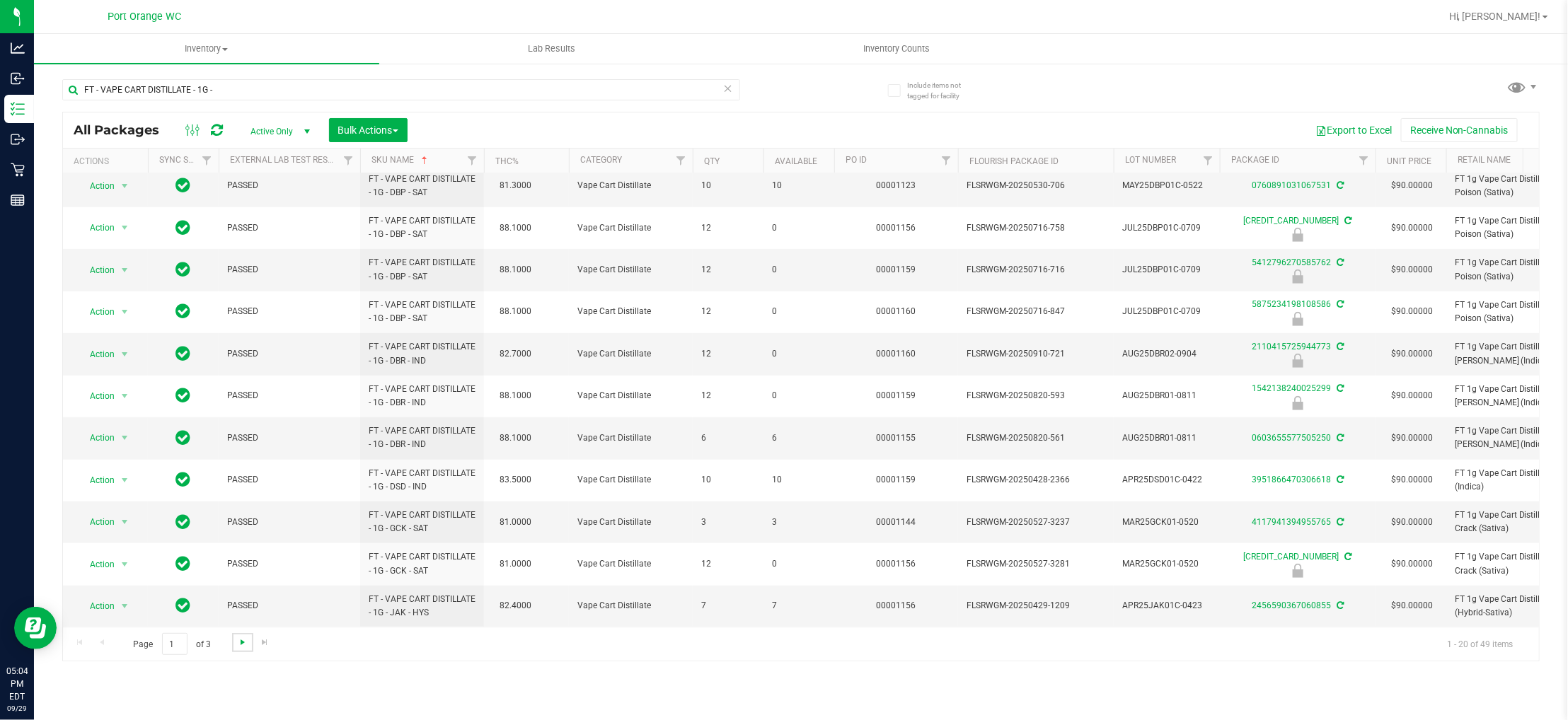
click at [237, 645] on span "Go to the next page" at bounding box center [242, 642] width 11 height 11
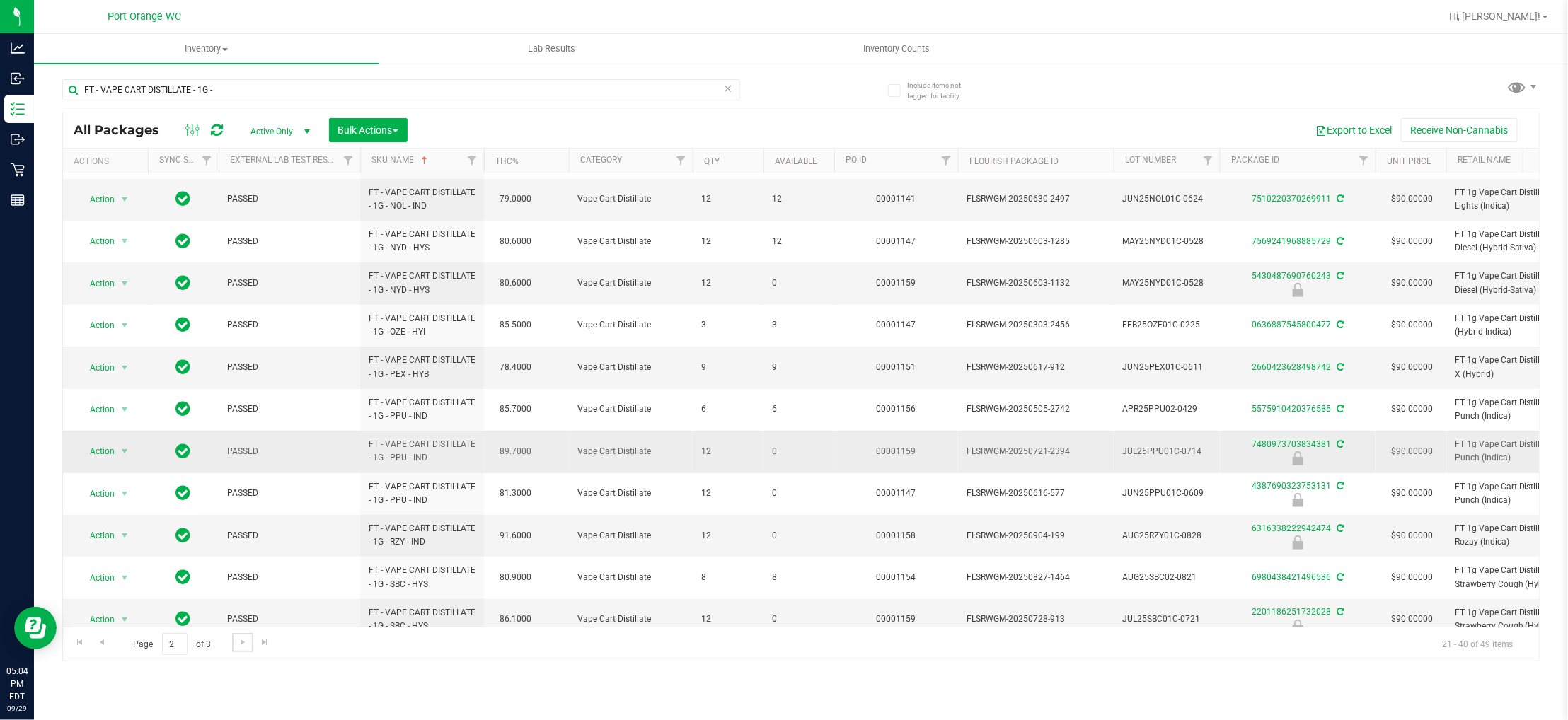
scroll to position [403, 0]
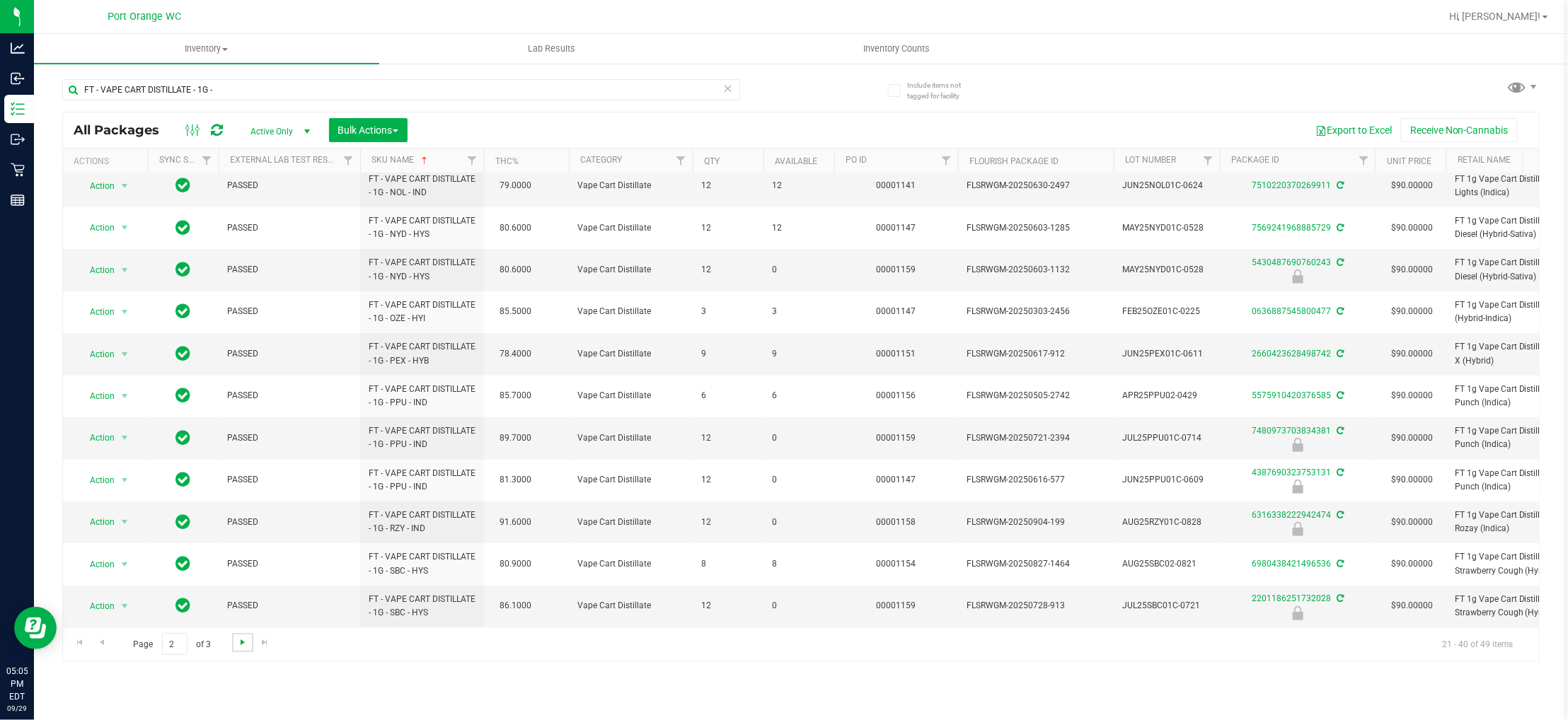
click at [242, 641] on span "Go to the next page" at bounding box center [242, 642] width 11 height 11
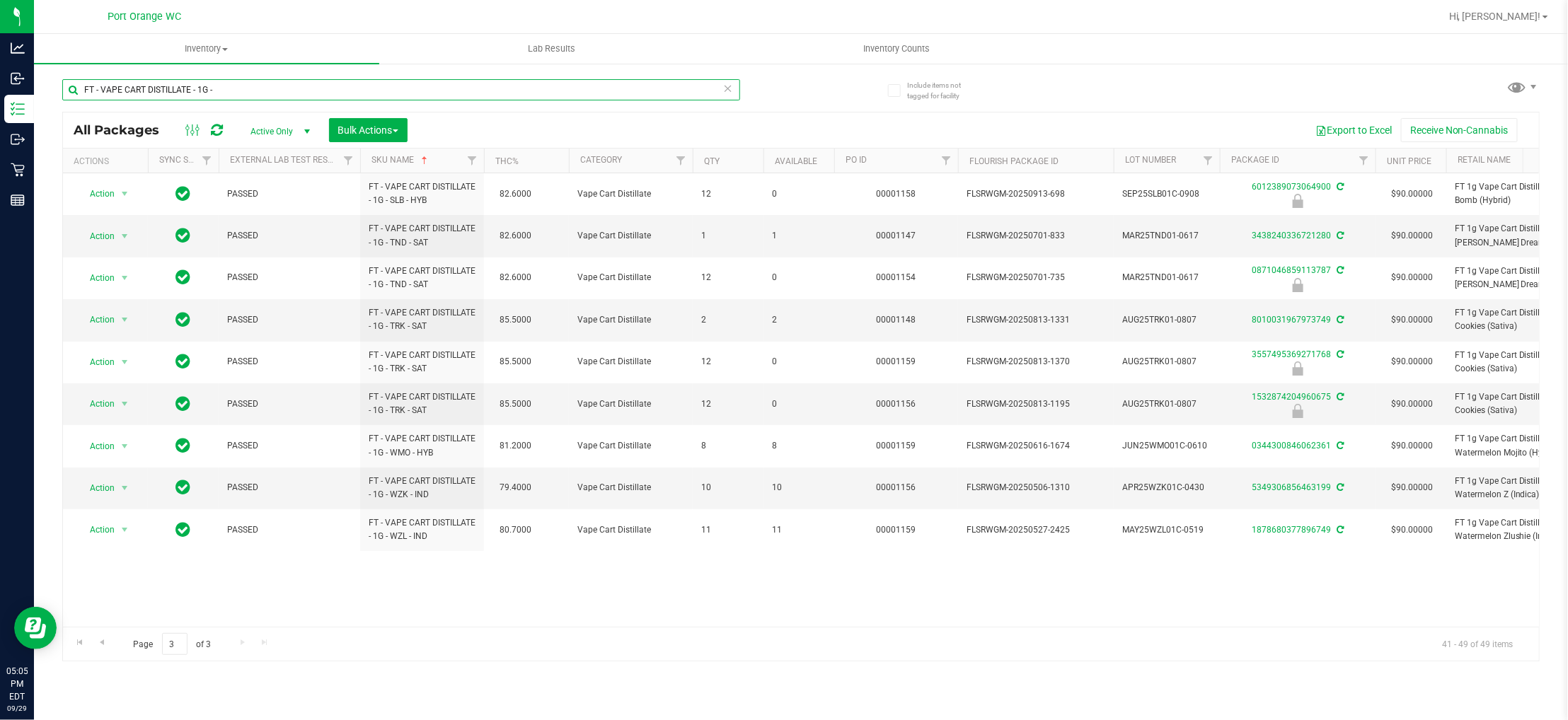
click at [242, 86] on input "FT - VAPE CART DISTILLATE - 1G -" at bounding box center [401, 89] width 678 height 21
paste input "PEN DISTILLATE - 0.3"
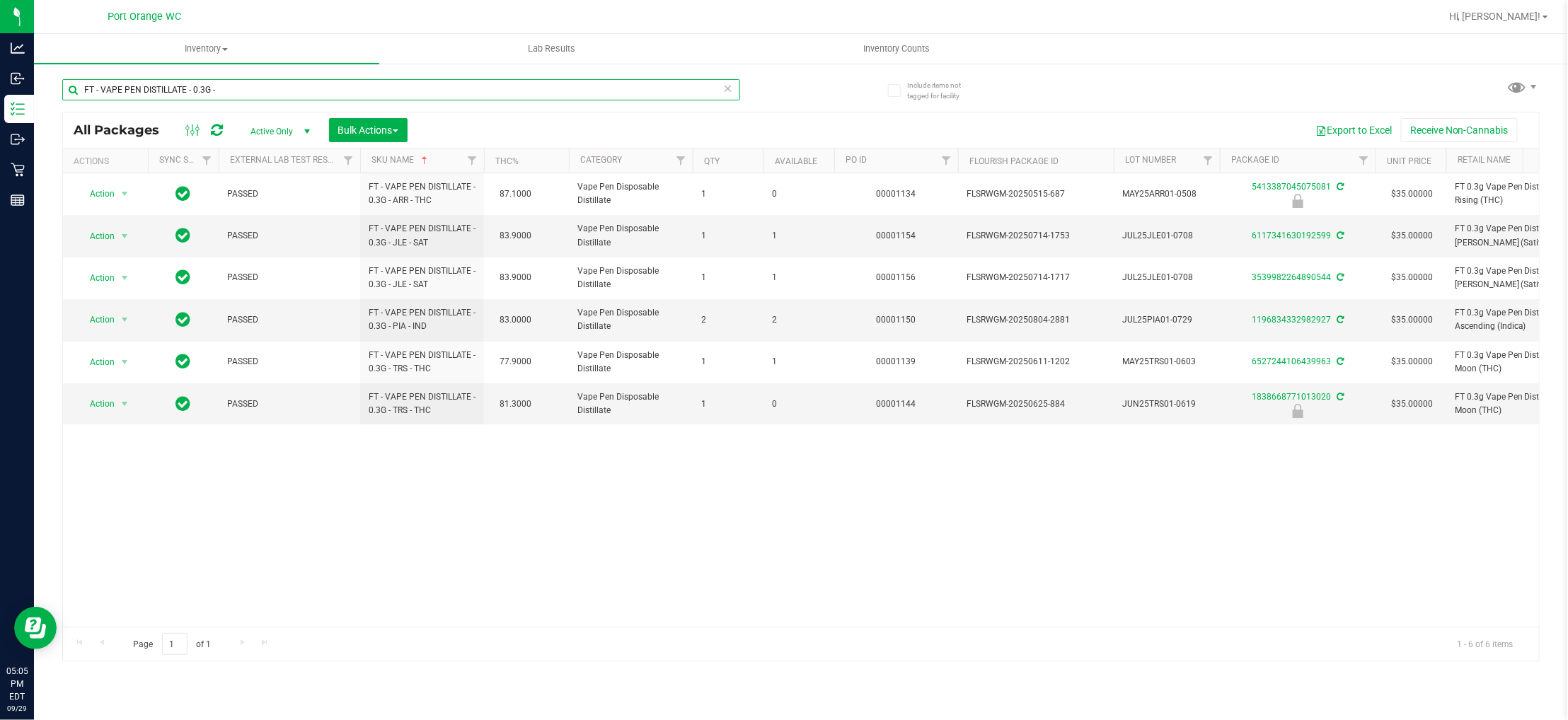
paste input "X - BALM - 300MG - 1CBD-1THC"
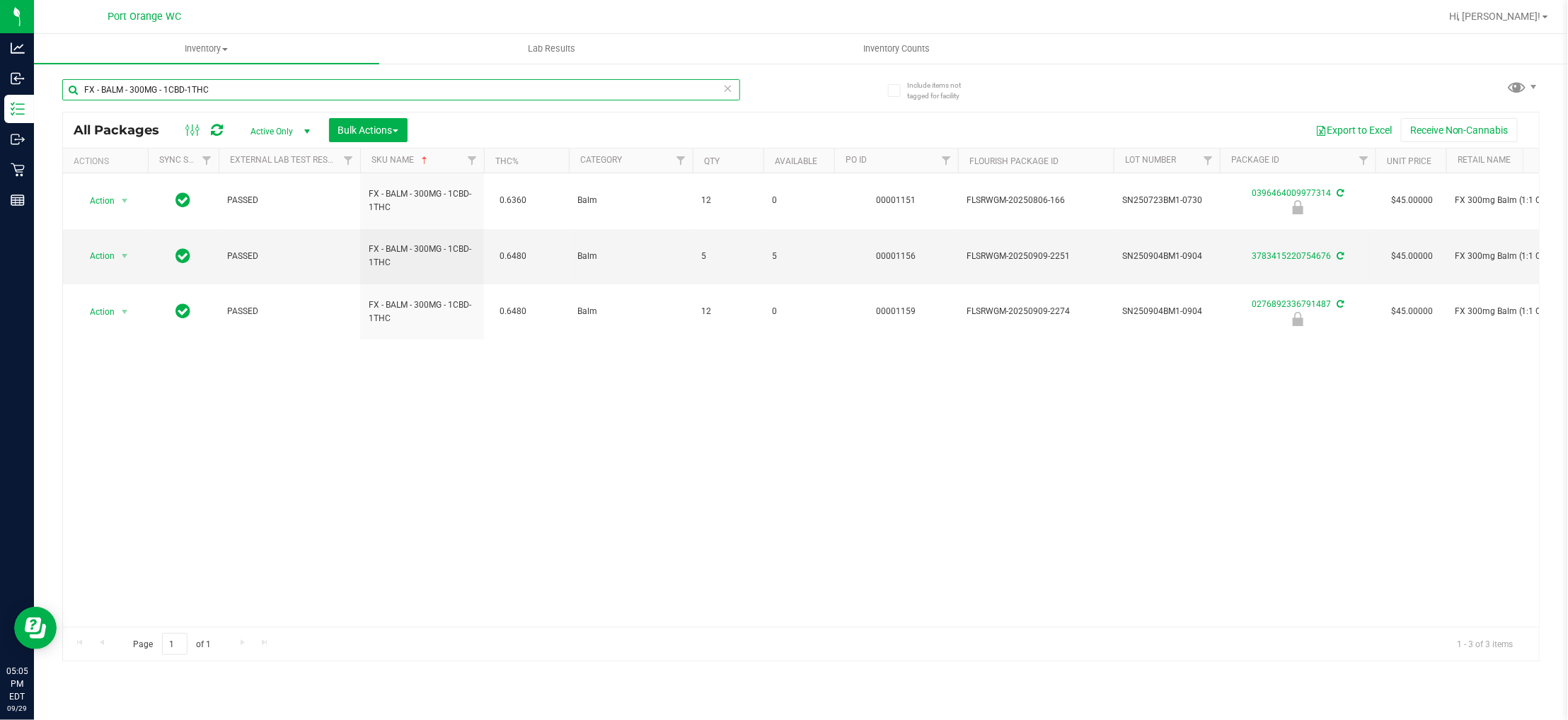
paste input "GL - LIVE ROSIN - 0.5G -"
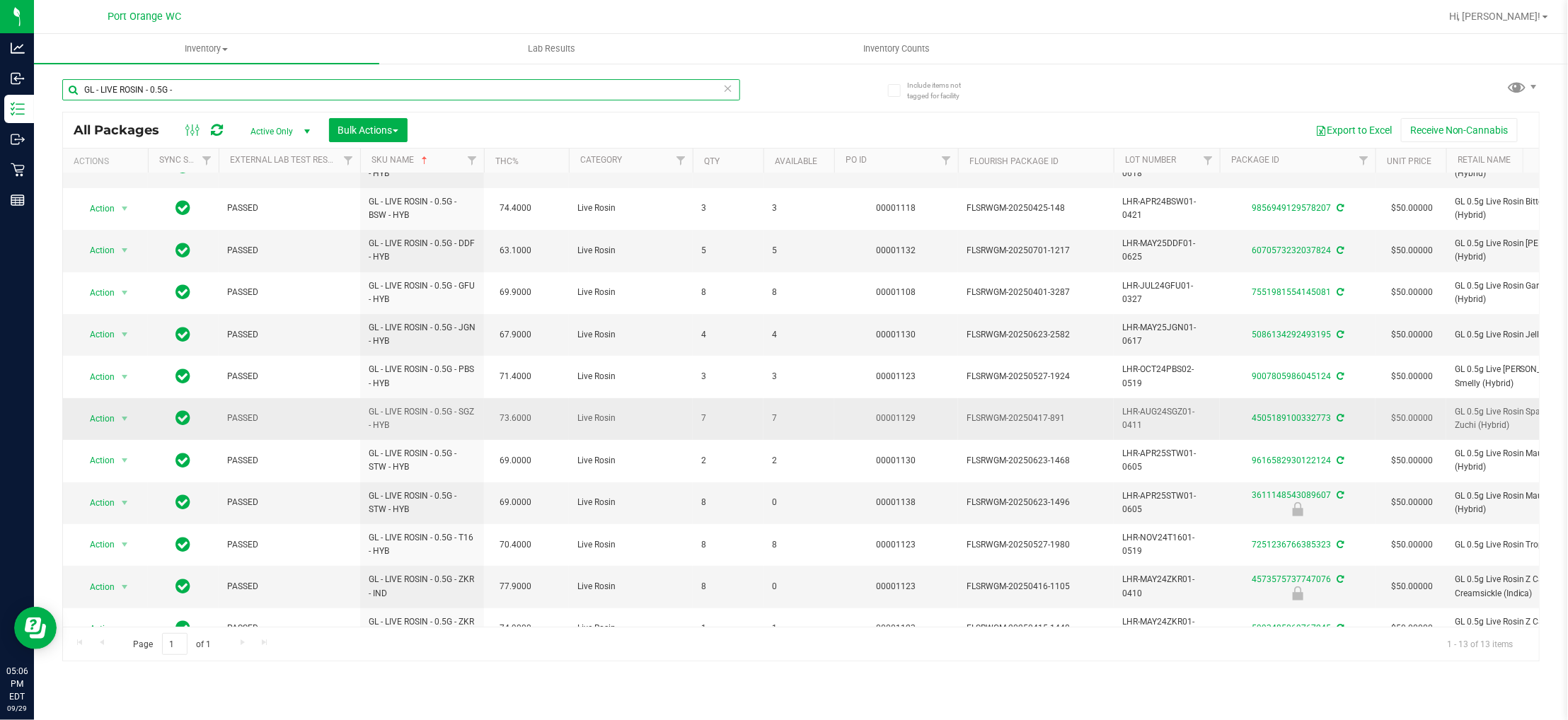
scroll to position [108, 0]
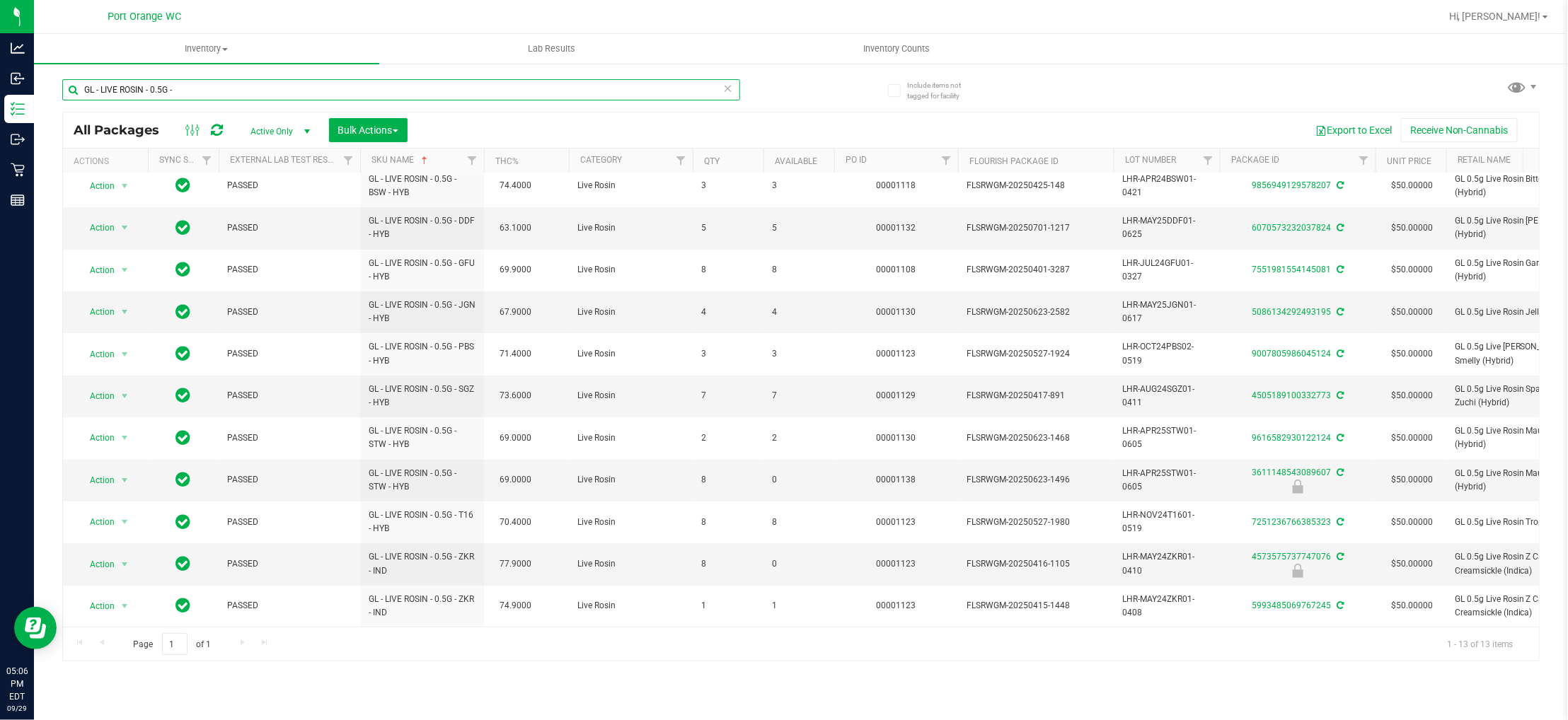
paste input "1G"
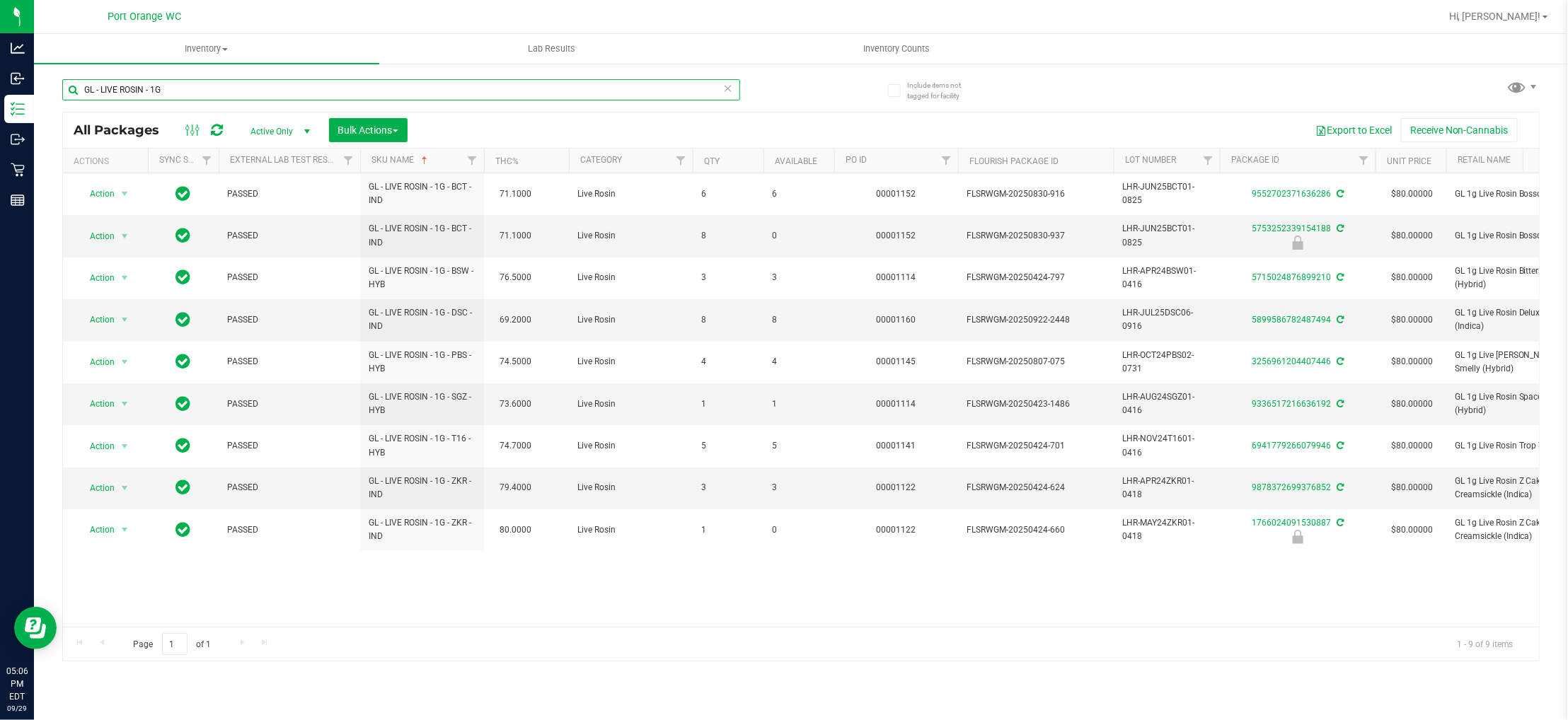
click at [200, 95] on input "GL - LIVE ROSIN - 1G" at bounding box center [401, 89] width 678 height 21
paste input "VAPE CART LIVE ROSIN - 0.5"
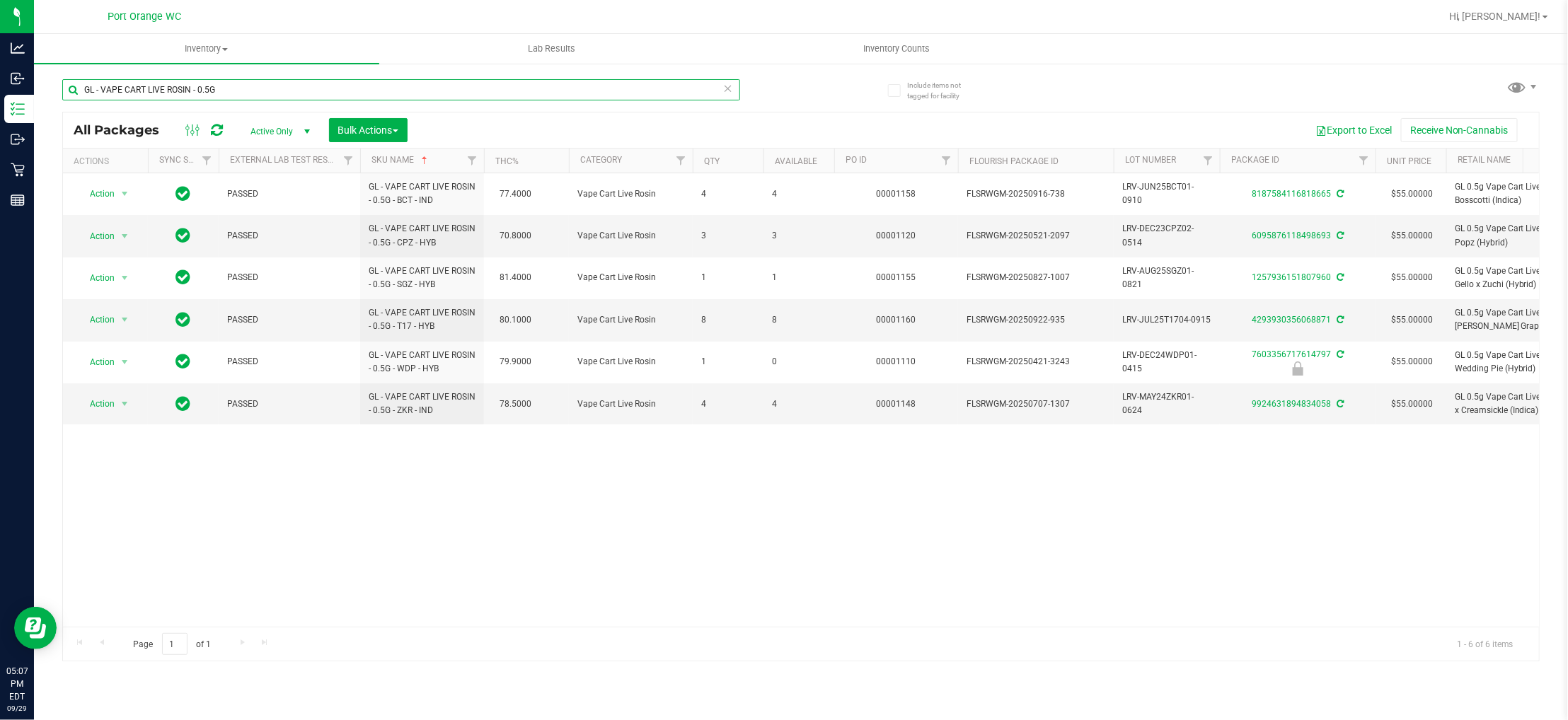
paste input "HT - BAR - 100MG - THC - DARK CHOCOLATE"
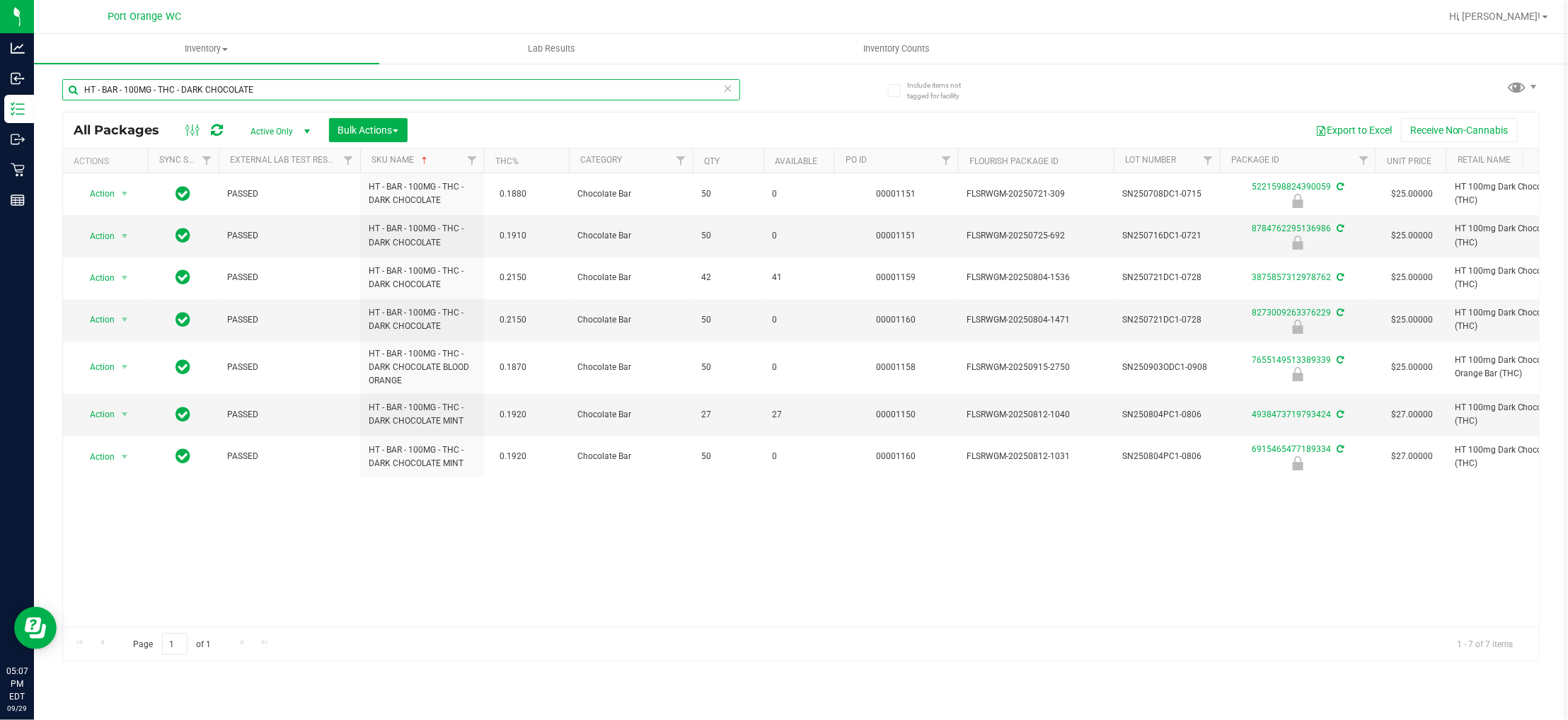
paste input "MIL"
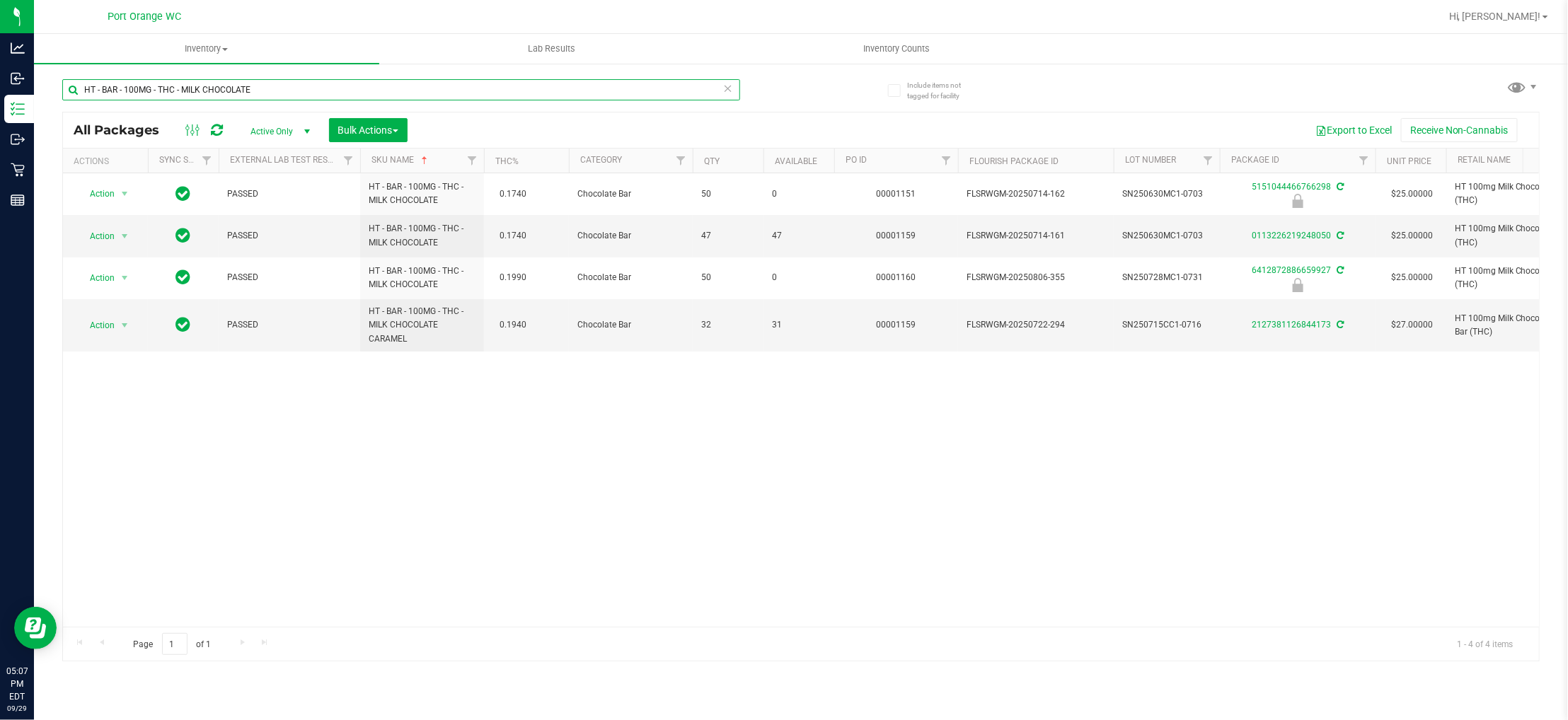
paste input "LIVE ROSIN - 200MG - THC - DAR"
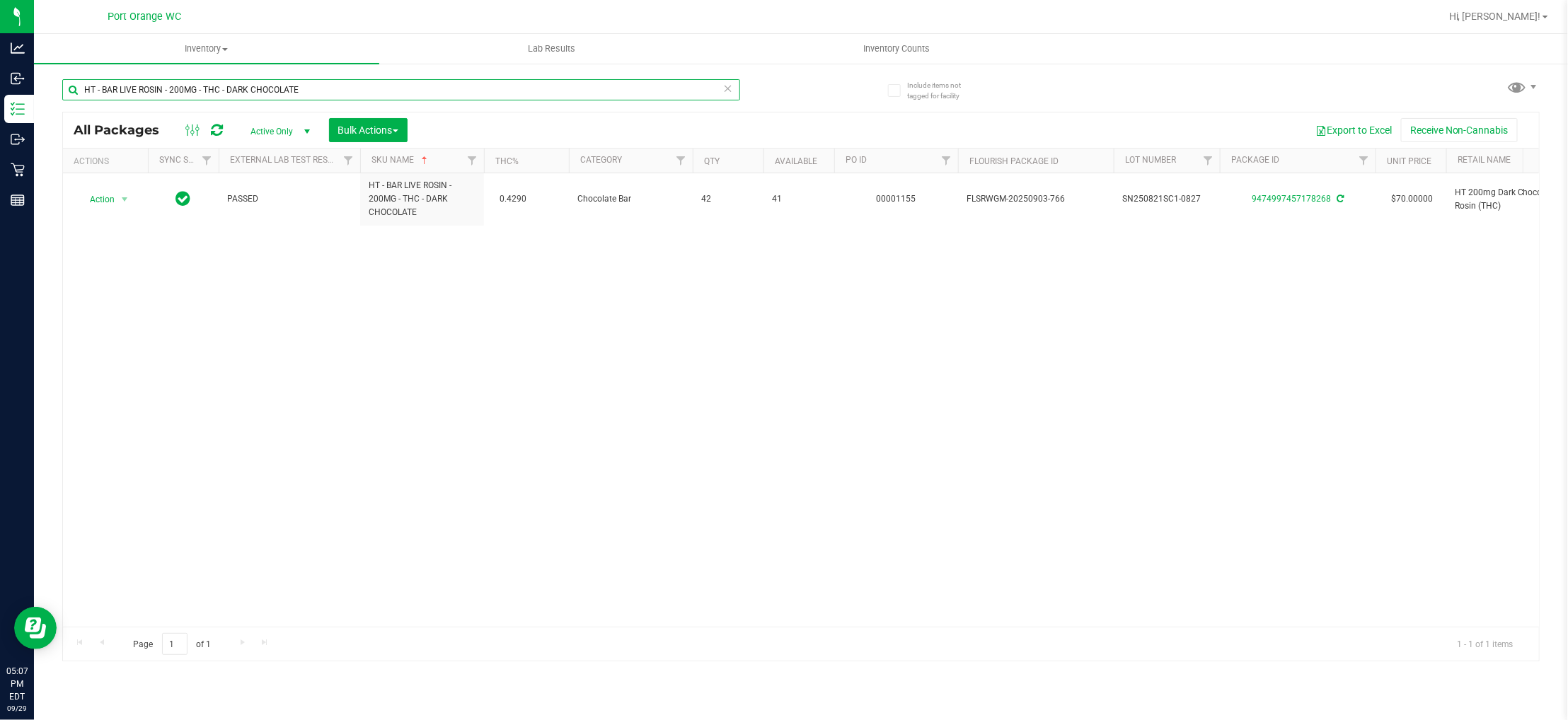
paste input "CHEWS - 10MG - 20CT - HYB - 1CBD-1THC - BLUE RASPBERRY"
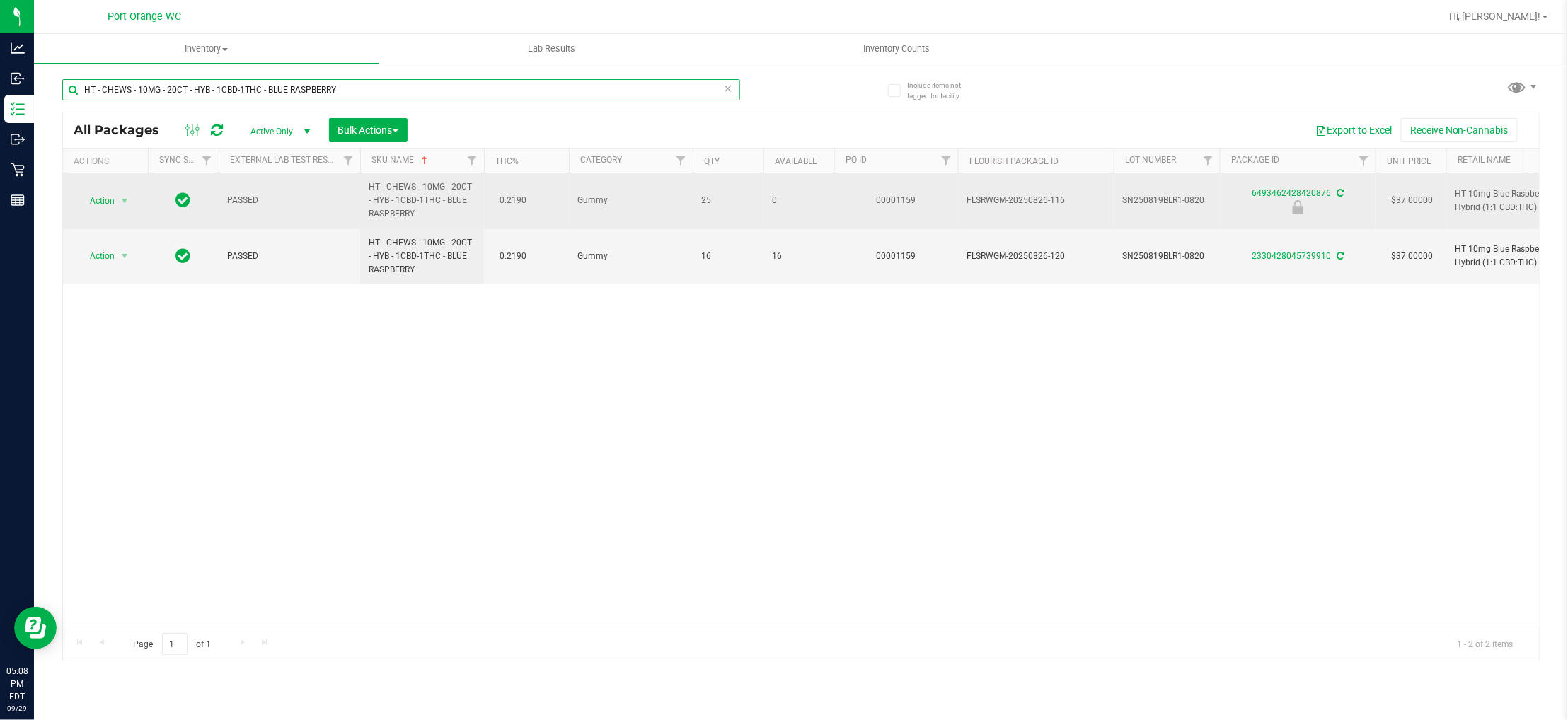
paste input "5MG - 20CT"
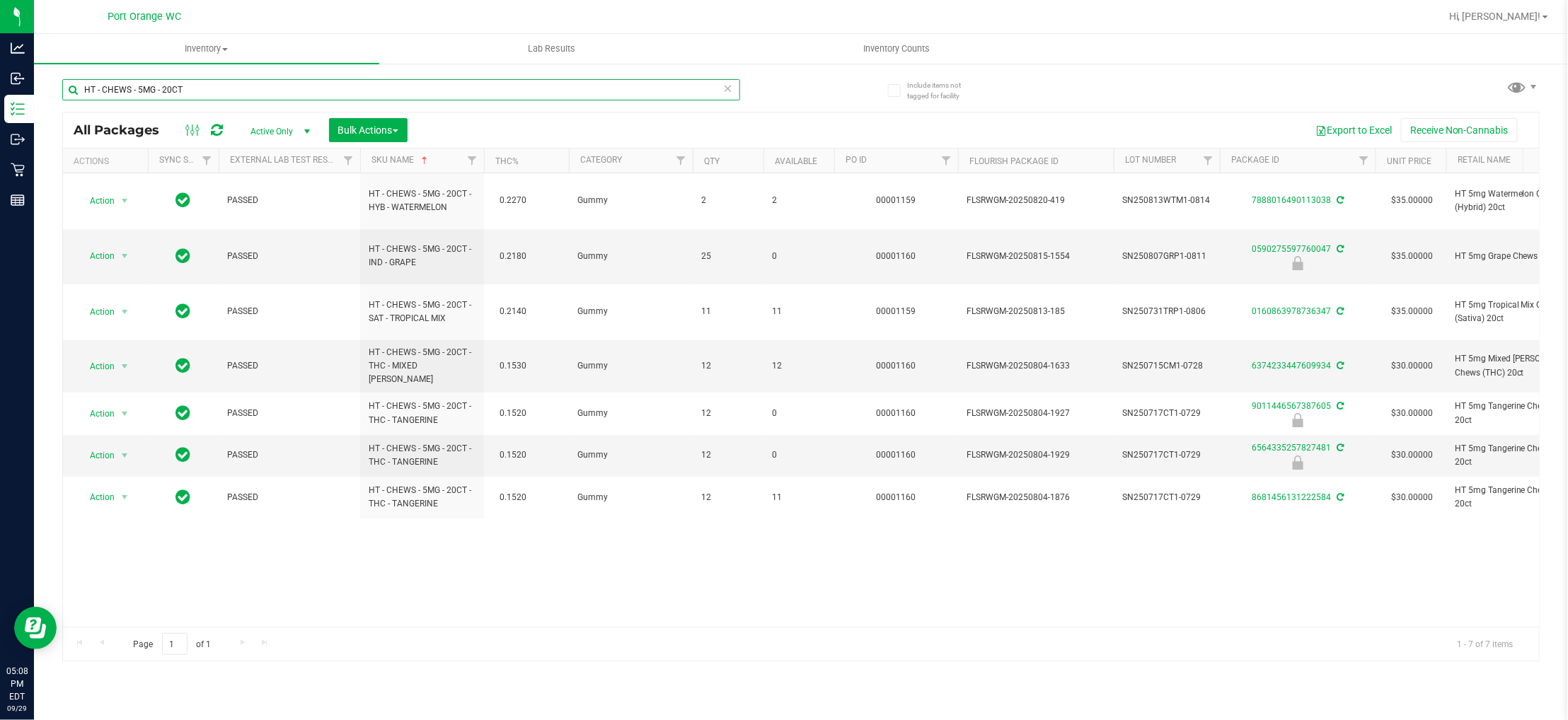
paste input "MINTS - 2.5MG - 40CT"
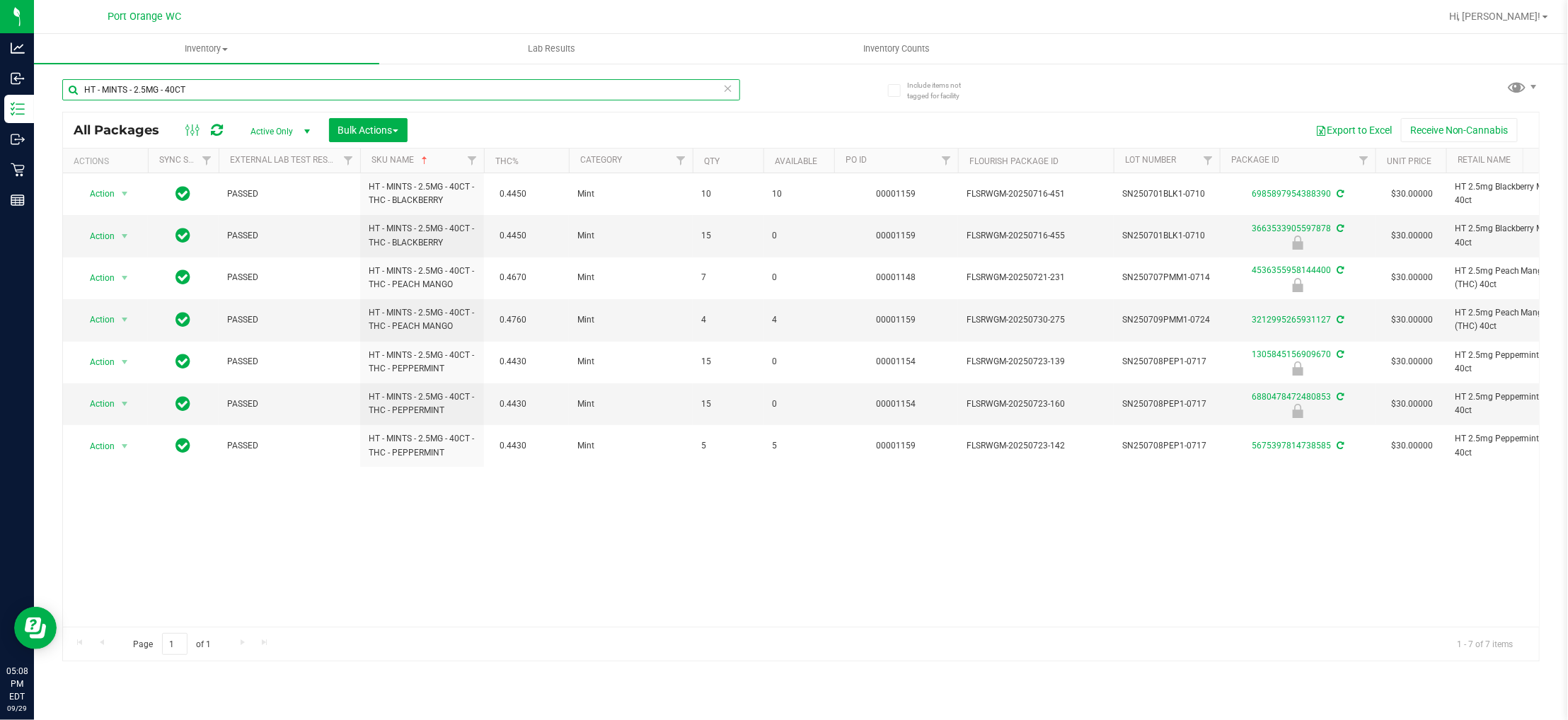
click at [262, 94] on input "HT - MINTS - 2.5MG - 40CT" at bounding box center [401, 89] width 678 height 21
paste input "SW - DISTILLATE APPLICATOR - 1G"
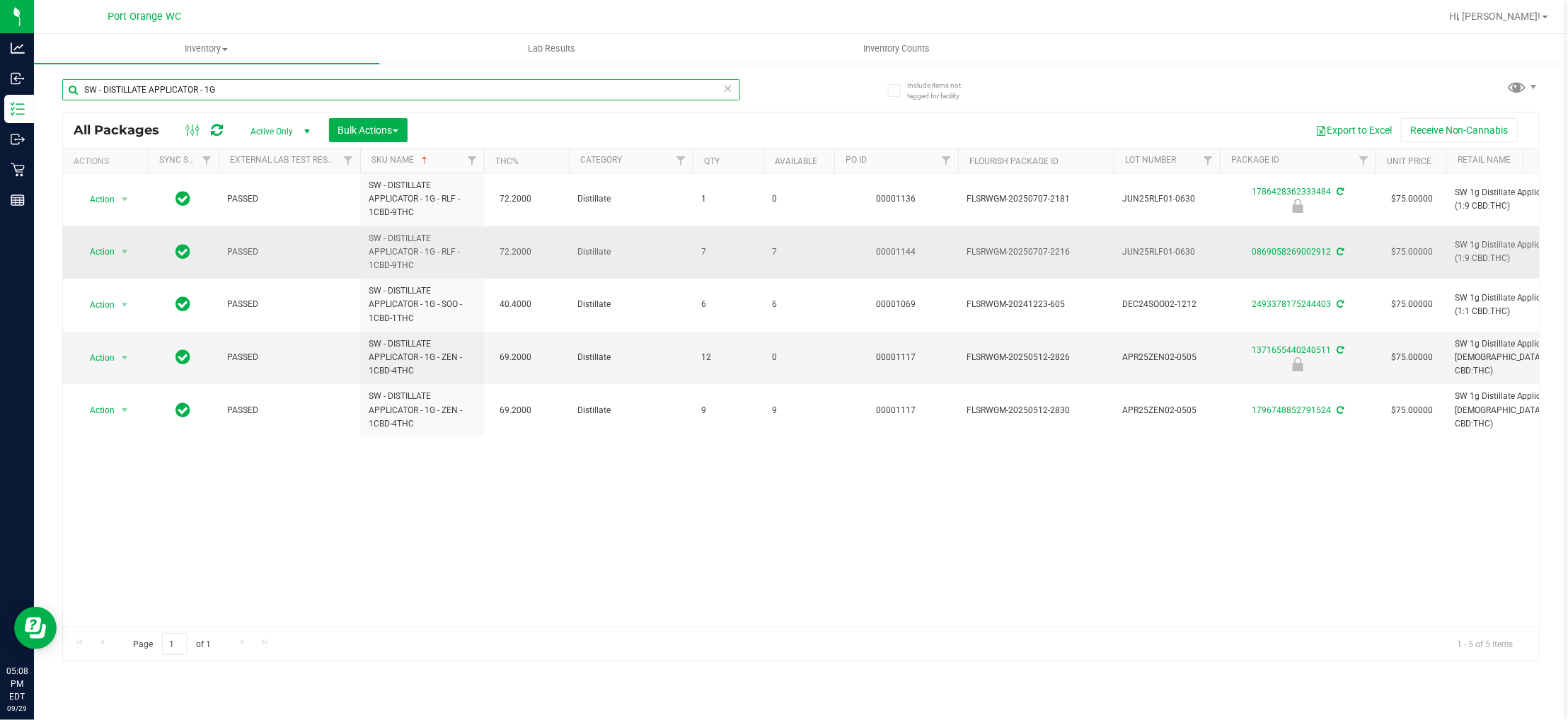
paste input "FSO SYRINGE - 1G"
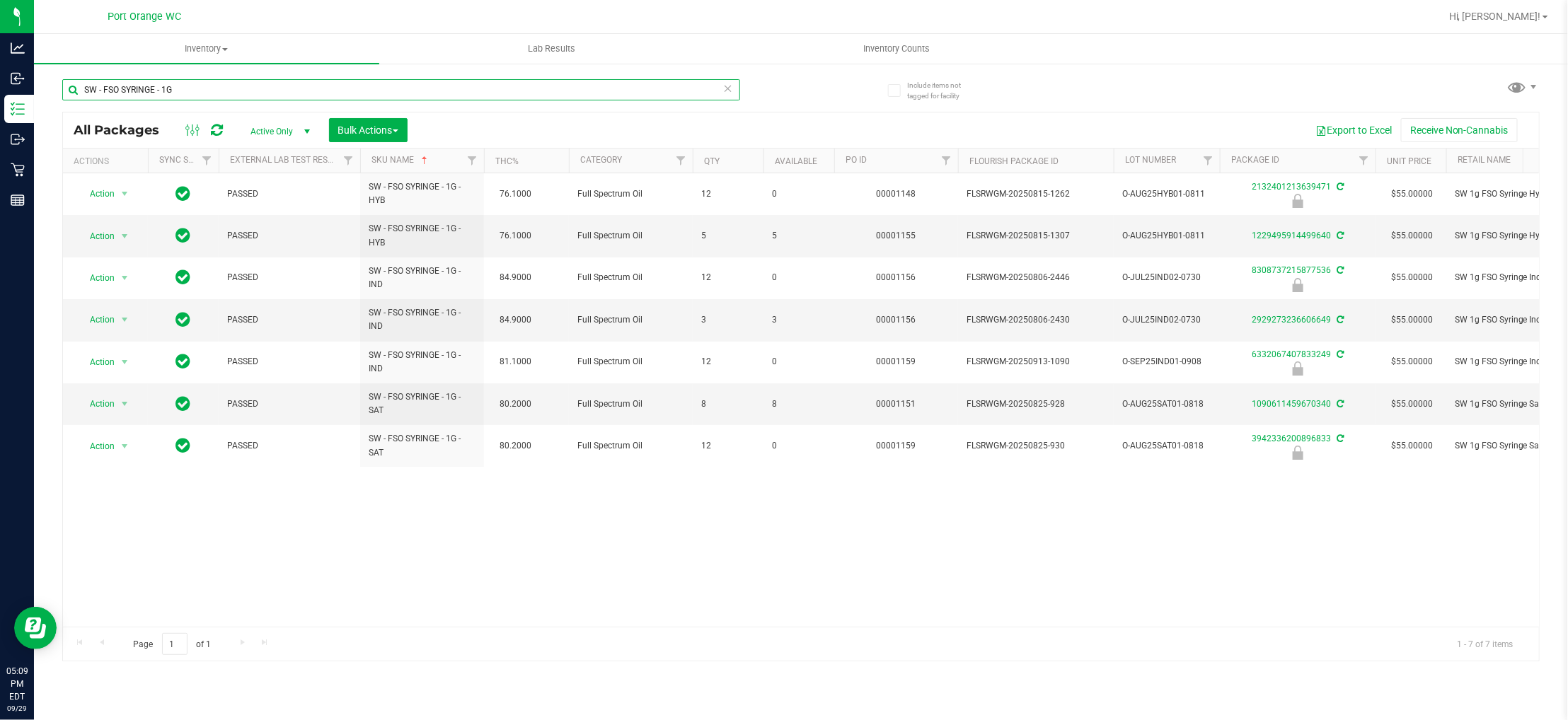
paste input "LOTION - 360MG"
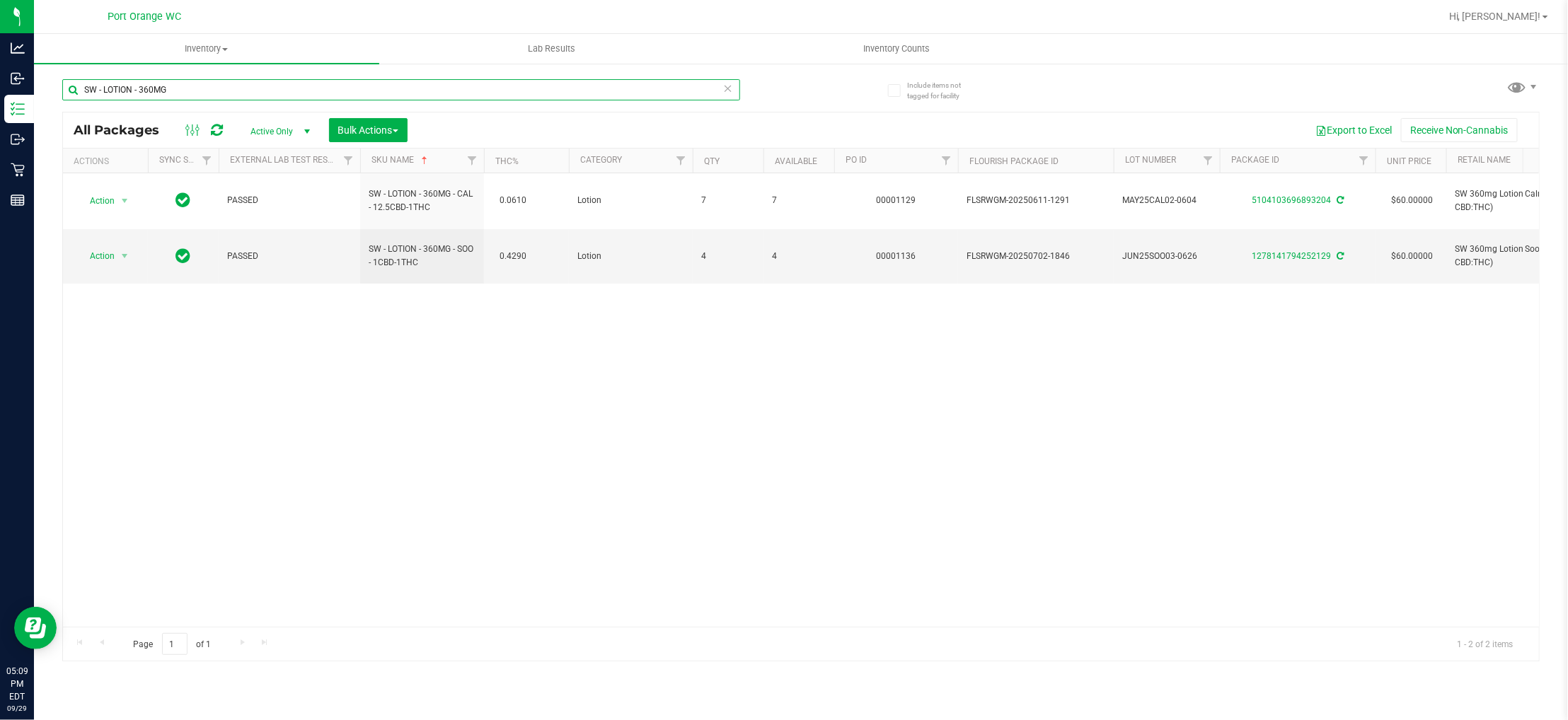
paste input "ZENGE - 5MG - 20CT -"
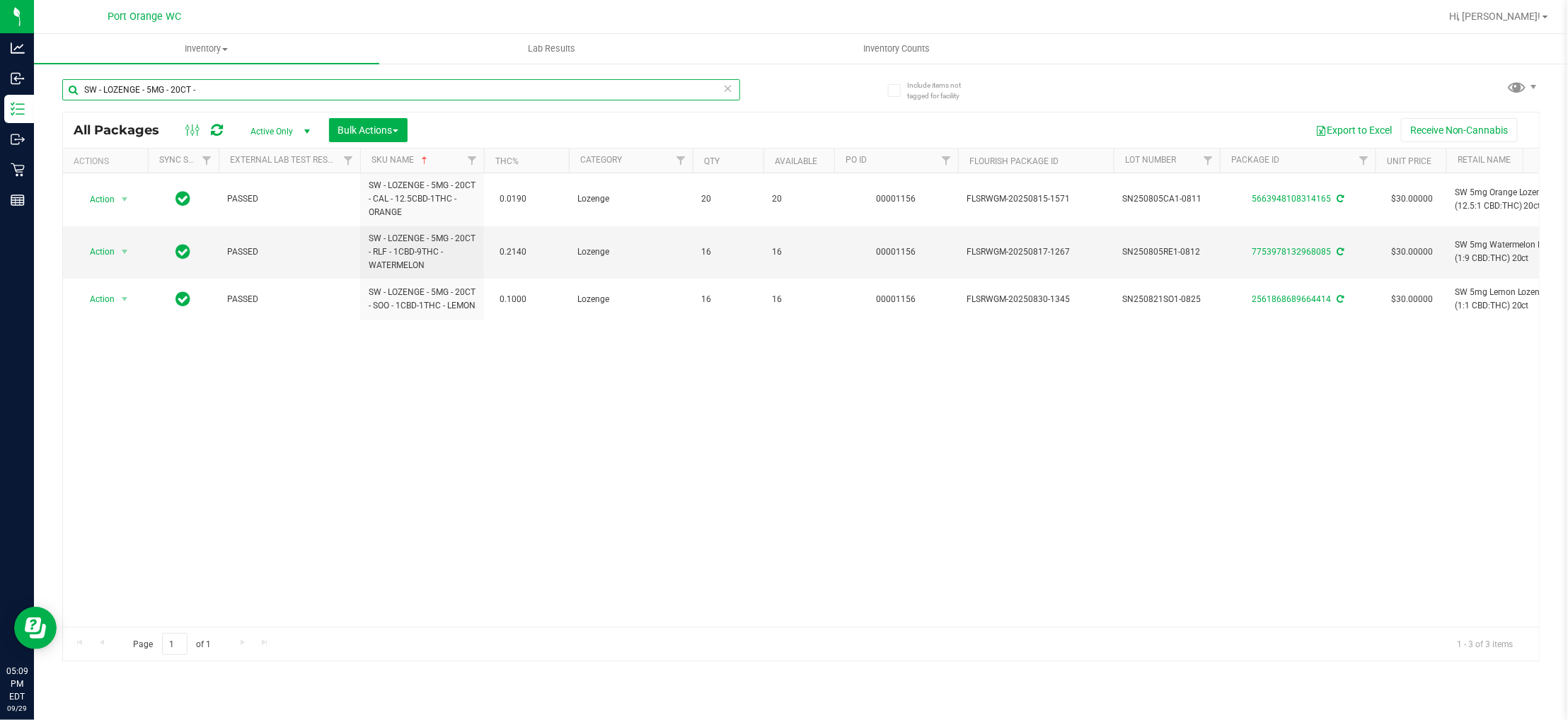
paste input "PATCH - 20MG -"
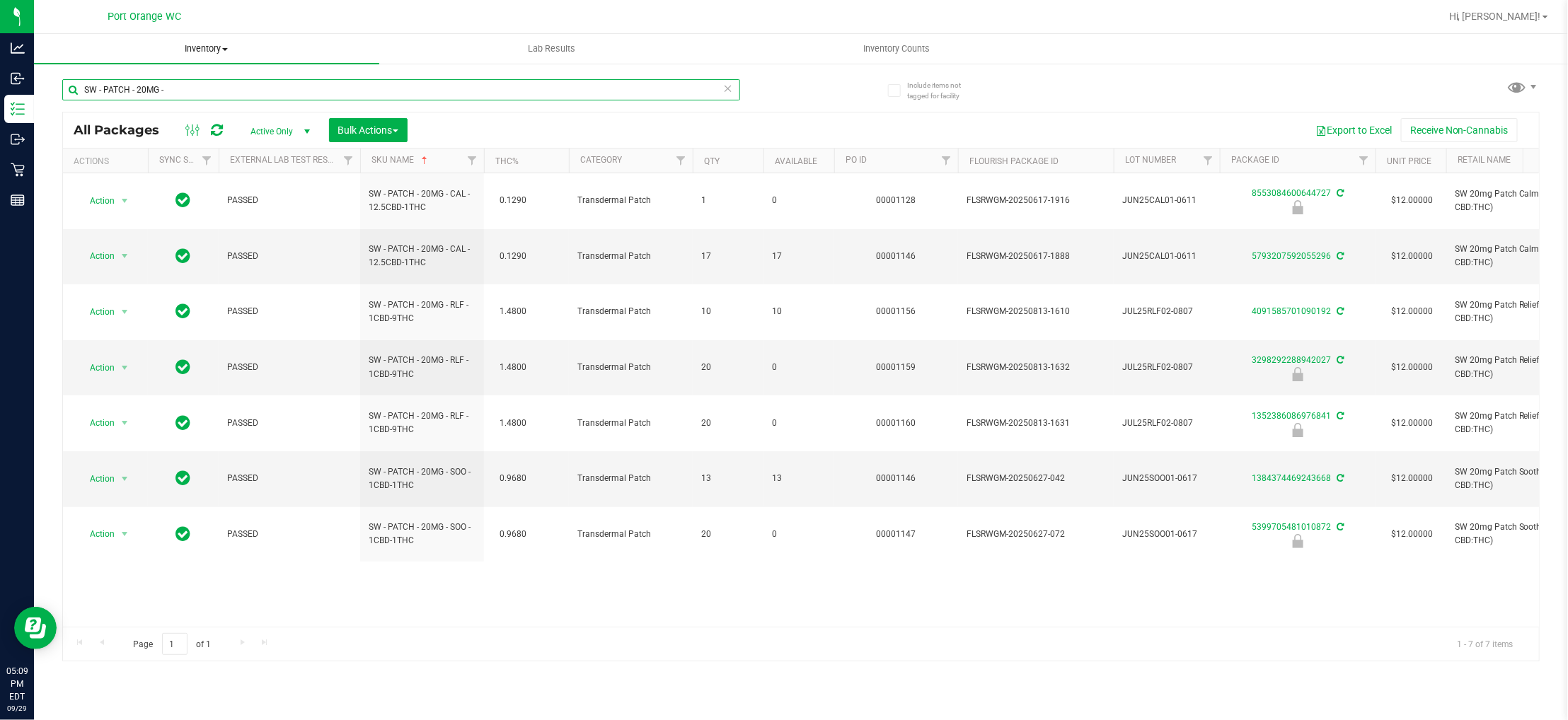
paste input "THERAGELS - 10MG - 40CT"
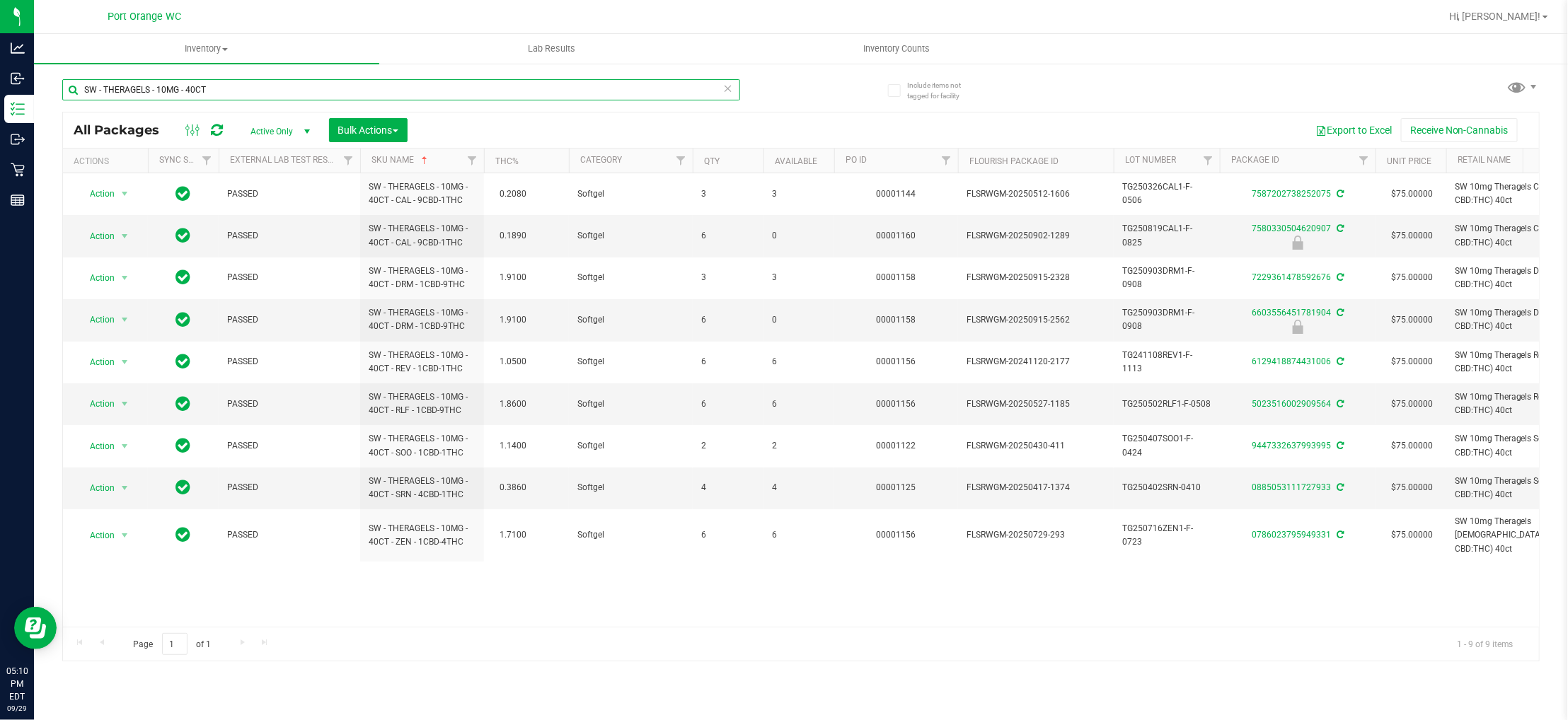
paste input "25MG - 40CT - XRL - 1CBD-9THC"
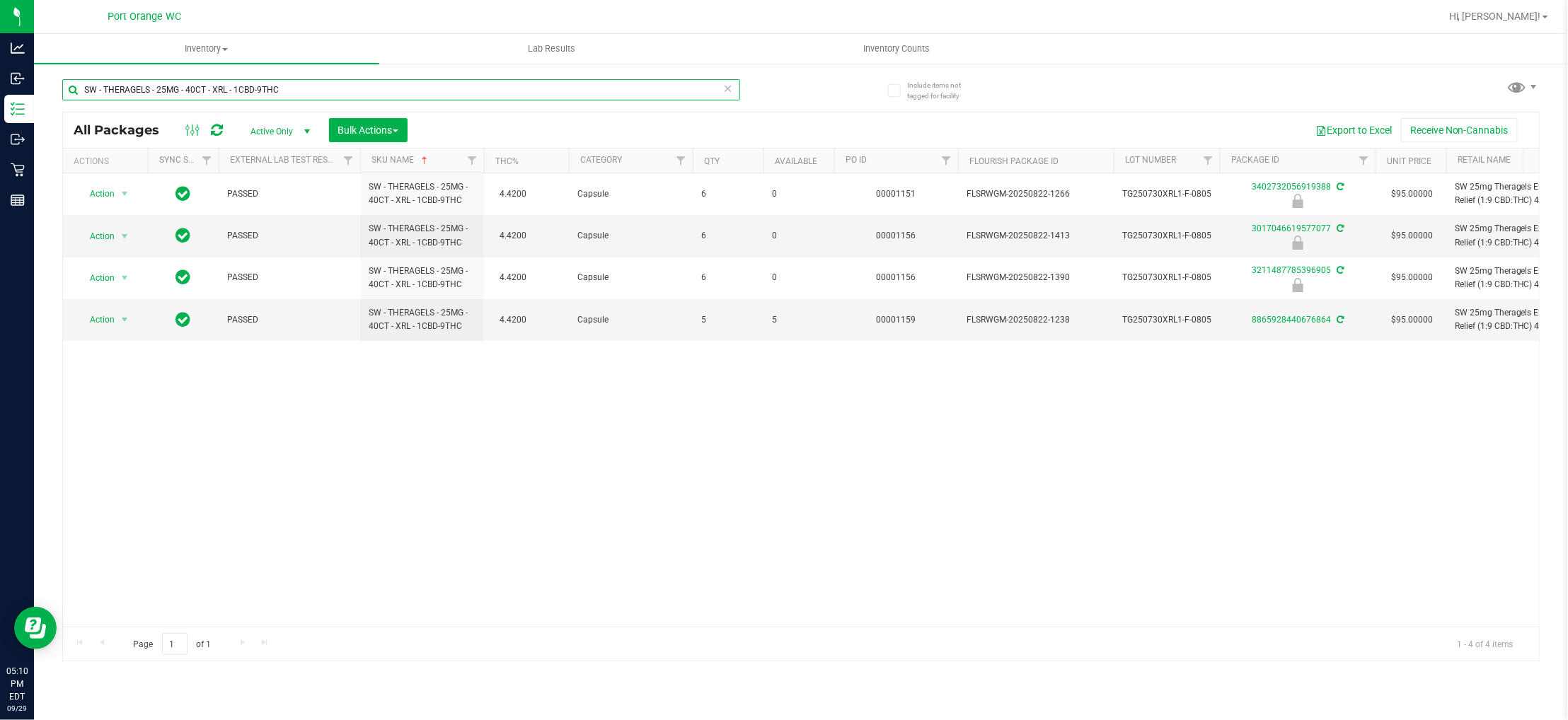
paste input "INCTURE - 30ML - 600MG -"
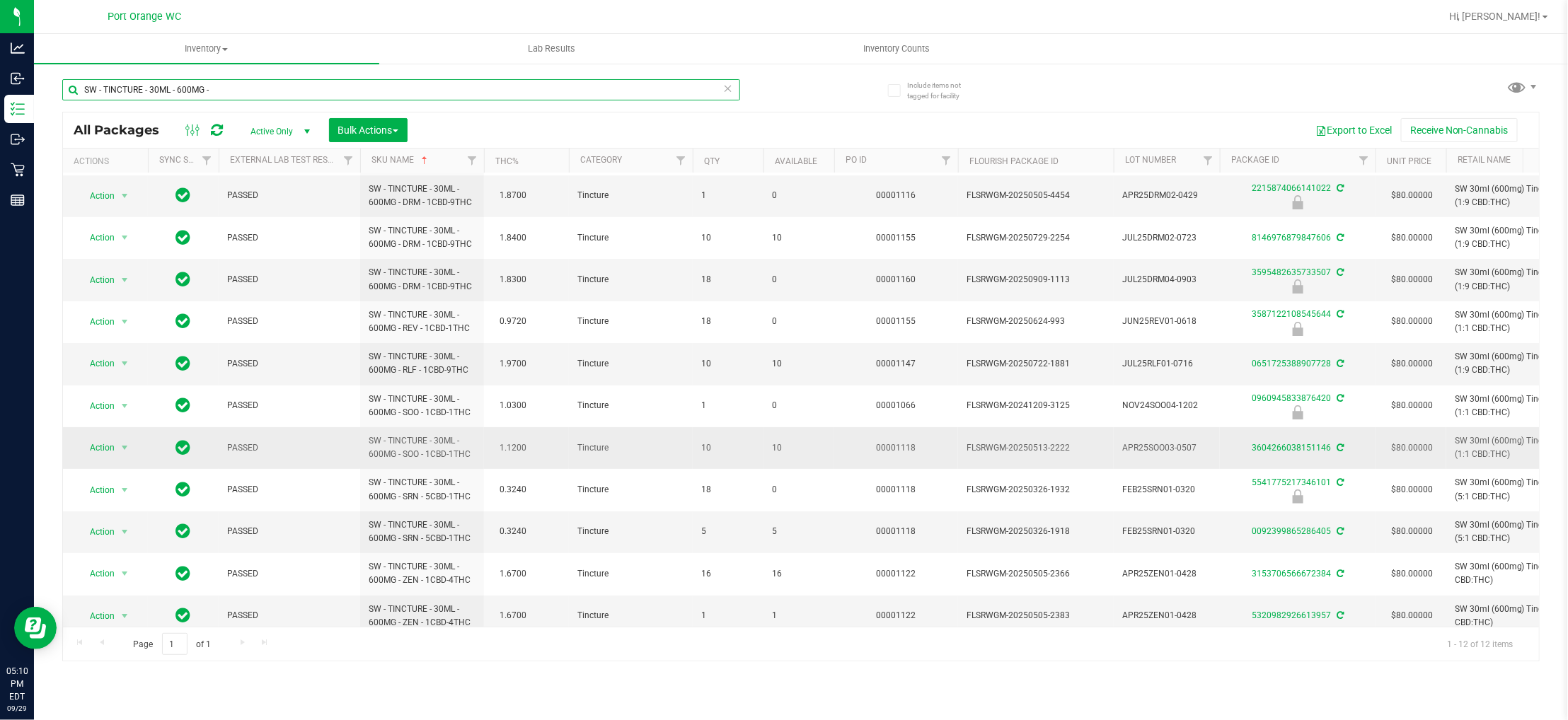
scroll to position [77, 0]
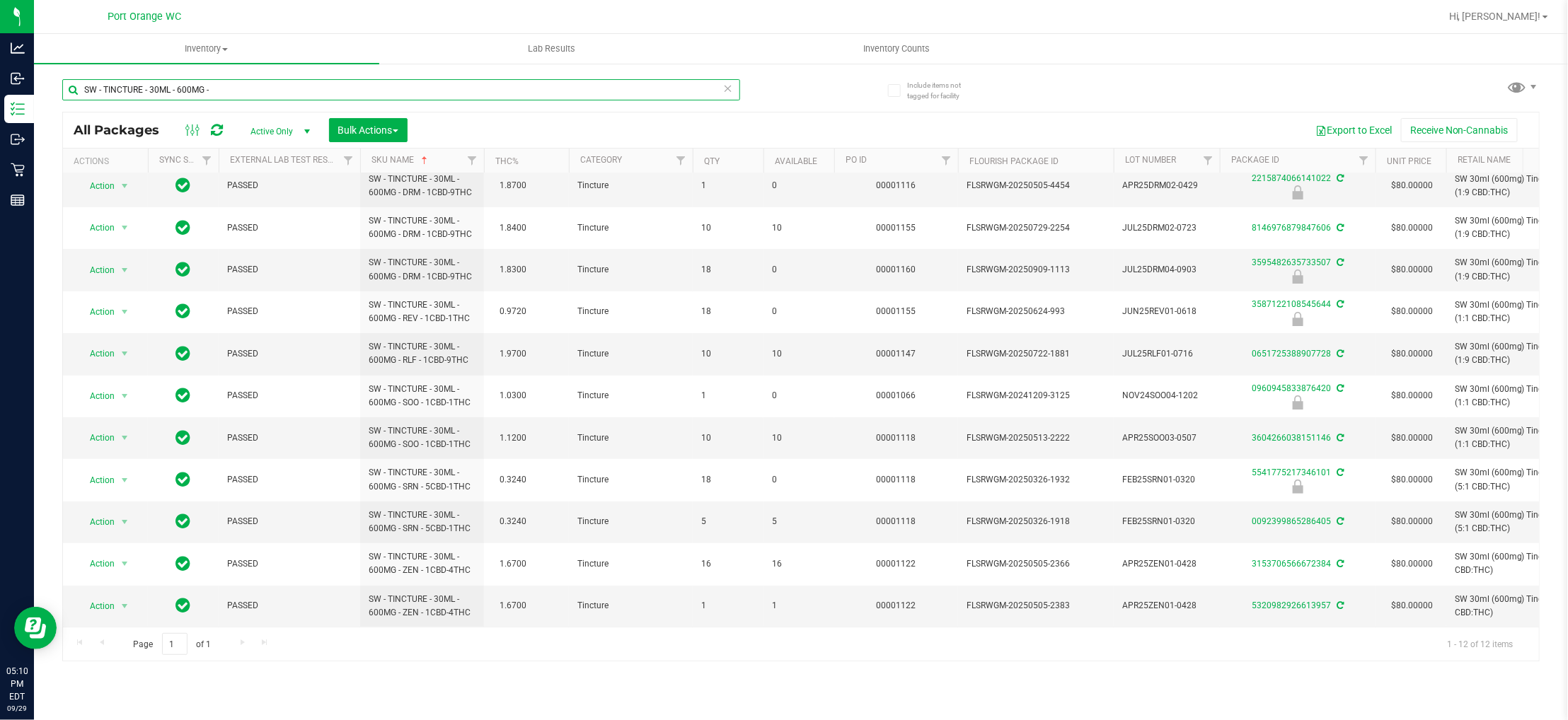
paste input "VAPE PEN DISTILLATE - 0.3"
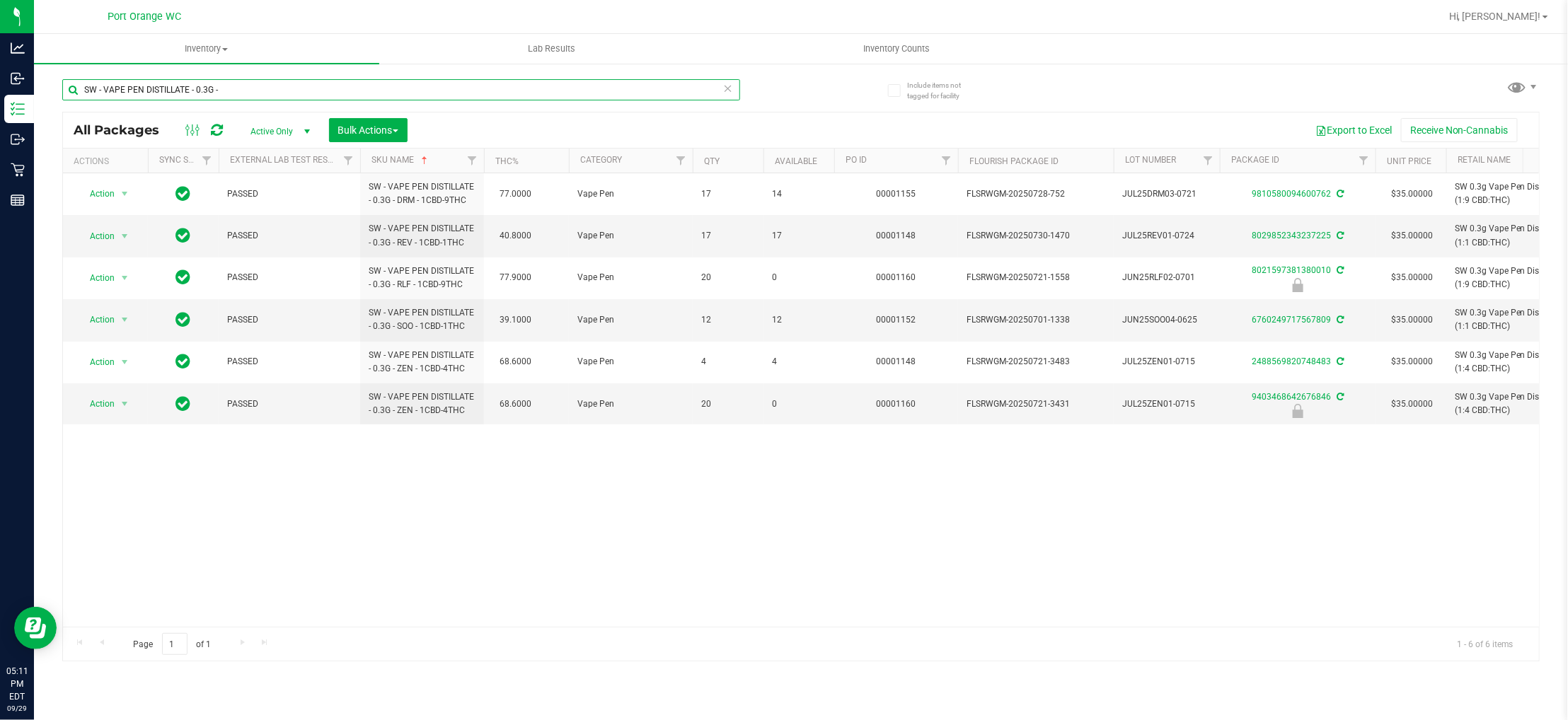
paste input "WNA - SOFT CHEWS - 10MG - 10CT"
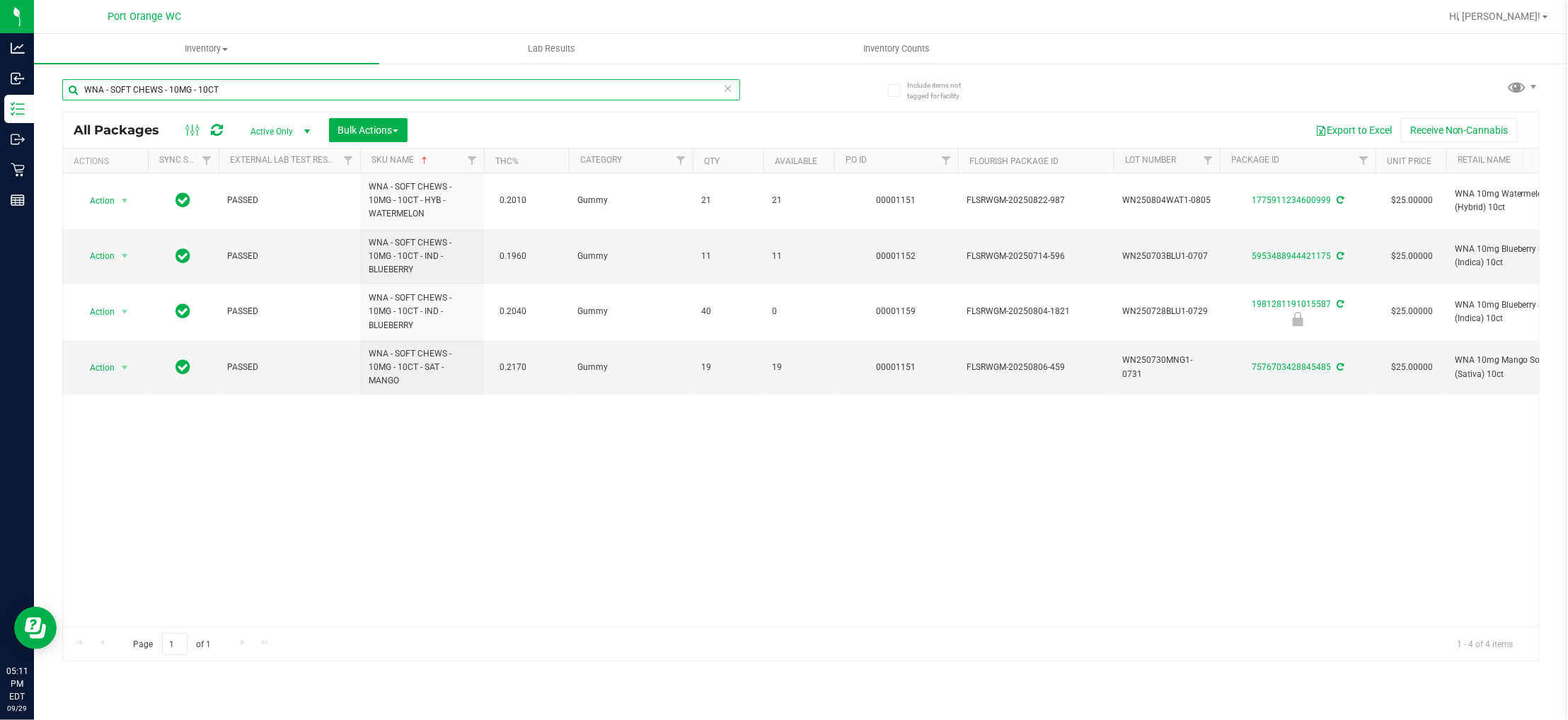
paste input "20MG - 10CT - 1CBD-1THC - STRAWBERRY LEMONADE"
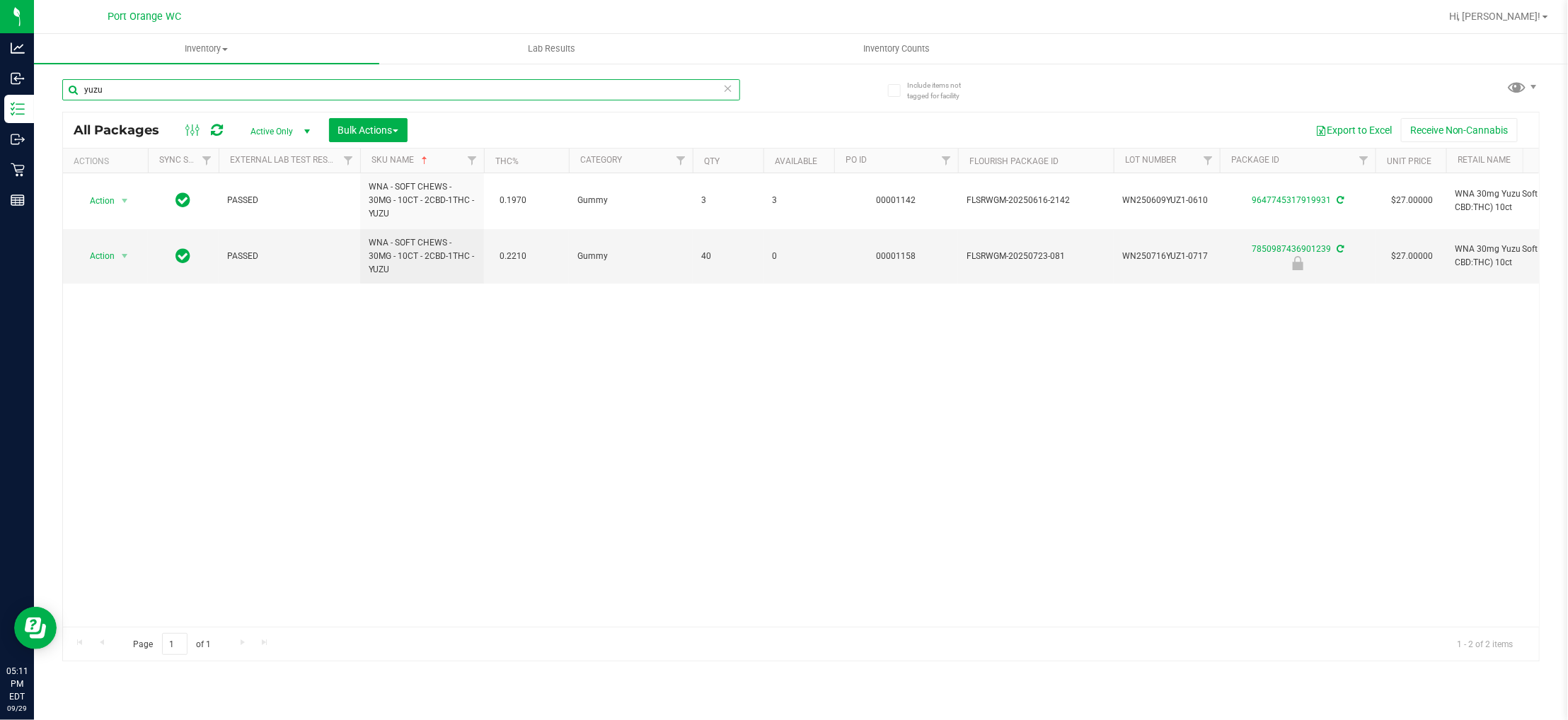
click at [138, 88] on input "yuzu" at bounding box center [401, 89] width 678 height 21
paste input "WNA - SOFT CHEWS FAST ACTING -"
type input "WNA - SOFT CHEWS FAST ACTING -"
